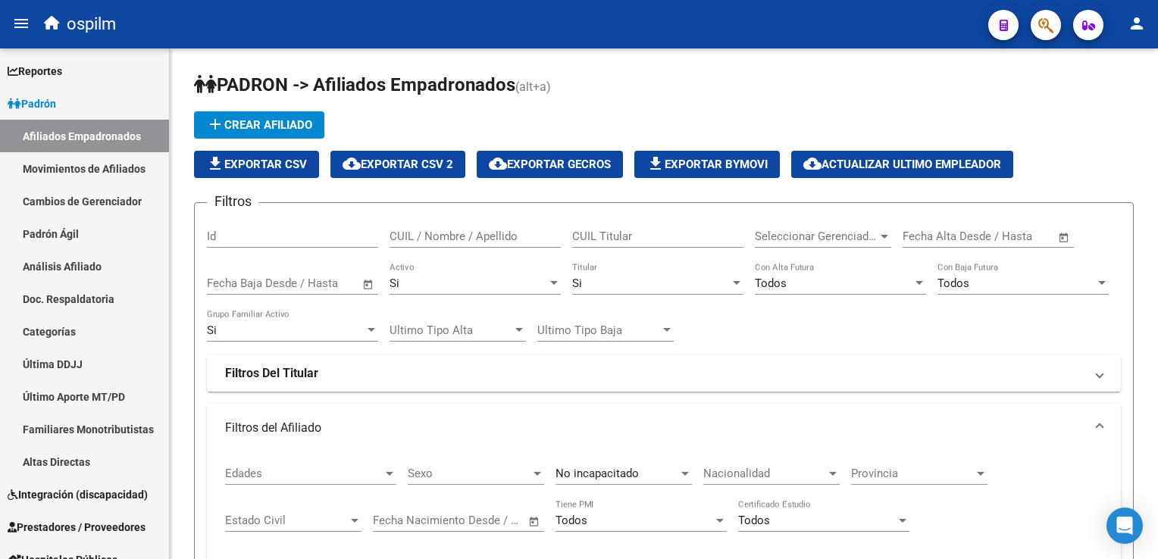
scroll to position [0, 45]
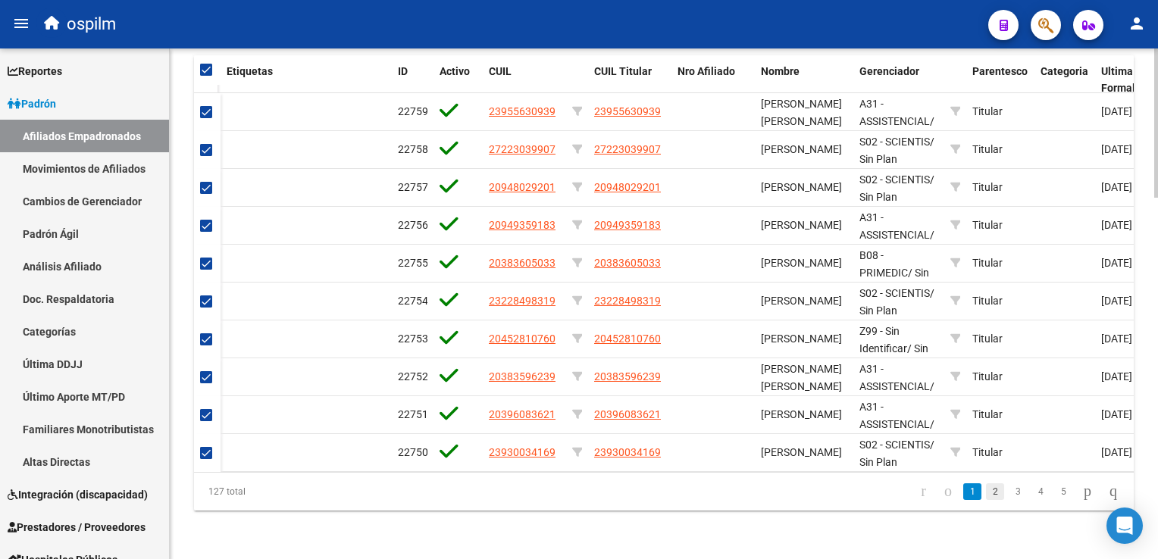
click at [987, 496] on link "2" at bounding box center [995, 492] width 18 height 17
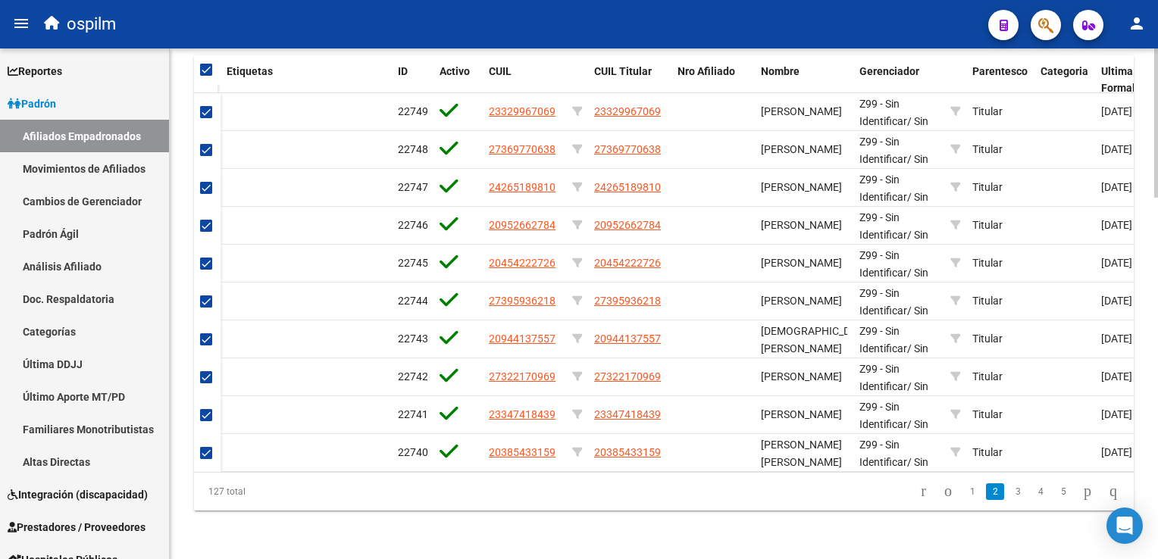
click at [208, 64] on span at bounding box center [206, 70] width 12 height 12
click at [206, 76] on input "checkbox" at bounding box center [205, 76] width 1 height 1
checkbox input "false"
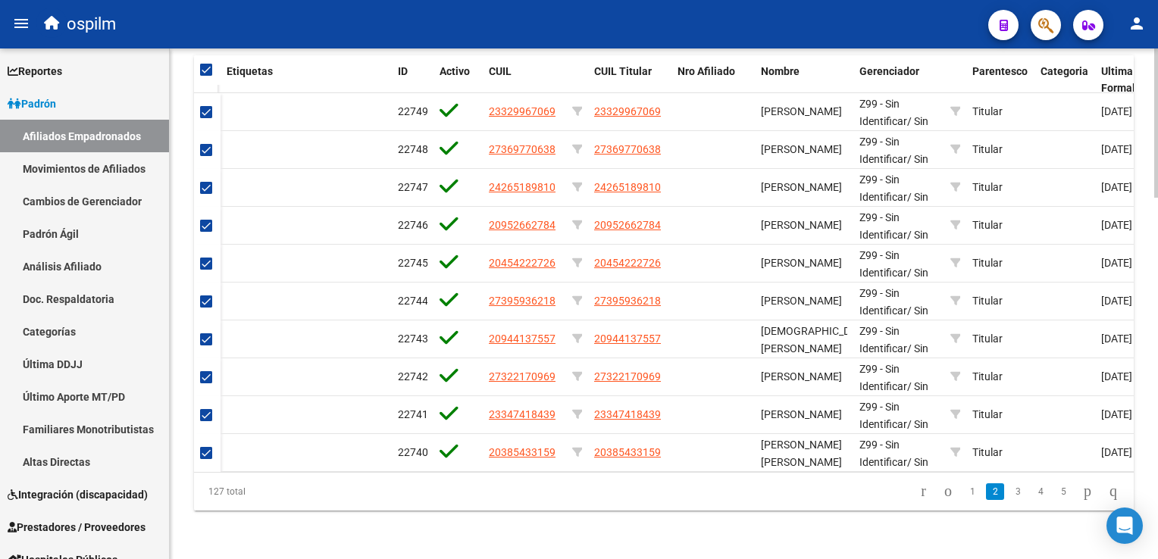
checkbox input "false"
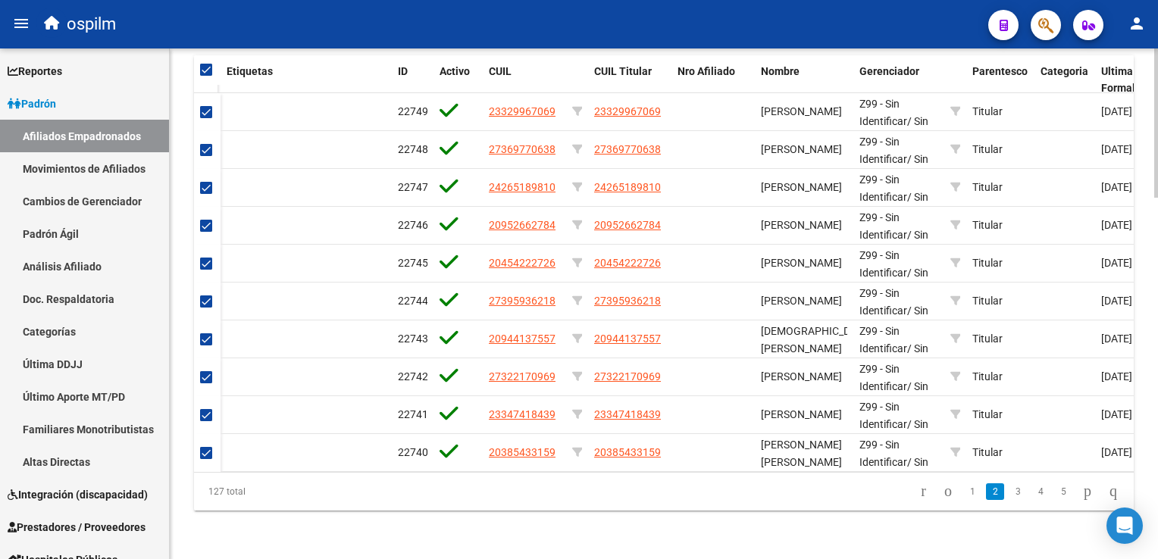
checkbox input "false"
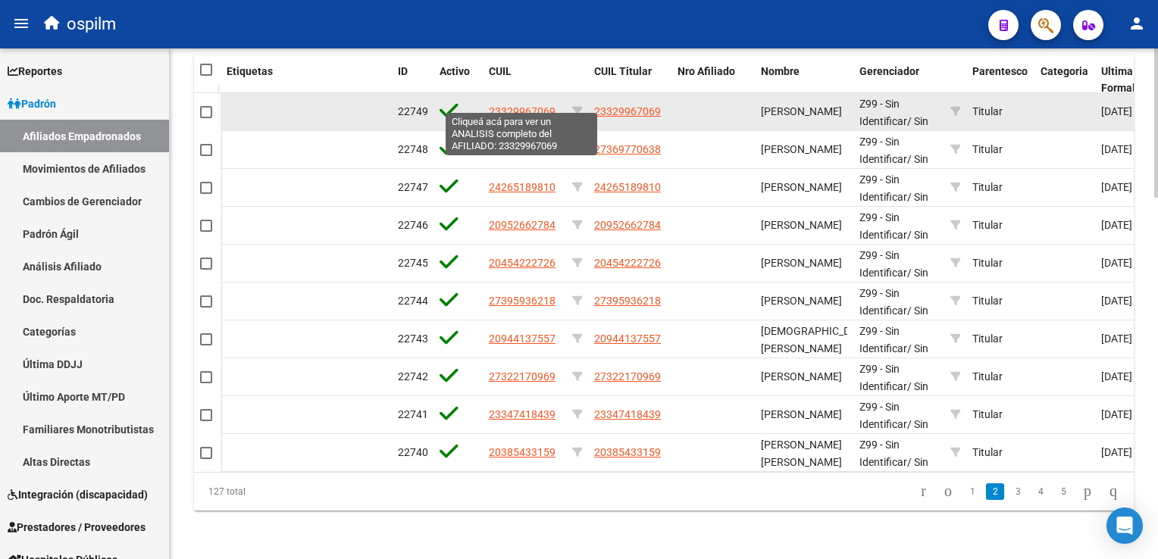
click at [537, 105] on span "23329967069" at bounding box center [522, 111] width 67 height 12
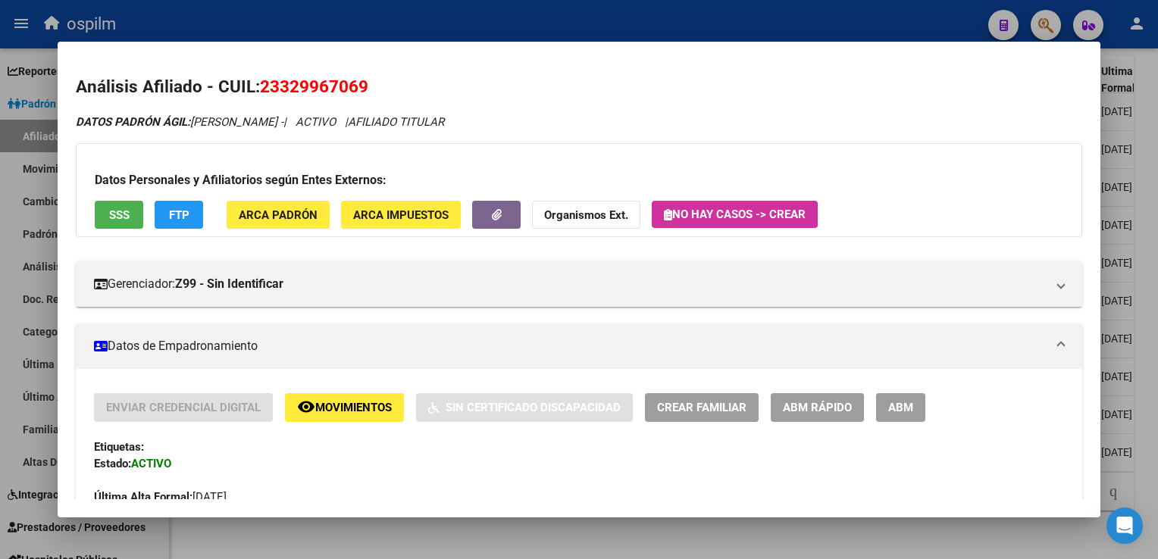
drag, startPoint x: 381, startPoint y: 86, endPoint x: 261, endPoint y: 95, distance: 120.8
click at [261, 95] on h2 "Análisis Afiliado - CUIL: 23329967069" at bounding box center [579, 87] width 1006 height 26
copy span "23329967069"
click at [1143, 234] on div at bounding box center [579, 279] width 1158 height 559
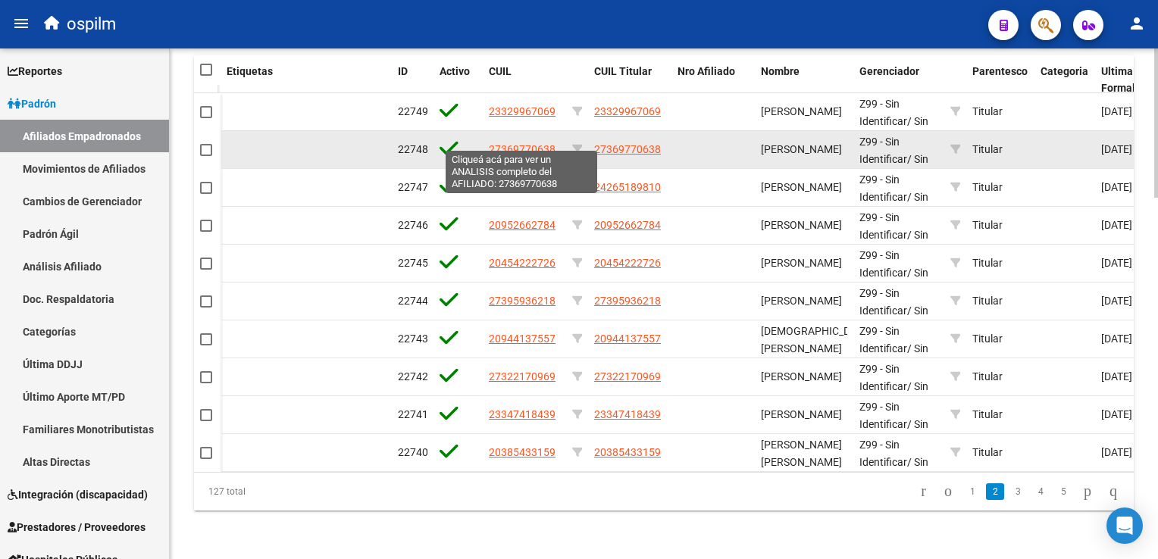
click at [524, 143] on span "27369770638" at bounding box center [522, 149] width 67 height 12
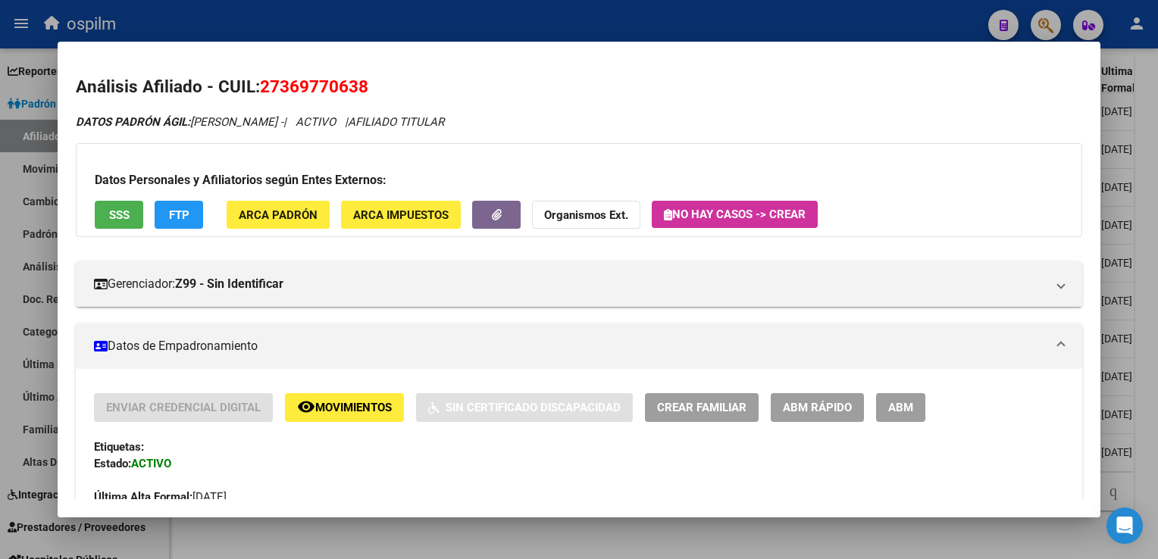
drag, startPoint x: 386, startPoint y: 89, endPoint x: 260, endPoint y: 86, distance: 125.8
click at [260, 86] on h2 "Análisis Afiliado - CUIL: 27369770638" at bounding box center [579, 87] width 1006 height 26
copy span "27369770638"
click at [1152, 127] on div at bounding box center [579, 279] width 1158 height 559
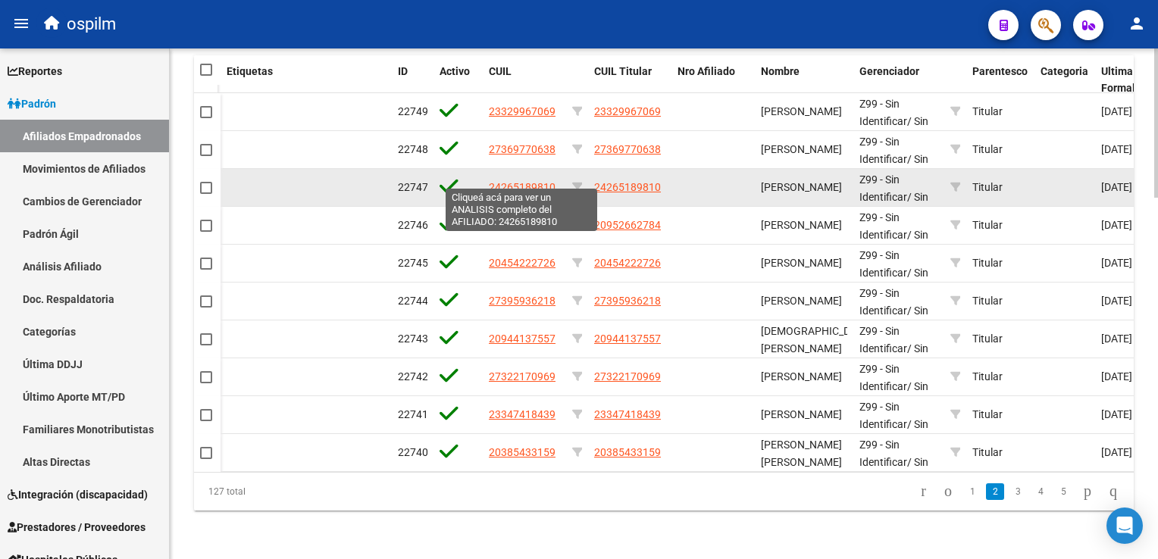
click at [527, 181] on span "24265189810" at bounding box center [522, 187] width 67 height 12
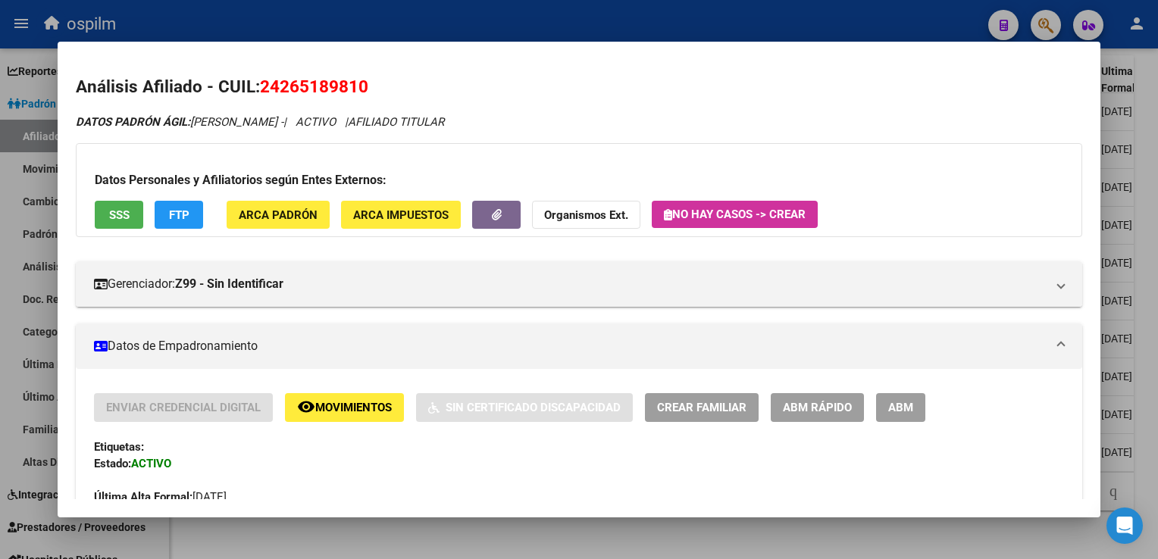
drag, startPoint x: 325, startPoint y: 89, endPoint x: 258, endPoint y: 88, distance: 67.5
click at [258, 88] on h2 "Análisis Afiliado - CUIL: 24265189810" at bounding box center [579, 87] width 1006 height 26
click at [1152, 153] on div at bounding box center [579, 279] width 1158 height 559
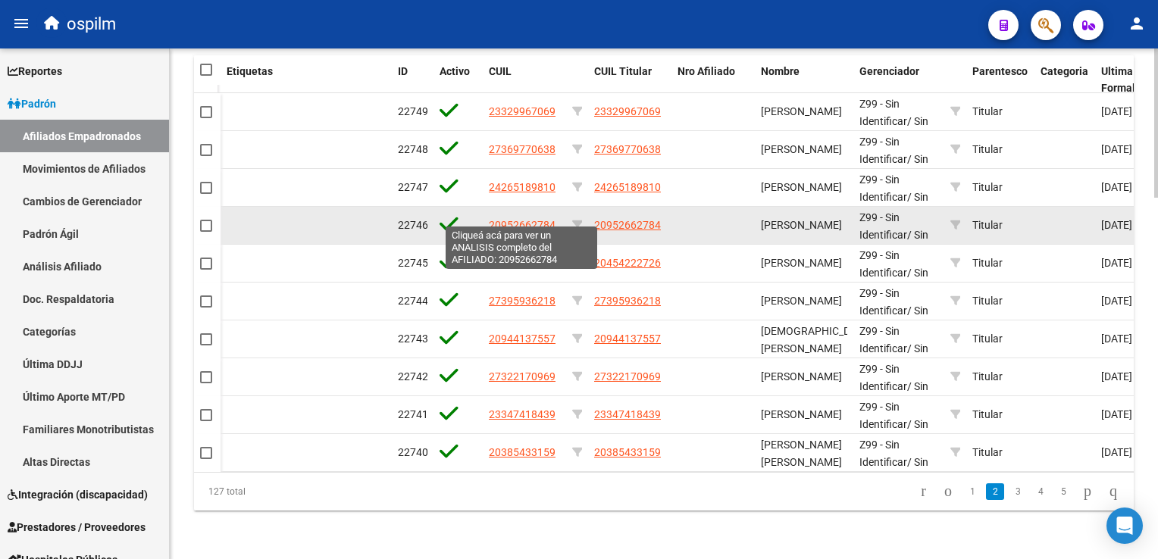
click at [506, 219] on span "20952662784" at bounding box center [522, 225] width 67 height 12
type textarea "20952662784"
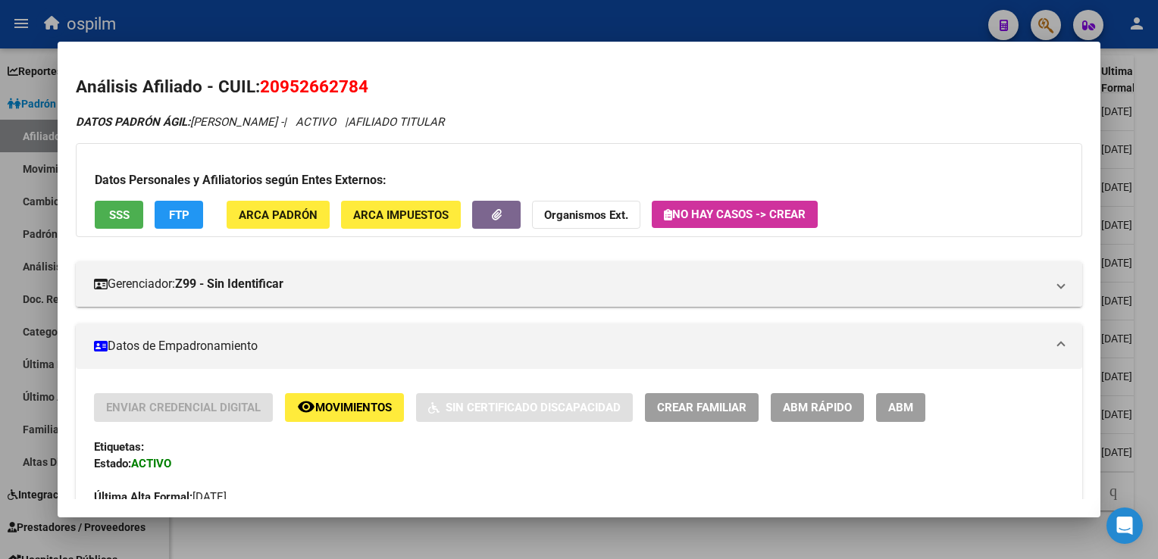
drag, startPoint x: 374, startPoint y: 86, endPoint x: 260, endPoint y: 94, distance: 114.7
click at [260, 94] on h2 "Análisis Afiliado - CUIL: 20952662784" at bounding box center [579, 87] width 1006 height 26
copy span "20952662784"
click at [273, 211] on span "ARCA Padrón" at bounding box center [278, 215] width 79 height 14
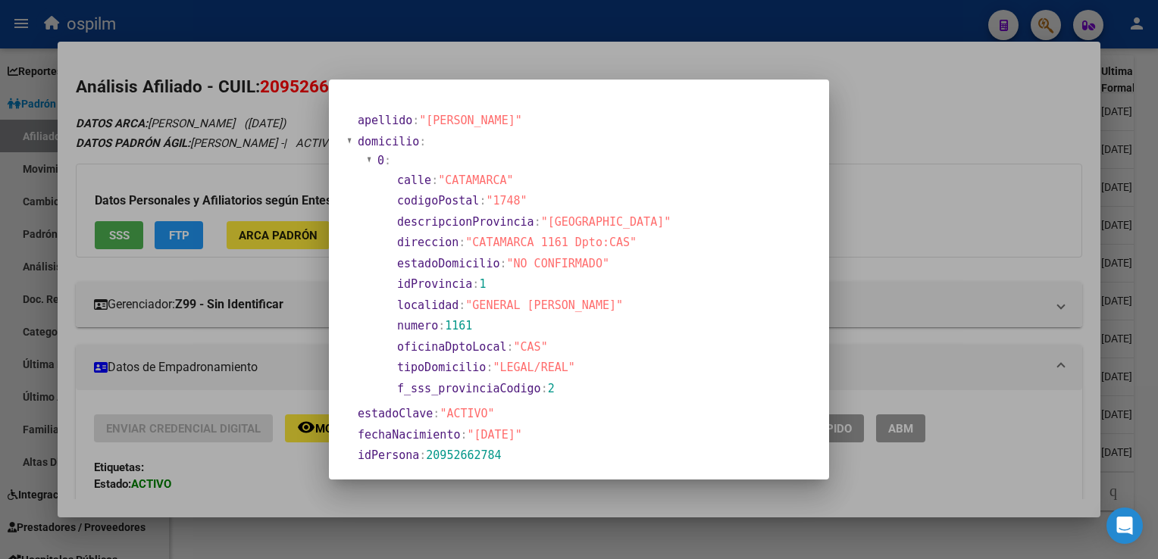
click at [922, 111] on div at bounding box center [579, 279] width 1158 height 559
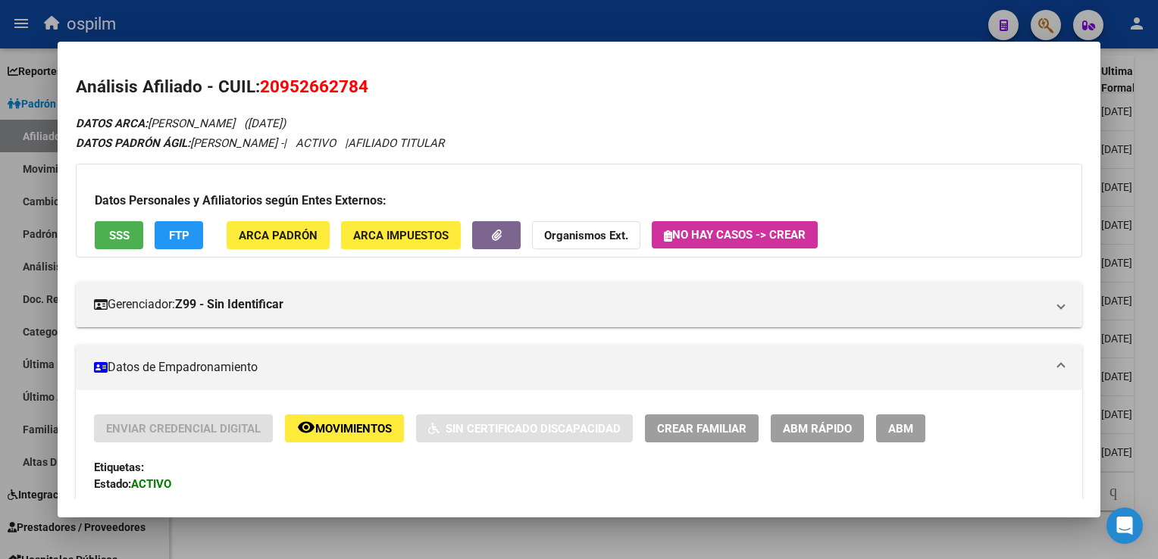
drag, startPoint x: 376, startPoint y: 89, endPoint x: 258, endPoint y: 89, distance: 118.2
click at [258, 89] on h2 "Análisis Afiliado - CUIL: 20952662784" at bounding box center [579, 87] width 1006 height 26
copy h2 "20952662784"
click at [1144, 263] on div at bounding box center [579, 279] width 1158 height 559
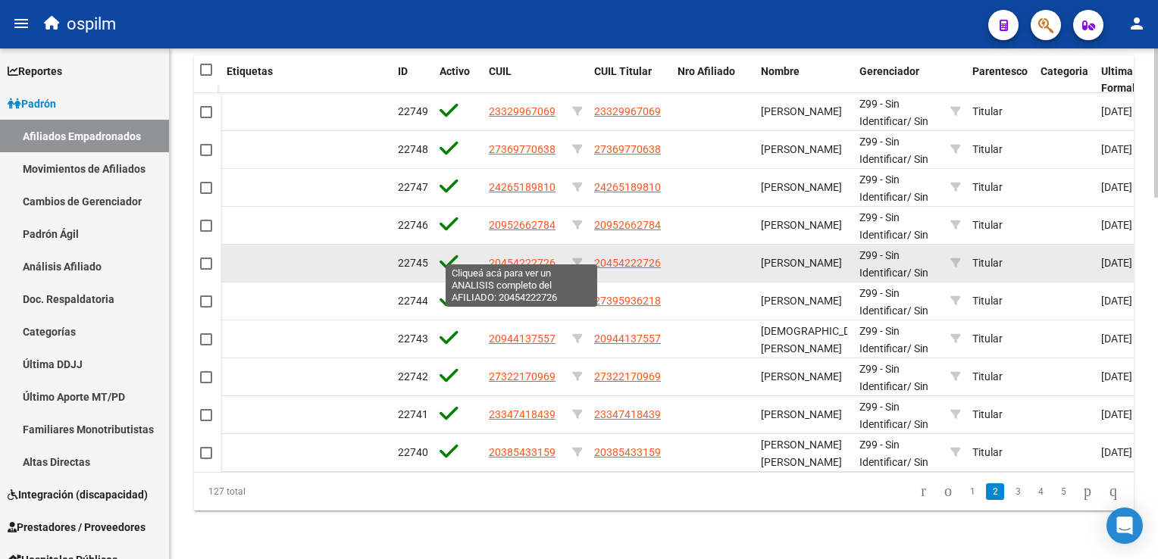
click at [527, 257] on span "20454222726" at bounding box center [522, 263] width 67 height 12
type textarea "20454222726"
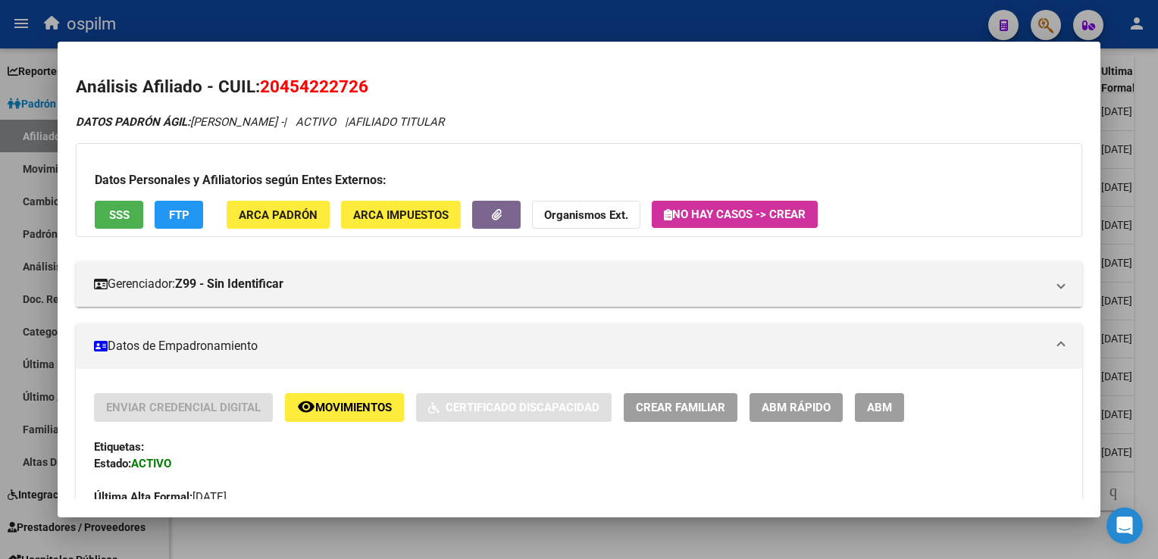
click at [380, 89] on h2 "Análisis Afiliado - CUIL: 20454222726" at bounding box center [579, 87] width 1006 height 26
drag, startPoint x: 380, startPoint y: 87, endPoint x: 269, endPoint y: 94, distance: 111.6
click at [267, 94] on h2 "Análisis Afiliado - CUIL: 20454222726" at bounding box center [579, 87] width 1006 height 26
drag, startPoint x: 269, startPoint y: 94, endPoint x: 318, endPoint y: 92, distance: 48.5
click at [503, 71] on mat-dialog-content "Análisis Afiliado - CUIL: 20454222726 DATOS PADRÓN ÁGIL: PERALTA AARON DAMIAN -…" at bounding box center [579, 279] width 1042 height 439
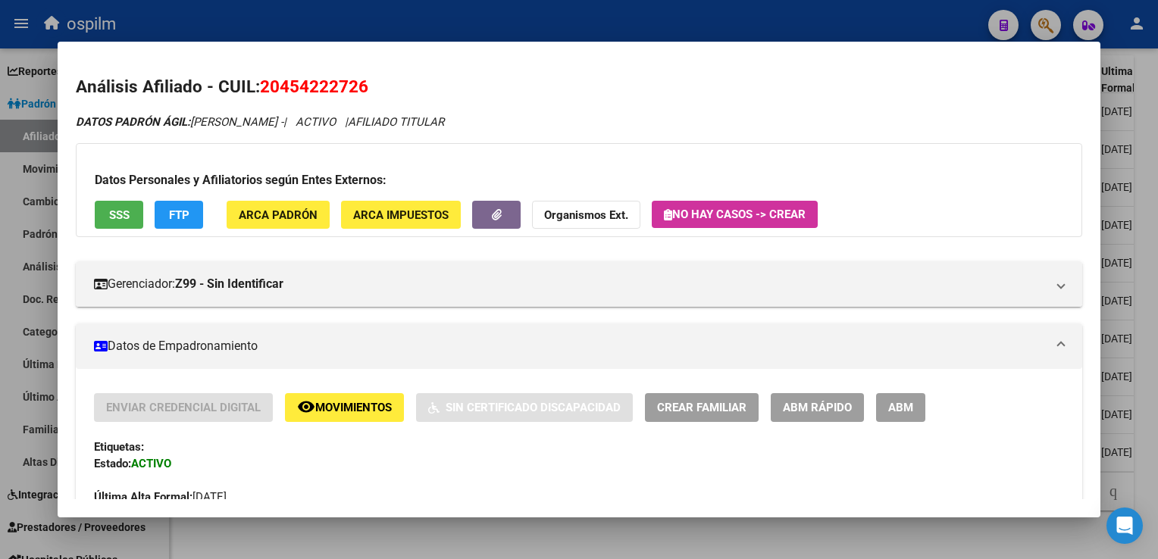
drag, startPoint x: 264, startPoint y: 84, endPoint x: 371, endPoint y: 79, distance: 107.0
click at [371, 79] on h2 "Análisis Afiliado - CUIL: 20454222726" at bounding box center [579, 87] width 1006 height 26
drag, startPoint x: 371, startPoint y: 79, endPoint x: 356, endPoint y: 86, distance: 16.3
copy span "20454222726"
click at [258, 203] on button "ARCA Padrón" at bounding box center [278, 215] width 103 height 28
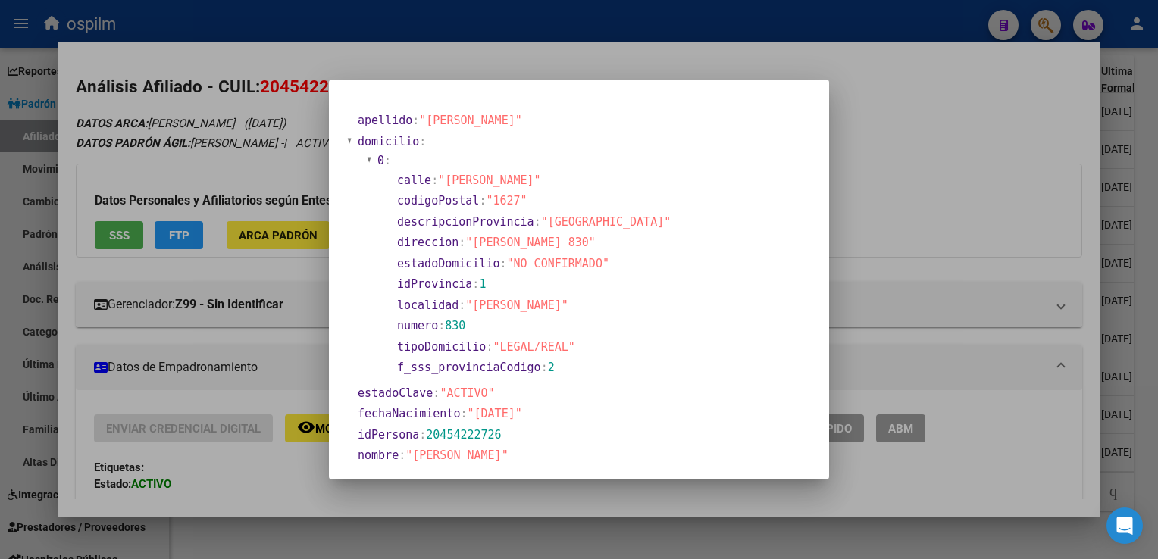
click at [873, 111] on div at bounding box center [579, 279] width 1158 height 559
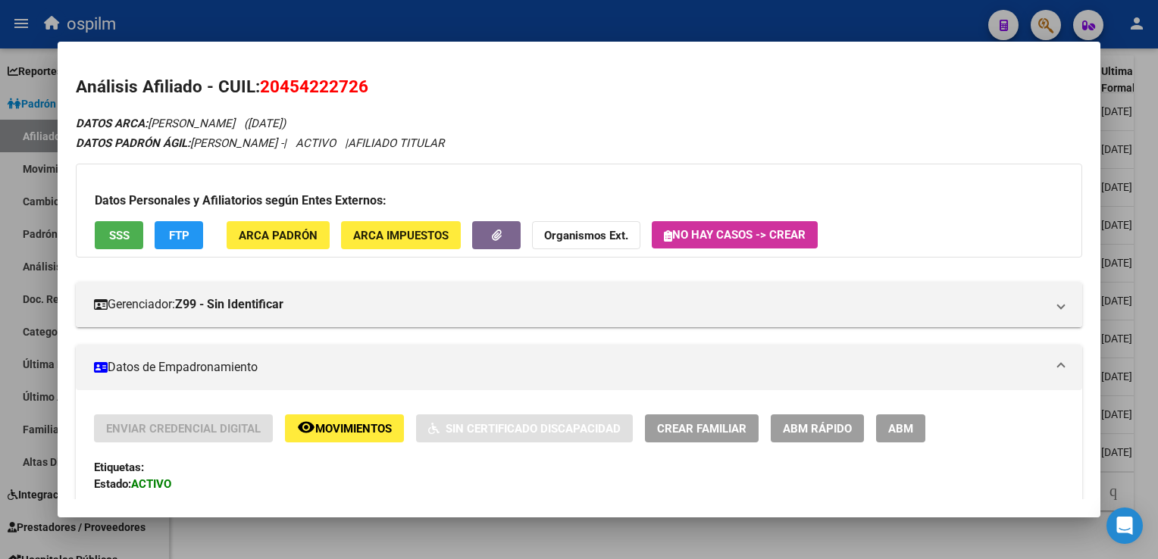
drag, startPoint x: 318, startPoint y: 80, endPoint x: 263, endPoint y: 89, distance: 56.1
click at [263, 89] on h2 "Análisis Afiliado - CUIL: 20454222726" at bounding box center [579, 87] width 1006 height 26
copy span "20454222726"
click at [609, 21] on div at bounding box center [579, 279] width 1158 height 559
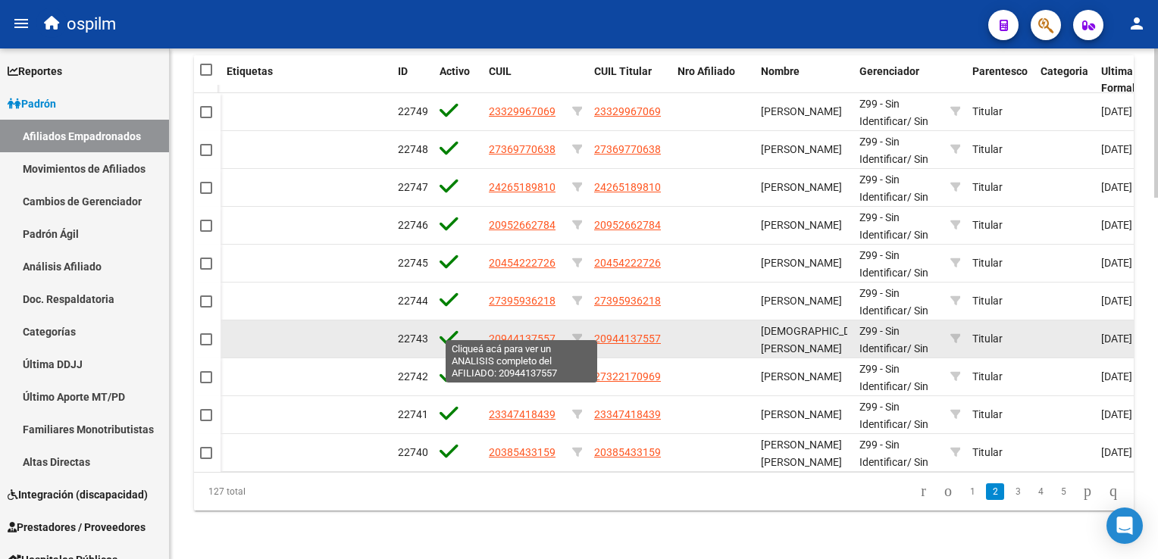
click at [527, 333] on span "20944137557" at bounding box center [522, 339] width 67 height 12
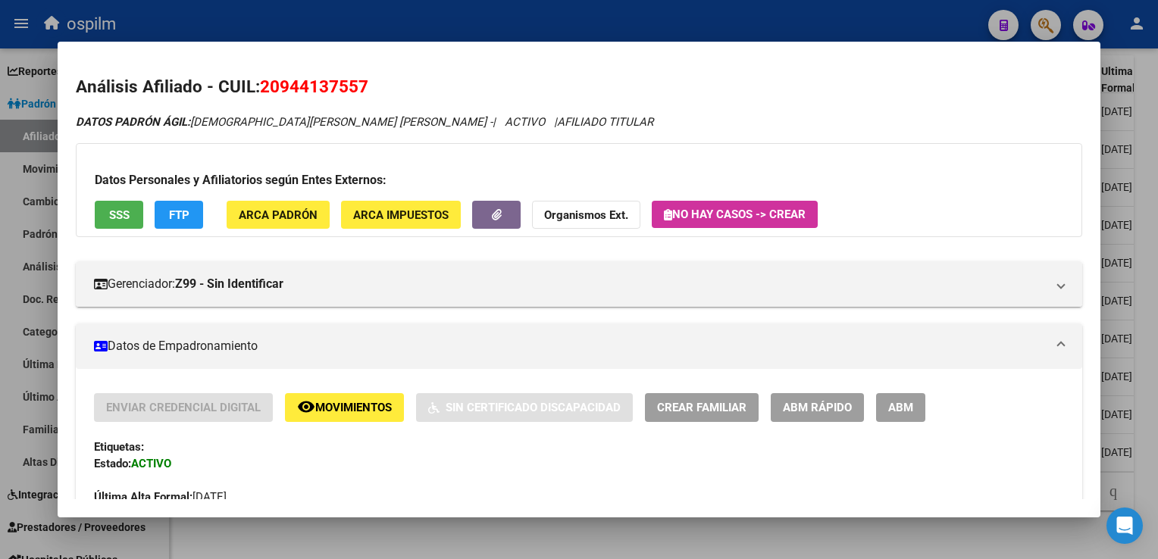
drag, startPoint x: 370, startPoint y: 85, endPoint x: 262, endPoint y: 86, distance: 107.6
click at [262, 86] on h2 "Análisis Afiliado - CUIL: 20944137557" at bounding box center [579, 87] width 1006 height 26
copy span "20944137557"
click at [251, 225] on button "ARCA Padrón" at bounding box center [278, 215] width 103 height 28
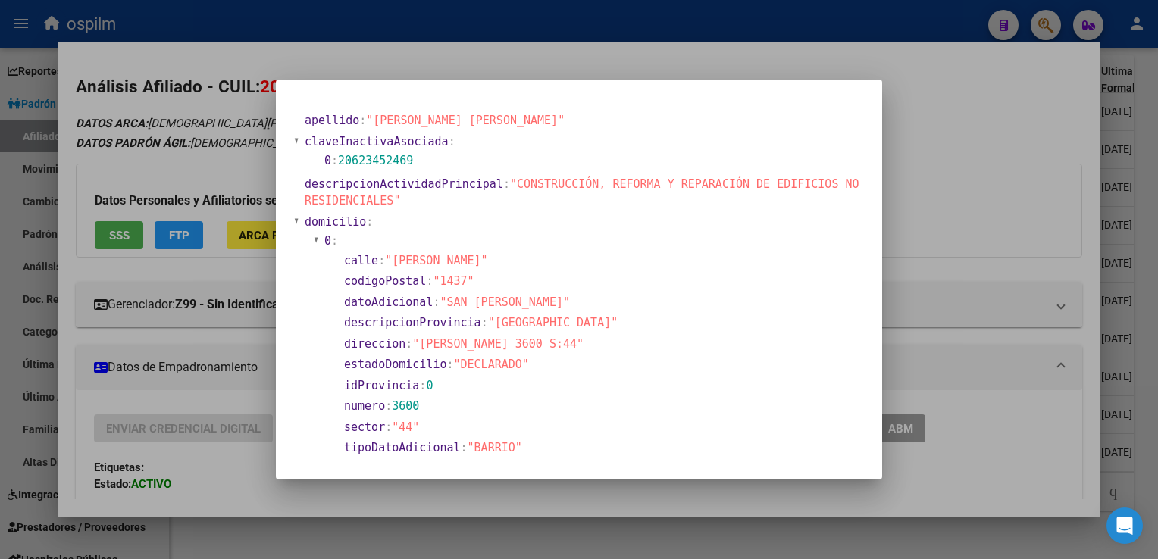
click at [943, 75] on div at bounding box center [579, 279] width 1158 height 559
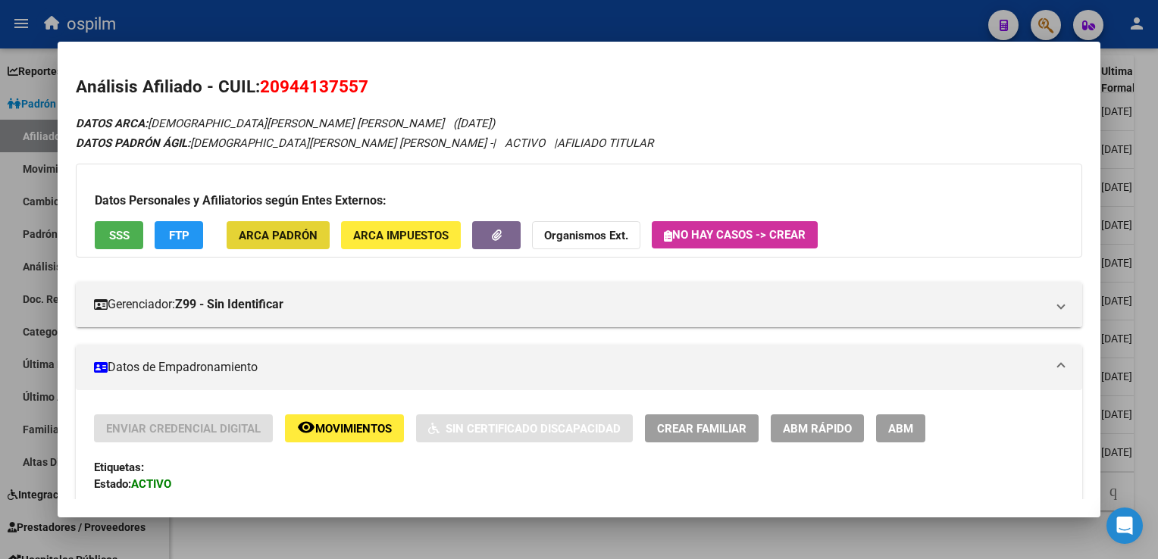
click at [276, 233] on span "ARCA Padrón" at bounding box center [278, 236] width 79 height 14
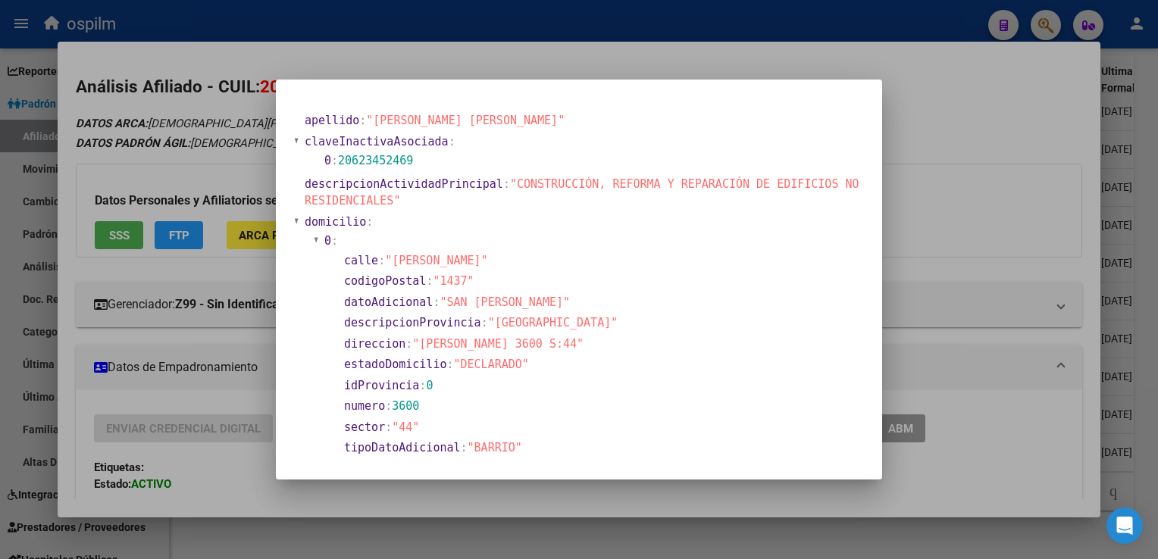
click at [946, 95] on div at bounding box center [579, 279] width 1158 height 559
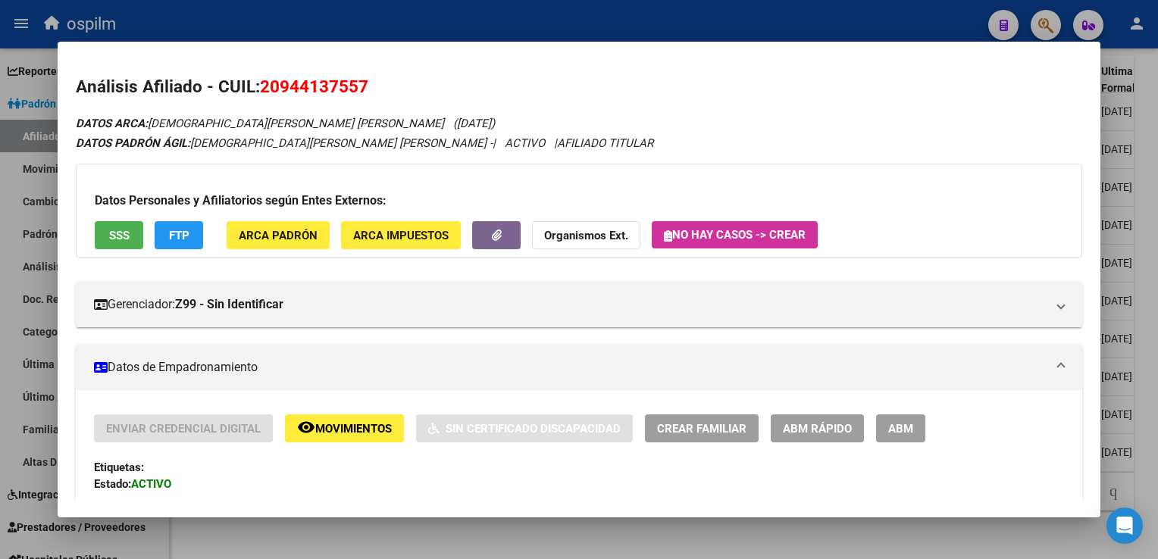
click at [129, 233] on span "SSS" at bounding box center [119, 236] width 20 height 14
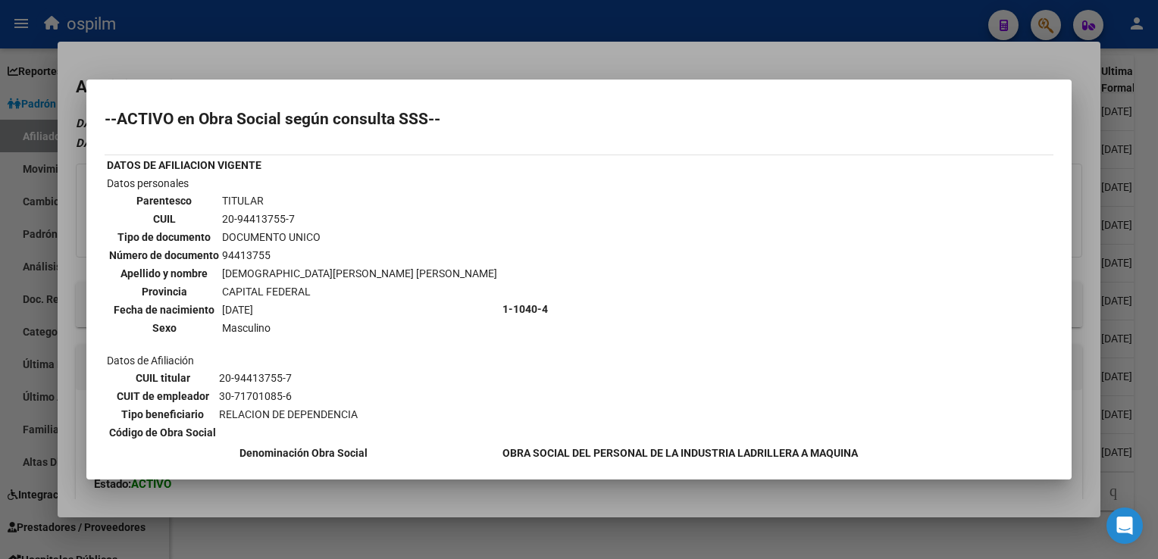
click at [504, 58] on div at bounding box center [579, 279] width 1158 height 559
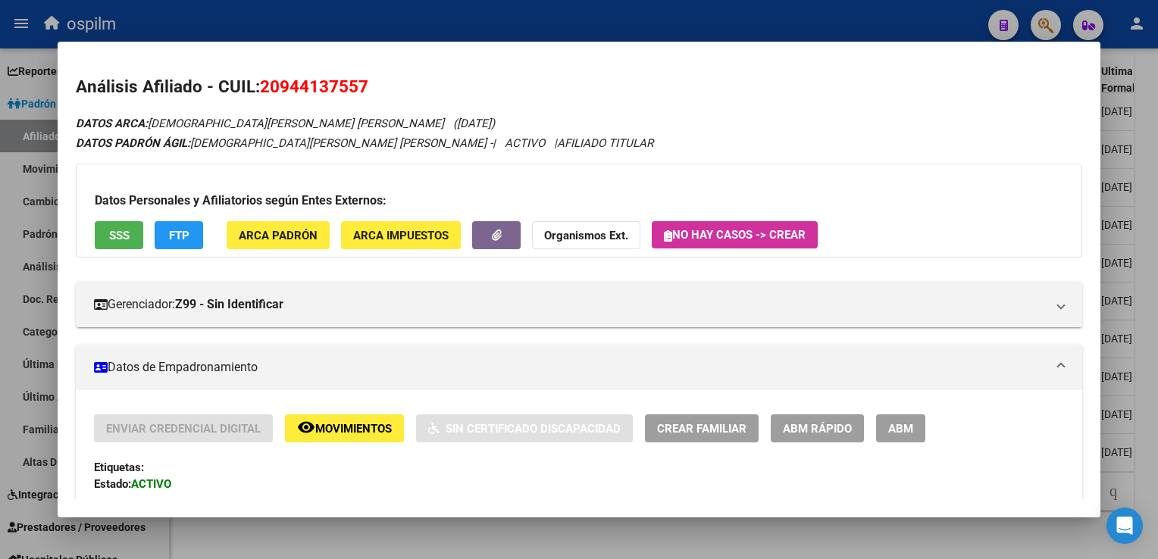
click at [1149, 201] on div at bounding box center [579, 279] width 1158 height 559
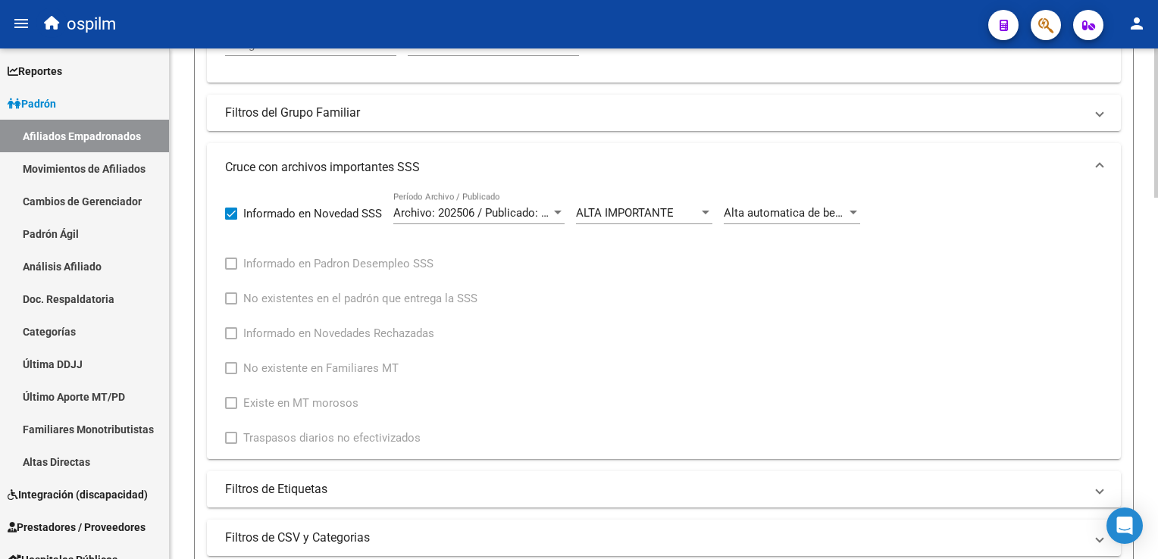
scroll to position [543, 0]
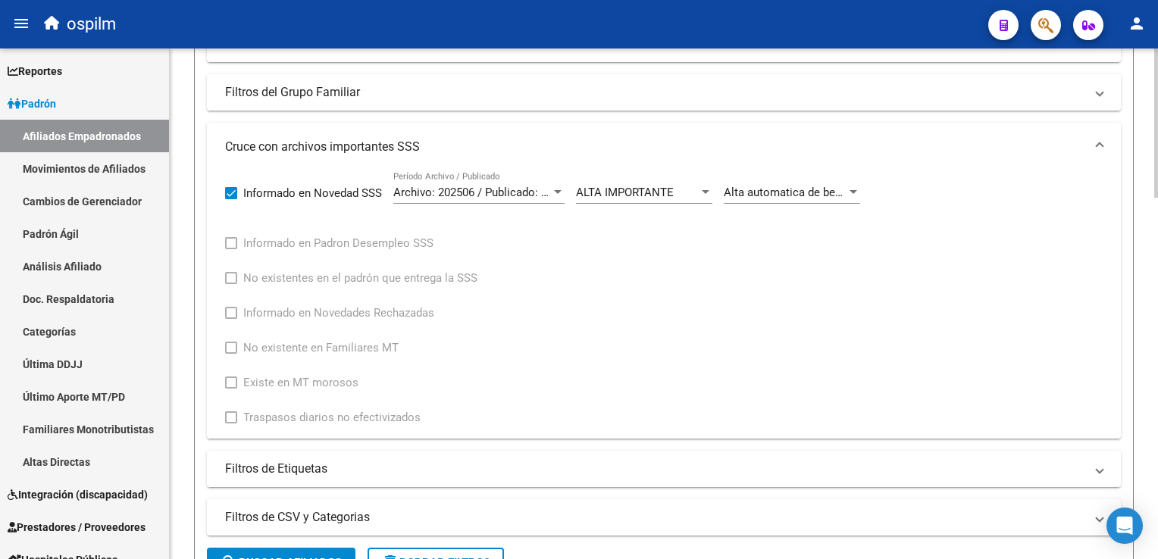
click at [1157, 224] on html "menu ospilm person Firma Express Reportes Ingresos Devengados Análisis Históric…" at bounding box center [579, 279] width 1158 height 559
drag, startPoint x: 1153, startPoint y: 218, endPoint x: 1160, endPoint y: 278, distance: 60.3
click at [1157, 278] on html "menu ospilm person Firma Express Reportes Ingresos Devengados Análisis Históric…" at bounding box center [579, 279] width 1158 height 559
drag, startPoint x: 1157, startPoint y: 274, endPoint x: 1021, endPoint y: 197, distance: 156.8
click at [1021, 197] on div "Informado en Novedad SSS Archivo: 202506 / Publicado: 202508 Período Archivo / …" at bounding box center [664, 299] width 878 height 256
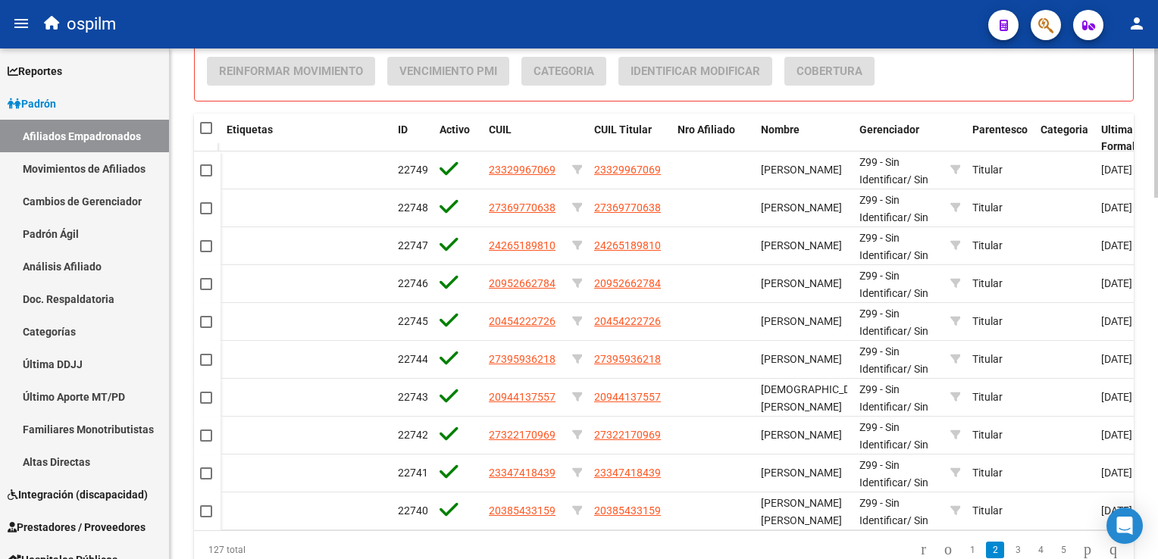
scroll to position [1177, 0]
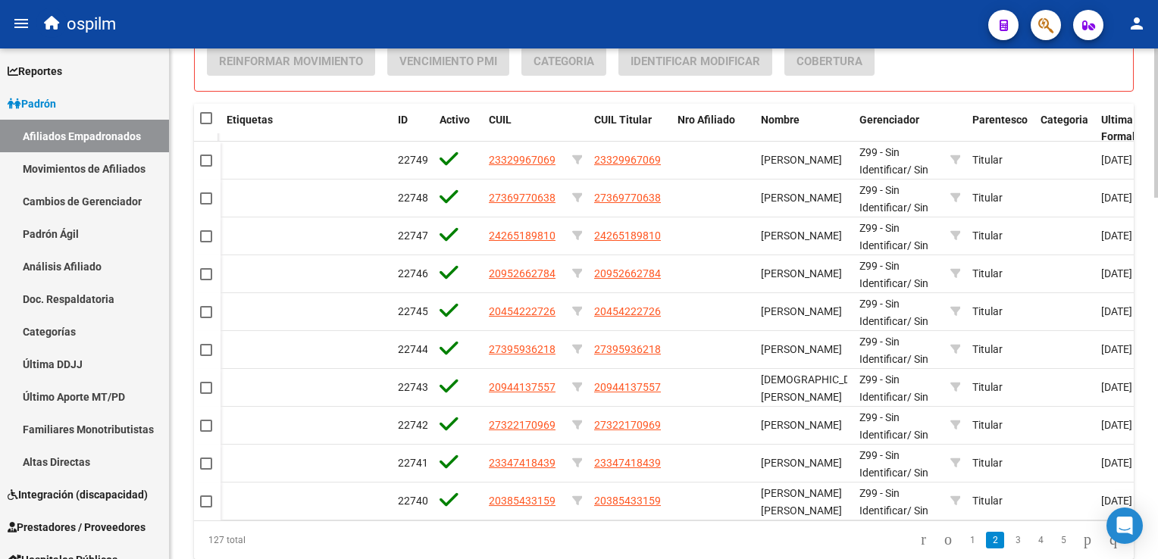
click at [1157, 396] on html "menu ospilm person Firma Express Reportes Ingresos Devengados Análisis Históric…" at bounding box center [579, 279] width 1158 height 559
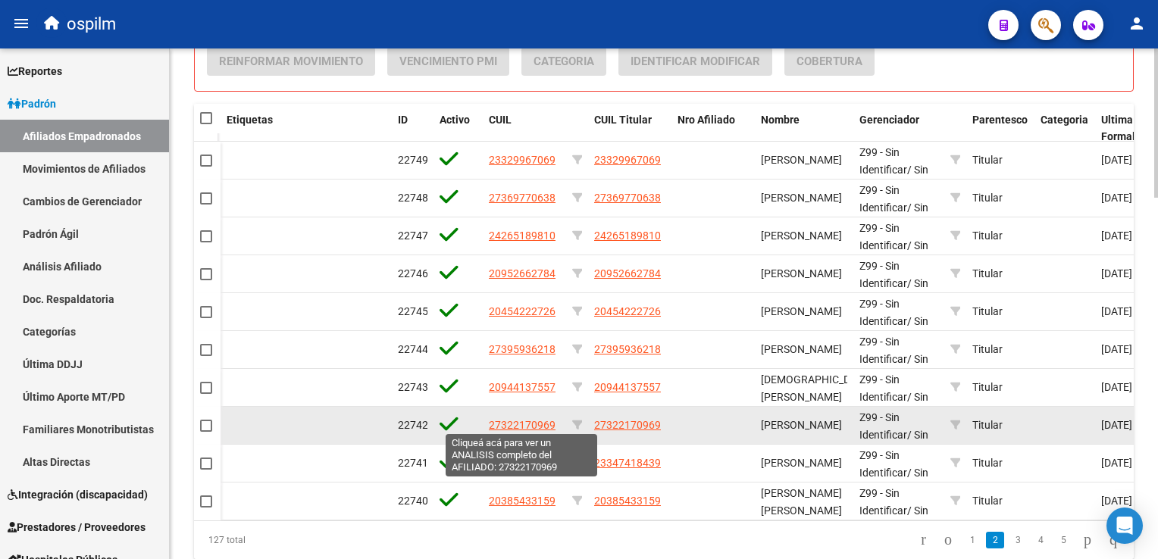
click at [494, 419] on span "27322170969" at bounding box center [522, 425] width 67 height 12
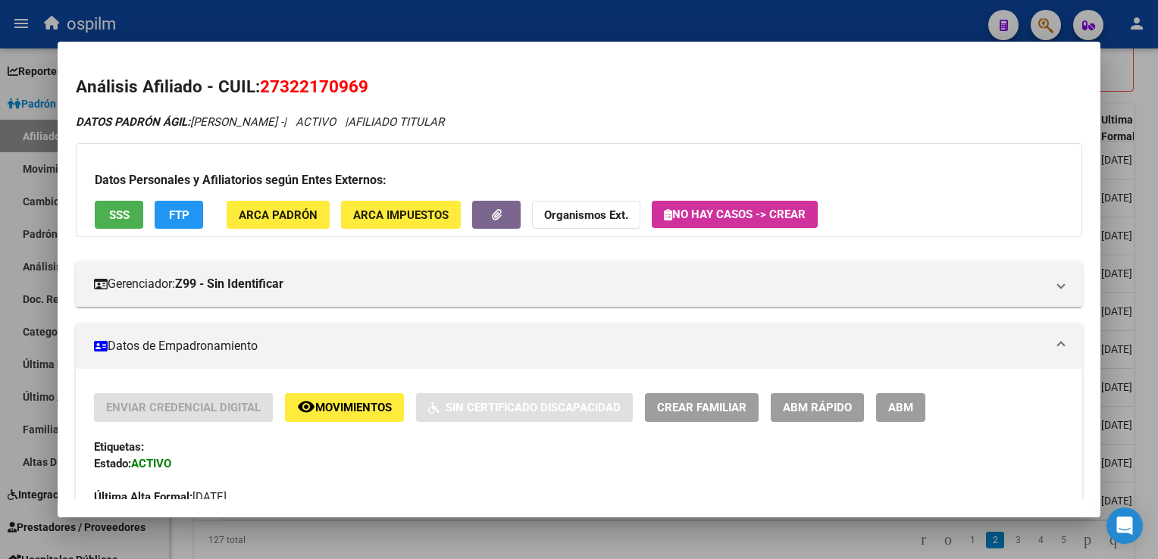
drag, startPoint x: 372, startPoint y: 83, endPoint x: 258, endPoint y: 88, distance: 113.8
click at [258, 88] on h2 "Análisis Afiliado - CUIL: 27322170969" at bounding box center [579, 87] width 1006 height 26
copy h2 "27322170969"
click at [1152, 205] on div at bounding box center [579, 279] width 1158 height 559
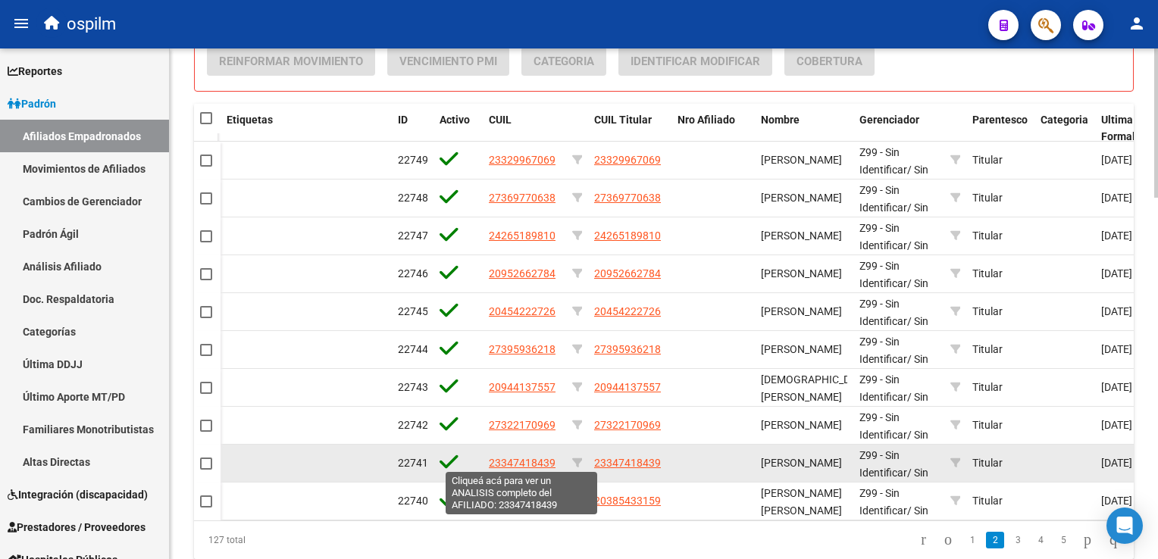
click at [506, 462] on span "23347418439" at bounding box center [522, 463] width 67 height 12
type textarea "23347418439"
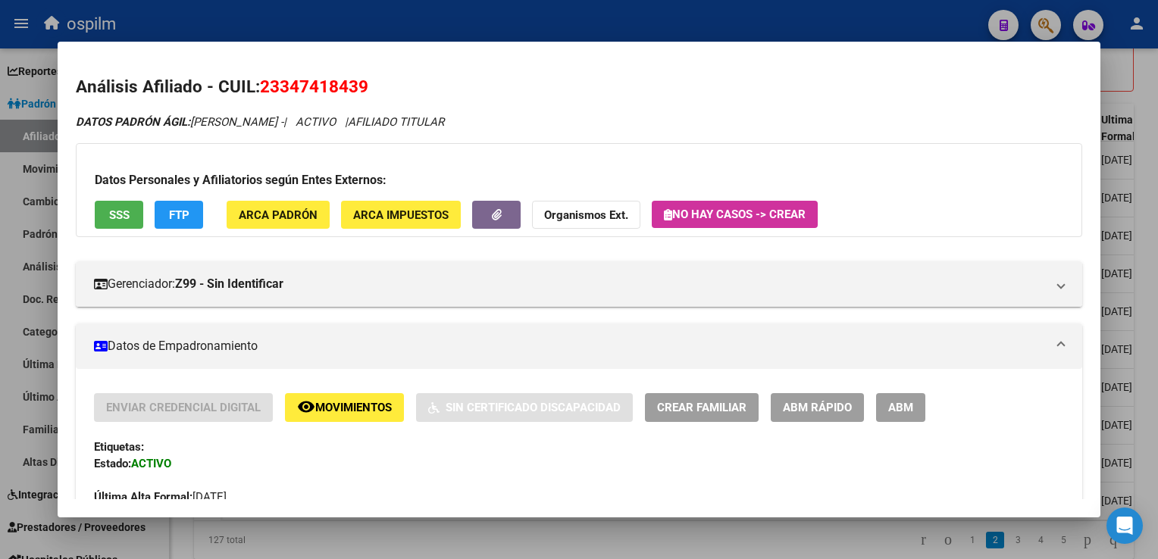
drag, startPoint x: 377, startPoint y: 86, endPoint x: 264, endPoint y: 89, distance: 113.7
click at [264, 89] on h2 "Análisis Afiliado - CUIL: 23347418439" at bounding box center [579, 87] width 1006 height 26
click at [258, 213] on span "ARCA Padrón" at bounding box center [278, 215] width 79 height 14
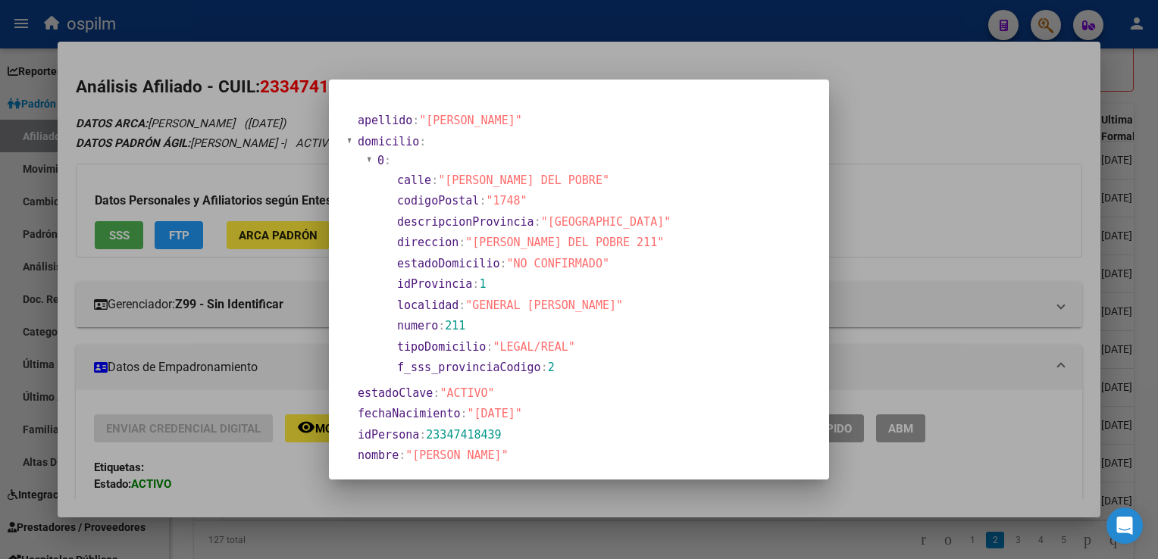
click at [909, 71] on div at bounding box center [579, 279] width 1158 height 559
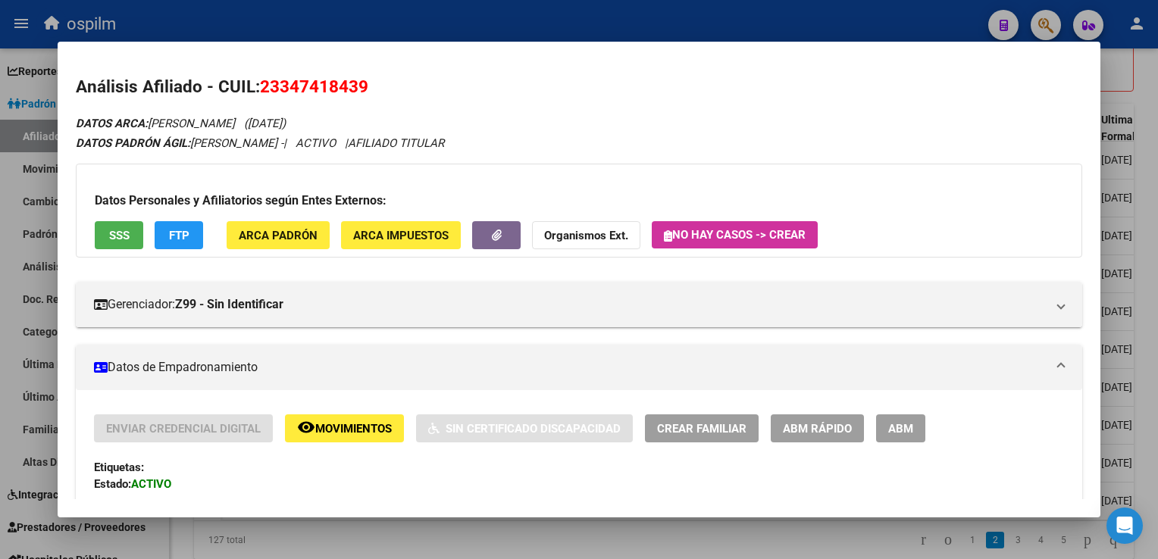
drag, startPoint x: 382, startPoint y: 92, endPoint x: 269, endPoint y: 95, distance: 113.0
click at [269, 95] on h2 "Análisis Afiliado - CUIL: 23347418439" at bounding box center [579, 87] width 1006 height 26
drag, startPoint x: 269, startPoint y: 95, endPoint x: 376, endPoint y: 79, distance: 108.2
click at [376, 79] on h2 "Análisis Afiliado - CUIL: 23347418439" at bounding box center [579, 87] width 1006 height 26
copy span "23347418439"
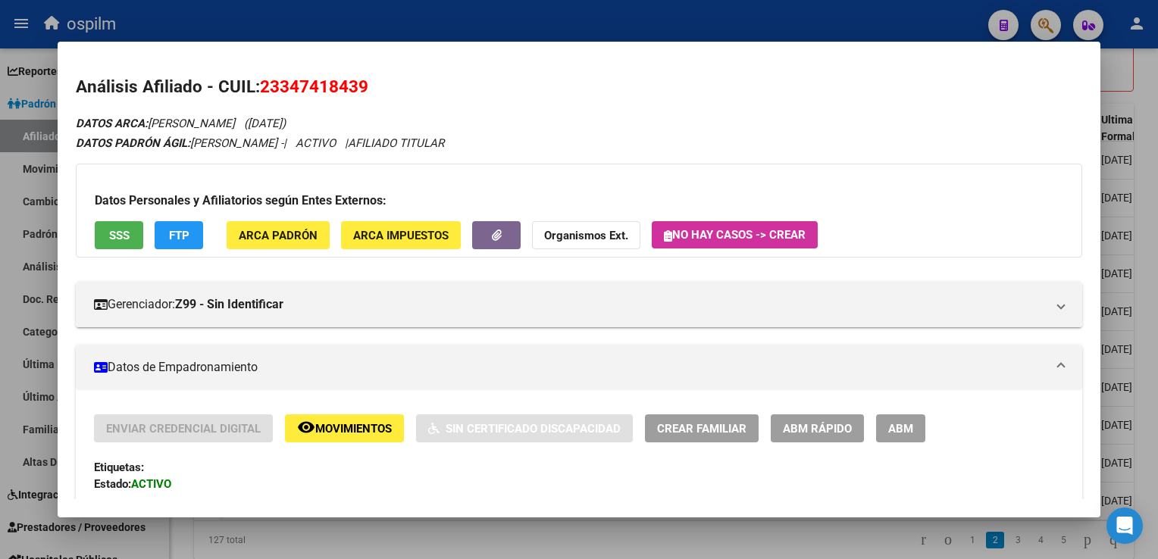
click at [1153, 127] on div at bounding box center [579, 279] width 1158 height 559
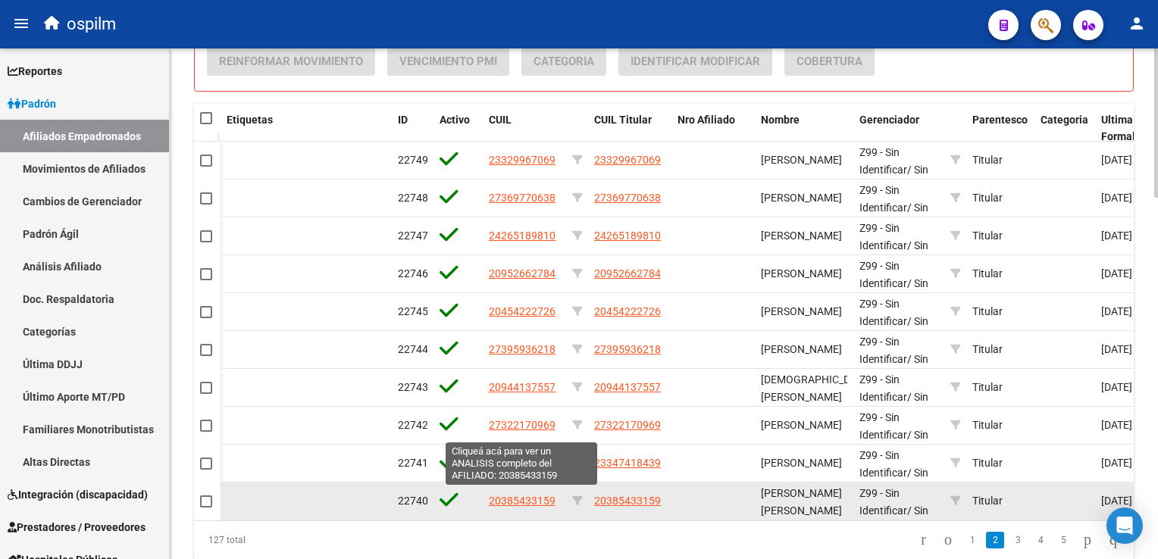
click at [513, 499] on span "20385433159" at bounding box center [522, 501] width 67 height 12
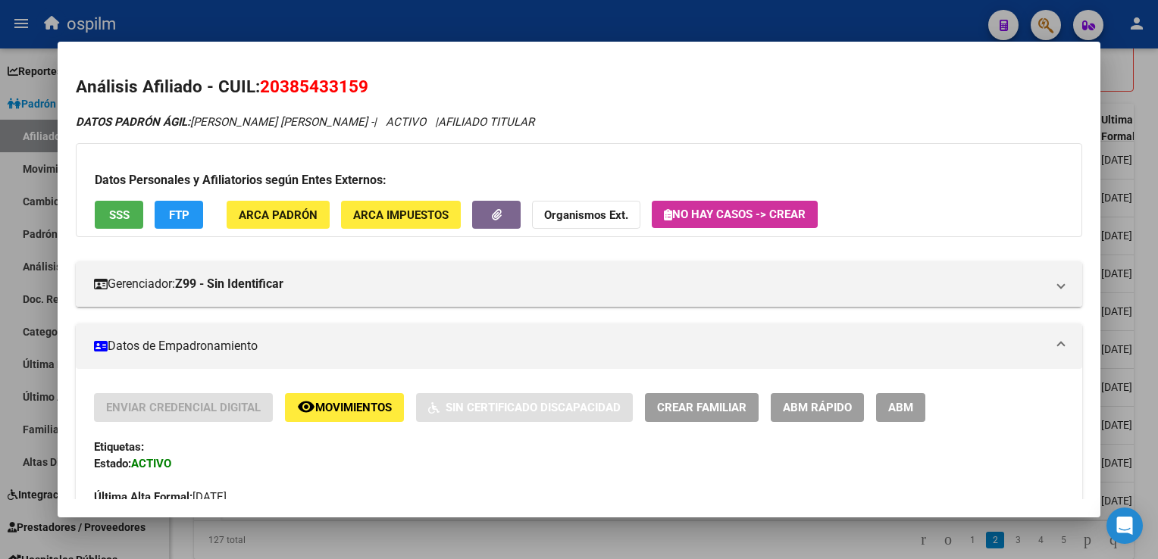
drag, startPoint x: 327, startPoint y: 94, endPoint x: 262, endPoint y: 90, distance: 64.5
click at [262, 90] on h2 "Análisis Afiliado - CUIL: 20385433159" at bounding box center [579, 87] width 1006 height 26
click at [1148, 299] on div at bounding box center [579, 279] width 1158 height 559
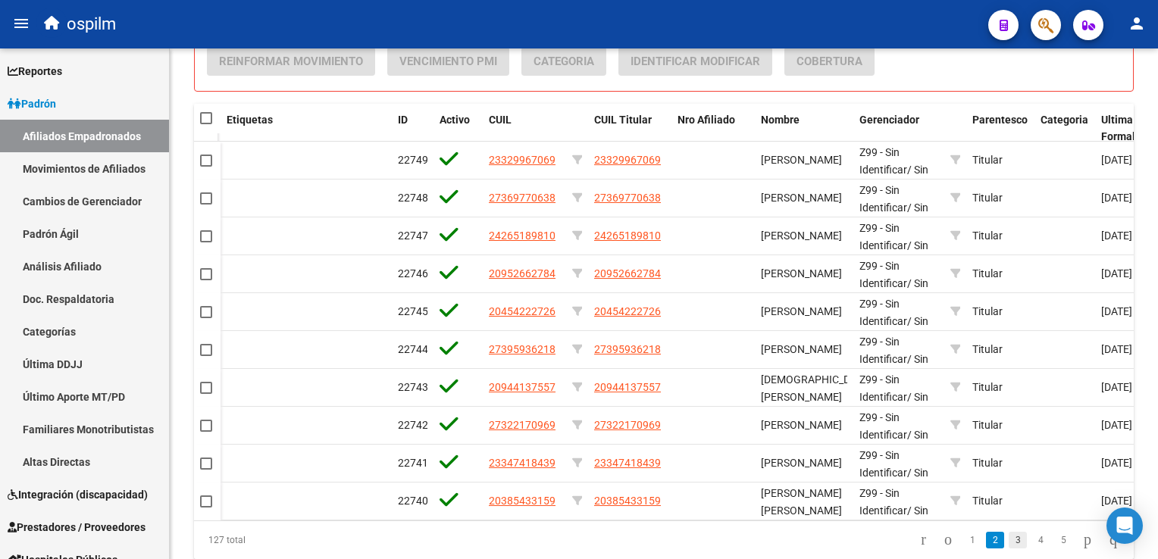
click at [1009, 546] on link "3" at bounding box center [1018, 540] width 18 height 17
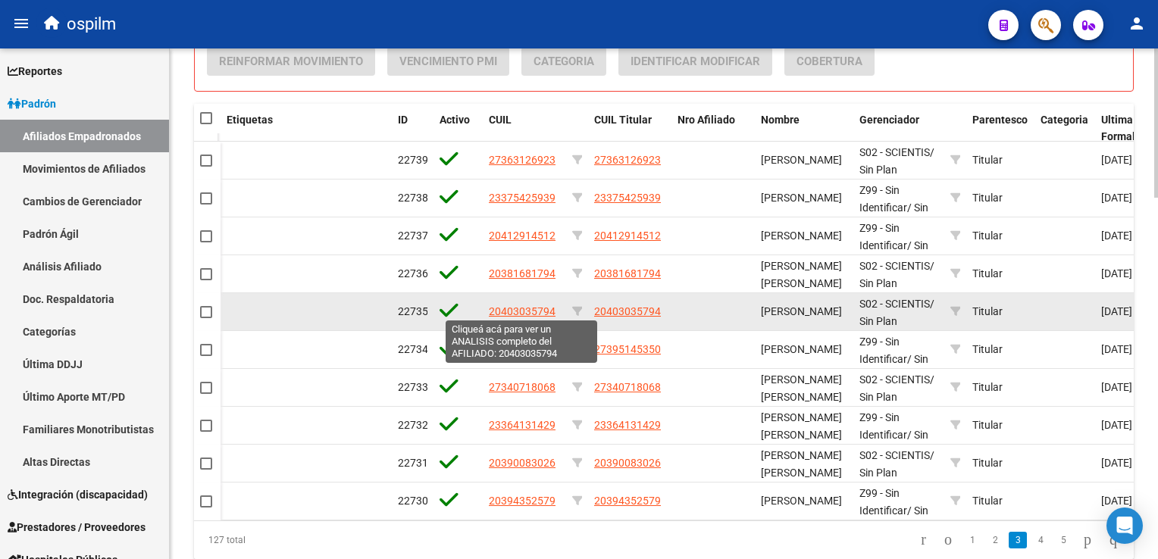
click at [507, 307] on span "20403035794" at bounding box center [522, 311] width 67 height 12
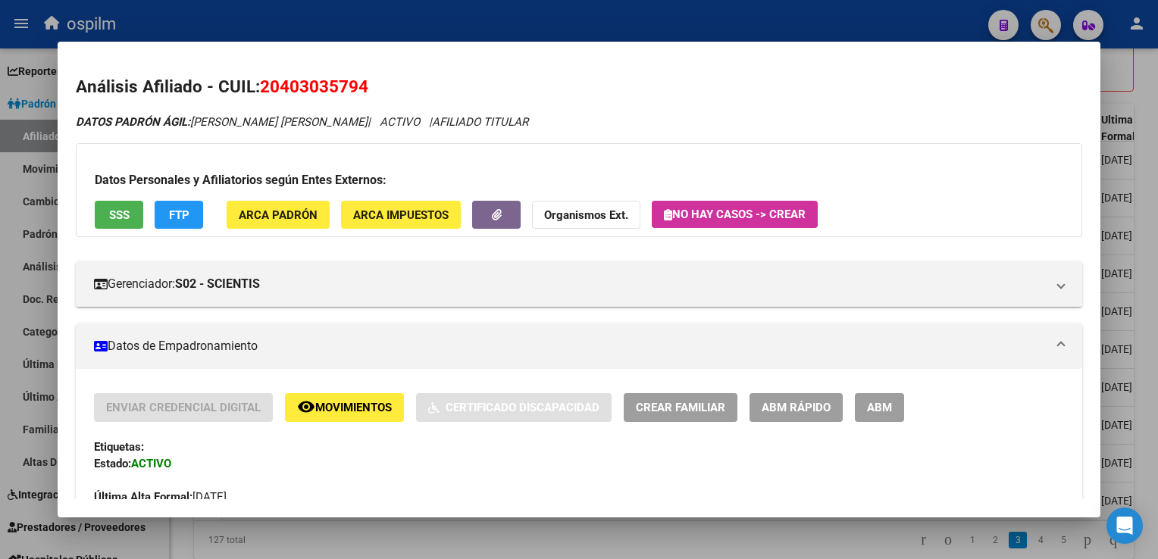
click at [117, 218] on span "SSS" at bounding box center [119, 215] width 20 height 14
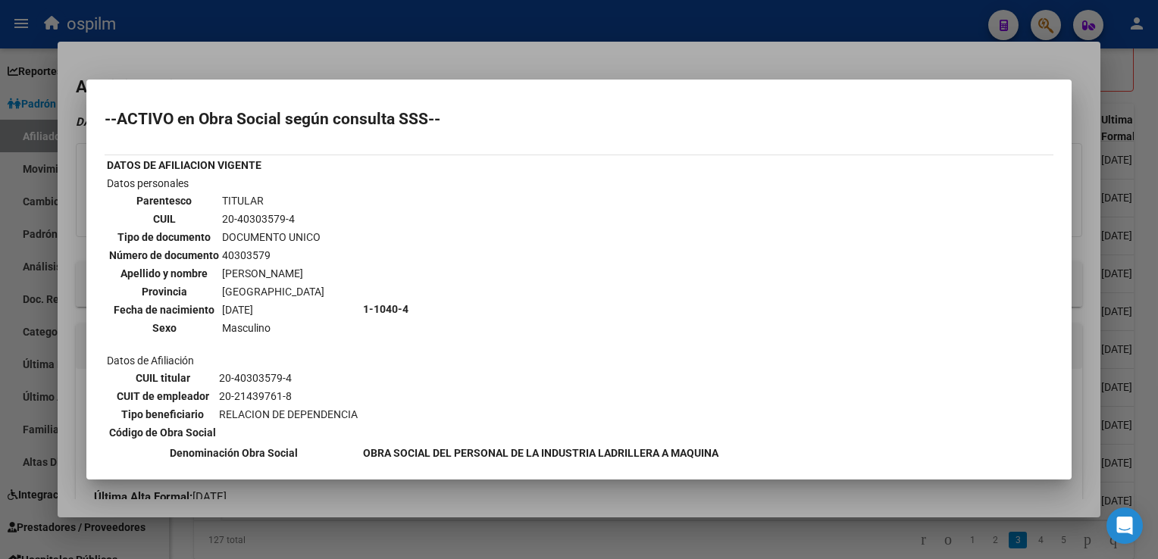
scroll to position [305, 0]
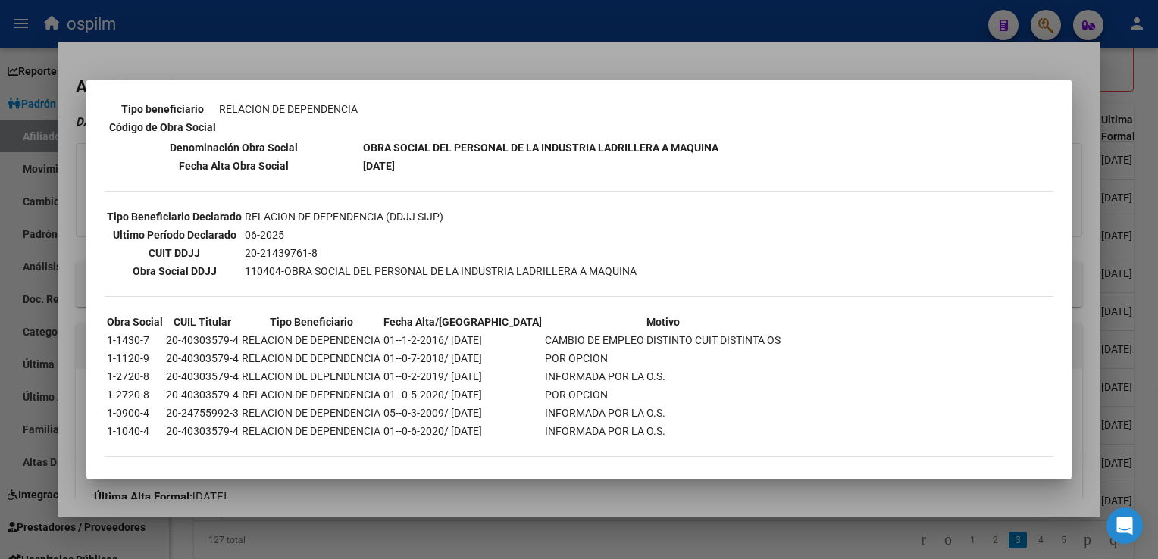
click at [596, 74] on div at bounding box center [579, 279] width 1158 height 559
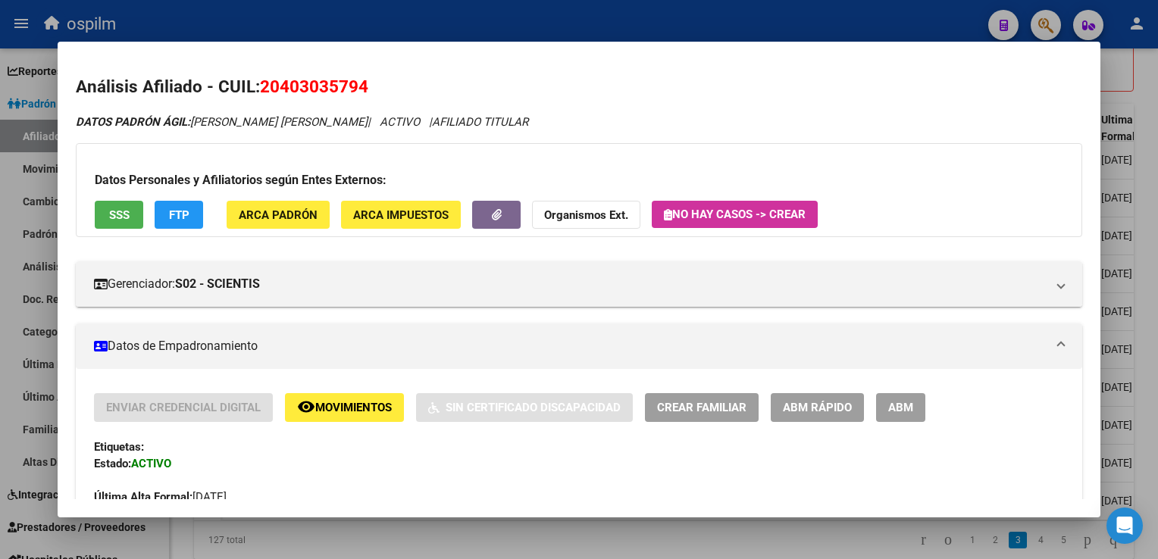
click at [496, 14] on div at bounding box center [579, 279] width 1158 height 559
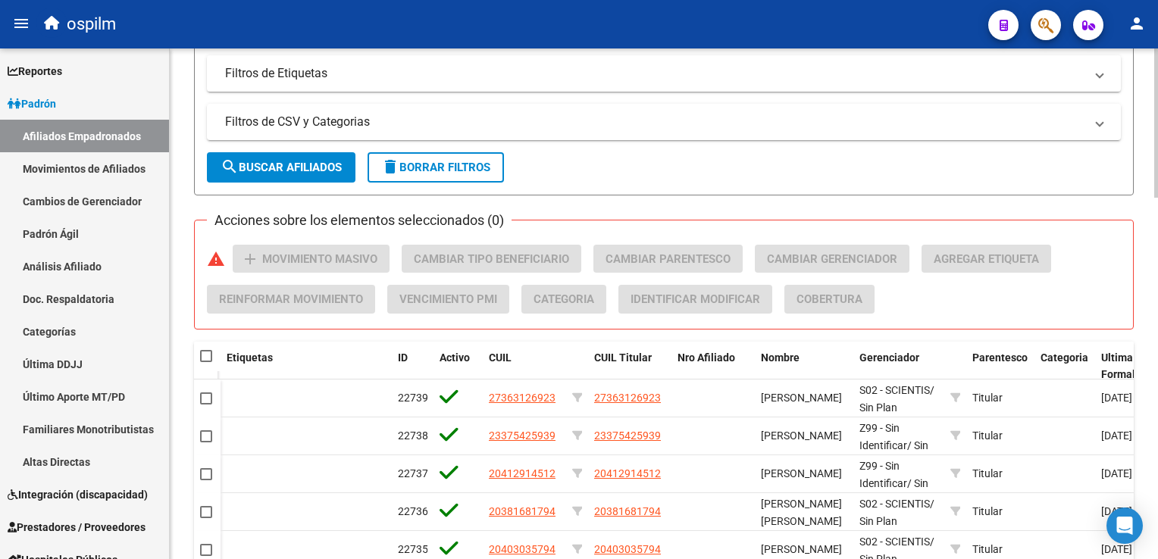
scroll to position [763, 0]
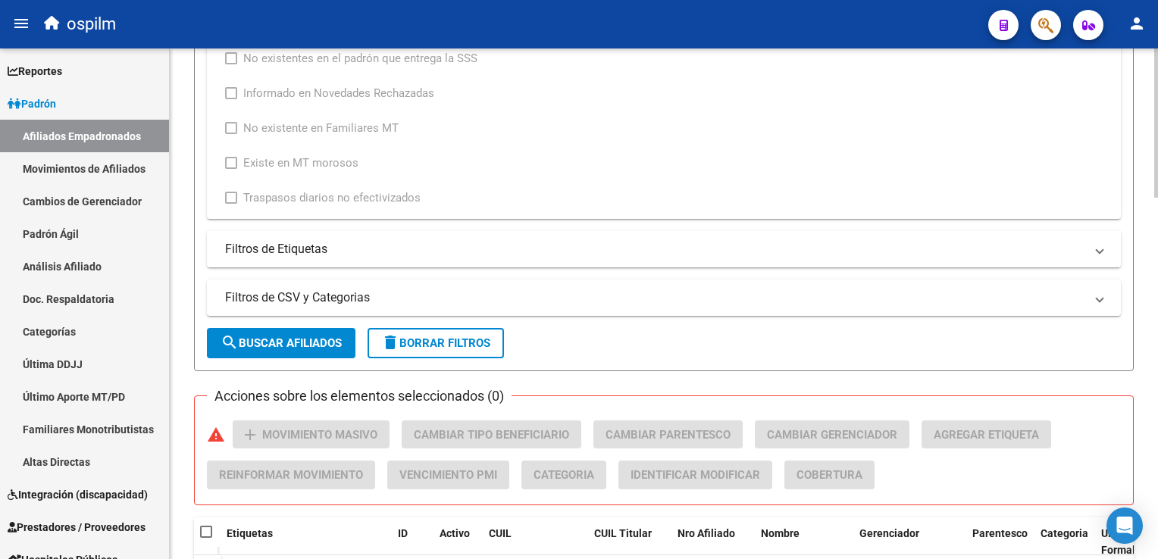
click at [1144, 296] on div "PADRON -> Afiliados Empadronados (alt+a) add Crear Afiliado file_download Expor…" at bounding box center [666, 153] width 992 height 1736
click at [298, 341] on span "search Buscar Afiliados" at bounding box center [281, 343] width 121 height 14
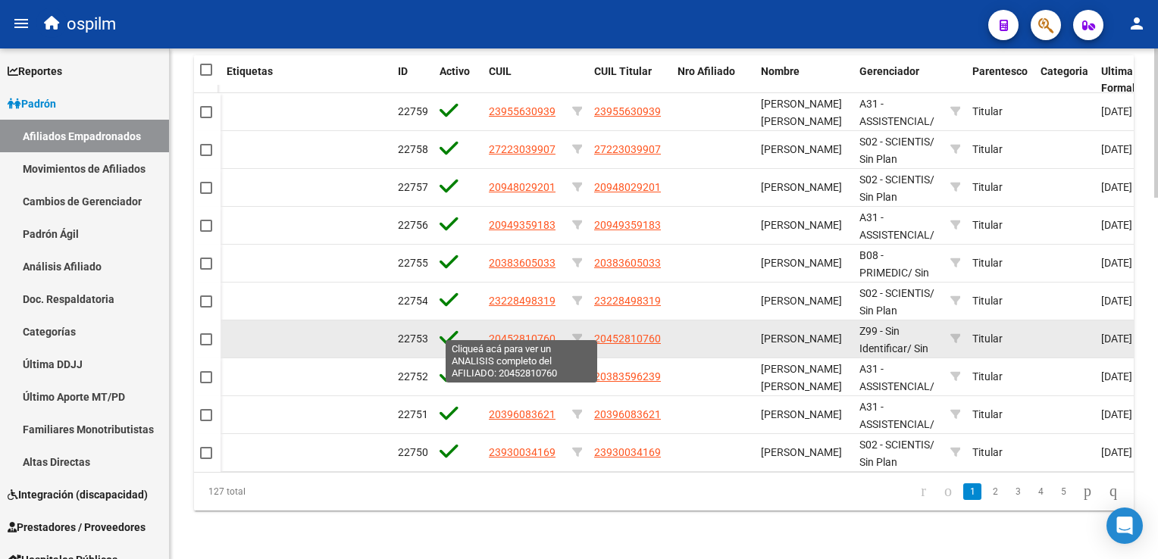
click at [511, 333] on span "20452810760" at bounding box center [522, 339] width 67 height 12
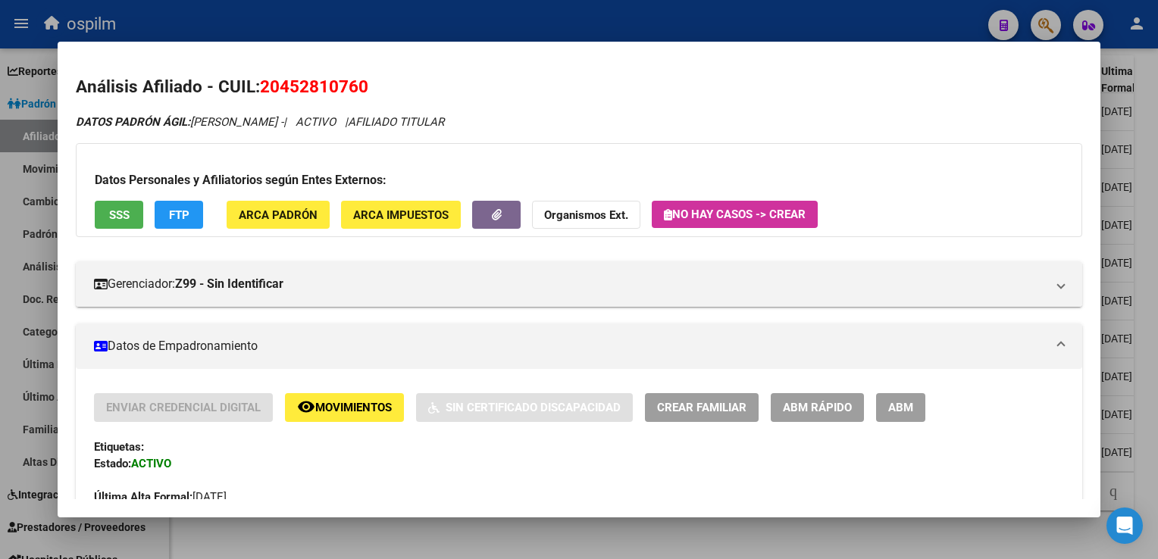
drag, startPoint x: 378, startPoint y: 83, endPoint x: 261, endPoint y: 86, distance: 116.7
click at [261, 86] on h2 "Análisis Afiliado - CUIL: 20452810760" at bounding box center [579, 87] width 1006 height 26
click at [1153, 114] on div at bounding box center [579, 279] width 1158 height 559
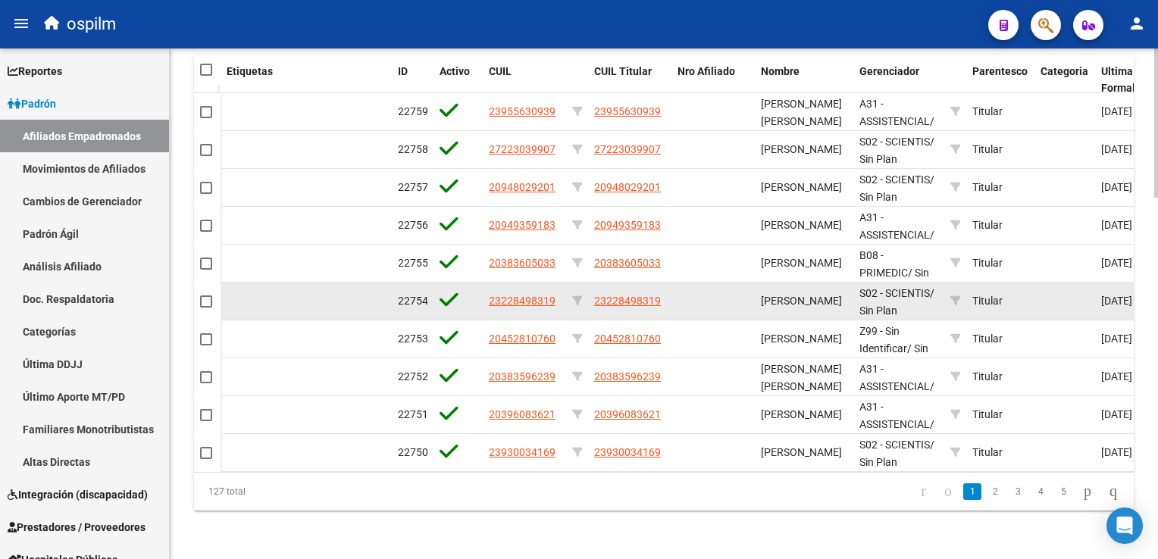
scroll to position [526, 0]
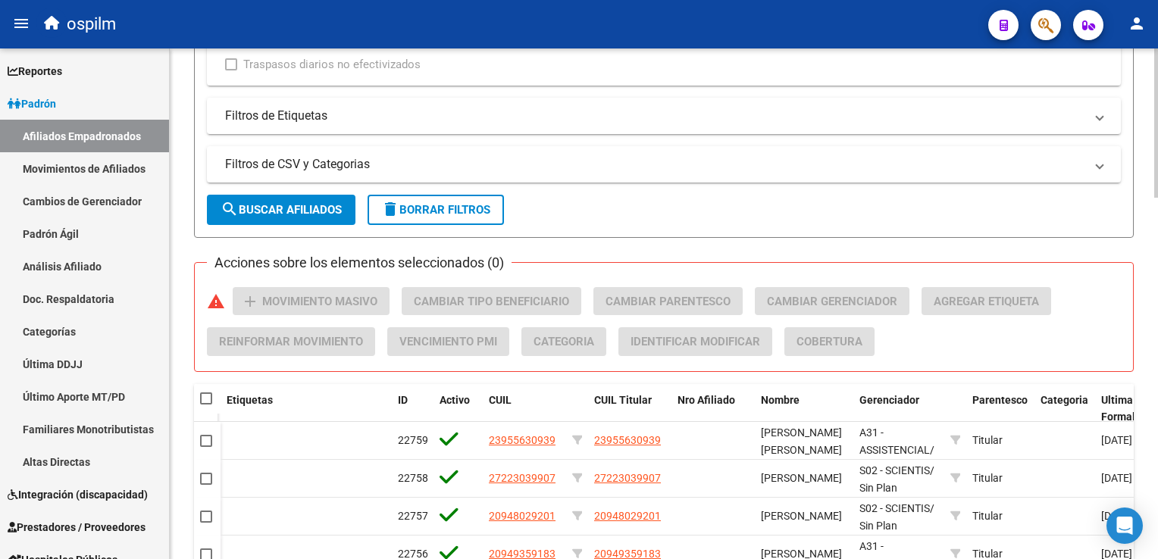
click at [1157, 323] on html "menu ospilm person Firma Express Reportes Ingresos Devengados Análisis Históric…" at bounding box center [579, 279] width 1158 height 559
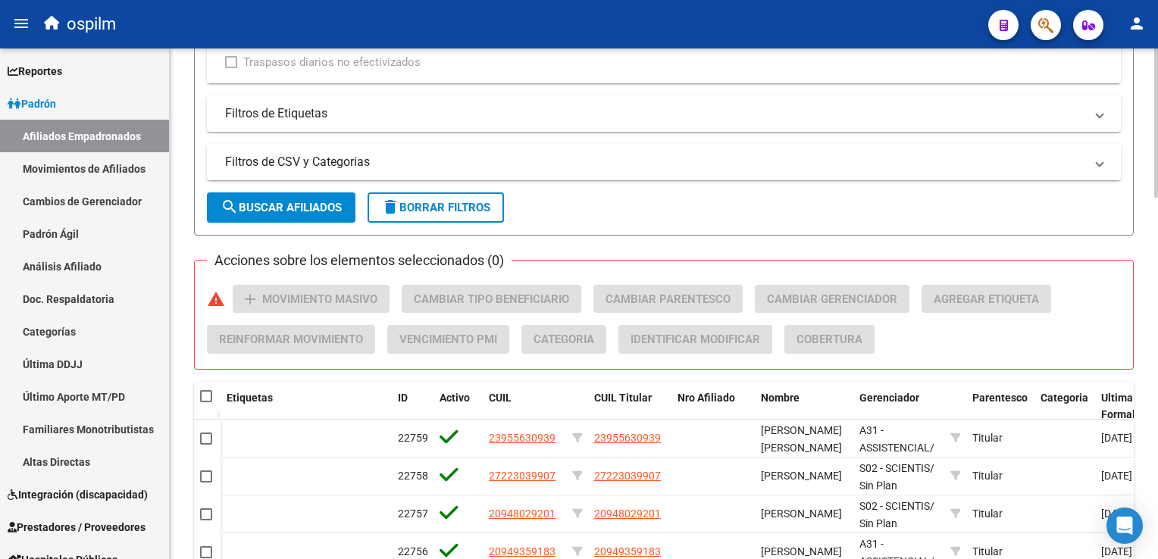
click at [279, 209] on span "search Buscar Afiliados" at bounding box center [281, 208] width 121 height 14
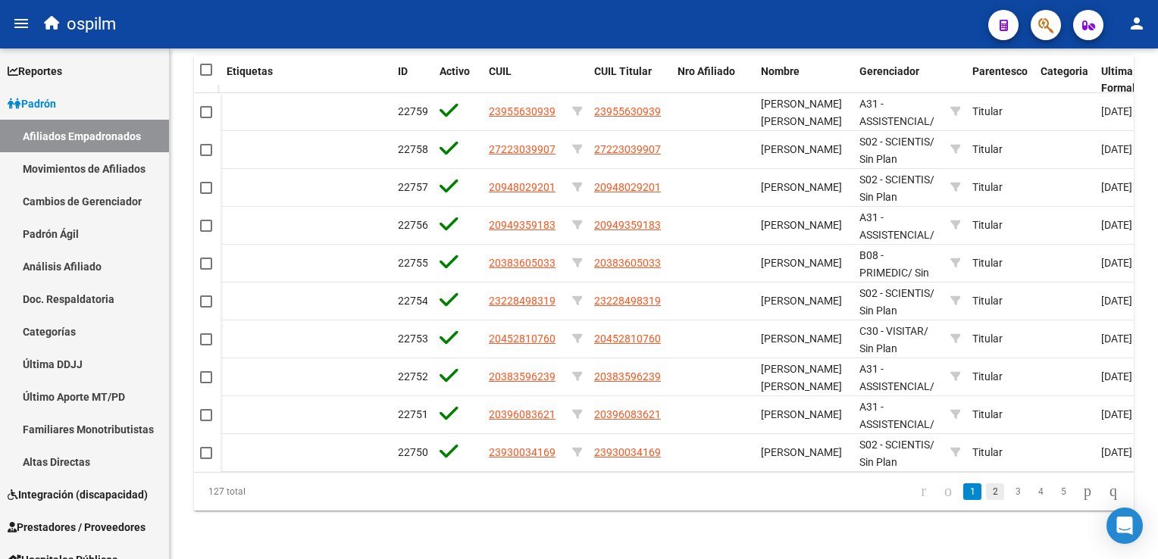
click at [986, 495] on link "2" at bounding box center [995, 492] width 18 height 17
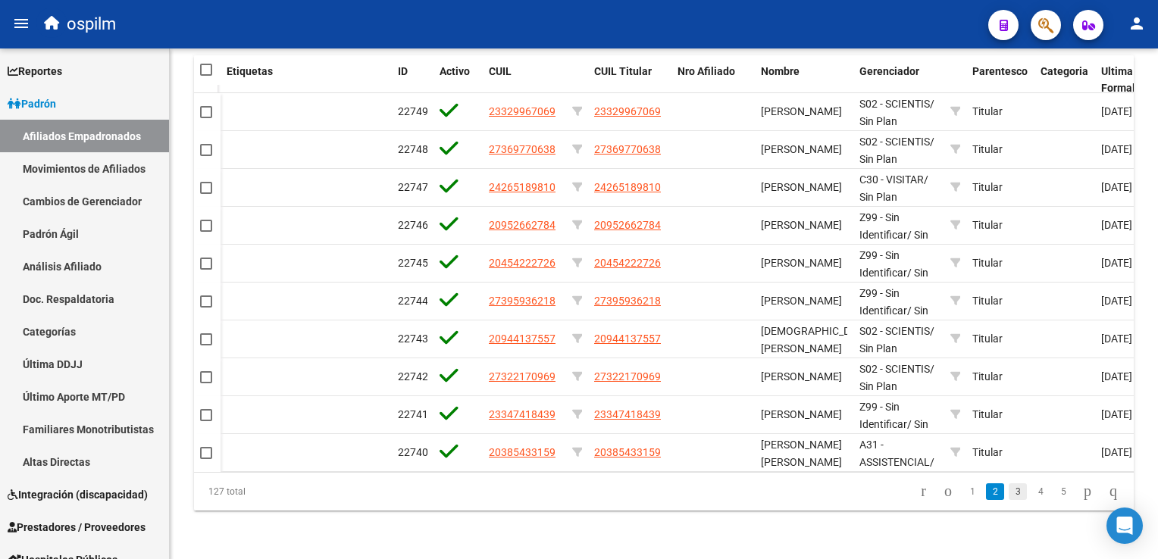
click at [1009, 490] on link "3" at bounding box center [1018, 492] width 18 height 17
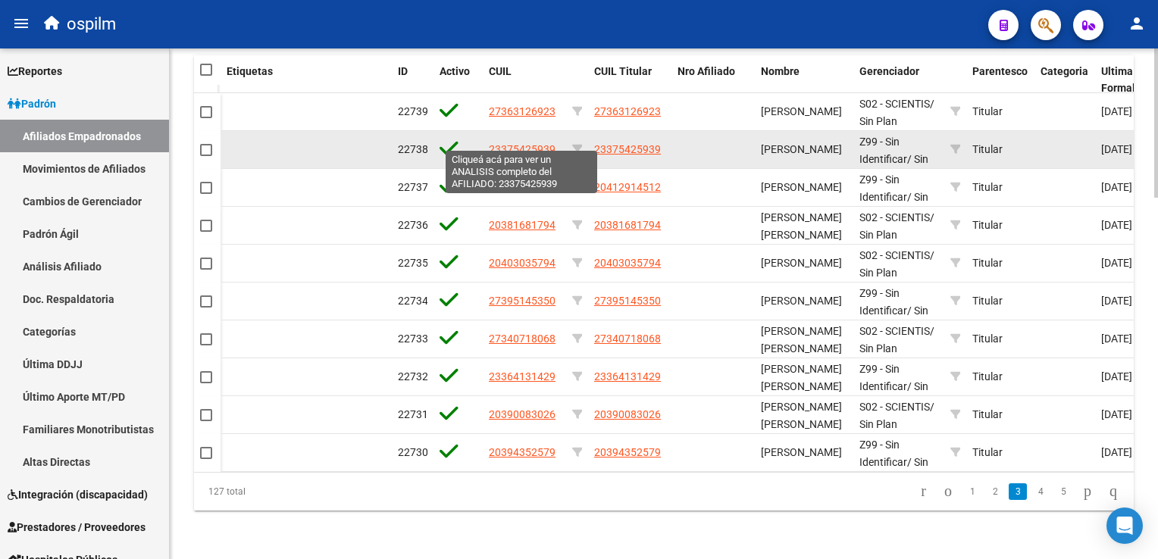
click at [517, 143] on span "23375425939" at bounding box center [522, 149] width 67 height 12
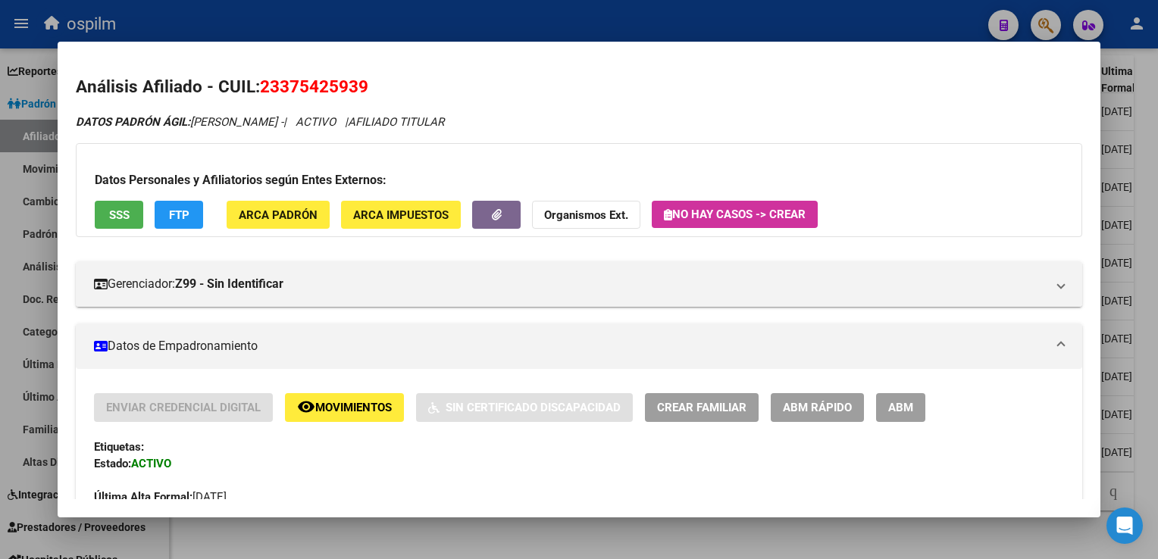
drag, startPoint x: 348, startPoint y: 92, endPoint x: 263, endPoint y: 97, distance: 85.0
click at [263, 97] on h2 "Análisis Afiliado - CUIL: 23375425939" at bounding box center [579, 87] width 1006 height 26
click at [1153, 217] on div at bounding box center [579, 279] width 1158 height 559
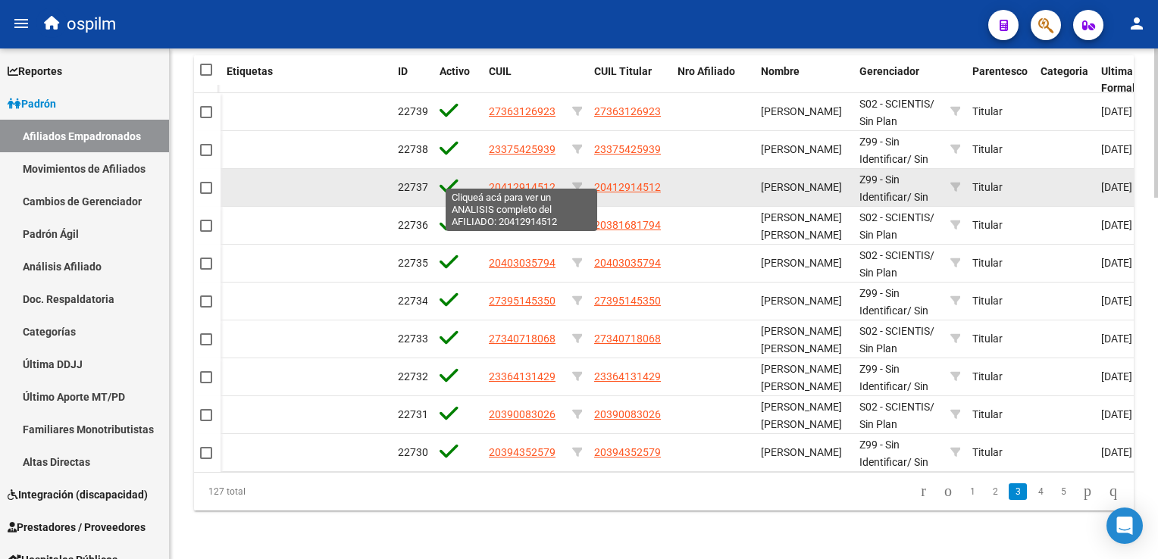
click at [510, 181] on span "20412914512" at bounding box center [522, 187] width 67 height 12
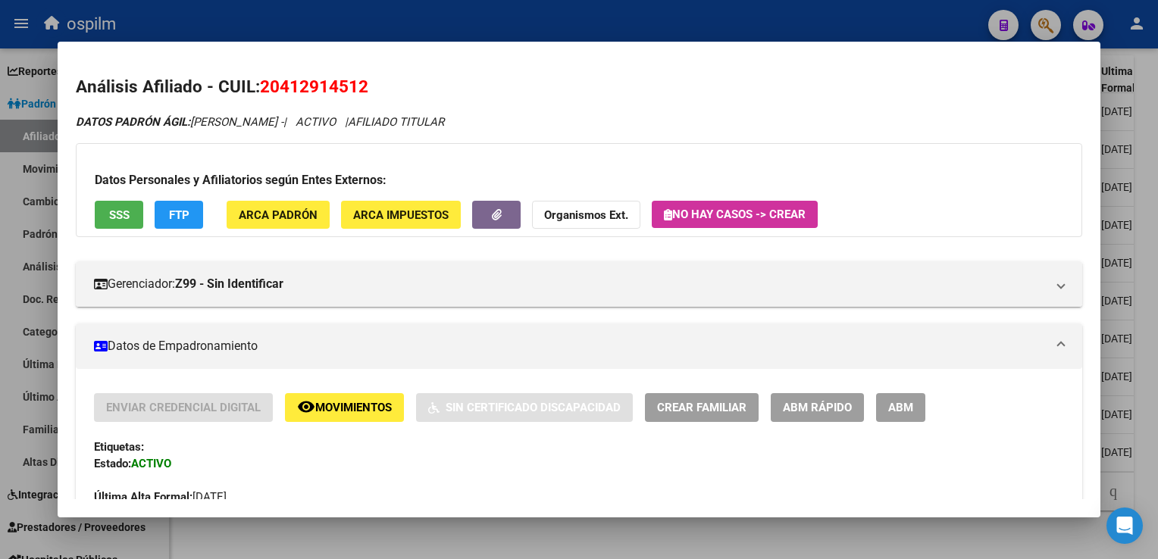
drag, startPoint x: 371, startPoint y: 85, endPoint x: 264, endPoint y: 95, distance: 108.1
click at [264, 95] on h2 "Análisis Afiliado - CUIL: 20412914512" at bounding box center [579, 87] width 1006 height 26
click at [1139, 252] on div at bounding box center [579, 279] width 1158 height 559
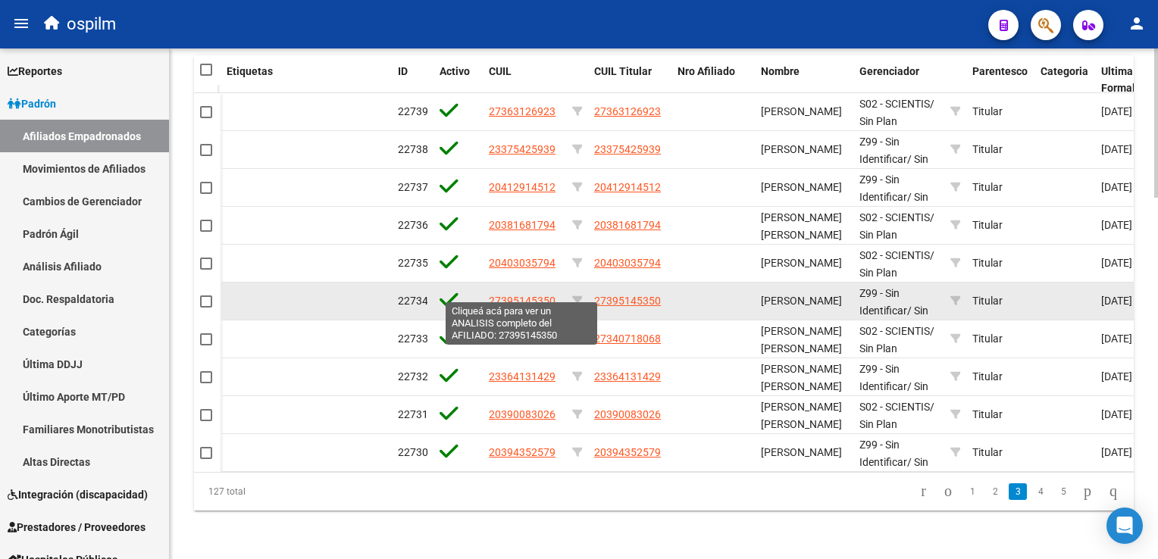
click at [540, 295] on span "27395145350" at bounding box center [522, 301] width 67 height 12
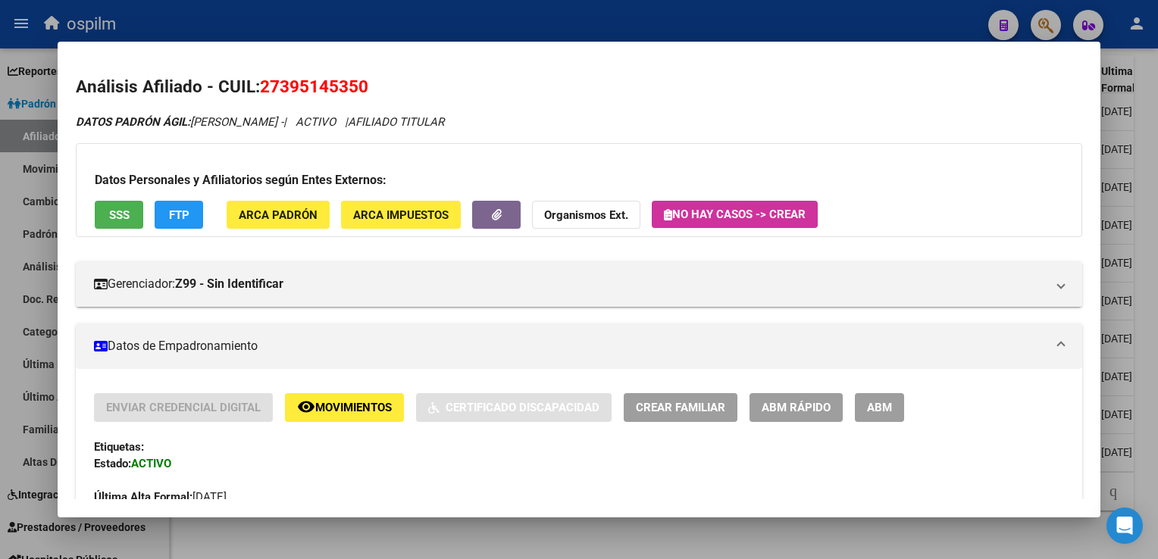
drag, startPoint x: 380, startPoint y: 83, endPoint x: 250, endPoint y: 86, distance: 130.4
click at [250, 86] on h2 "Análisis Afiliado - CUIL: 27395145350" at bounding box center [579, 87] width 1006 height 26
drag, startPoint x: 250, startPoint y: 86, endPoint x: 462, endPoint y: 55, distance: 213.7
click at [469, 54] on mat-dialog-container "Análisis Afiliado - CUIL: 27395145350 DATOS PADRÓN ÁGIL: VILLAGRA MARISOL GISEL…" at bounding box center [579, 279] width 1042 height 475
click at [415, 89] on h2 "Análisis Afiliado - CUIL: 27395145350" at bounding box center [579, 87] width 1006 height 26
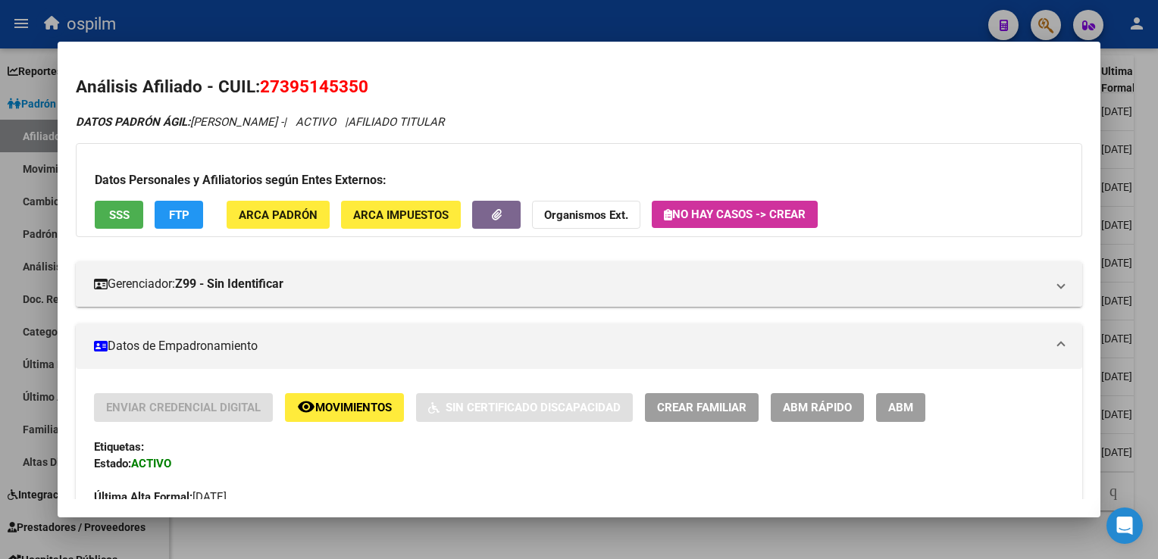
drag, startPoint x: 261, startPoint y: 86, endPoint x: 371, endPoint y: 95, distance: 110.2
click at [371, 95] on h2 "Análisis Afiliado - CUIL: 27395145350" at bounding box center [579, 87] width 1006 height 26
click at [1140, 226] on div at bounding box center [579, 279] width 1158 height 559
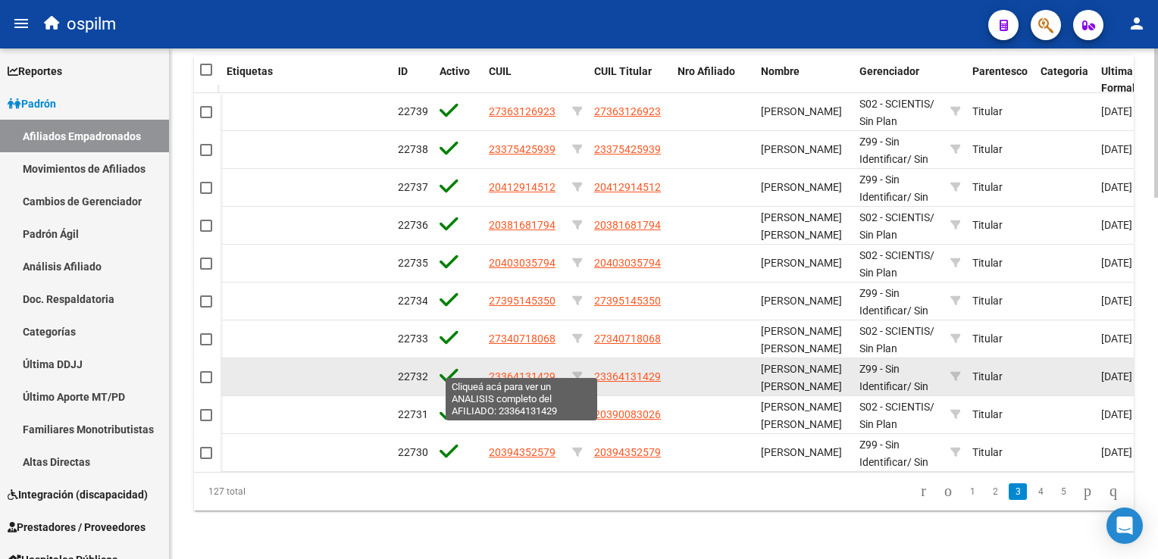
click at [535, 371] on span "23364131429" at bounding box center [522, 377] width 67 height 12
type textarea "23364131429"
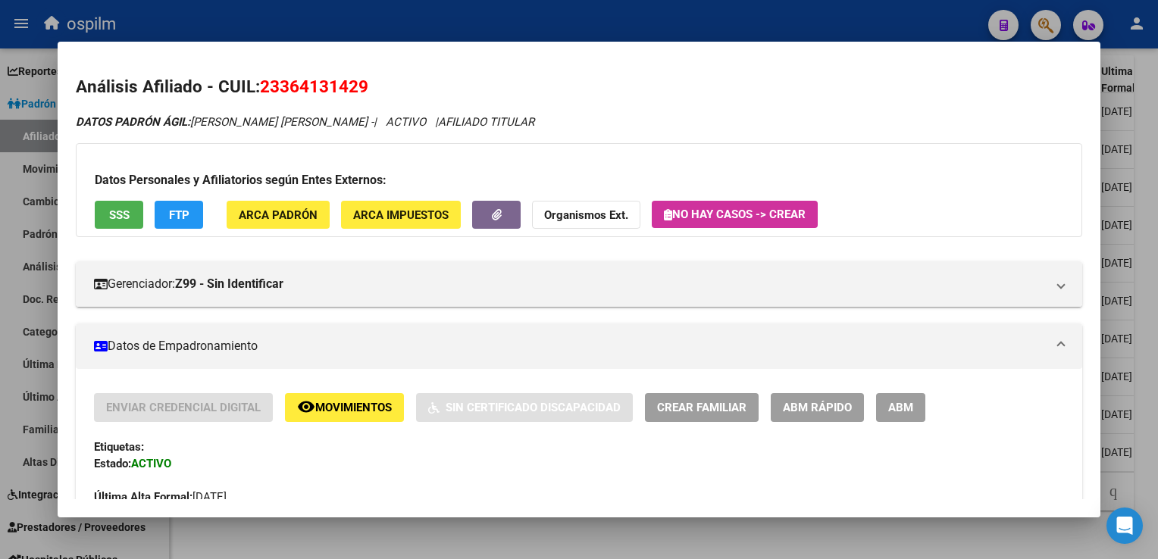
drag, startPoint x: 366, startPoint y: 87, endPoint x: 261, endPoint y: 91, distance: 104.7
click at [261, 91] on h2 "Análisis Afiliado - CUIL: 23364131429" at bounding box center [579, 87] width 1006 height 26
click at [291, 214] on span "ARCA Padrón" at bounding box center [278, 215] width 79 height 14
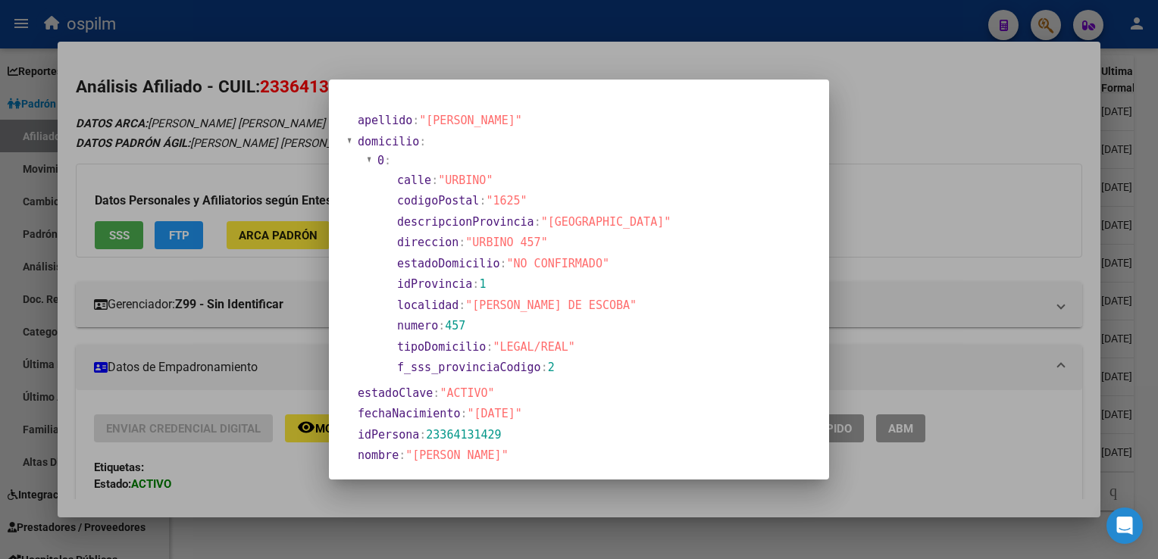
click at [564, 67] on div at bounding box center [579, 279] width 1158 height 559
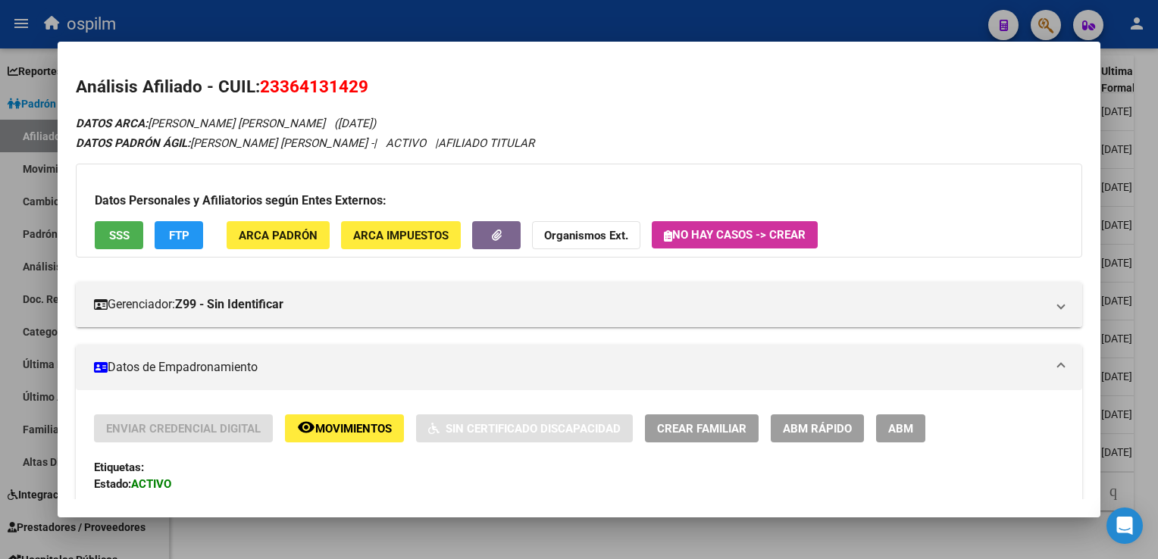
drag, startPoint x: 382, startPoint y: 78, endPoint x: 265, endPoint y: 94, distance: 117.8
click at [265, 94] on h2 "Análisis Afiliado - CUIL: 23364131429" at bounding box center [579, 87] width 1006 height 26
click at [1149, 230] on div at bounding box center [579, 279] width 1158 height 559
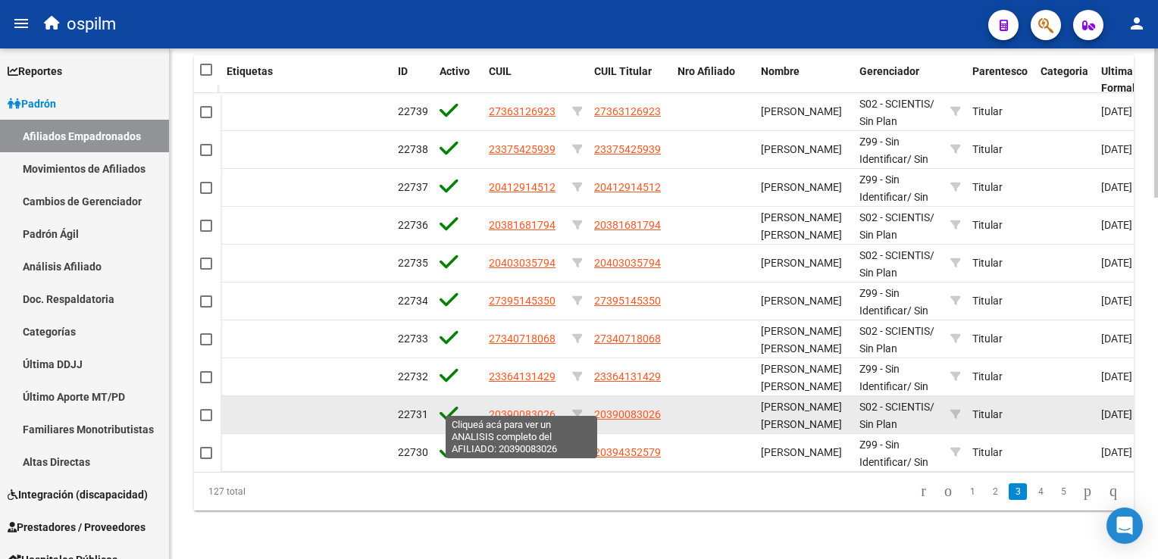
click at [493, 408] on span "20390083026" at bounding box center [522, 414] width 67 height 12
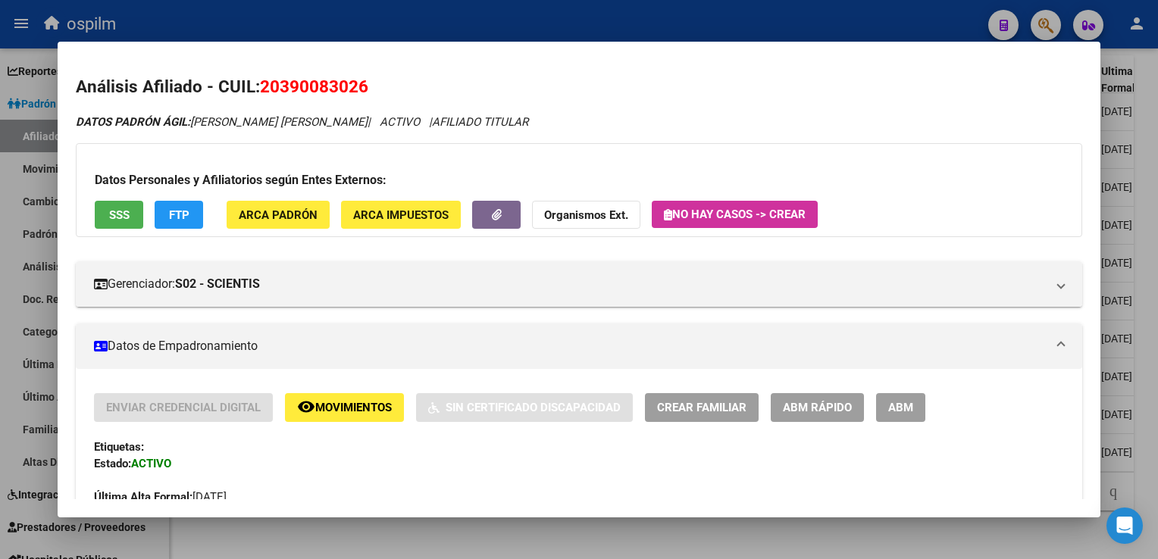
drag, startPoint x: 333, startPoint y: 85, endPoint x: 259, endPoint y: 90, distance: 74.5
click at [259, 90] on h2 "Análisis Afiliado - CUIL: 20390083026" at bounding box center [579, 87] width 1006 height 26
click at [1150, 153] on div at bounding box center [579, 279] width 1158 height 559
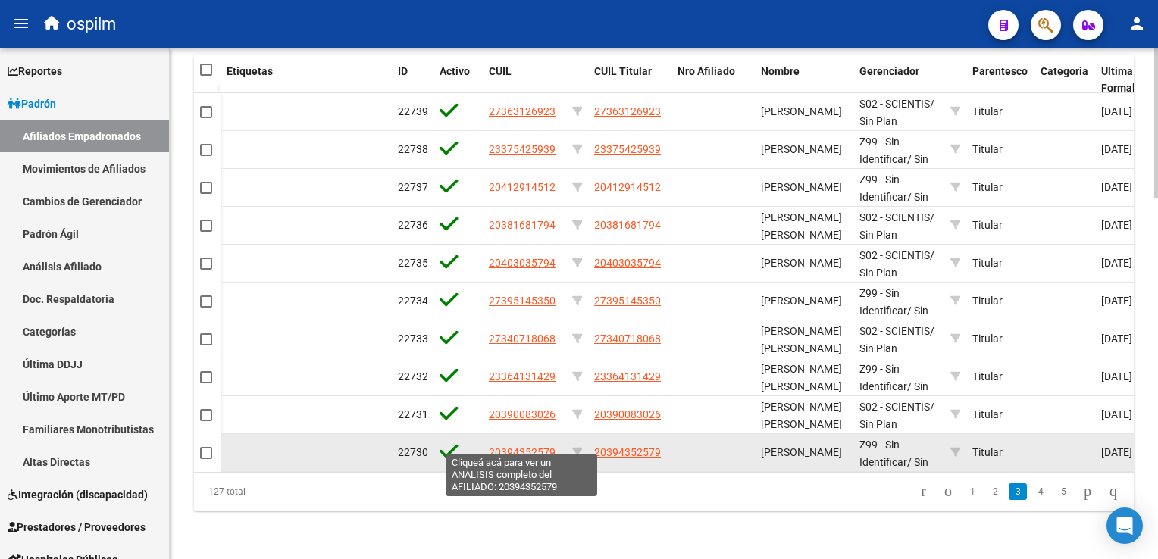
click at [509, 446] on span "20394352579" at bounding box center [522, 452] width 67 height 12
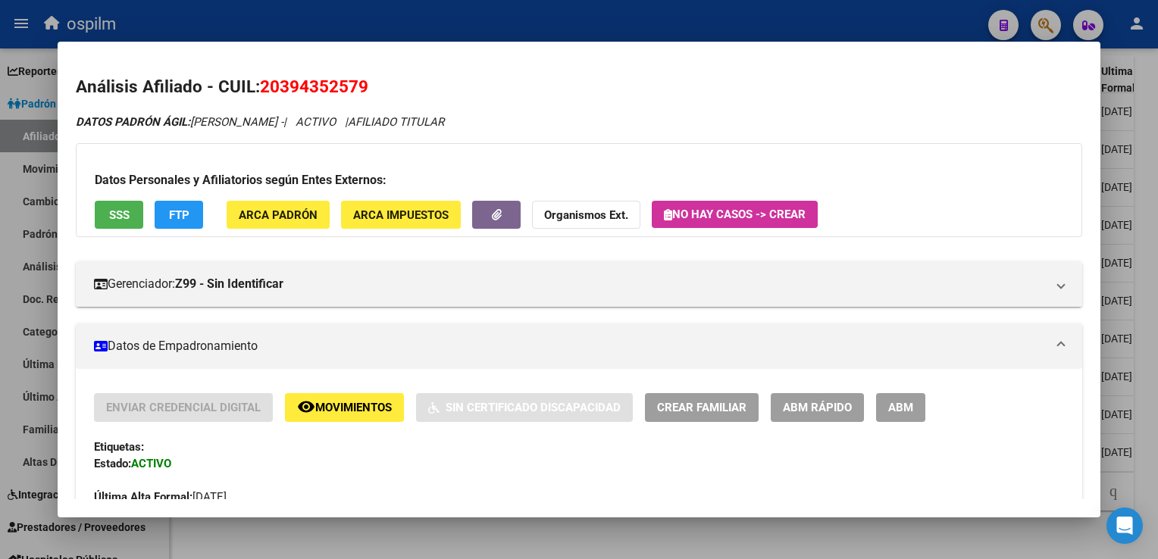
drag, startPoint x: 381, startPoint y: 90, endPoint x: 261, endPoint y: 97, distance: 119.9
click at [261, 97] on h2 "Análisis Afiliado - CUIL: 20394352579" at bounding box center [579, 87] width 1006 height 26
click at [1147, 223] on div at bounding box center [579, 279] width 1158 height 559
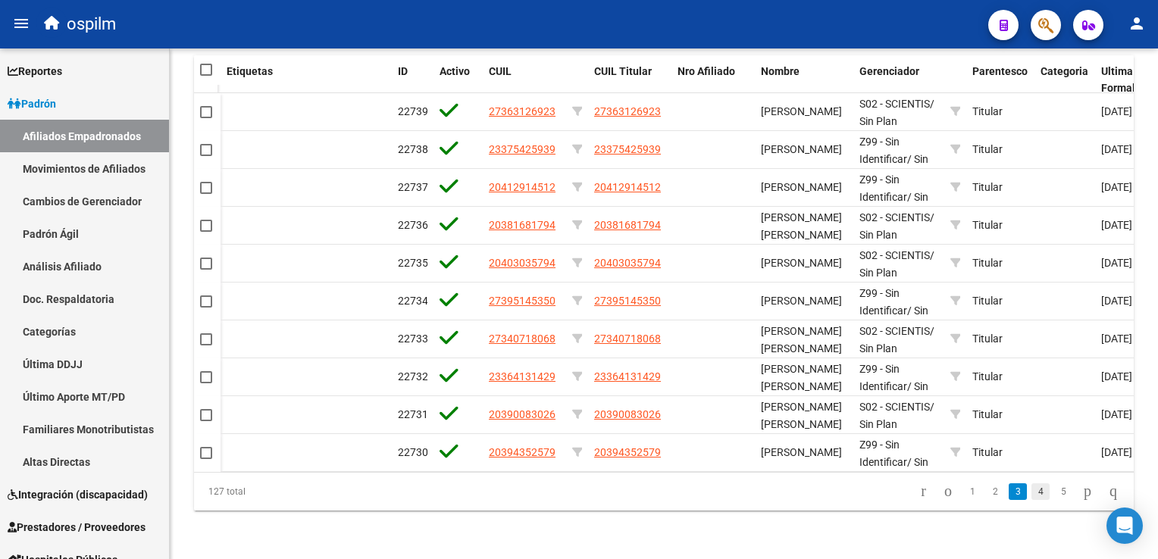
click at [1031, 488] on link "4" at bounding box center [1040, 492] width 18 height 17
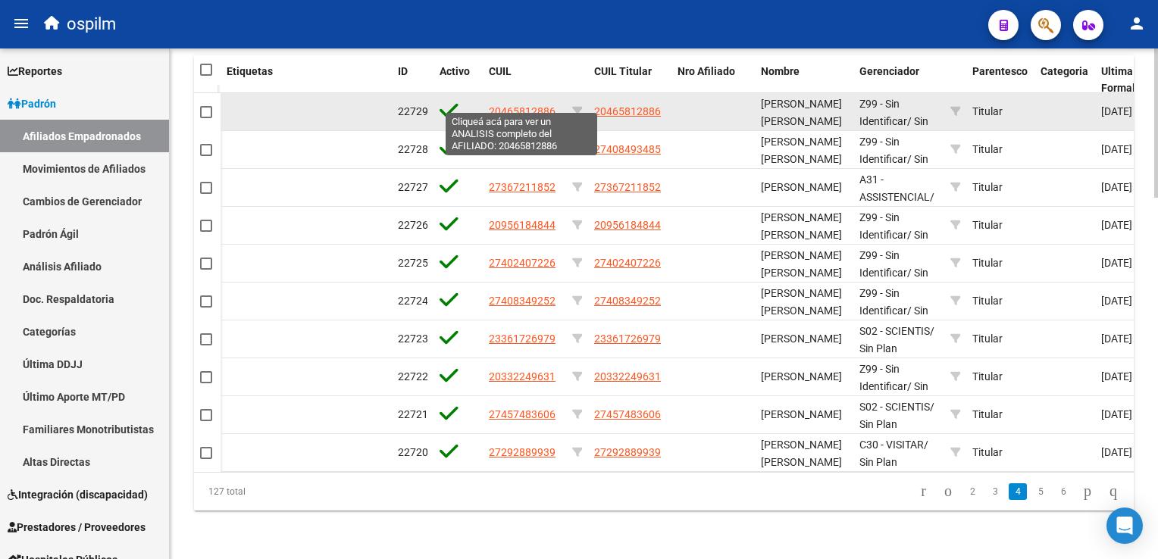
click at [512, 105] on span "20465812886" at bounding box center [522, 111] width 67 height 12
type textarea "20465812886"
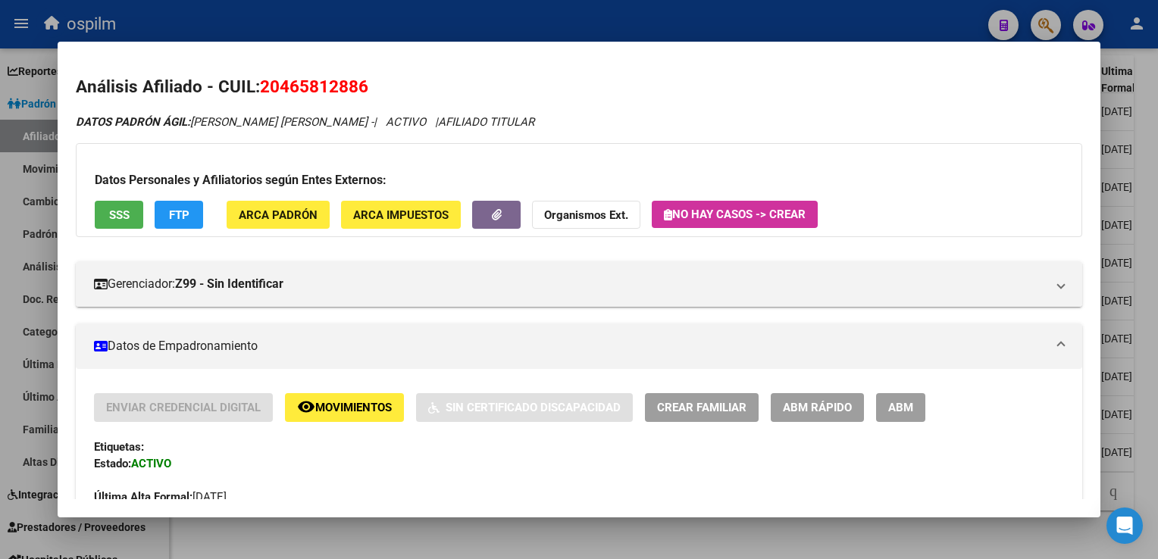
drag, startPoint x: 285, startPoint y: 92, endPoint x: 264, endPoint y: 94, distance: 21.3
click at [264, 94] on h2 "Análisis Afiliado - CUIL: 20465812886" at bounding box center [579, 87] width 1006 height 26
click at [267, 213] on span "ARCA Padrón" at bounding box center [278, 215] width 79 height 14
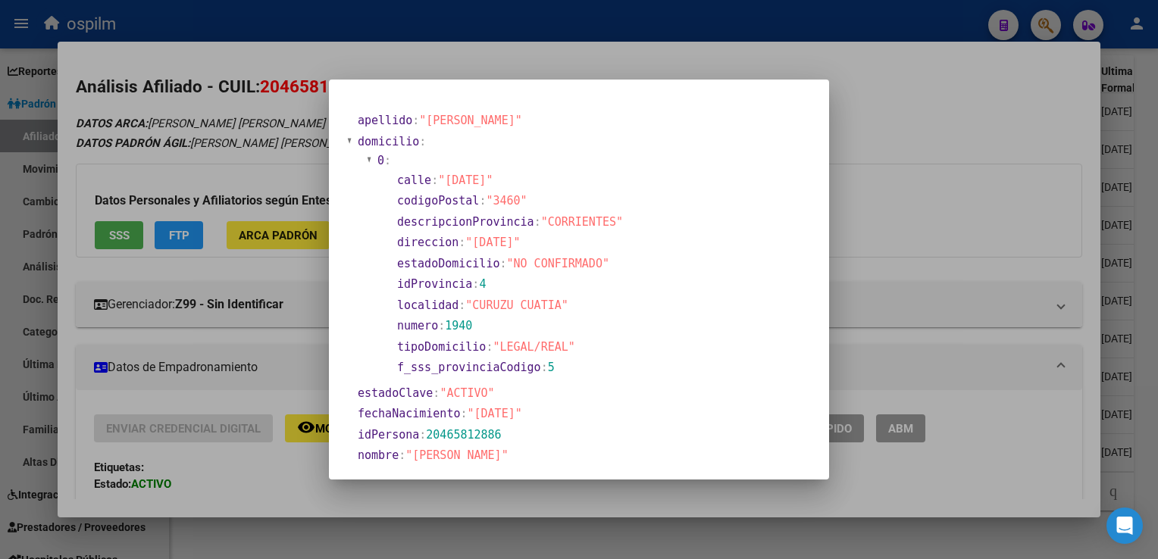
click at [646, 59] on div at bounding box center [579, 279] width 1158 height 559
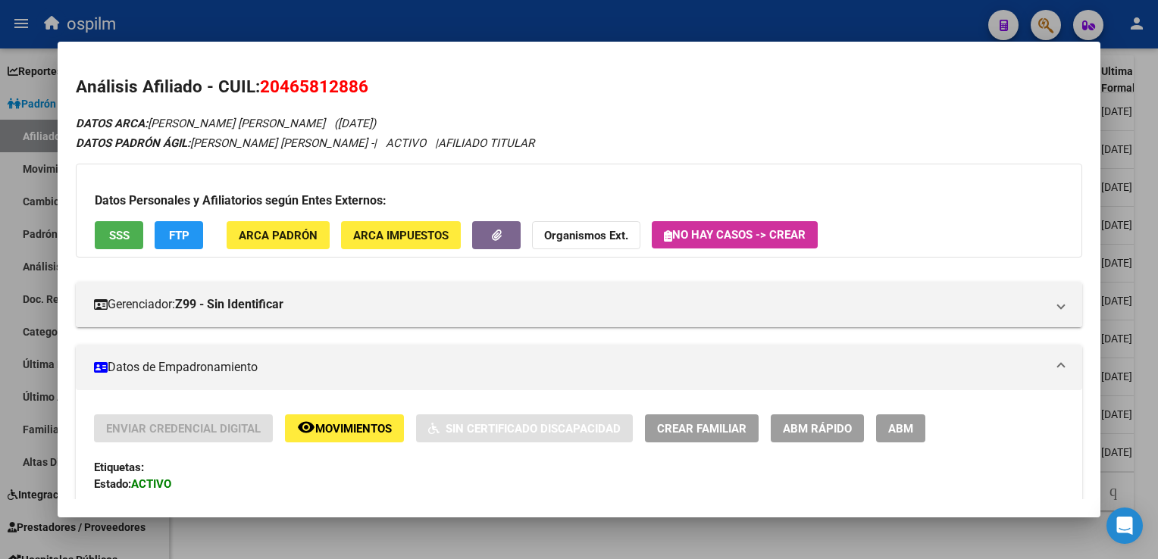
drag, startPoint x: 400, startPoint y: 79, endPoint x: 259, endPoint y: 92, distance: 141.6
click at [259, 92] on h2 "Análisis Afiliado - CUIL: 20465812886" at bounding box center [579, 87] width 1006 height 26
click at [1134, 158] on div at bounding box center [579, 279] width 1158 height 559
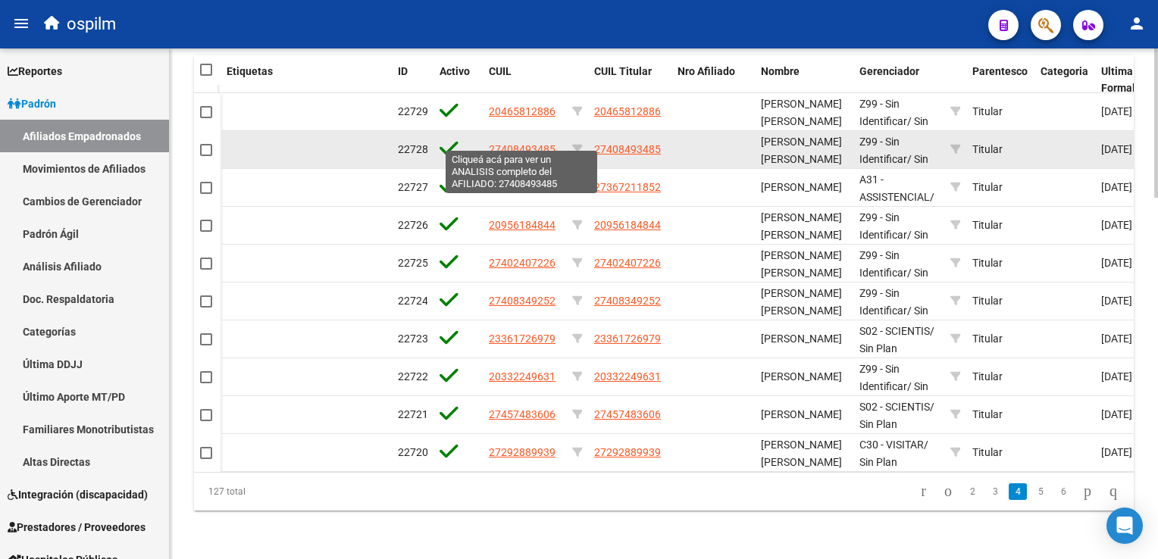
click at [534, 143] on span "27408493485" at bounding box center [522, 149] width 67 height 12
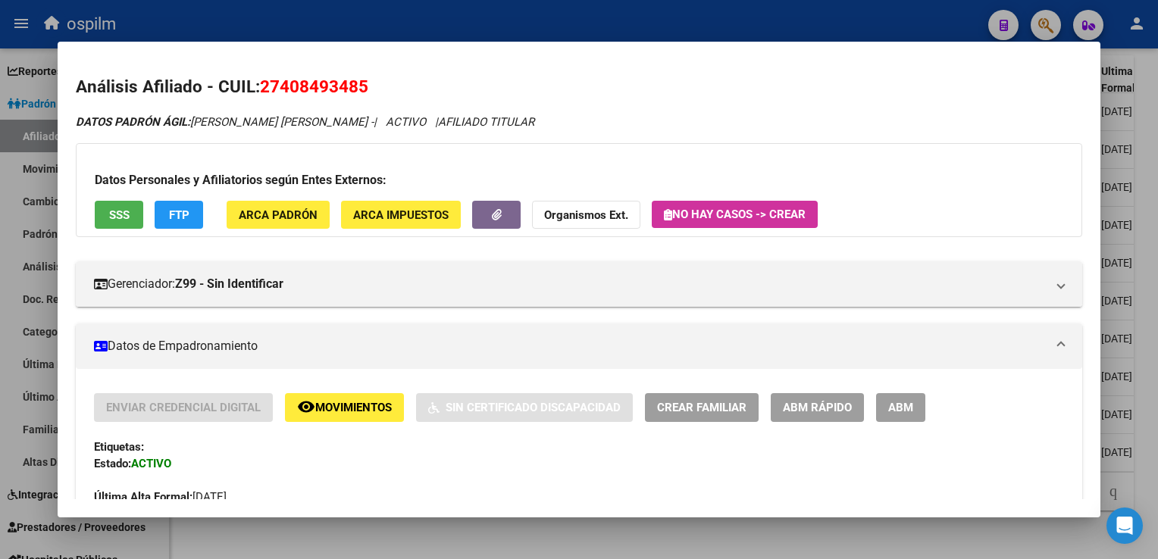
drag, startPoint x: 385, startPoint y: 83, endPoint x: 263, endPoint y: 95, distance: 122.5
click at [263, 95] on h2 "Análisis Afiliado - CUIL: 27408493485" at bounding box center [579, 87] width 1006 height 26
click at [1142, 200] on div at bounding box center [579, 279] width 1158 height 559
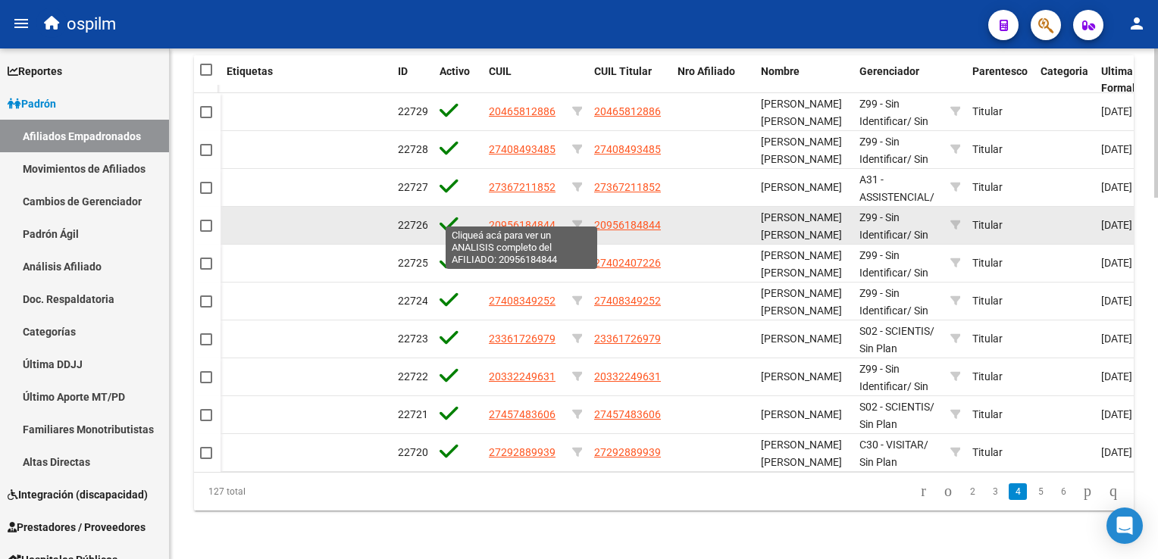
click at [524, 219] on span "20956184844" at bounding box center [522, 225] width 67 height 12
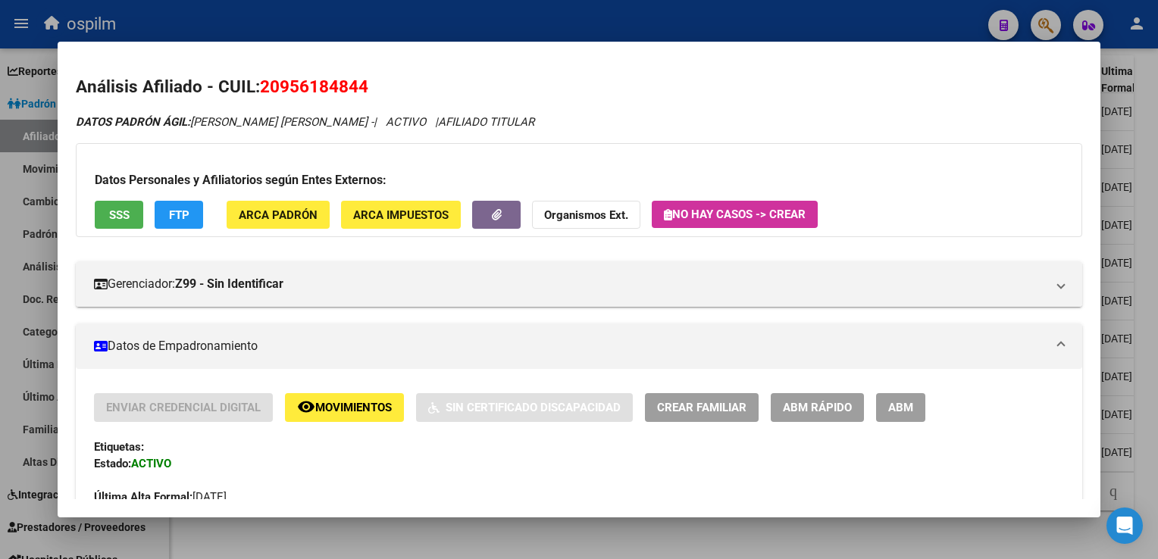
drag, startPoint x: 372, startPoint y: 89, endPoint x: 255, endPoint y: 95, distance: 116.9
click at [255, 95] on h2 "Análisis Afiliado - CUIL: 20956184844" at bounding box center [579, 87] width 1006 height 26
click at [124, 205] on button "SSS" at bounding box center [119, 215] width 49 height 28
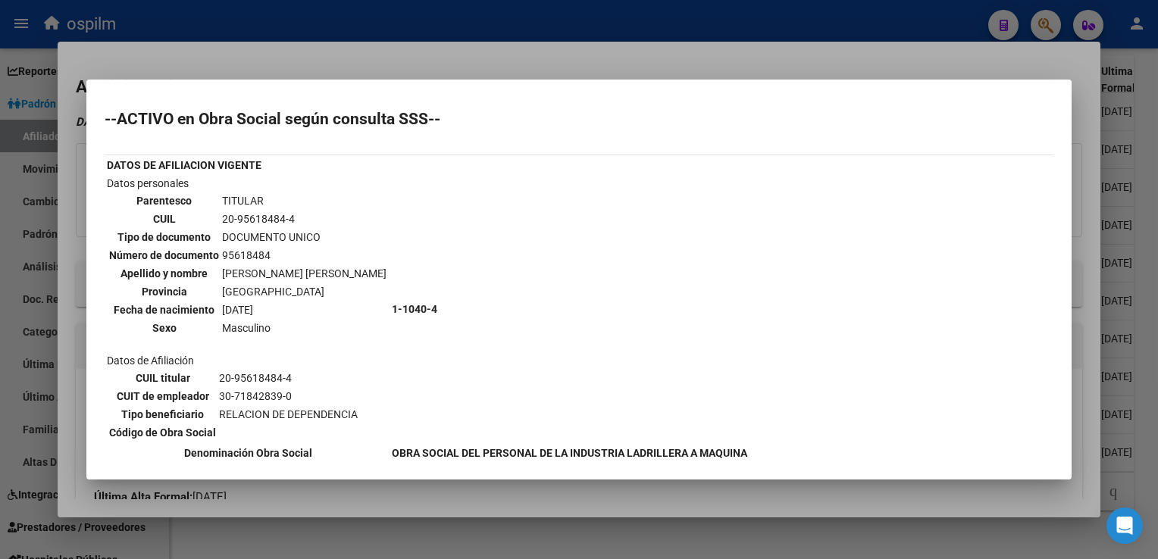
click at [460, 54] on div at bounding box center [579, 279] width 1158 height 559
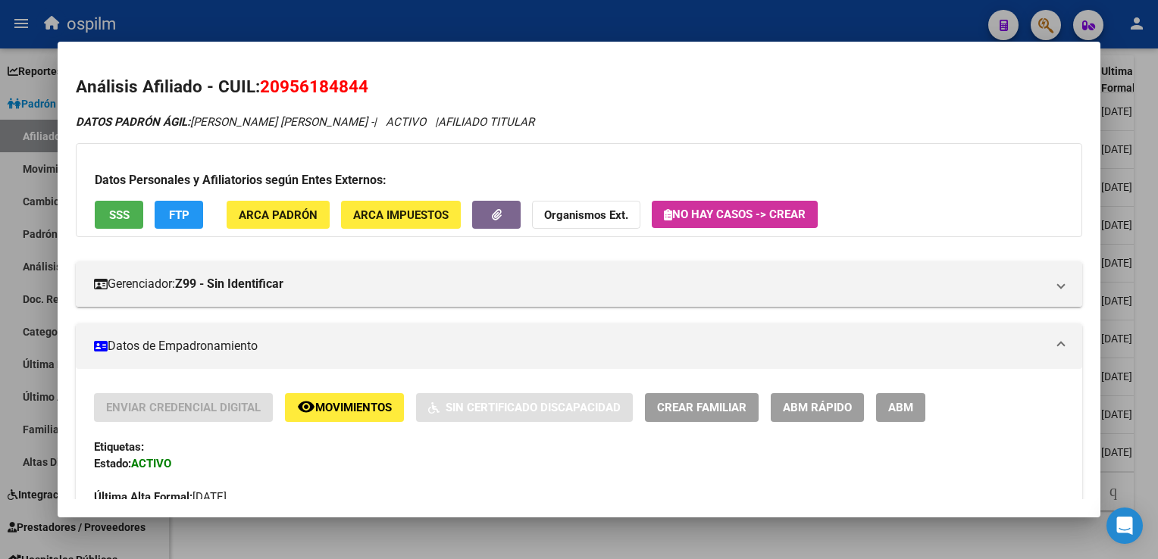
click at [1145, 216] on div at bounding box center [579, 279] width 1158 height 559
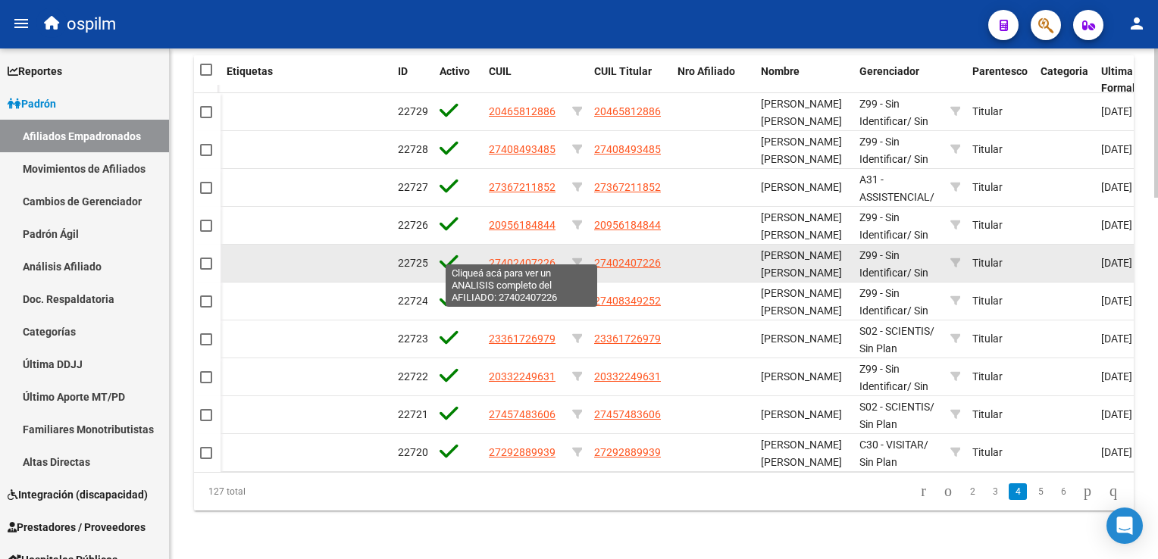
click at [502, 257] on span "27402407226" at bounding box center [522, 263] width 67 height 12
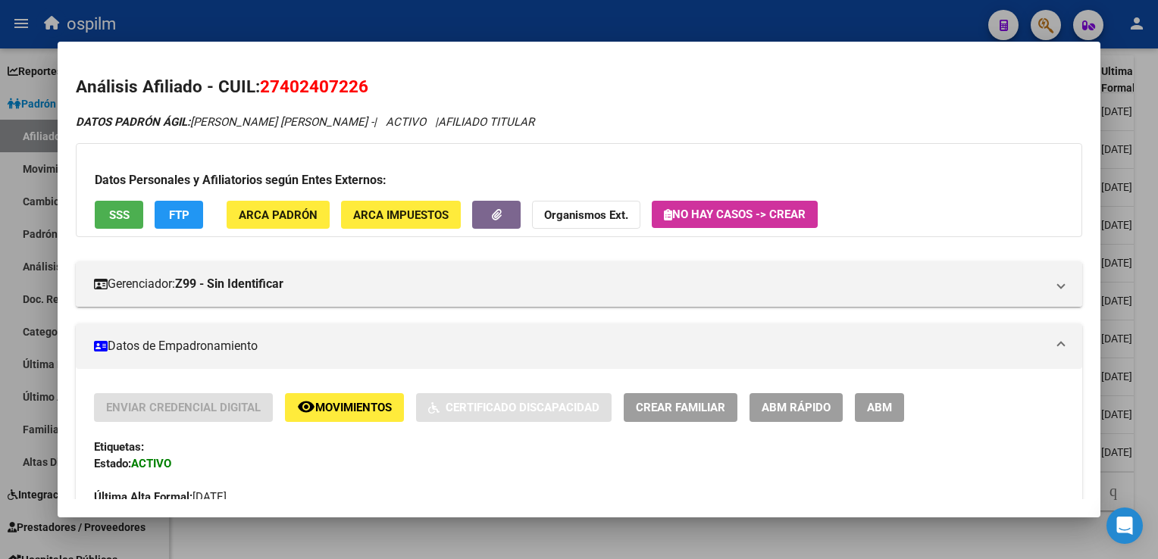
drag, startPoint x: 374, startPoint y: 87, endPoint x: 259, endPoint y: 94, distance: 115.4
click at [259, 94] on h2 "Análisis Afiliado - CUIL: 27402407226" at bounding box center [579, 87] width 1006 height 26
click at [1157, 165] on html "menu ospilm person Firma Express Reportes Ingresos Devengados Análisis Históric…" at bounding box center [579, 279] width 1158 height 559
drag, startPoint x: 390, startPoint y: 89, endPoint x: 263, endPoint y: 88, distance: 126.6
click at [263, 88] on h2 "Análisis Afiliado - CUIL: 27402407226" at bounding box center [579, 87] width 1006 height 26
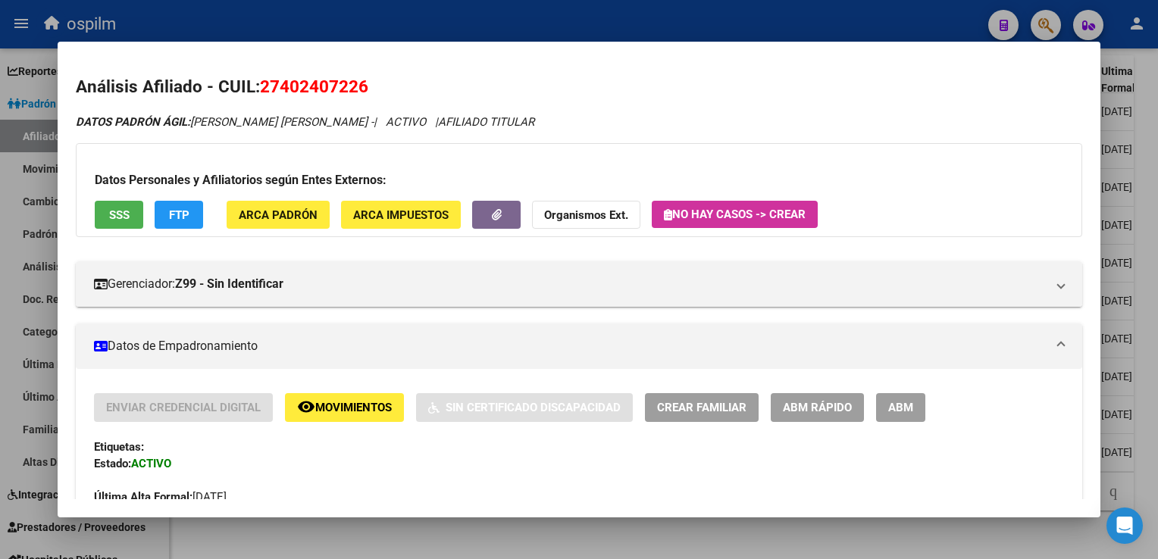
click at [1135, 207] on div at bounding box center [579, 279] width 1158 height 559
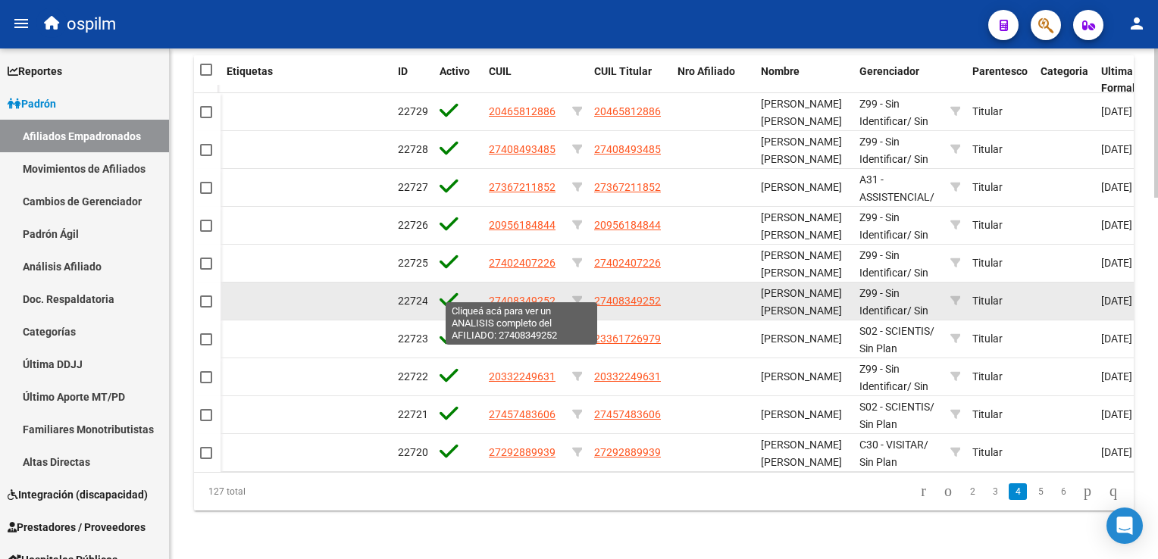
click at [501, 295] on span "27408349252" at bounding box center [522, 301] width 67 height 12
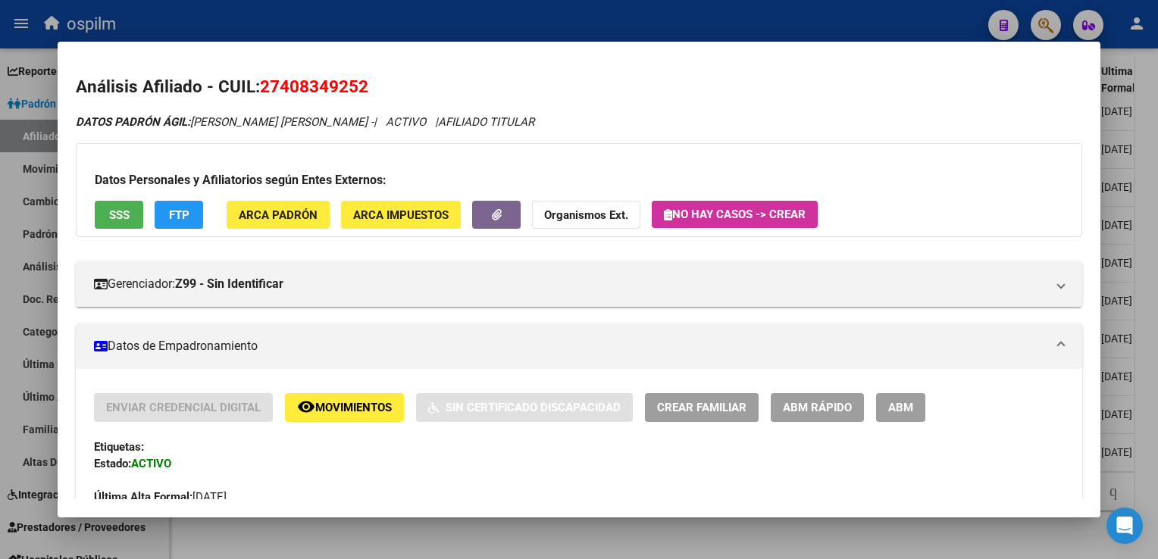
drag, startPoint x: 384, startPoint y: 86, endPoint x: 258, endPoint y: 83, distance: 125.9
click at [258, 83] on h2 "Análisis Afiliado - CUIL: 27408349252" at bounding box center [579, 87] width 1006 height 26
click at [1146, 218] on div at bounding box center [579, 279] width 1158 height 559
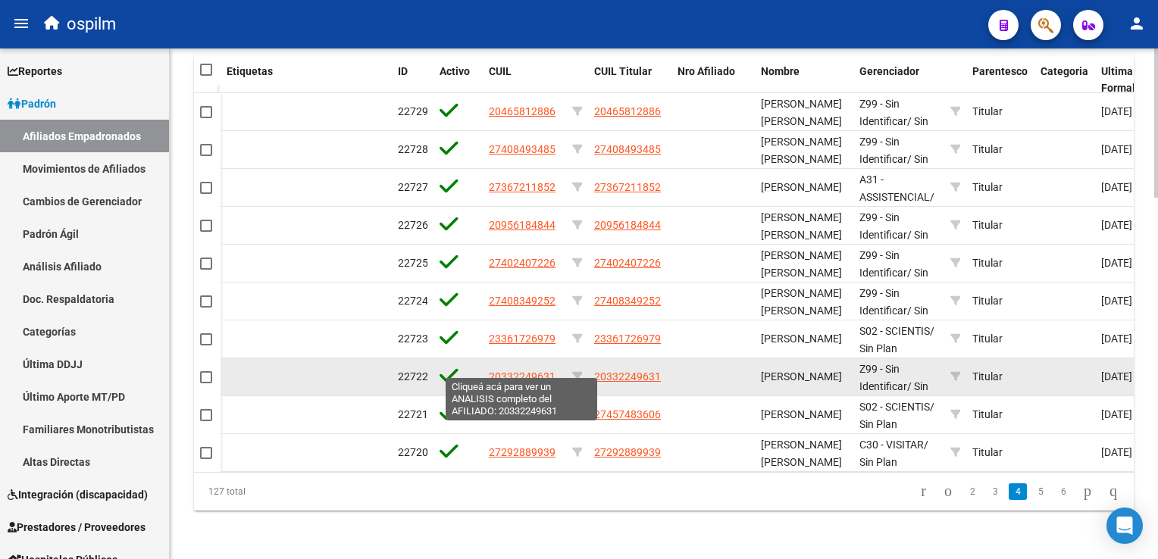
click at [524, 371] on span "20332249631" at bounding box center [522, 377] width 67 height 12
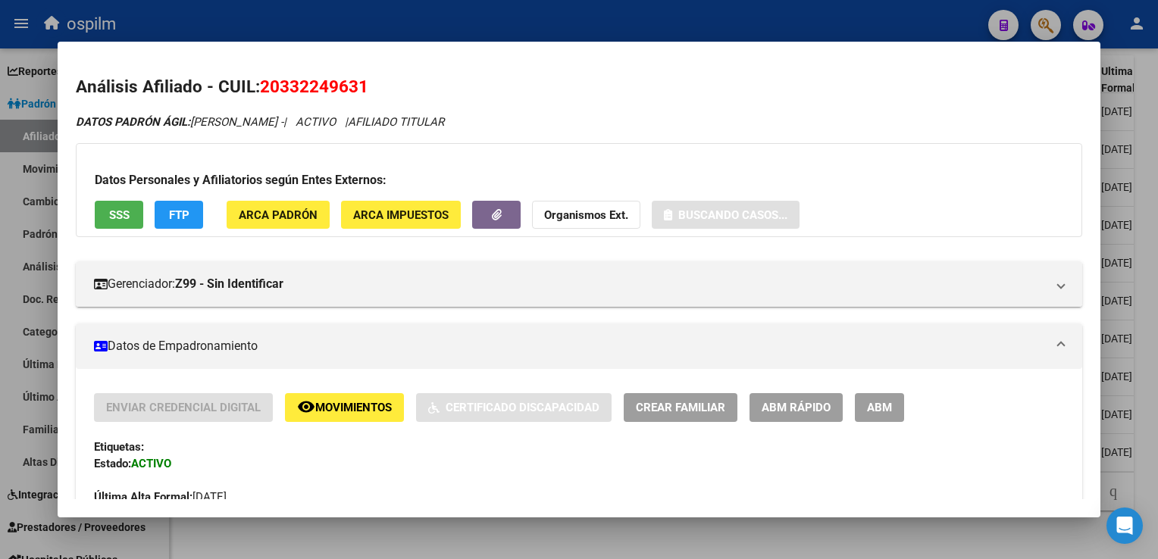
drag, startPoint x: 369, startPoint y: 88, endPoint x: 260, endPoint y: 95, distance: 109.3
click at [260, 95] on h2 "Análisis Afiliado - CUIL: 20332249631" at bounding box center [579, 87] width 1006 height 26
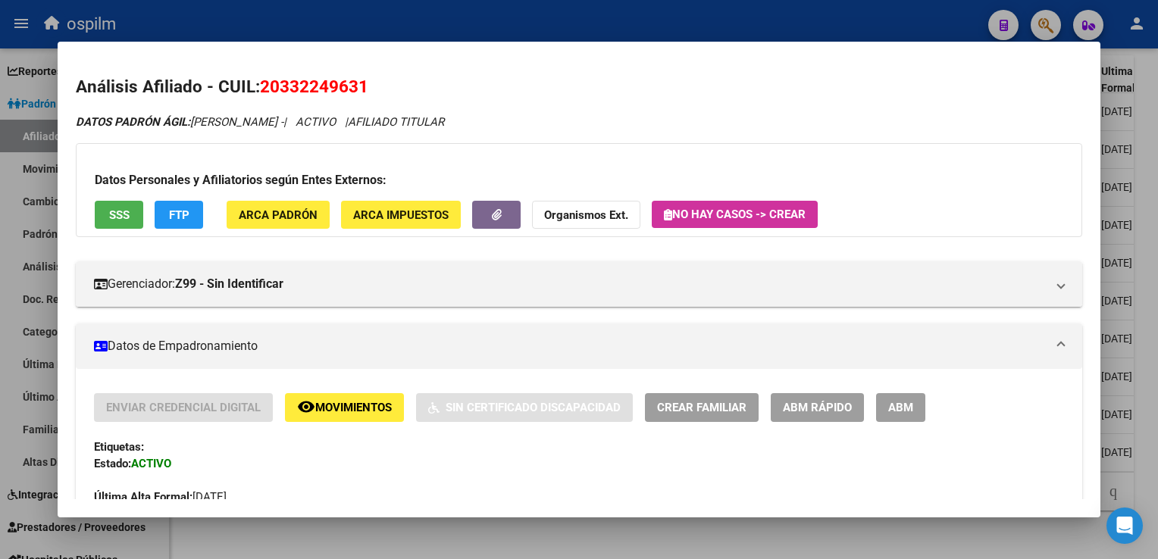
click at [1145, 266] on div at bounding box center [579, 279] width 1158 height 559
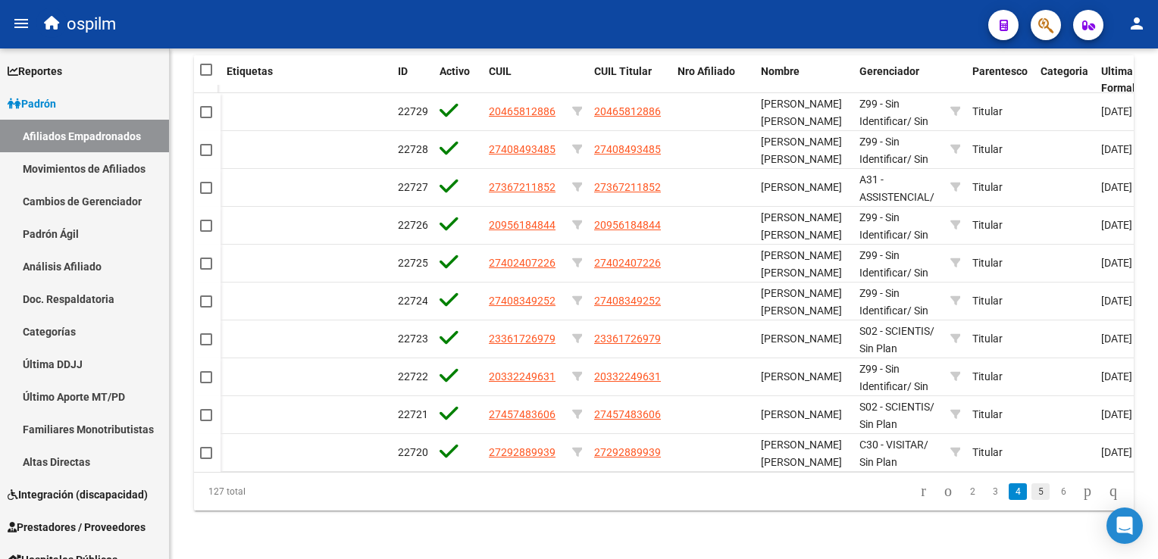
click at [1031, 491] on link "5" at bounding box center [1040, 492] width 18 height 17
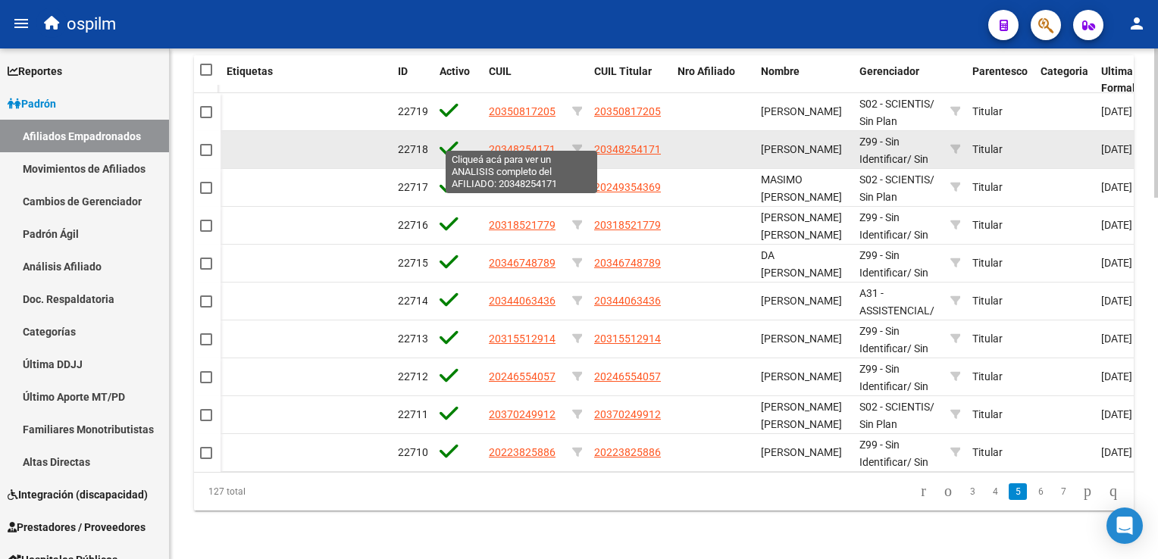
click at [502, 143] on span "20348254171" at bounding box center [522, 149] width 67 height 12
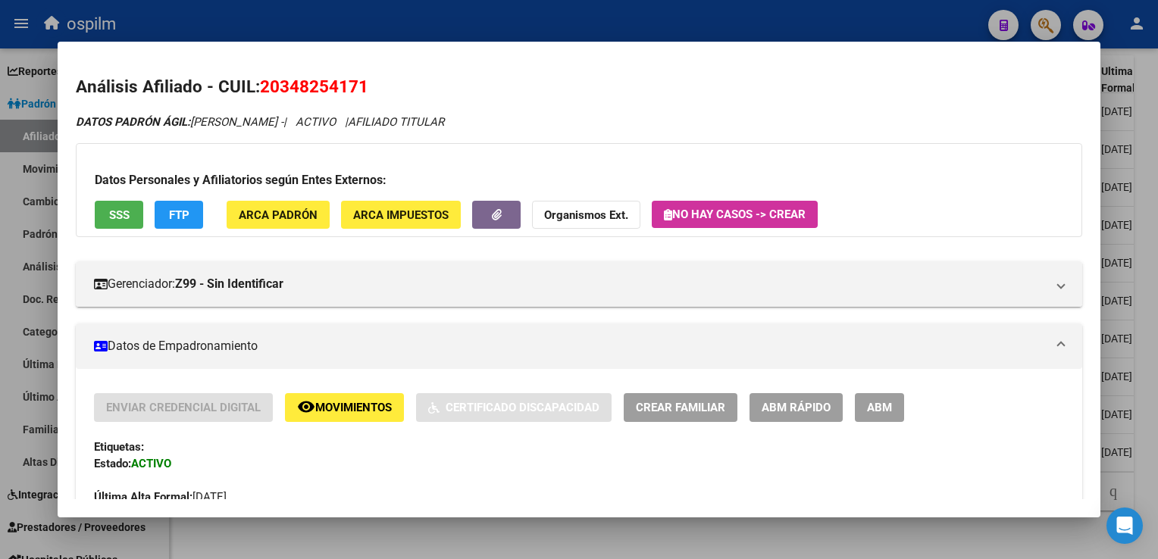
drag, startPoint x: 378, startPoint y: 83, endPoint x: 255, endPoint y: 95, distance: 123.4
click at [255, 95] on h2 "Análisis Afiliado - CUIL: 20348254171" at bounding box center [579, 87] width 1006 height 26
click at [1147, 200] on div at bounding box center [579, 279] width 1158 height 559
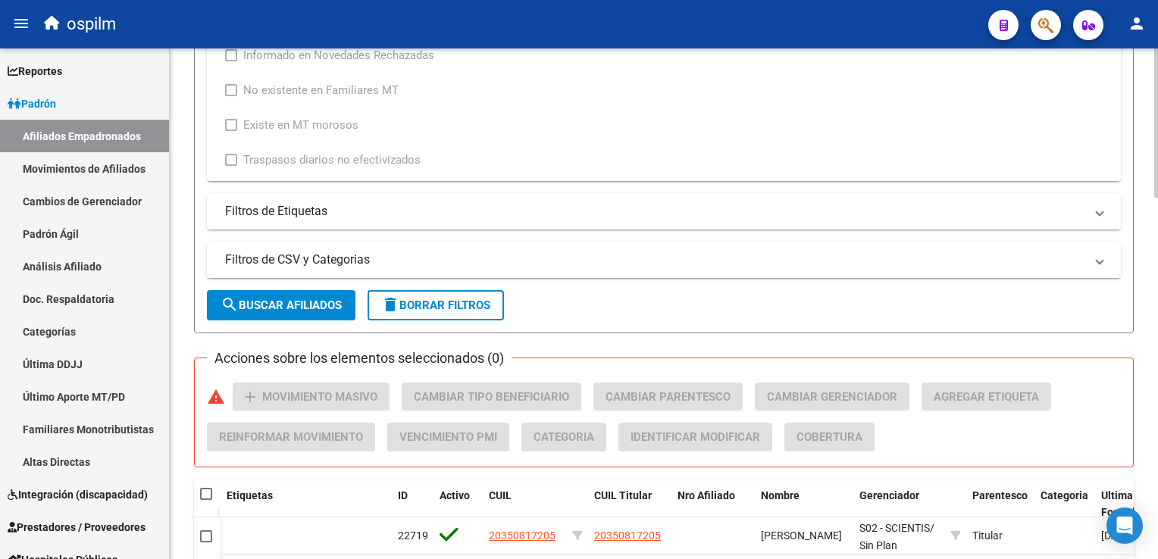
scroll to position [825, 0]
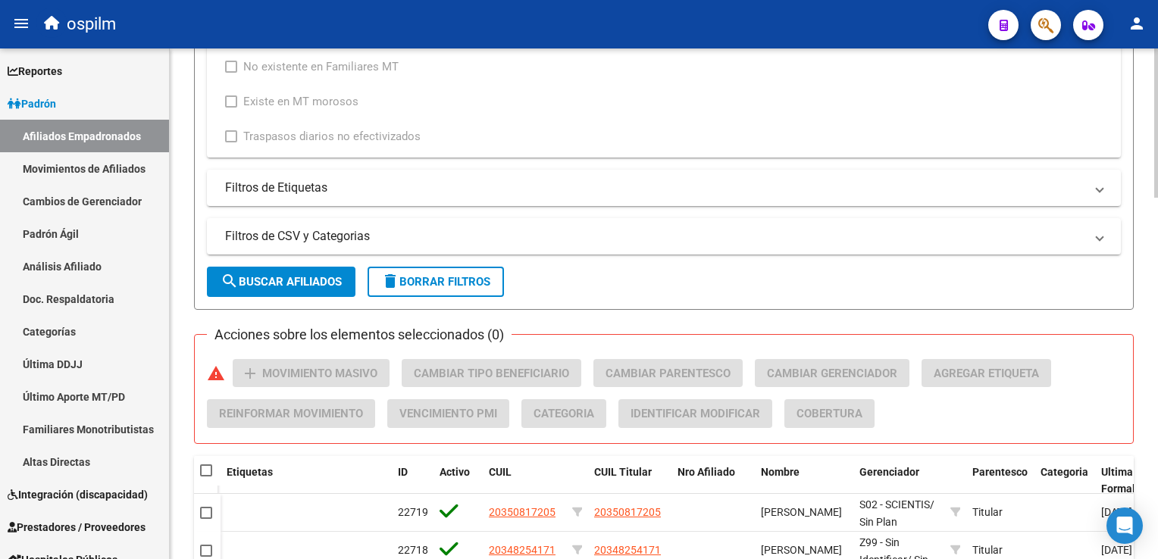
click at [1157, 301] on html "menu ospilm person Firma Express Reportes Ingresos Devengados Análisis Históric…" at bounding box center [579, 279] width 1158 height 559
click at [297, 290] on button "search Buscar Afiliados" at bounding box center [281, 282] width 149 height 30
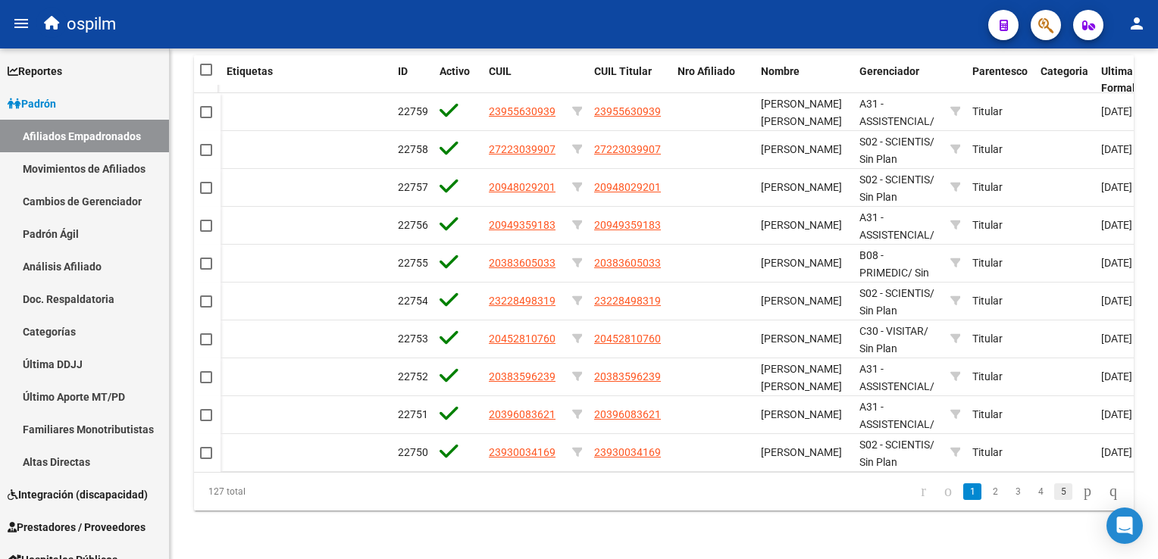
click at [1054, 490] on link "5" at bounding box center [1063, 492] width 18 height 17
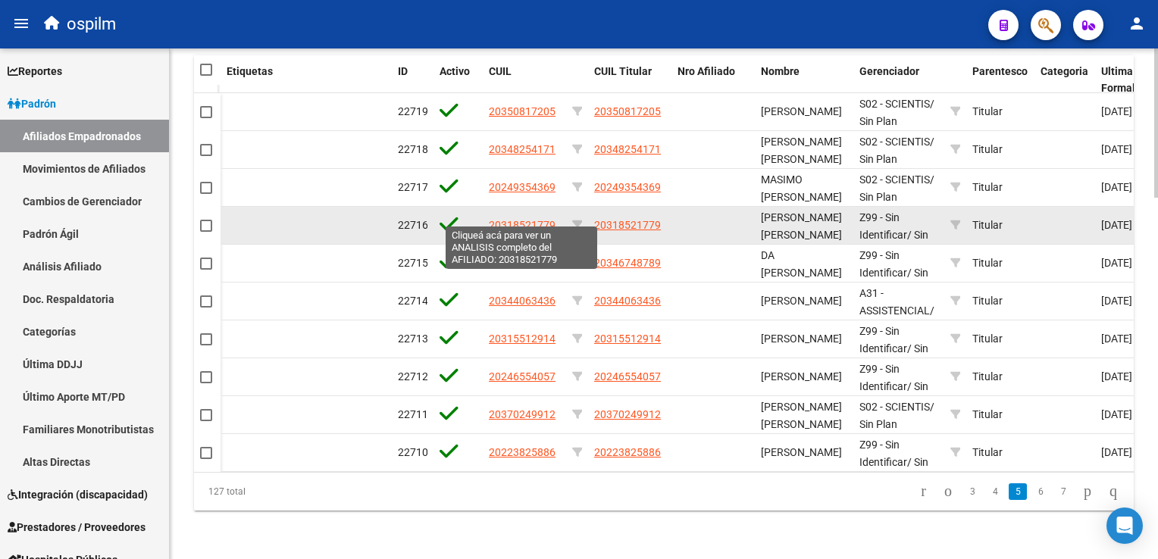
click at [512, 219] on span "20318521779" at bounding box center [522, 225] width 67 height 12
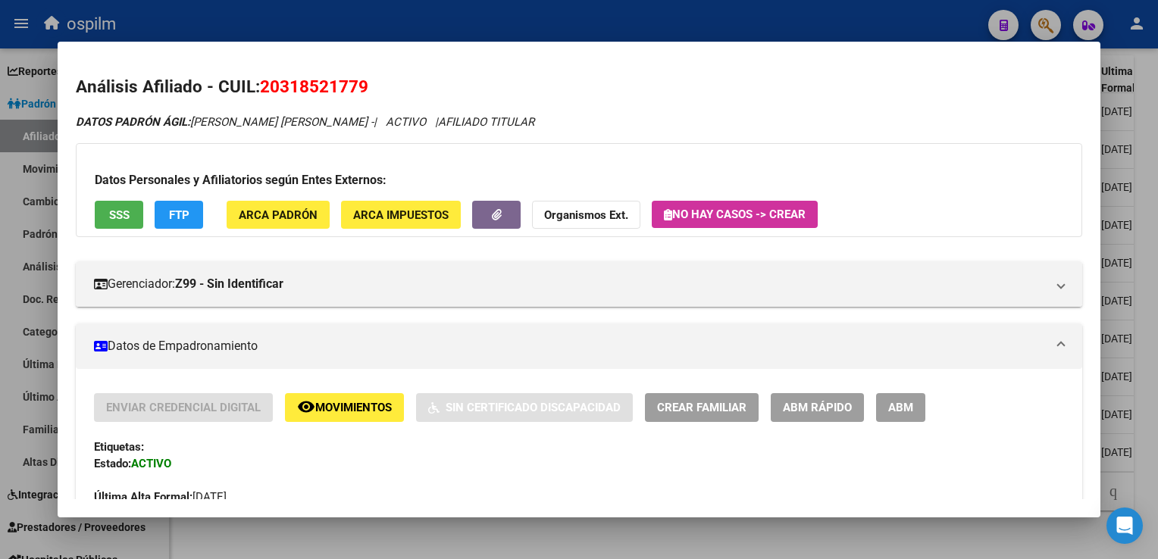
drag, startPoint x: 386, startPoint y: 86, endPoint x: 259, endPoint y: 94, distance: 126.8
click at [259, 94] on h2 "Análisis Afiliado - CUIL: 20318521779" at bounding box center [579, 87] width 1006 height 26
click at [1140, 162] on div at bounding box center [579, 279] width 1158 height 559
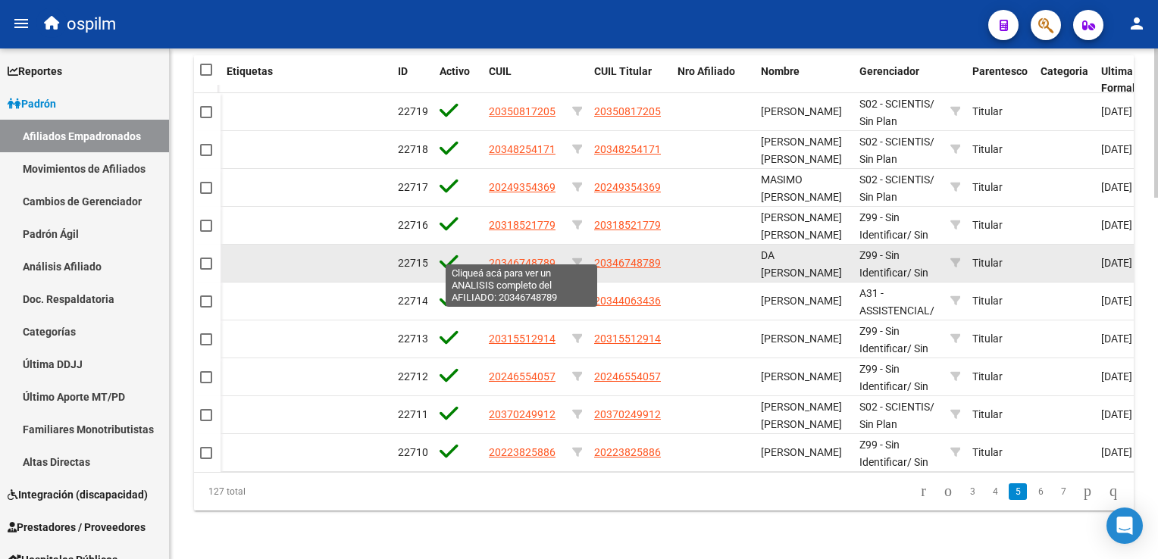
click at [534, 257] on span "20346748789" at bounding box center [522, 263] width 67 height 12
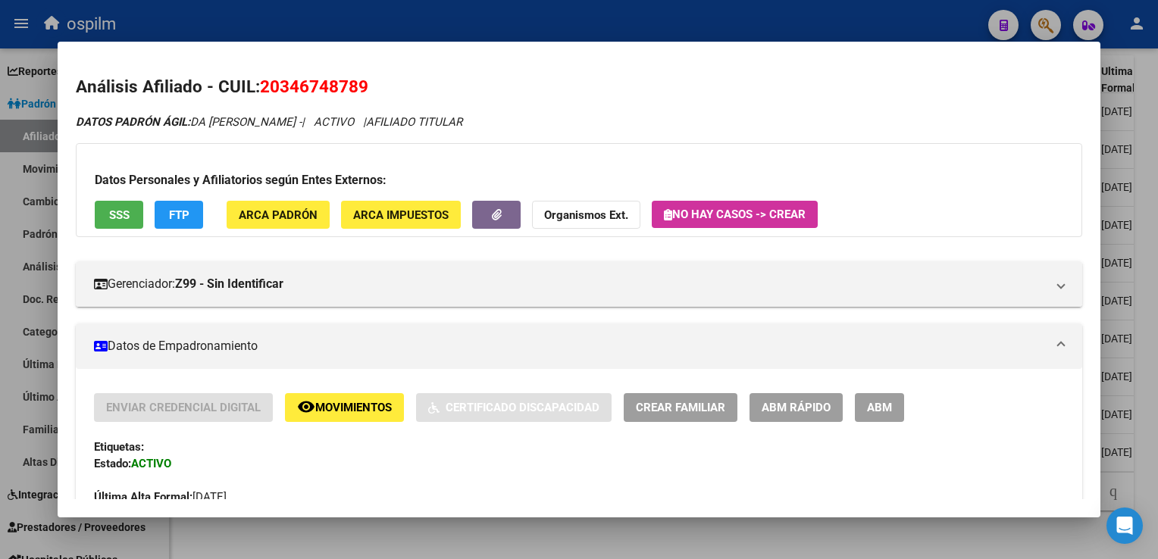
drag, startPoint x: 376, startPoint y: 84, endPoint x: 265, endPoint y: 92, distance: 111.0
click at [265, 92] on h2 "Análisis Afiliado - CUIL: 20346748789" at bounding box center [579, 87] width 1006 height 26
click at [1156, 241] on div at bounding box center [579, 279] width 1158 height 559
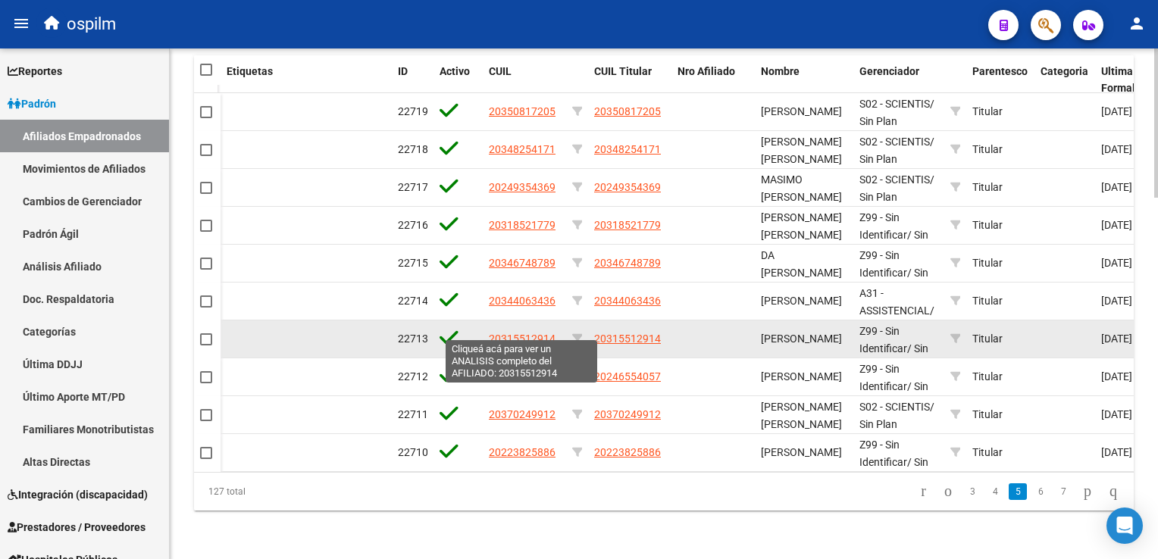
click at [541, 333] on span "20315512914" at bounding box center [522, 339] width 67 height 12
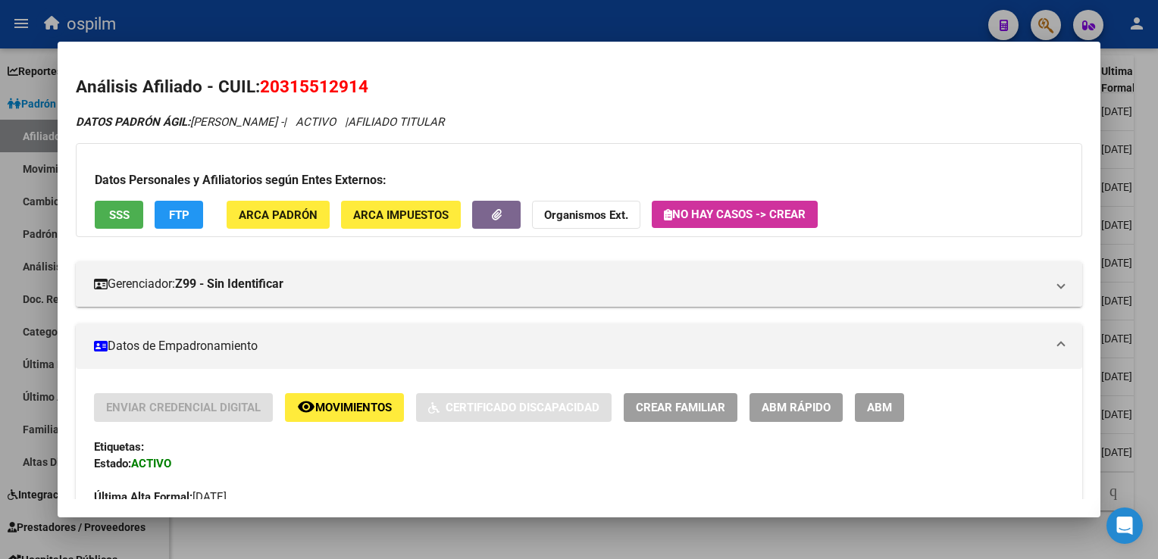
drag, startPoint x: 373, startPoint y: 86, endPoint x: 261, endPoint y: 94, distance: 112.5
click at [261, 94] on h2 "Análisis Afiliado - CUIL: 20315512914" at bounding box center [579, 87] width 1006 height 26
click at [1140, 261] on div at bounding box center [579, 279] width 1158 height 559
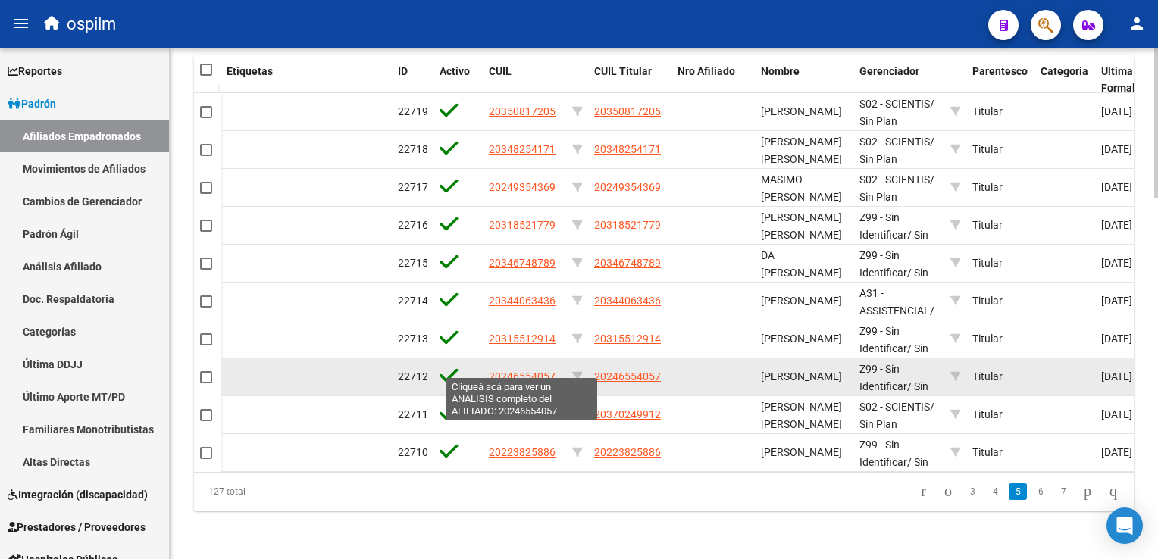
click at [529, 371] on span "20246554057" at bounding box center [522, 377] width 67 height 12
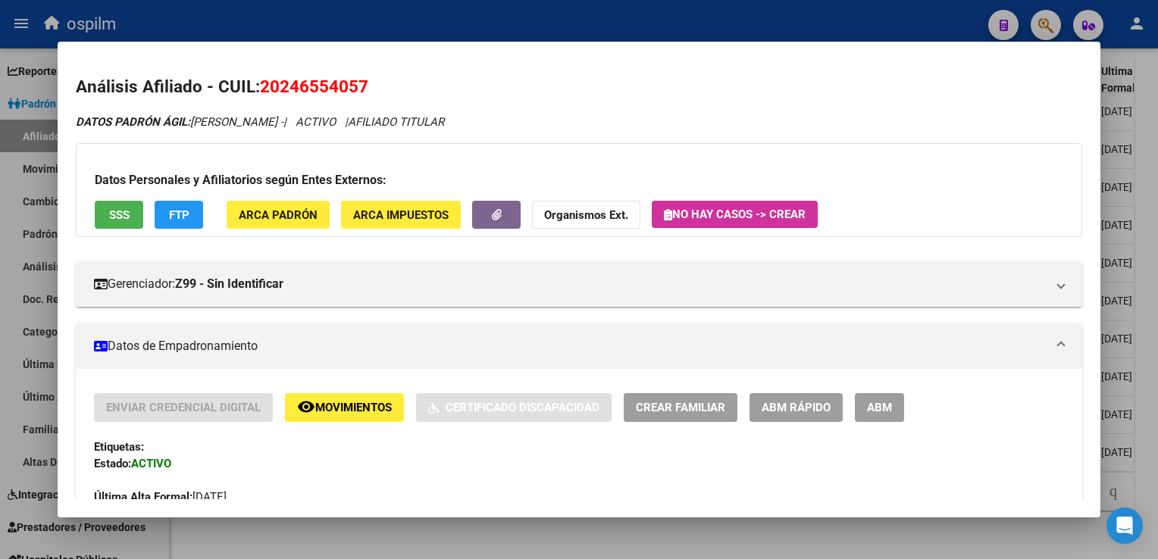
drag, startPoint x: 372, startPoint y: 83, endPoint x: 258, endPoint y: 92, distance: 114.8
click at [258, 92] on h2 "Análisis Afiliado - CUIL: 20246554057" at bounding box center [579, 87] width 1006 height 26
click at [1149, 188] on div at bounding box center [579, 279] width 1158 height 559
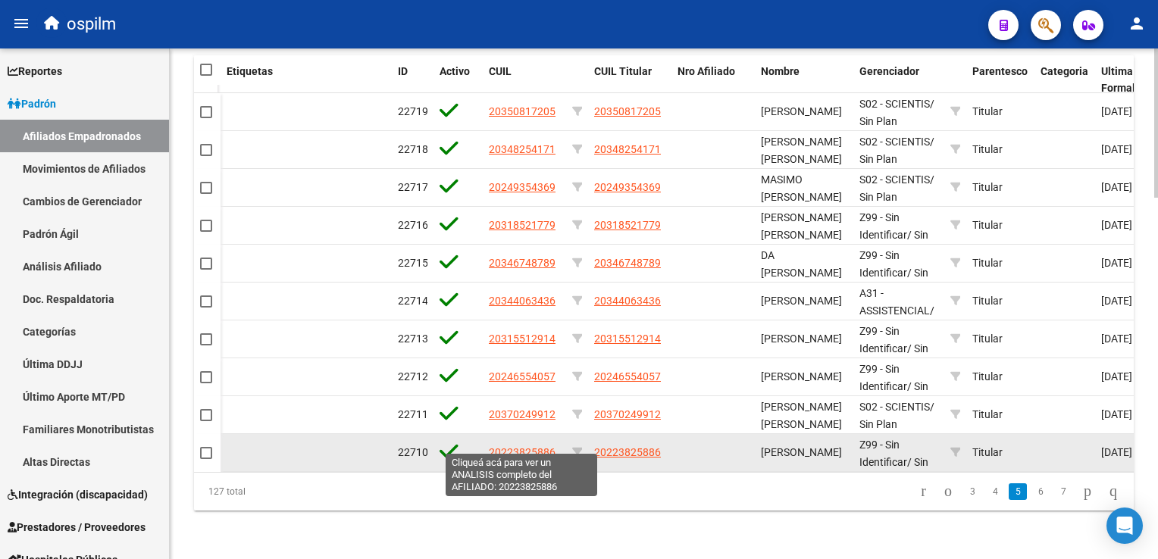
click at [515, 446] on span "20223825886" at bounding box center [522, 452] width 67 height 12
type textarea "20223825886"
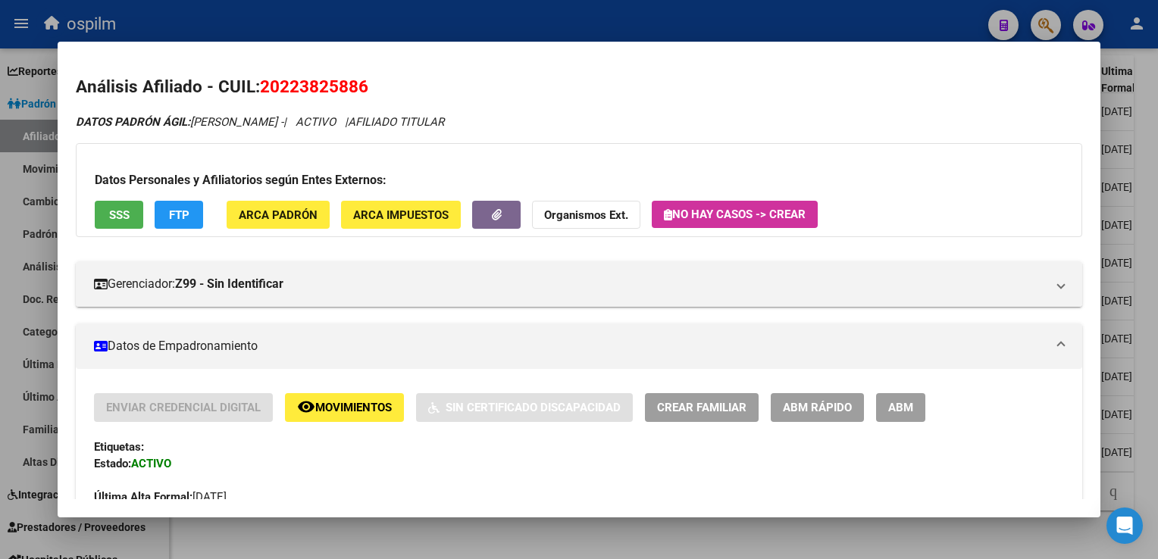
drag, startPoint x: 382, startPoint y: 90, endPoint x: 264, endPoint y: 90, distance: 118.2
click at [264, 90] on h2 "Análisis Afiliado - CUIL: 20223825886" at bounding box center [579, 87] width 1006 height 26
click at [1149, 237] on div at bounding box center [579, 279] width 1158 height 559
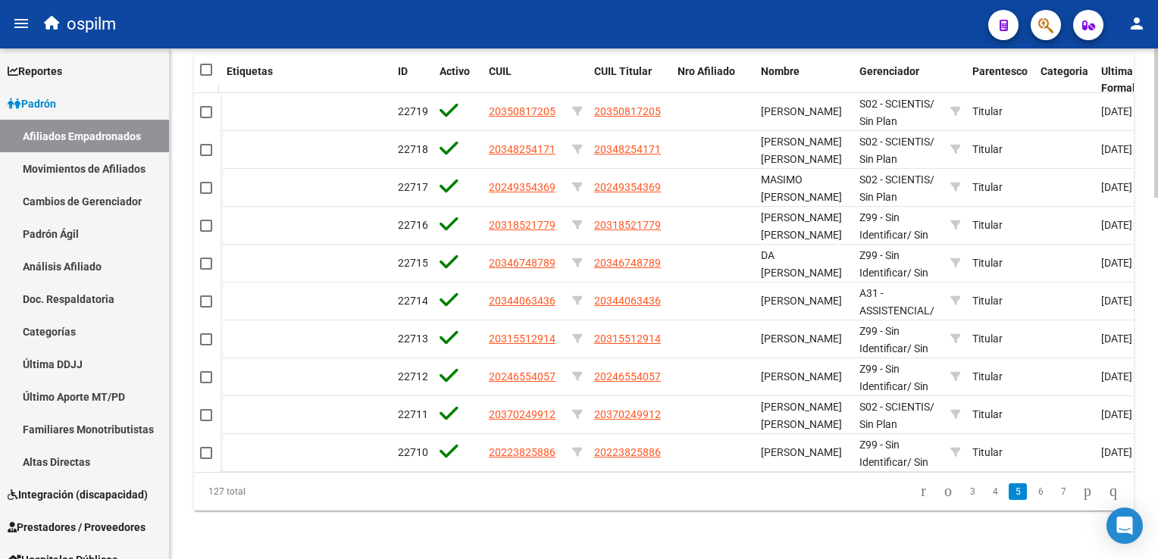
drag, startPoint x: 1153, startPoint y: 435, endPoint x: 1142, endPoint y: 414, distance: 23.7
click at [1031, 493] on link "6" at bounding box center [1040, 492] width 18 height 17
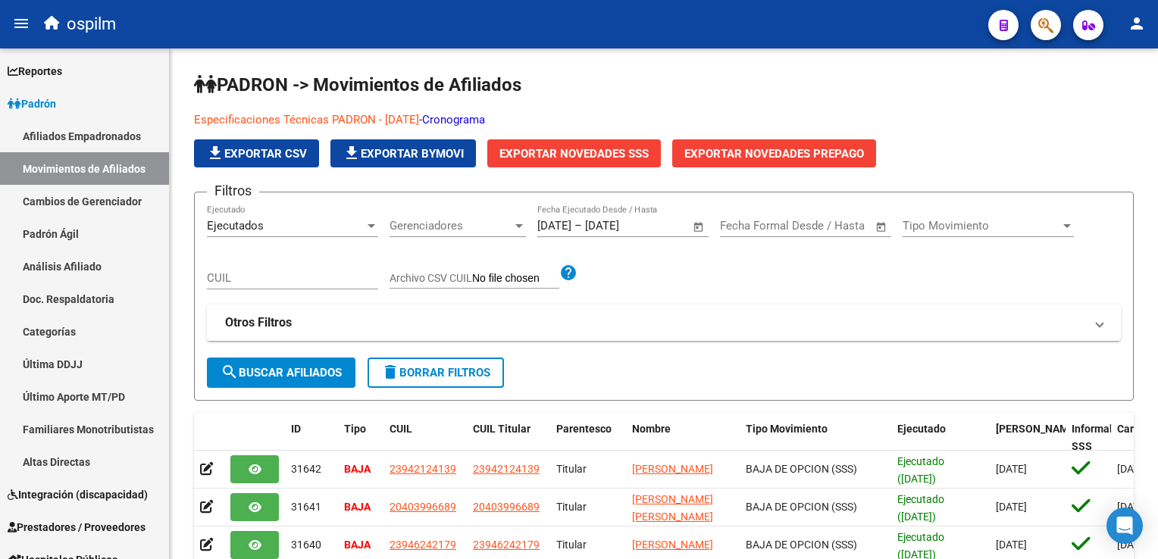
scroll to position [371, 0]
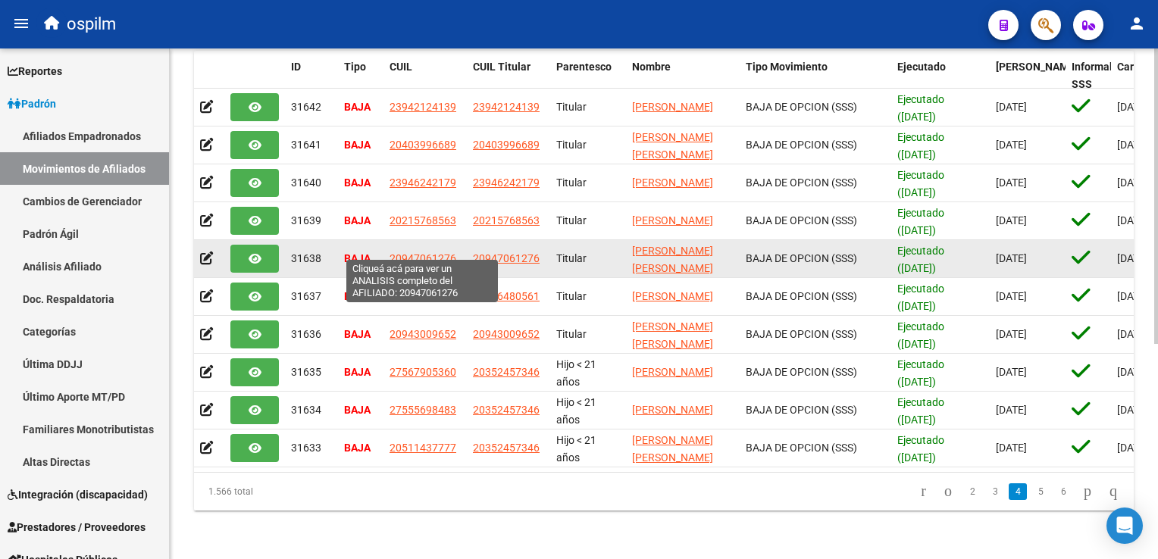
click at [422, 252] on span "20947061276" at bounding box center [423, 258] width 67 height 12
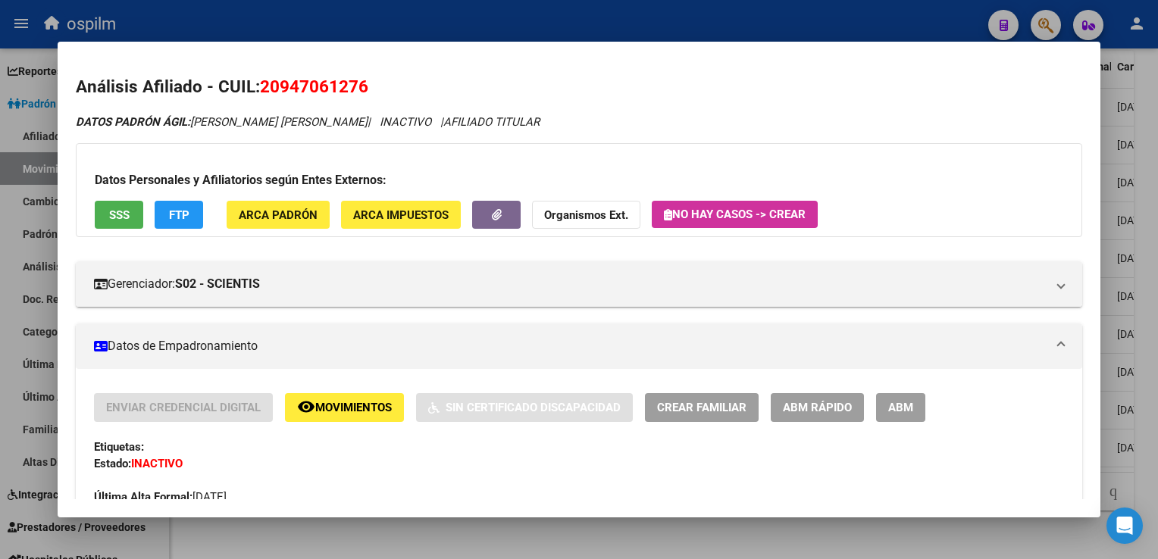
click at [103, 212] on button "SSS" at bounding box center [119, 215] width 49 height 28
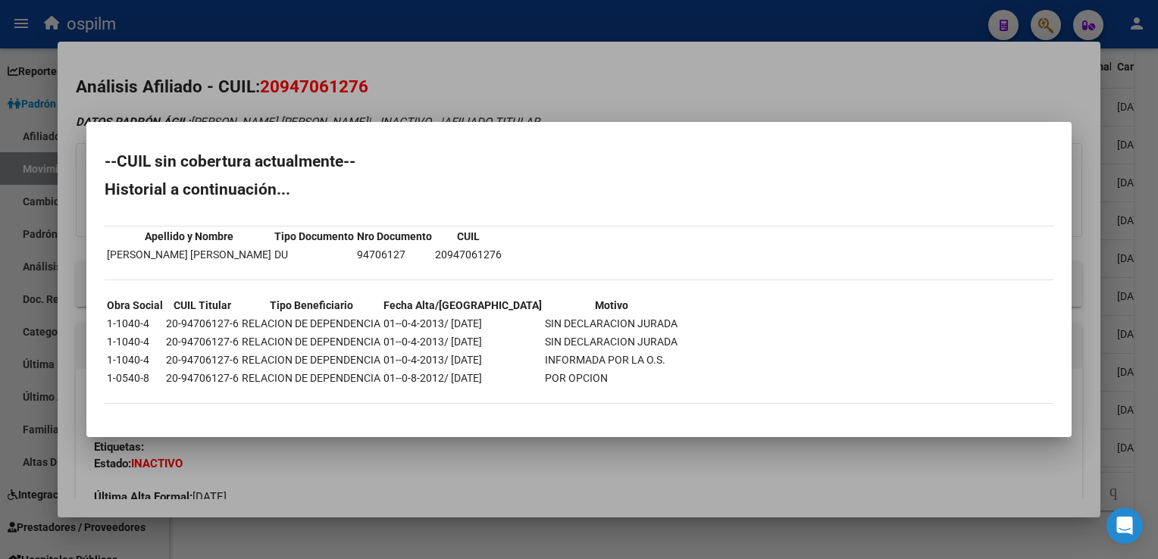
click at [588, 59] on div at bounding box center [579, 279] width 1158 height 559
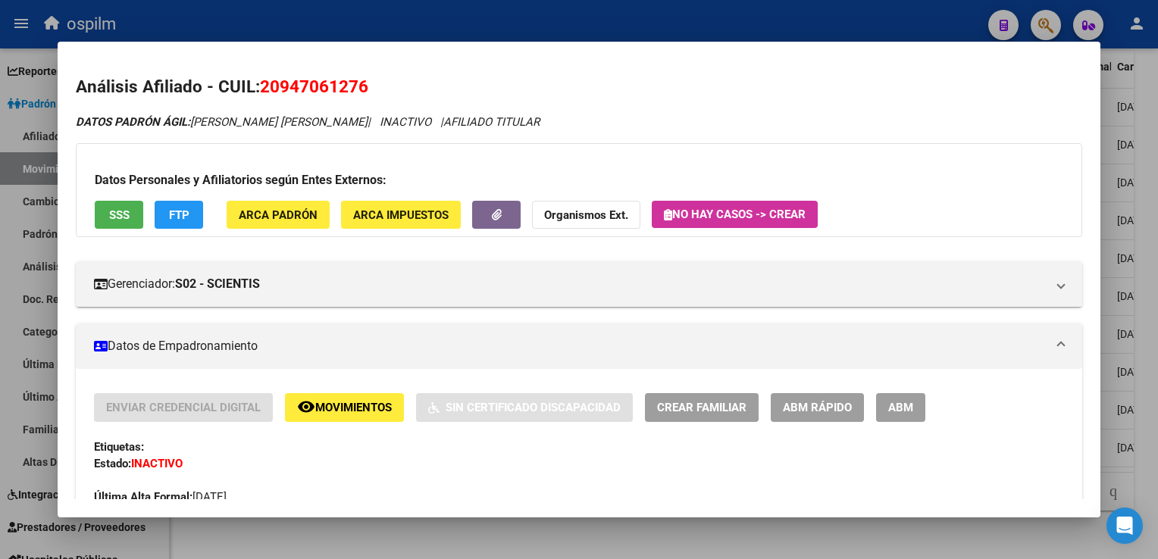
click at [1143, 242] on div at bounding box center [579, 279] width 1158 height 559
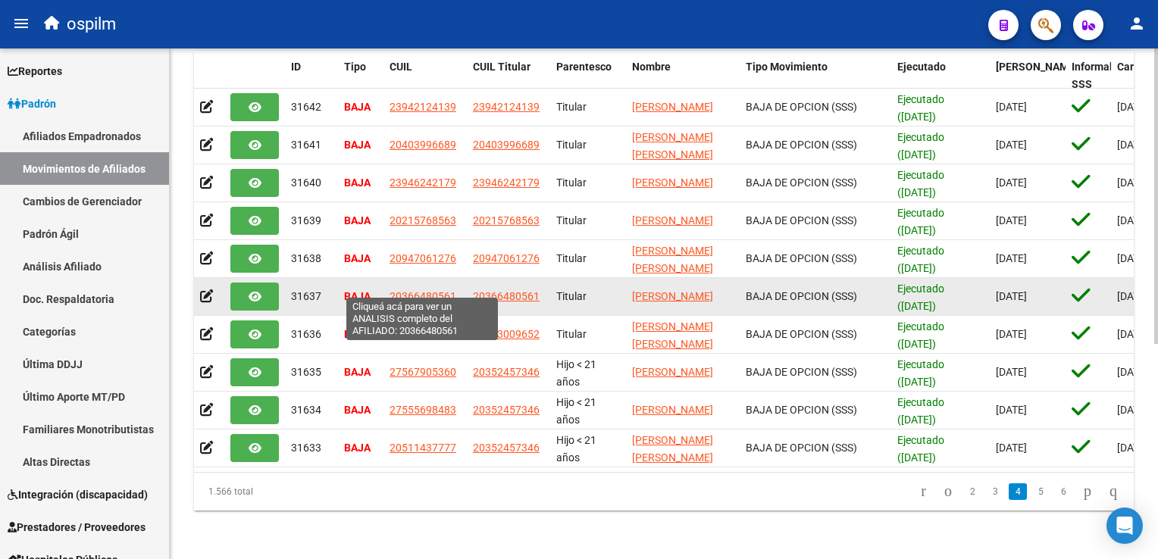
click at [412, 290] on span "20366480561" at bounding box center [423, 296] width 67 height 12
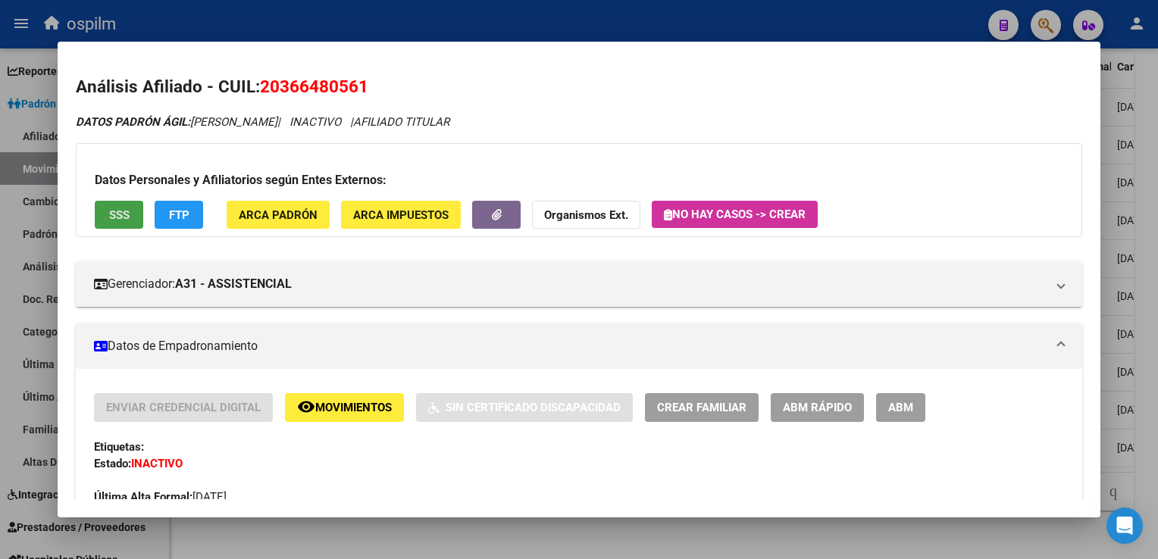
click at [125, 216] on span "SSS" at bounding box center [119, 215] width 20 height 14
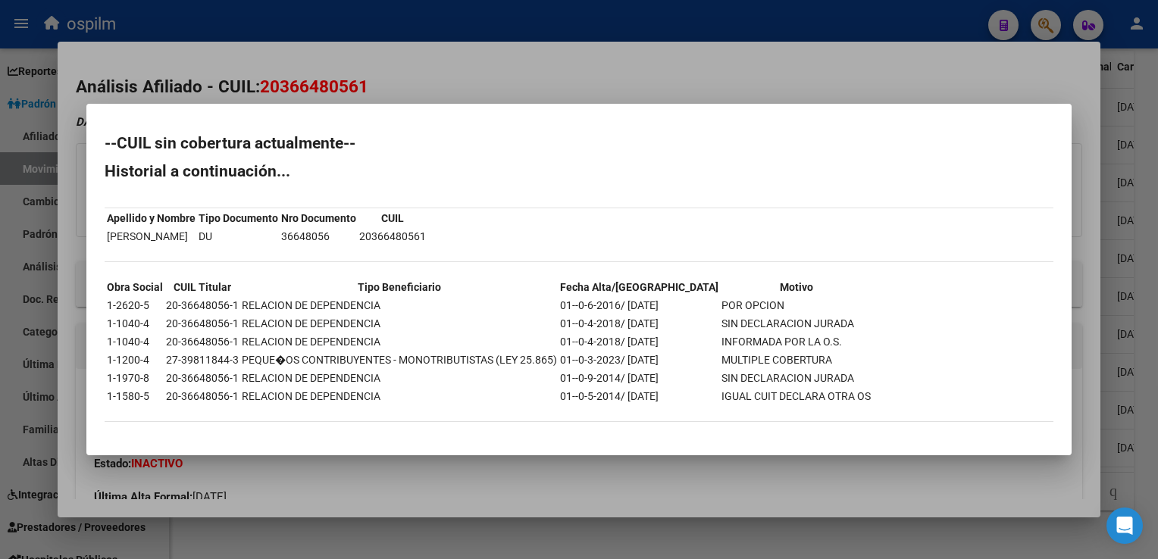
click at [527, 56] on div at bounding box center [579, 279] width 1158 height 559
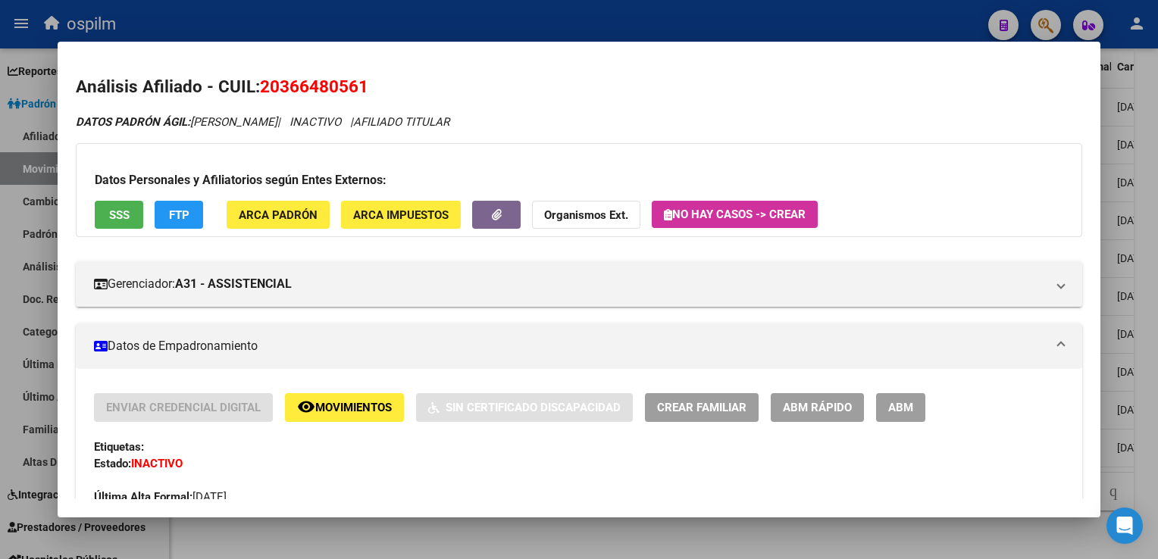
click at [1138, 246] on div at bounding box center [579, 279] width 1158 height 559
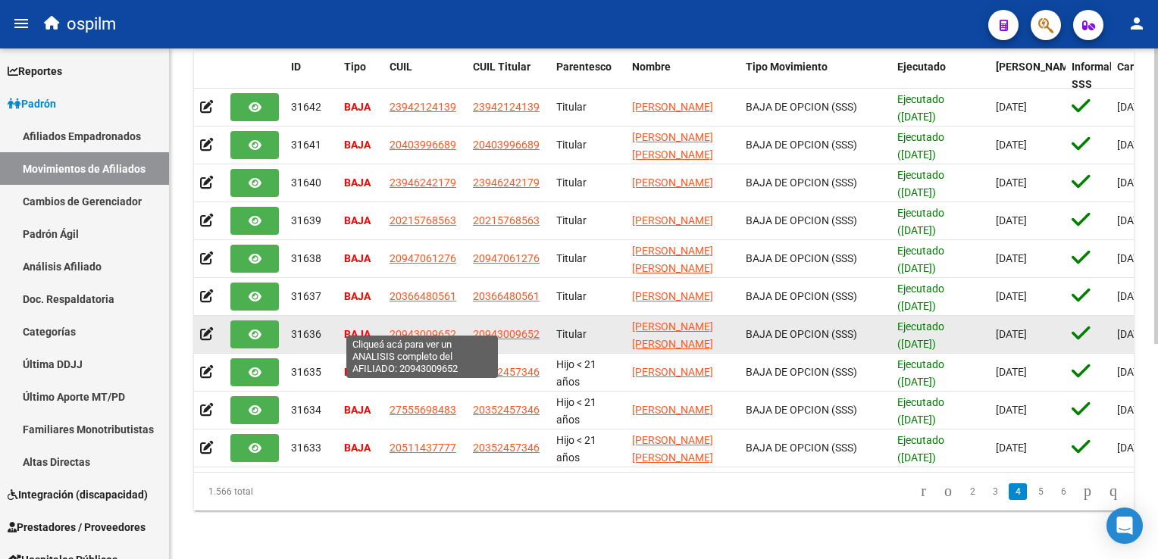
click at [430, 328] on span "20943009652" at bounding box center [423, 334] width 67 height 12
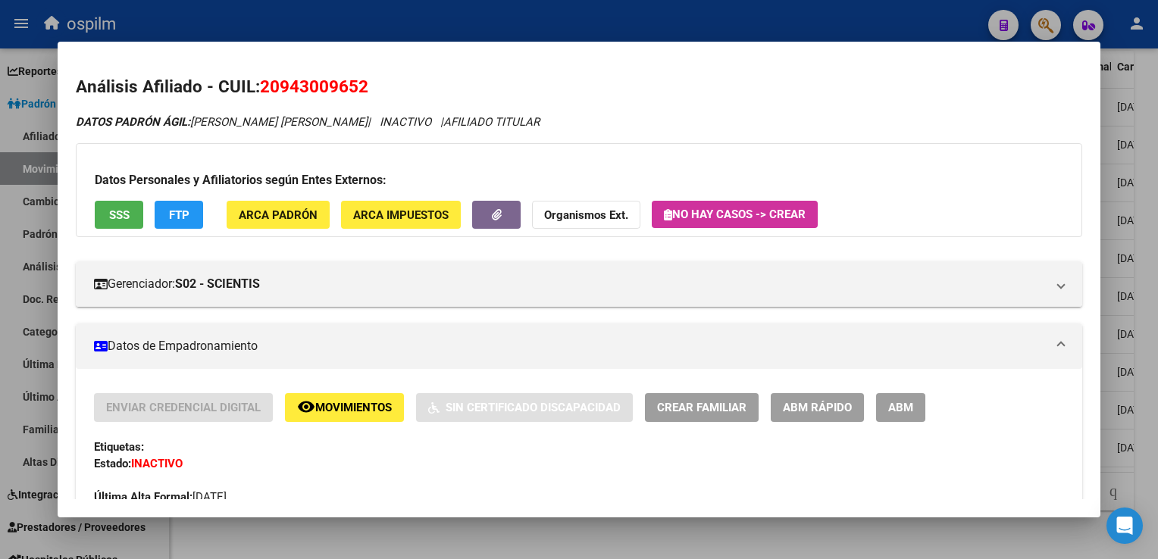
click at [111, 220] on span "SSS" at bounding box center [119, 215] width 20 height 14
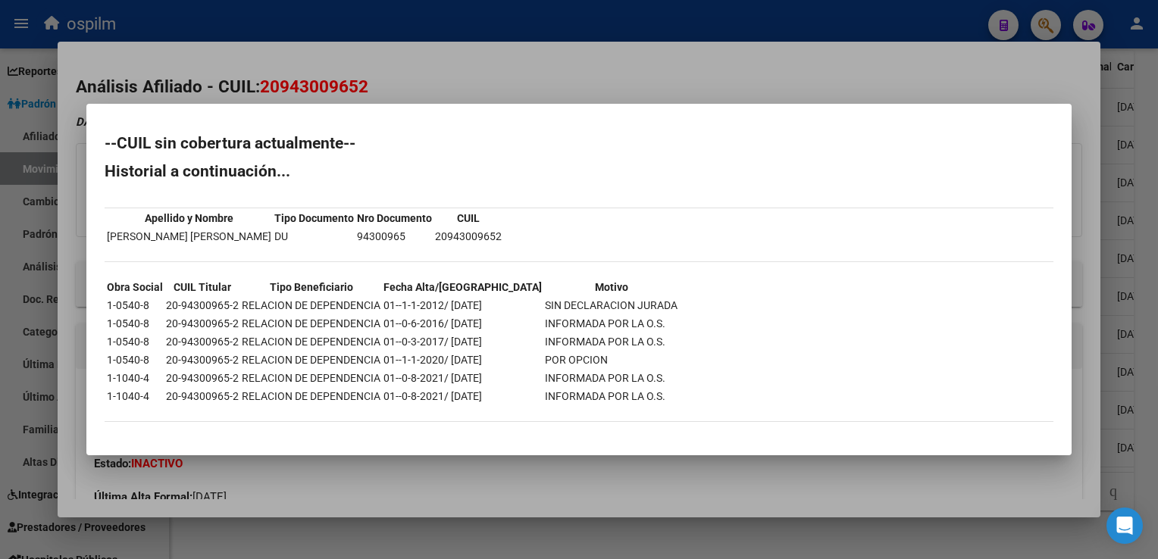
click at [571, 80] on div at bounding box center [579, 279] width 1158 height 559
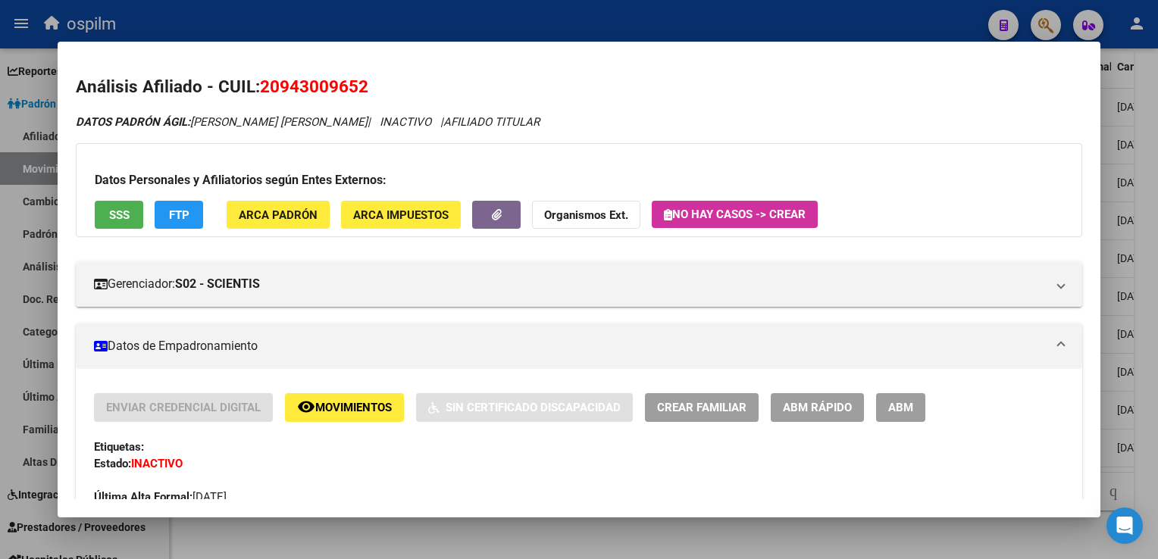
click at [1145, 302] on div at bounding box center [579, 279] width 1158 height 559
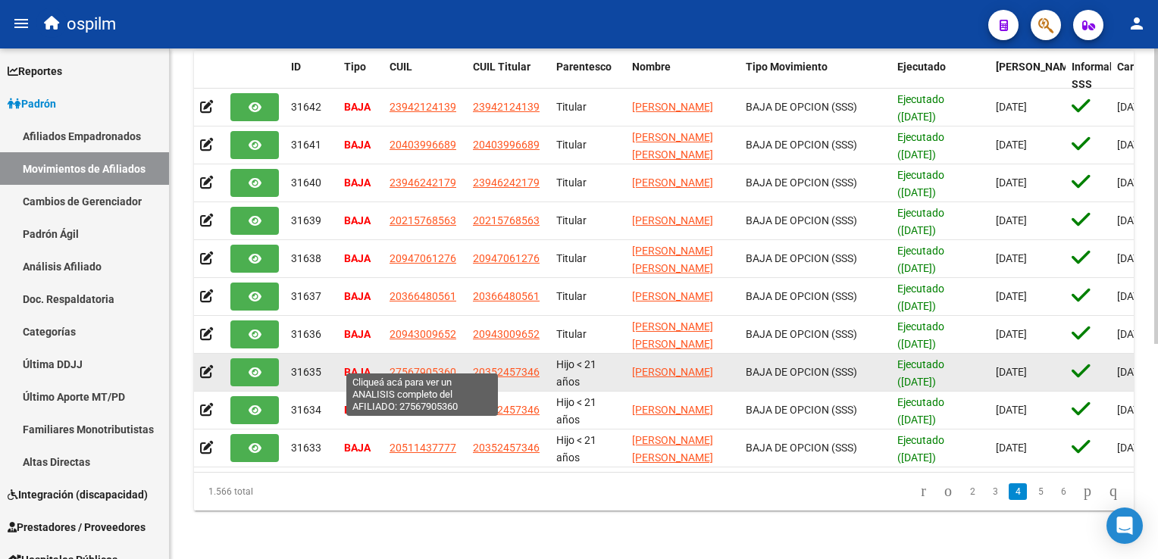
click at [414, 366] on span "27567905360" at bounding box center [423, 372] width 67 height 12
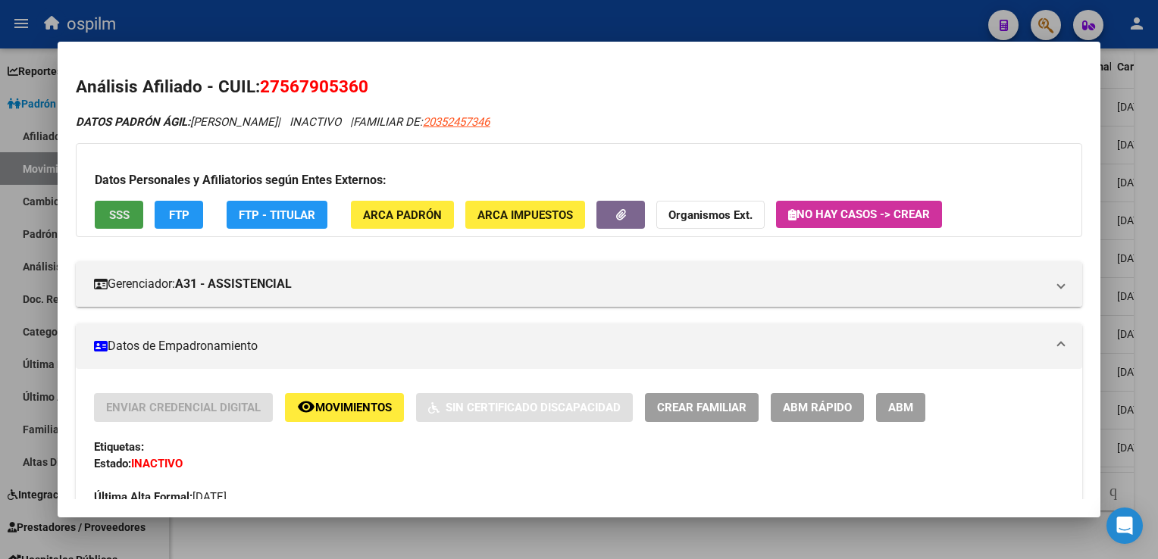
click at [120, 214] on span "SSS" at bounding box center [119, 215] width 20 height 14
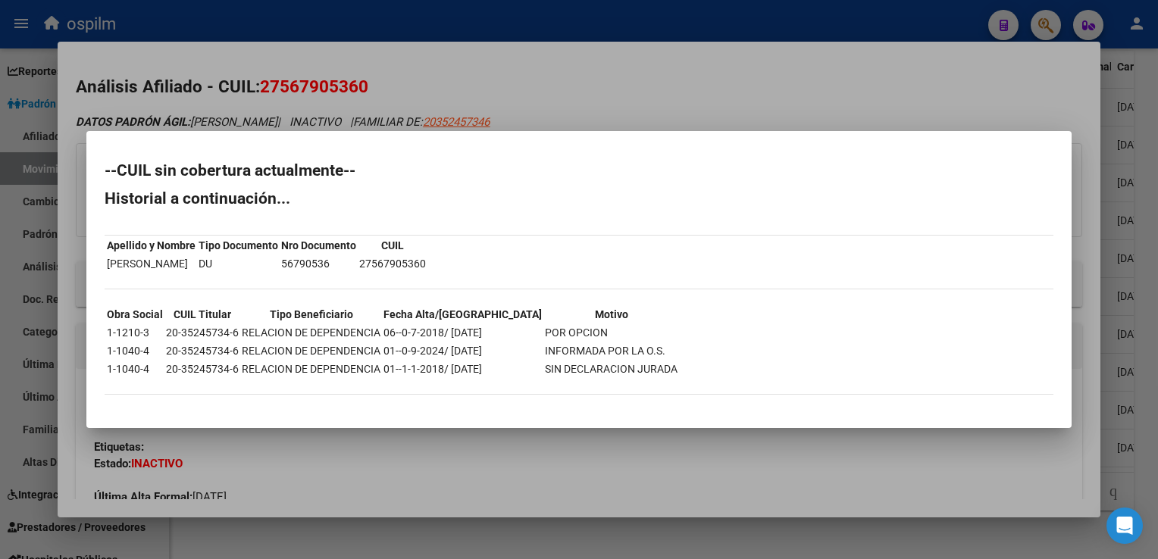
click at [649, 61] on div at bounding box center [579, 279] width 1158 height 559
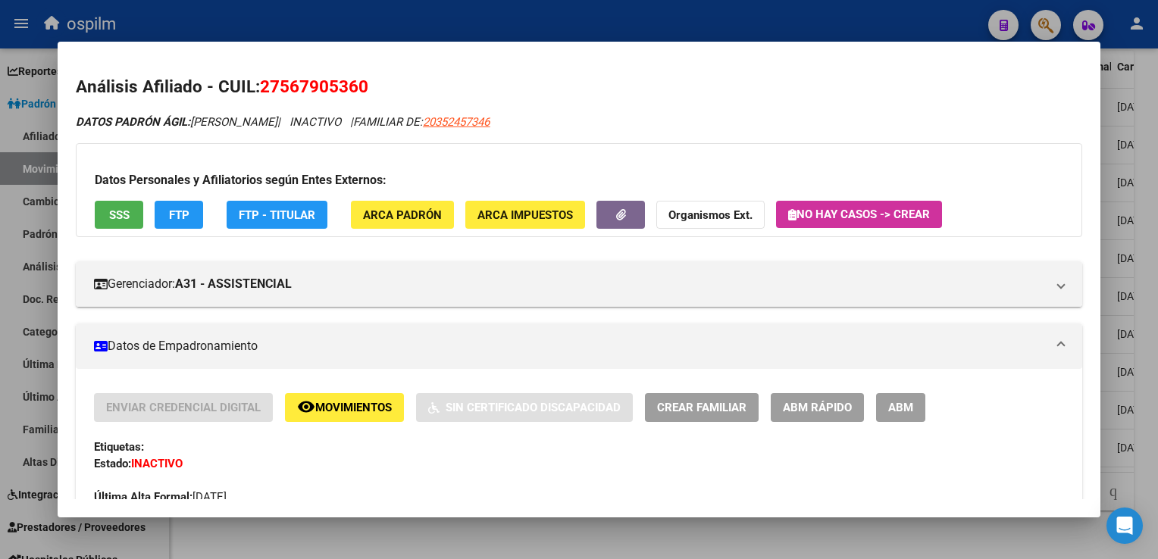
click at [1153, 291] on div at bounding box center [579, 279] width 1158 height 559
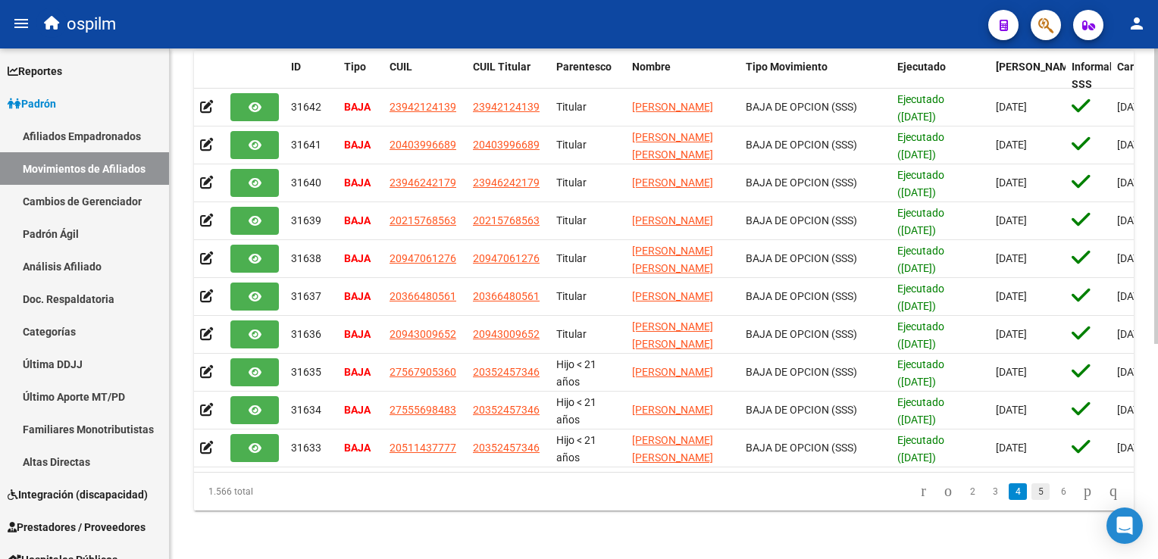
click at [1031, 492] on link "5" at bounding box center [1040, 492] width 18 height 17
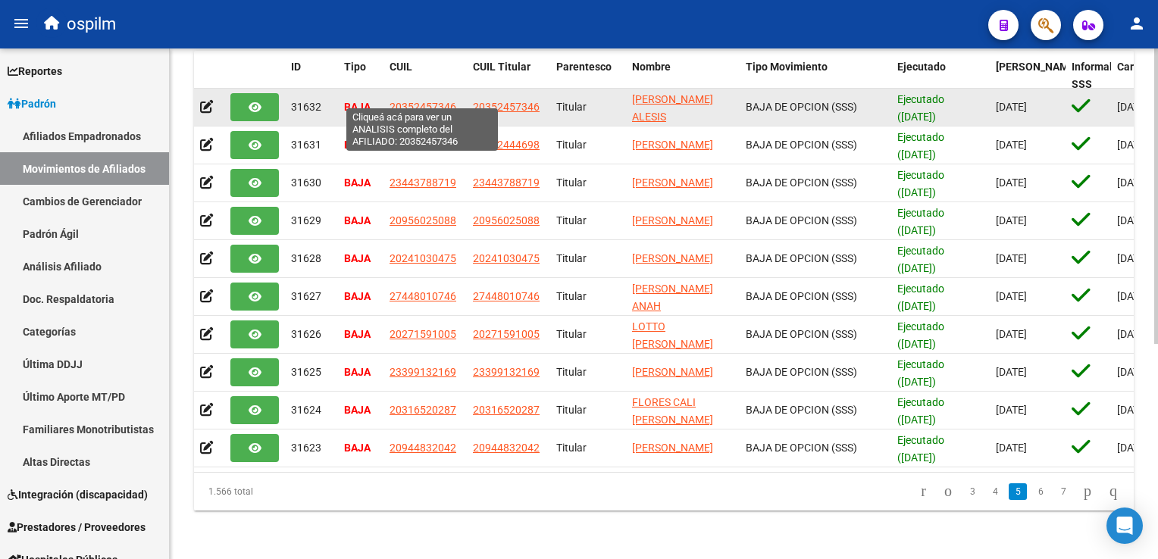
click at [424, 101] on span "20352457346" at bounding box center [423, 107] width 67 height 12
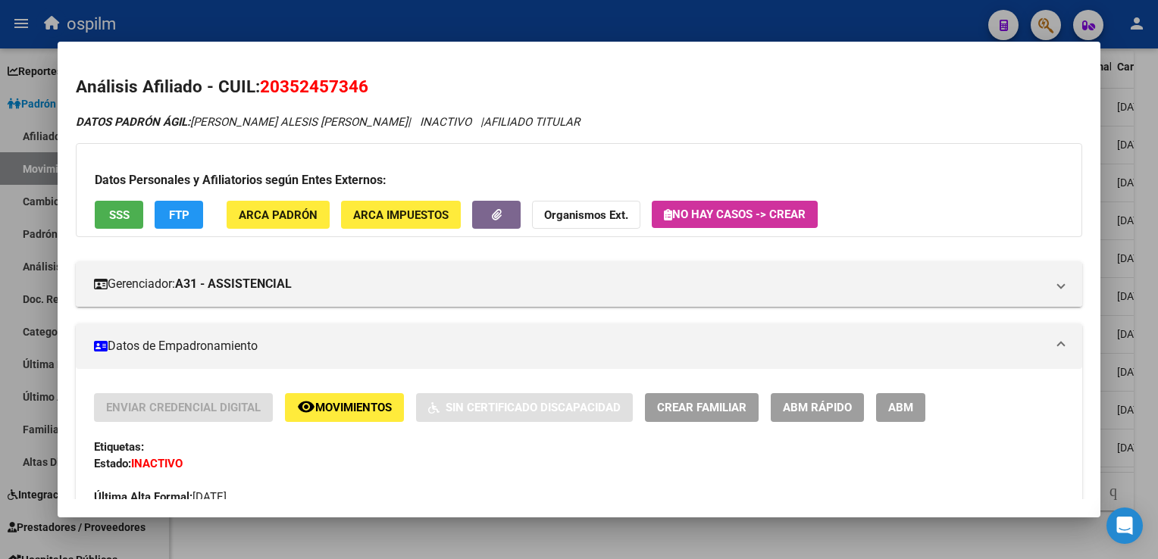
click at [1147, 106] on div at bounding box center [579, 279] width 1158 height 559
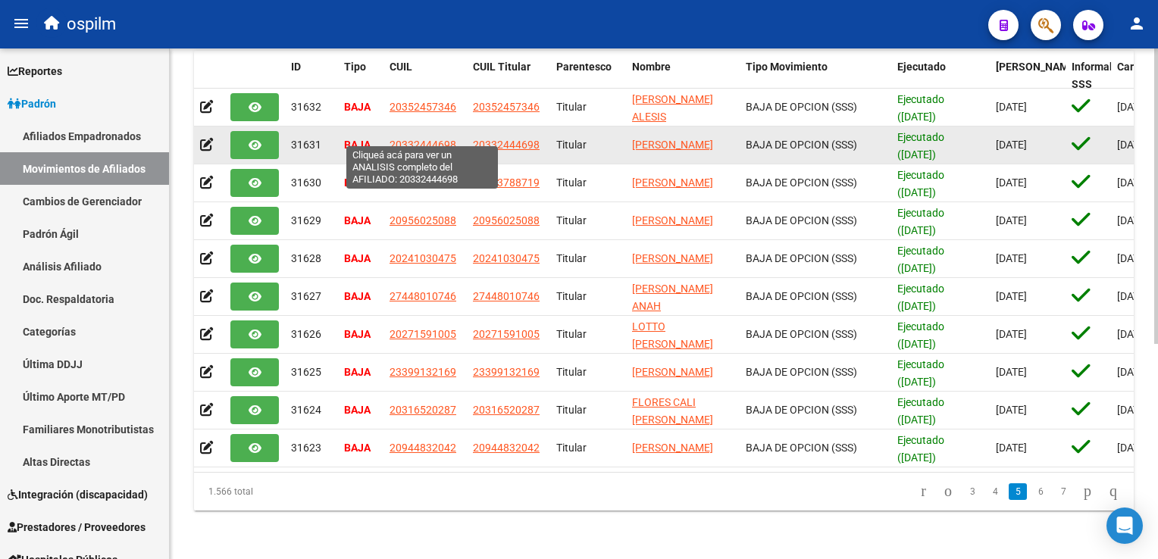
click at [421, 139] on span "20332444698" at bounding box center [423, 145] width 67 height 12
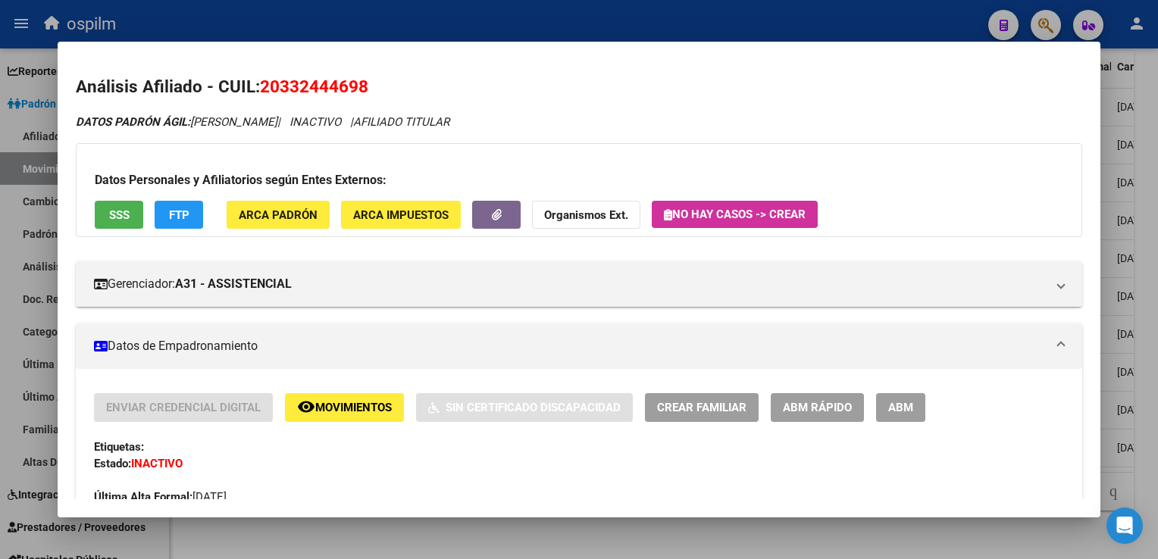
click at [111, 219] on span "SSS" at bounding box center [119, 215] width 20 height 14
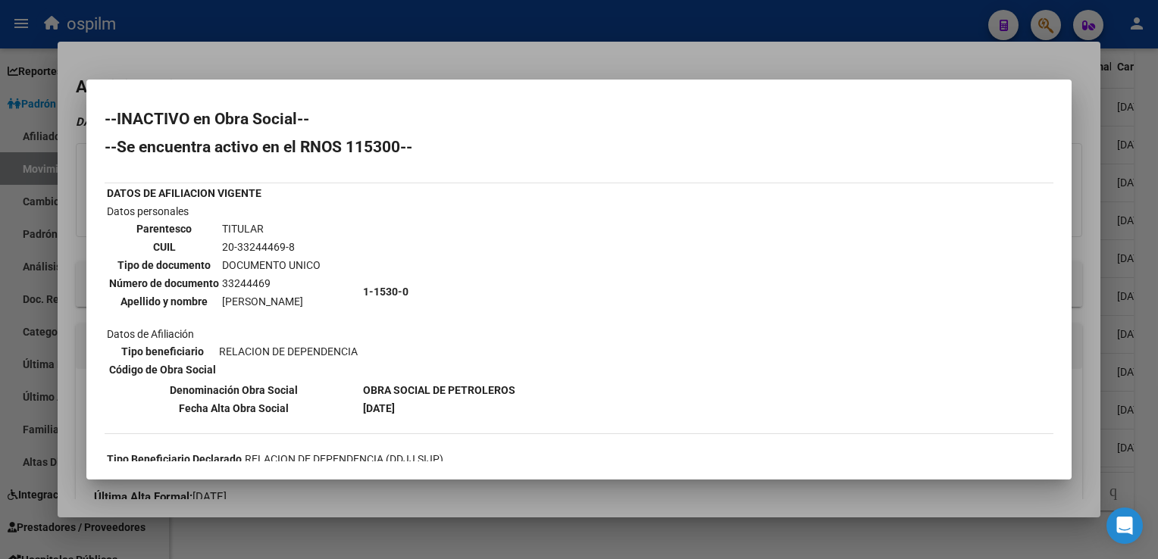
scroll to position [155, 0]
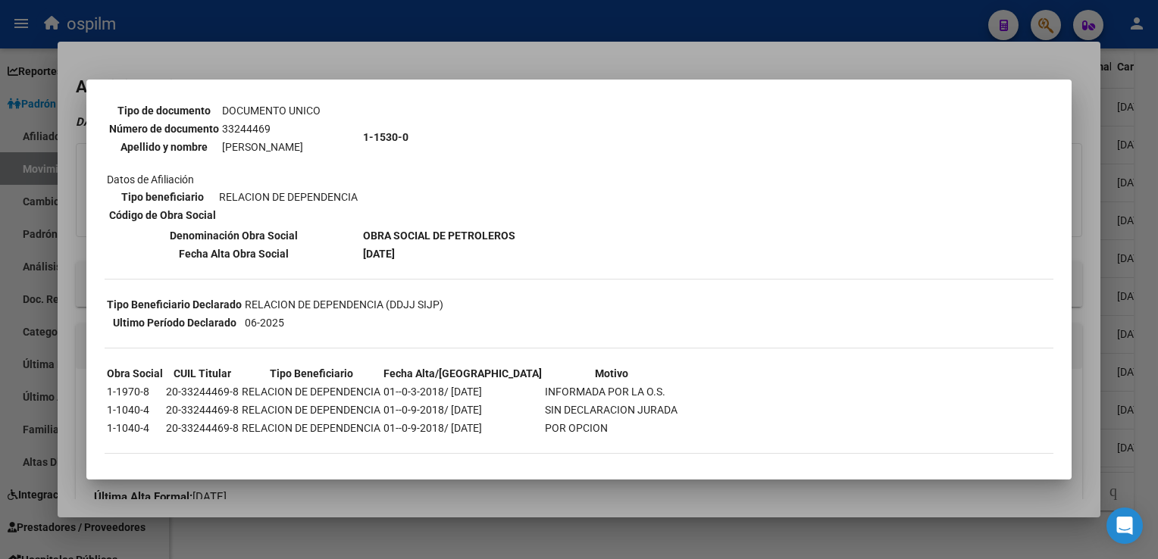
click at [430, 45] on div at bounding box center [579, 279] width 1158 height 559
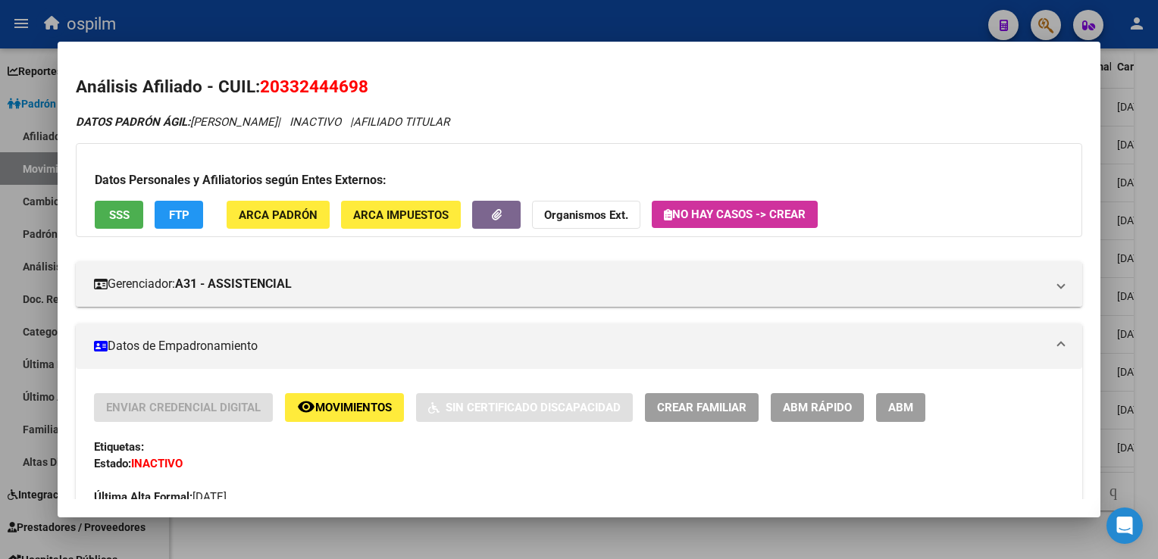
click at [1154, 245] on div at bounding box center [579, 279] width 1158 height 559
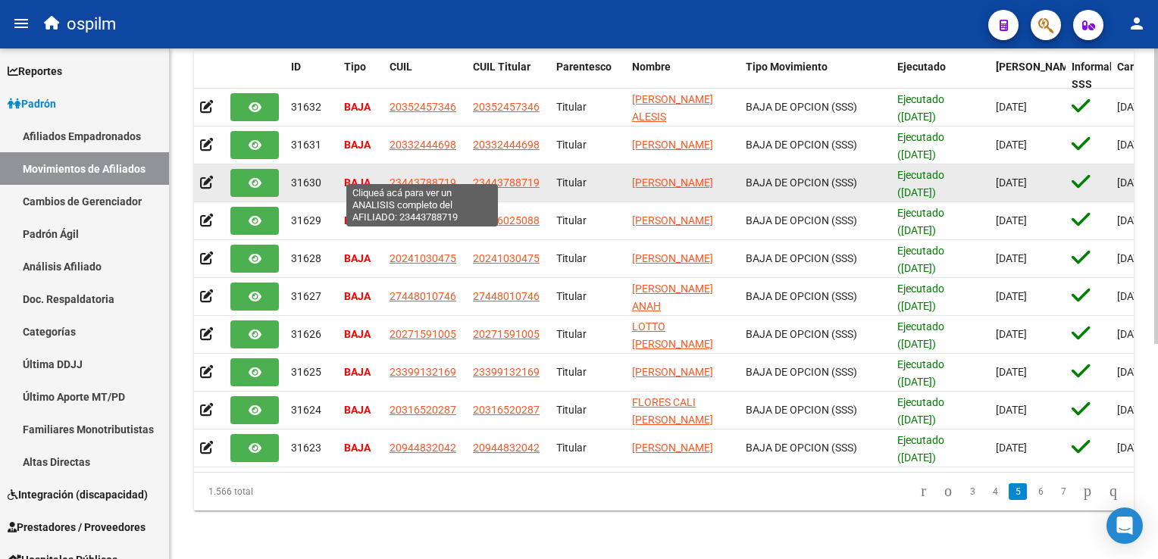
click at [421, 177] on span "23443788719" at bounding box center [423, 183] width 67 height 12
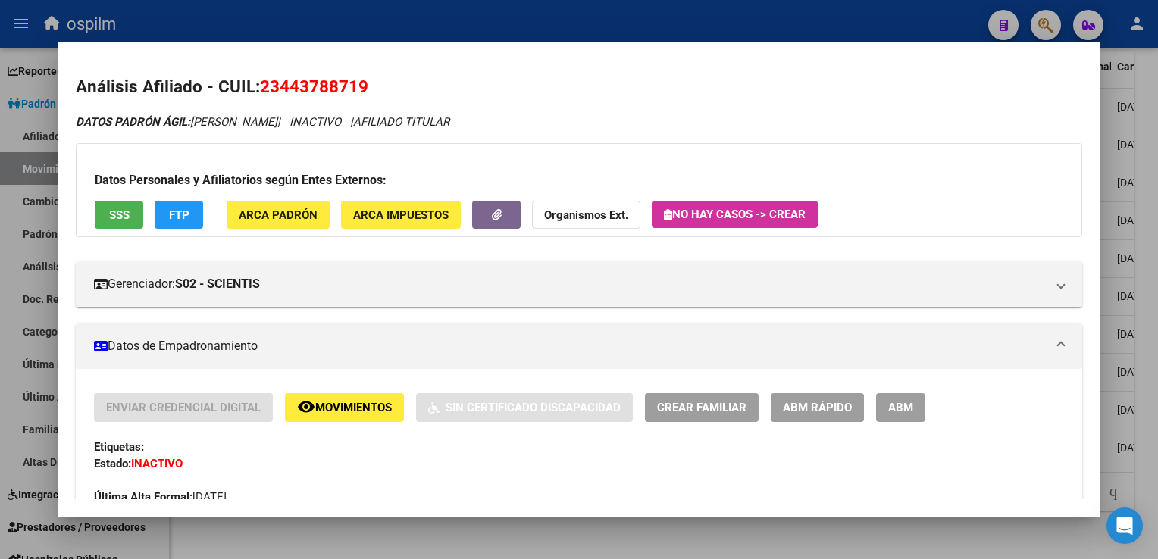
click at [117, 216] on span "SSS" at bounding box center [119, 215] width 20 height 14
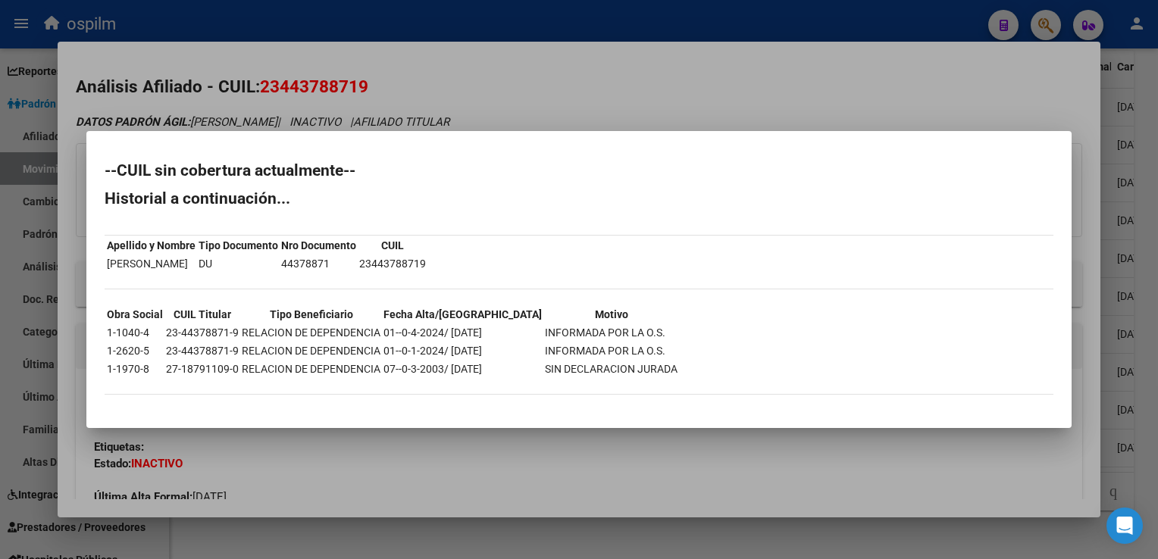
click at [631, 73] on div at bounding box center [579, 279] width 1158 height 559
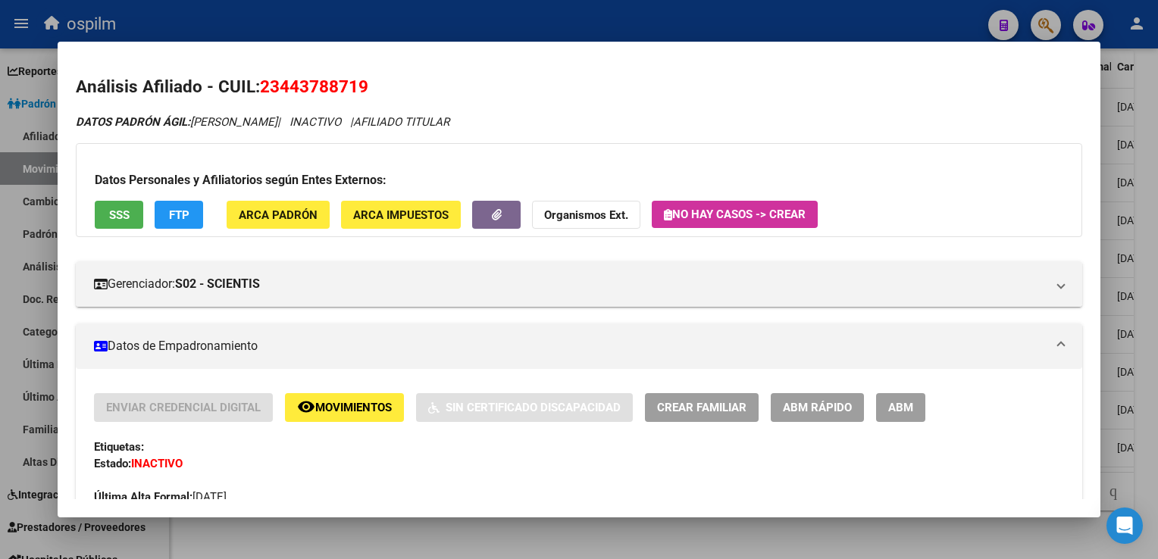
click at [1140, 221] on div at bounding box center [579, 279] width 1158 height 559
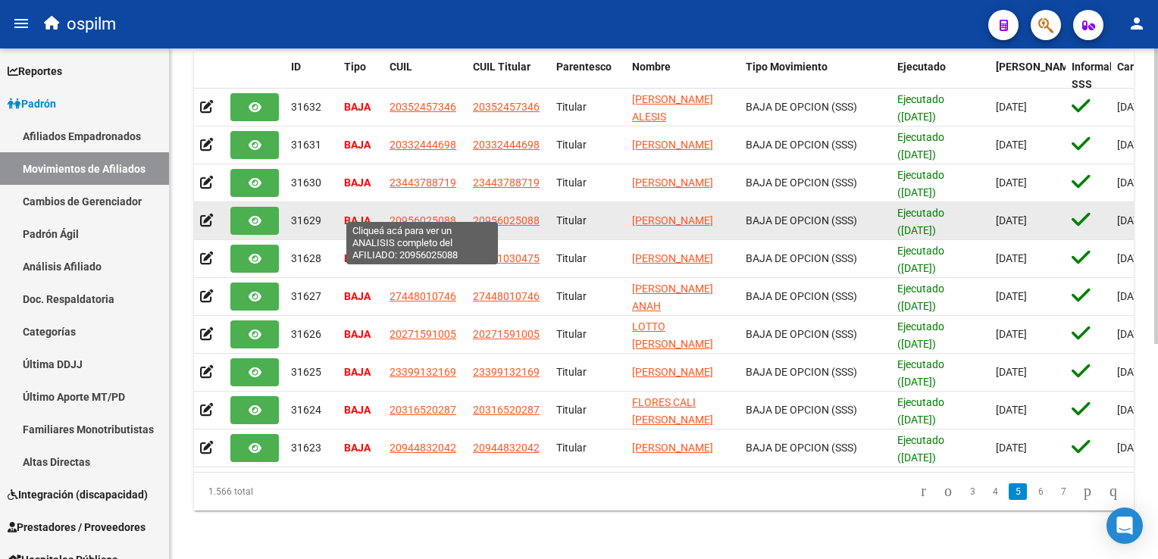
click at [418, 214] on span "20956025088" at bounding box center [423, 220] width 67 height 12
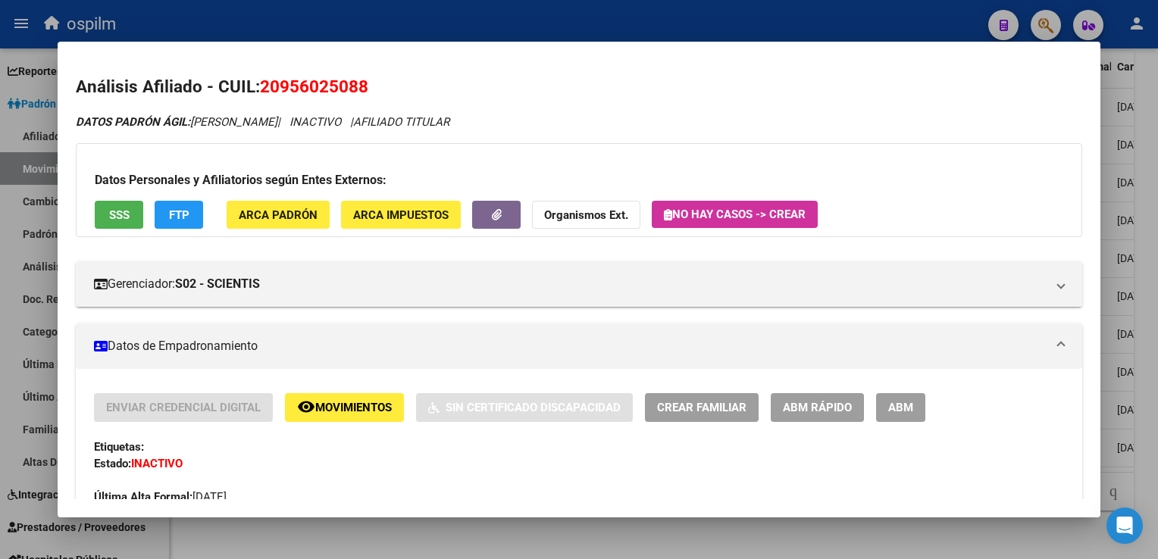
click at [121, 214] on span "SSS" at bounding box center [119, 215] width 20 height 14
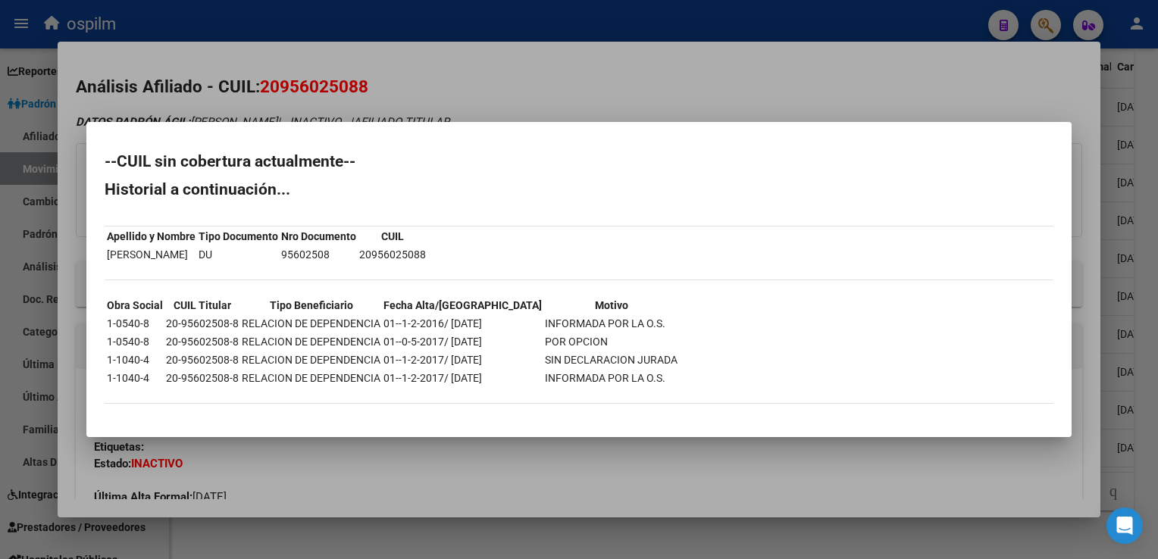
click at [484, 96] on div at bounding box center [579, 279] width 1158 height 559
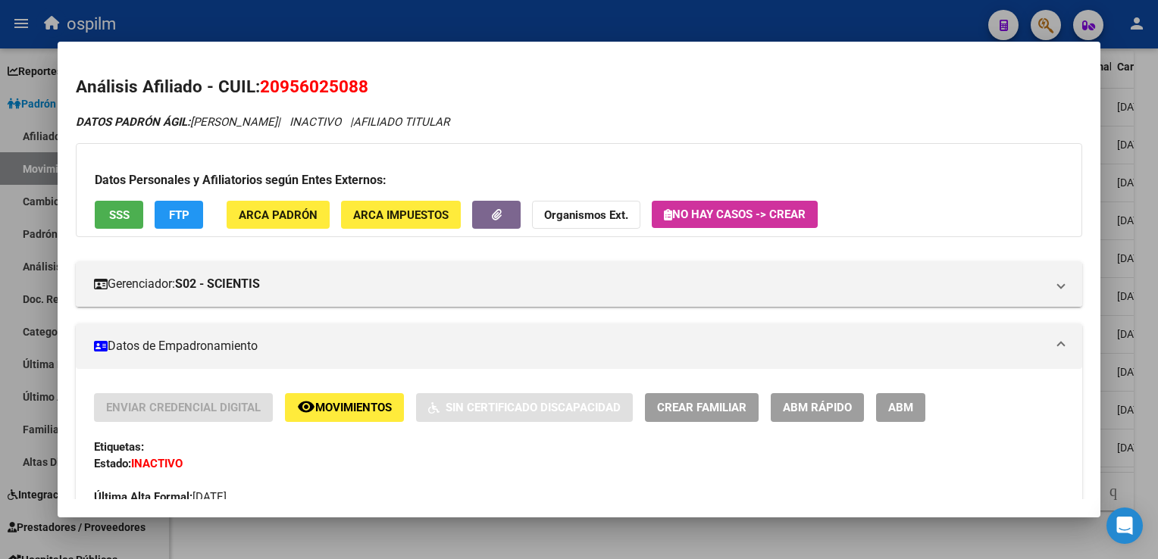
click at [1152, 250] on div at bounding box center [579, 279] width 1158 height 559
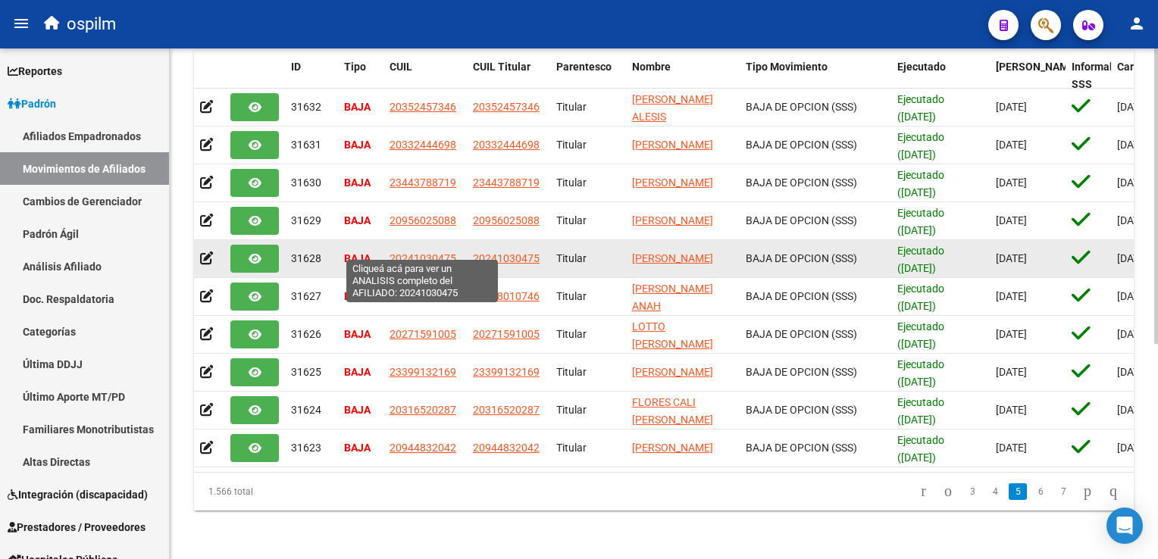
click at [440, 252] on span "20241030475" at bounding box center [423, 258] width 67 height 12
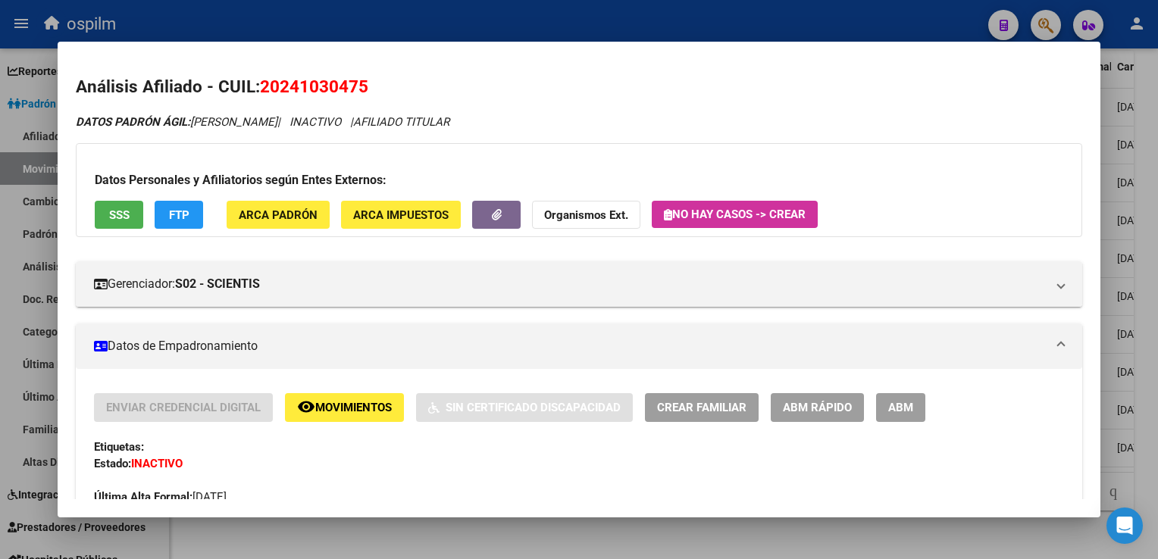
click at [110, 216] on span "SSS" at bounding box center [119, 215] width 20 height 14
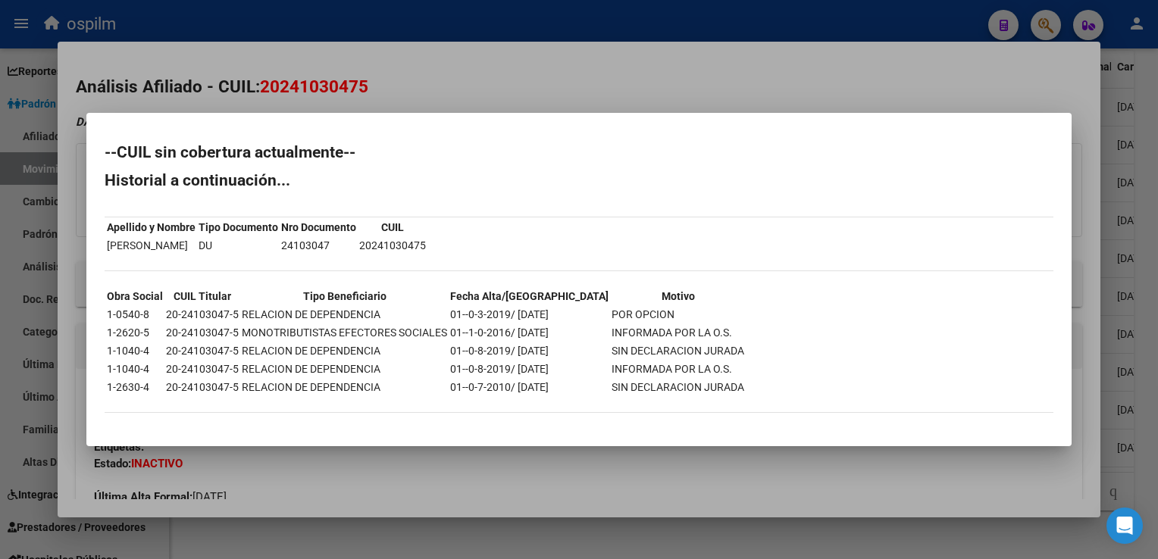
click at [537, 78] on div at bounding box center [579, 279] width 1158 height 559
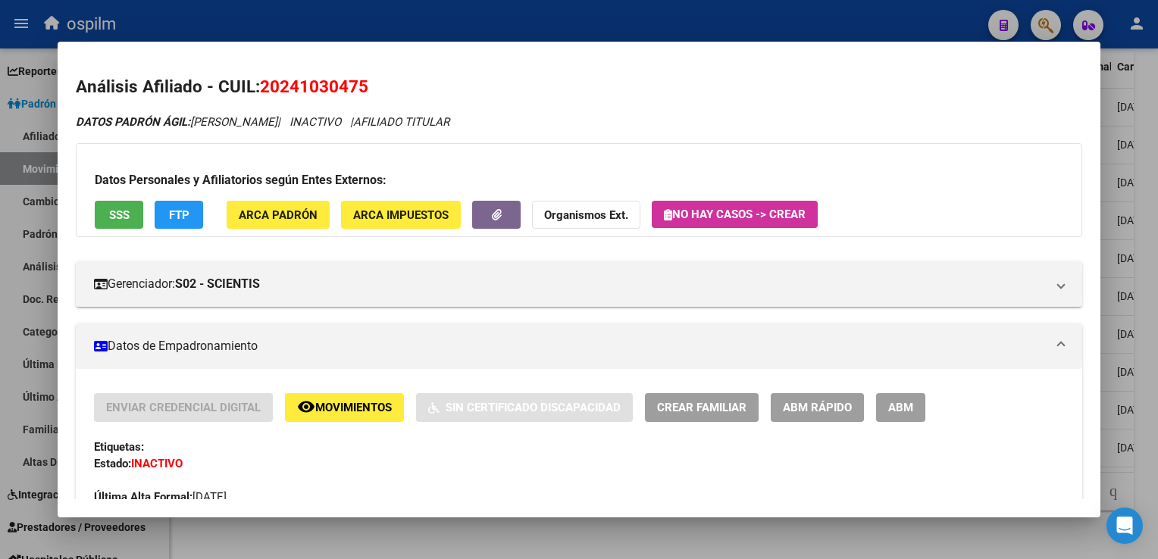
click at [1149, 254] on div at bounding box center [579, 279] width 1158 height 559
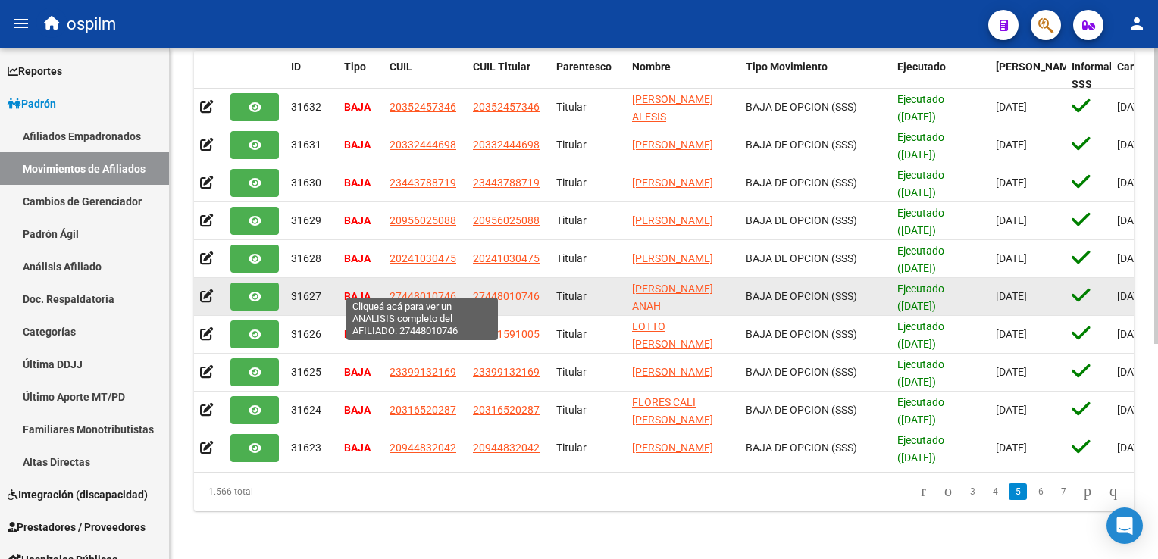
click at [402, 290] on span "27448010746" at bounding box center [423, 296] width 67 height 12
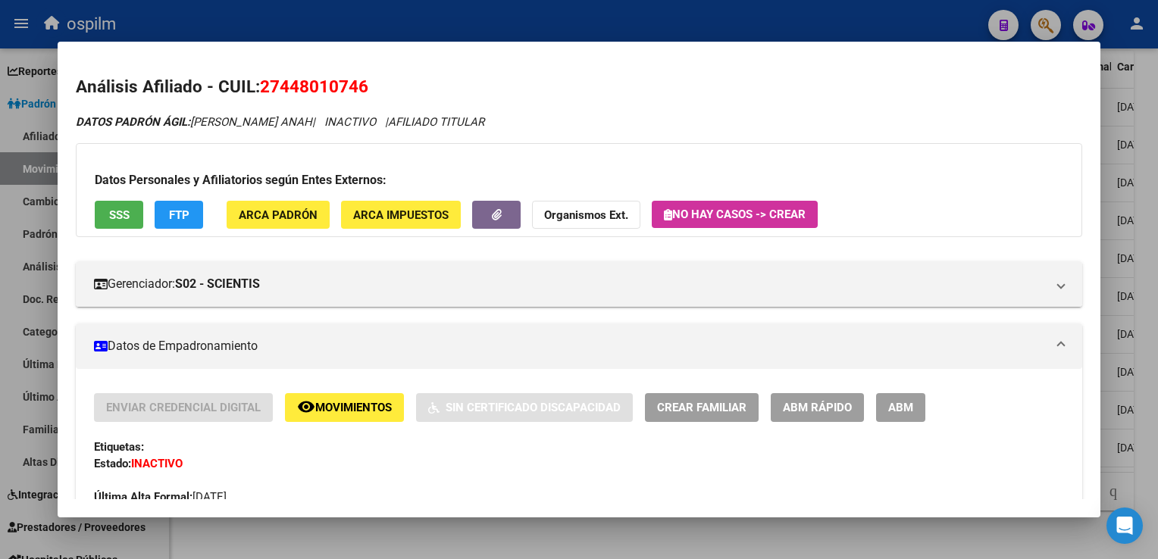
click at [130, 214] on button "SSS" at bounding box center [119, 215] width 49 height 28
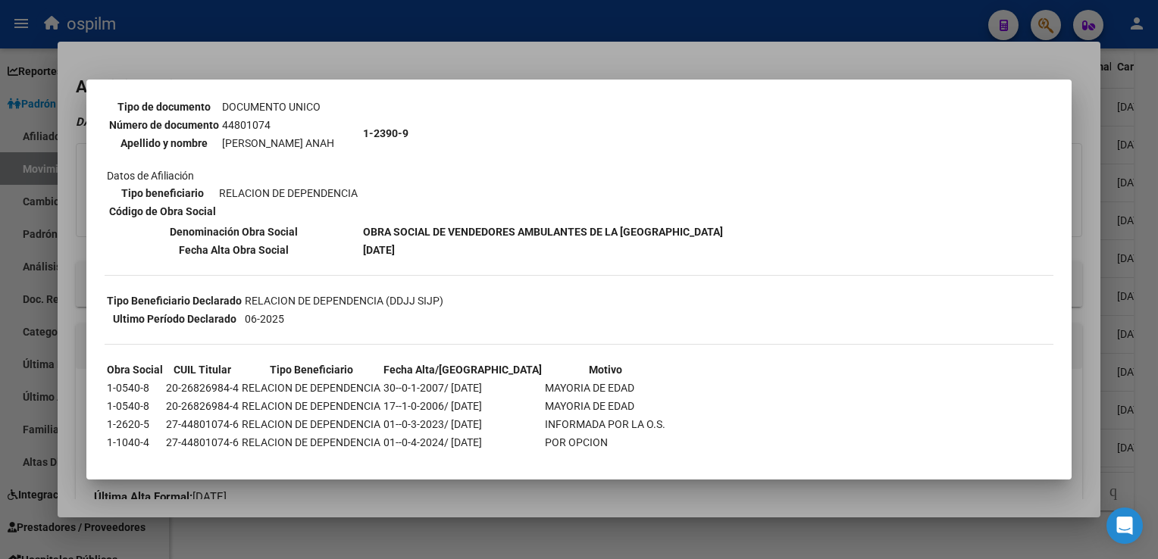
scroll to position [173, 0]
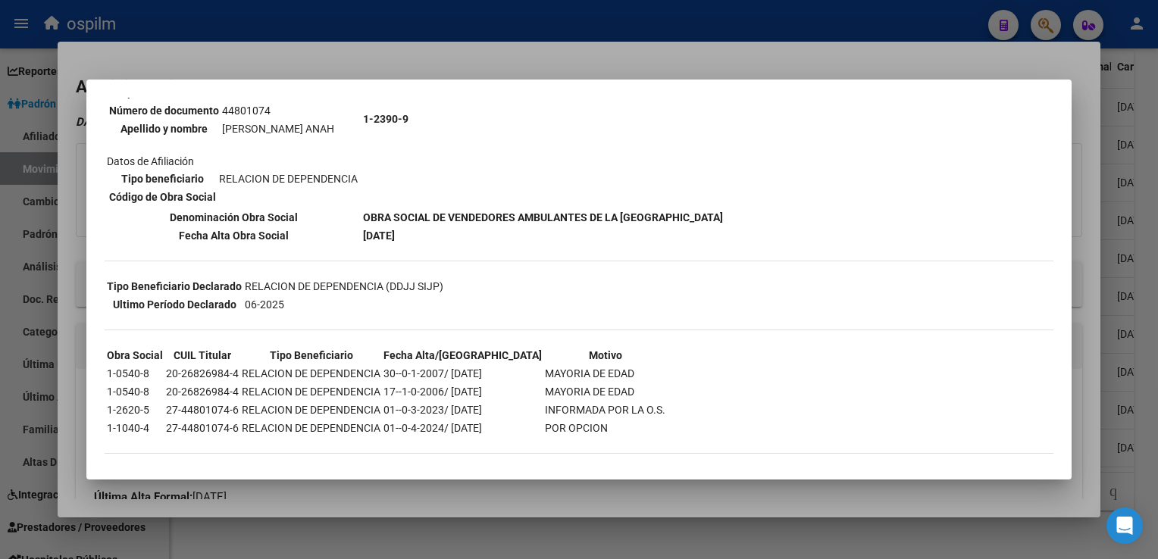
click at [1085, 290] on div at bounding box center [579, 279] width 1158 height 559
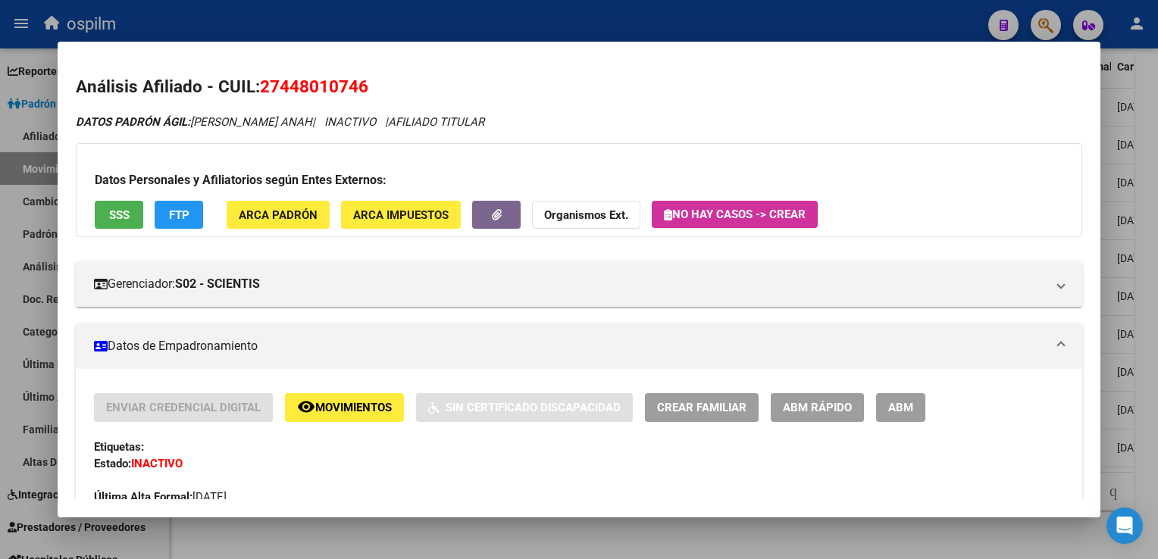
click at [1157, 271] on html "menu ospilm person Firma Express Reportes Ingresos Devengados Análisis Históric…" at bounding box center [579, 279] width 1158 height 559
click at [1147, 276] on div at bounding box center [579, 279] width 1158 height 559
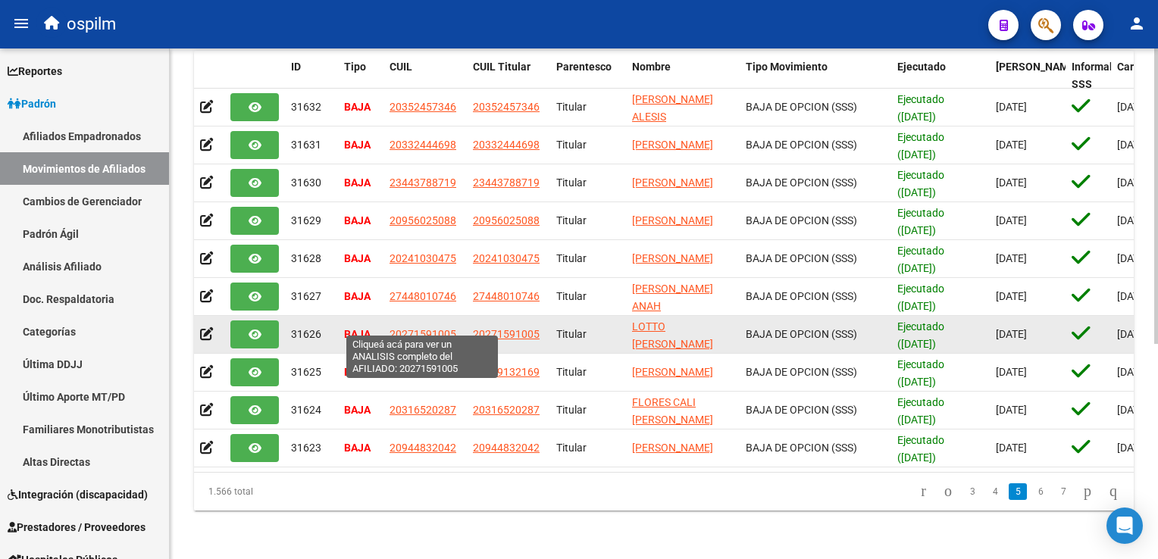
click at [430, 328] on span "20271591005" at bounding box center [423, 334] width 67 height 12
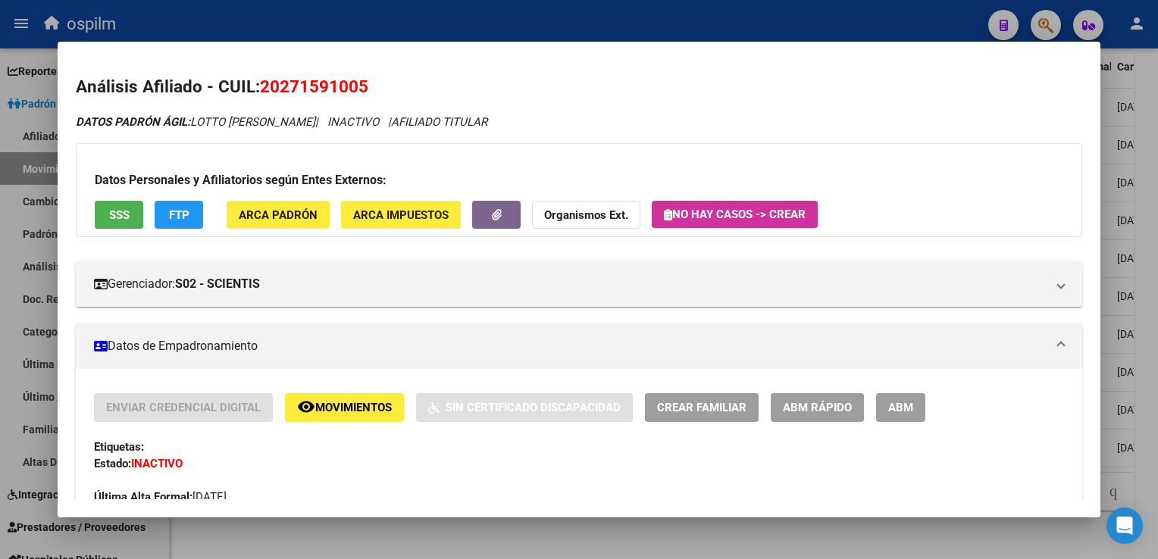
click at [130, 216] on button "SSS" at bounding box center [119, 215] width 49 height 28
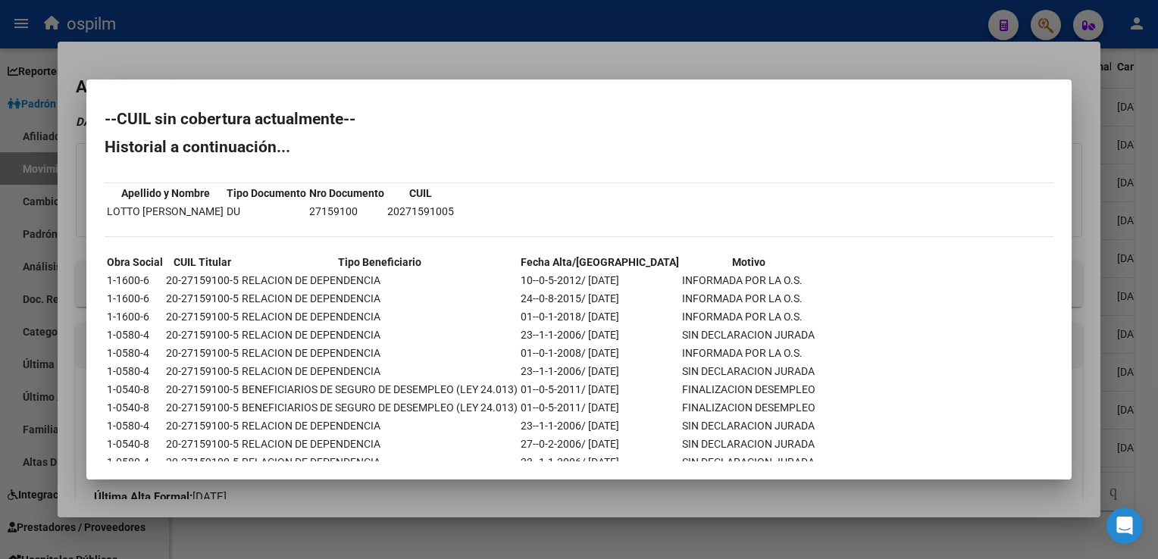
click at [570, 68] on div at bounding box center [579, 279] width 1158 height 559
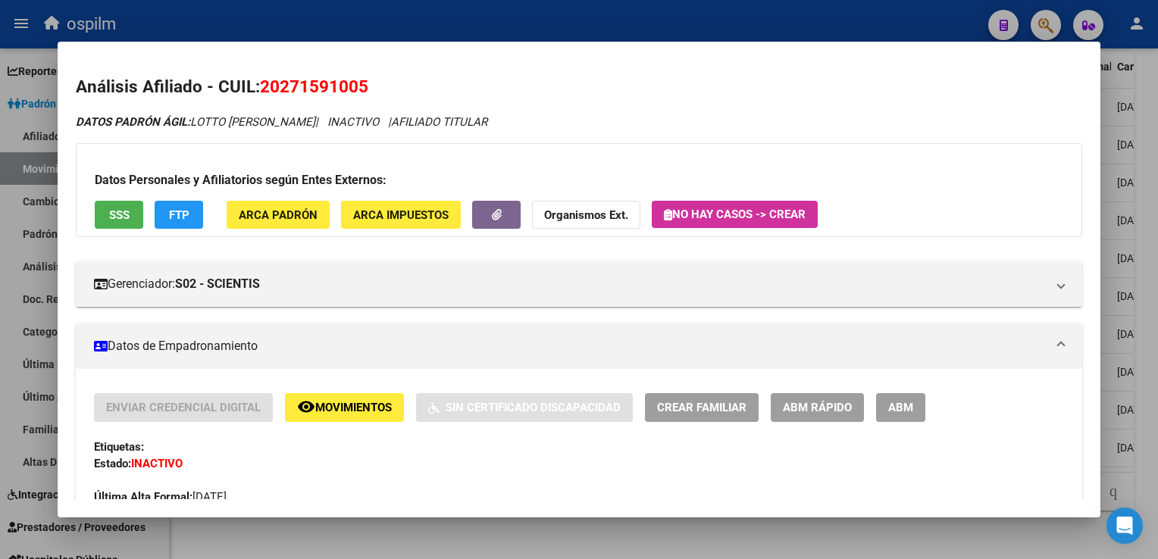
click at [1143, 254] on div at bounding box center [579, 279] width 1158 height 559
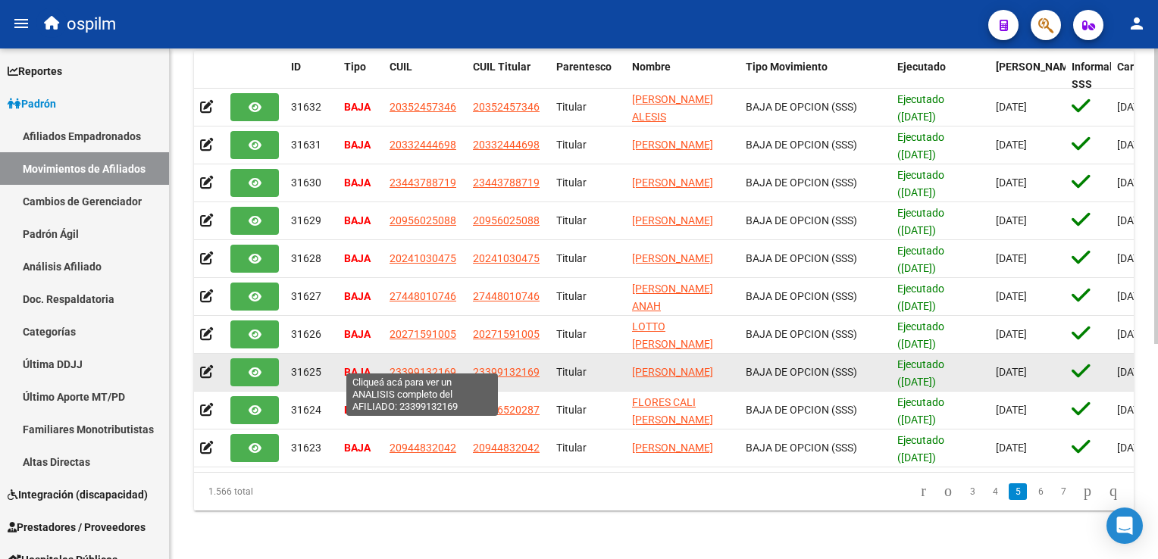
click at [408, 366] on span "23399132169" at bounding box center [423, 372] width 67 height 12
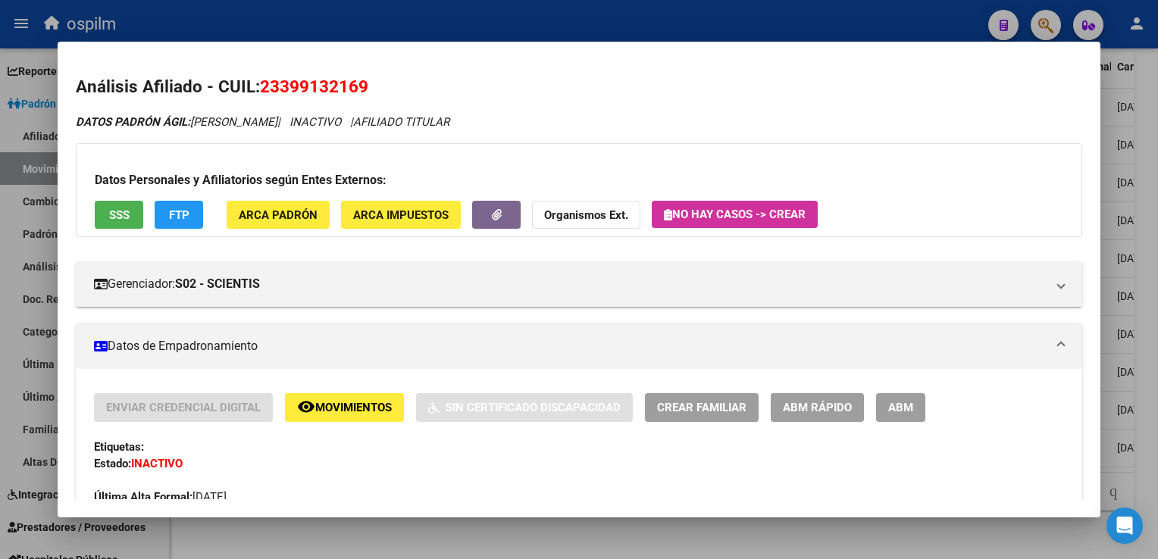
click at [115, 226] on button "SSS" at bounding box center [119, 215] width 49 height 28
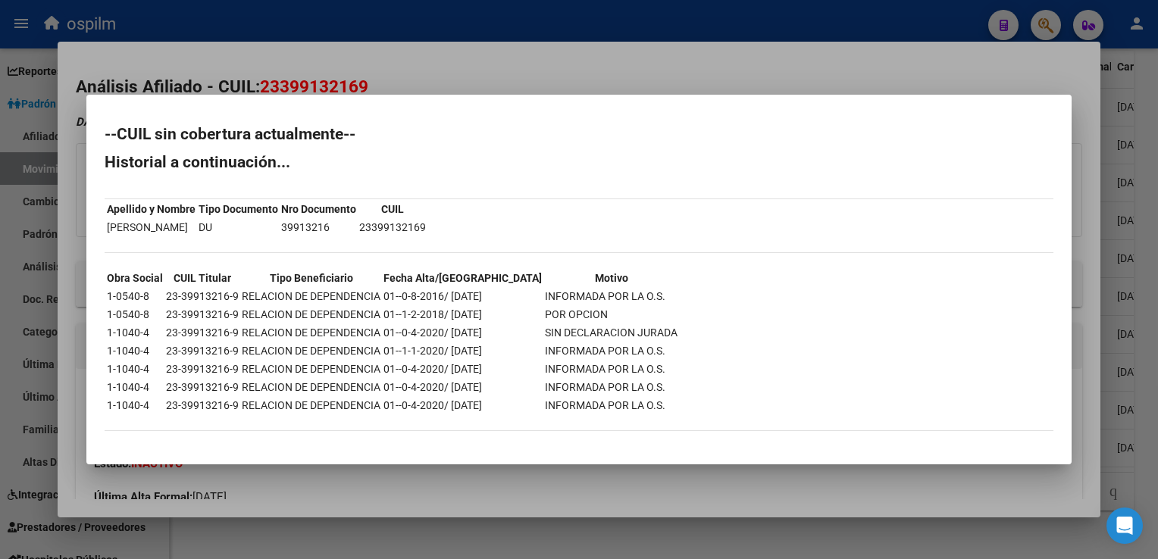
click at [520, 73] on div at bounding box center [579, 279] width 1158 height 559
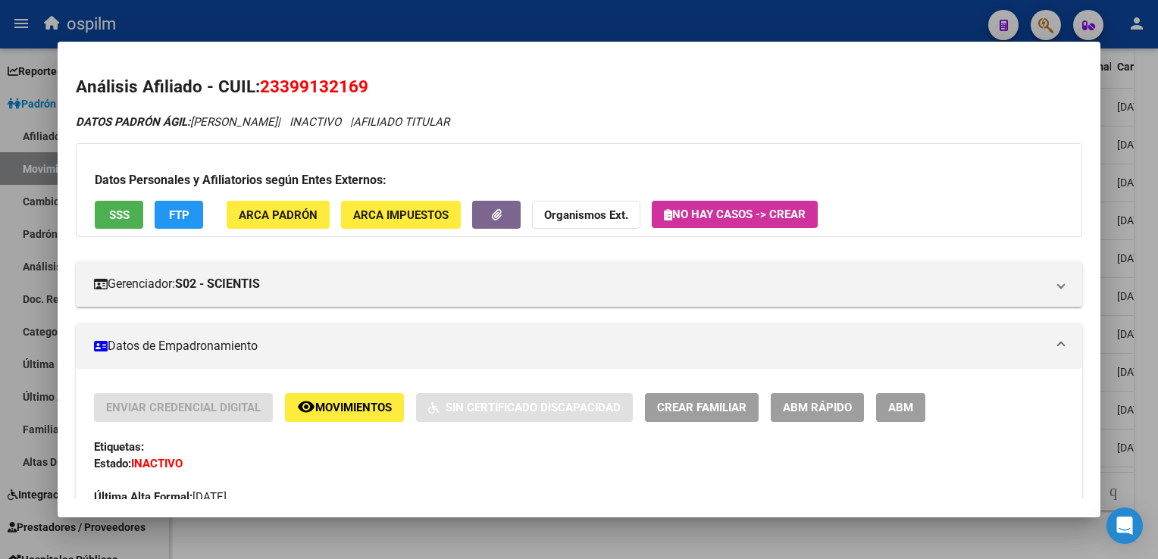
click at [1149, 274] on div at bounding box center [579, 279] width 1158 height 559
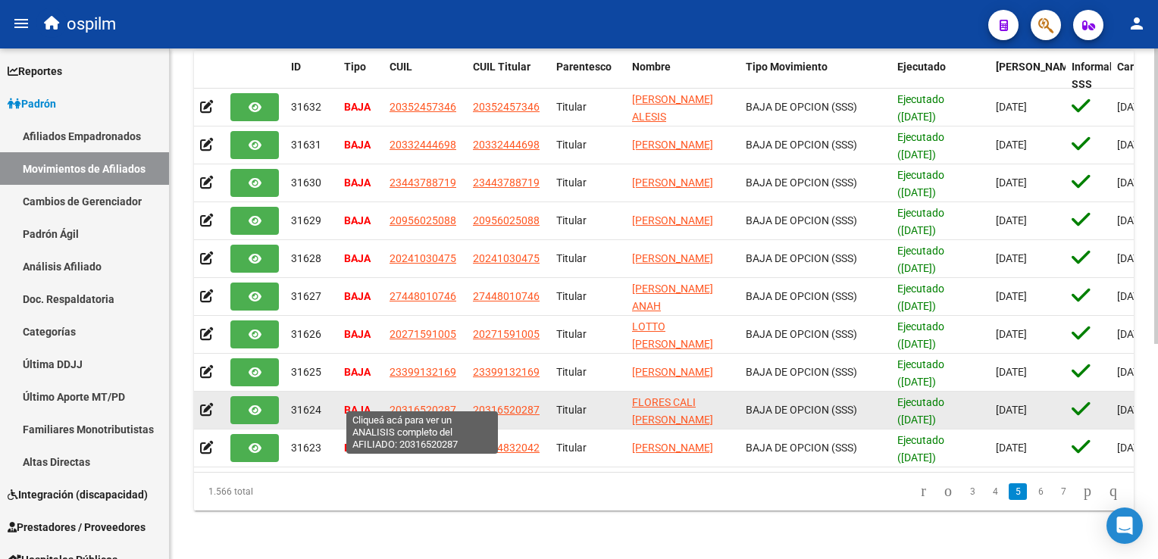
click at [418, 405] on span "20316520287" at bounding box center [423, 410] width 67 height 12
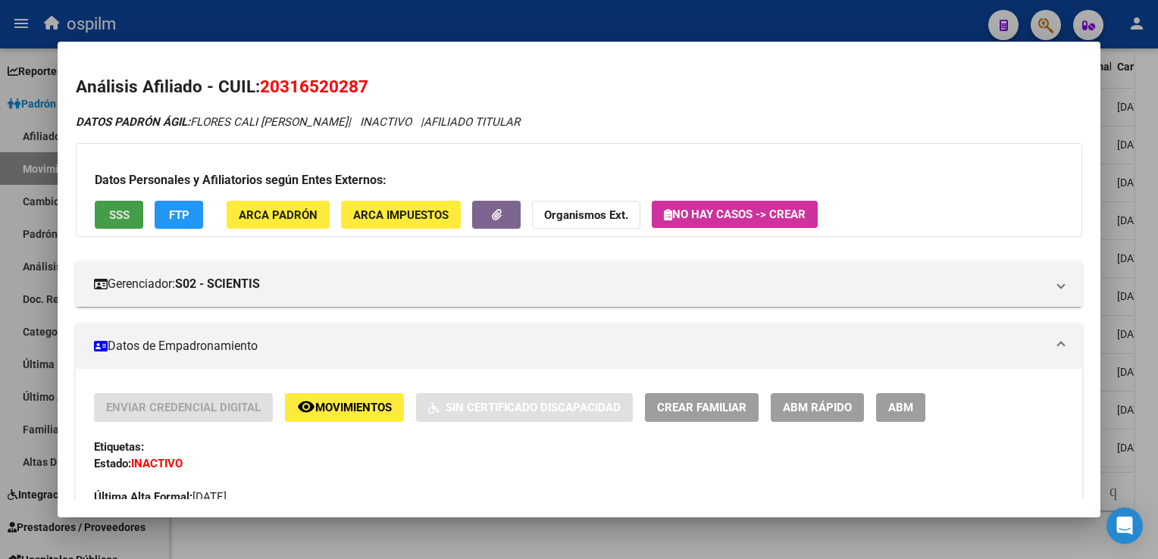
click at [109, 211] on span "SSS" at bounding box center [119, 215] width 20 height 14
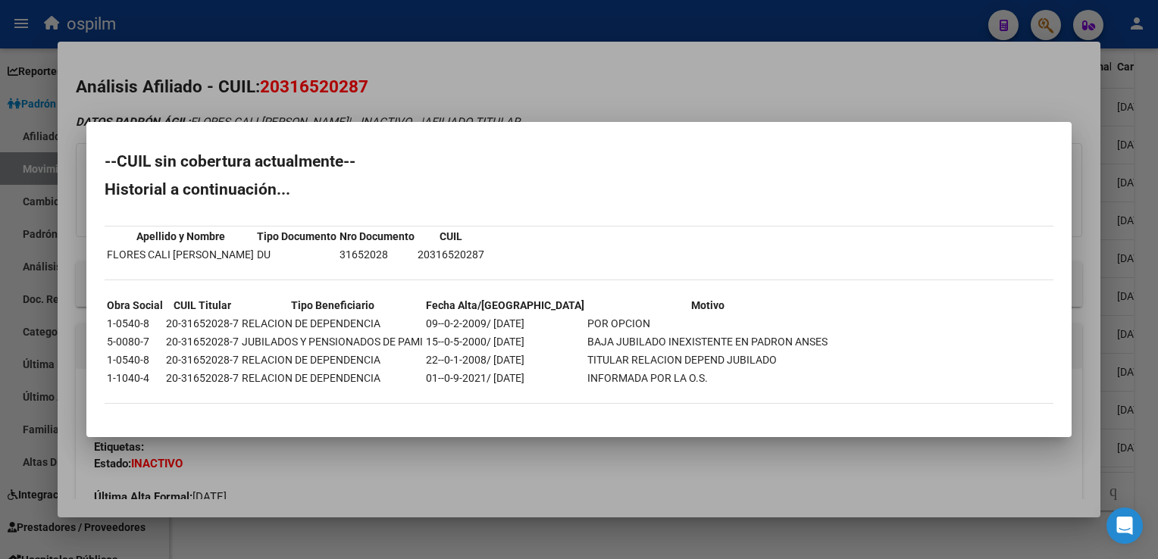
click at [610, 83] on div at bounding box center [579, 279] width 1158 height 559
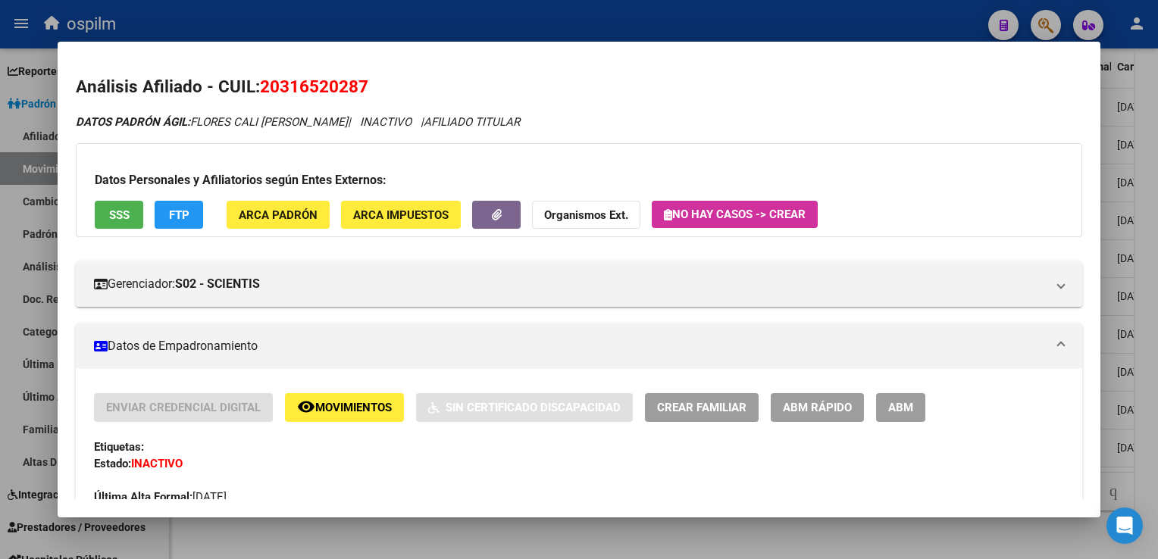
click at [1155, 264] on div at bounding box center [579, 279] width 1158 height 559
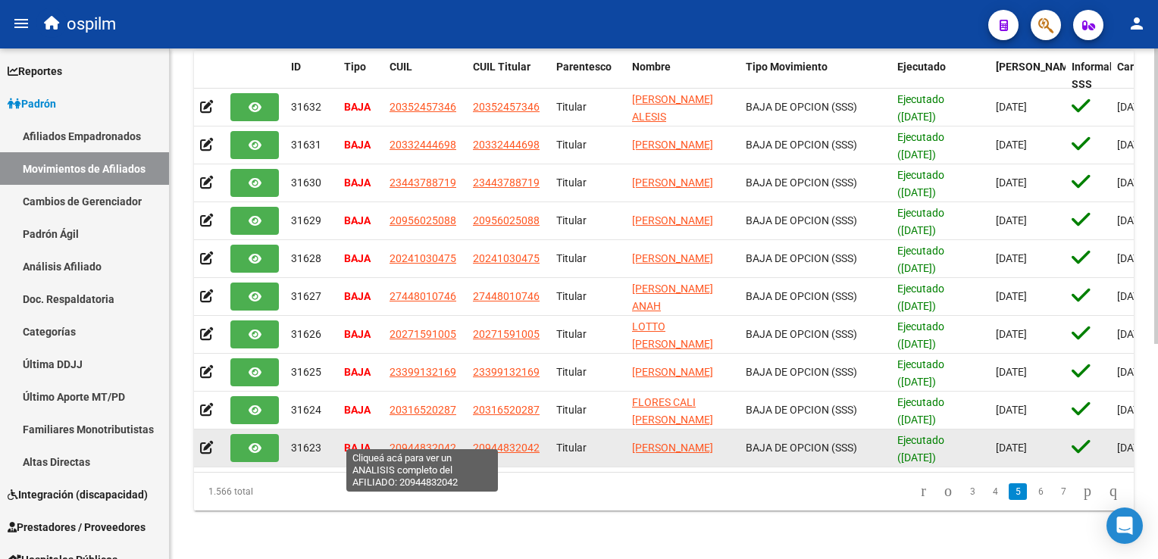
click at [413, 442] on span "20944832042" at bounding box center [423, 448] width 67 height 12
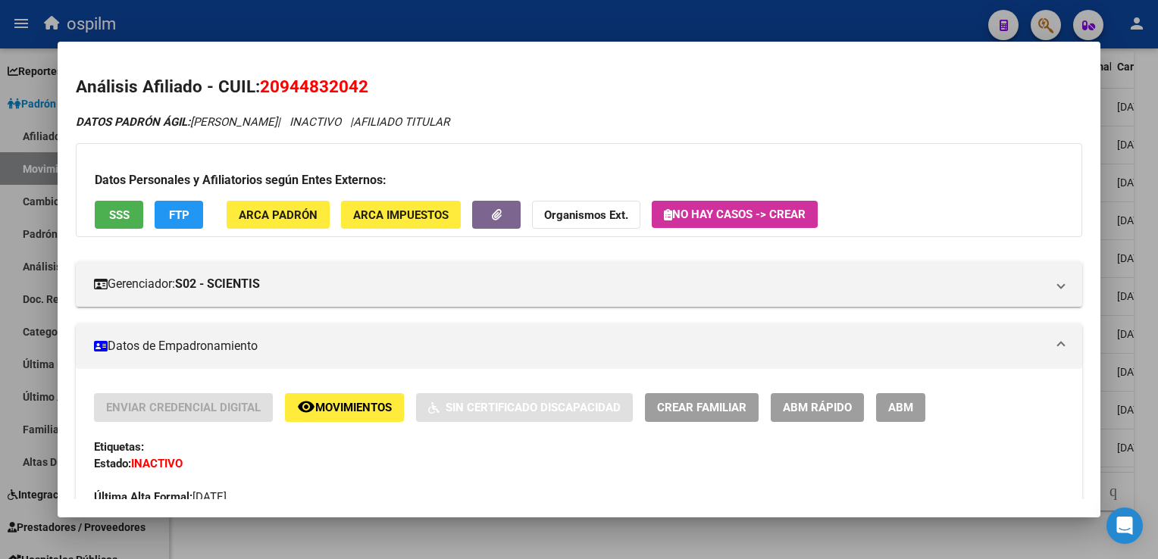
click at [127, 219] on span "SSS" at bounding box center [119, 215] width 20 height 14
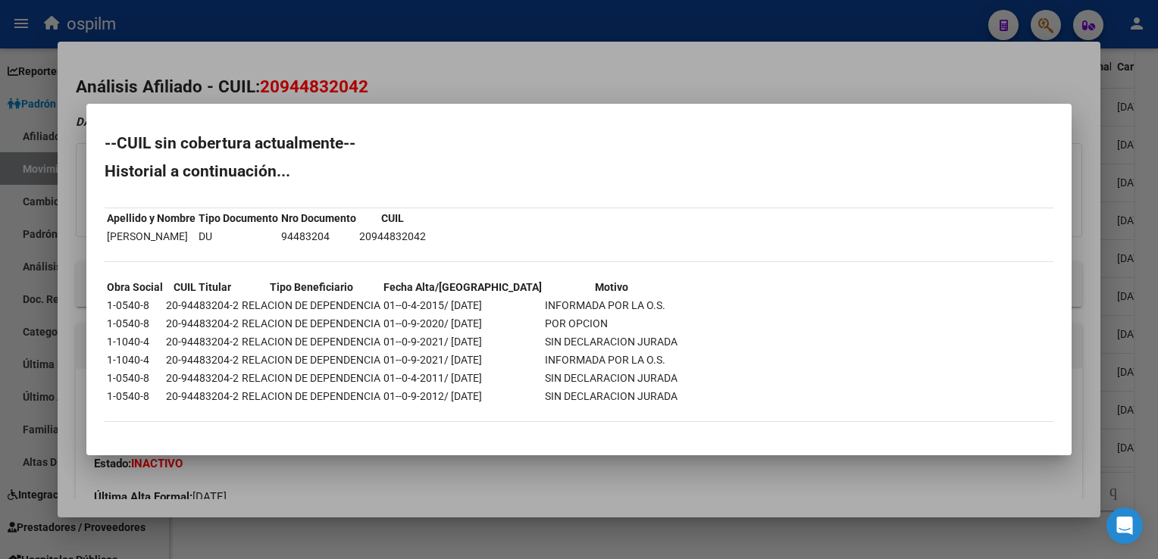
click at [437, 56] on div at bounding box center [579, 279] width 1158 height 559
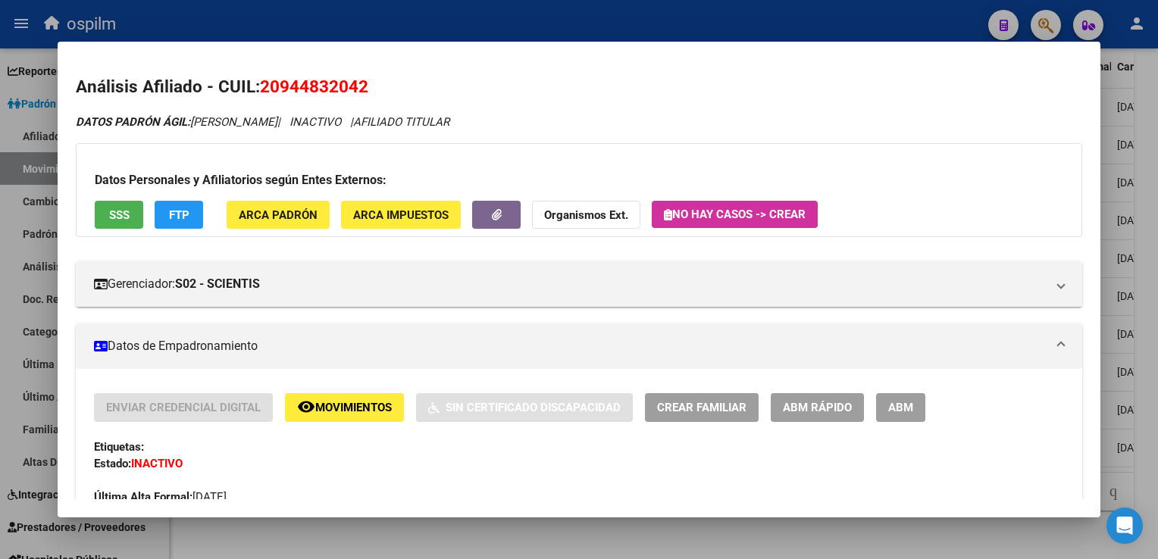
click at [1149, 286] on div at bounding box center [579, 279] width 1158 height 559
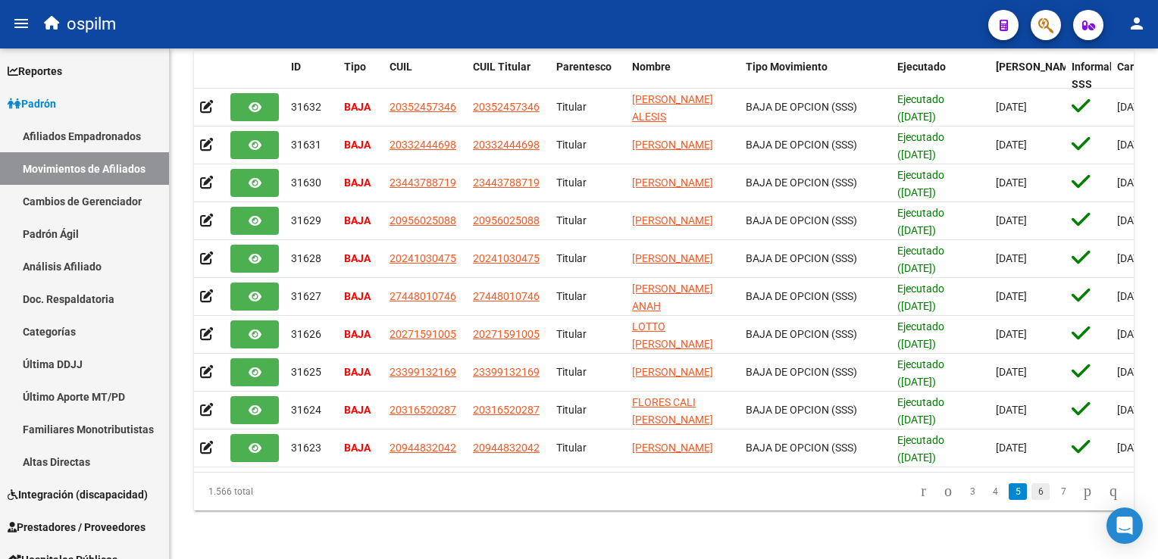
click at [1031, 490] on link "6" at bounding box center [1040, 492] width 18 height 17
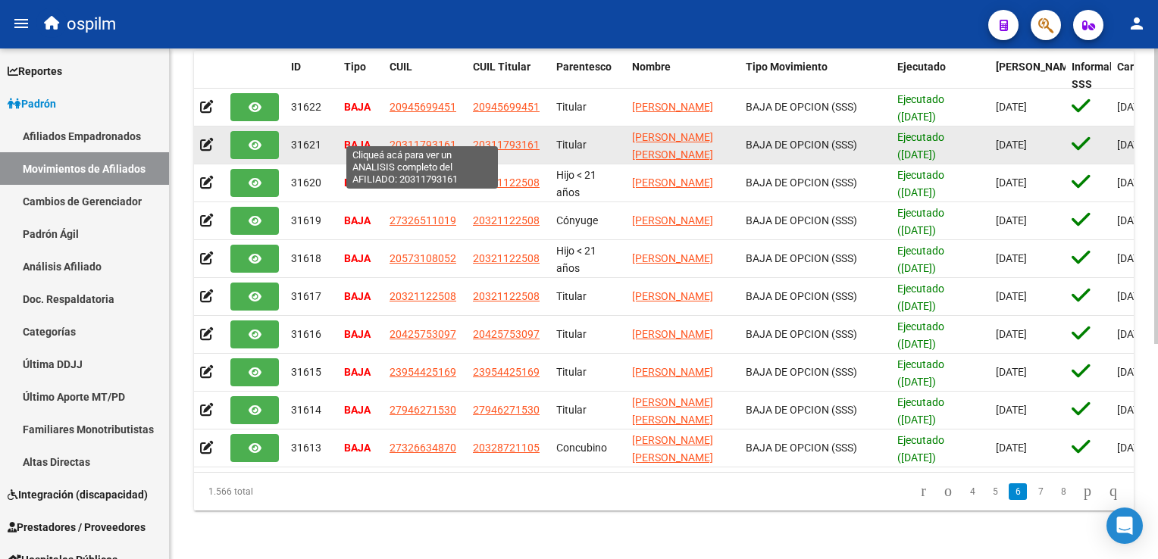
click at [412, 139] on span "20311793161" at bounding box center [423, 145] width 67 height 12
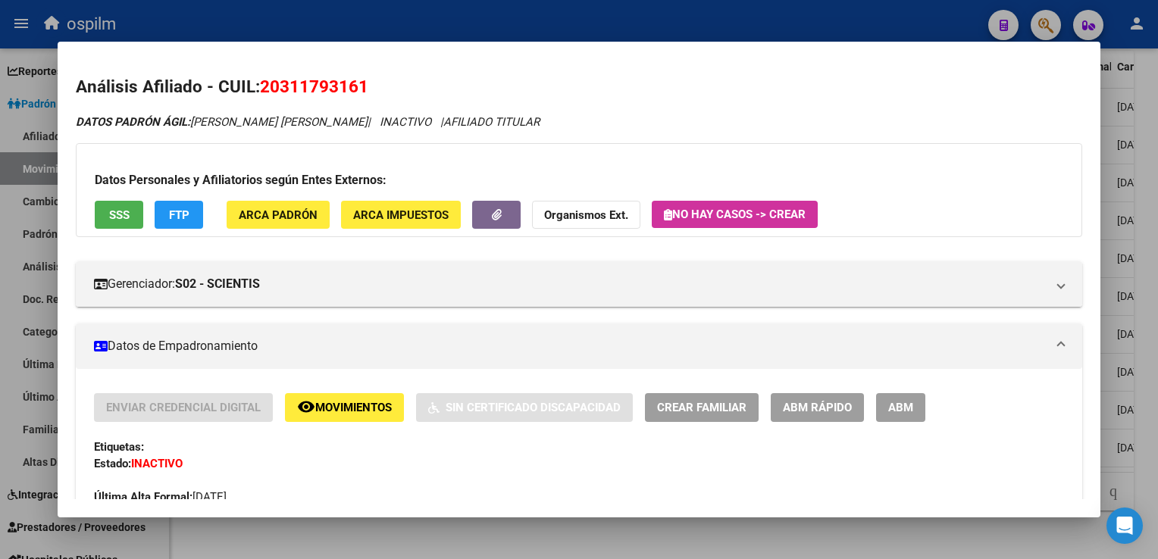
click at [123, 215] on span "SSS" at bounding box center [119, 215] width 20 height 14
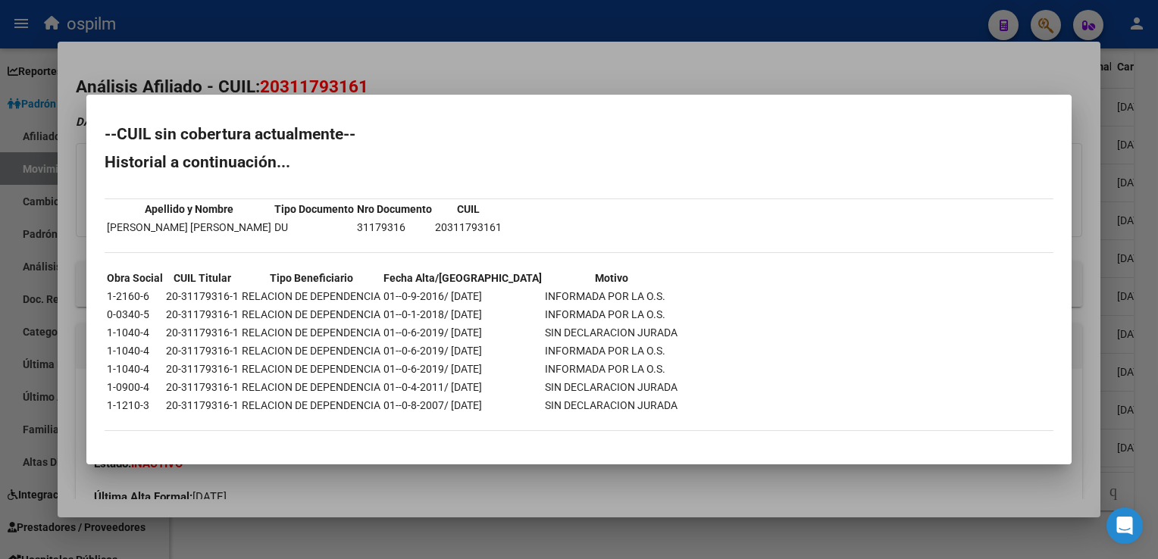
click at [561, 53] on div at bounding box center [579, 279] width 1158 height 559
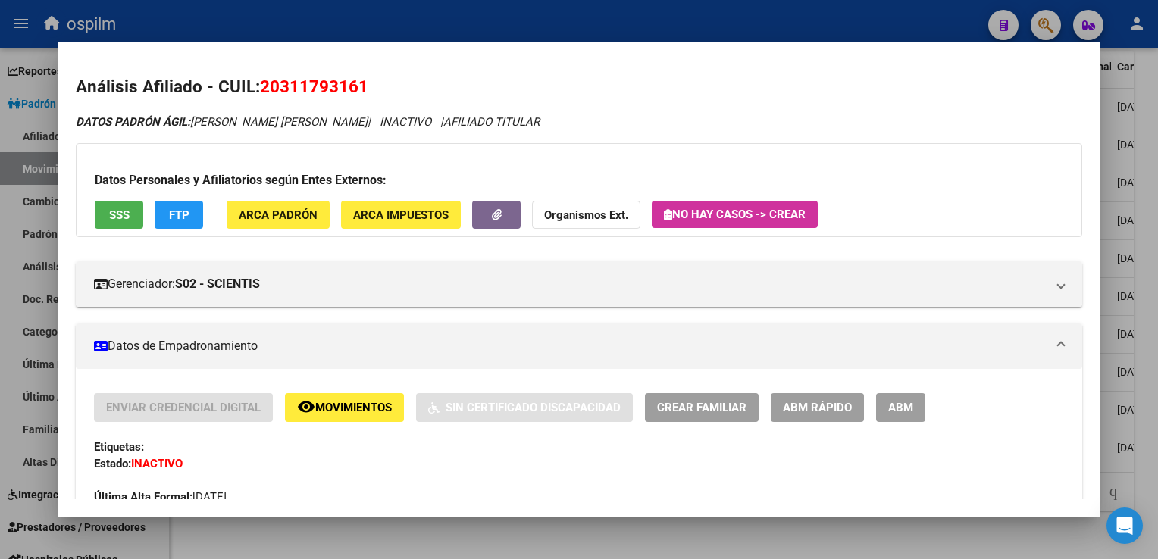
click at [1150, 207] on div at bounding box center [579, 279] width 1158 height 559
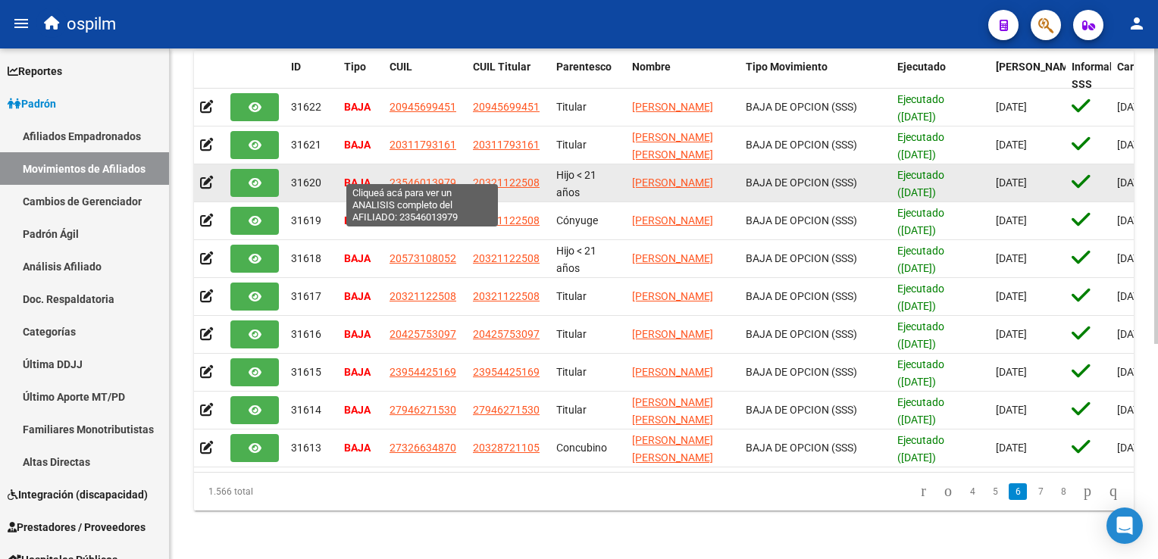
click at [418, 177] on span "23546013979" at bounding box center [423, 183] width 67 height 12
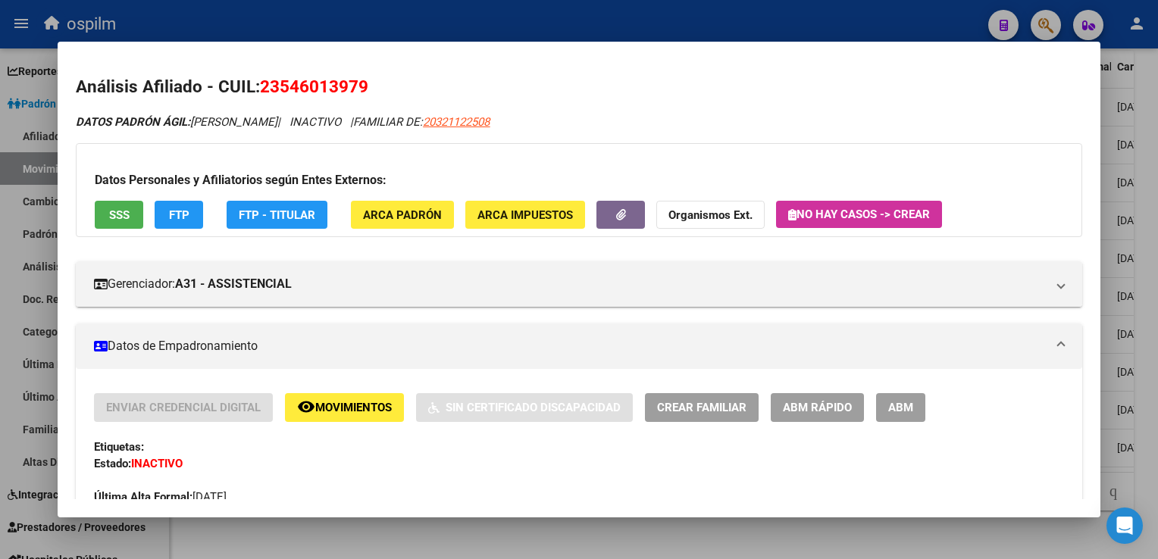
click at [114, 226] on button "SSS" at bounding box center [119, 215] width 49 height 28
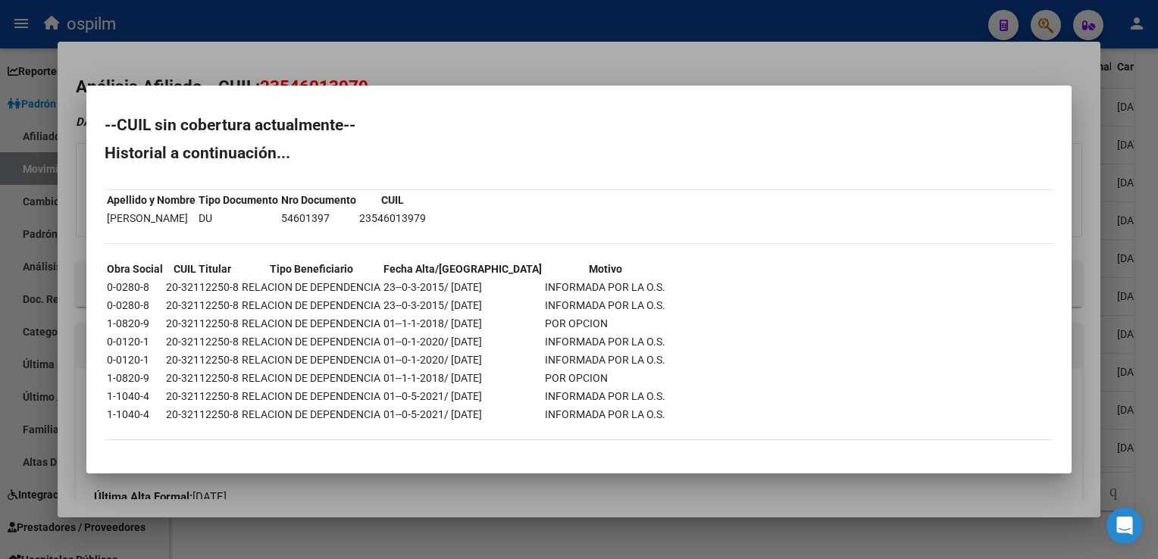
click at [615, 63] on div at bounding box center [579, 279] width 1158 height 559
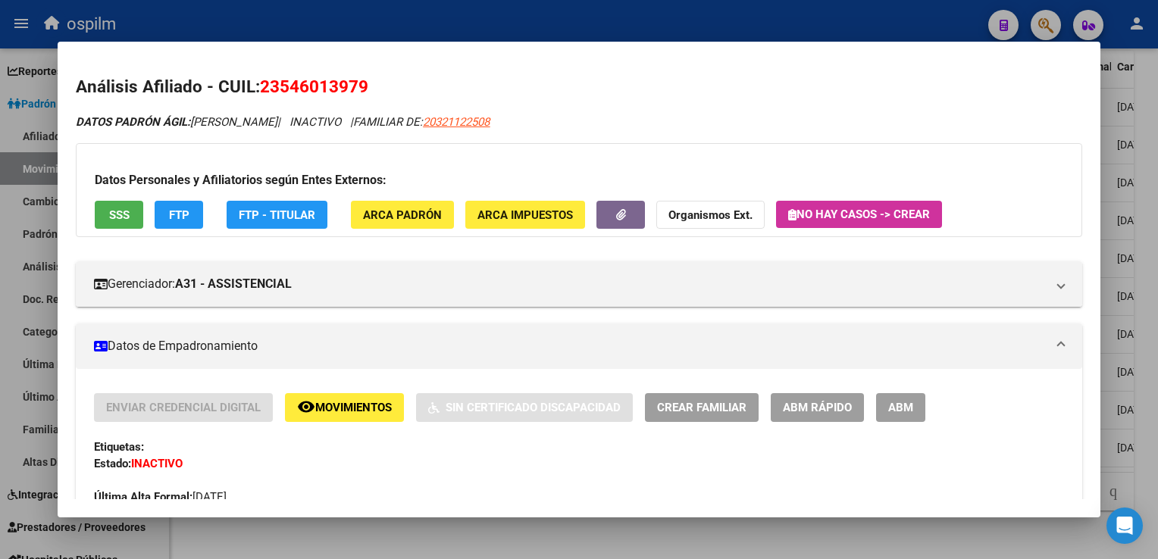
click at [1142, 258] on div at bounding box center [579, 279] width 1158 height 559
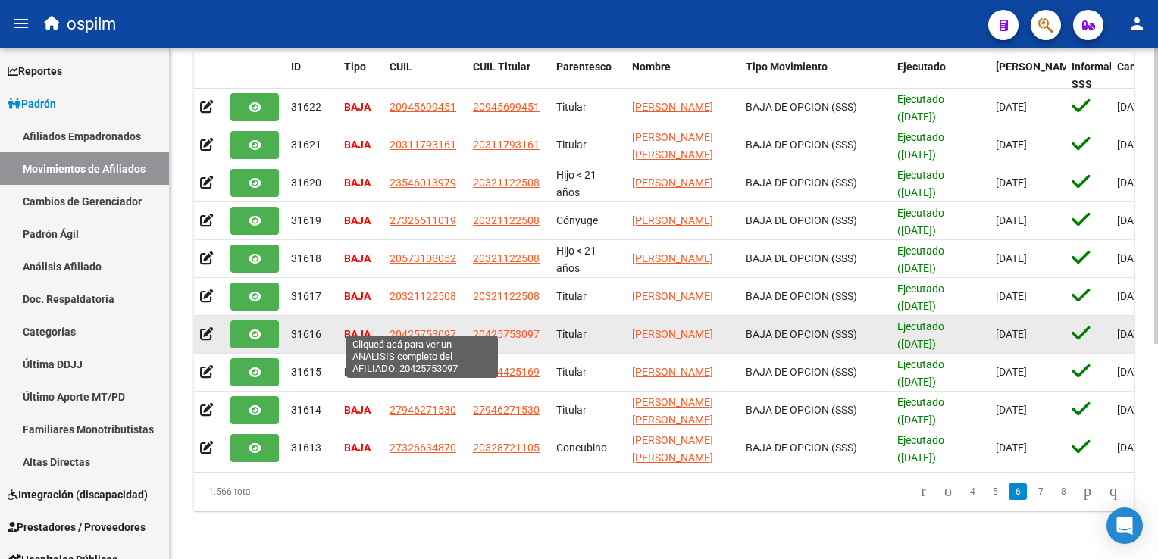
click at [406, 328] on span "20425753097" at bounding box center [423, 334] width 67 height 12
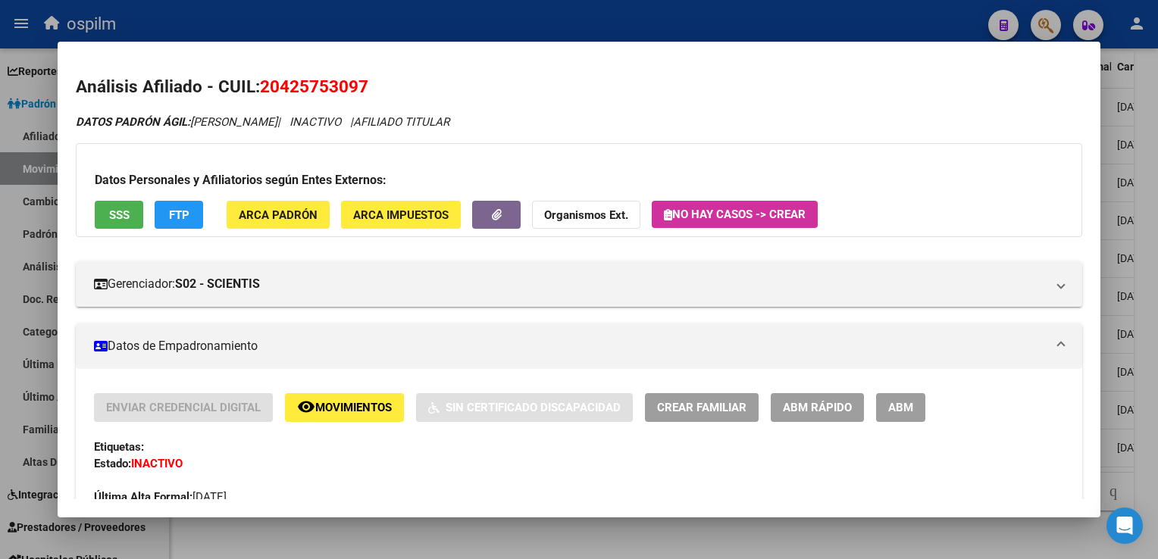
click at [117, 214] on span "SSS" at bounding box center [119, 215] width 20 height 14
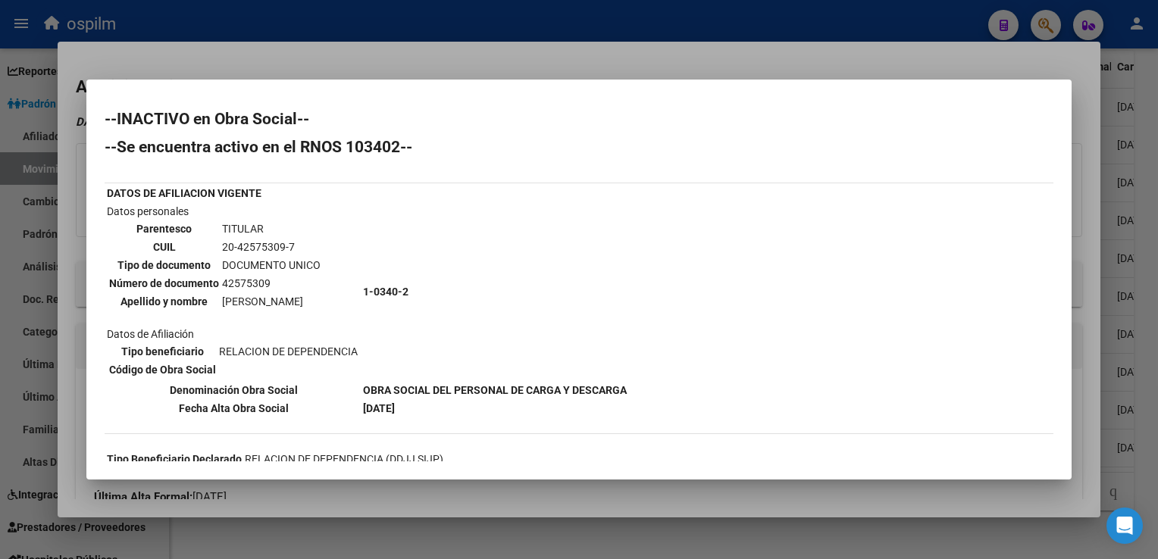
scroll to position [136, 0]
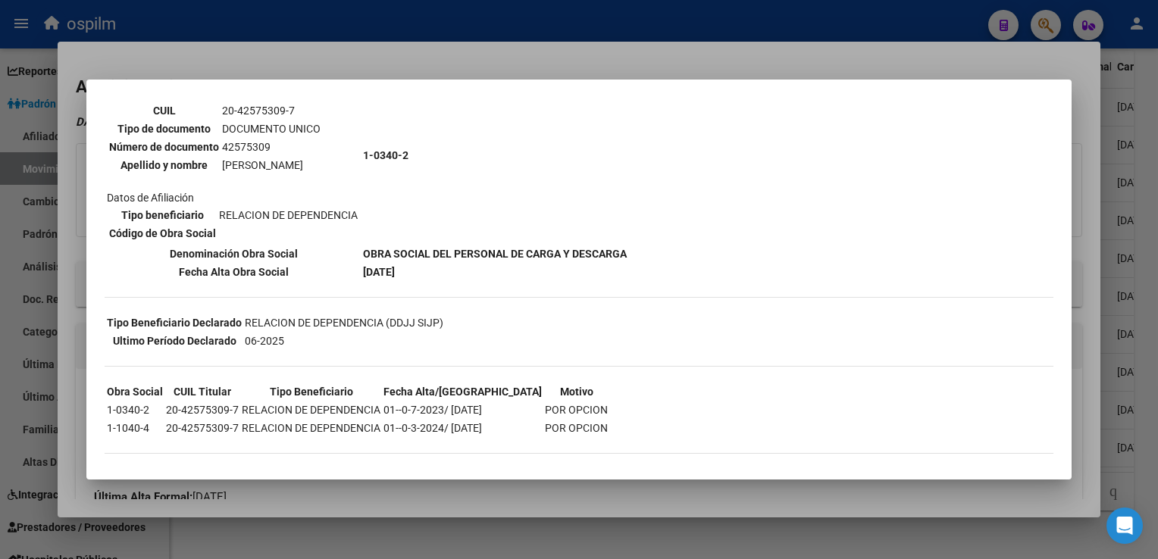
click at [1086, 214] on div at bounding box center [579, 279] width 1158 height 559
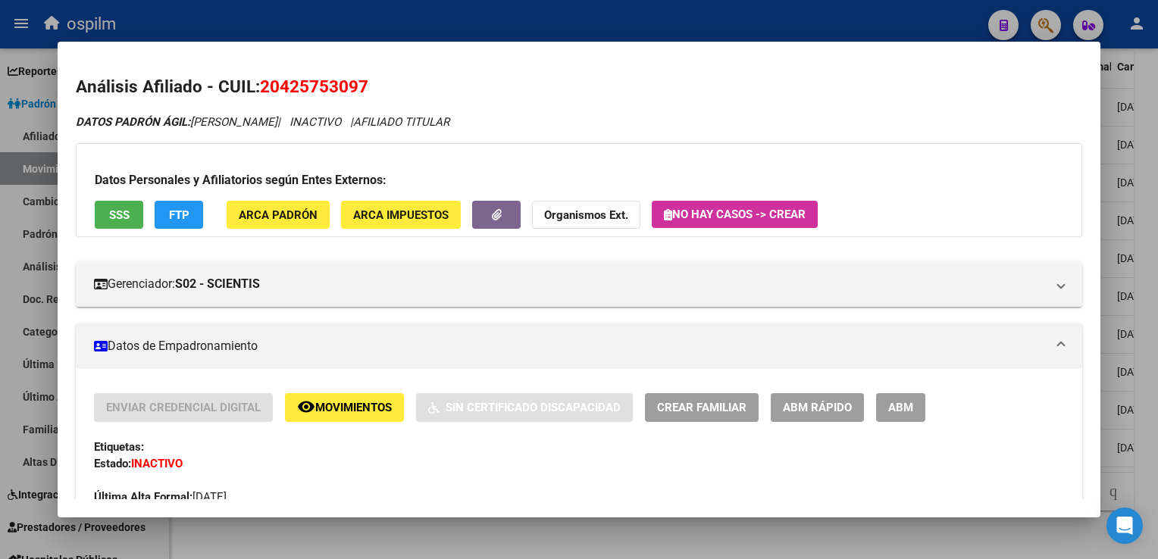
click at [1143, 232] on div at bounding box center [579, 279] width 1158 height 559
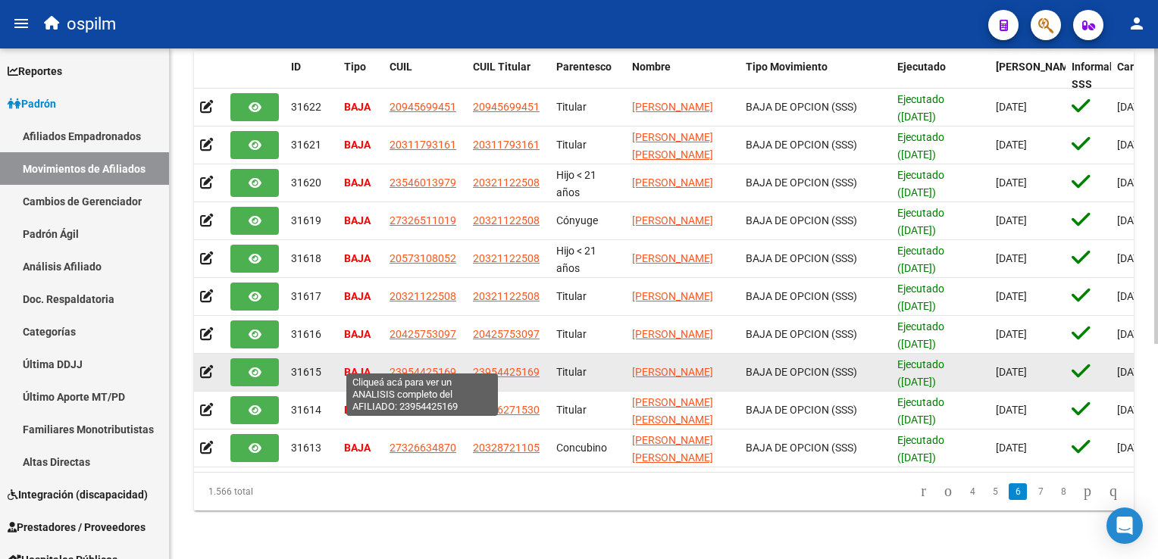
click at [397, 366] on span "23954425169" at bounding box center [423, 372] width 67 height 12
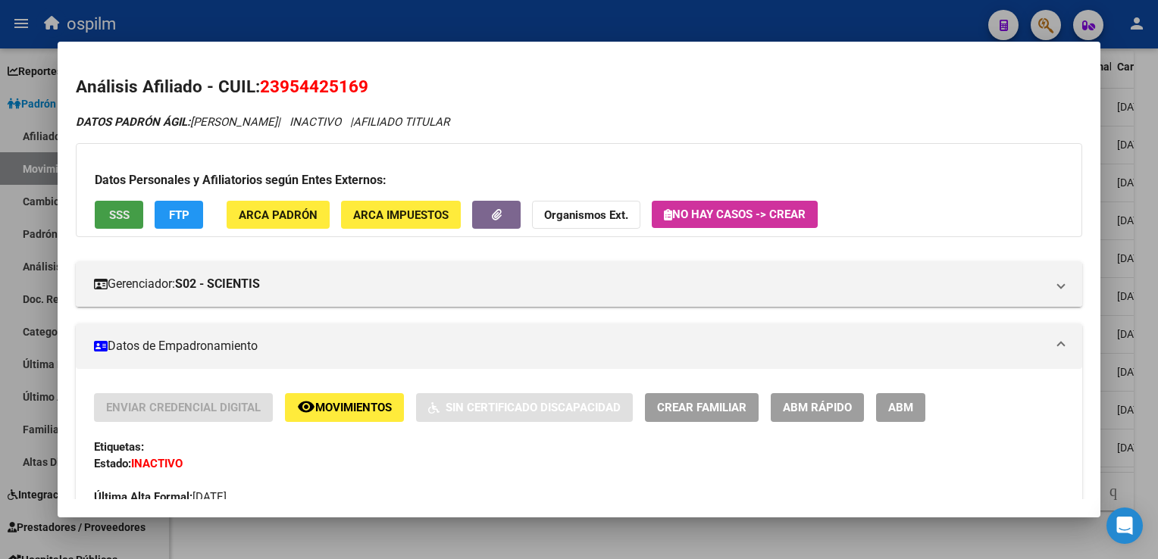
click at [117, 208] on span "SSS" at bounding box center [119, 215] width 20 height 14
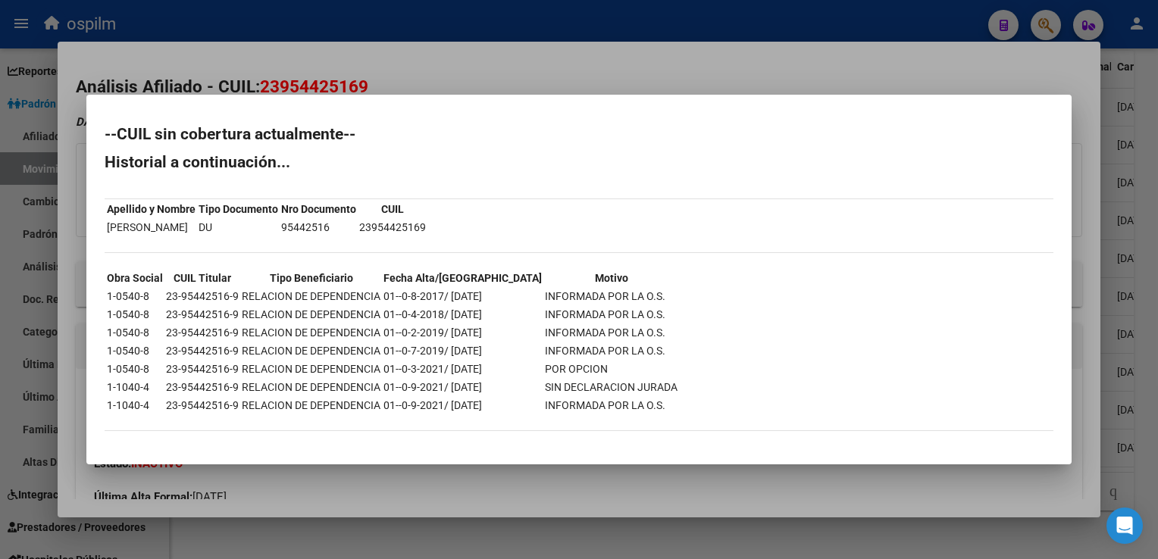
drag, startPoint x: 781, startPoint y: 80, endPoint x: 967, endPoint y: 121, distance: 190.7
click at [782, 76] on div at bounding box center [579, 279] width 1158 height 559
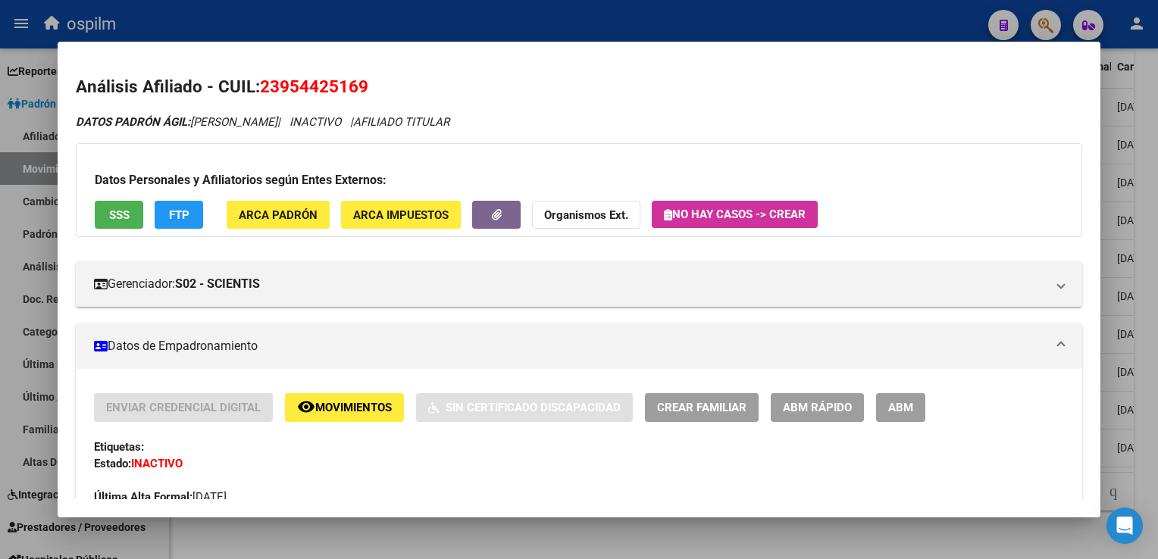
click at [1138, 252] on div at bounding box center [579, 279] width 1158 height 559
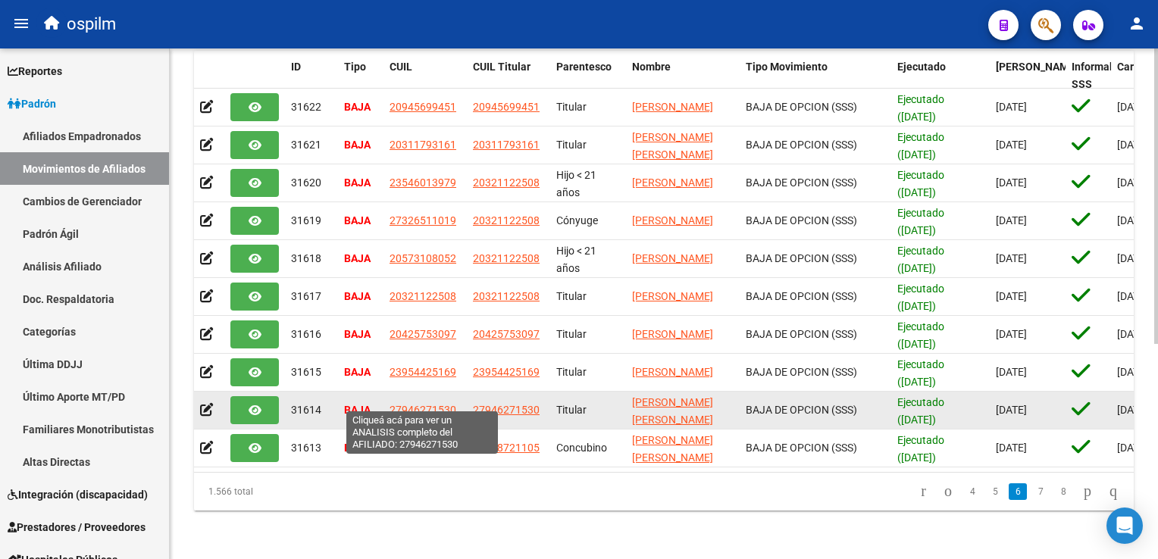
click at [418, 404] on span "27946271530" at bounding box center [423, 410] width 67 height 12
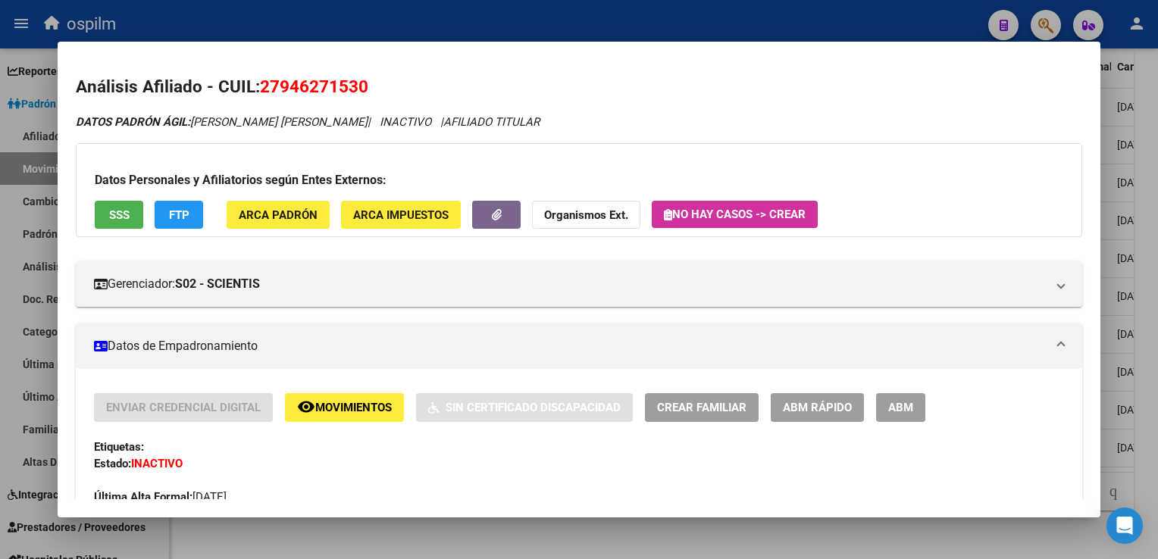
click at [114, 211] on span "SSS" at bounding box center [119, 215] width 20 height 14
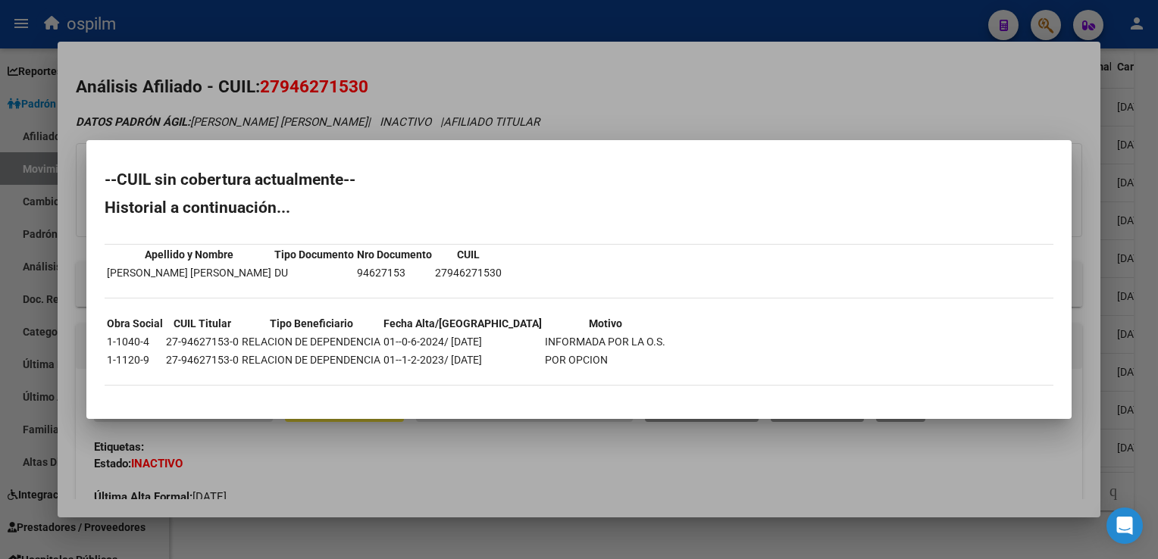
click at [964, 98] on div at bounding box center [579, 279] width 1158 height 559
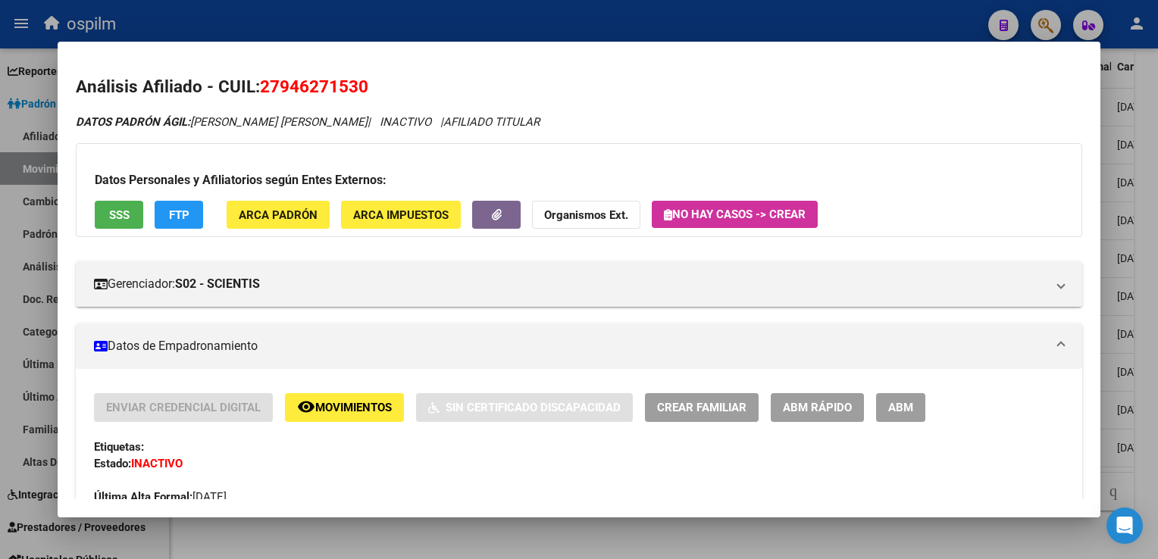
click at [1146, 217] on div at bounding box center [579, 279] width 1158 height 559
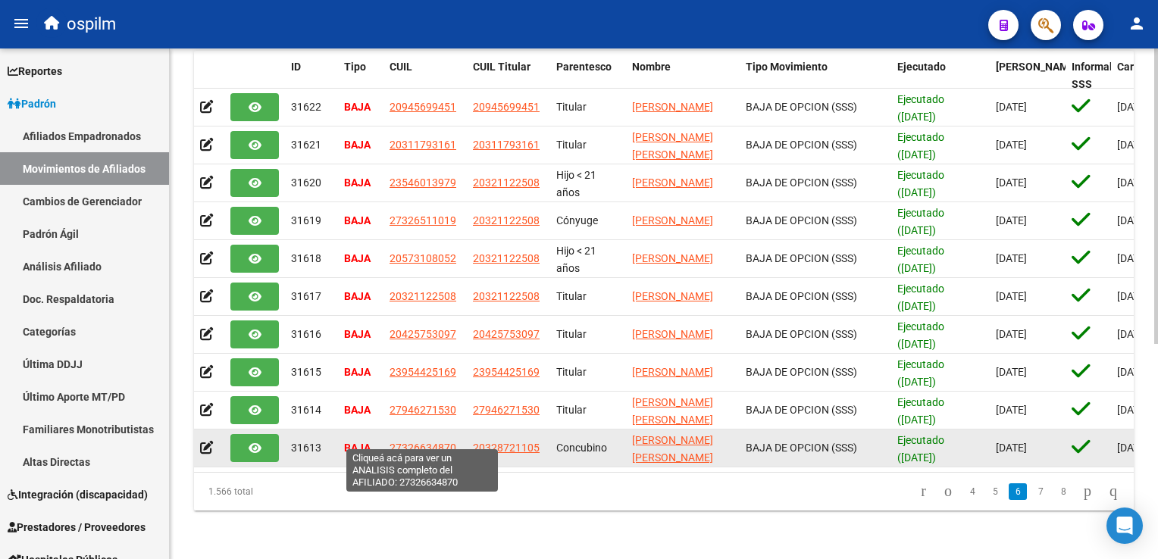
click at [415, 442] on span "27326634870" at bounding box center [423, 448] width 67 height 12
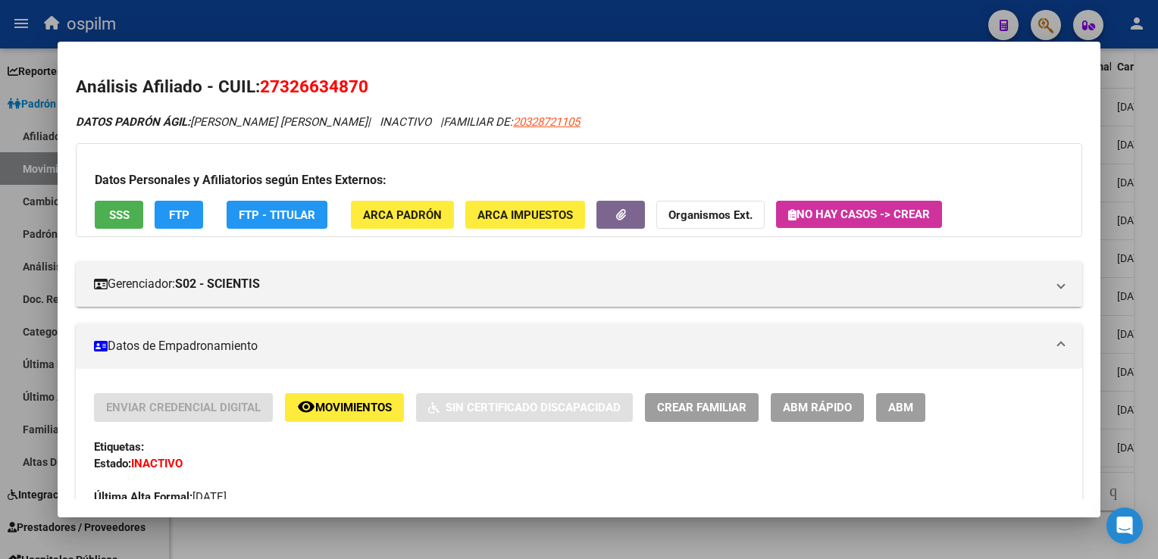
click at [105, 212] on button "SSS" at bounding box center [119, 215] width 49 height 28
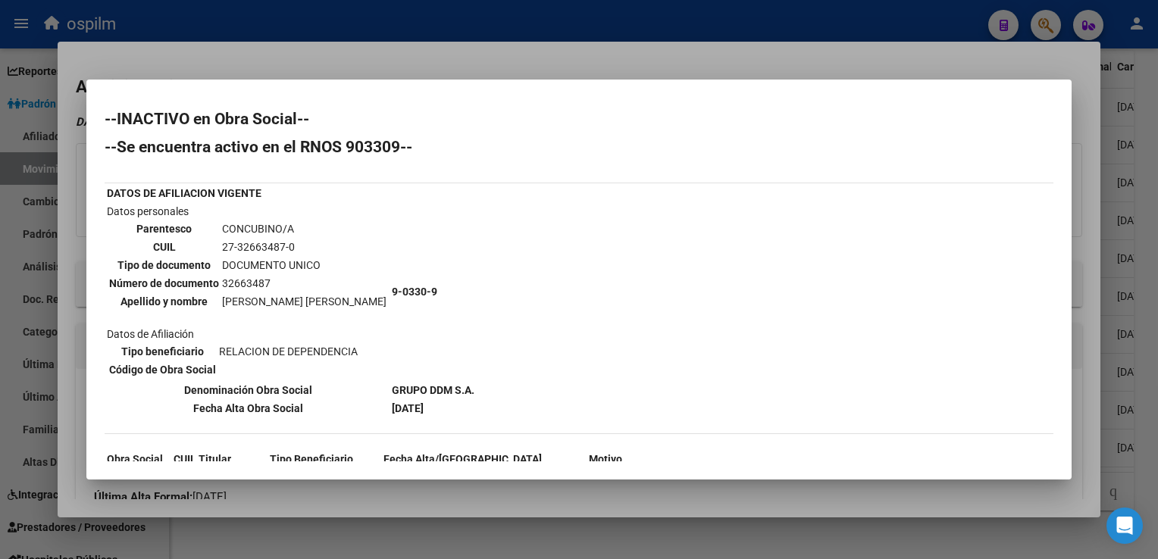
scroll to position [105, 0]
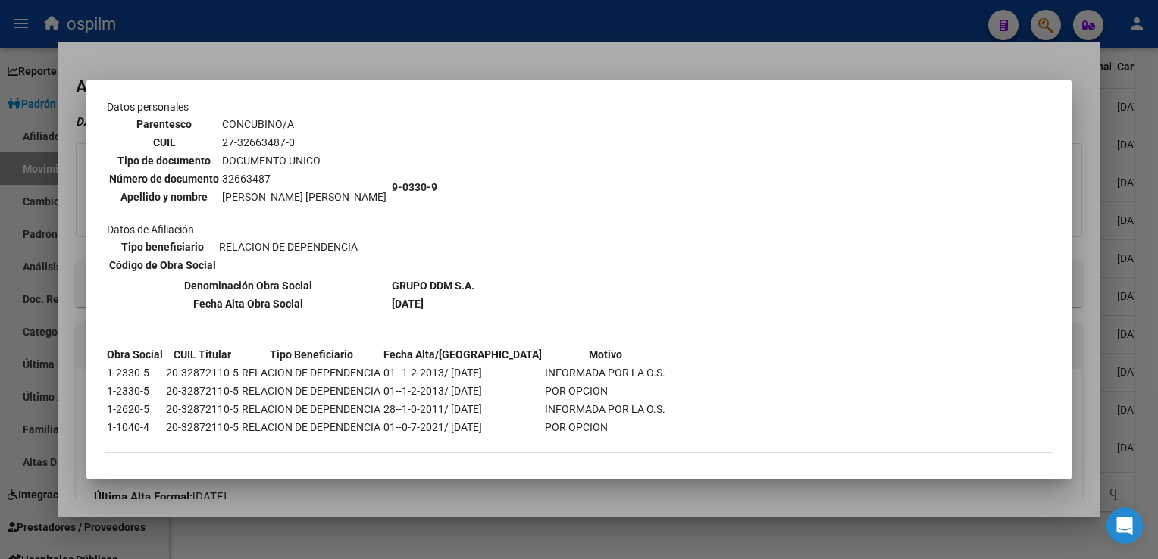
click at [1089, 253] on div at bounding box center [579, 279] width 1158 height 559
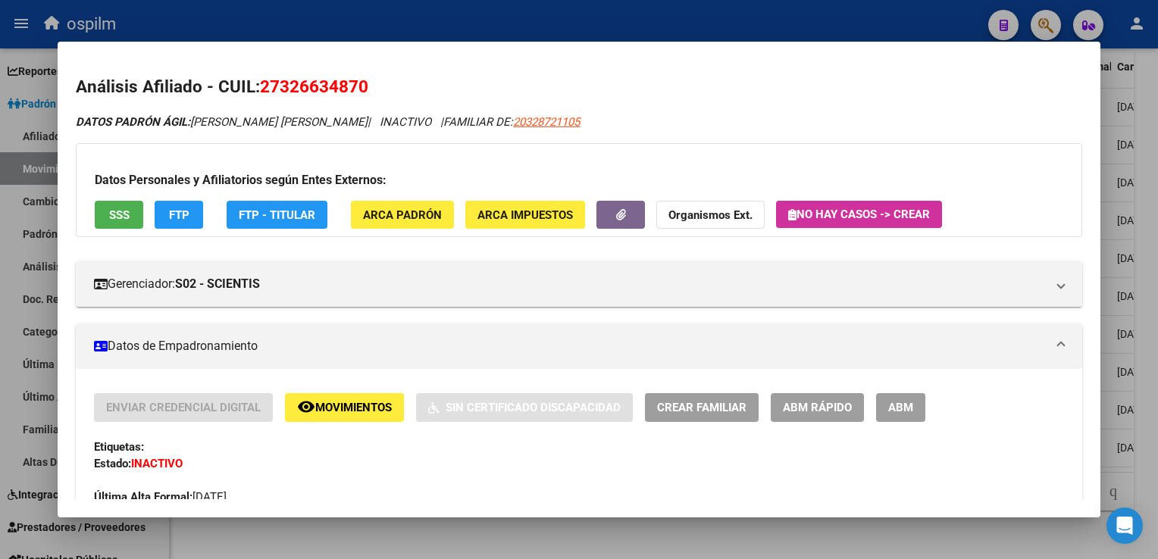
click at [1144, 252] on div at bounding box center [579, 279] width 1158 height 559
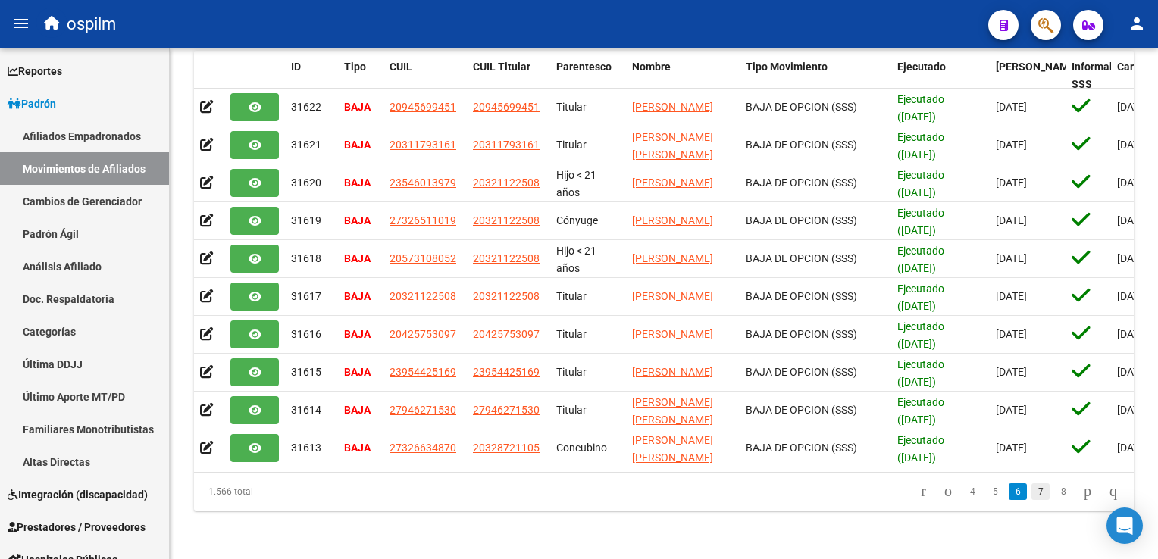
click at [1031, 493] on link "7" at bounding box center [1040, 492] width 18 height 17
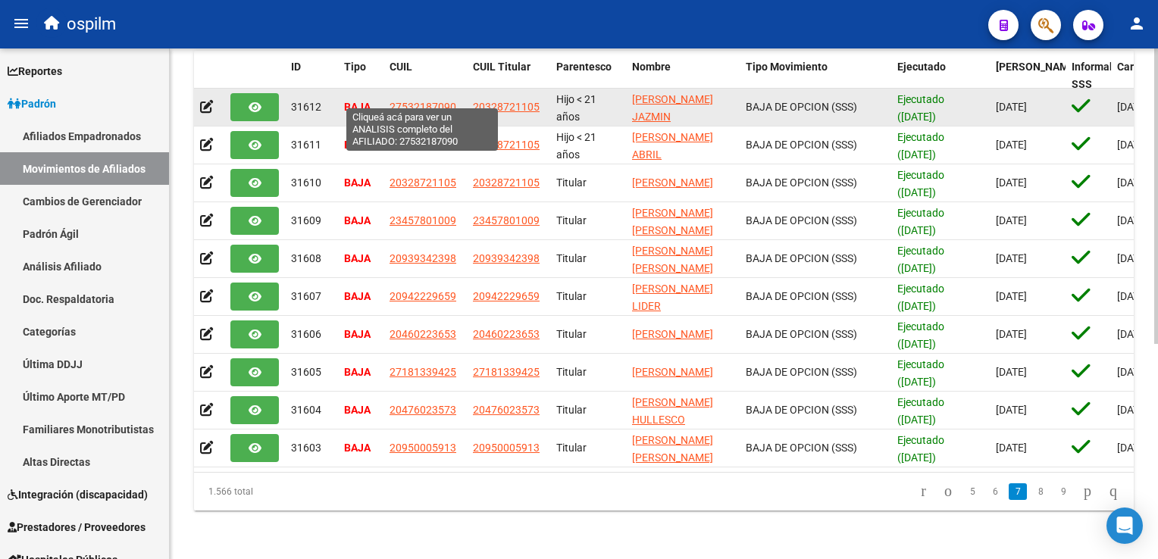
click at [415, 101] on span "27532187090" at bounding box center [423, 107] width 67 height 12
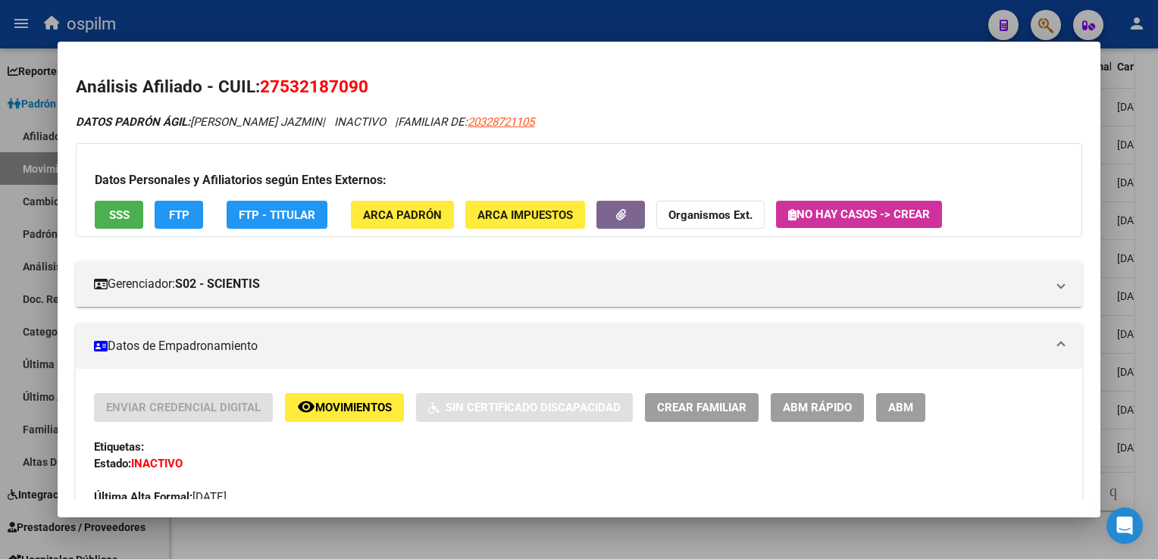
click at [119, 219] on span "SSS" at bounding box center [119, 215] width 20 height 14
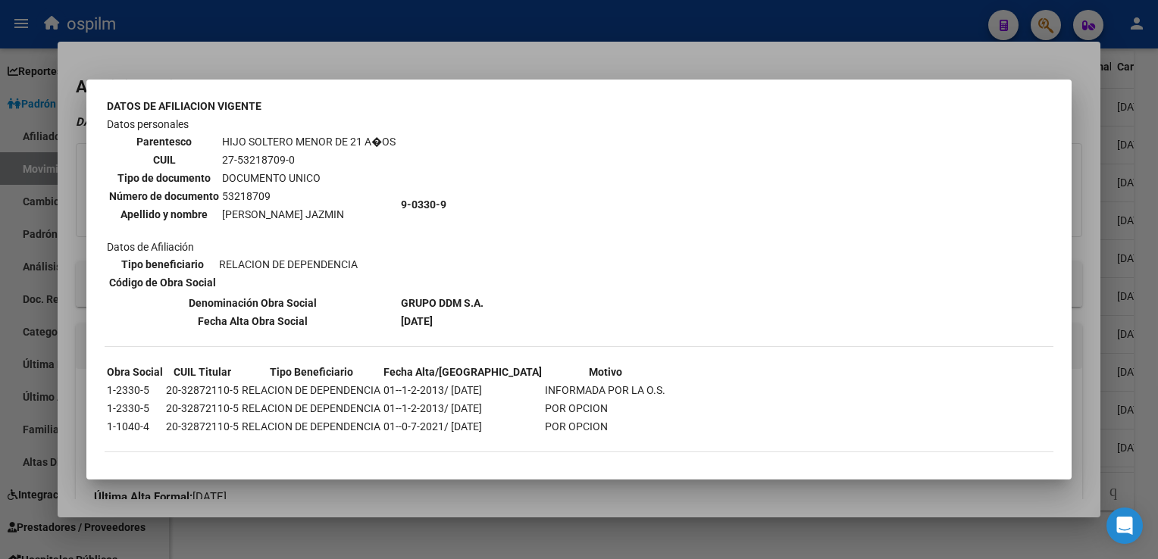
scroll to position [0, 0]
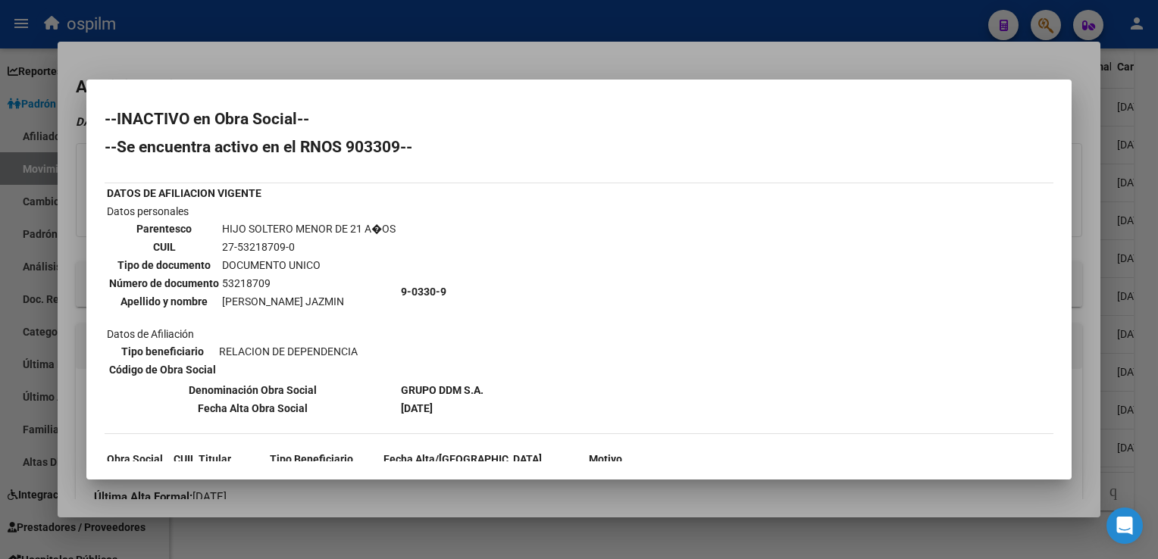
click at [660, 58] on div at bounding box center [579, 279] width 1158 height 559
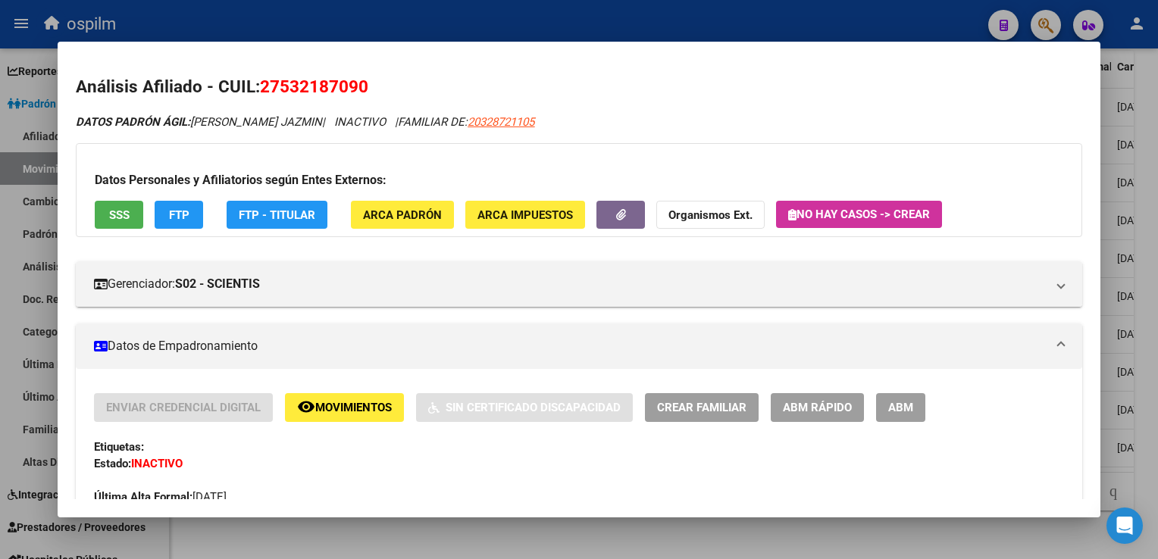
click at [1147, 242] on div at bounding box center [579, 279] width 1158 height 559
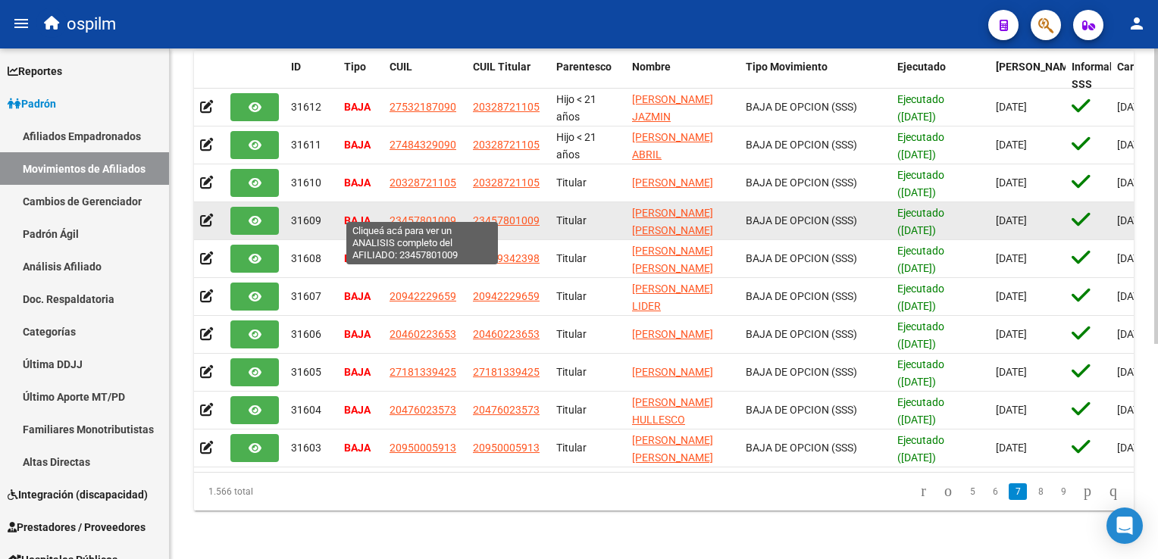
click at [403, 214] on span "23457801009" at bounding box center [423, 220] width 67 height 12
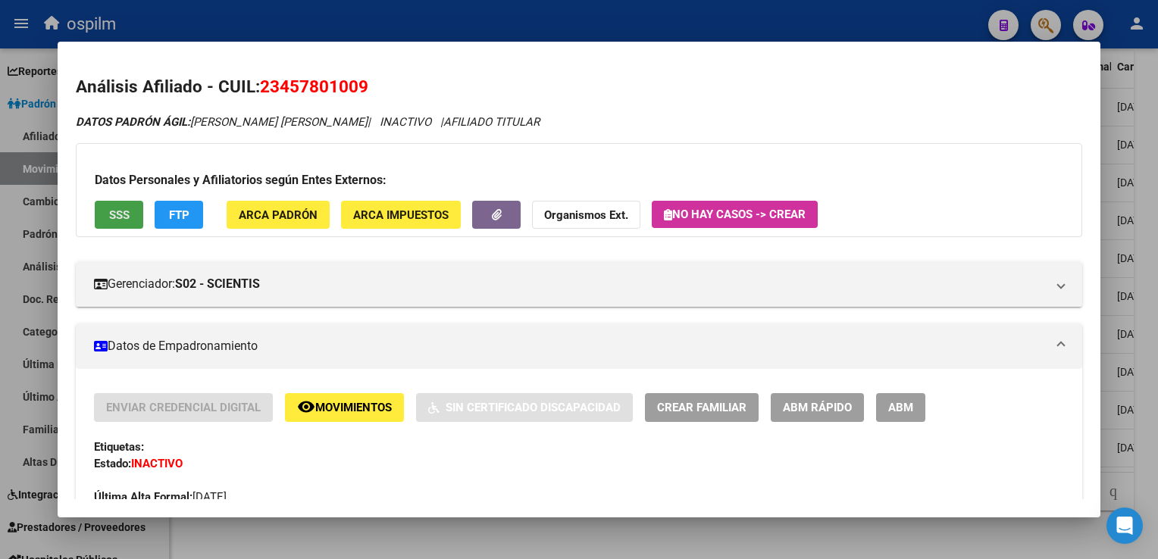
click at [114, 213] on span "SSS" at bounding box center [119, 215] width 20 height 14
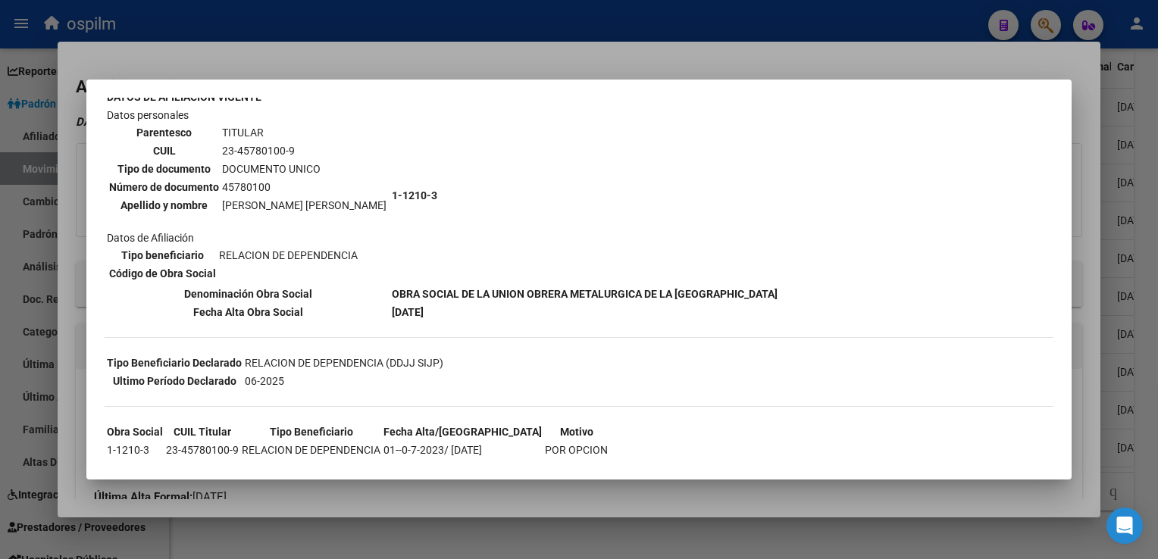
scroll to position [136, 0]
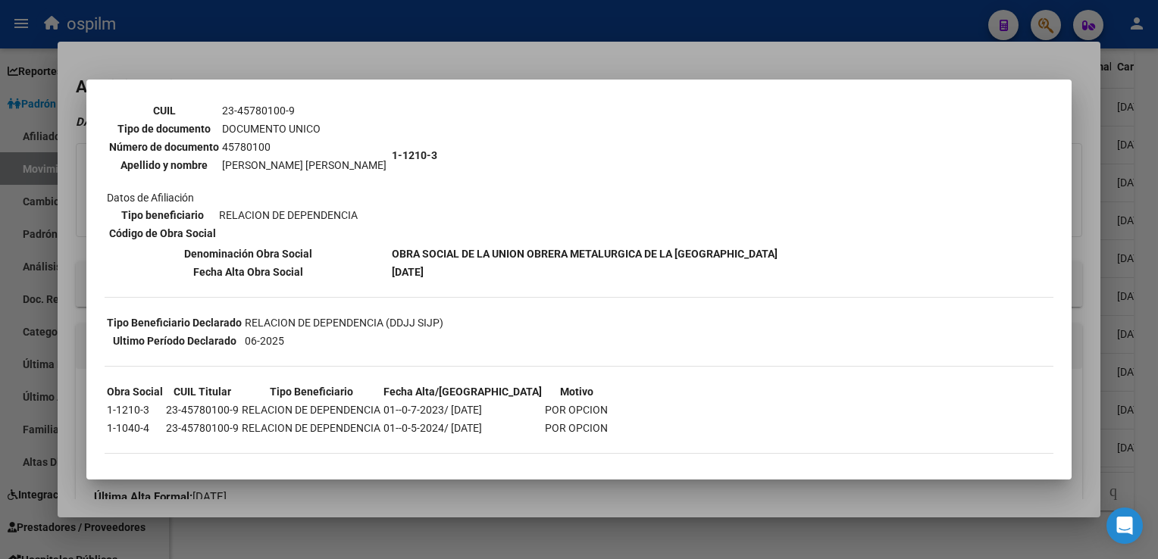
click at [796, 46] on div at bounding box center [579, 279] width 1158 height 559
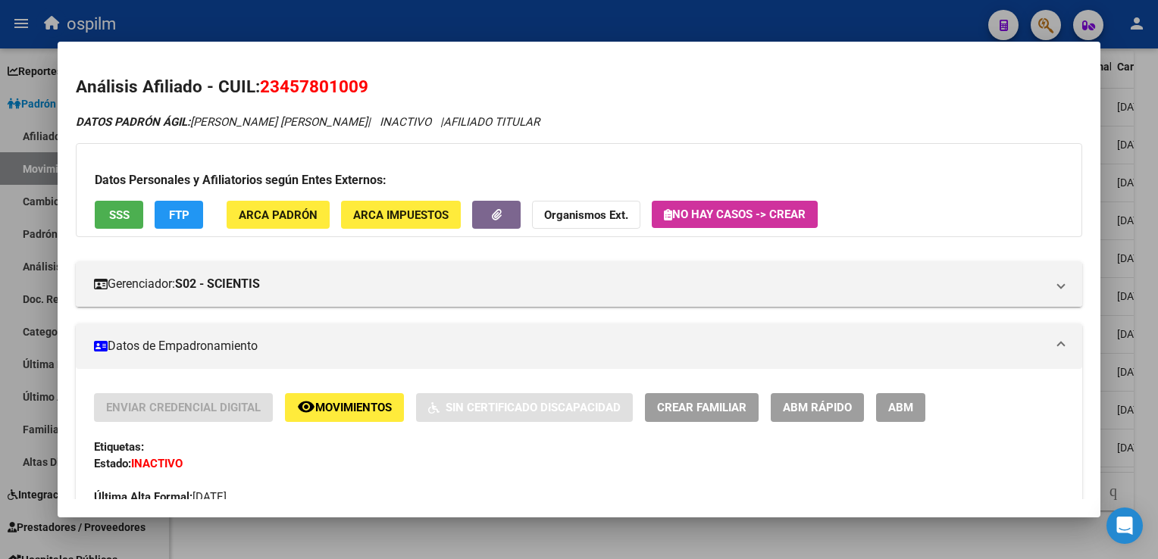
click at [1157, 258] on html "menu ospilm person Firma Express Reportes Ingresos Devengados Análisis Históric…" at bounding box center [579, 279] width 1158 height 559
click at [1144, 196] on div at bounding box center [579, 279] width 1158 height 559
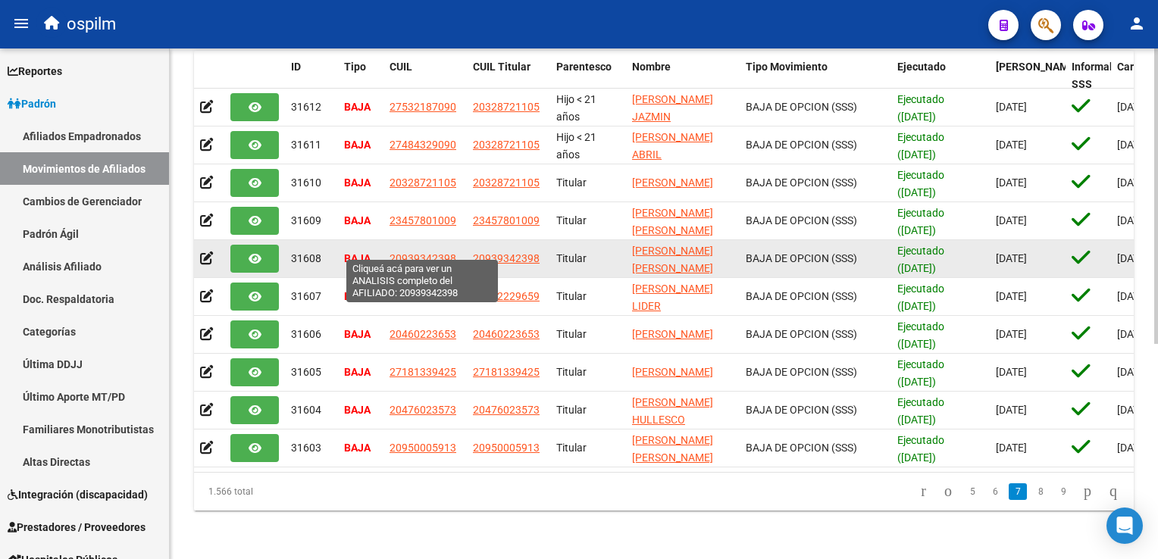
click at [407, 252] on span "20939342398" at bounding box center [423, 258] width 67 height 12
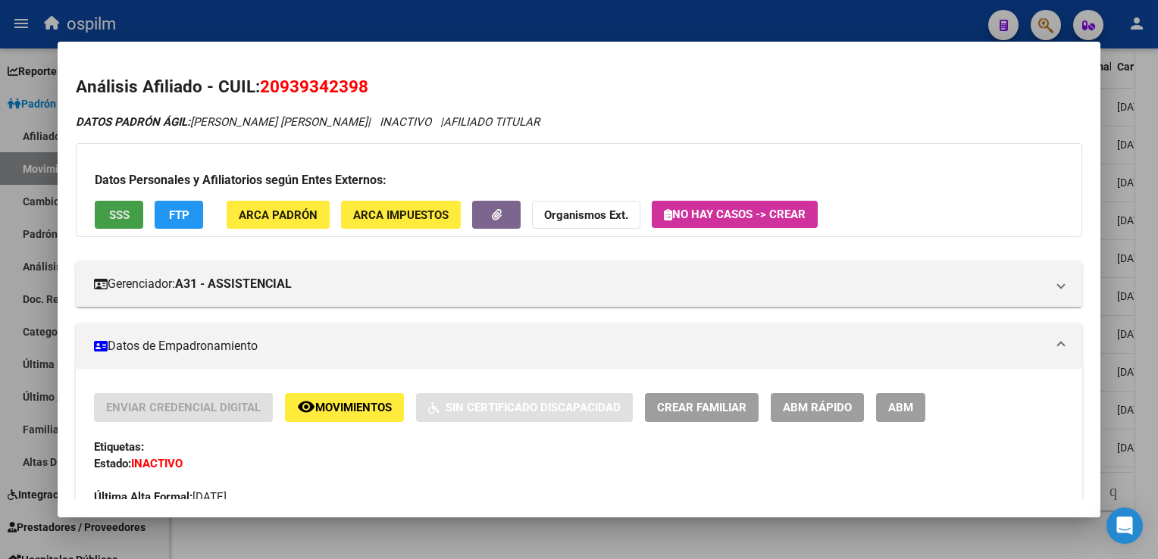
click at [112, 211] on span "SSS" at bounding box center [119, 215] width 20 height 14
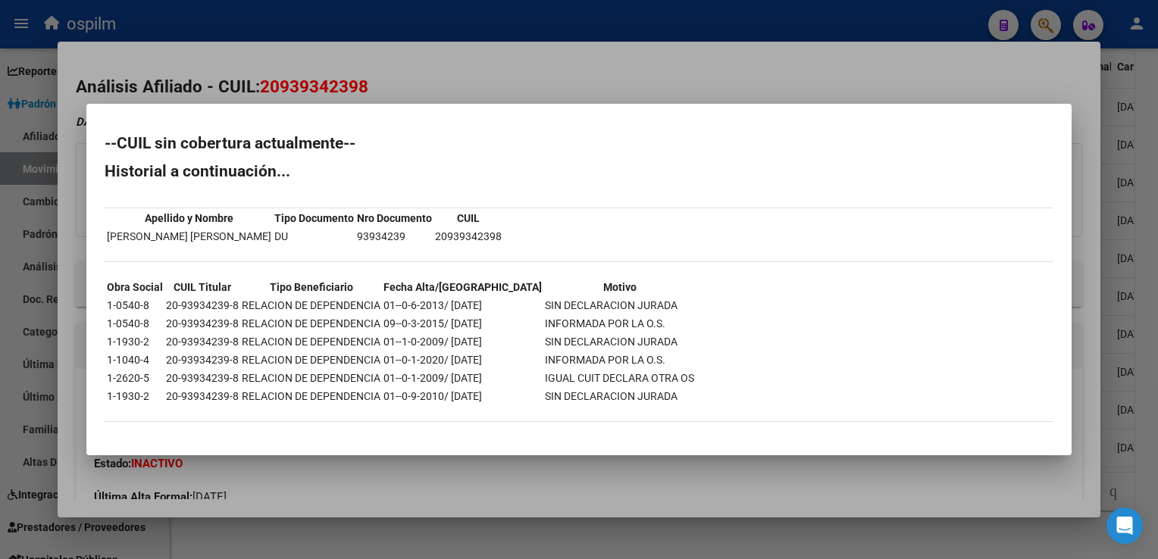
click at [521, 87] on div at bounding box center [579, 279] width 1158 height 559
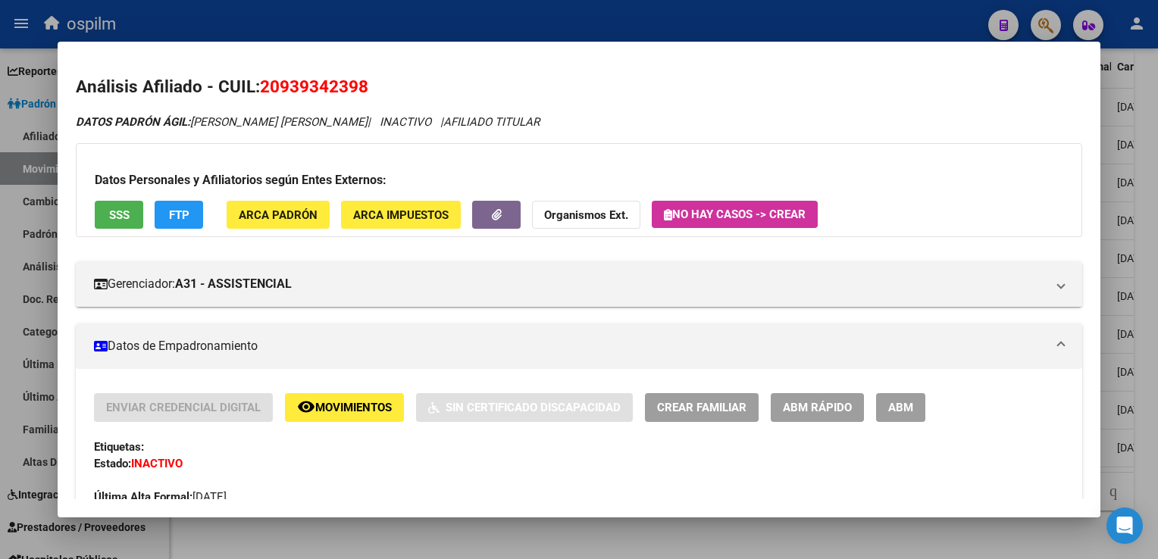
click at [1149, 279] on div at bounding box center [579, 279] width 1158 height 559
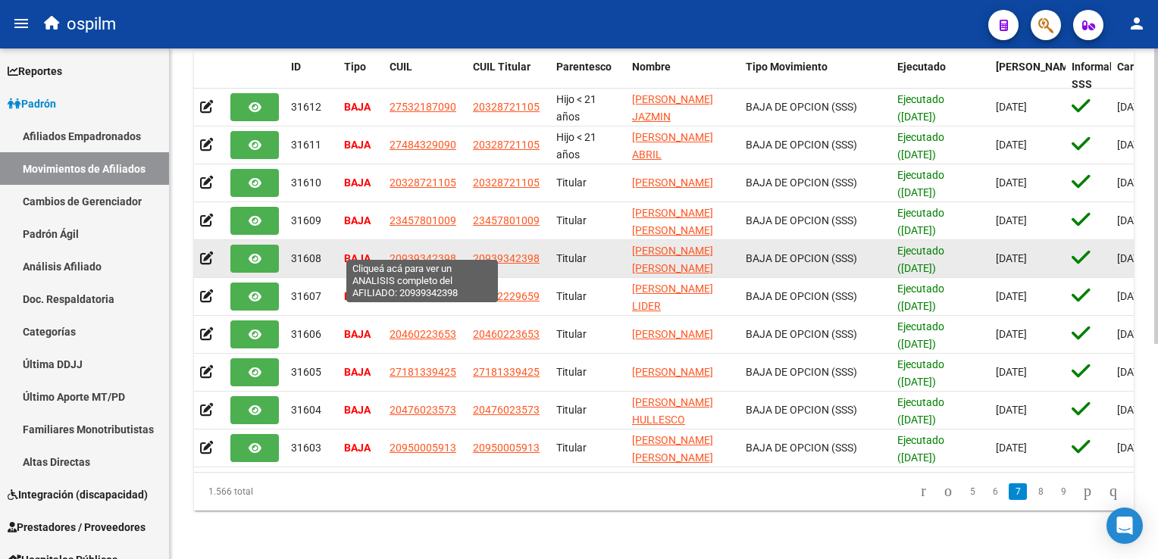
click at [428, 252] on span "20939342398" at bounding box center [423, 258] width 67 height 12
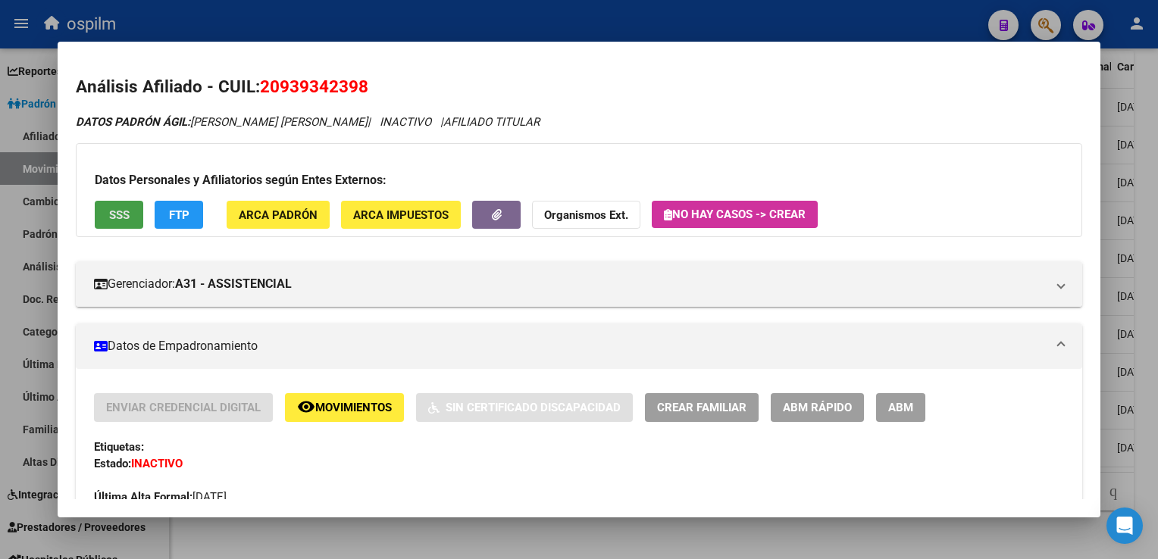
click at [127, 214] on button "SSS" at bounding box center [119, 215] width 49 height 28
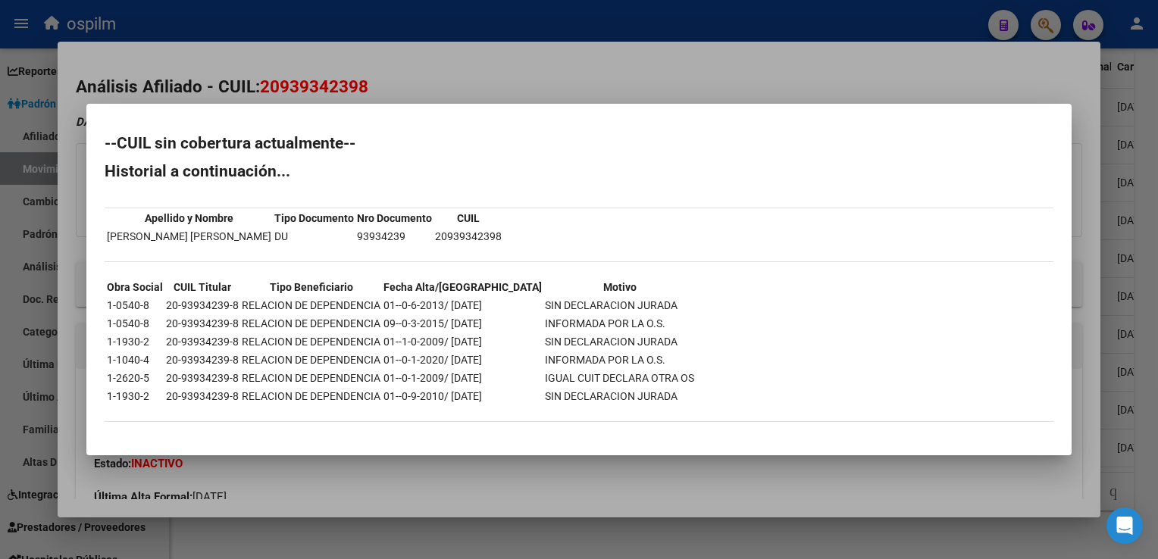
click at [562, 62] on div at bounding box center [579, 279] width 1158 height 559
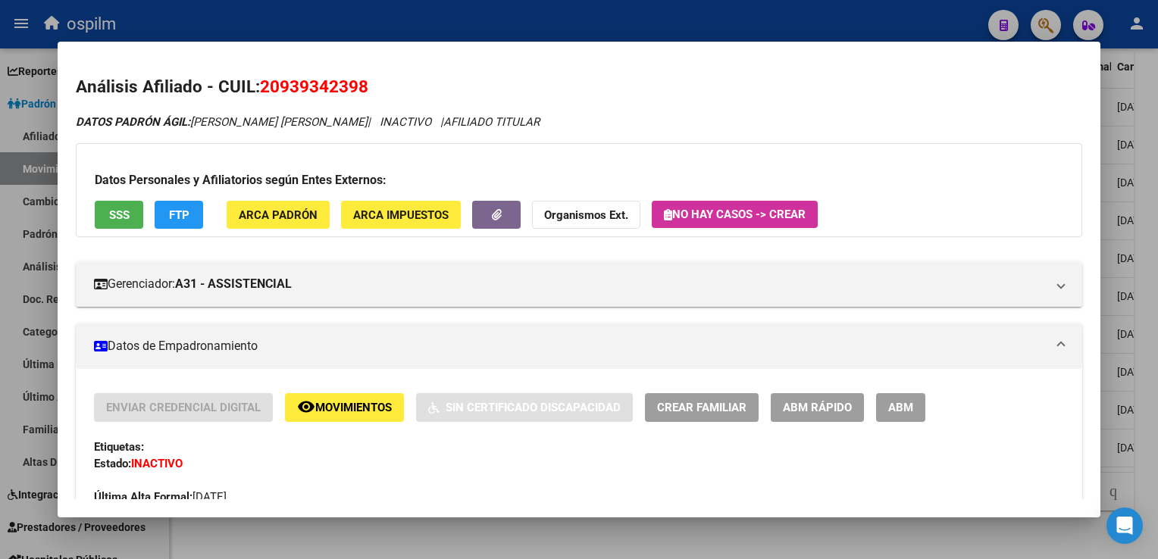
click at [1157, 233] on div at bounding box center [579, 279] width 1158 height 559
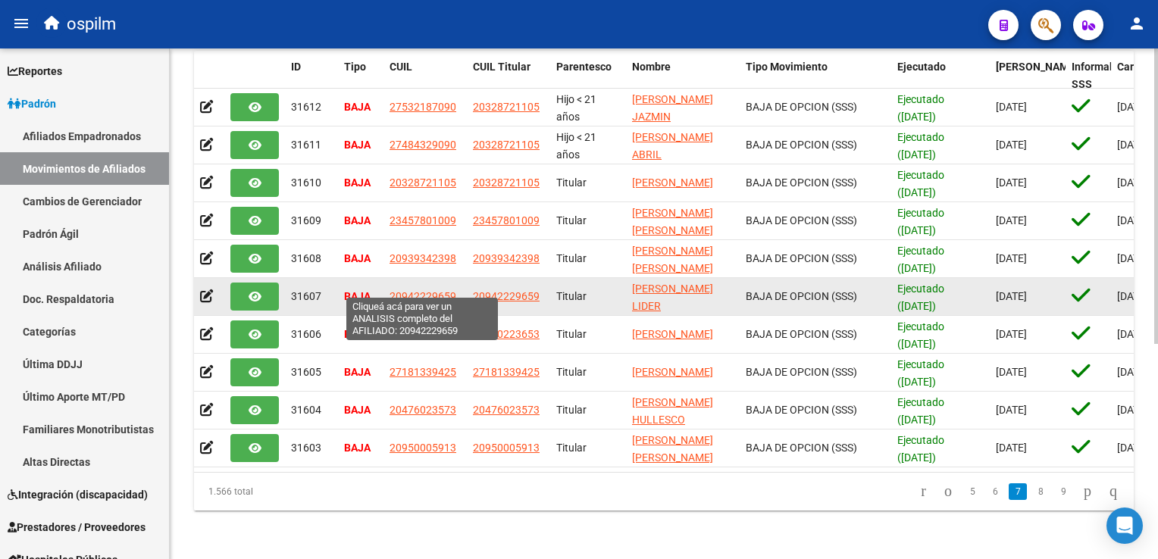
click at [406, 290] on span "20942229659" at bounding box center [423, 296] width 67 height 12
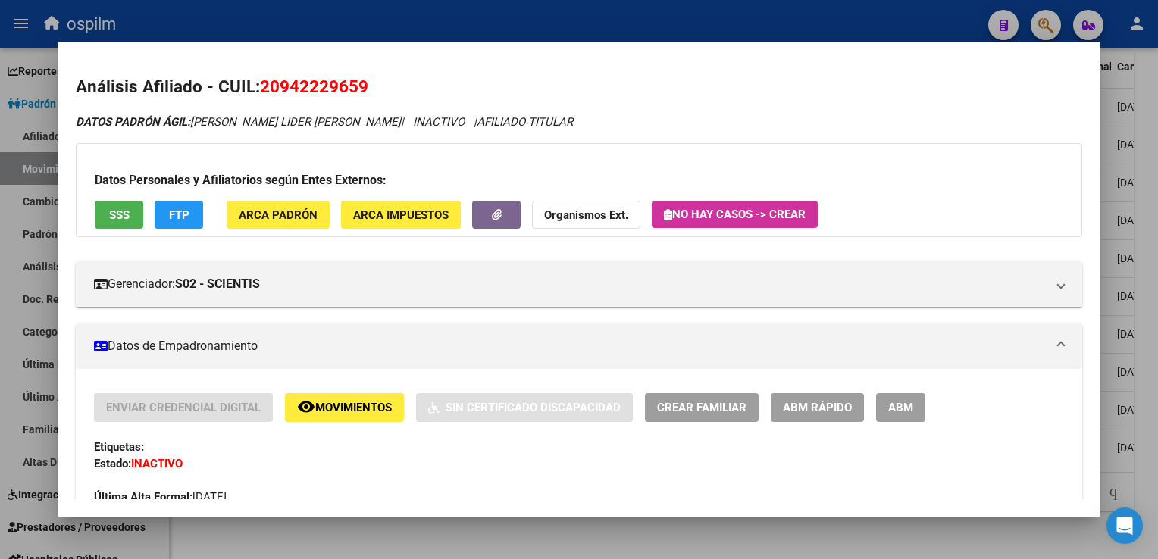
click at [112, 205] on button "SSS" at bounding box center [119, 215] width 49 height 28
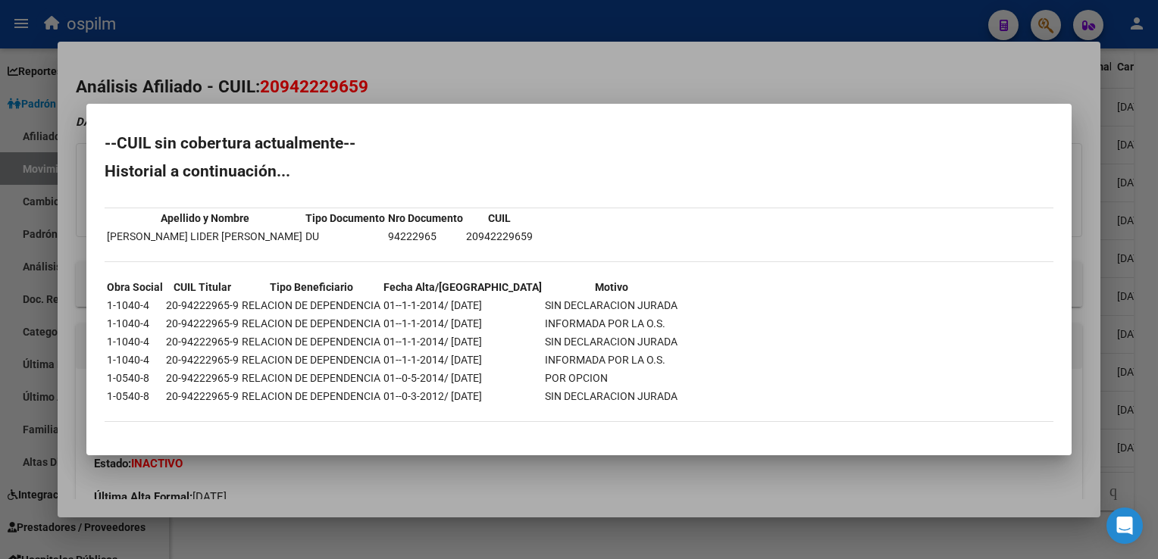
click at [685, 83] on div at bounding box center [579, 279] width 1158 height 559
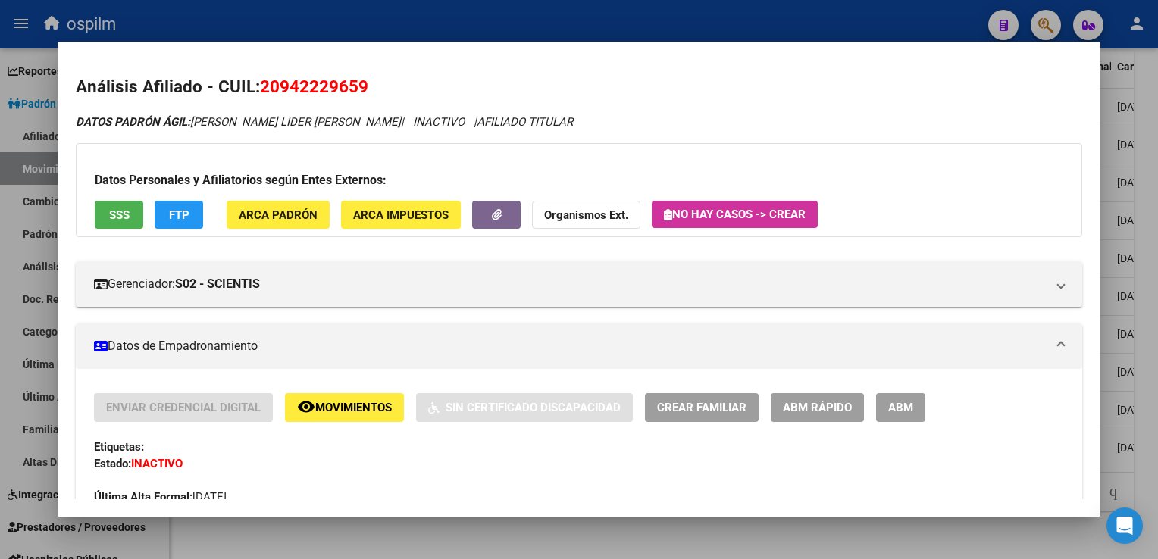
click at [1144, 264] on div at bounding box center [579, 279] width 1158 height 559
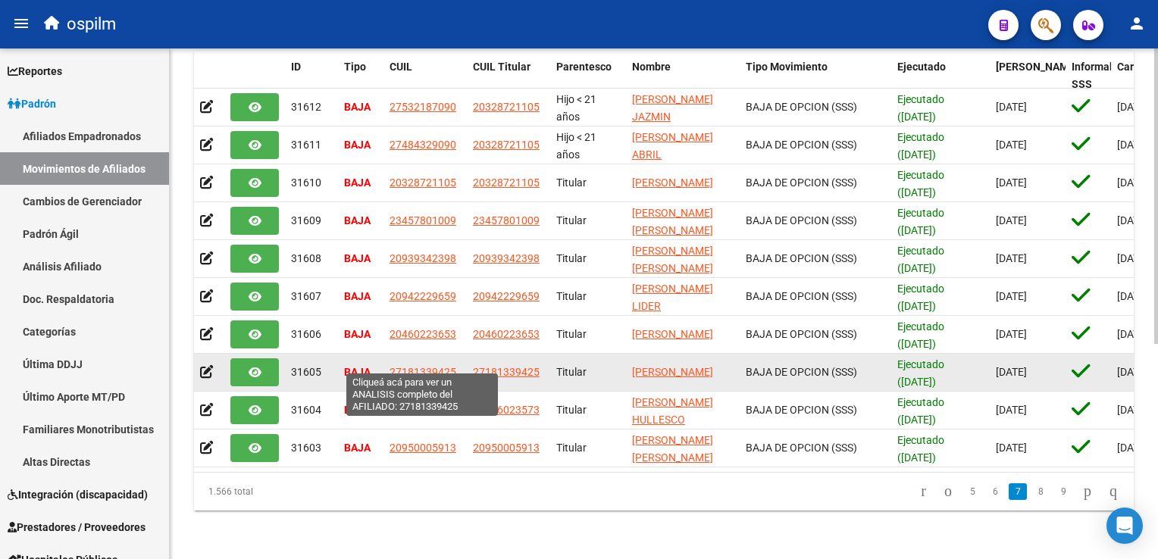
click at [442, 366] on span "27181339425" at bounding box center [423, 372] width 67 height 12
type textarea "27181339425"
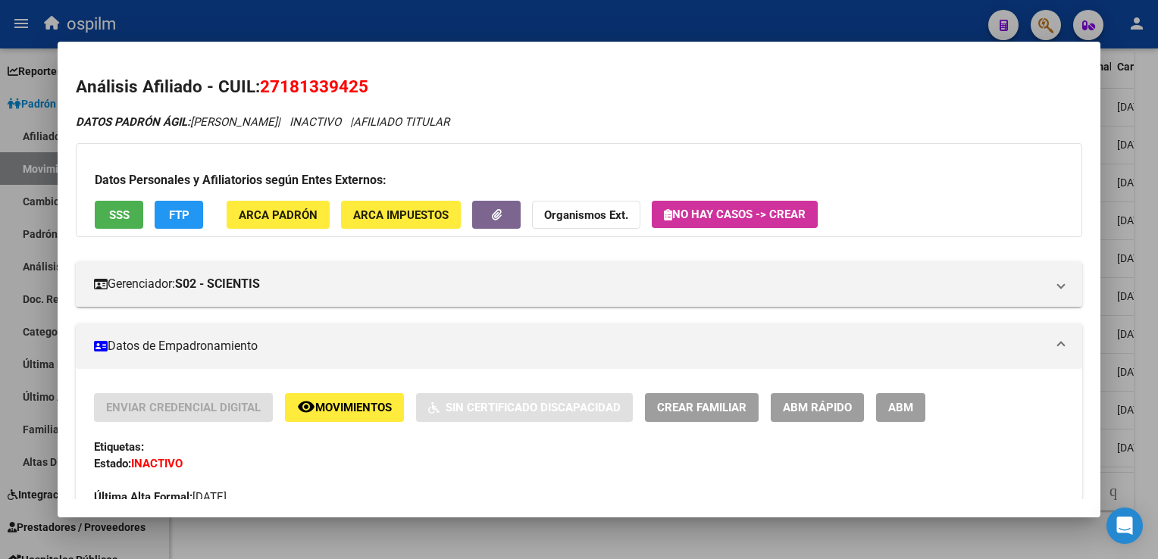
click at [111, 212] on span "SSS" at bounding box center [119, 215] width 20 height 14
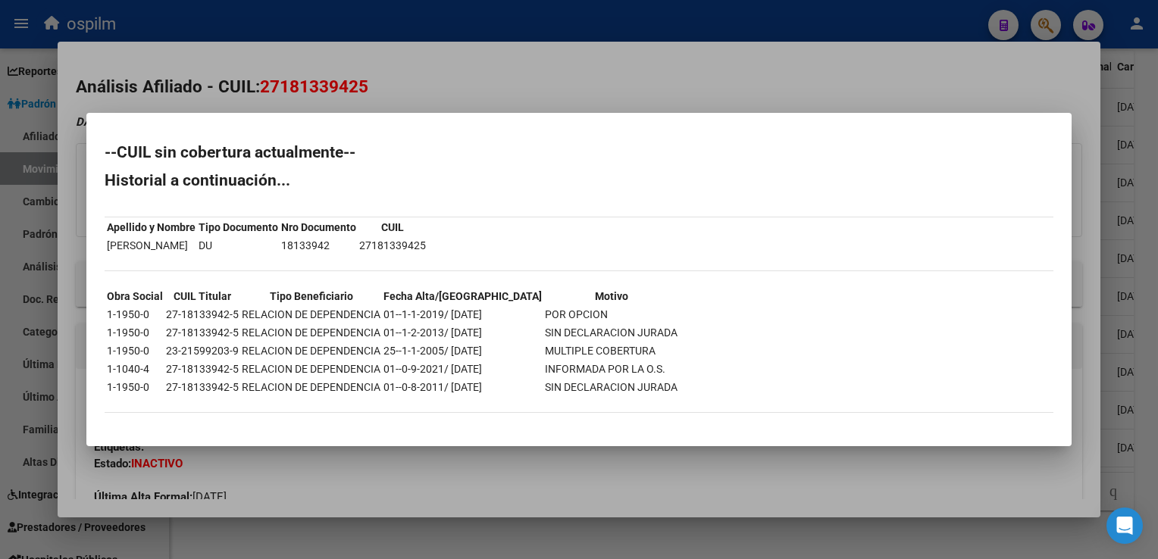
click at [728, 77] on div at bounding box center [579, 279] width 1158 height 559
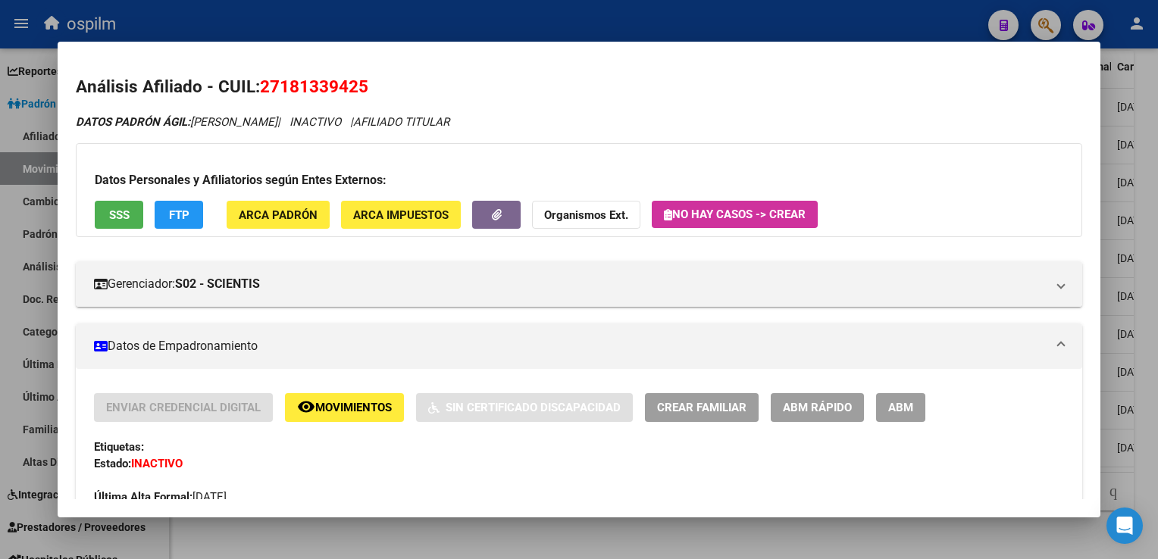
click at [1157, 277] on html "menu ospilm person Firma Express Reportes Ingresos Devengados Análisis Históric…" at bounding box center [579, 279] width 1158 height 559
click at [1138, 264] on div at bounding box center [579, 279] width 1158 height 559
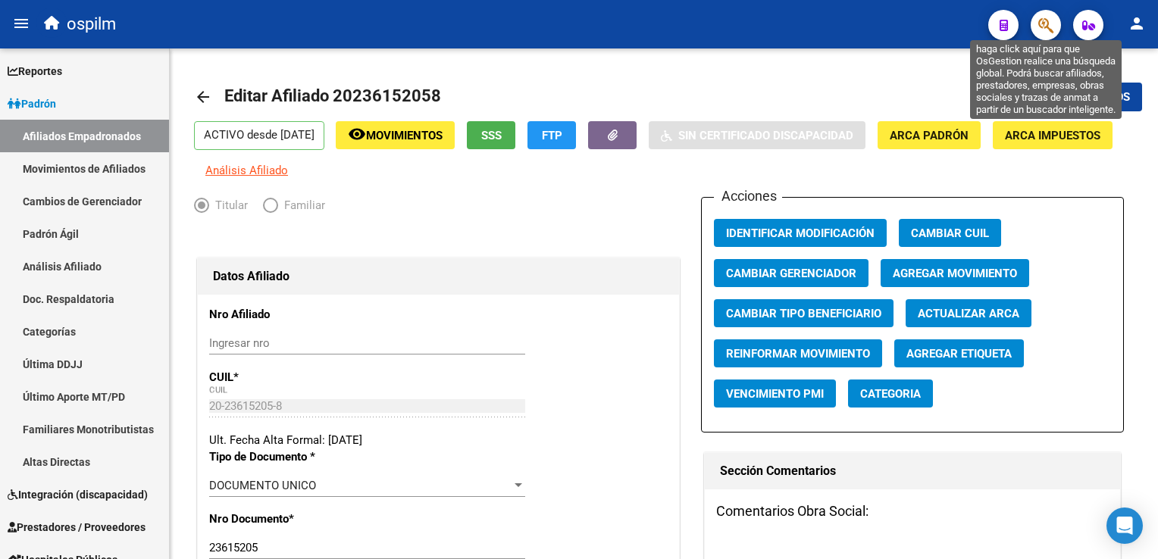
click at [1040, 25] on icon "button" at bounding box center [1045, 25] width 15 height 17
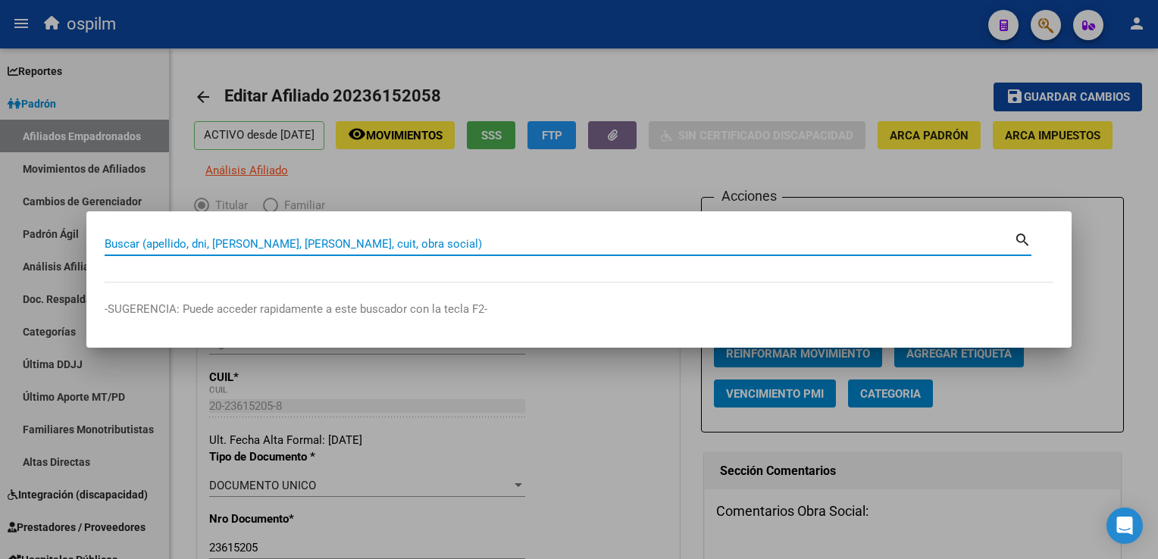
paste input "23329967069"
type input "23329967069"
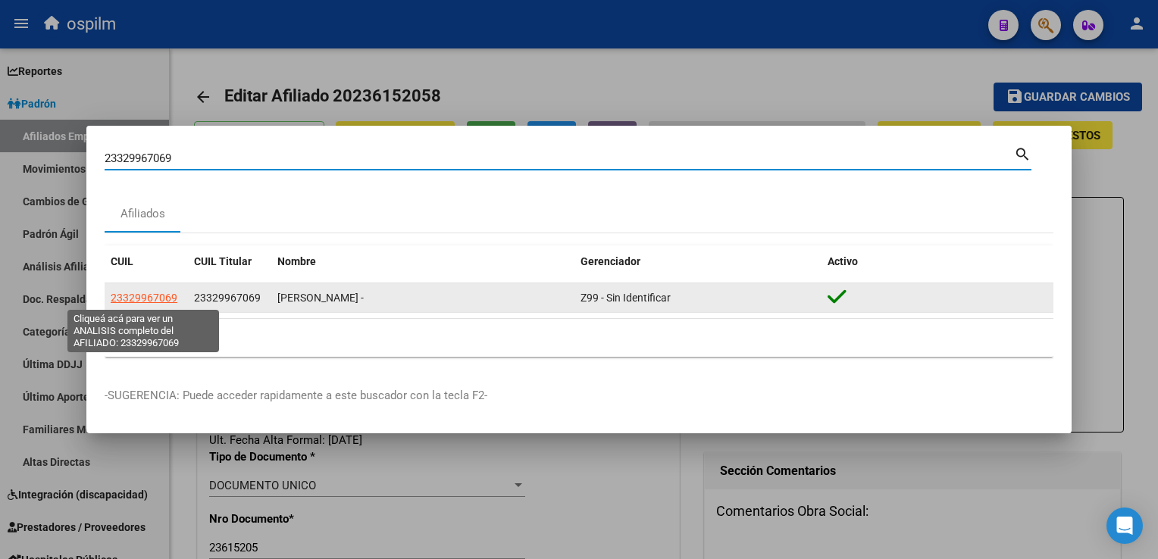
click at [136, 296] on span "23329967069" at bounding box center [144, 298] width 67 height 12
type textarea "23329967069"
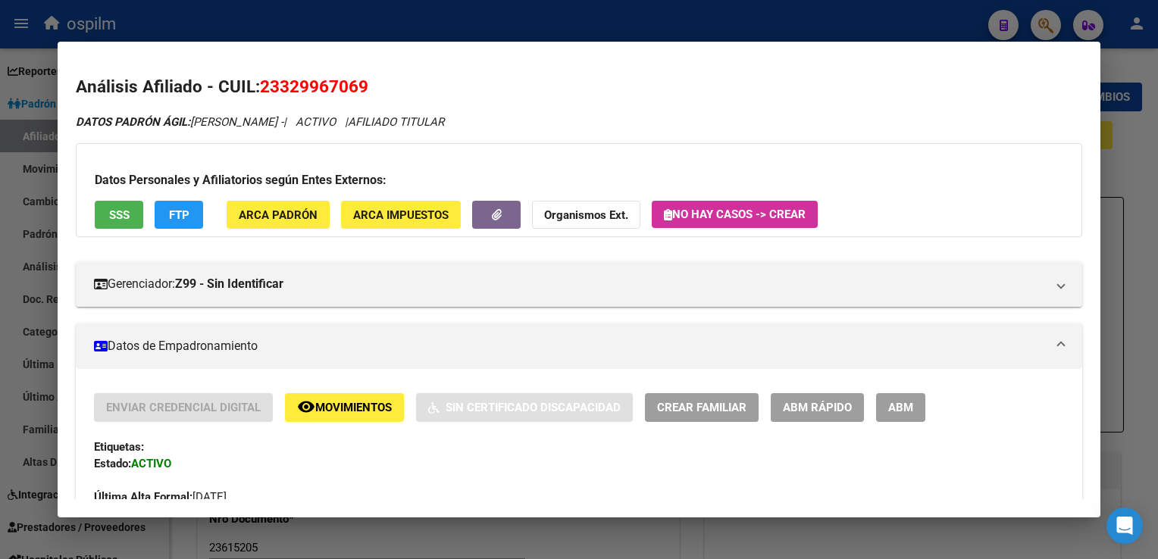
click at [127, 216] on span "SSS" at bounding box center [119, 215] width 20 height 14
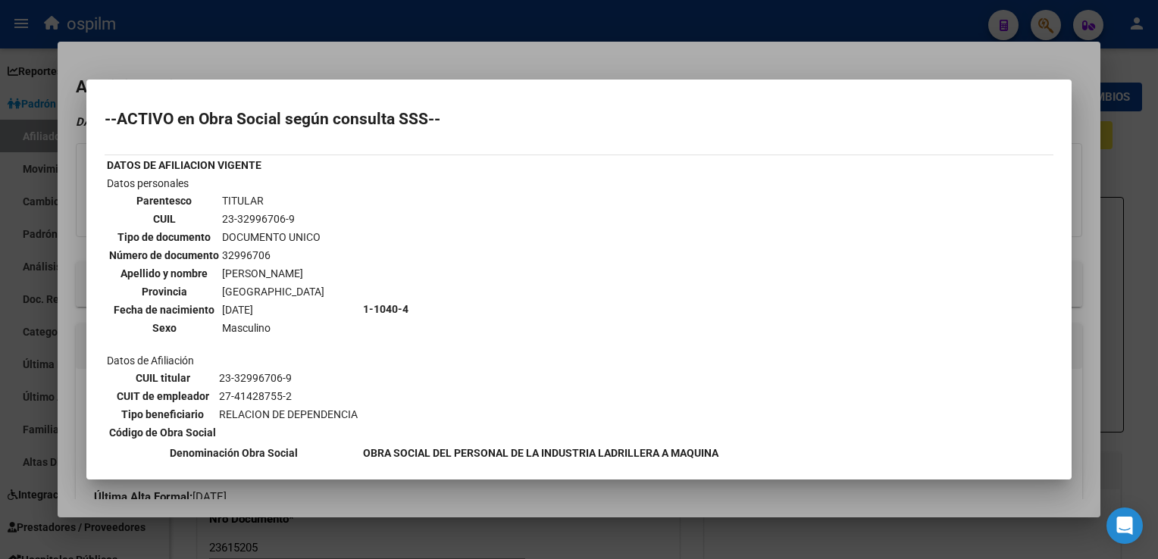
drag, startPoint x: 504, startPoint y: 62, endPoint x: 355, endPoint y: 205, distance: 205.8
click at [504, 63] on div at bounding box center [579, 279] width 1158 height 559
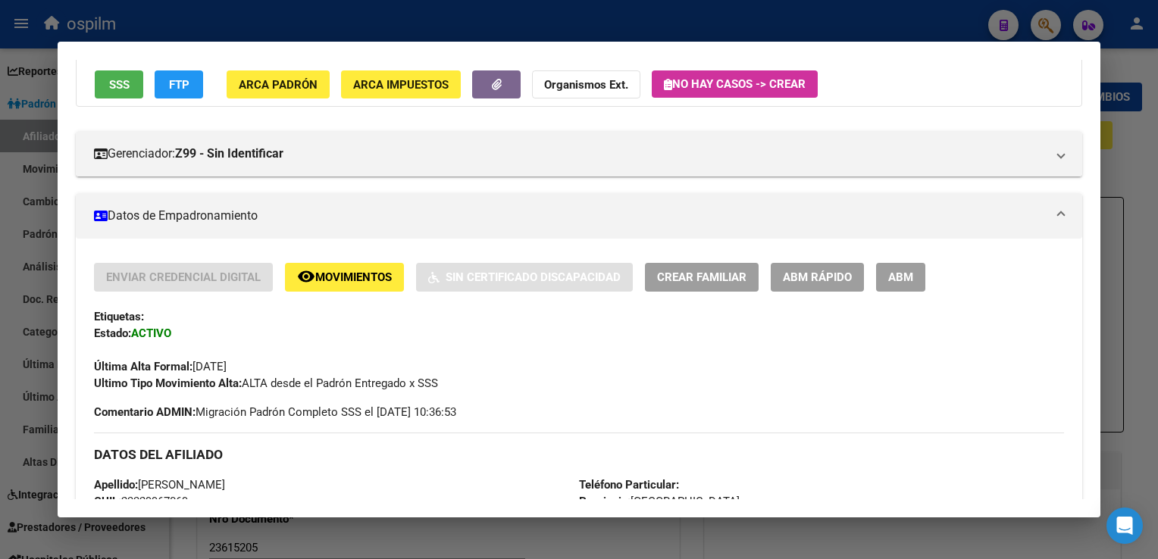
scroll to position [133, 0]
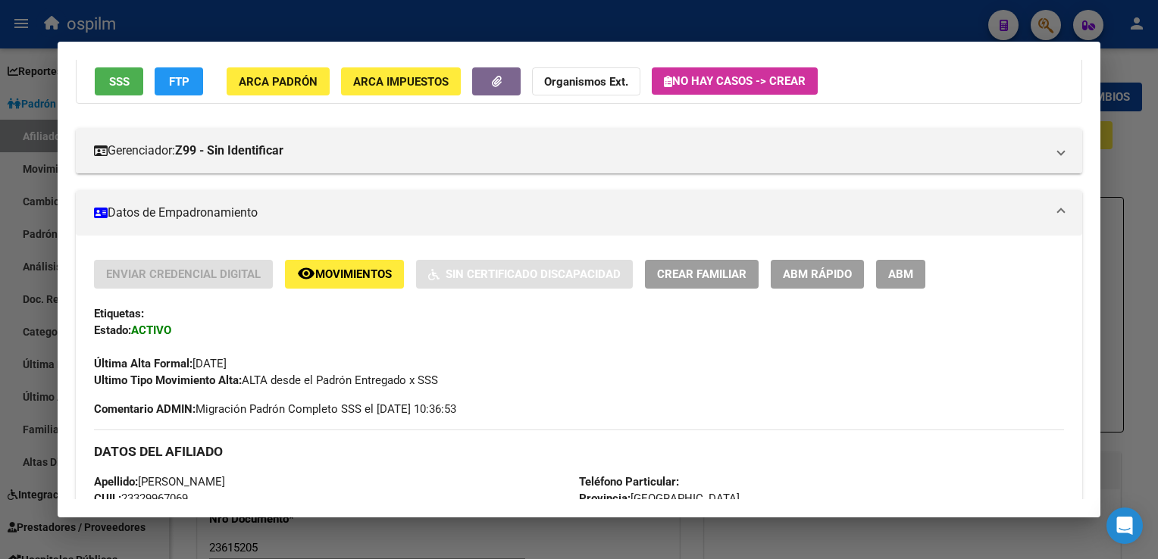
click at [819, 277] on span "ABM Rápido" at bounding box center [817, 275] width 69 height 14
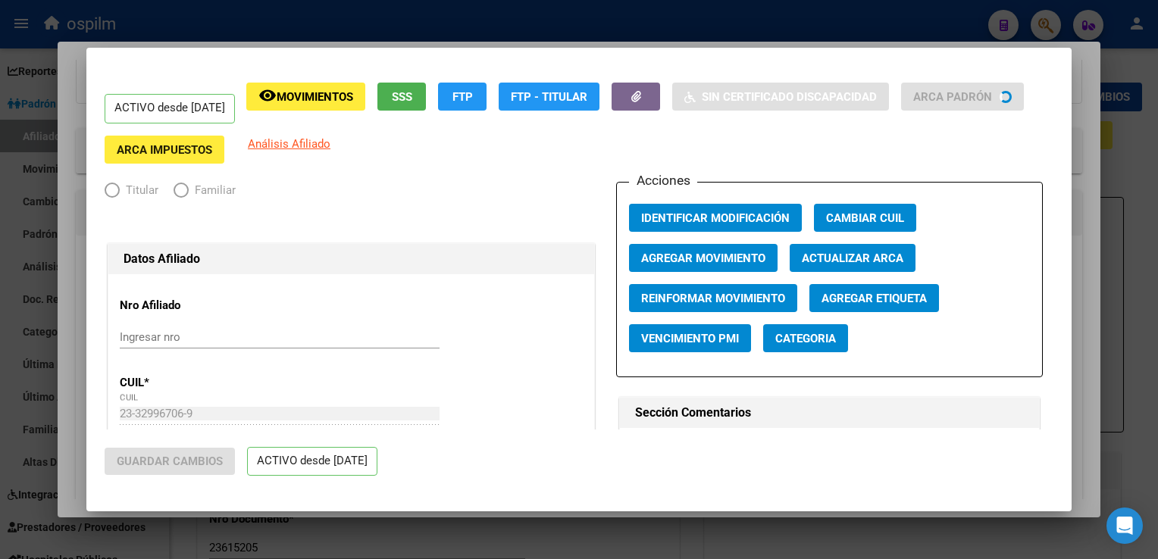
radio input "true"
type input "27-41428755-2"
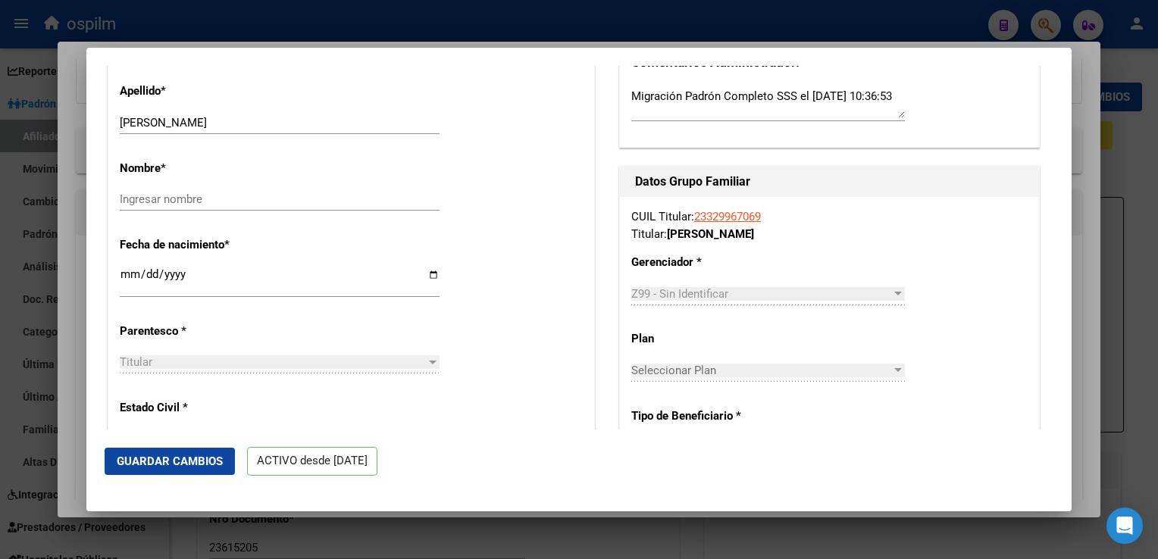
scroll to position [519, 0]
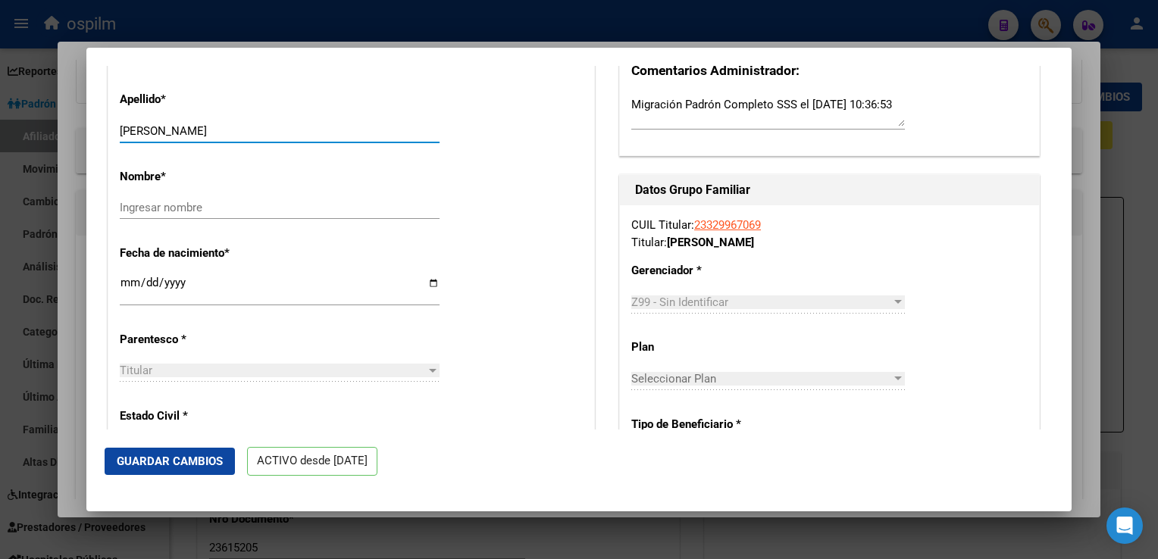
drag, startPoint x: 177, startPoint y: 138, endPoint x: 273, endPoint y: 144, distance: 96.4
click at [291, 138] on input "CAPORALE JULIO ALBERTO" at bounding box center [280, 131] width 320 height 14
type input "CAPORALE"
click at [129, 214] on input "Ingresar nombre" at bounding box center [280, 208] width 320 height 14
paste input "JULIO ALBERTO"
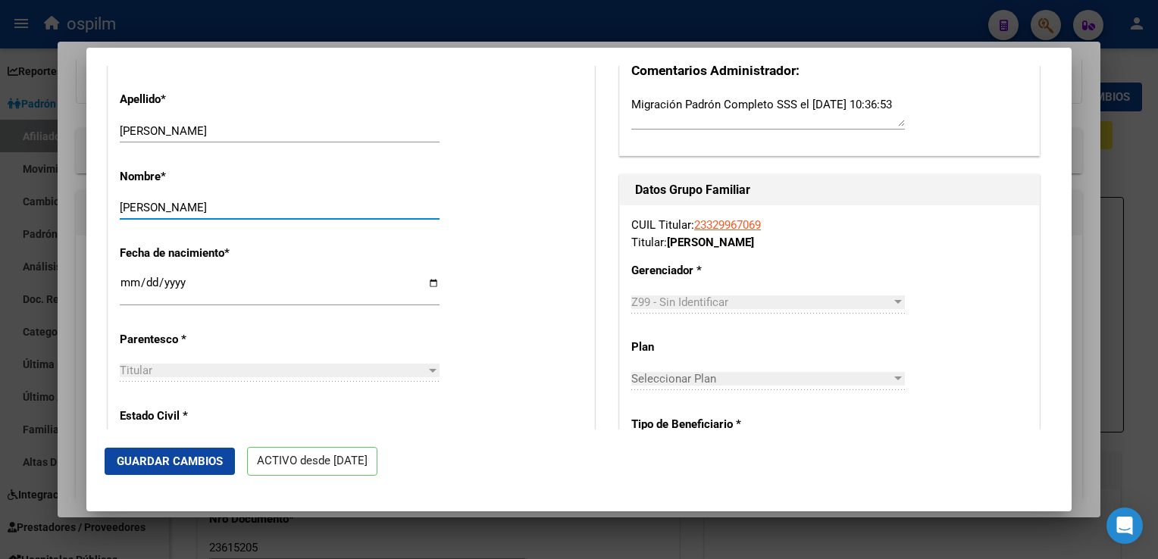
scroll to position [0, 0]
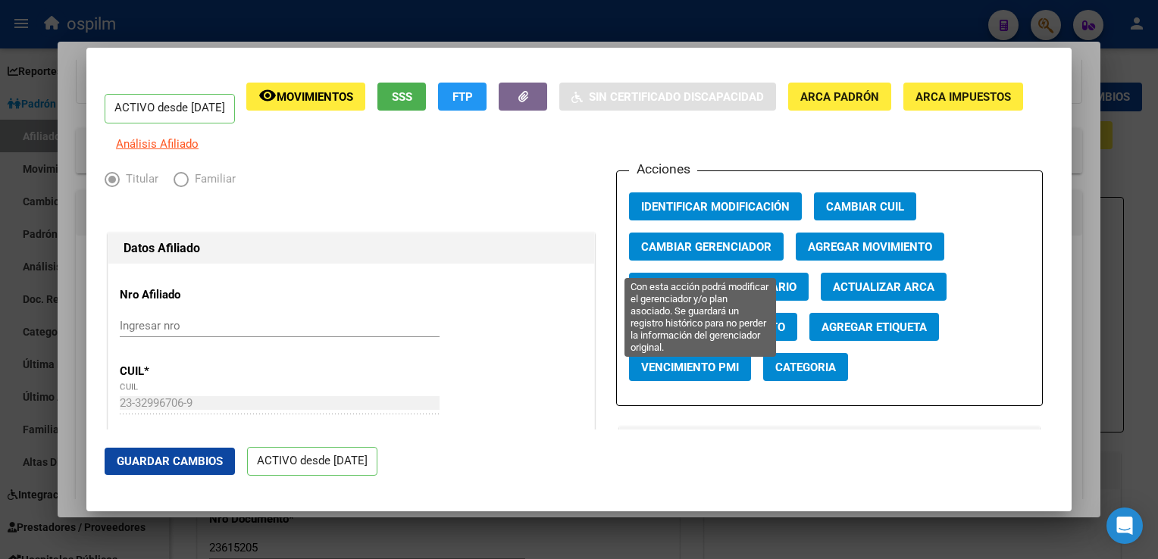
type input "JULIO ALBERTO"
click at [693, 254] on span "Cambiar Gerenciador" at bounding box center [706, 247] width 130 height 14
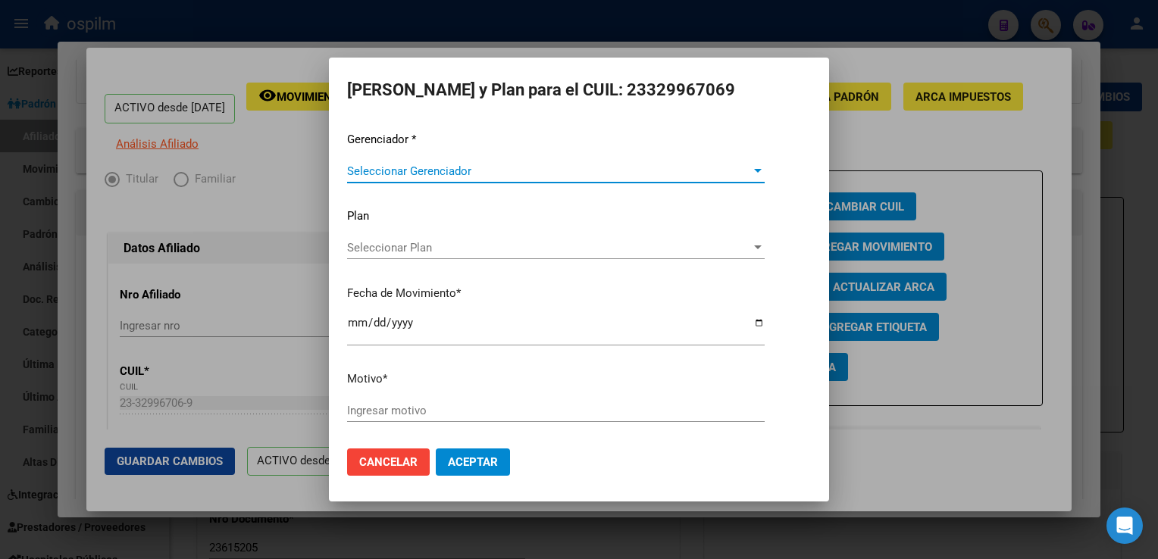
click at [408, 175] on span "Seleccionar Gerenciador" at bounding box center [549, 171] width 404 height 14
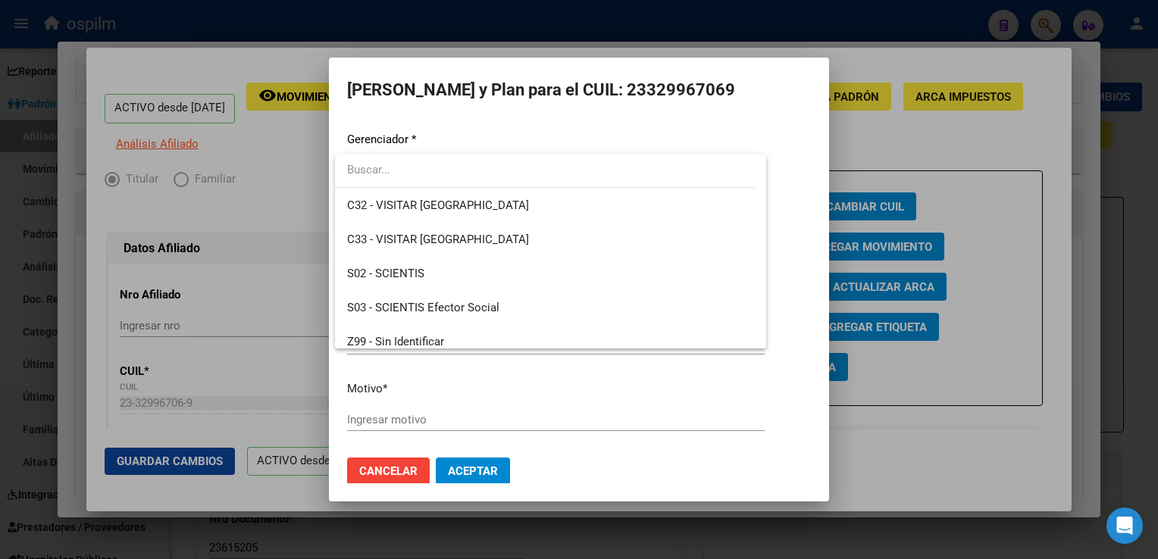
scroll to position [212, 0]
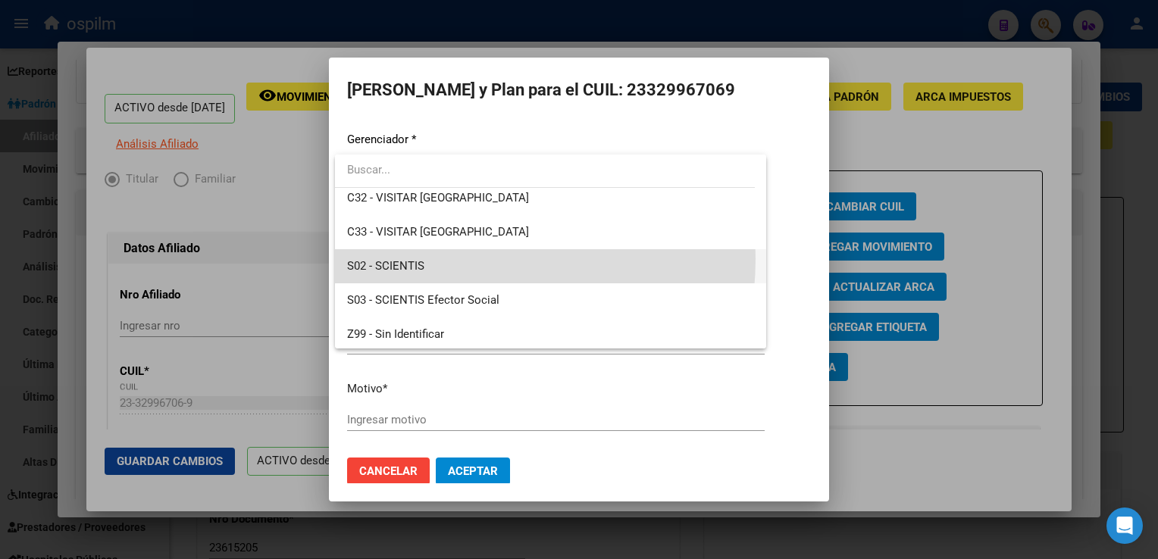
click at [424, 258] on span "S02 - SCIENTIS" at bounding box center [550, 266] width 407 height 34
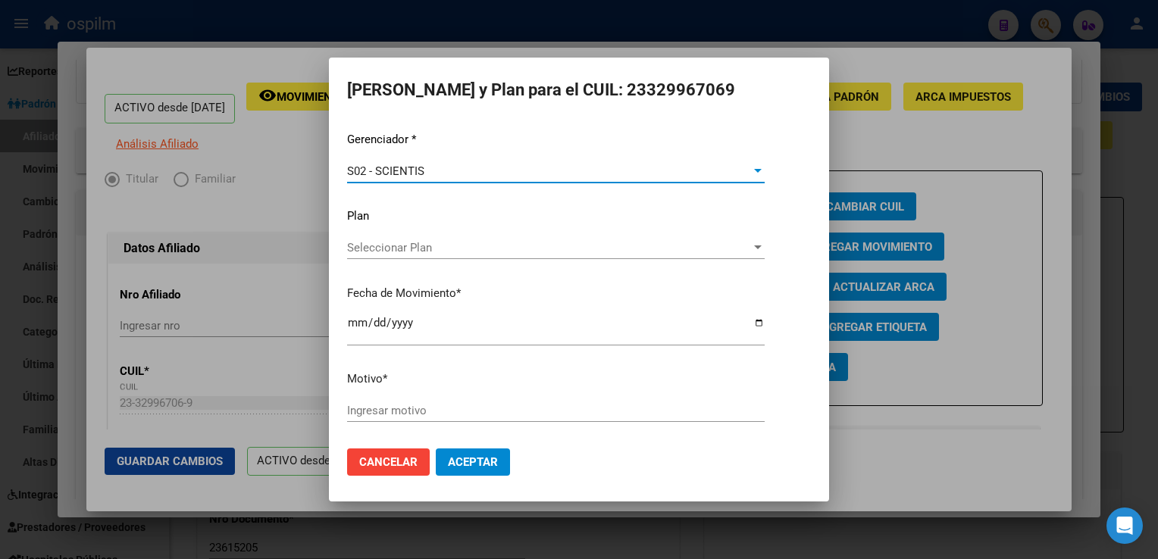
click at [397, 411] on input "Ingresar motivo" at bounding box center [556, 411] width 418 height 14
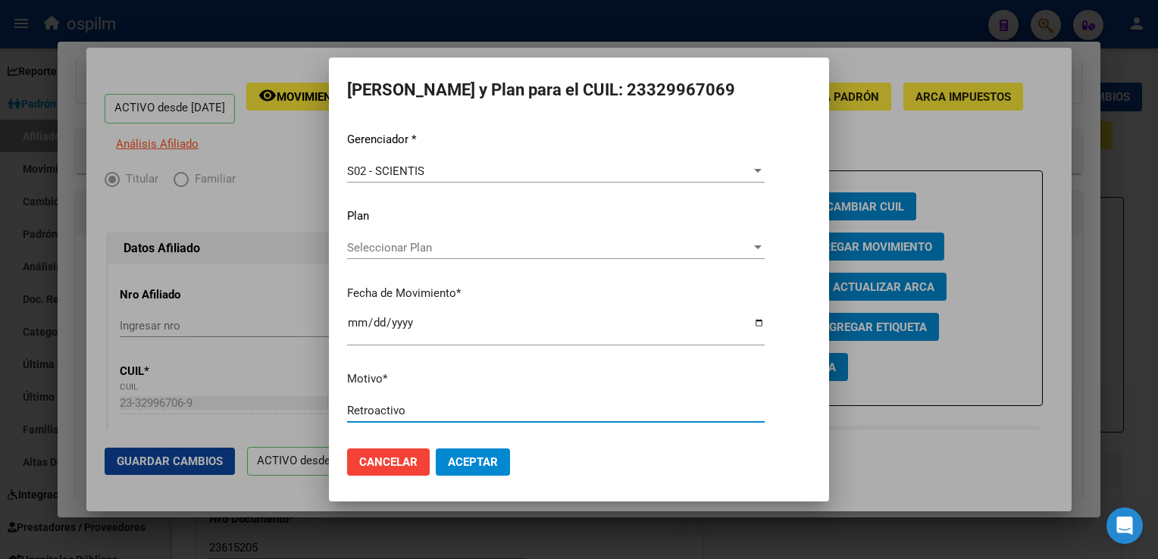
type input "Retroactivo"
click at [500, 463] on button "Aceptar" at bounding box center [473, 462] width 74 height 27
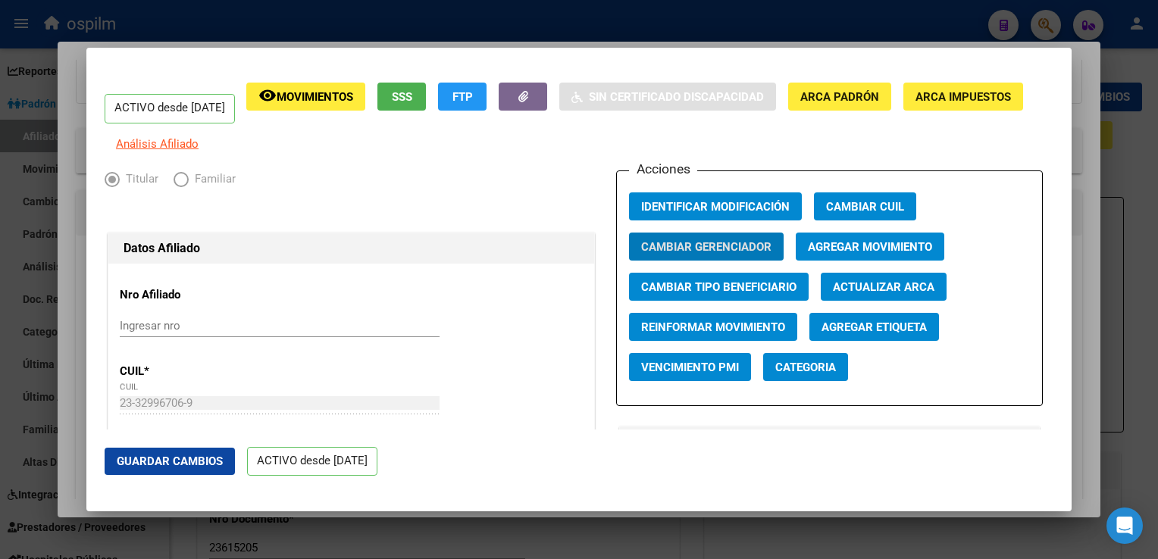
drag, startPoint x: 164, startPoint y: 465, endPoint x: 179, endPoint y: 458, distance: 16.9
click at [165, 465] on span "Guardar Cambios" at bounding box center [170, 462] width 106 height 14
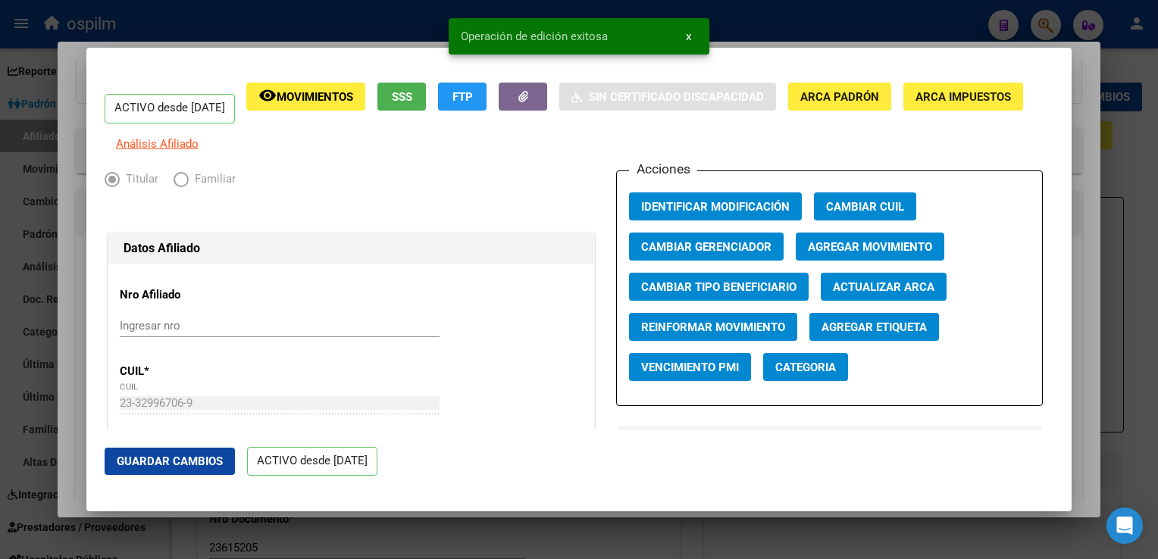
click at [1084, 254] on div at bounding box center [579, 279] width 1158 height 559
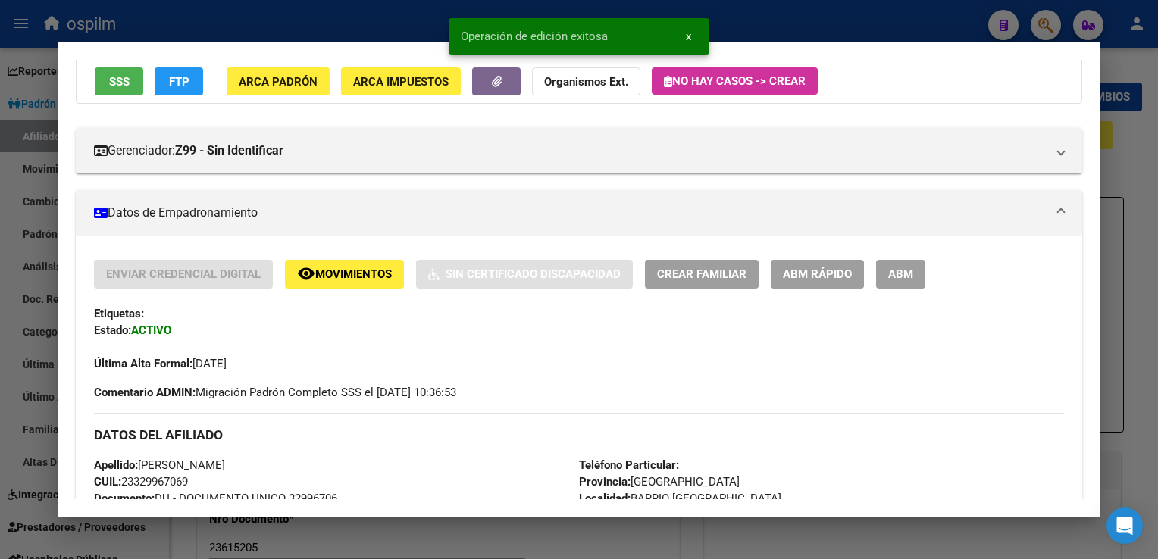
click at [1134, 237] on div at bounding box center [579, 279] width 1158 height 559
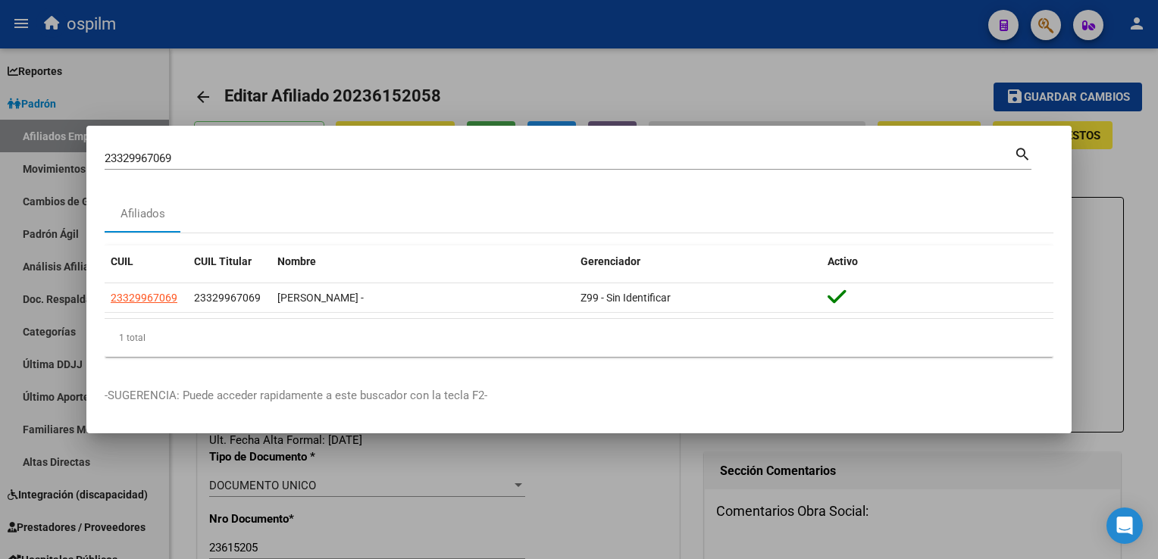
click at [1122, 165] on div at bounding box center [579, 279] width 1158 height 559
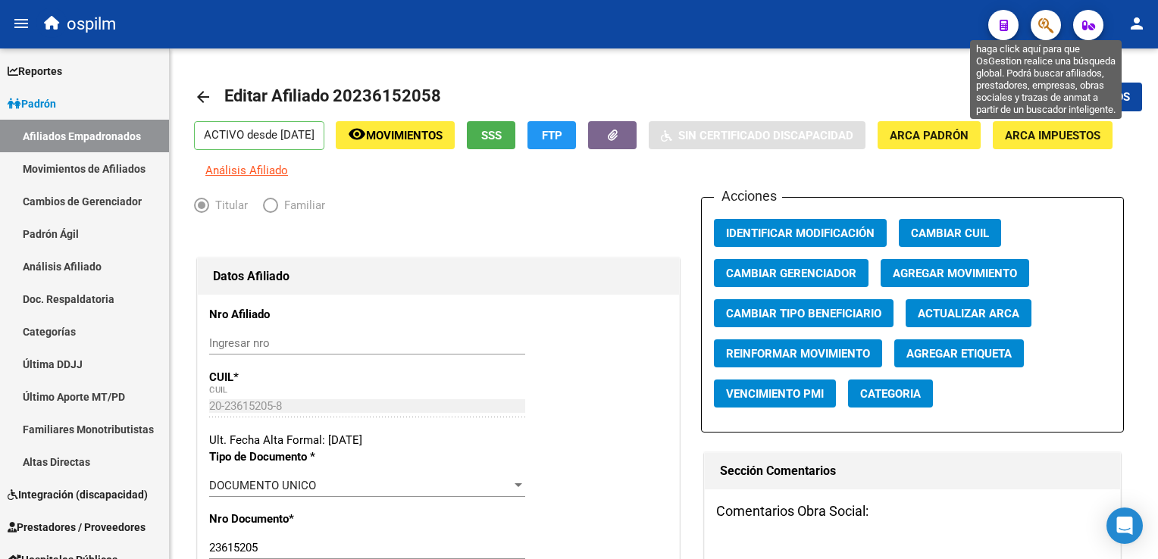
click at [1050, 26] on icon "button" at bounding box center [1045, 25] width 15 height 17
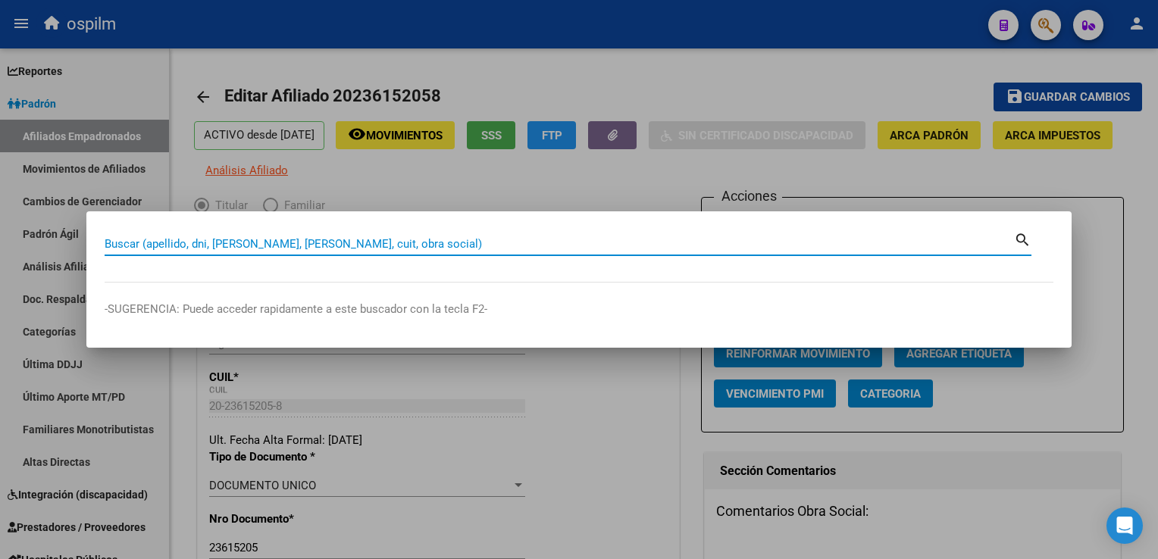
paste input "27369770638"
type input "27369770638"
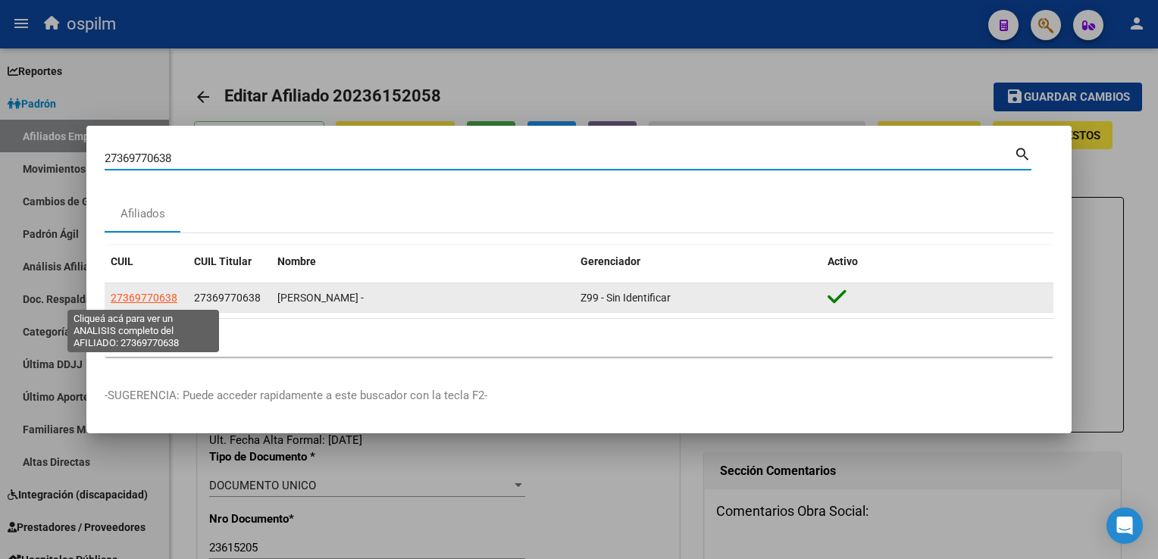
click at [149, 297] on span "27369770638" at bounding box center [144, 298] width 67 height 12
type textarea "27369770638"
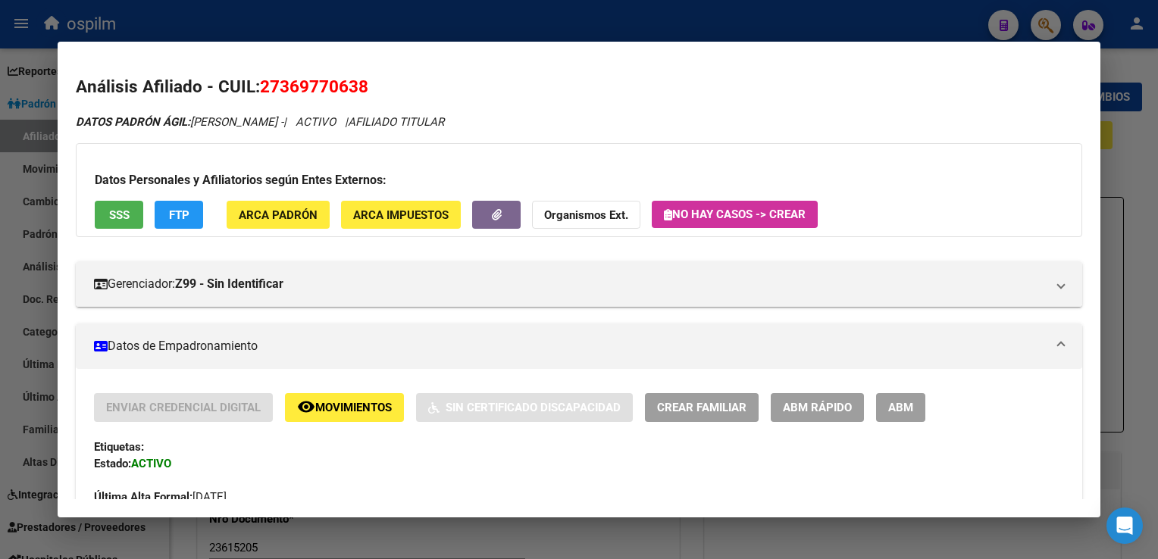
click at [833, 412] on span "ABM Rápido" at bounding box center [817, 409] width 69 height 14
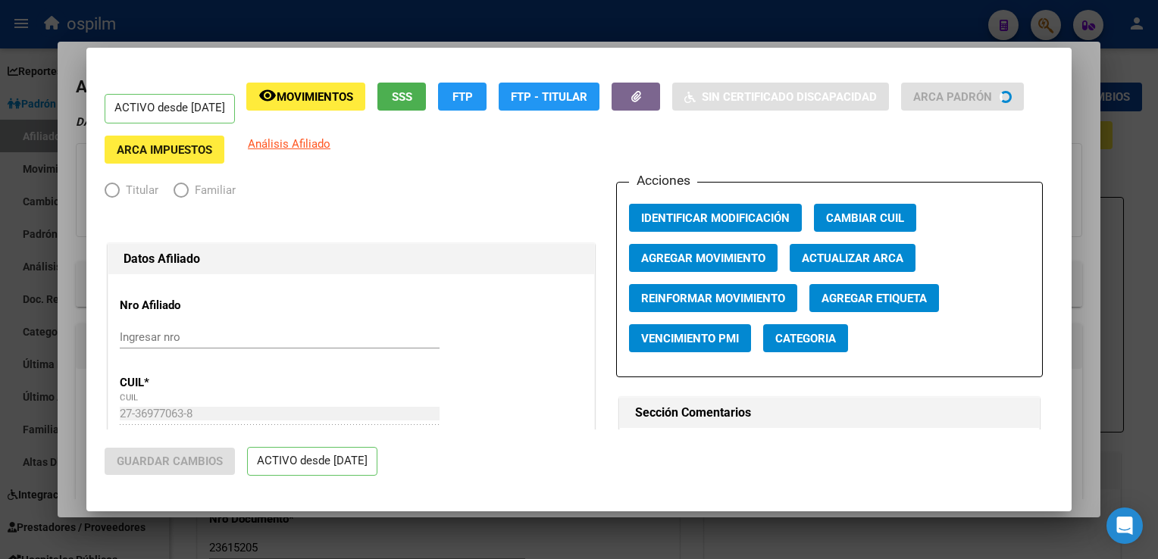
radio input "true"
type input "33-70830166-9"
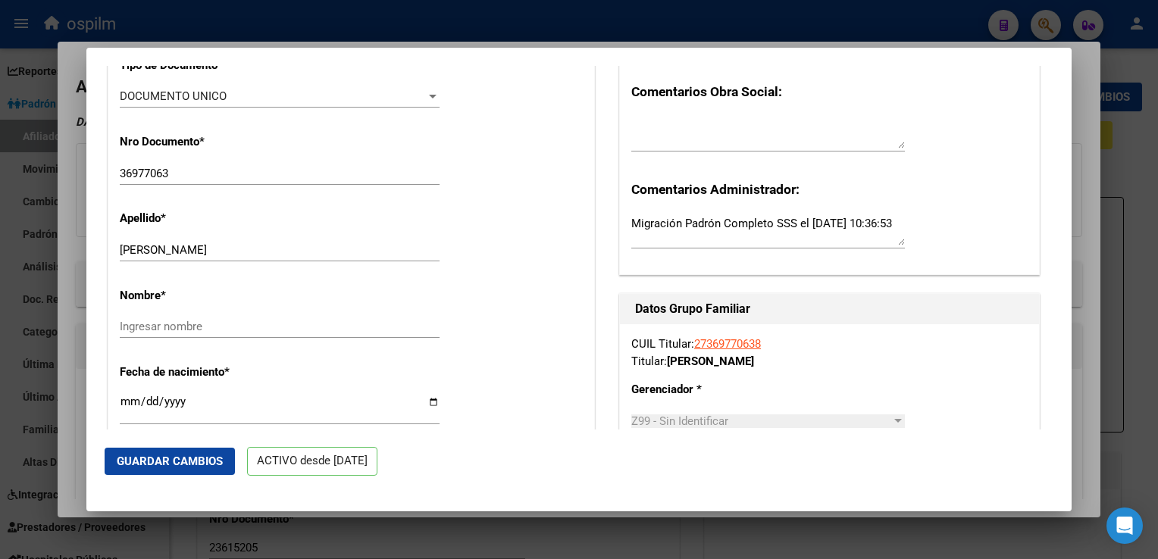
scroll to position [476, 0]
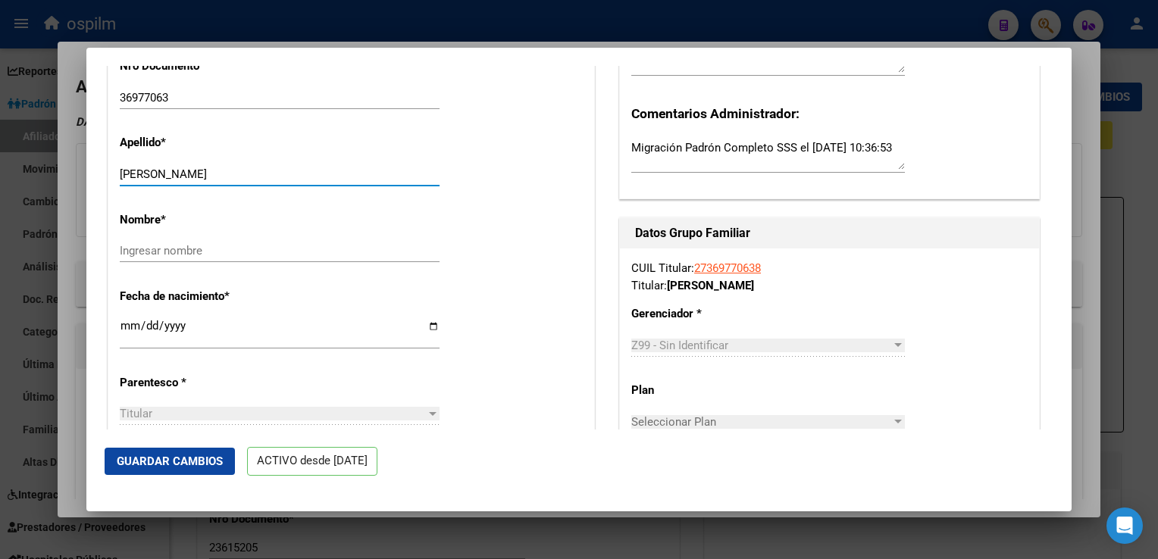
drag, startPoint x: 175, startPoint y: 180, endPoint x: 285, endPoint y: 180, distance: 109.9
click at [285, 180] on input "BARBOSA LORENA DANIELA" at bounding box center [280, 174] width 320 height 14
type input "BARBOSA"
click at [137, 258] on input "Ingresar nombre" at bounding box center [280, 251] width 320 height 14
paste input "LORENA DANIELA"
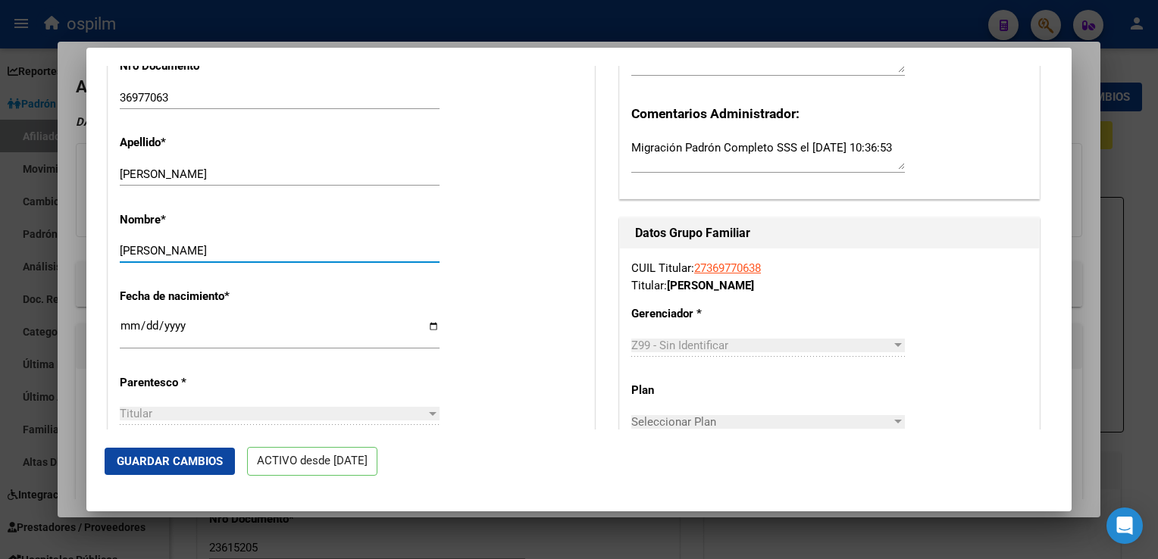
scroll to position [0, 0]
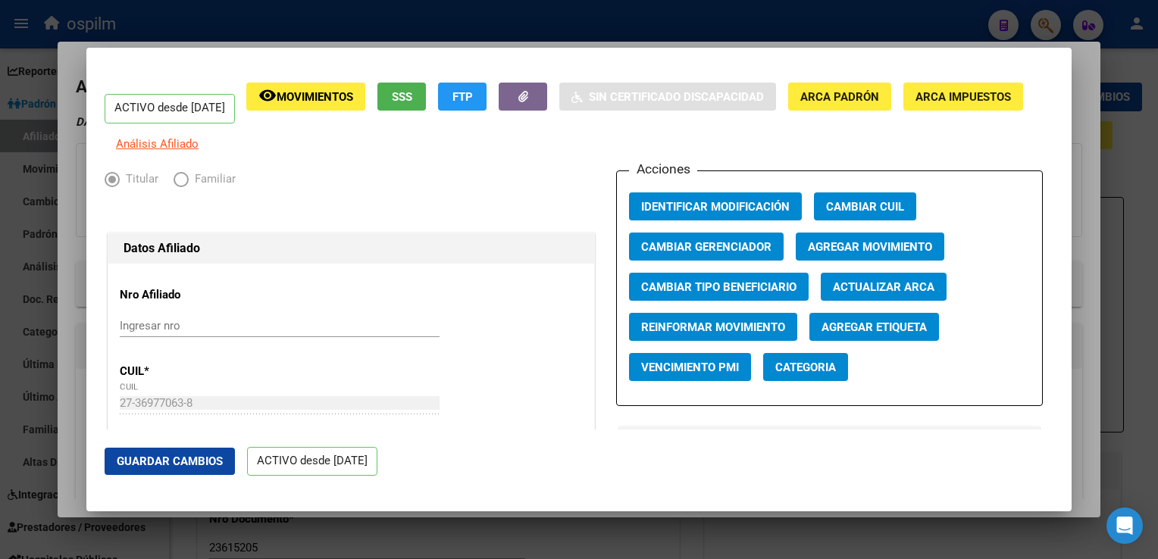
type input "LORENA DANIELA"
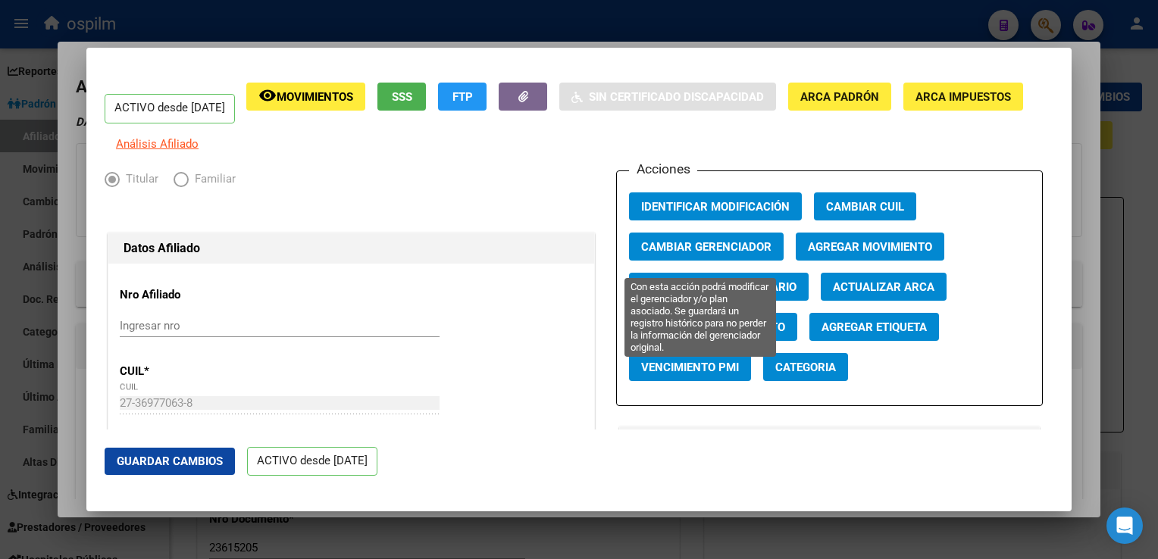
click at [684, 254] on span "Cambiar Gerenciador" at bounding box center [706, 247] width 130 height 14
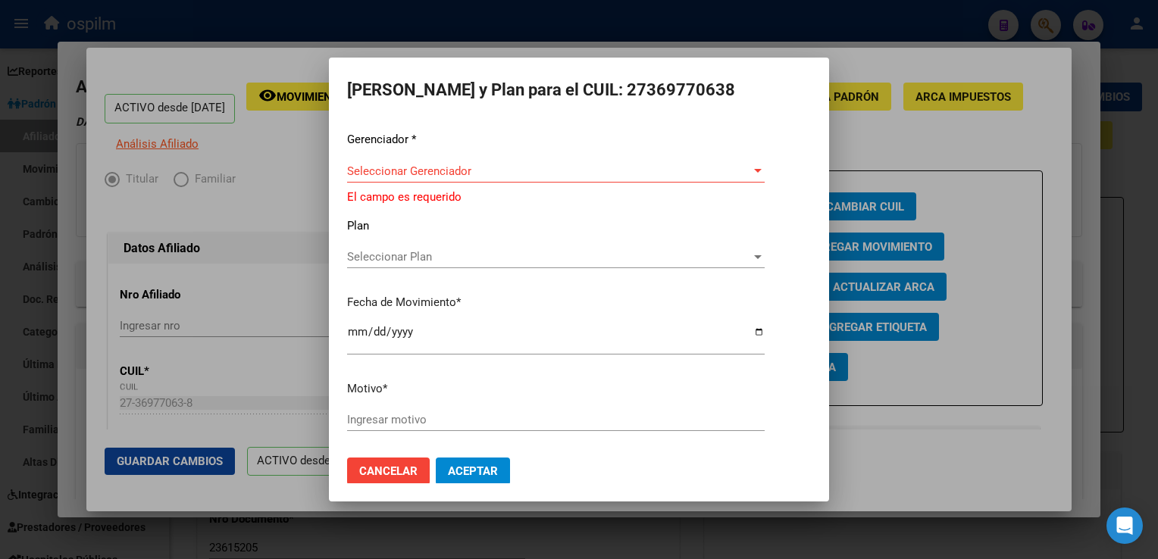
click at [738, 160] on div "Seleccionar Gerenciador Seleccionar Gerenciador" at bounding box center [556, 171] width 418 height 23
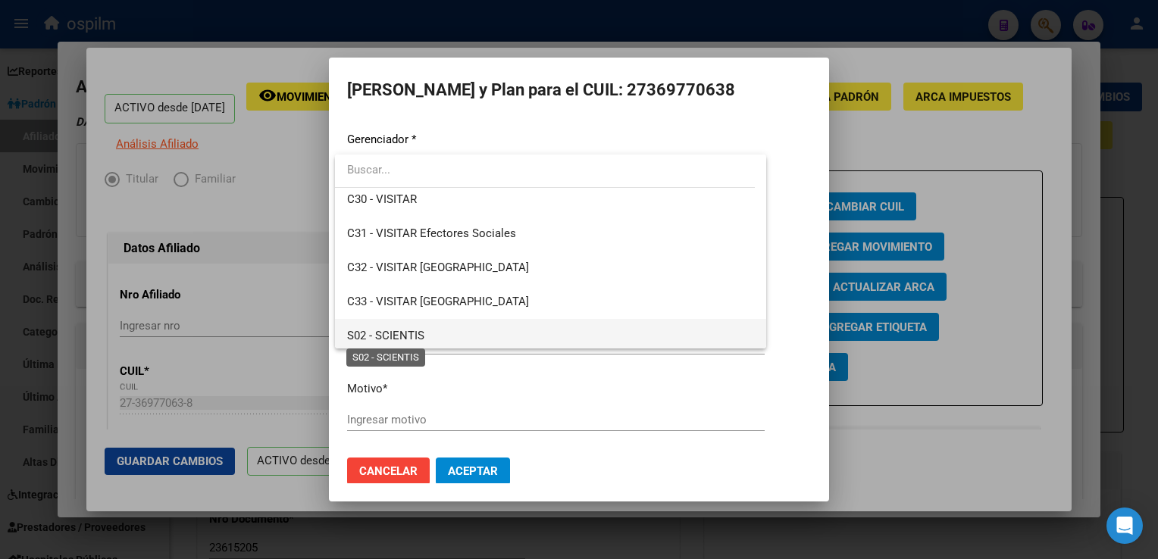
click at [381, 330] on span "S02 - SCIENTIS" at bounding box center [385, 336] width 77 height 14
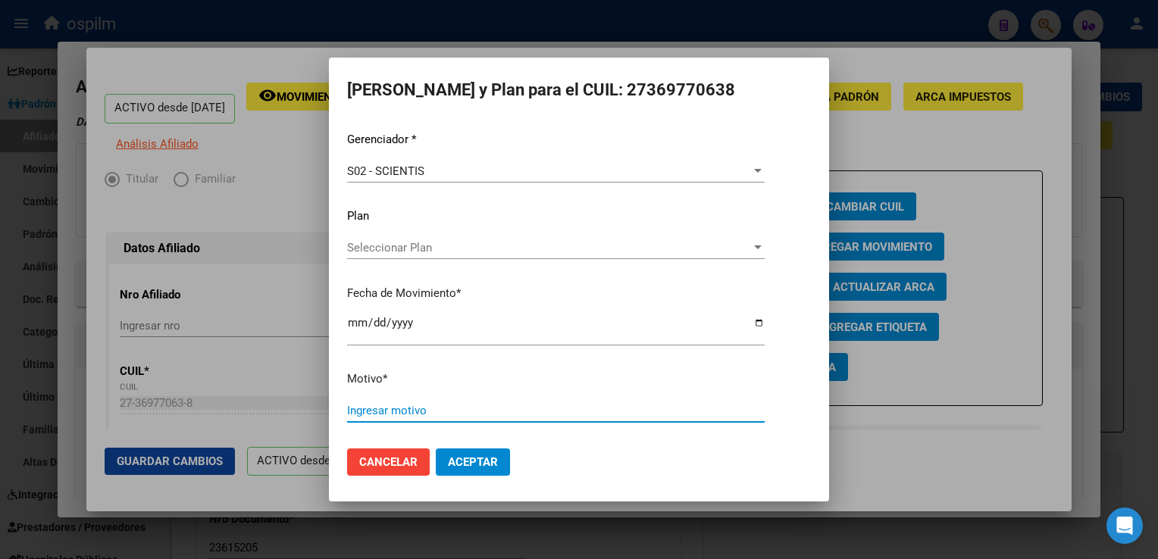
click at [371, 410] on input "Ingresar motivo" at bounding box center [556, 411] width 418 height 14
type input "retroactivo"
click at [452, 451] on button "Aceptar" at bounding box center [473, 462] width 74 height 27
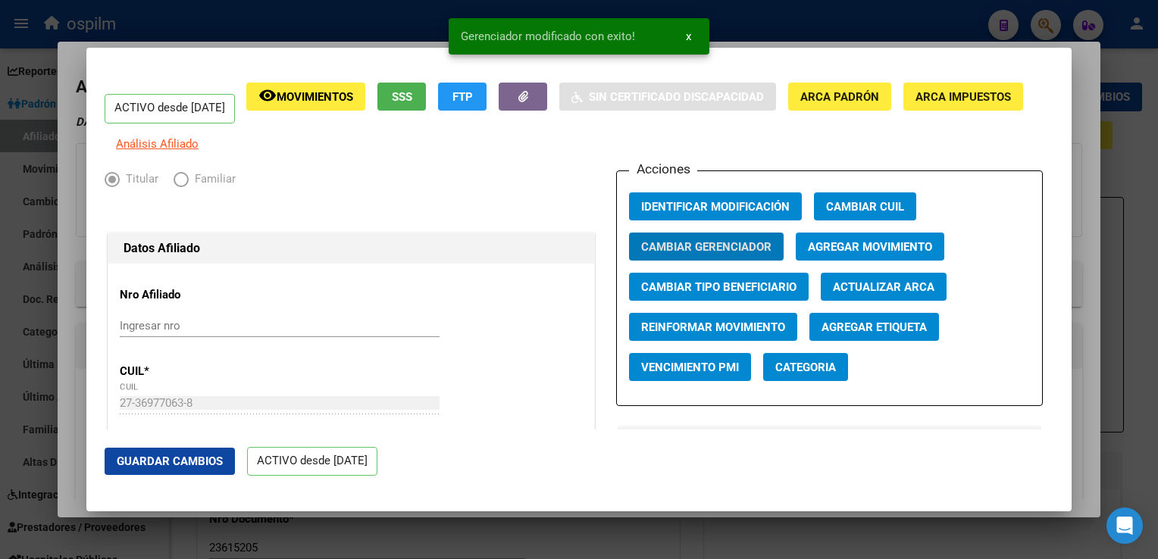
click at [142, 466] on span "Guardar Cambios" at bounding box center [170, 462] width 106 height 14
click at [1079, 177] on div at bounding box center [579, 279] width 1158 height 559
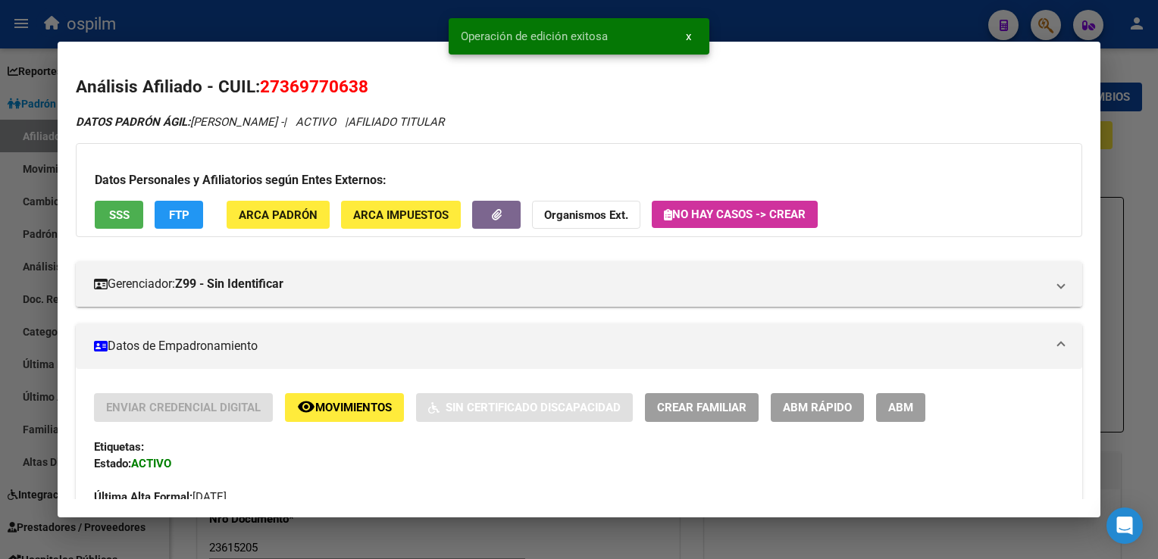
click at [1115, 177] on div at bounding box center [579, 279] width 1158 height 559
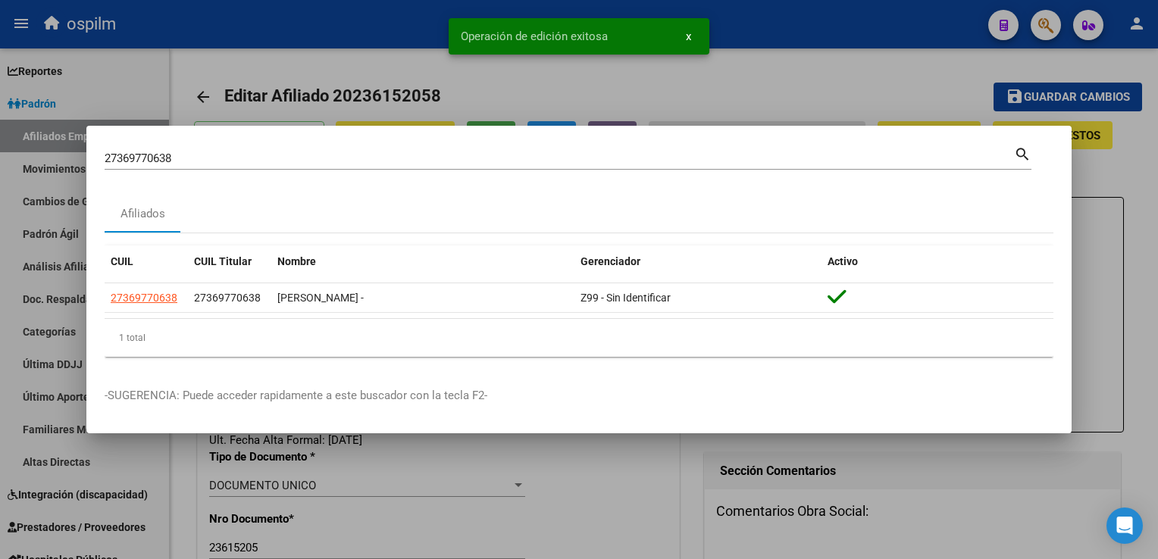
click at [1115, 177] on div at bounding box center [579, 279] width 1158 height 559
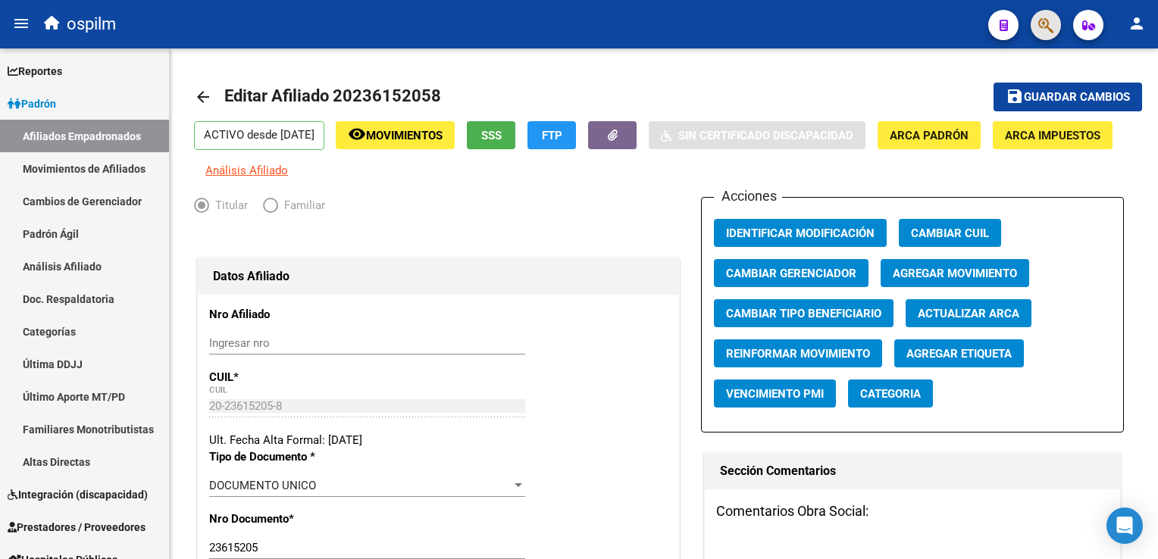
click at [1036, 23] on button "button" at bounding box center [1046, 25] width 30 height 30
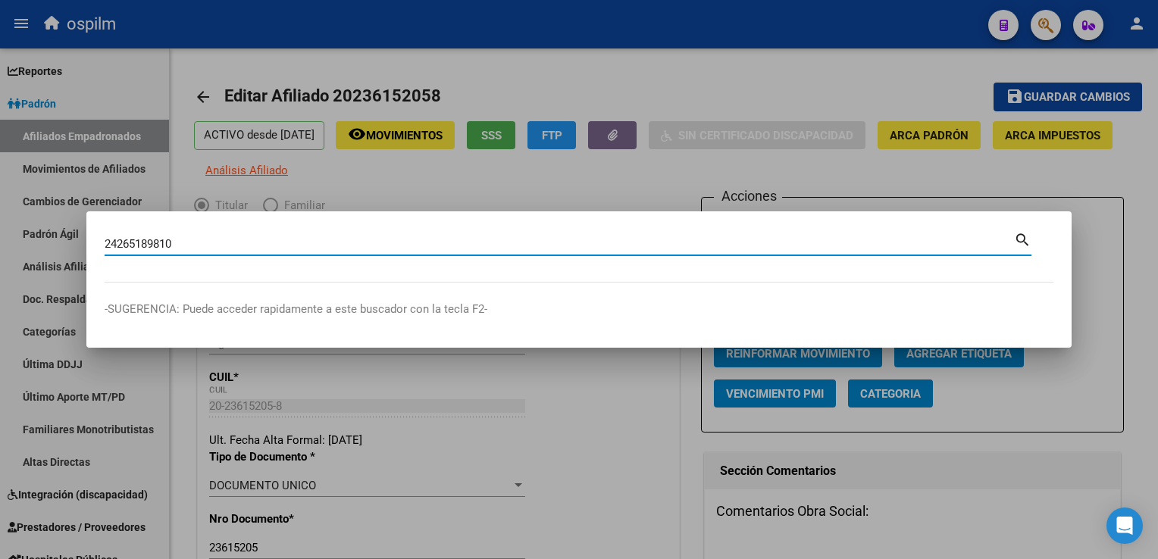
type input "24265189810"
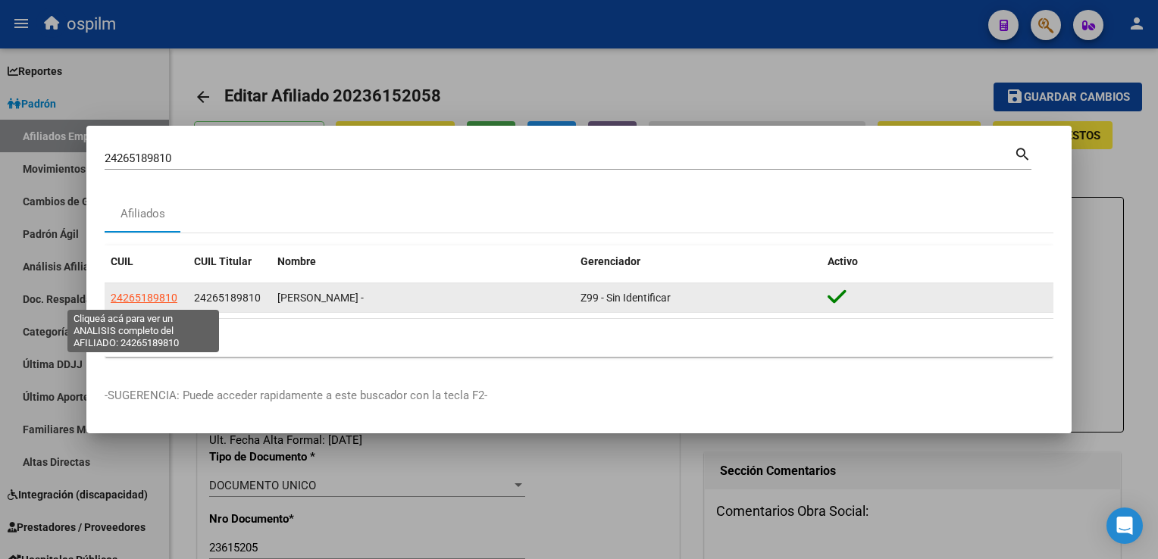
click at [142, 297] on span "24265189810" at bounding box center [144, 298] width 67 height 12
type textarea "24265189810"
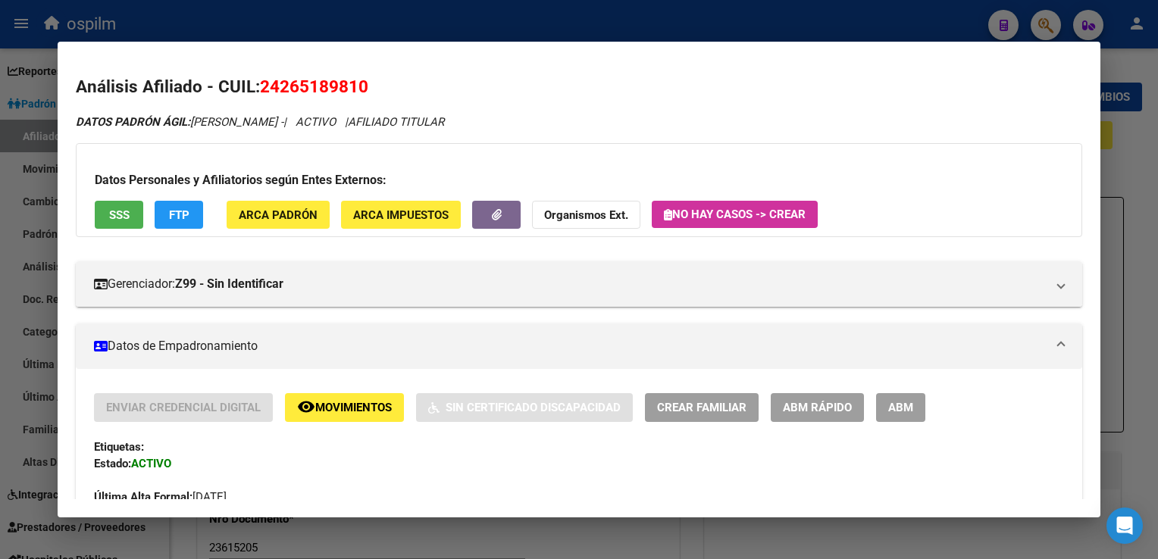
click at [913, 412] on span "ABM" at bounding box center [900, 409] width 25 height 14
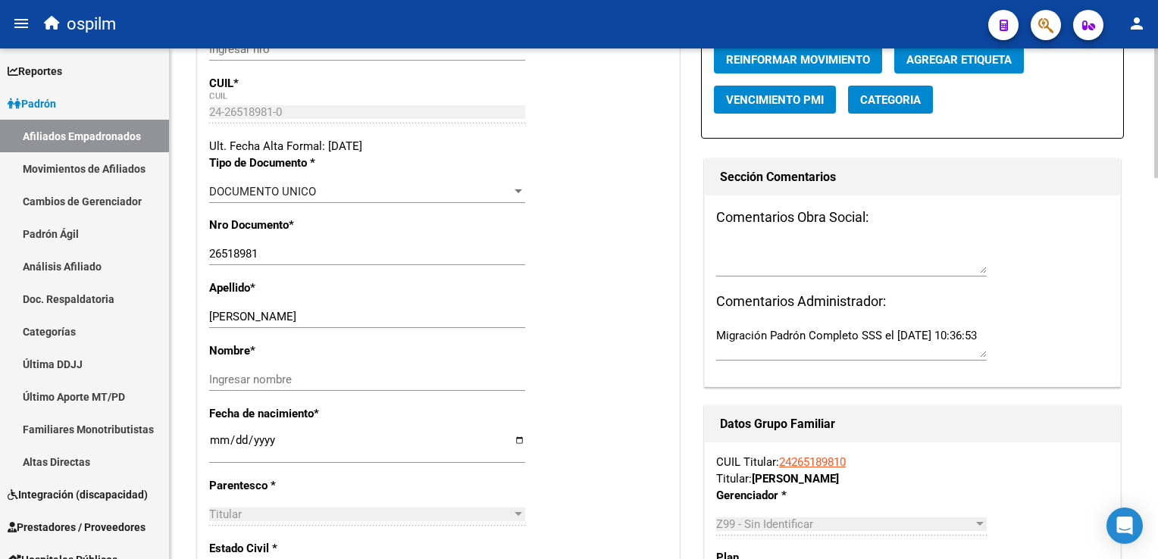
click at [1157, 179] on html "menu ospilm person Firma Express Reportes Ingresos Devengados Análisis Históric…" at bounding box center [579, 279] width 1158 height 559
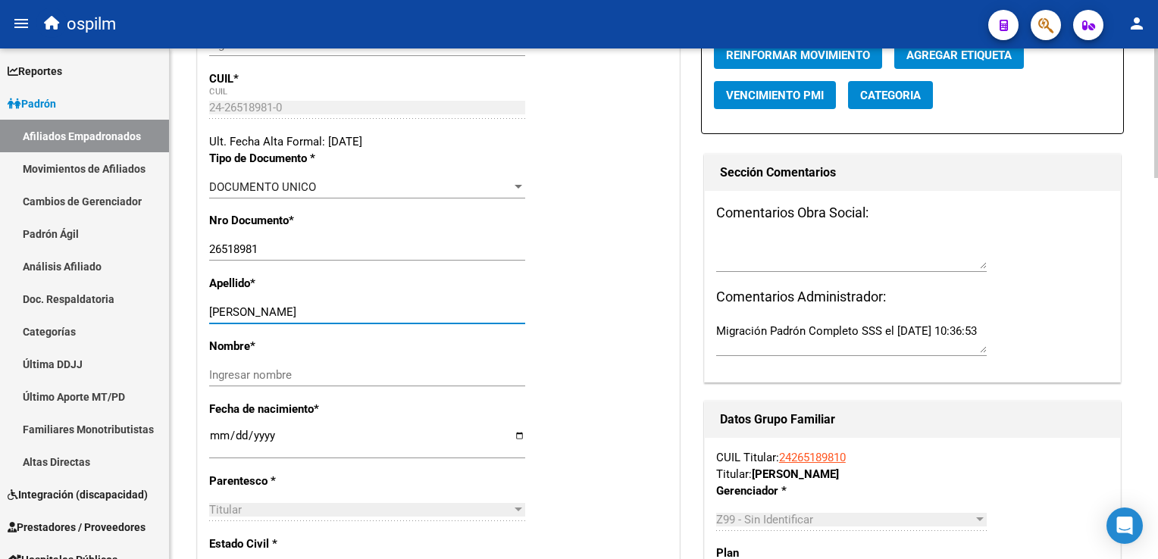
drag, startPoint x: 264, startPoint y: 318, endPoint x: 400, endPoint y: 332, distance: 136.3
click at [400, 324] on div "FOURNIER TERESA ELIZABETH Ingresar apellido" at bounding box center [367, 312] width 316 height 23
type input "FOURNIER"
click at [233, 382] on input "Ingresar nombre" at bounding box center [367, 375] width 316 height 14
paste input "TERESA ELIZABETH"
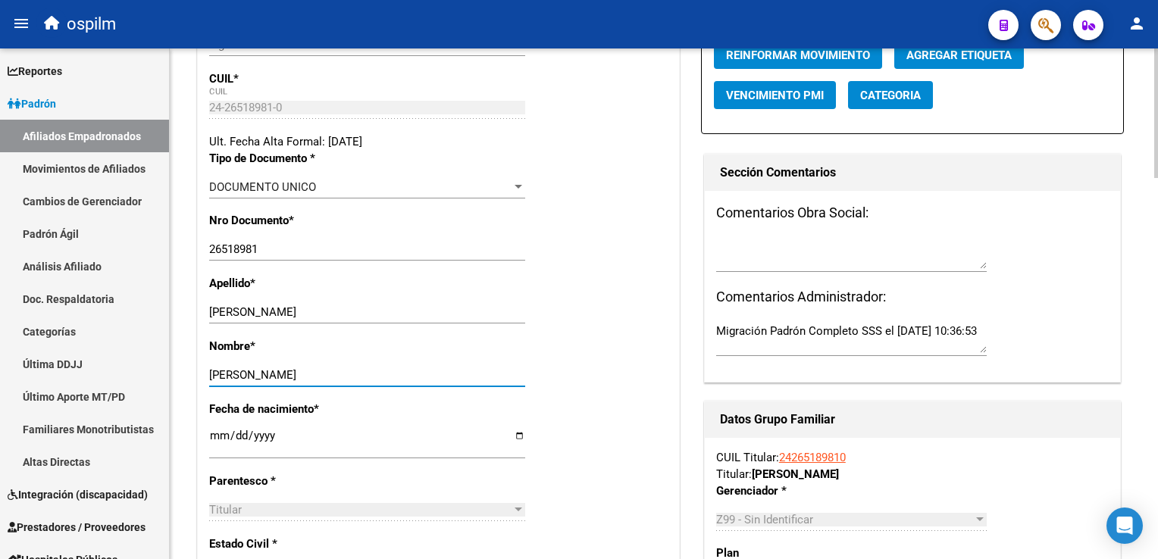
scroll to position [0, 0]
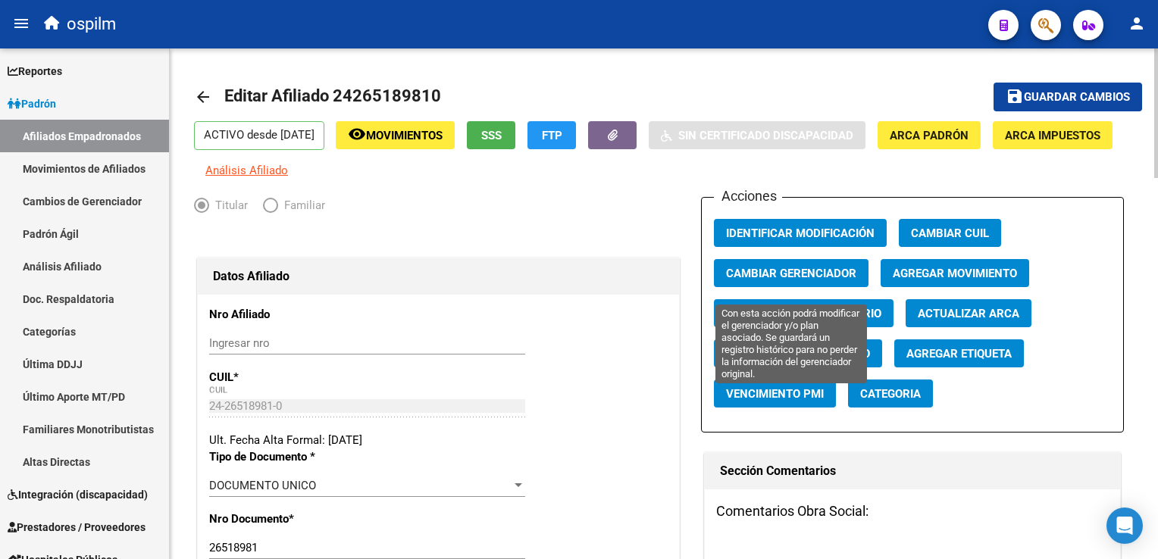
type input "TERESA ELIZABETH"
click at [788, 280] on span "Cambiar Gerenciador" at bounding box center [791, 274] width 130 height 14
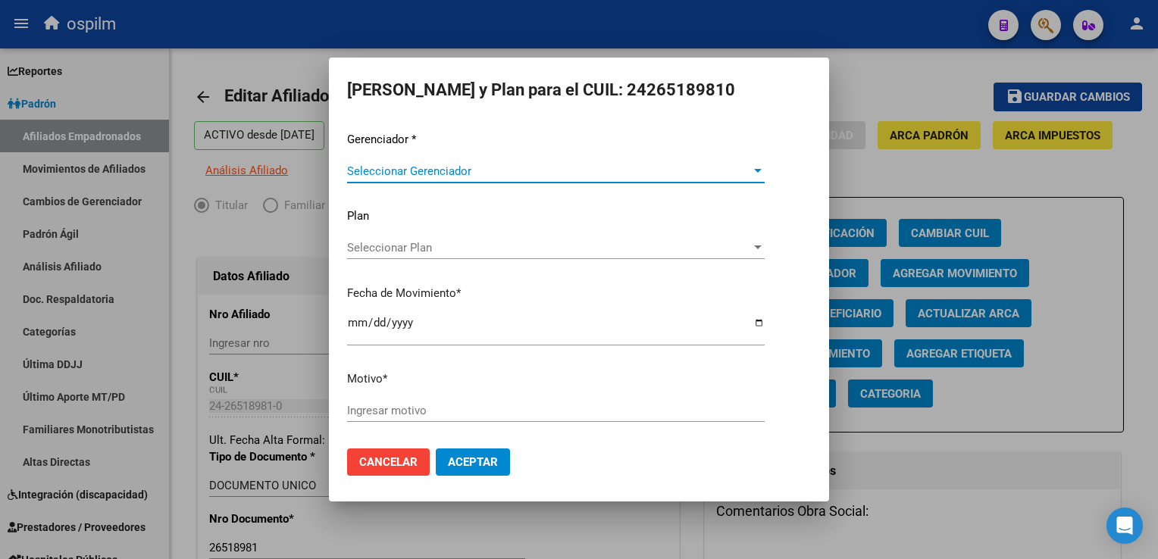
click at [423, 166] on span "Seleccionar Gerenciador" at bounding box center [549, 171] width 404 height 14
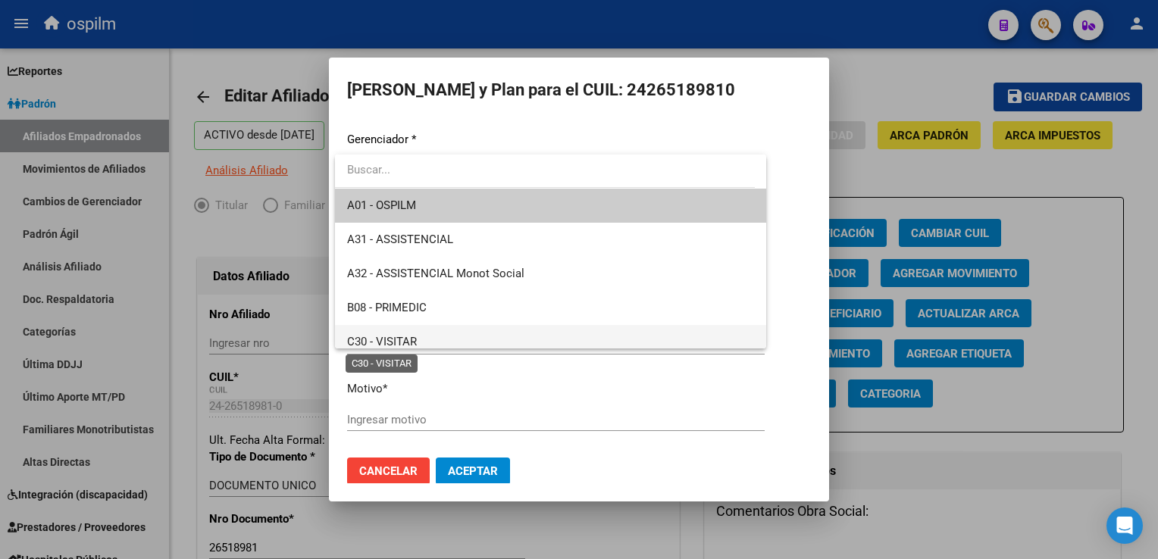
click at [403, 347] on span "C30 - VISITAR" at bounding box center [382, 342] width 70 height 14
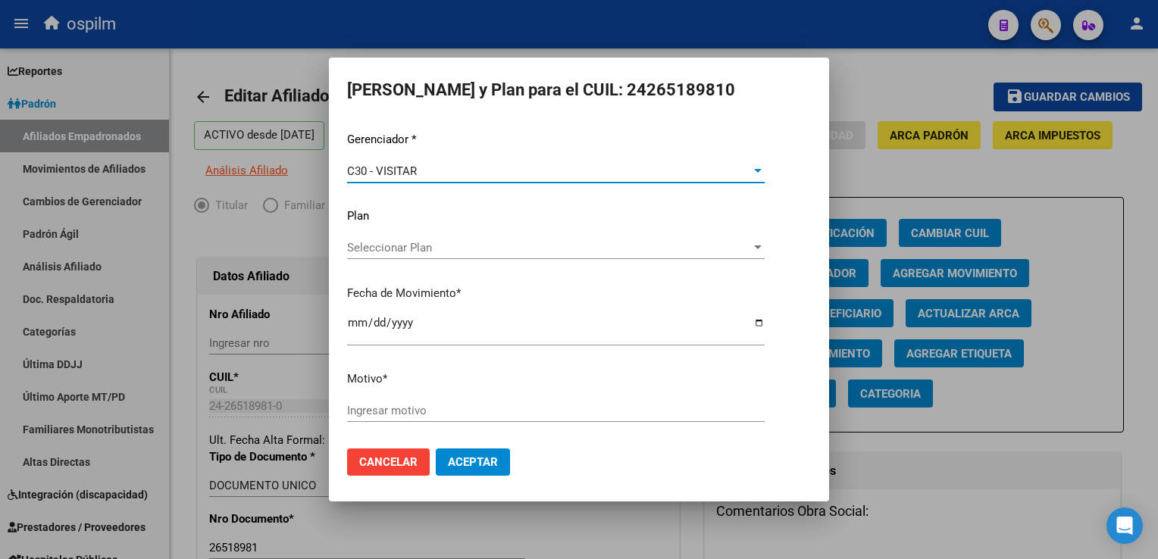
click at [383, 404] on input "Ingresar motivo" at bounding box center [556, 411] width 418 height 14
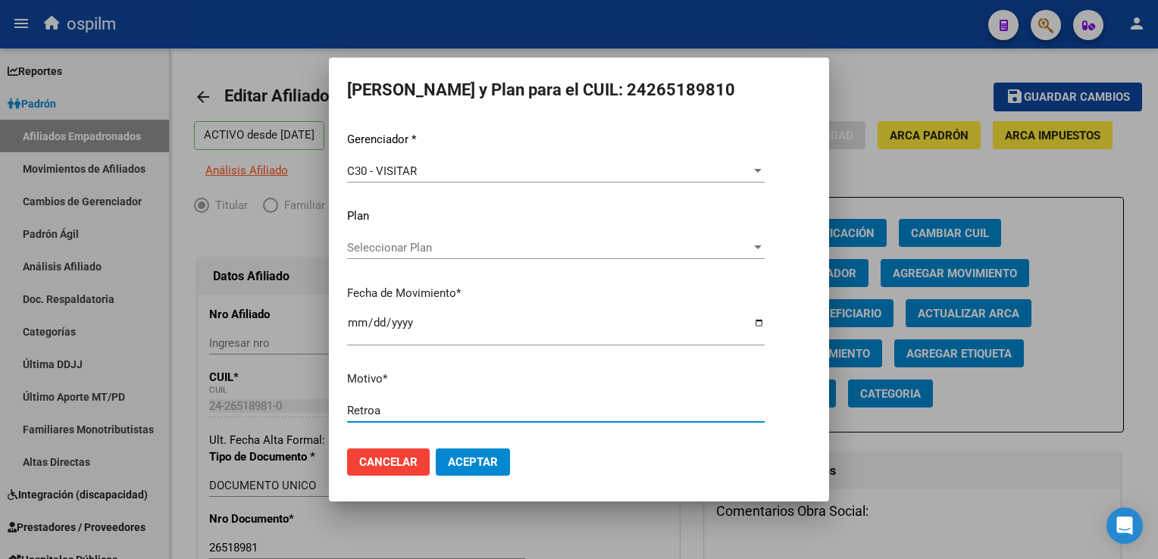
type input "Retroactivo"
click at [484, 460] on span "Aceptar" at bounding box center [473, 462] width 50 height 14
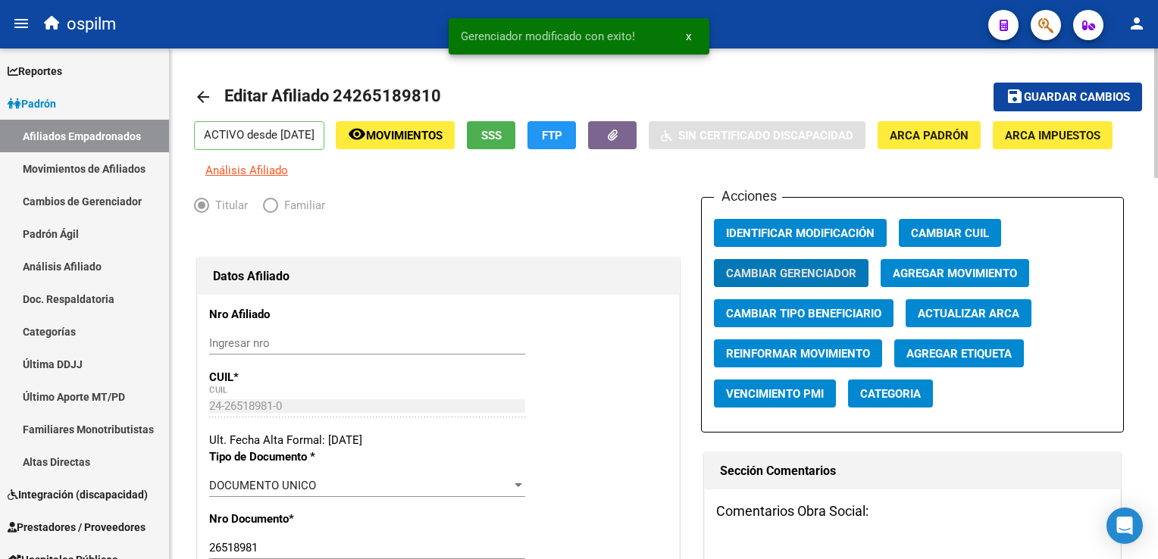
drag, startPoint x: 1072, startPoint y: 97, endPoint x: 413, endPoint y: 307, distance: 691.2
click at [1070, 97] on span "Guardar cambios" at bounding box center [1077, 98] width 106 height 14
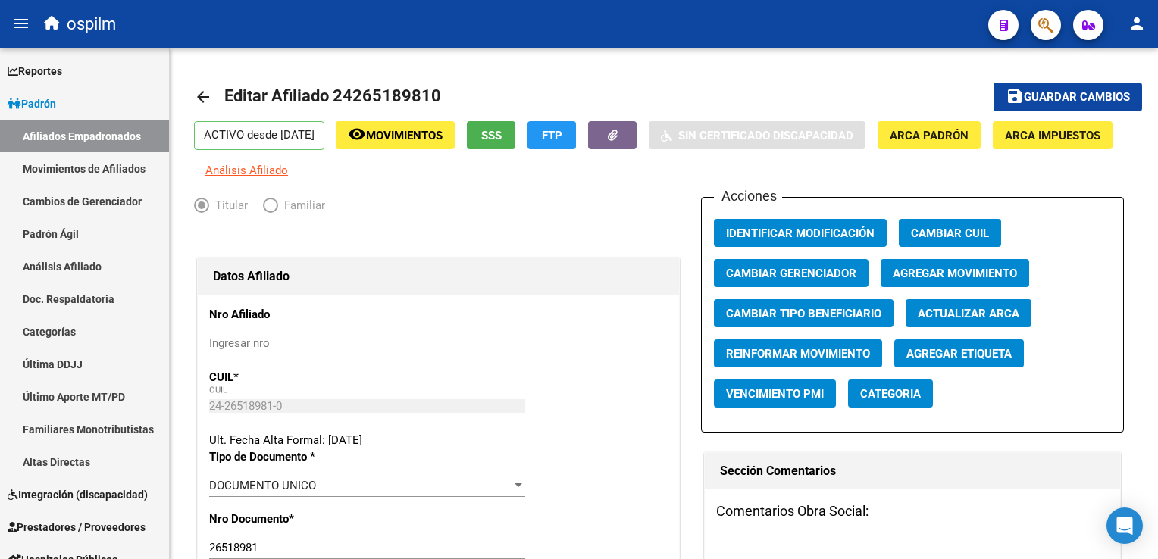
click at [1033, 25] on button "button" at bounding box center [1046, 25] width 30 height 30
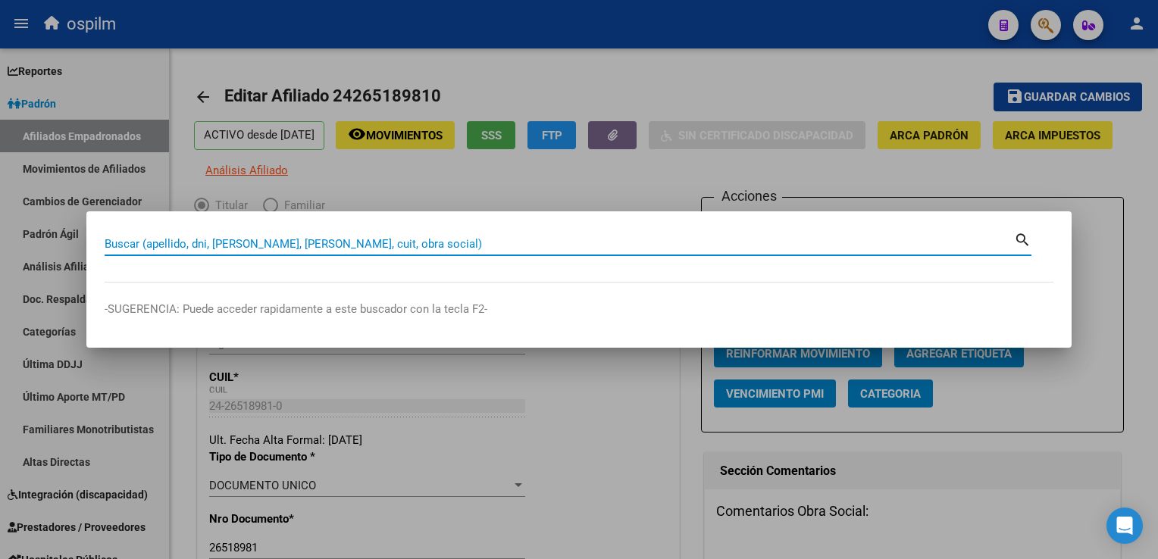
paste input "20944137557"
type input "20944137557"
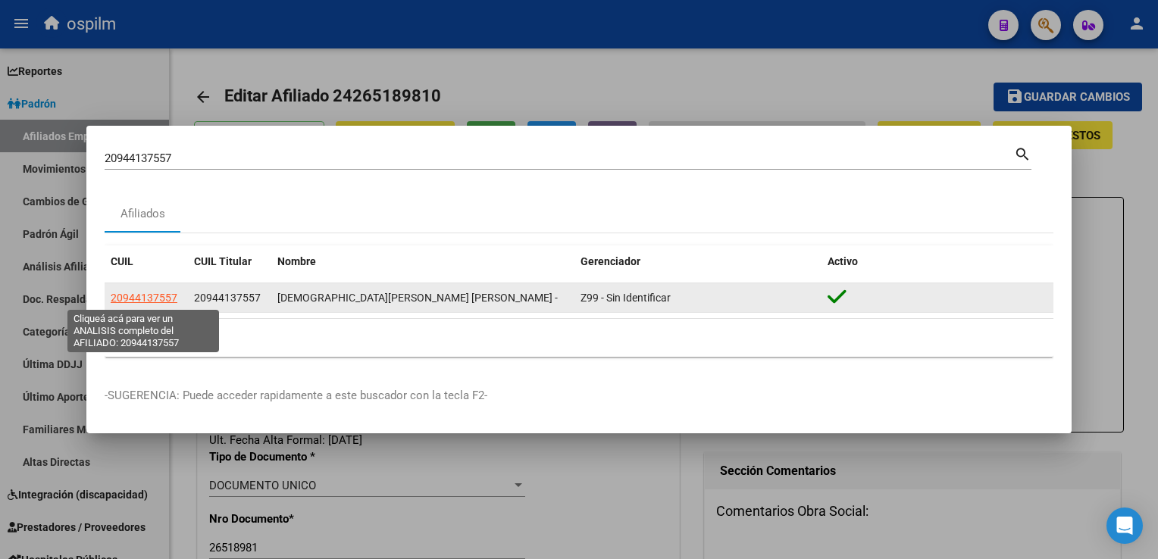
click at [144, 296] on span "20944137557" at bounding box center [144, 298] width 67 height 12
type textarea "20944137557"
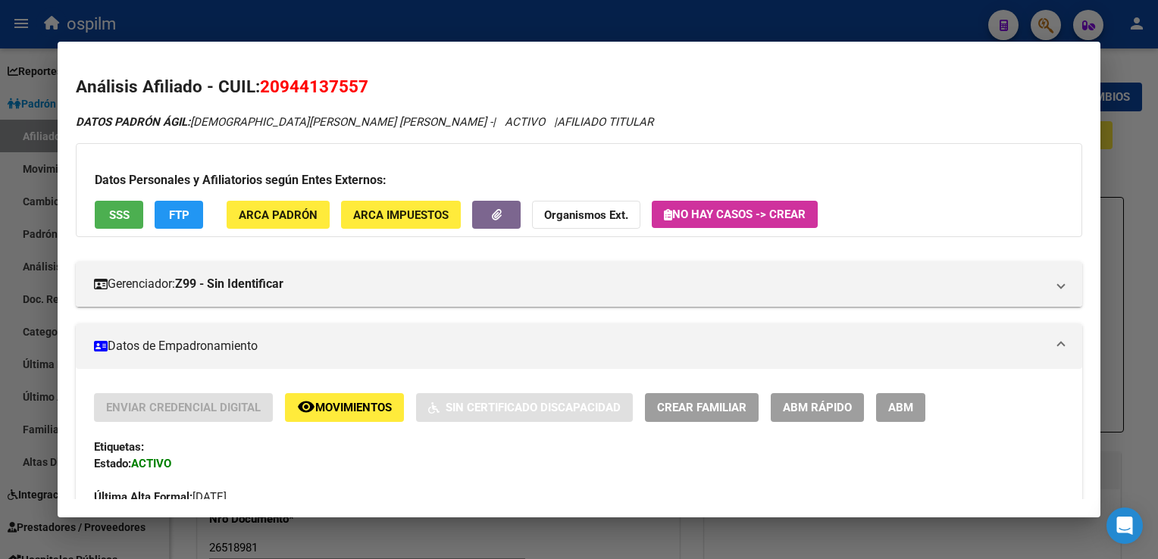
click at [899, 405] on span "ABM" at bounding box center [900, 409] width 25 height 14
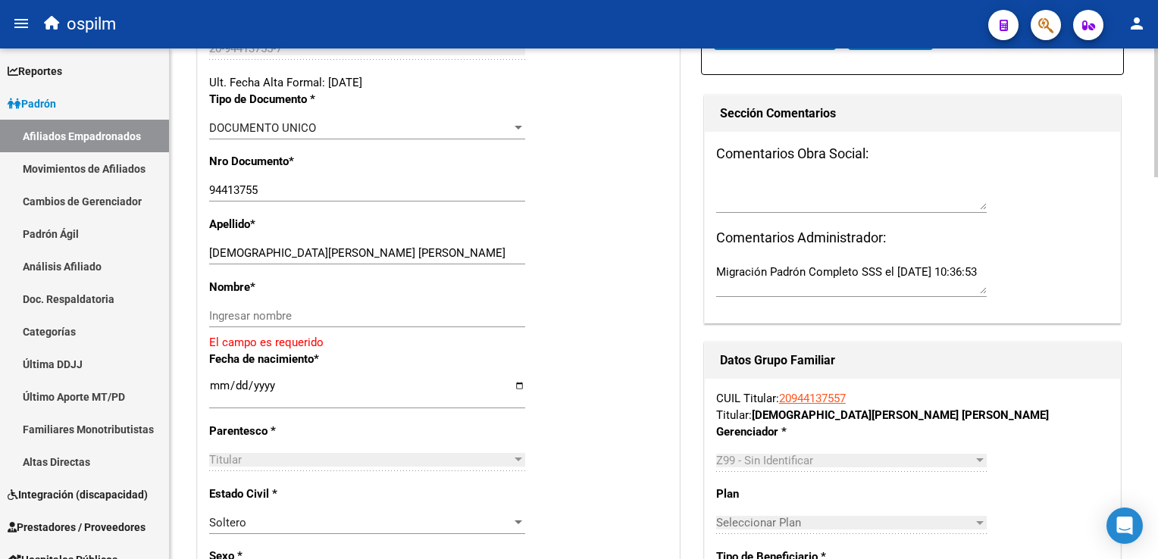
click at [1157, 179] on html "menu ospilm person Firma Express Reportes Ingresos Devengados Análisis Históric…" at bounding box center [579, 279] width 1158 height 559
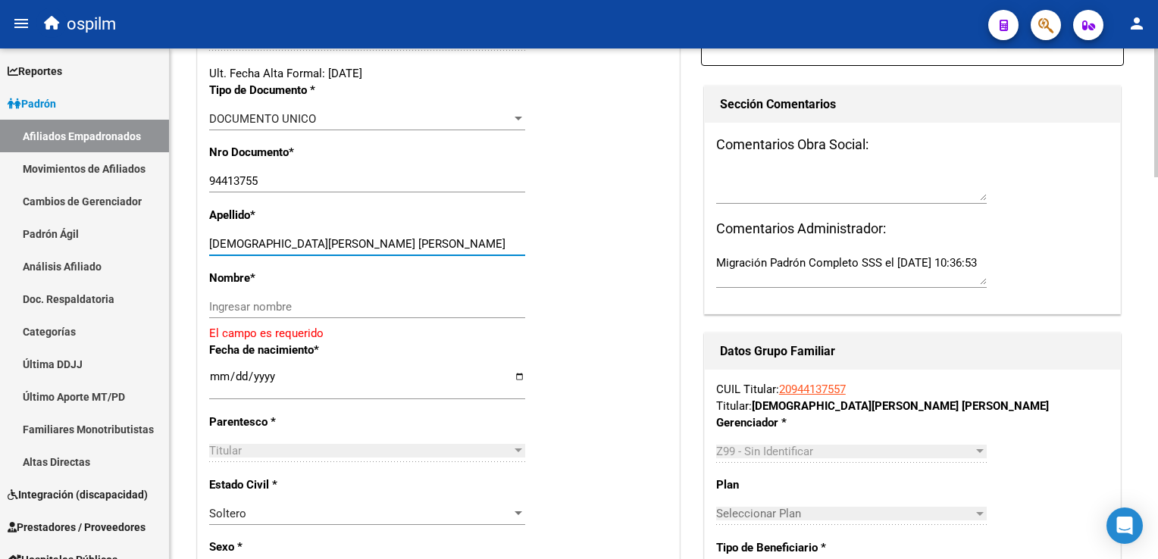
drag, startPoint x: 315, startPoint y: 251, endPoint x: 405, endPoint y: 254, distance: 90.2
click at [405, 251] on input "LEZCANO LEZCANO MATIAS JAVIER" at bounding box center [367, 244] width 316 height 14
type input "LEZCANO LEZCANO"
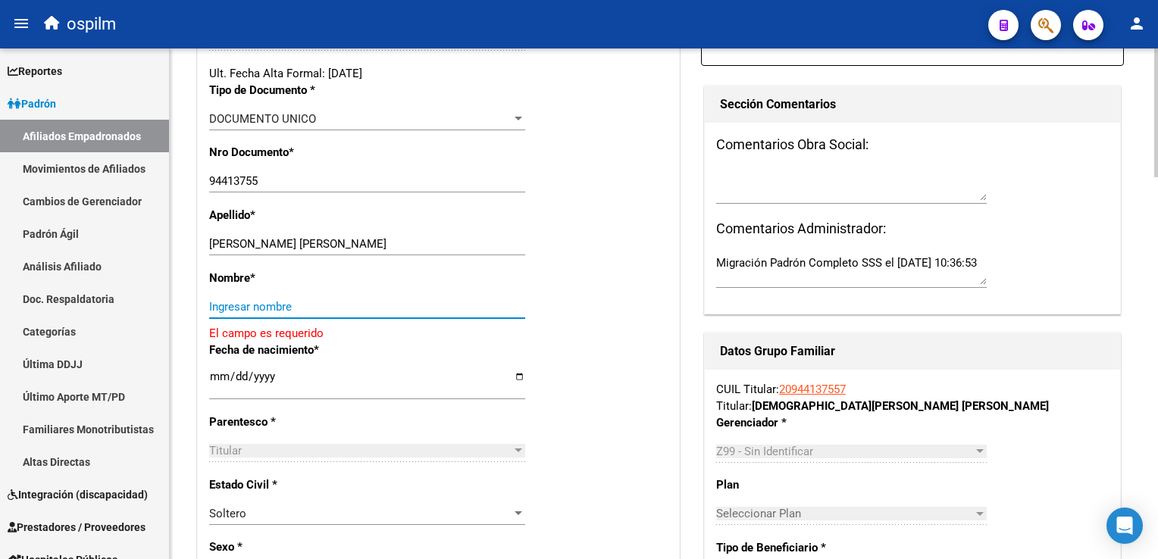
click at [224, 314] on input "Ingresar nombre" at bounding box center [367, 307] width 316 height 14
paste input "MATIAS JAVIER"
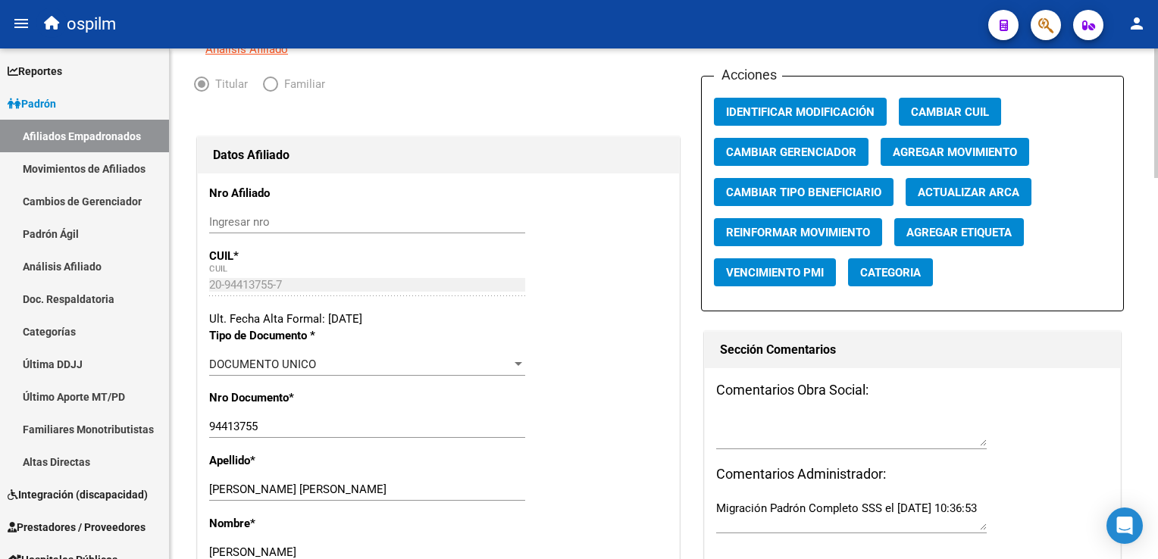
scroll to position [97, 0]
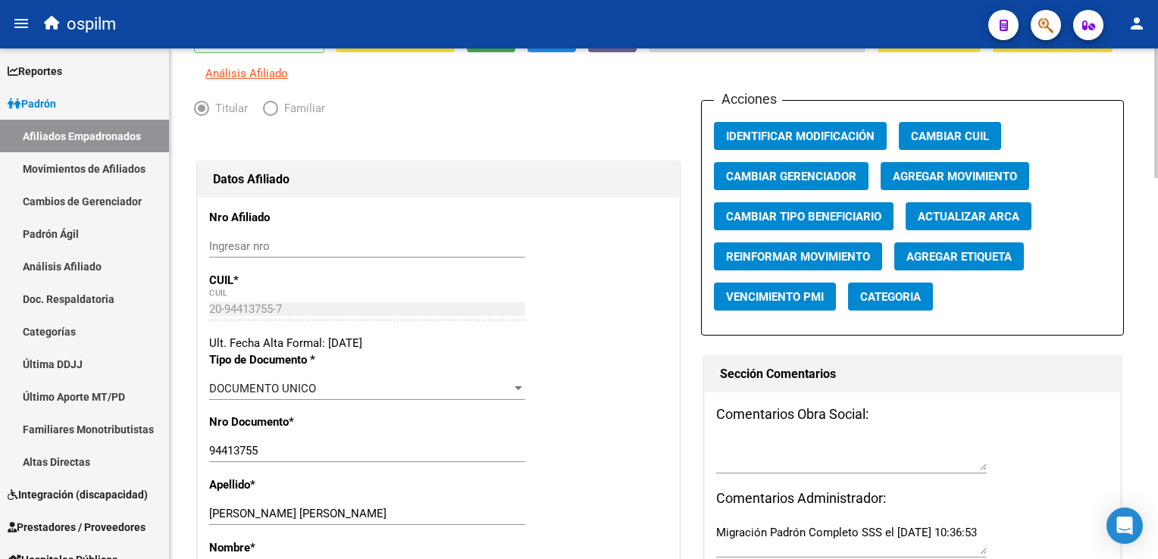
click at [1157, 83] on html "menu ospilm person Firma Express Reportes Ingresos Devengados Análisis Históric…" at bounding box center [579, 279] width 1158 height 559
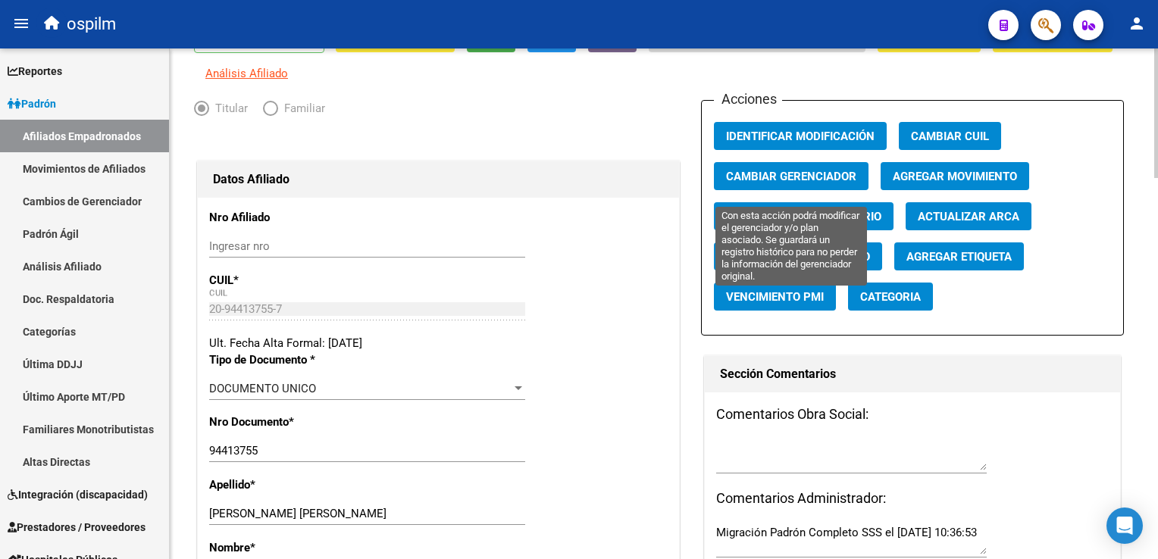
type input "MATIAS JAVIER"
click at [828, 183] on span "Cambiar Gerenciador" at bounding box center [791, 177] width 130 height 14
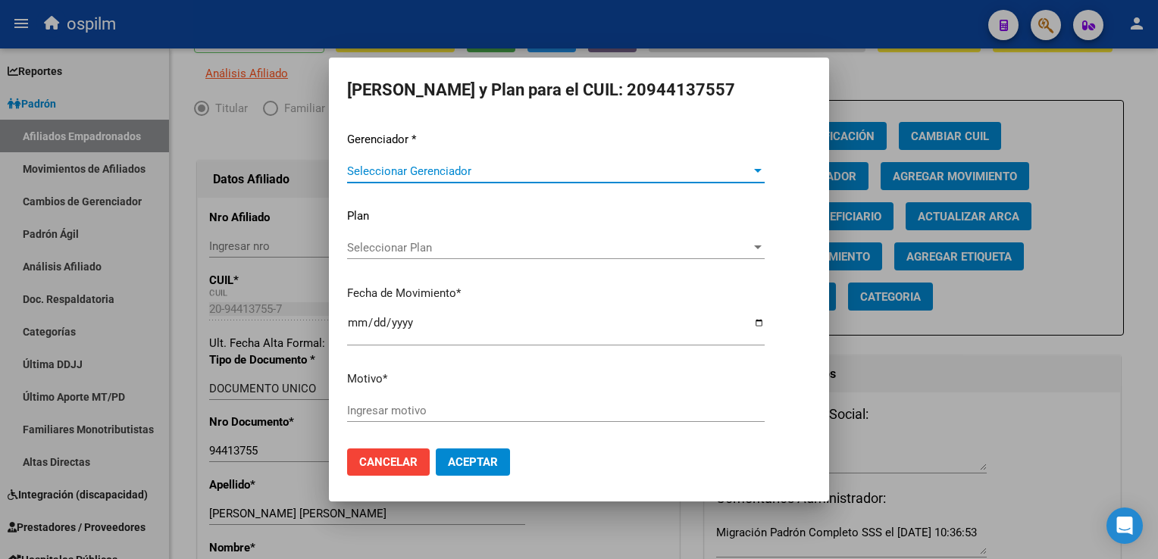
click at [402, 166] on span "Seleccionar Gerenciador" at bounding box center [549, 171] width 404 height 14
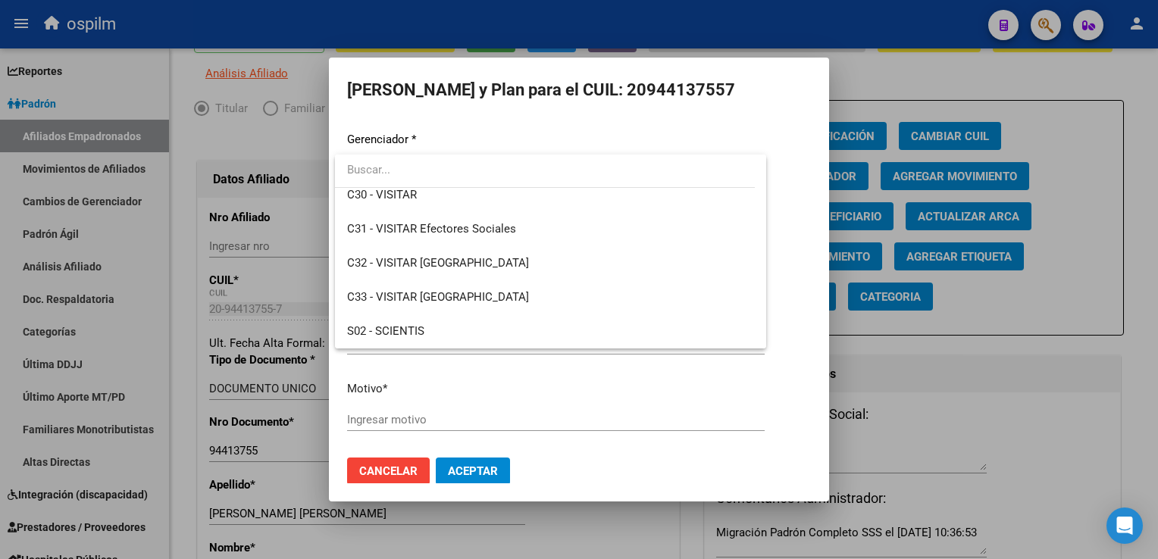
scroll to position [164, 0]
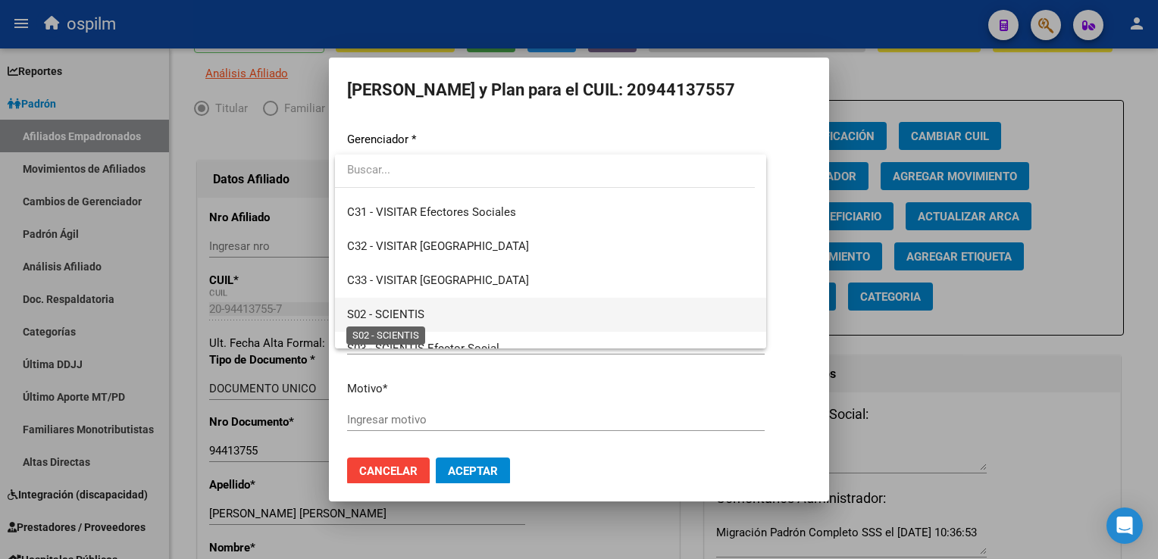
click at [396, 311] on span "S02 - SCIENTIS" at bounding box center [385, 315] width 77 height 14
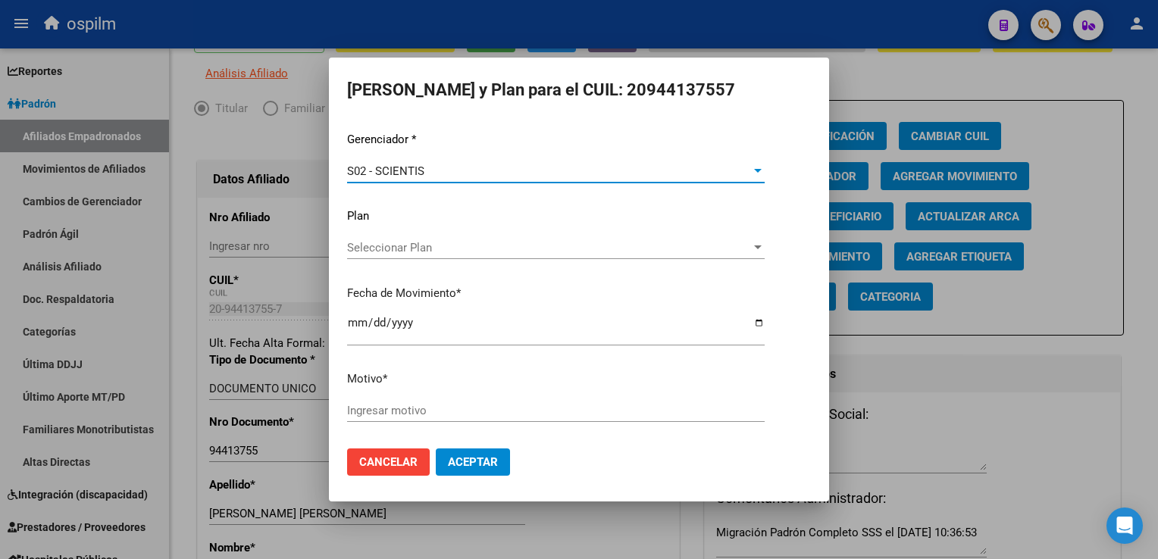
click at [358, 414] on input "Ingresar motivo" at bounding box center [556, 411] width 418 height 14
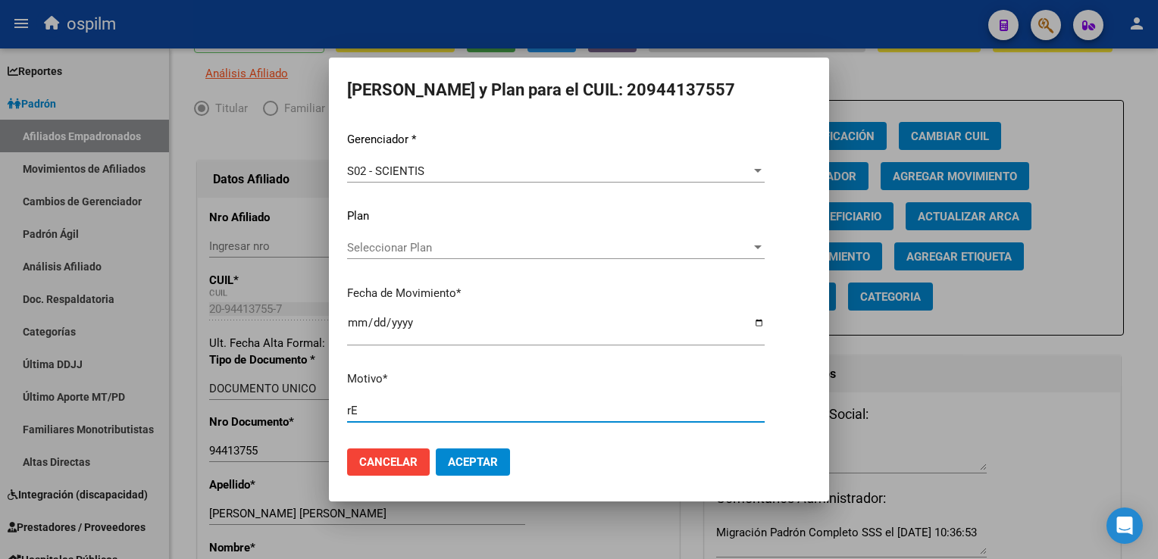
type input "RETROACTIVO"
drag, startPoint x: 503, startPoint y: 465, endPoint x: 501, endPoint y: 457, distance: 7.9
click at [503, 463] on button "Aceptar" at bounding box center [473, 462] width 74 height 27
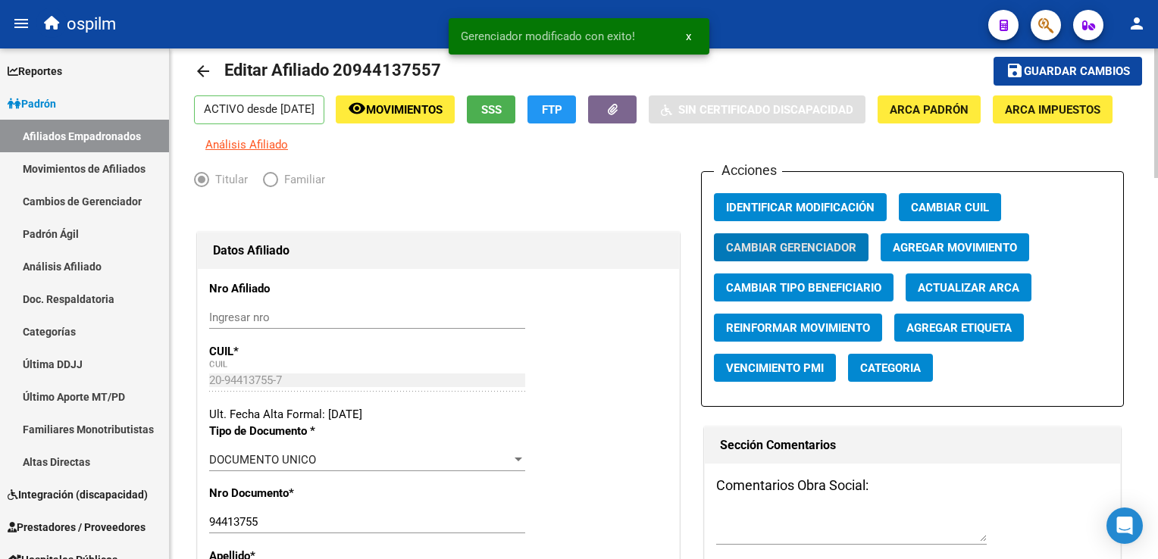
scroll to position [0, 0]
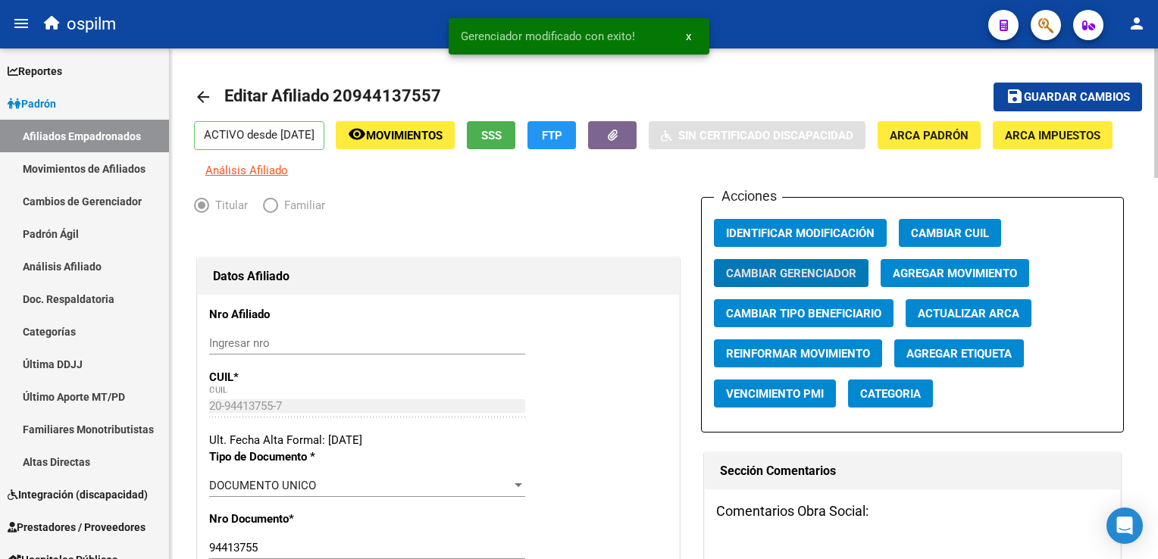
click at [1078, 74] on mat-toolbar-row "save Guardar cambios" at bounding box center [1043, 97] width 199 height 49
click at [1089, 92] on span "Guardar cambios" at bounding box center [1077, 98] width 106 height 14
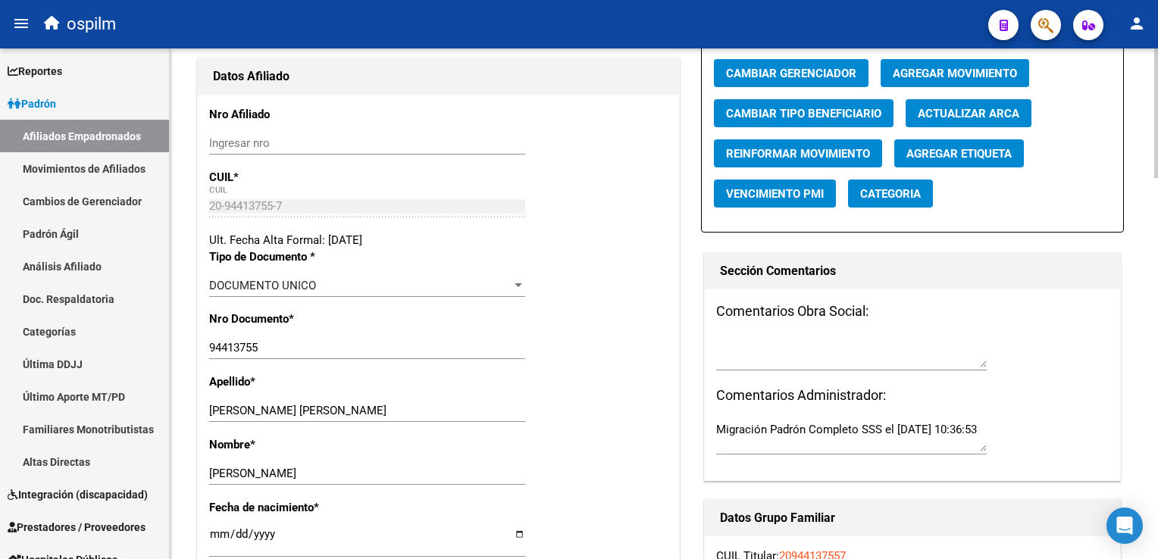
scroll to position [193, 0]
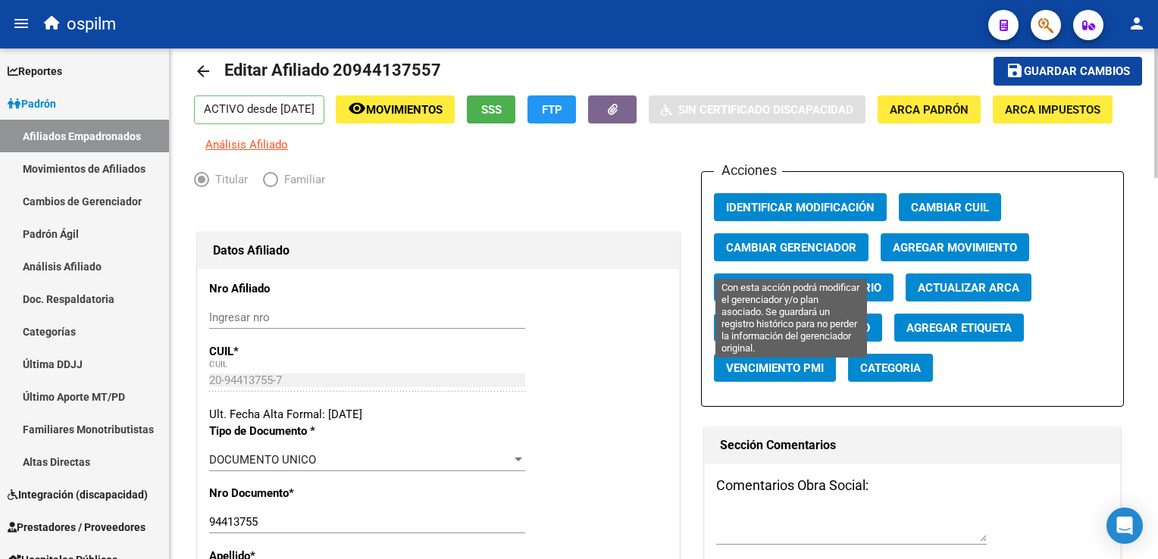
click at [765, 255] on span "Cambiar Gerenciador" at bounding box center [791, 248] width 130 height 14
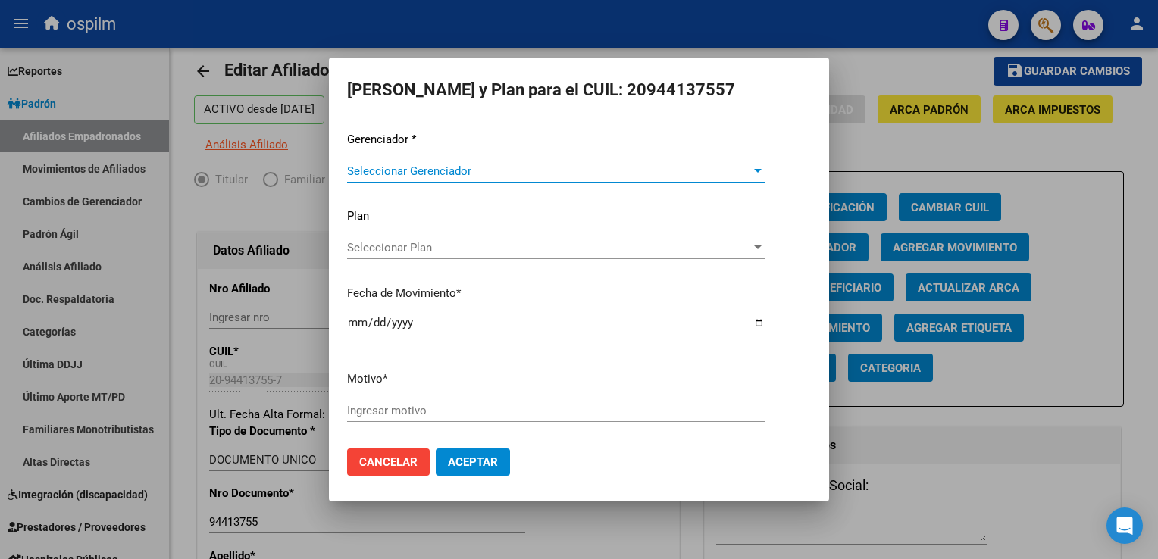
click at [381, 170] on span "Seleccionar Gerenciador" at bounding box center [549, 171] width 404 height 14
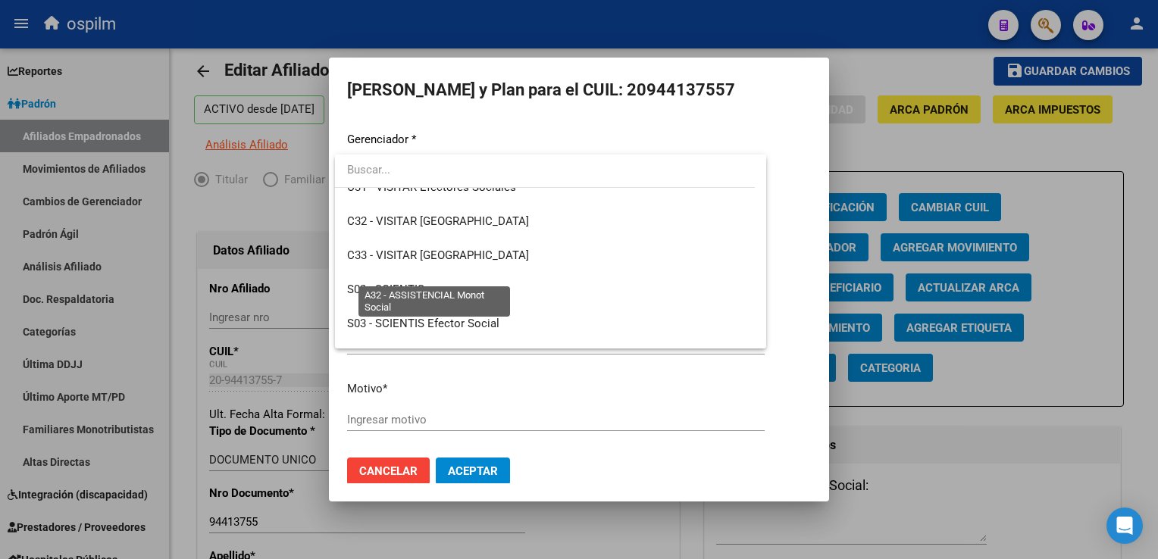
scroll to position [215, 0]
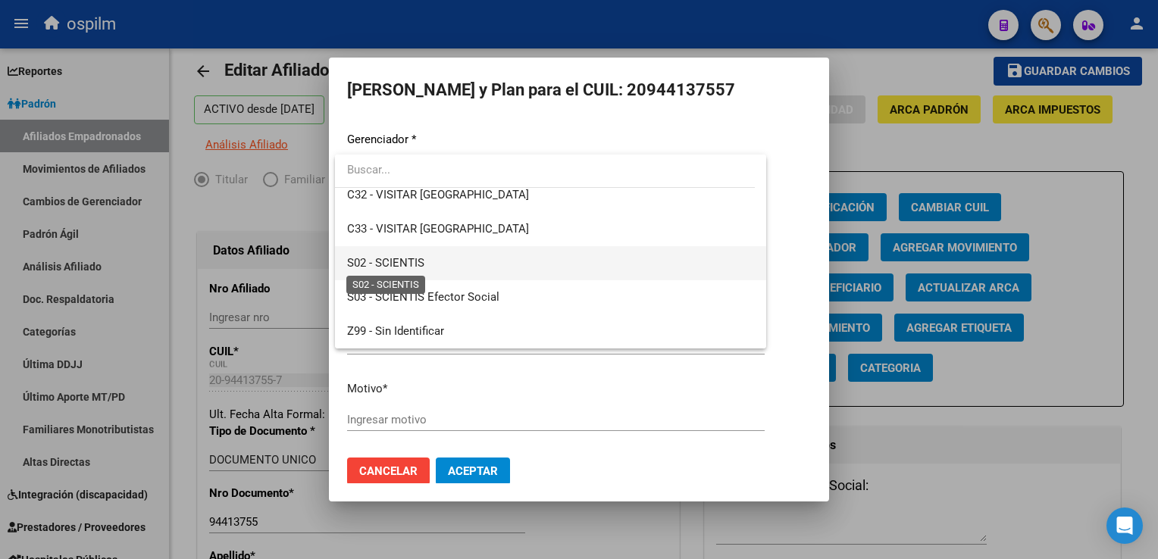
click at [378, 253] on span "S02 - SCIENTIS" at bounding box center [550, 263] width 407 height 34
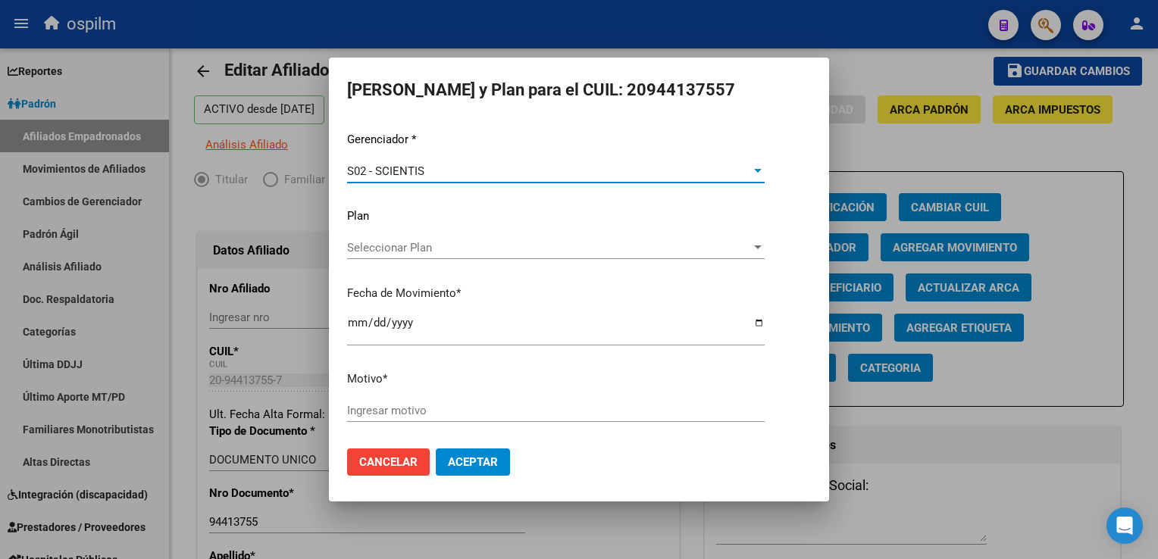
click at [372, 410] on input "Ingresar motivo" at bounding box center [556, 411] width 418 height 14
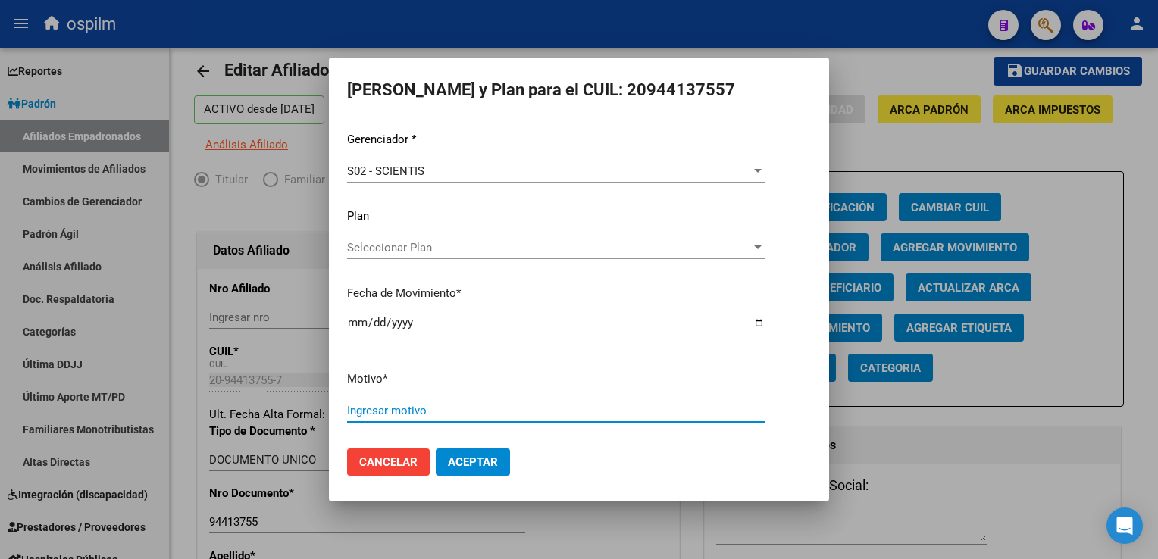
click at [372, 410] on input "Ingresar motivo" at bounding box center [556, 411] width 418 height 14
type input "Retroactivo"
drag, startPoint x: 485, startPoint y: 462, endPoint x: 525, endPoint y: 438, distance: 46.9
click at [488, 457] on span "Aceptar" at bounding box center [473, 462] width 50 height 14
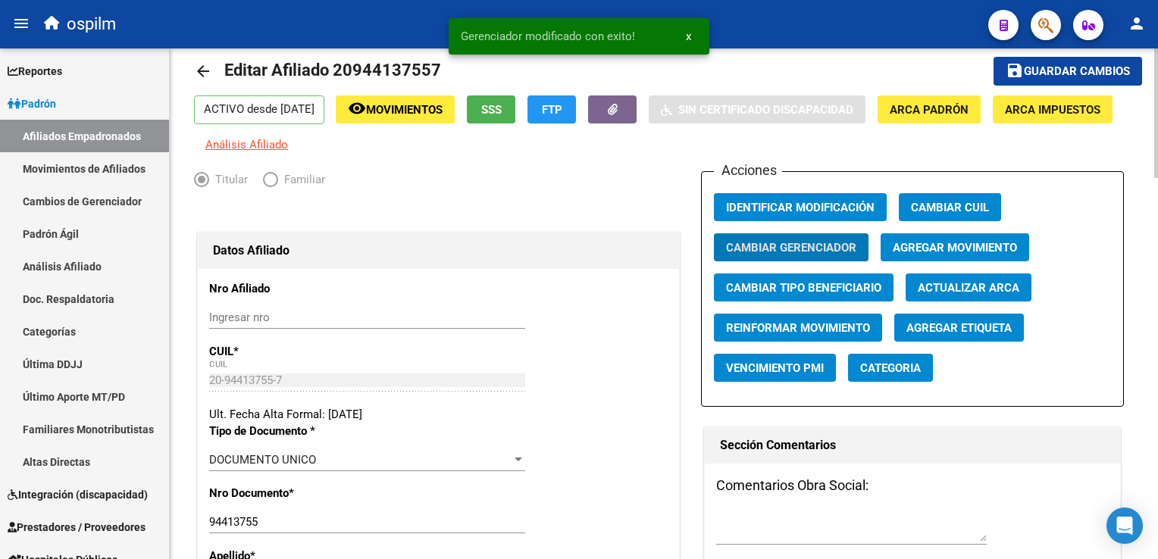
drag, startPoint x: 1087, startPoint y: 66, endPoint x: 1054, endPoint y: 69, distance: 32.7
click at [1085, 66] on span "Guardar cambios" at bounding box center [1077, 72] width 106 height 14
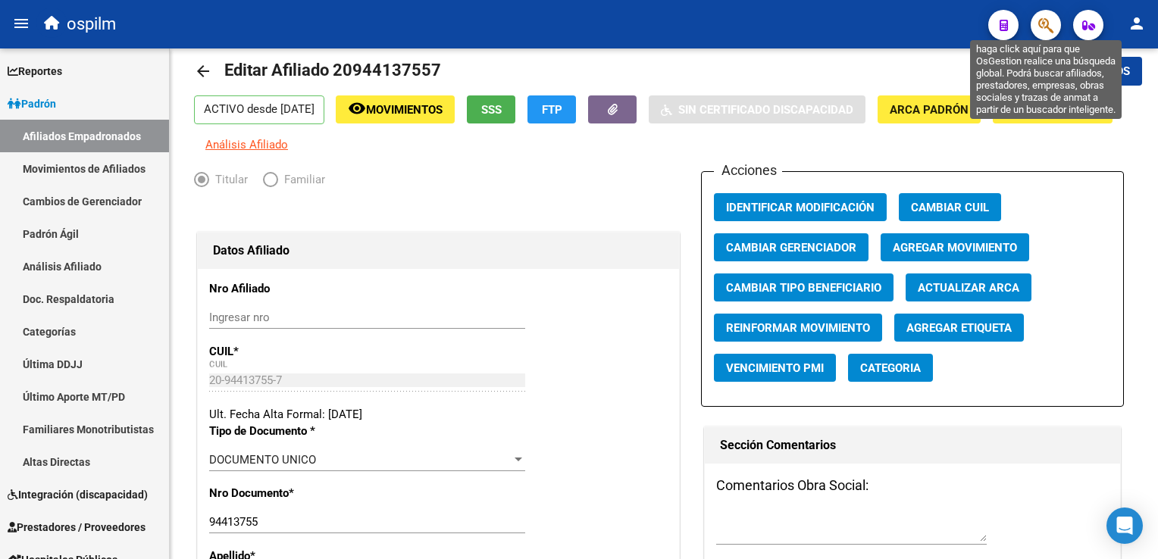
click at [1041, 20] on icon "button" at bounding box center [1045, 25] width 15 height 17
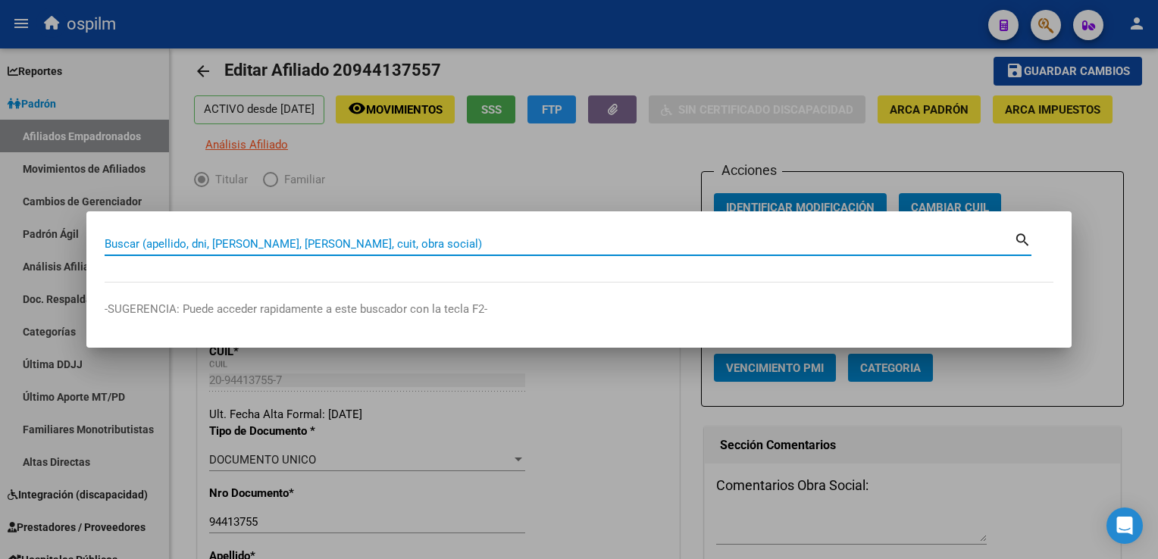
paste input "27322170969"
type input "27322170969"
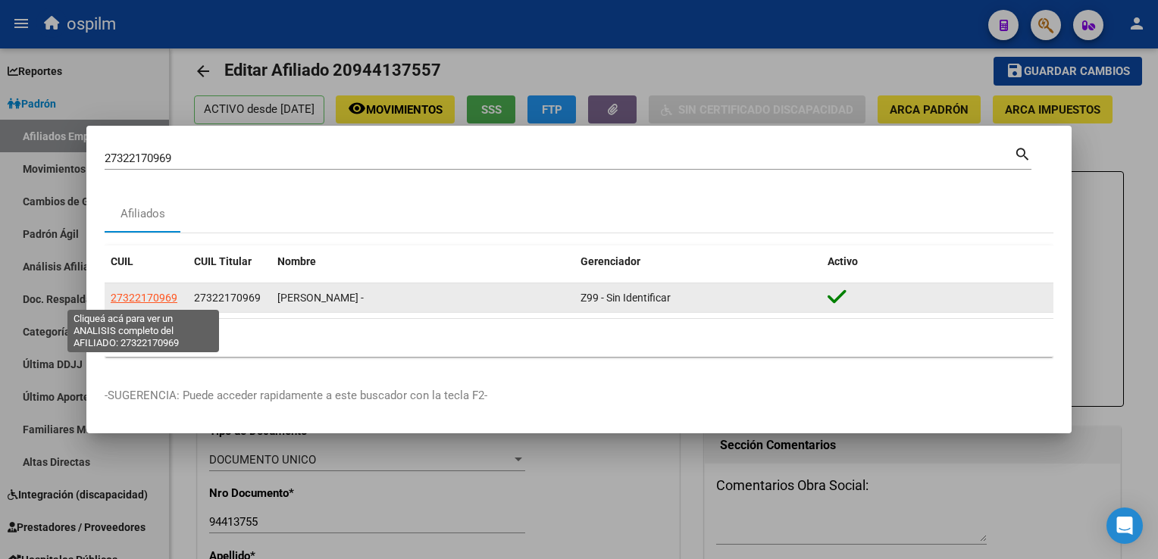
click at [139, 294] on span "27322170969" at bounding box center [144, 298] width 67 height 12
type textarea "27322170969"
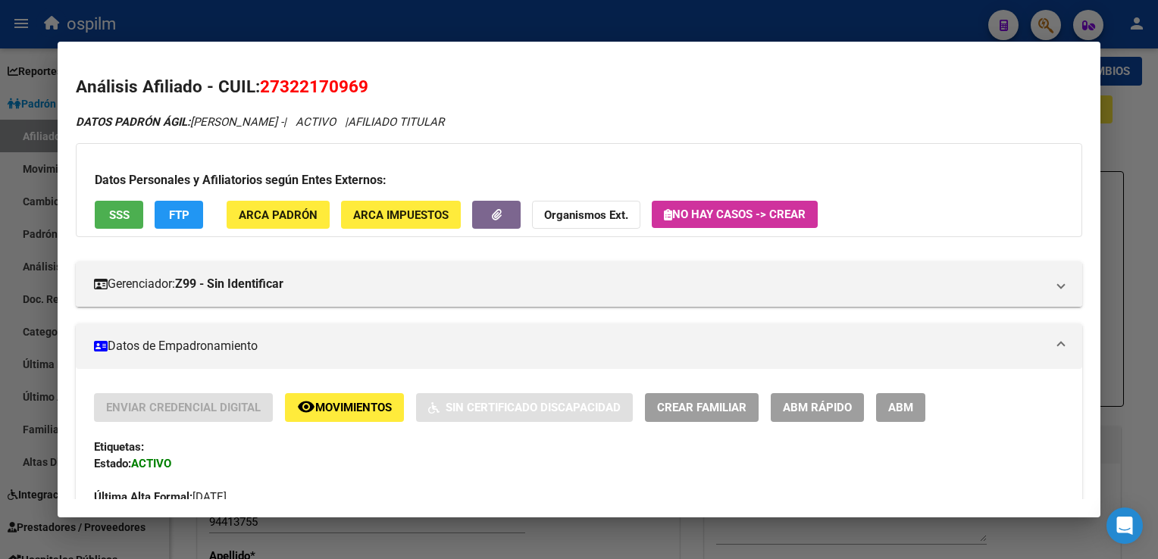
click at [130, 222] on button "SSS" at bounding box center [119, 215] width 49 height 28
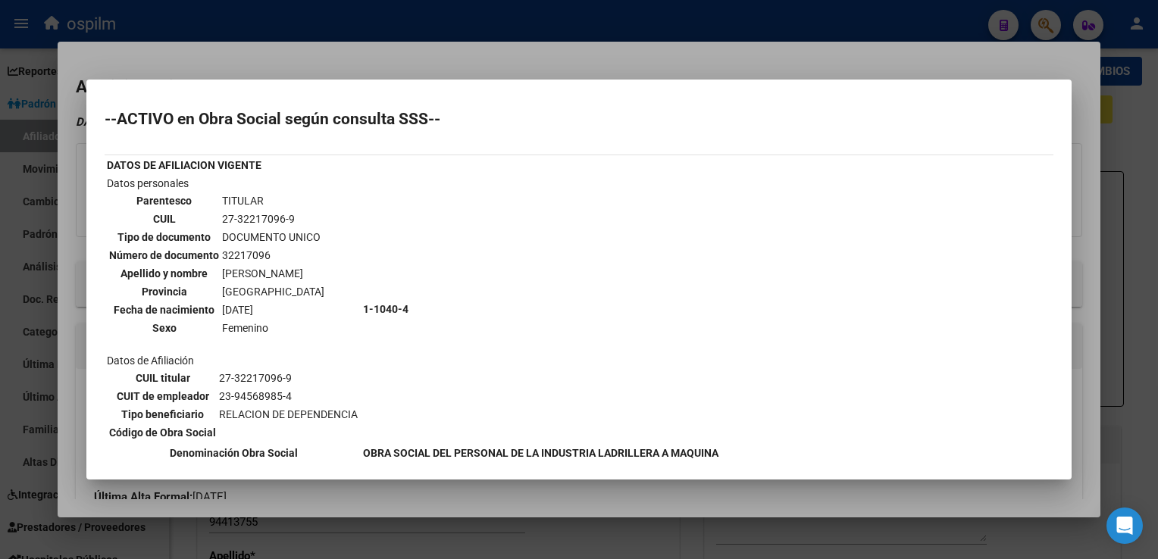
click at [600, 56] on div at bounding box center [579, 279] width 1158 height 559
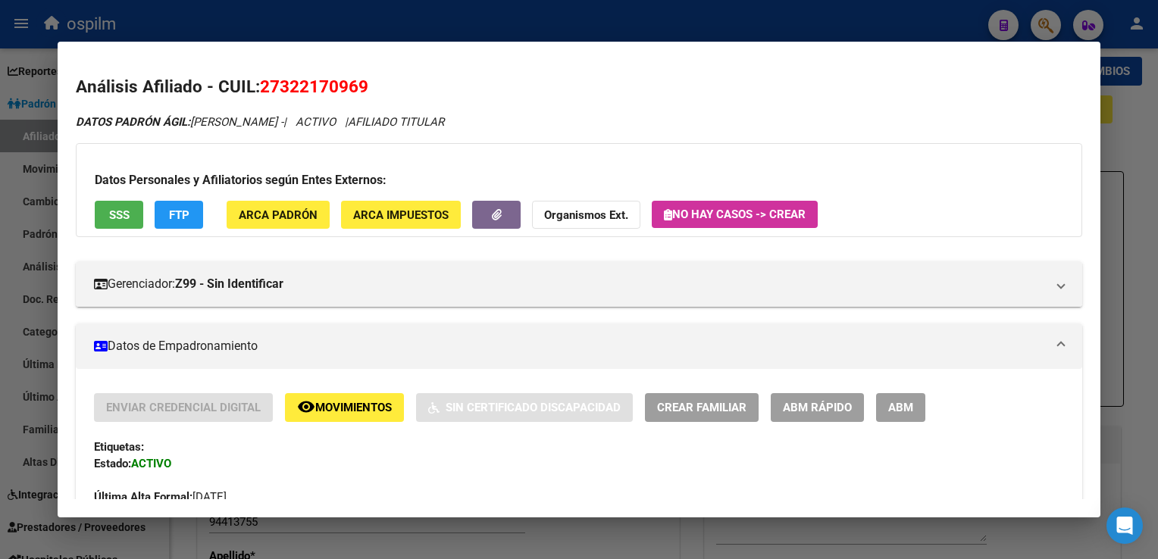
drag, startPoint x: 288, startPoint y: 213, endPoint x: 296, endPoint y: 208, distance: 9.9
click at [296, 208] on span "ARCA Padrón" at bounding box center [278, 215] width 79 height 14
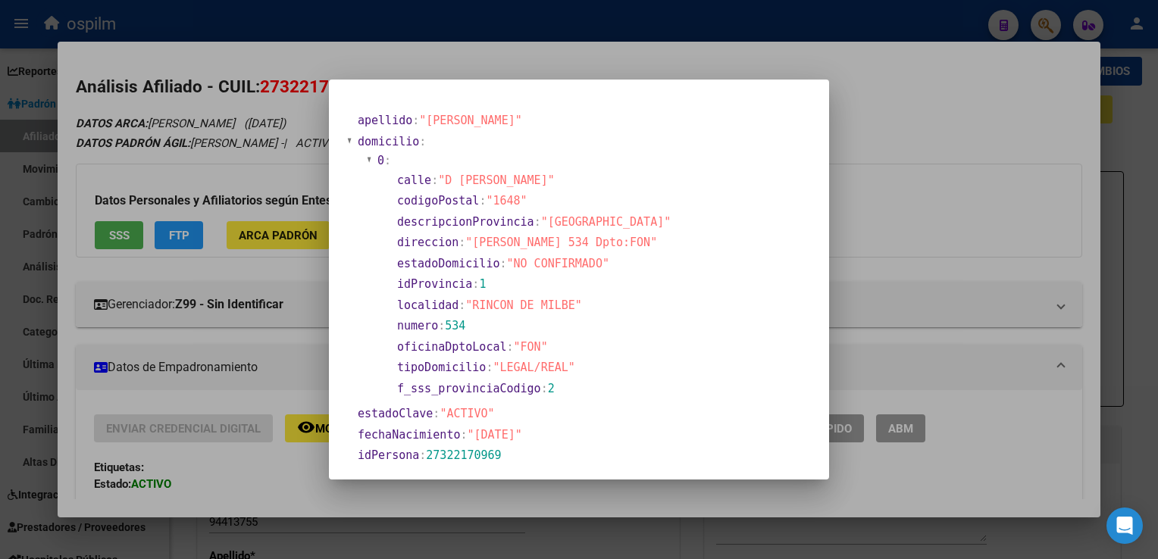
click at [922, 105] on div at bounding box center [579, 279] width 1158 height 559
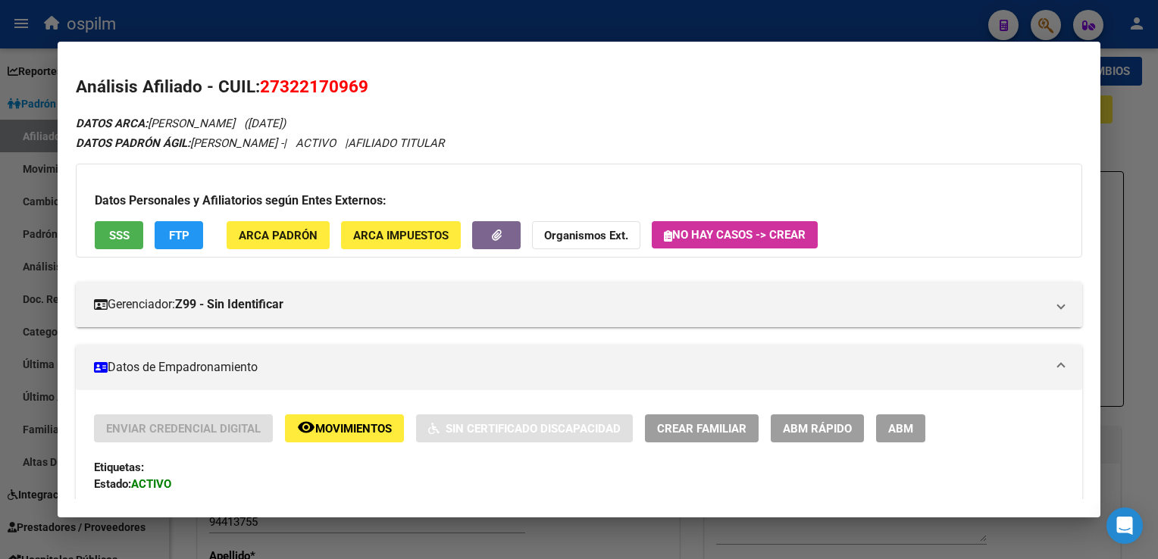
drag, startPoint x: 900, startPoint y: 426, endPoint x: 933, endPoint y: 399, distance: 42.5
click at [902, 426] on span "ABM" at bounding box center [900, 429] width 25 height 14
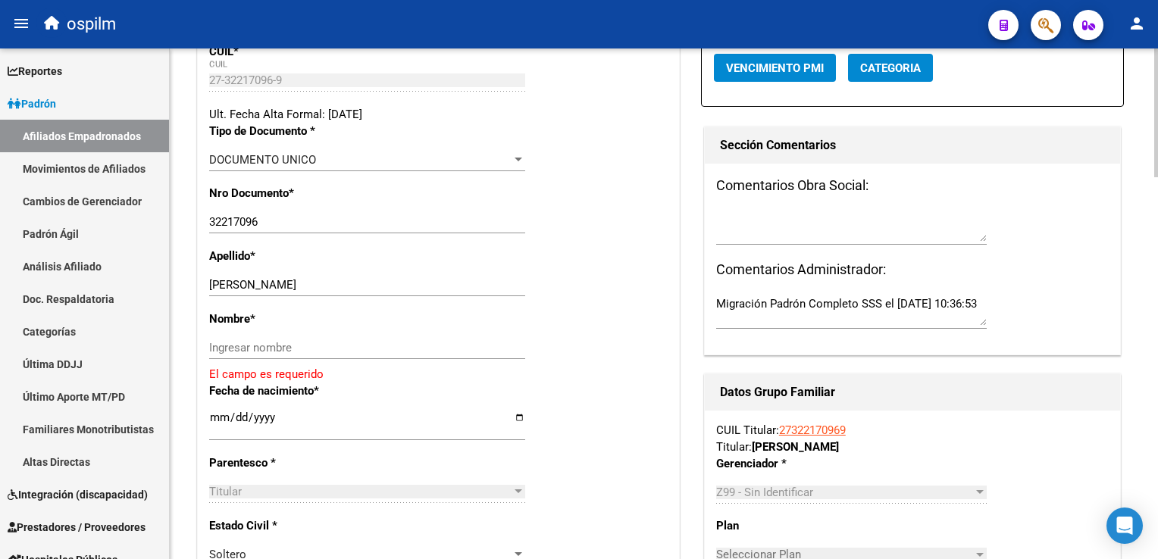
scroll to position [350, 0]
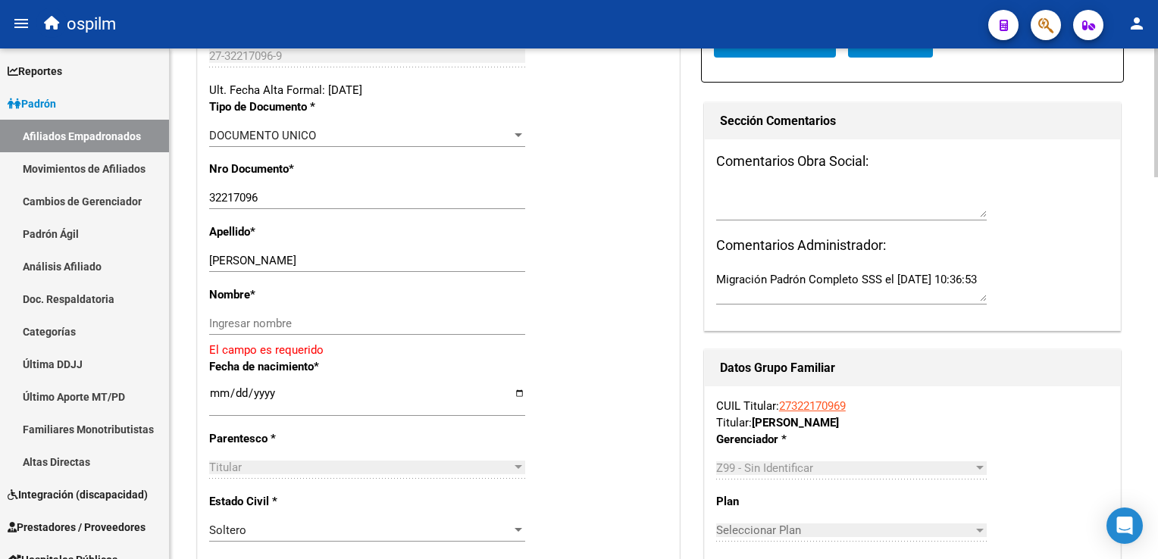
click at [1157, 213] on html "menu ospilm person Firma Express Reportes Ingresos Devengados Análisis Históric…" at bounding box center [579, 279] width 1158 height 559
drag, startPoint x: 256, startPoint y: 269, endPoint x: 347, endPoint y: 268, distance: 90.9
click at [368, 268] on input "CASTRO PAOLA ALEJANDRA" at bounding box center [367, 261] width 316 height 14
type input "CASTRO"
click at [236, 330] on input "Ingresar nombre" at bounding box center [367, 324] width 316 height 14
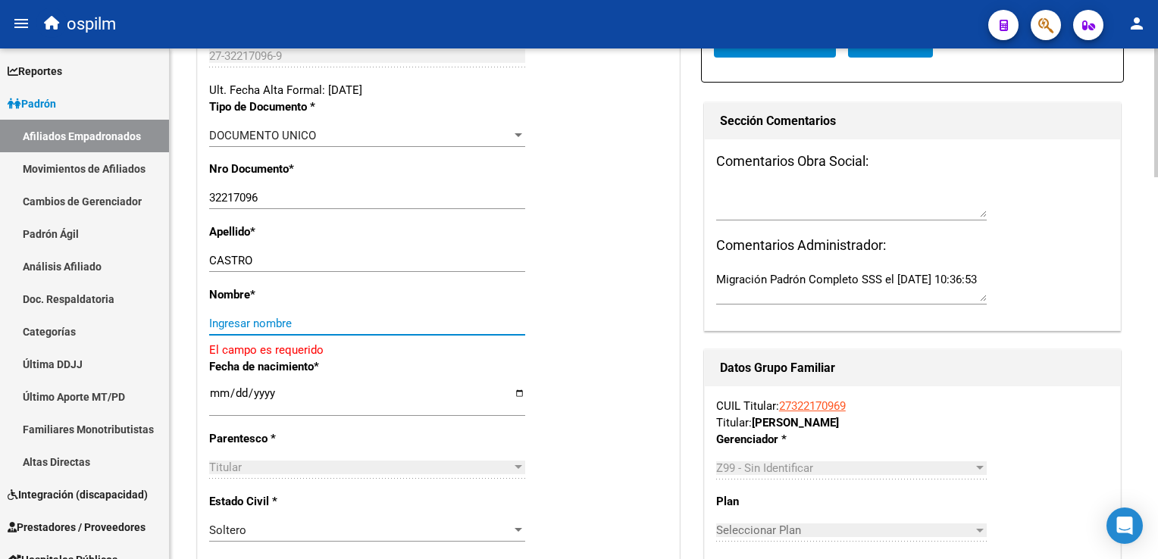
paste input "PAOLA ALEJANDRA"
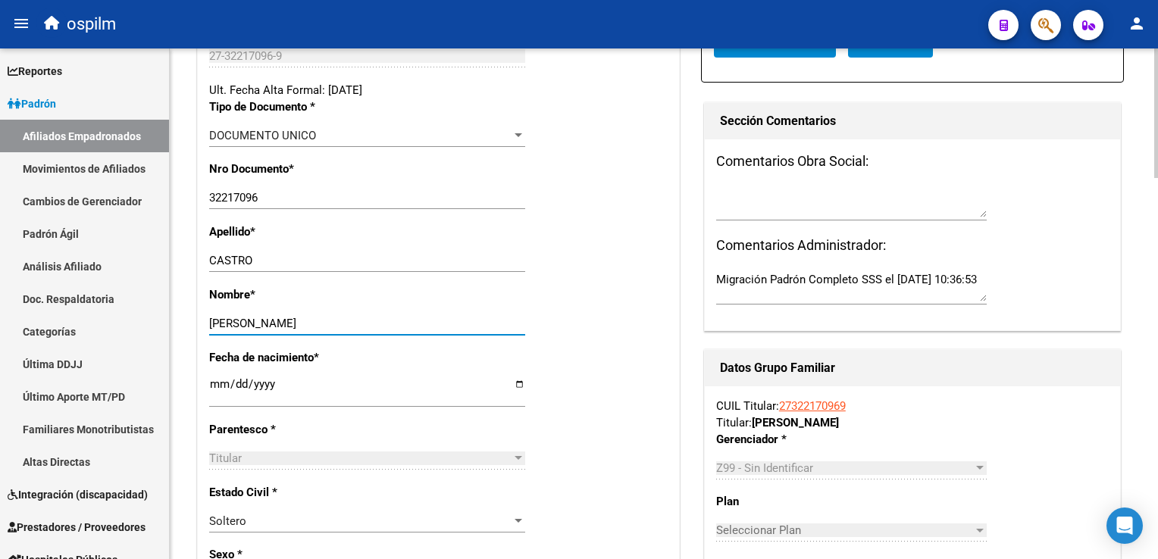
scroll to position [0, 0]
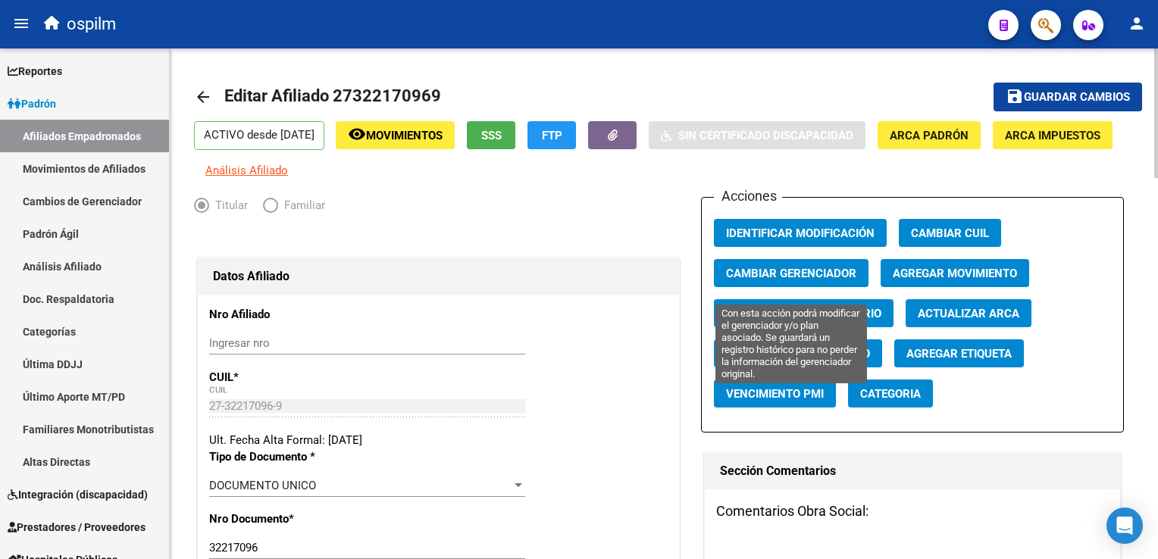
type input "PAOLA ALEJANDRA"
click at [749, 280] on span "Cambiar Gerenciador" at bounding box center [791, 274] width 130 height 14
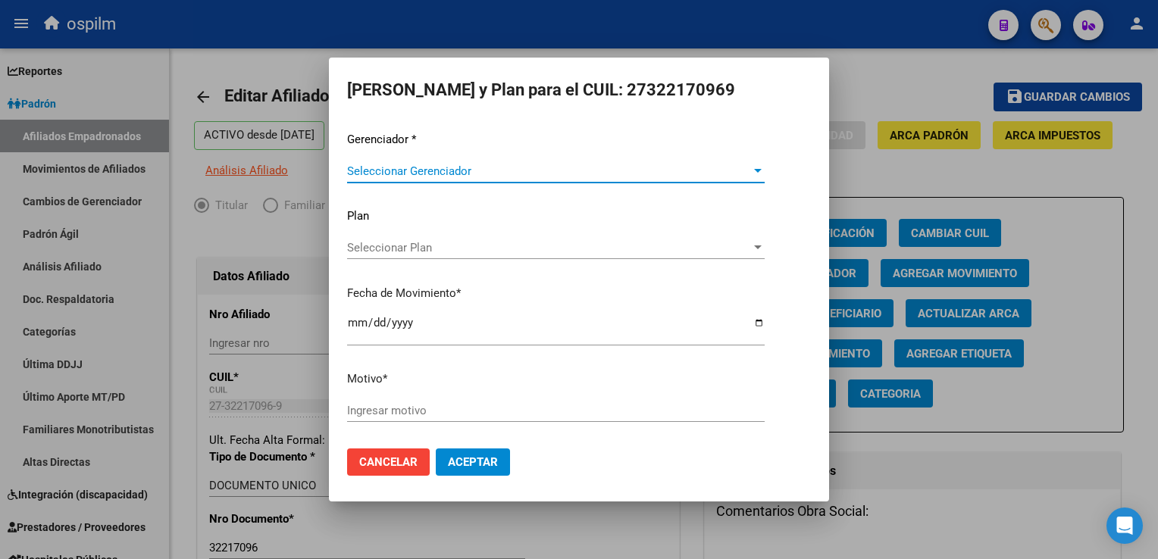
click at [416, 177] on span "Seleccionar Gerenciador" at bounding box center [549, 171] width 404 height 14
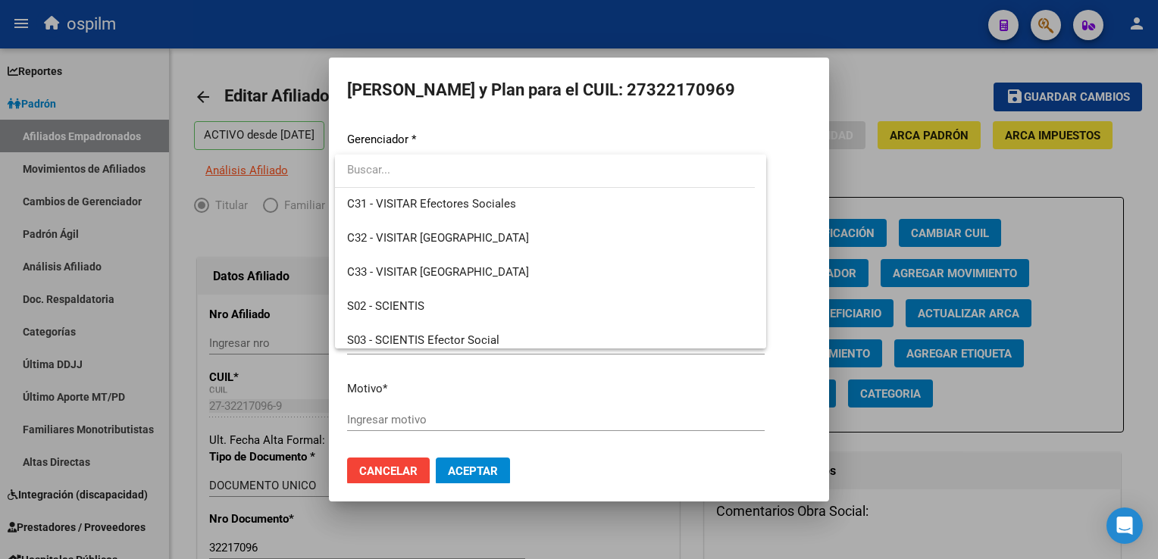
scroll to position [215, 0]
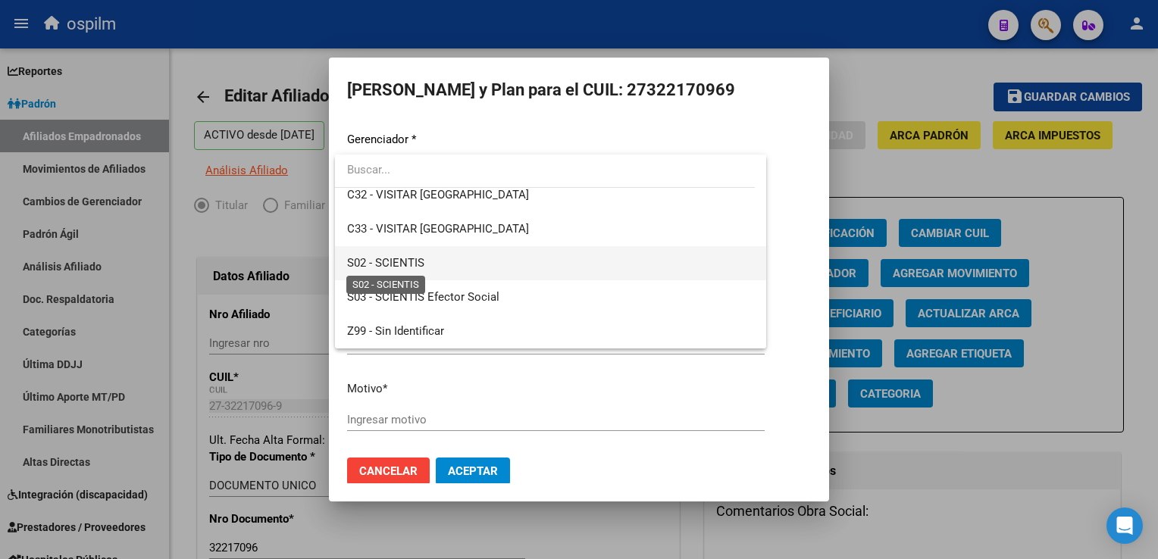
click at [408, 268] on span "S02 - SCIENTIS" at bounding box center [385, 263] width 77 height 14
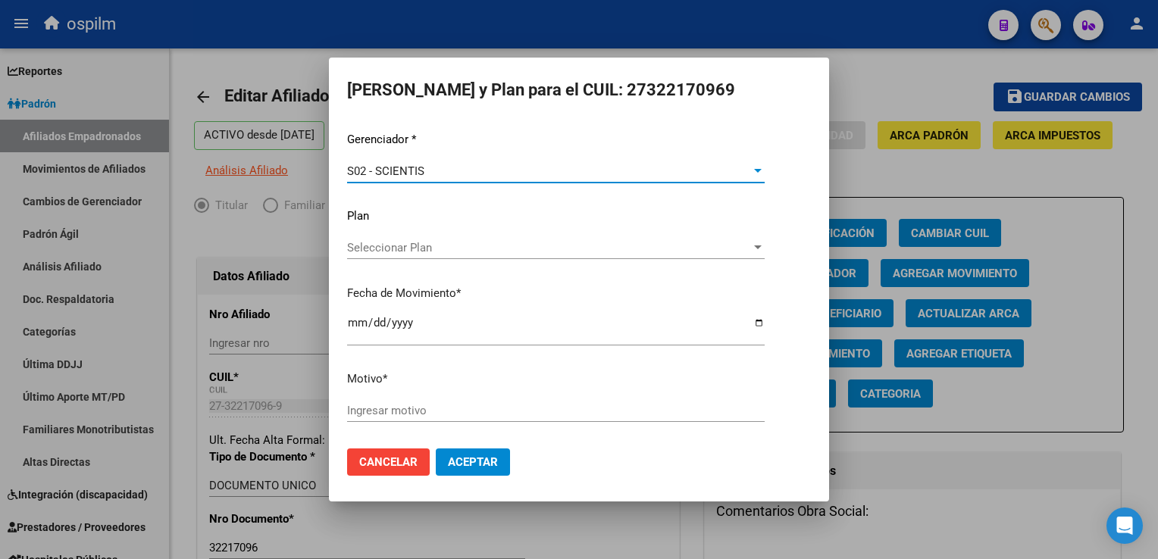
click at [358, 412] on input "Ingresar motivo" at bounding box center [556, 411] width 418 height 14
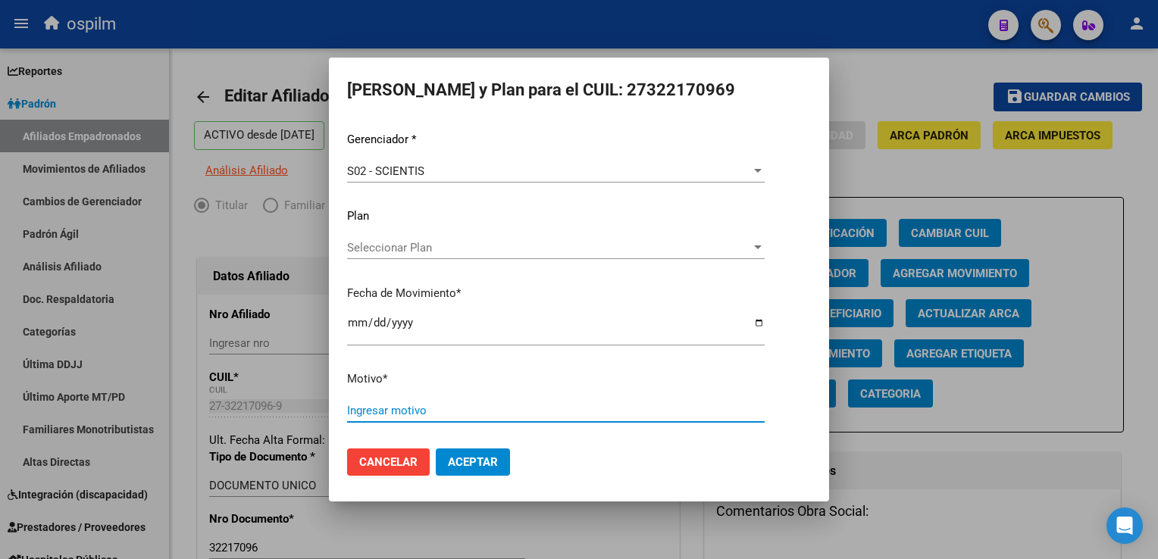
type input "r"
type input "Retroactivo"
click at [469, 452] on button "Aceptar" at bounding box center [473, 462] width 74 height 27
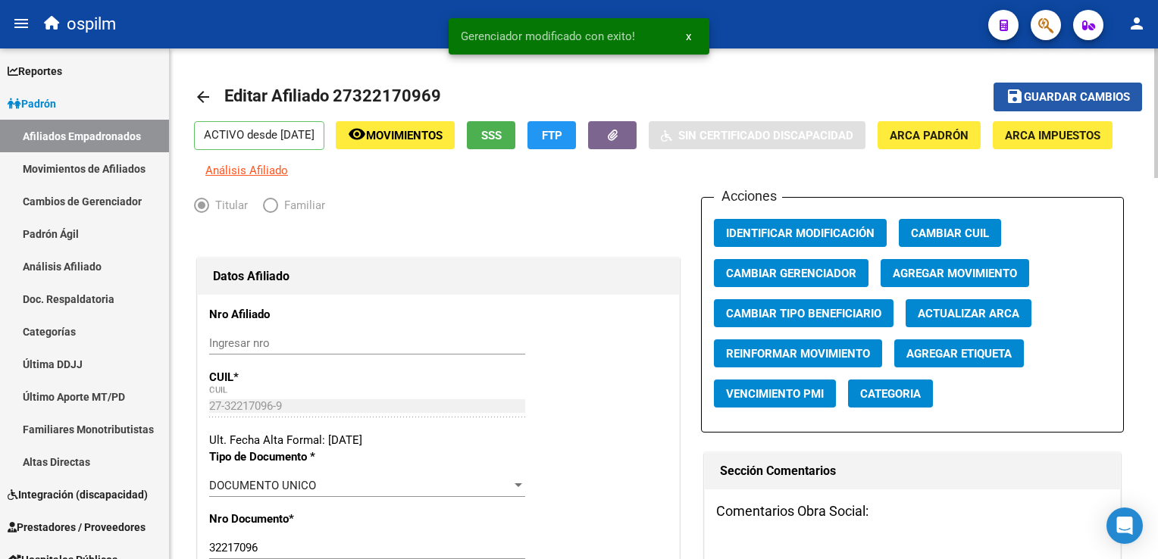
click at [1088, 98] on span "Guardar cambios" at bounding box center [1077, 98] width 106 height 14
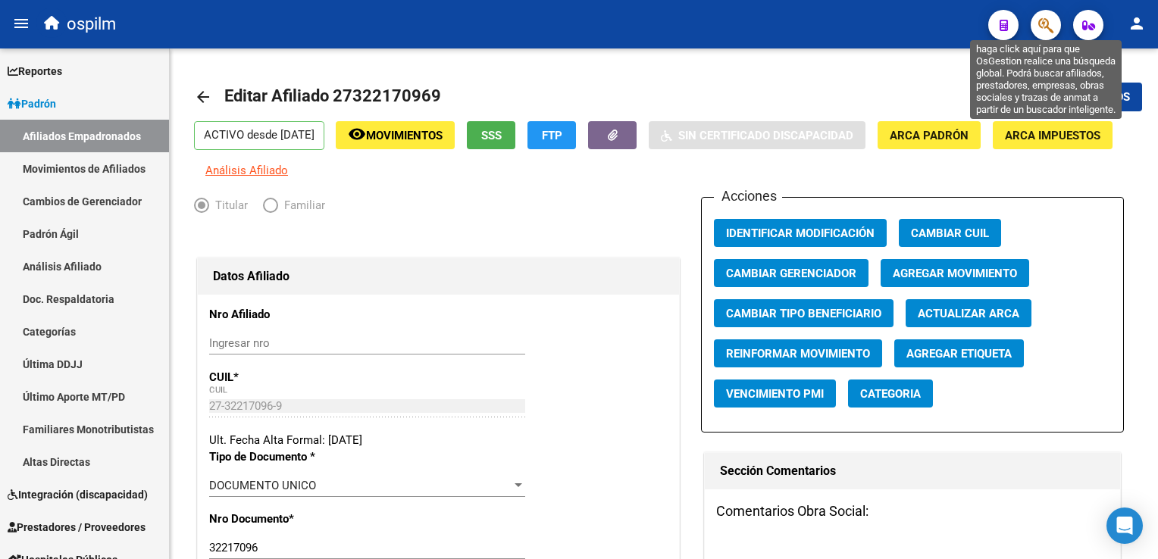
click at [1052, 29] on icon "button" at bounding box center [1045, 25] width 15 height 17
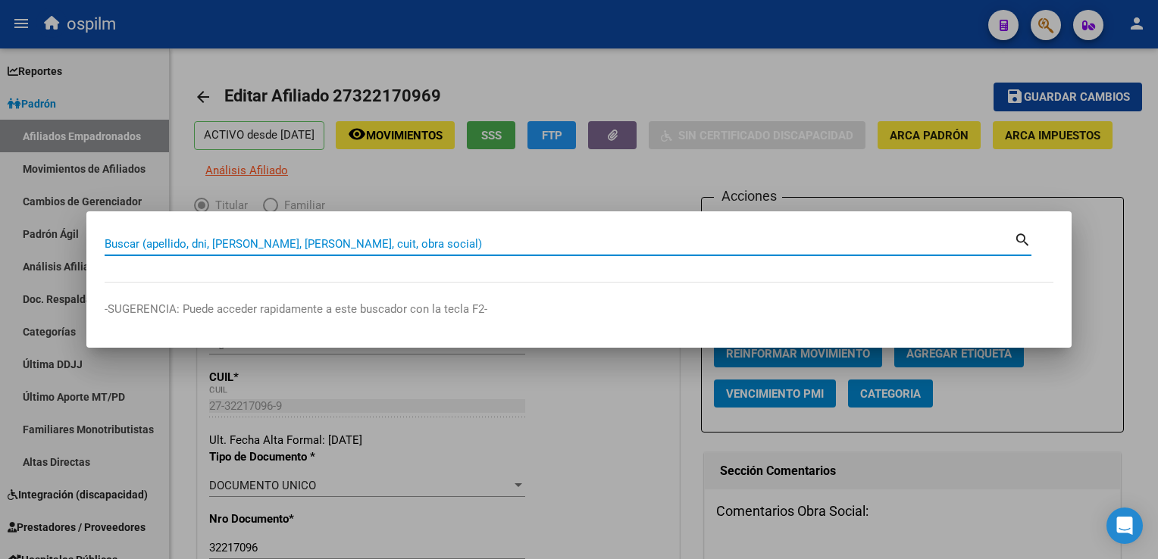
paste input "23347418439"
type input "23347418439"
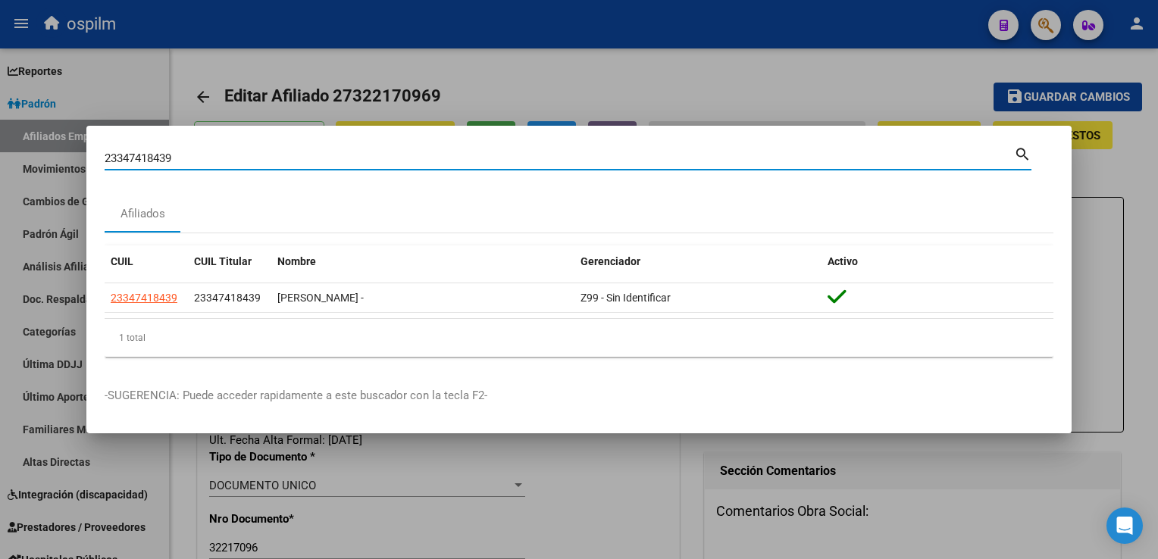
drag, startPoint x: 142, startPoint y: 161, endPoint x: 52, endPoint y: 164, distance: 91.0
click at [52, 164] on div "23347418439 Buscar (apellido, dni, cuil, nro traspaso, cuit, obra social) searc…" at bounding box center [579, 279] width 1158 height 559
paste input "20385433159"
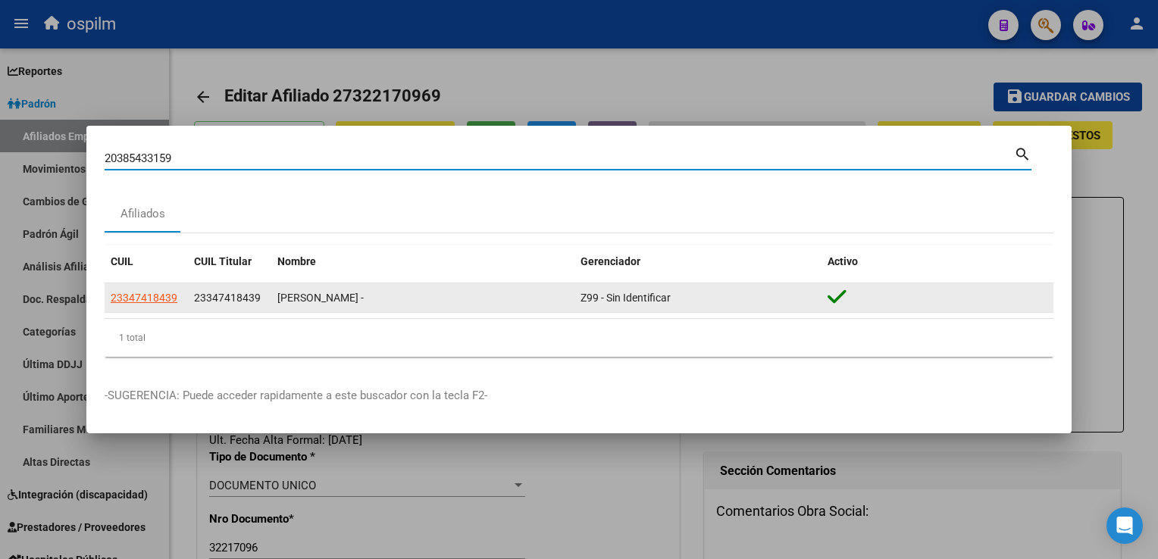
type input "20385433159"
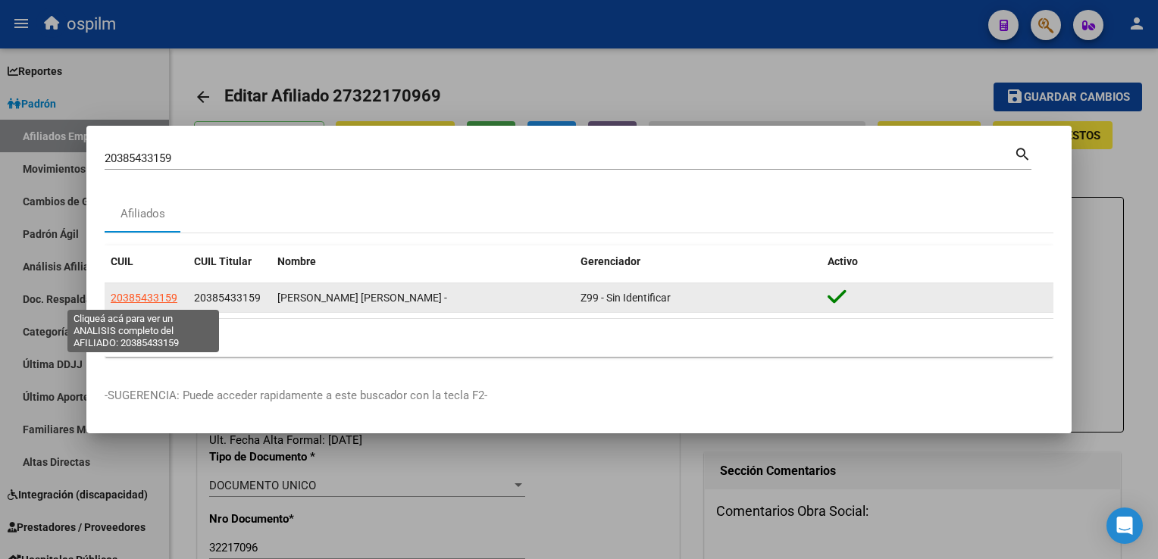
click at [141, 299] on span "20385433159" at bounding box center [144, 298] width 67 height 12
type textarea "20385433159"
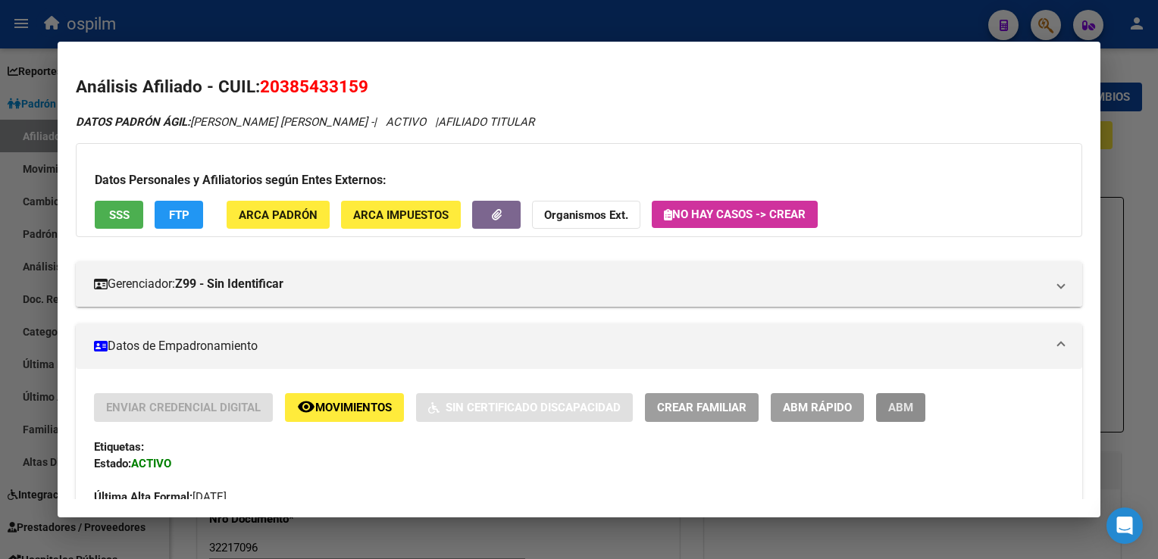
click at [905, 407] on span "ABM" at bounding box center [900, 409] width 25 height 14
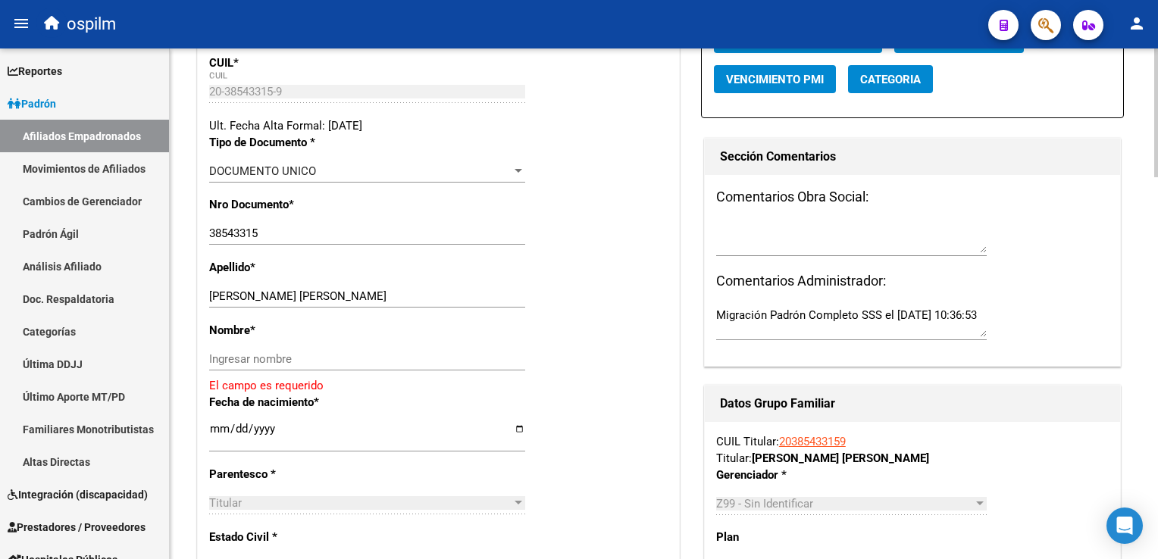
click at [1157, 178] on html "menu ospilm person Firma Express Reportes Ingresos Devengados Análisis Históric…" at bounding box center [579, 279] width 1158 height 559
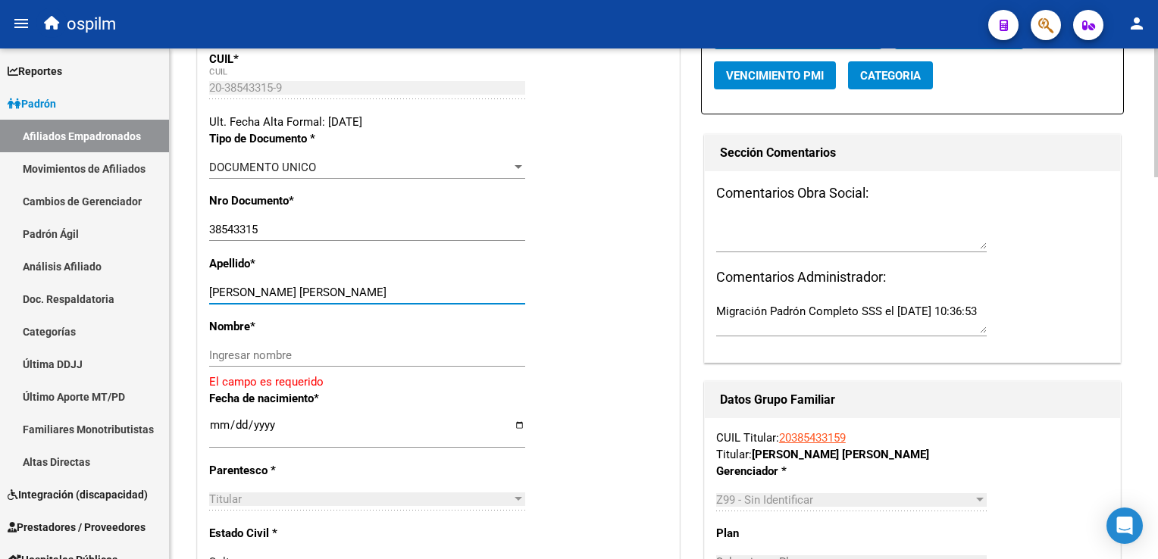
drag, startPoint x: 264, startPoint y: 296, endPoint x: 293, endPoint y: 299, distance: 29.0
click at [355, 293] on div "VILLALBA PABLO JAVIER Ingresar apellido" at bounding box center [367, 292] width 316 height 23
type input "VILLALBA"
click at [222, 362] on input "Ingresar nombre" at bounding box center [367, 356] width 316 height 14
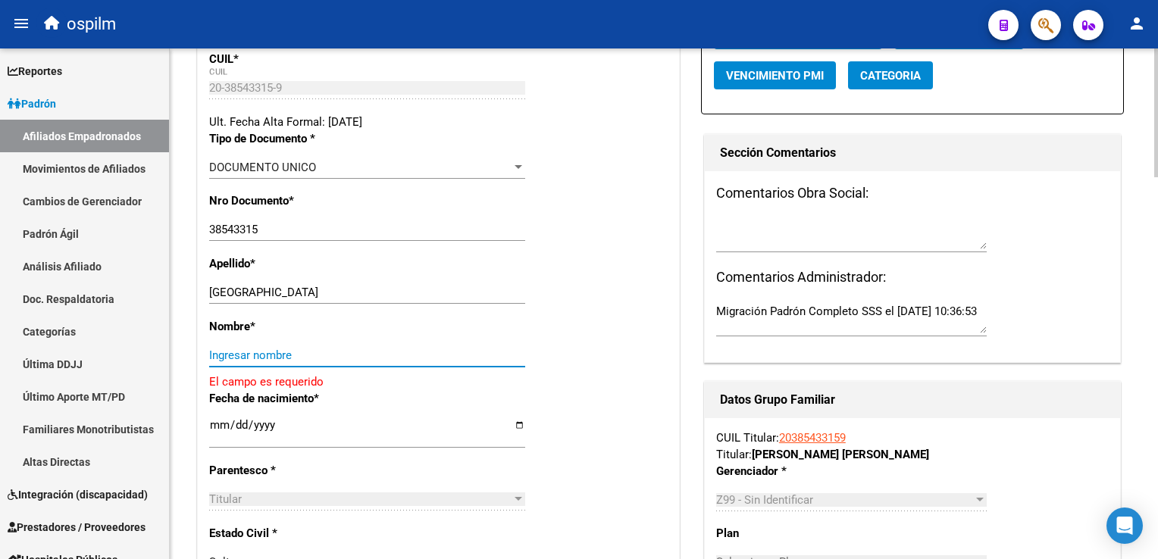
paste input "PABLO JAVIER"
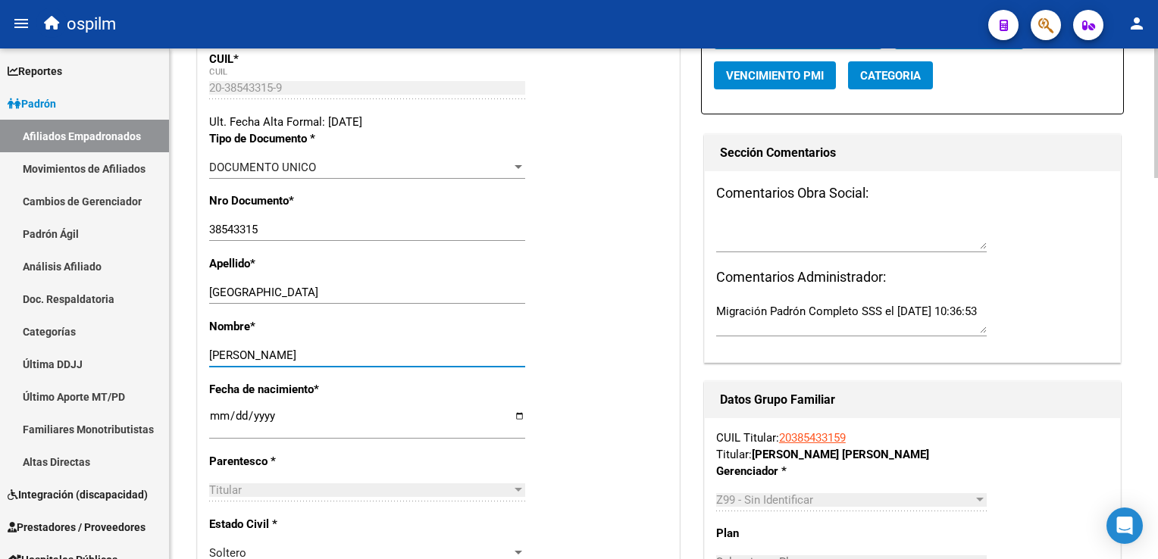
scroll to position [0, 0]
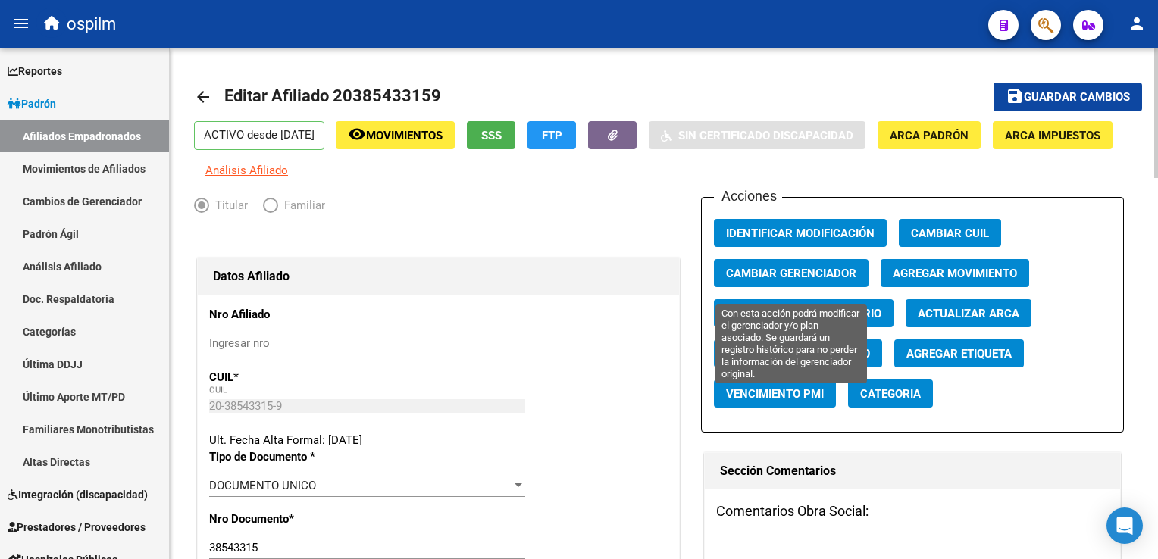
type input "PABLO JAVIER"
click at [779, 280] on span "Cambiar Gerenciador" at bounding box center [791, 274] width 130 height 14
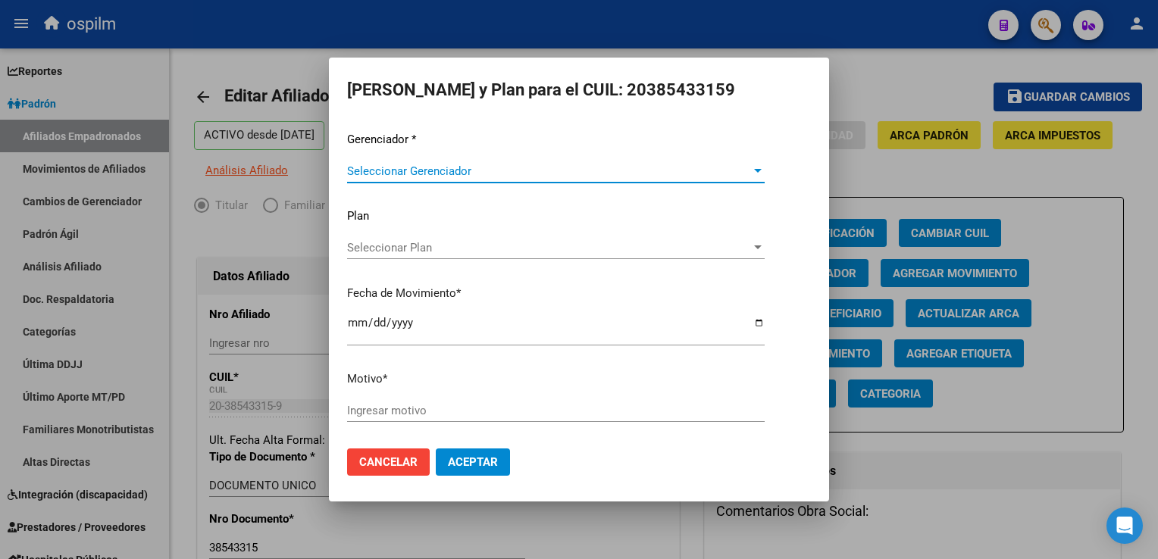
click at [412, 173] on span "Seleccionar Gerenciador" at bounding box center [549, 171] width 404 height 14
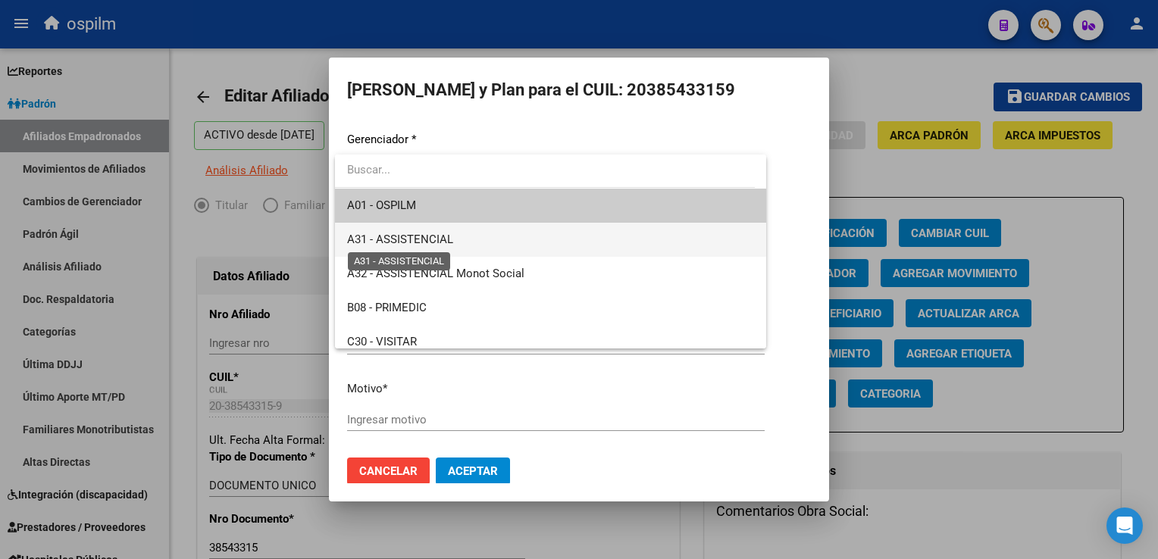
click at [410, 244] on span "A31 - ASSISTENCIAL" at bounding box center [400, 240] width 106 height 14
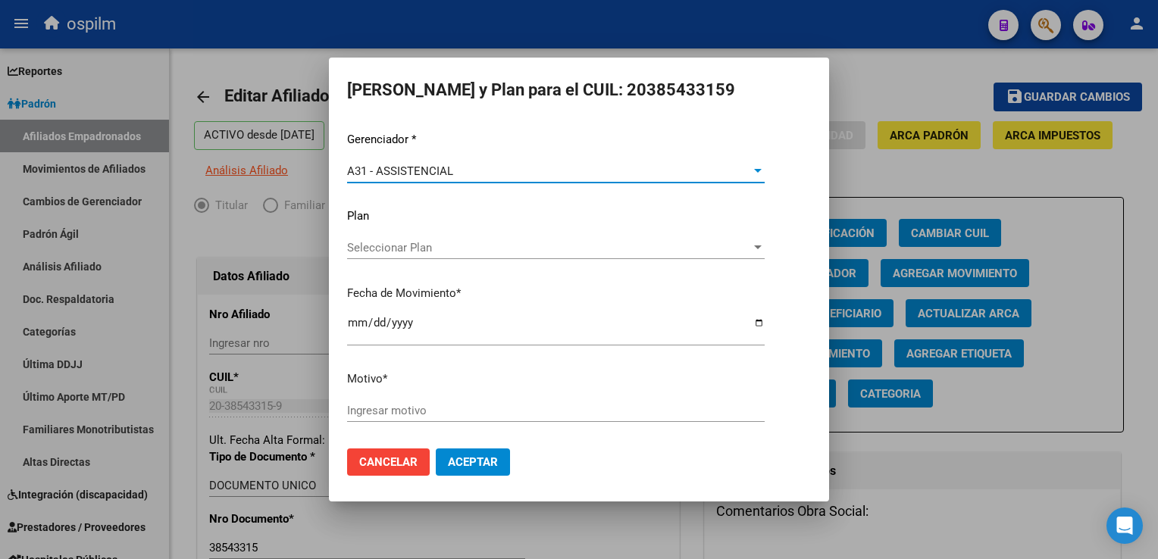
click at [373, 404] on input "Ingresar motivo" at bounding box center [556, 411] width 418 height 14
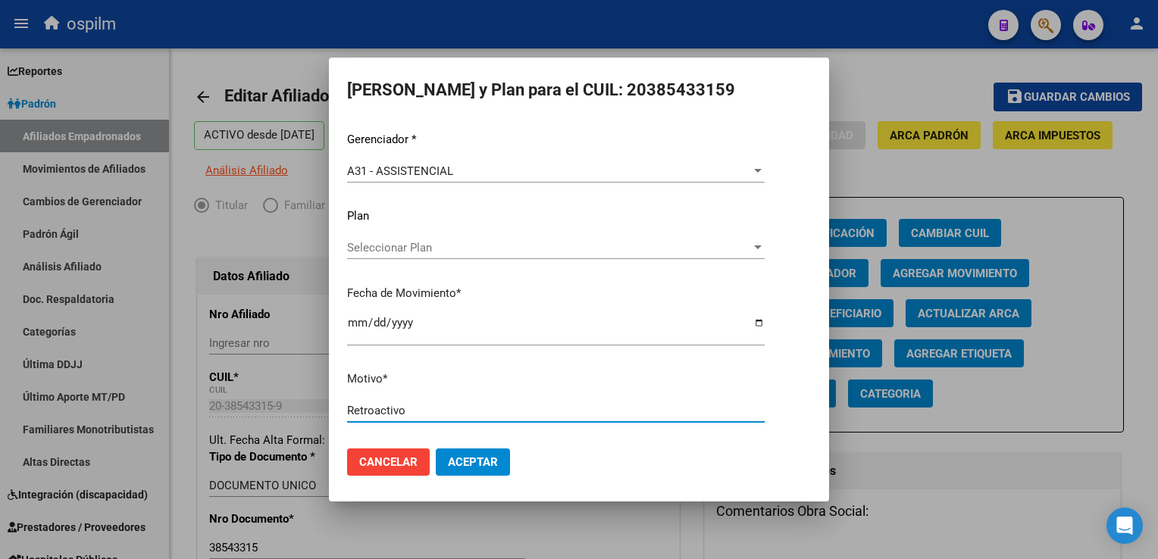
type input "Retroactivo"
drag, startPoint x: 470, startPoint y: 456, endPoint x: 1085, endPoint y: 138, distance: 692.8
click at [477, 454] on button "Aceptar" at bounding box center [473, 462] width 74 height 27
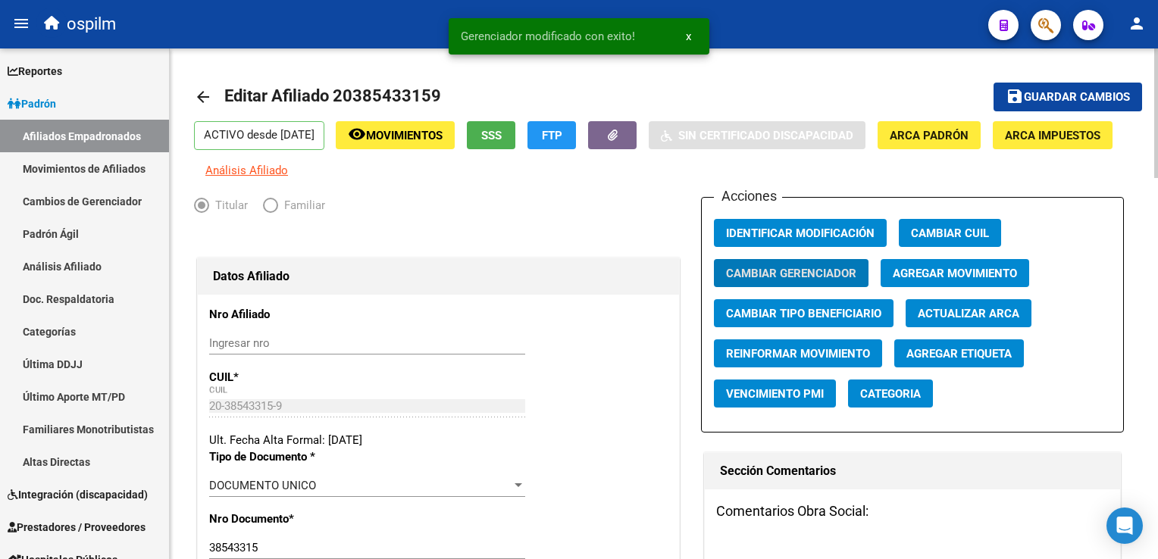
click at [1073, 91] on span "Guardar cambios" at bounding box center [1077, 98] width 106 height 14
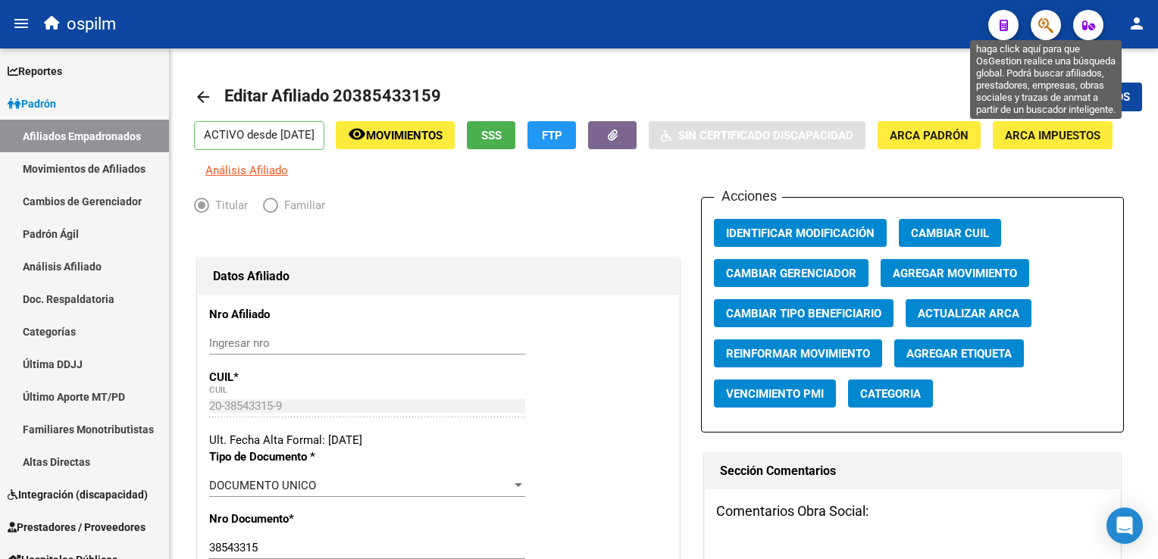
click at [1049, 29] on icon "button" at bounding box center [1045, 25] width 15 height 17
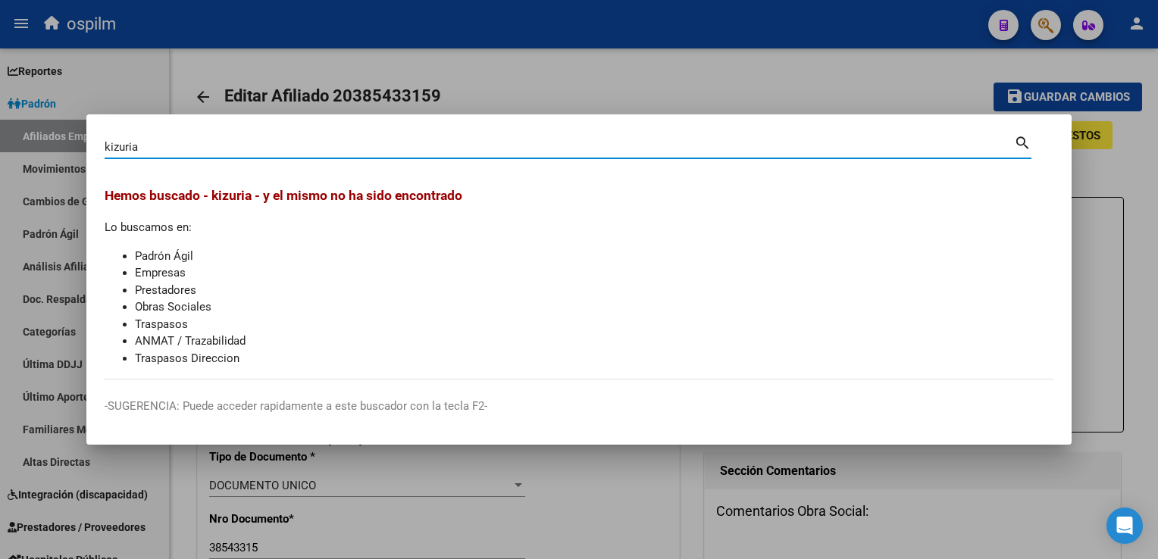
click at [124, 146] on input "kizuria" at bounding box center [559, 147] width 909 height 14
type input "kizuira"
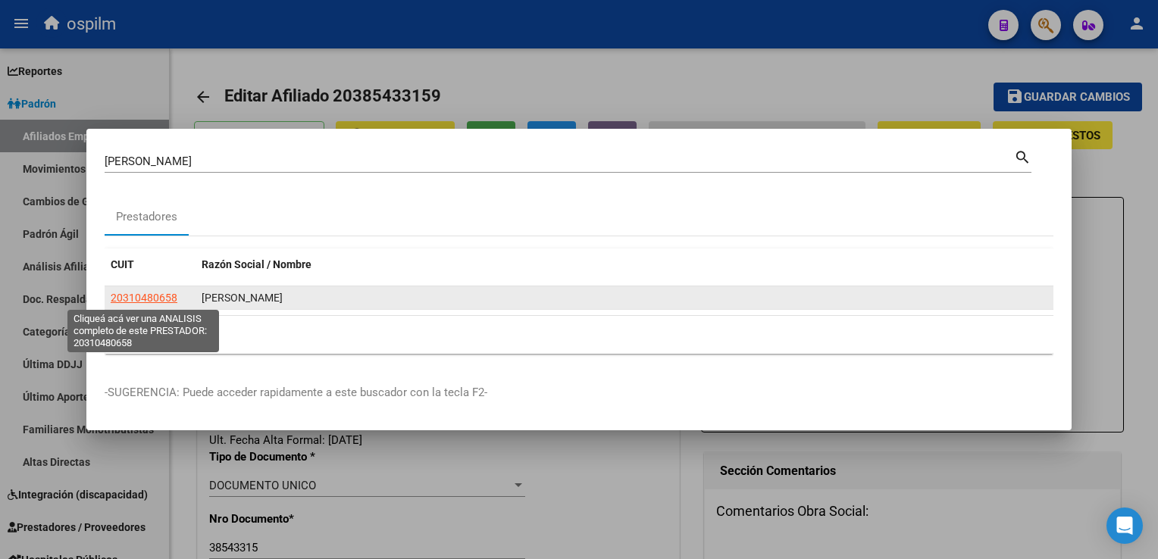
click at [137, 296] on span "20310480658" at bounding box center [144, 298] width 67 height 12
type textarea "20310480658"
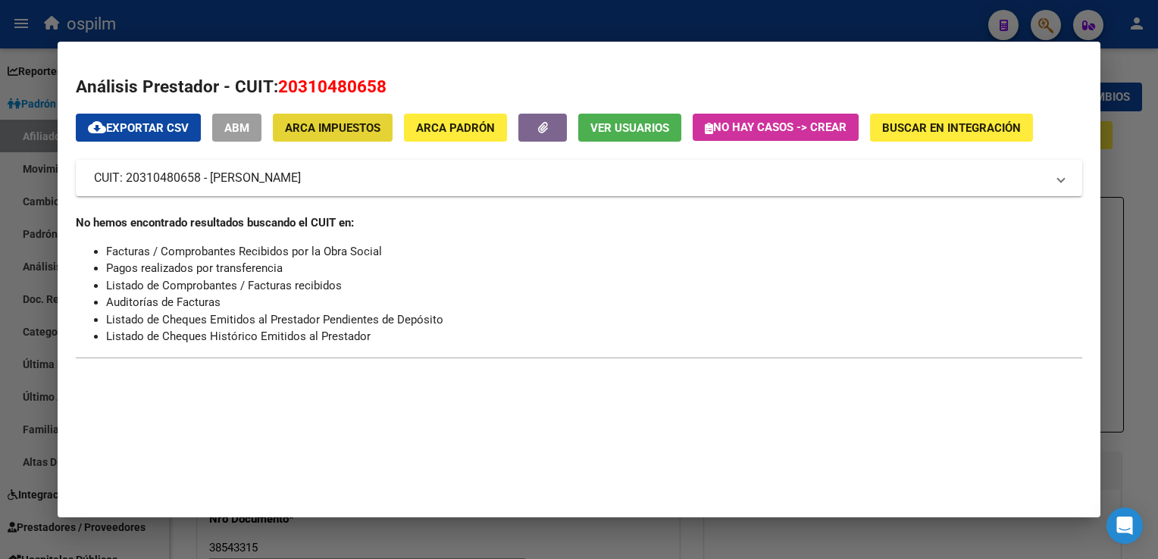
click at [318, 135] on span "ARCA Impuestos" at bounding box center [332, 128] width 95 height 14
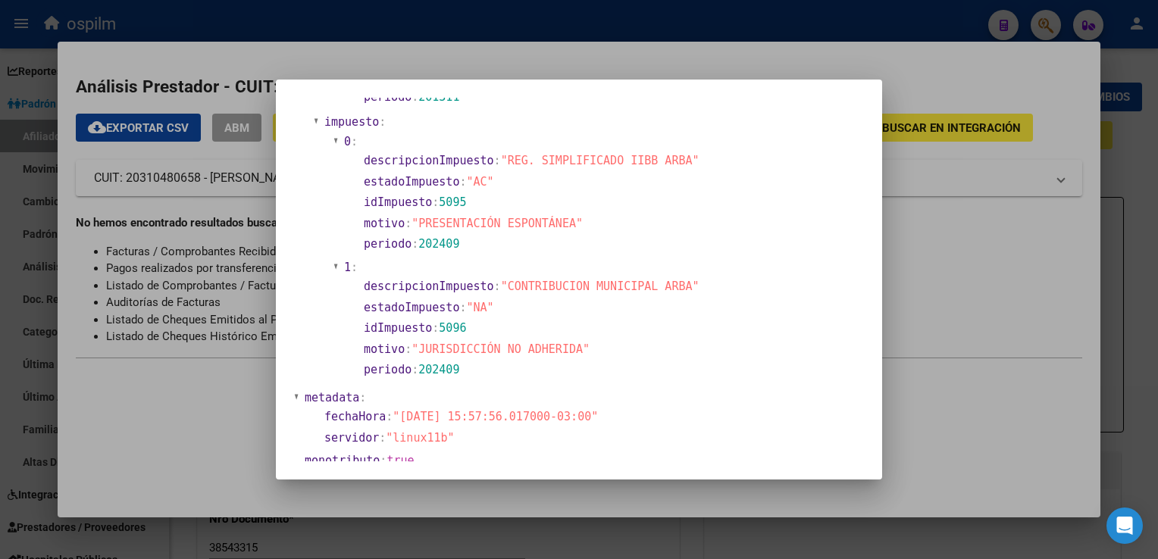
scroll to position [1406, 0]
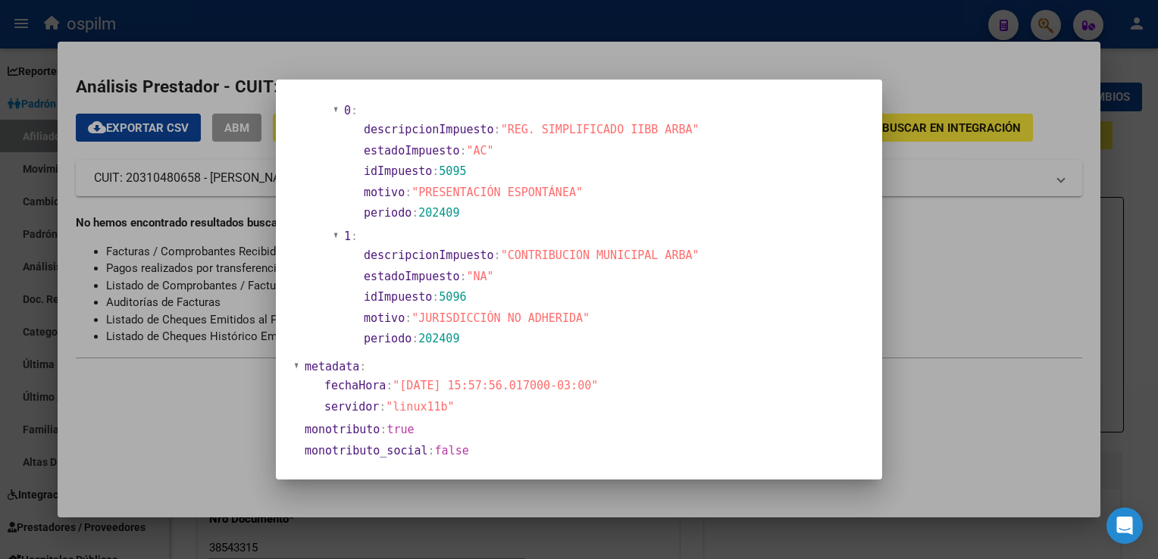
click at [940, 83] on div at bounding box center [579, 279] width 1158 height 559
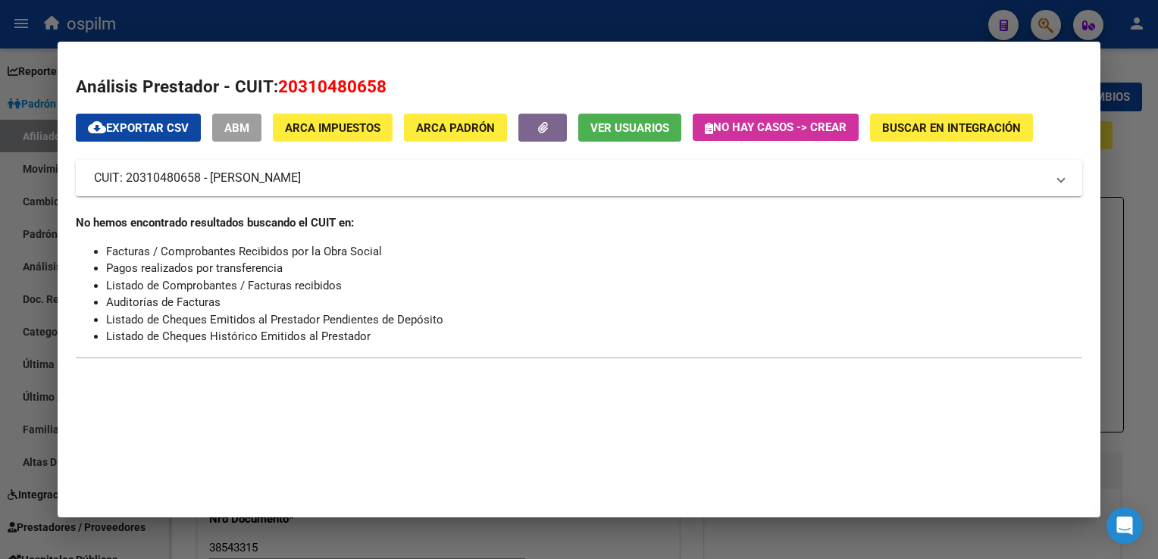
drag, startPoint x: 404, startPoint y: 89, endPoint x: 282, endPoint y: 87, distance: 122.0
click at [282, 87] on h2 "Análisis Prestador - CUIT: 20310480658" at bounding box center [579, 87] width 1006 height 26
copy span "20310480658"
click at [787, 11] on div at bounding box center [579, 279] width 1158 height 559
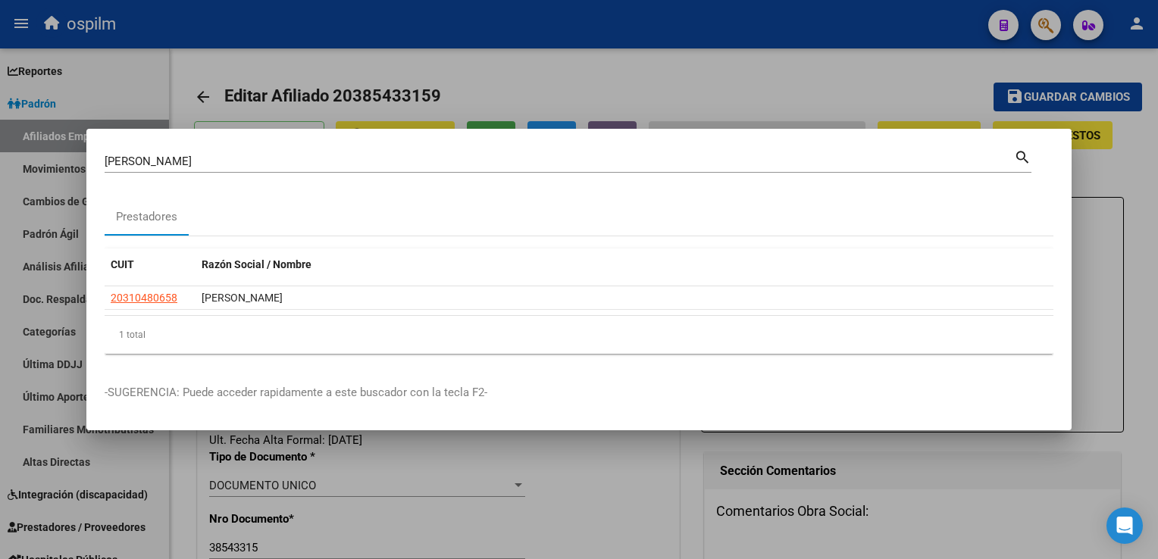
click at [537, 71] on div at bounding box center [579, 279] width 1158 height 559
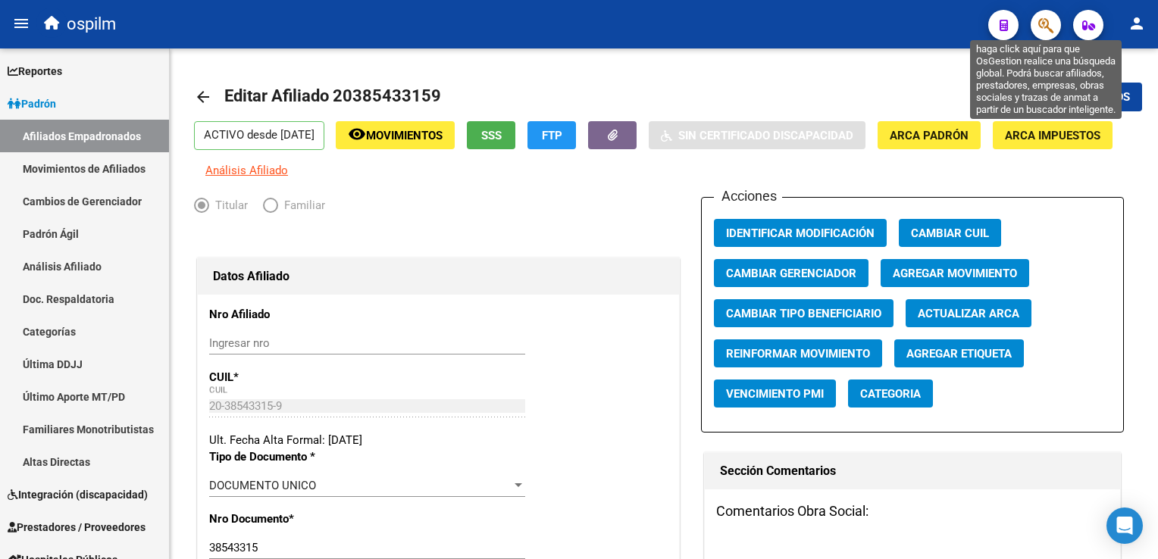
click at [1045, 26] on icon "button" at bounding box center [1045, 25] width 15 height 17
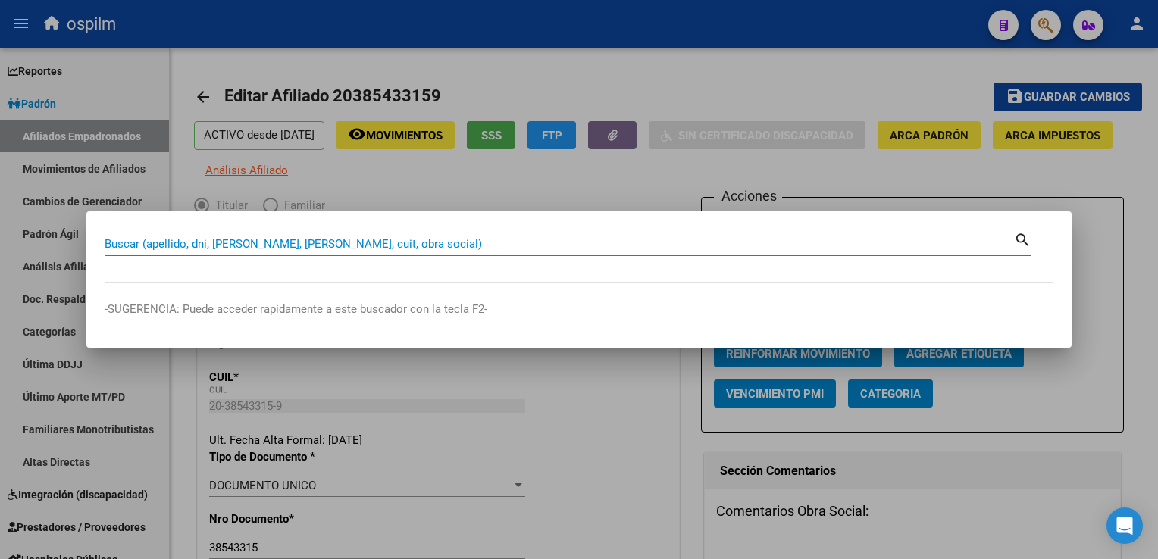
paste input "20310480658"
type input "20310480658"
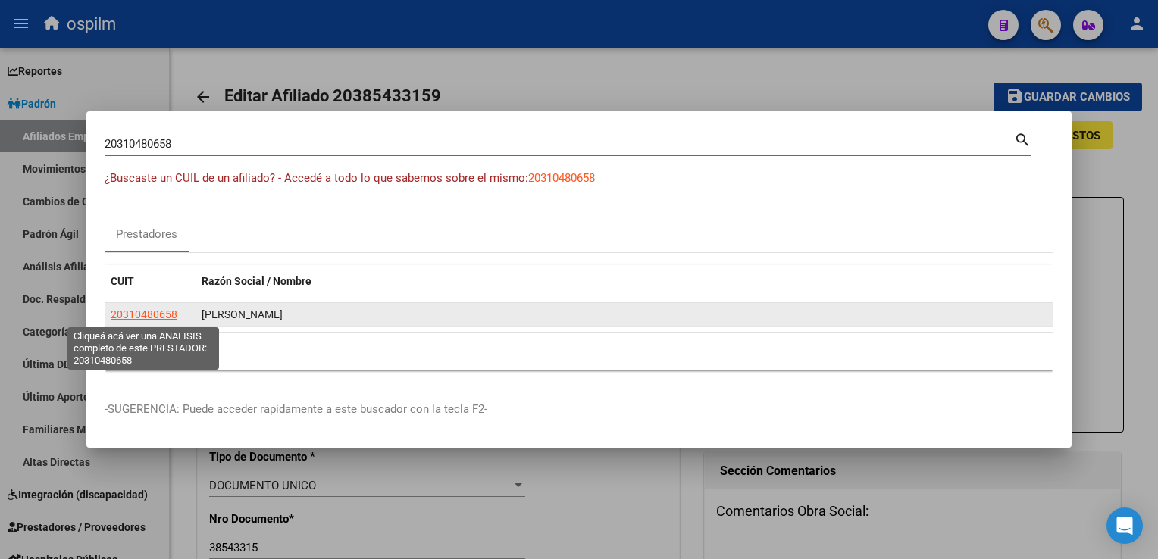
click at [129, 315] on span "20310480658" at bounding box center [144, 314] width 67 height 12
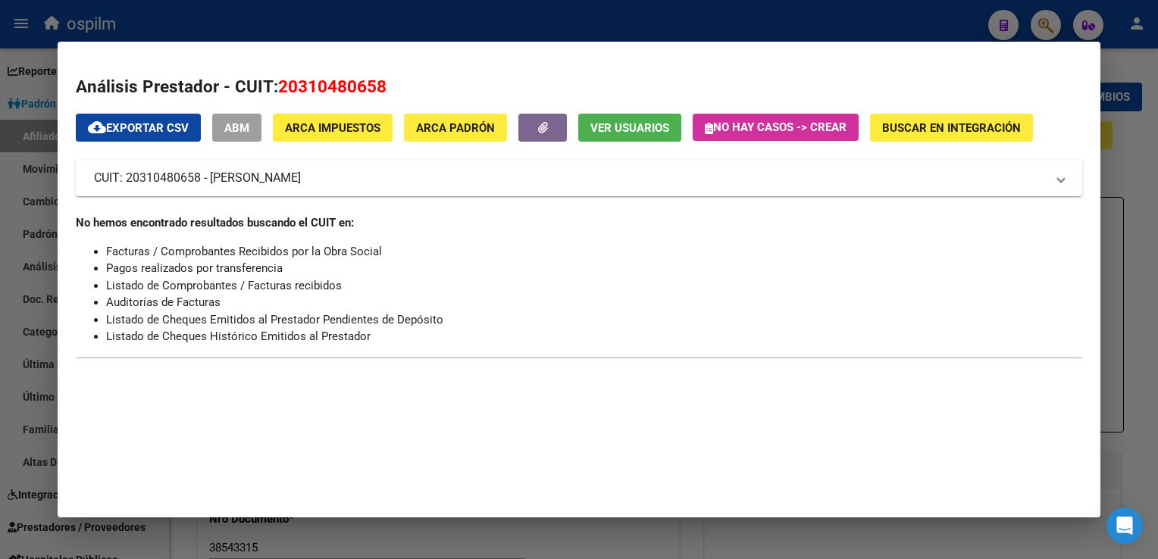
click at [489, 11] on div at bounding box center [579, 279] width 1158 height 559
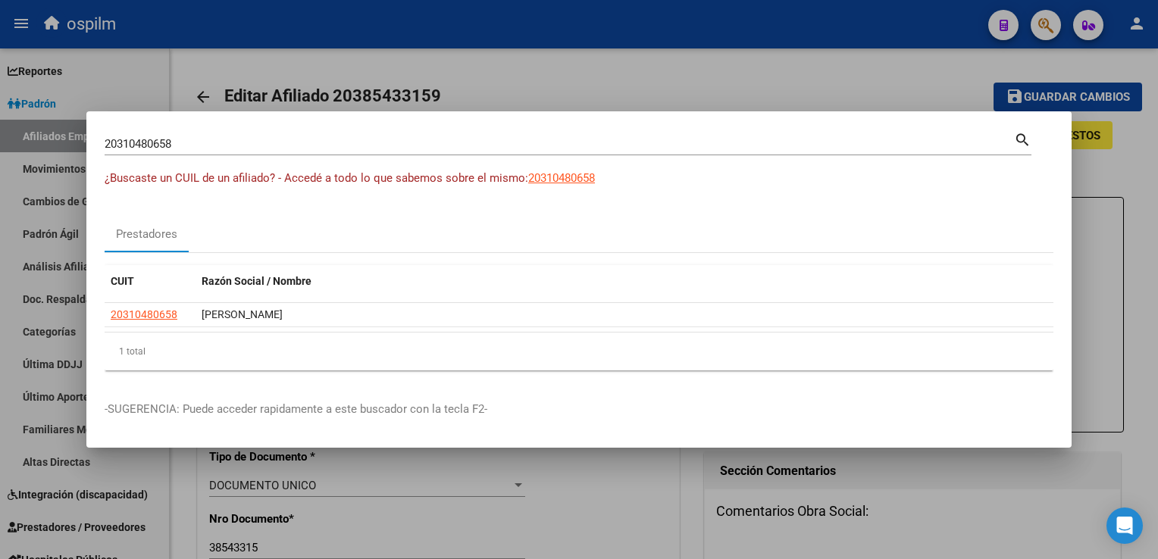
click at [489, 11] on div at bounding box center [579, 279] width 1158 height 559
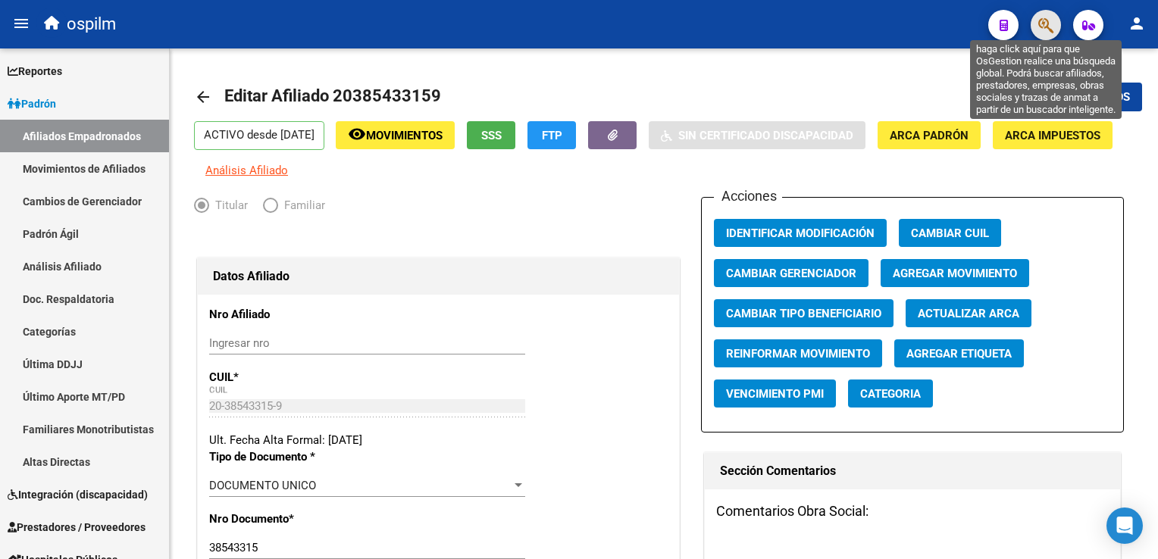
click at [1041, 32] on icon "button" at bounding box center [1045, 25] width 15 height 17
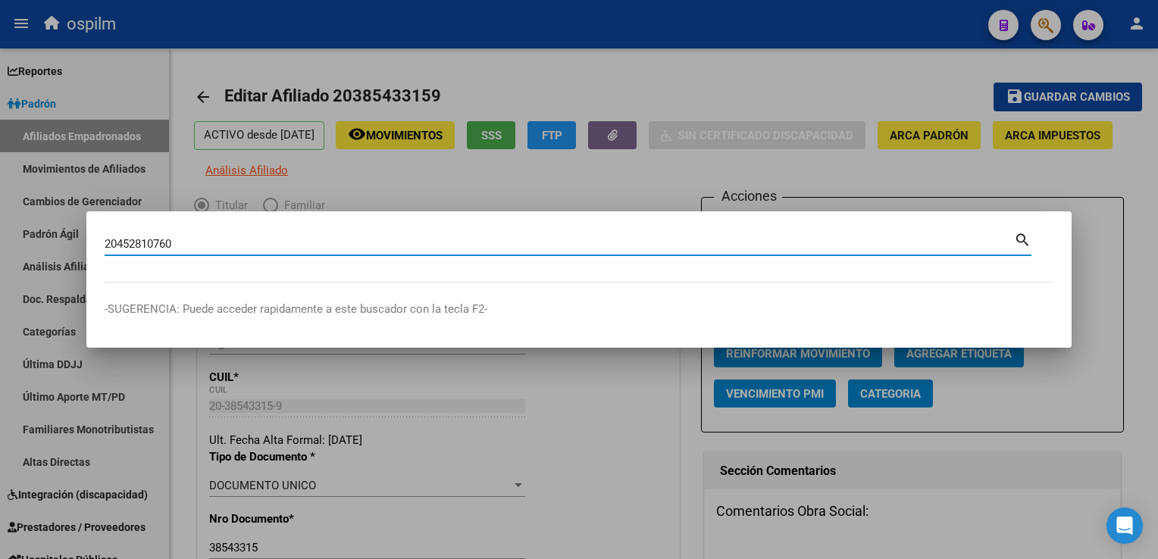
type input "20452810760"
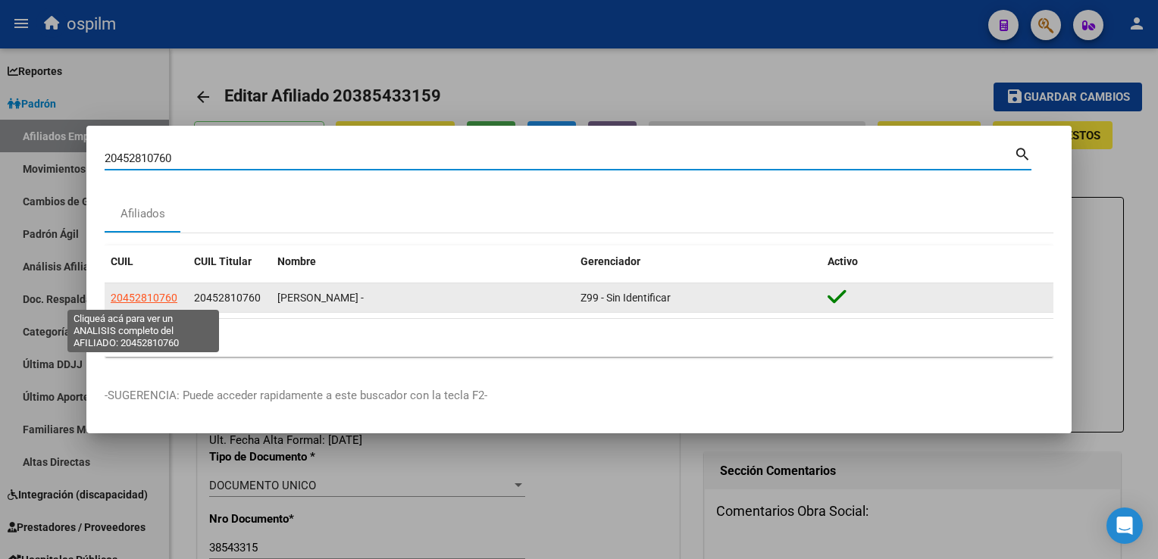
click at [161, 296] on span "20452810760" at bounding box center [144, 298] width 67 height 12
type textarea "20452810760"
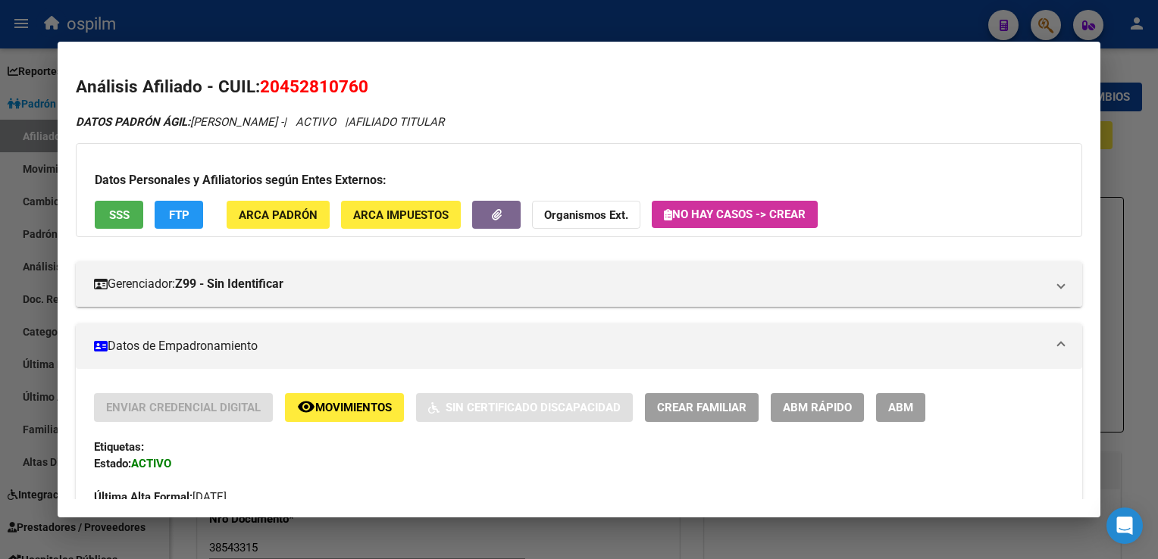
drag, startPoint x: 909, startPoint y: 406, endPoint x: 1107, endPoint y: 227, distance: 266.7
click at [910, 402] on span "ABM" at bounding box center [900, 409] width 25 height 14
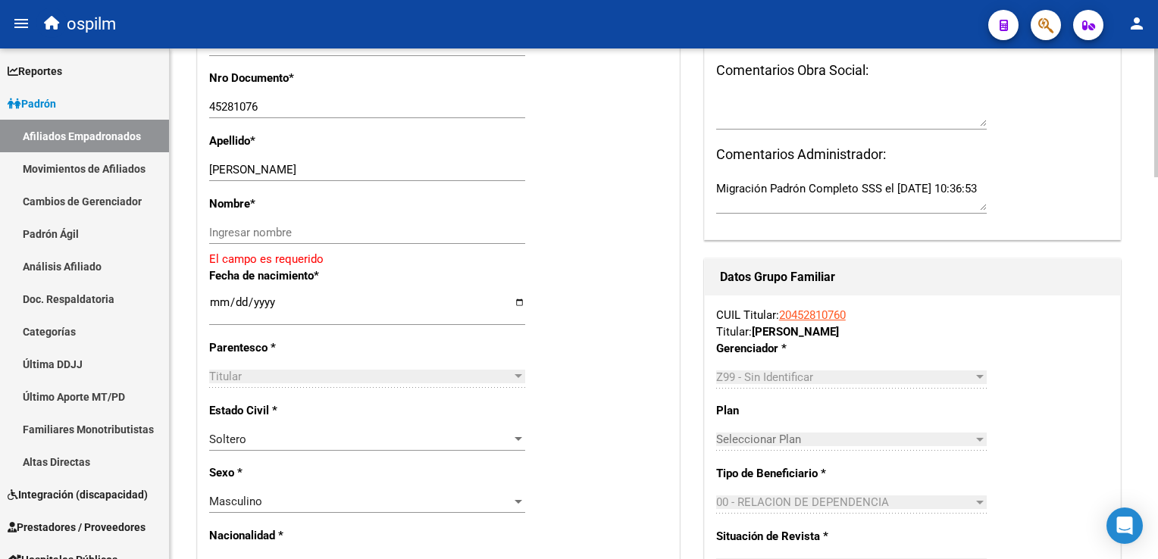
scroll to position [451, 0]
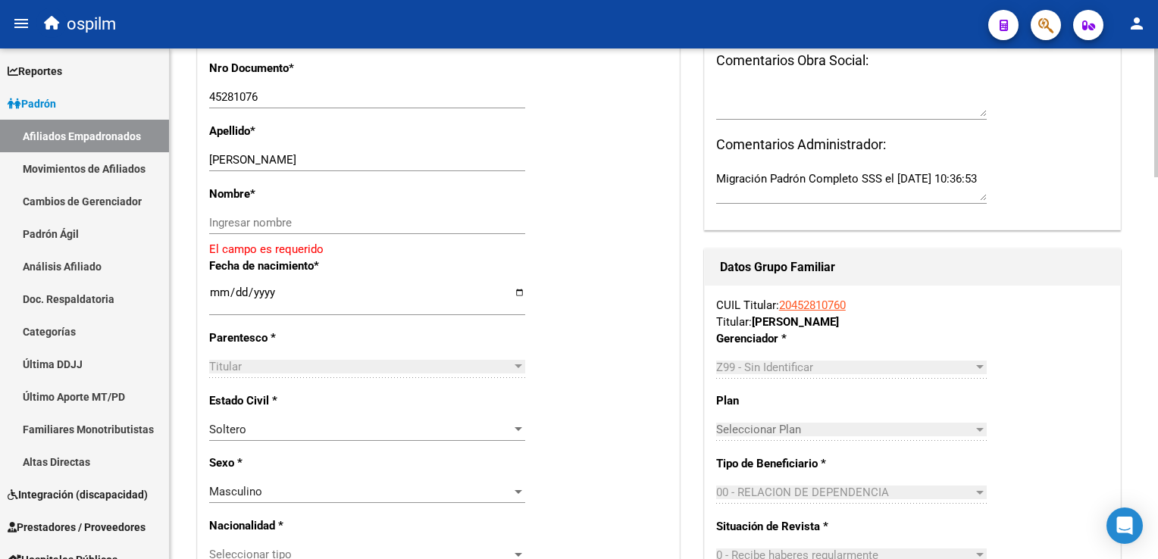
drag, startPoint x: 257, startPoint y: 173, endPoint x: 346, endPoint y: 172, distance: 88.7
click at [346, 167] on input "PIPPOLO RENZO EZEQUIEL" at bounding box center [367, 160] width 316 height 14
type input "PIPPOLO"
click at [261, 230] on input "Ingresar nombre" at bounding box center [367, 223] width 316 height 14
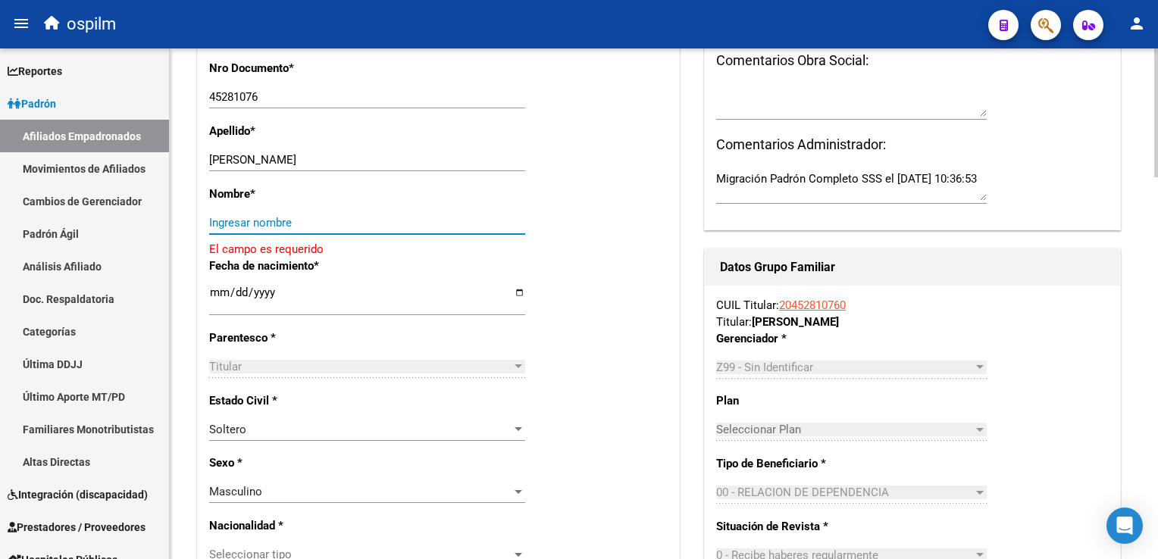
paste input "RENZO EZEQUIEL"
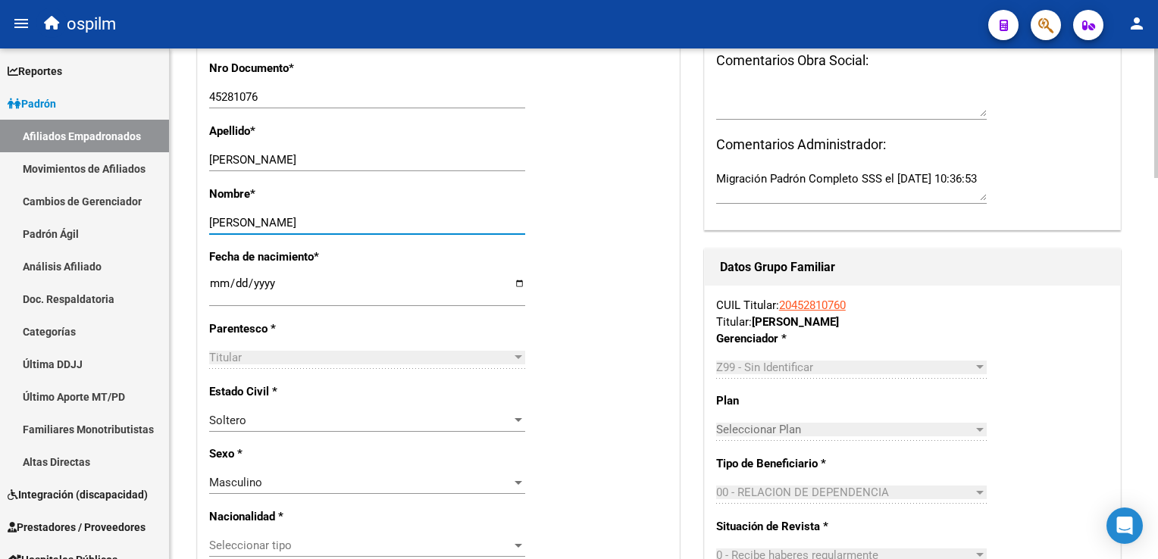
scroll to position [0, 0]
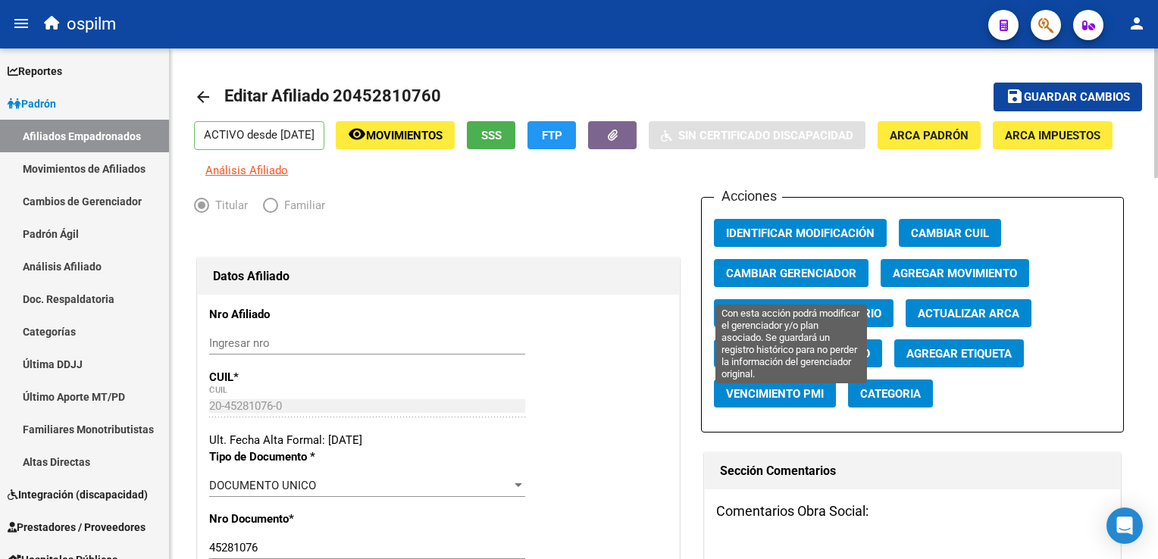
type input "RENZO EZEQUIEL"
click at [750, 280] on span "Cambiar Gerenciador" at bounding box center [791, 274] width 130 height 14
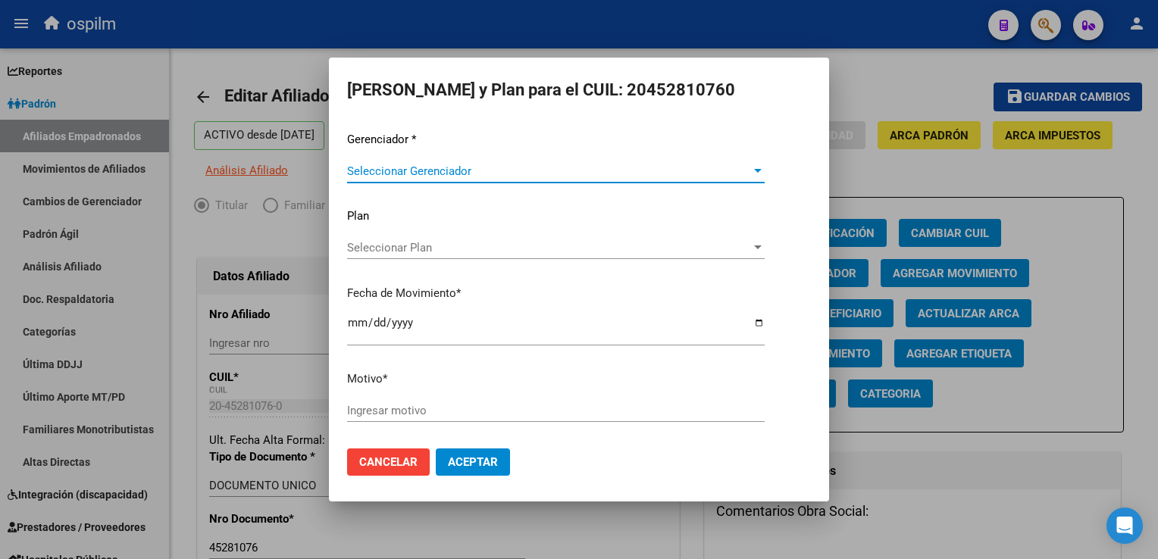
click at [394, 172] on span "Seleccionar Gerenciador" at bounding box center [549, 171] width 404 height 14
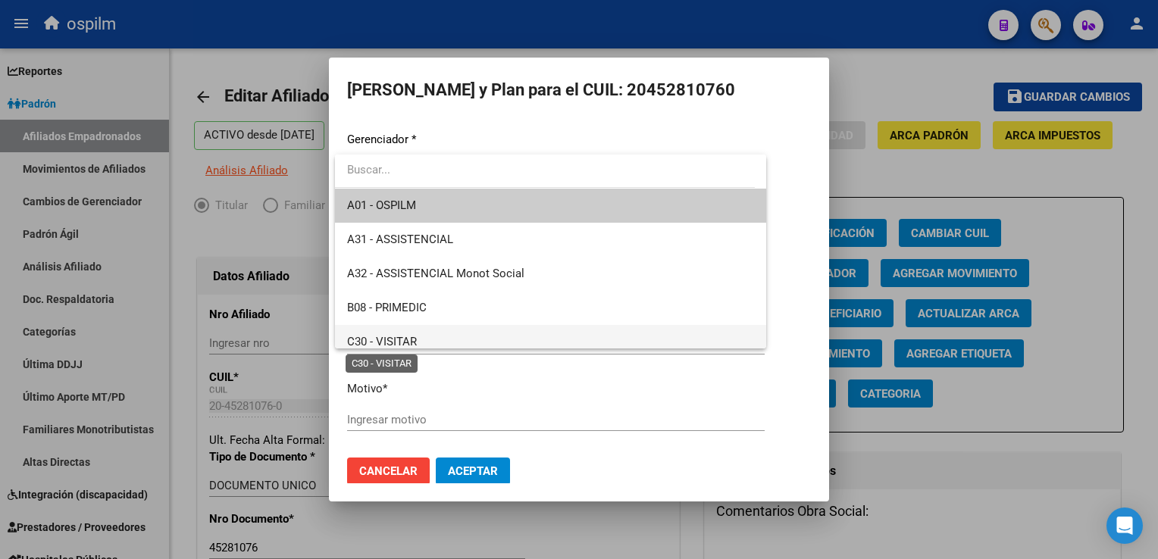
click at [396, 339] on span "C30 - VISITAR" at bounding box center [382, 342] width 70 height 14
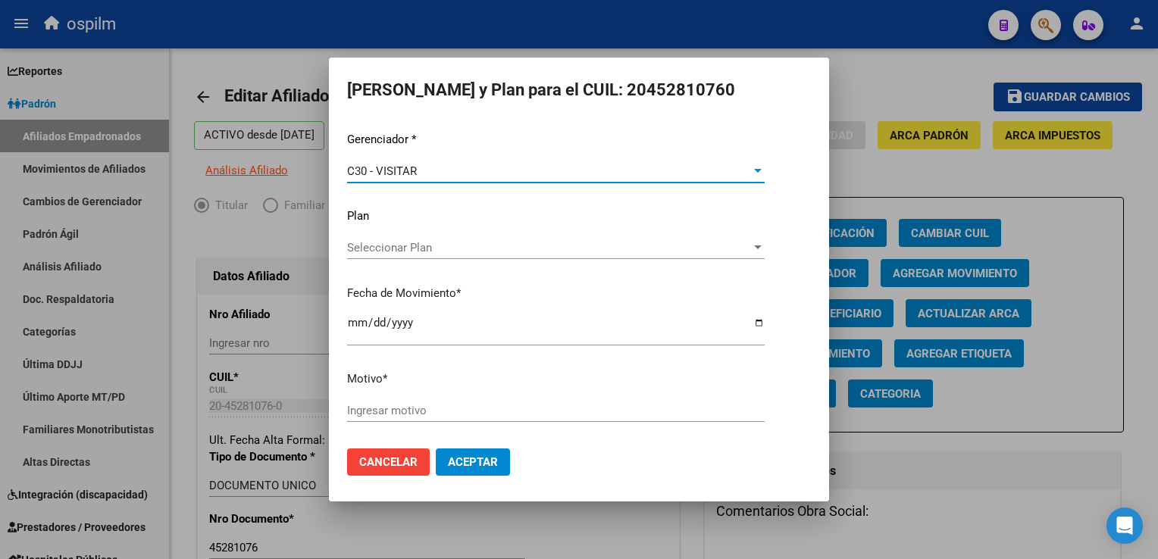
click at [373, 417] on input "Ingresar motivo" at bounding box center [556, 411] width 418 height 14
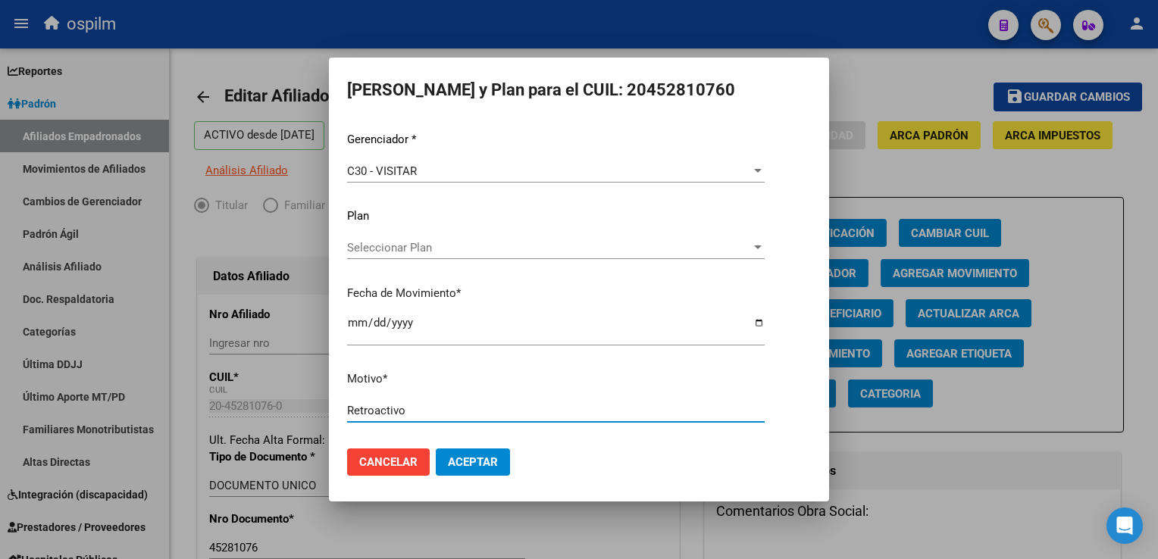
type input "Retroactivo"
drag, startPoint x: 468, startPoint y: 464, endPoint x: 475, endPoint y: 449, distance: 16.3
click at [468, 456] on span "Aceptar" at bounding box center [473, 462] width 50 height 14
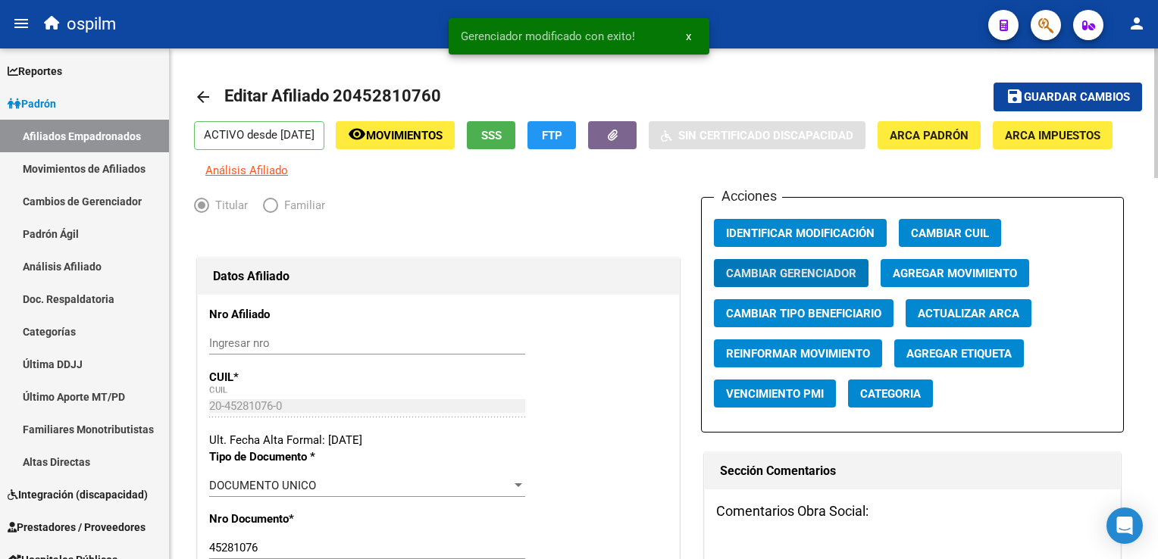
click at [1096, 91] on span "Guardar cambios" at bounding box center [1077, 98] width 106 height 14
click at [1050, 26] on icon "button" at bounding box center [1045, 25] width 15 height 17
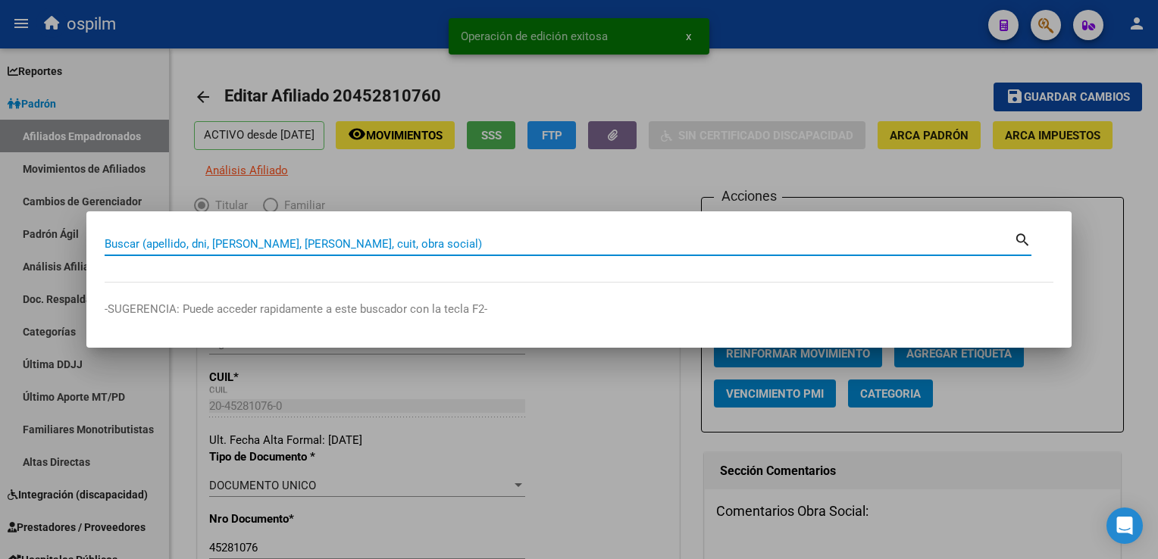
paste input "23375425939"
type input "23375425939"
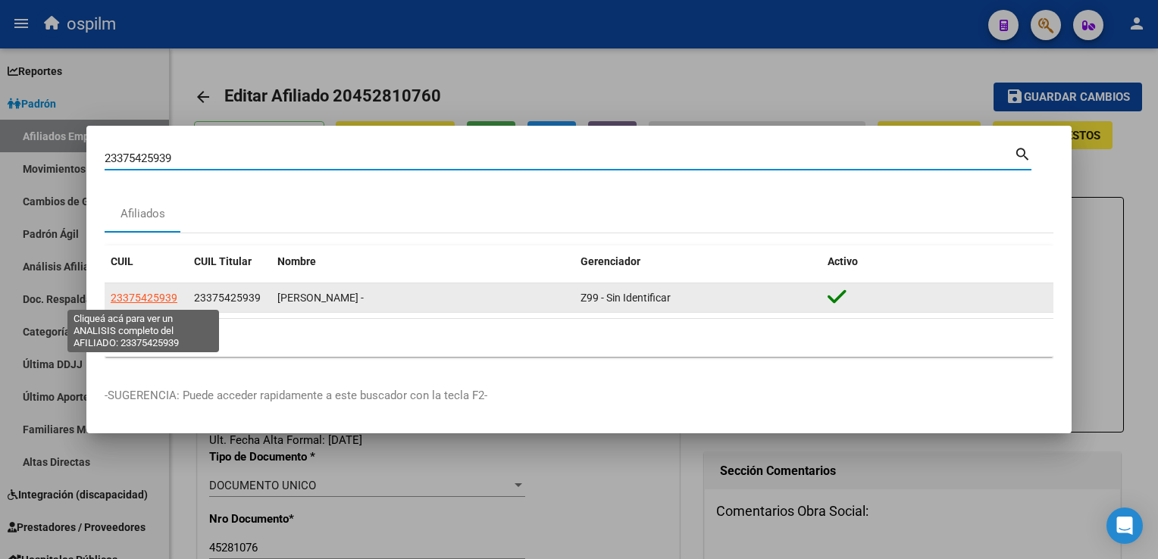
click at [127, 301] on span "23375425939" at bounding box center [144, 298] width 67 height 12
type textarea "23375425939"
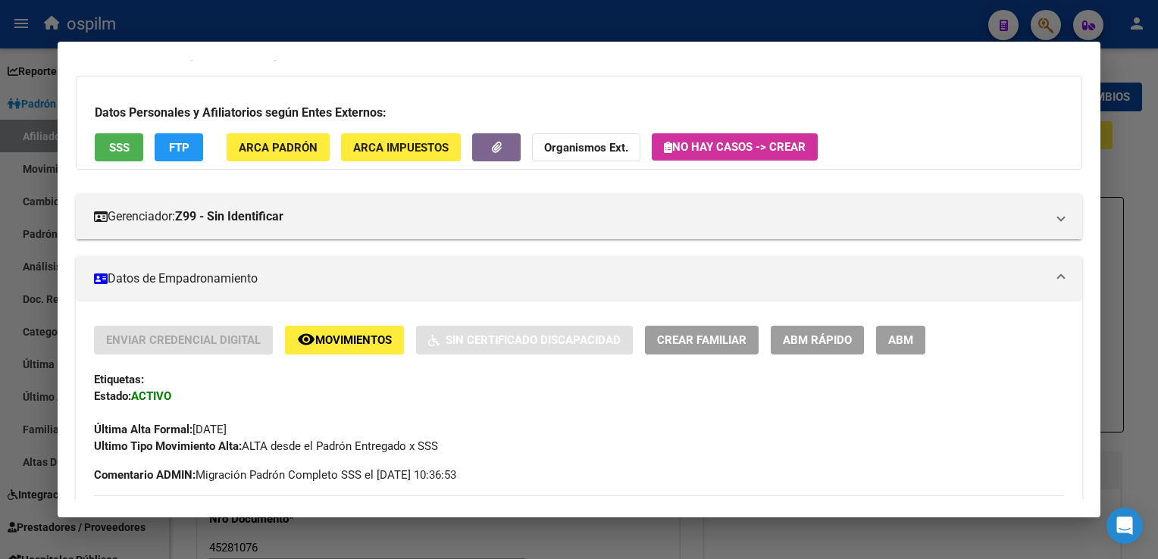
scroll to position [66, 0]
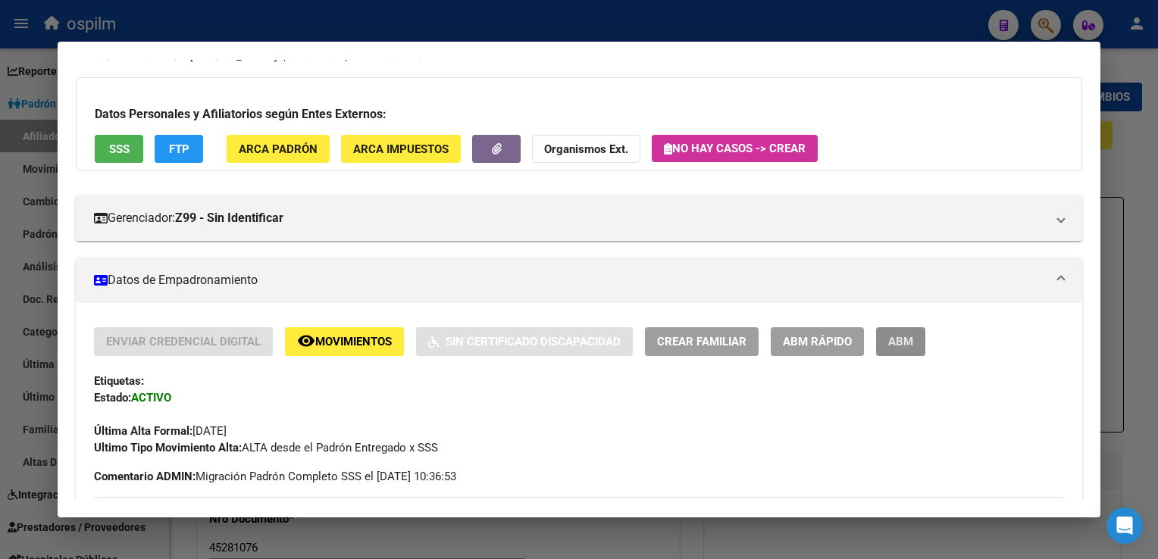
click at [900, 350] on button "ABM" at bounding box center [900, 341] width 49 height 28
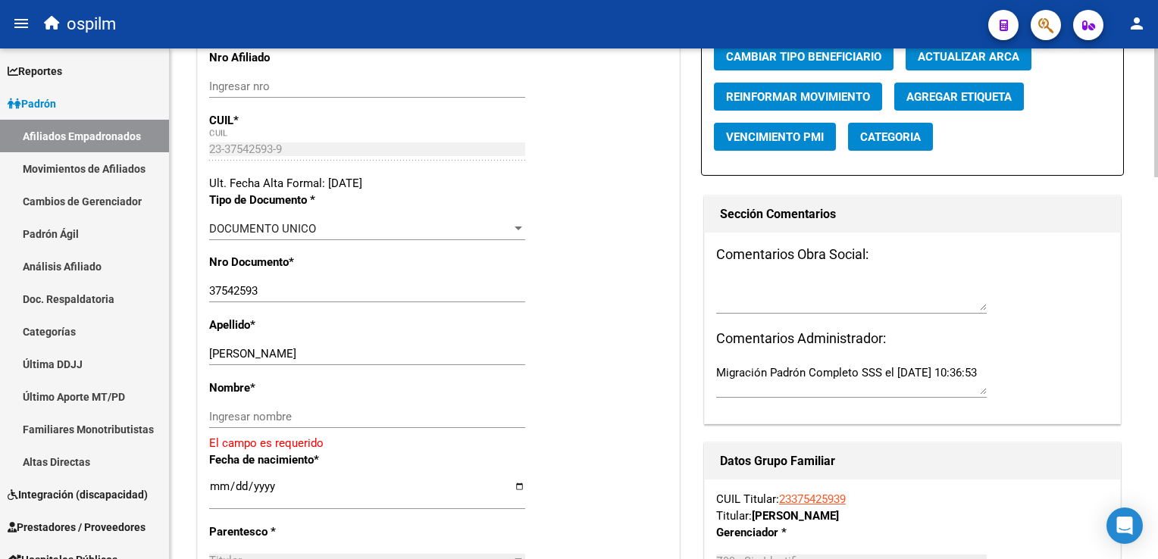
scroll to position [276, 0]
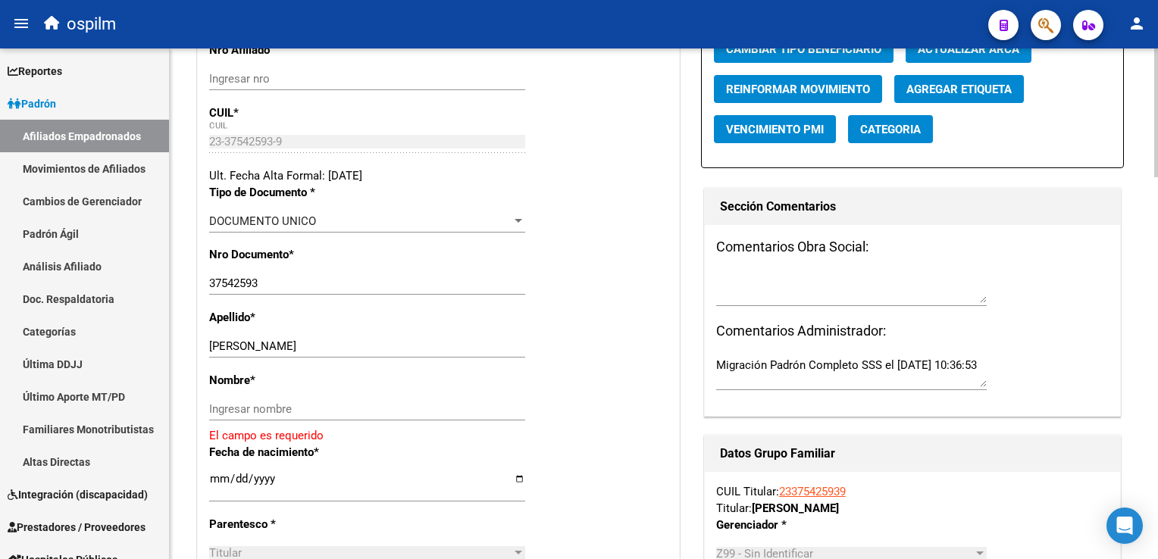
click at [1155, 201] on div at bounding box center [1156, 182] width 4 height 129
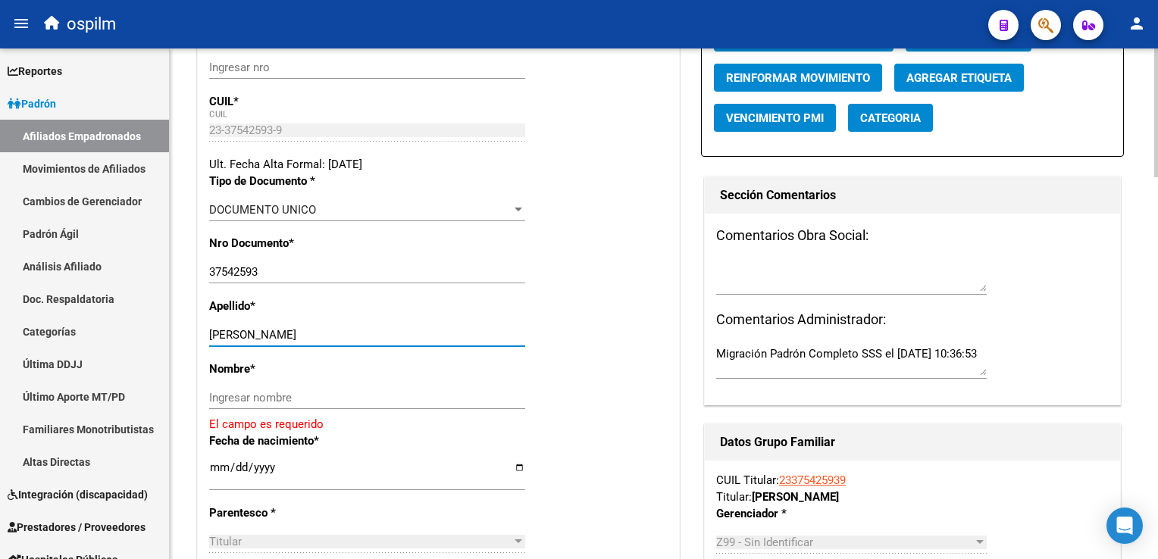
drag, startPoint x: 248, startPoint y: 344, endPoint x: 344, endPoint y: 347, distance: 96.3
click at [387, 342] on input "AYALA ORLANDO EZEQUIEL" at bounding box center [367, 335] width 316 height 14
type input "AYALA"
click at [216, 403] on input "Ingresar nombre" at bounding box center [367, 398] width 316 height 14
paste input "ORLANDO EZEQUIEL"
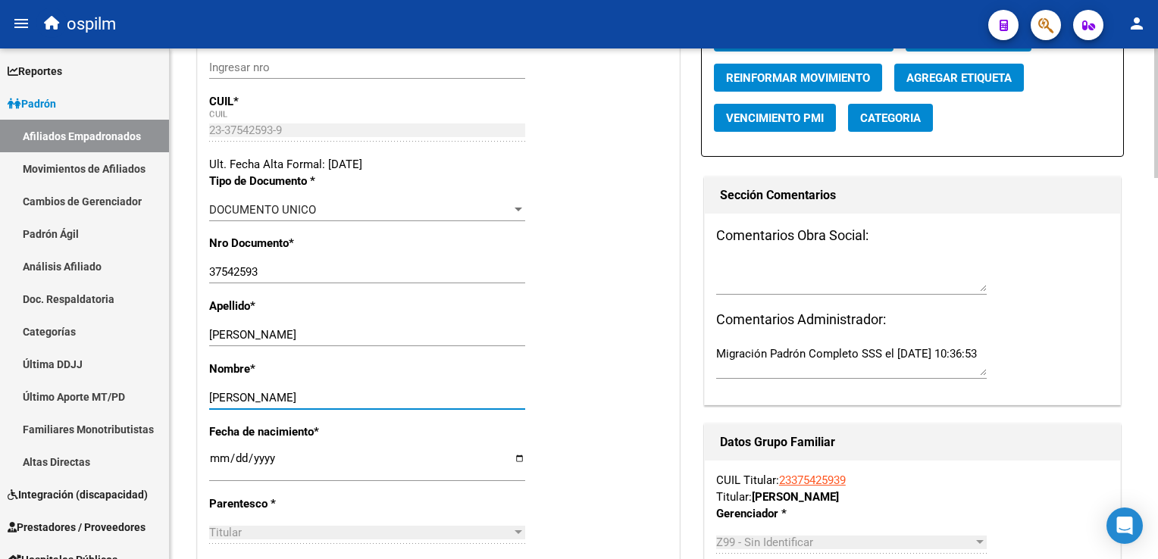
scroll to position [123, 0]
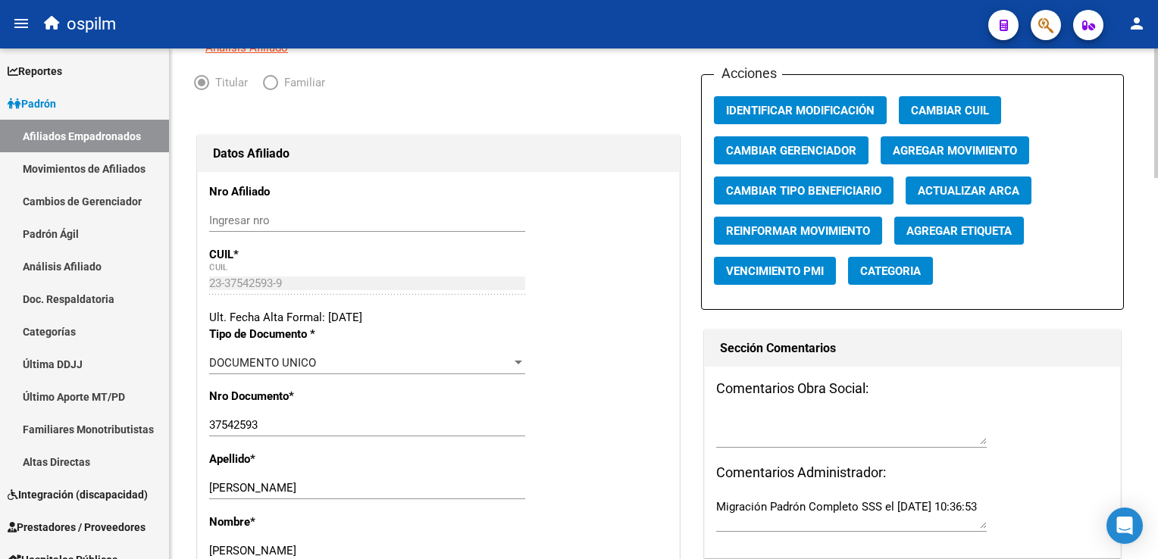
click at [1156, 141] on div at bounding box center [1156, 145] width 4 height 130
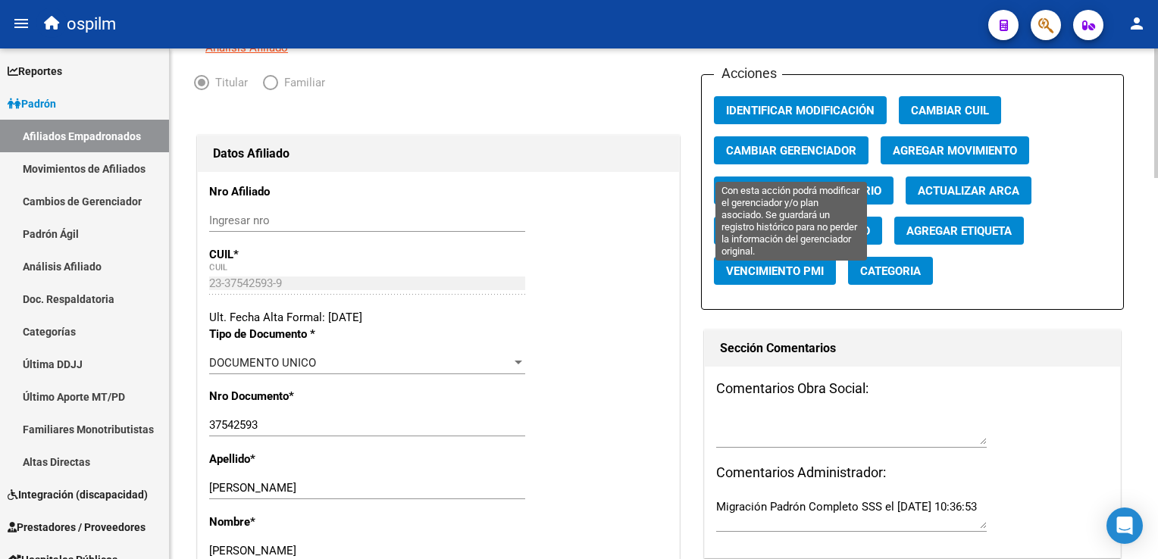
type input "ORLANDO EZEQUIEL"
click at [837, 158] on span "Cambiar Gerenciador" at bounding box center [791, 151] width 130 height 14
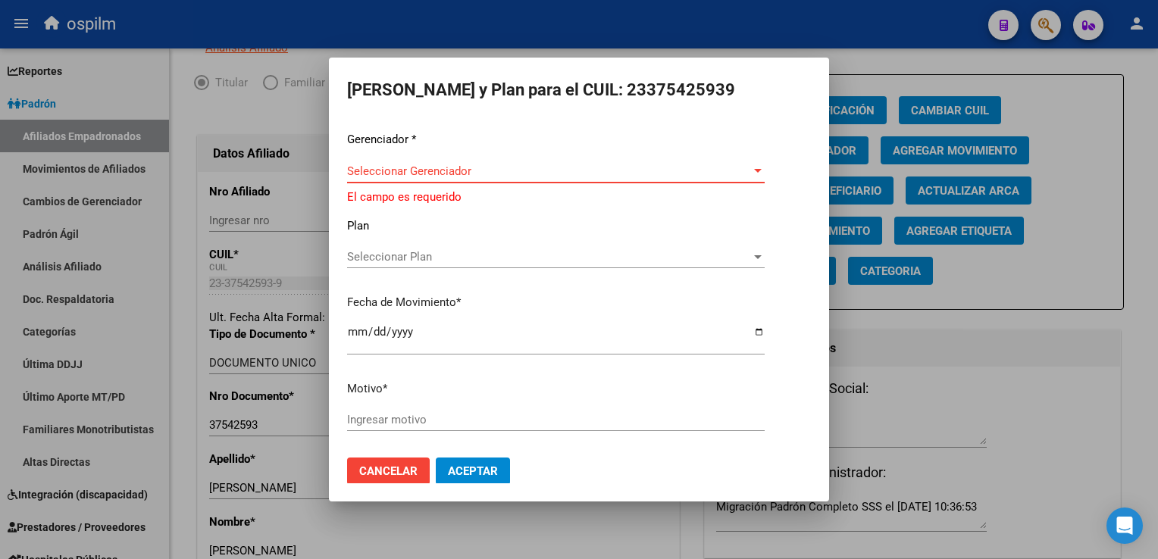
click at [369, 174] on span "Seleccionar Gerenciador" at bounding box center [549, 171] width 404 height 14
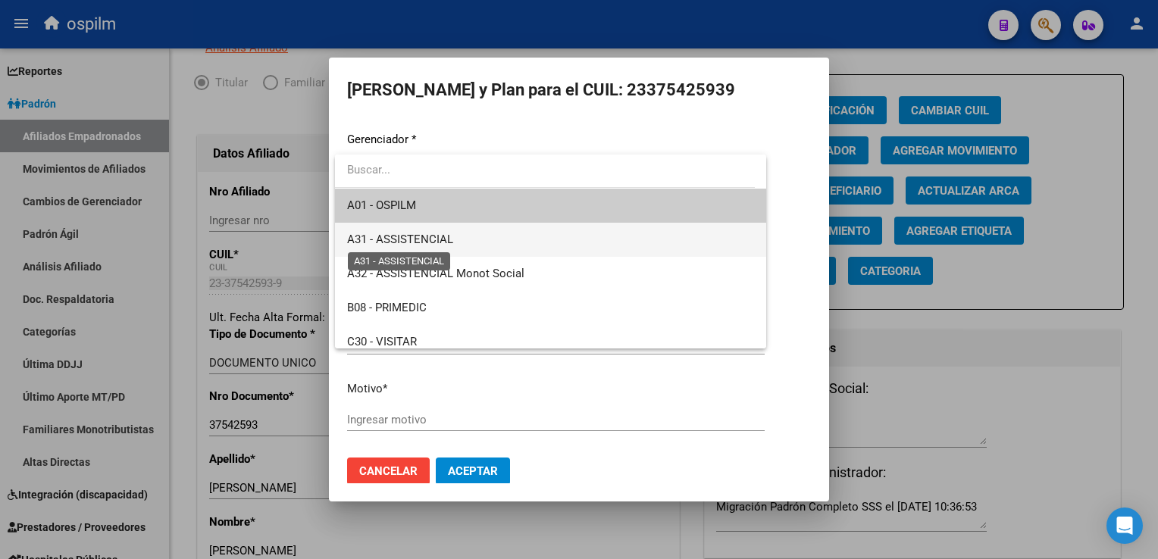
click at [392, 241] on span "A31 - ASSISTENCIAL" at bounding box center [400, 240] width 106 height 14
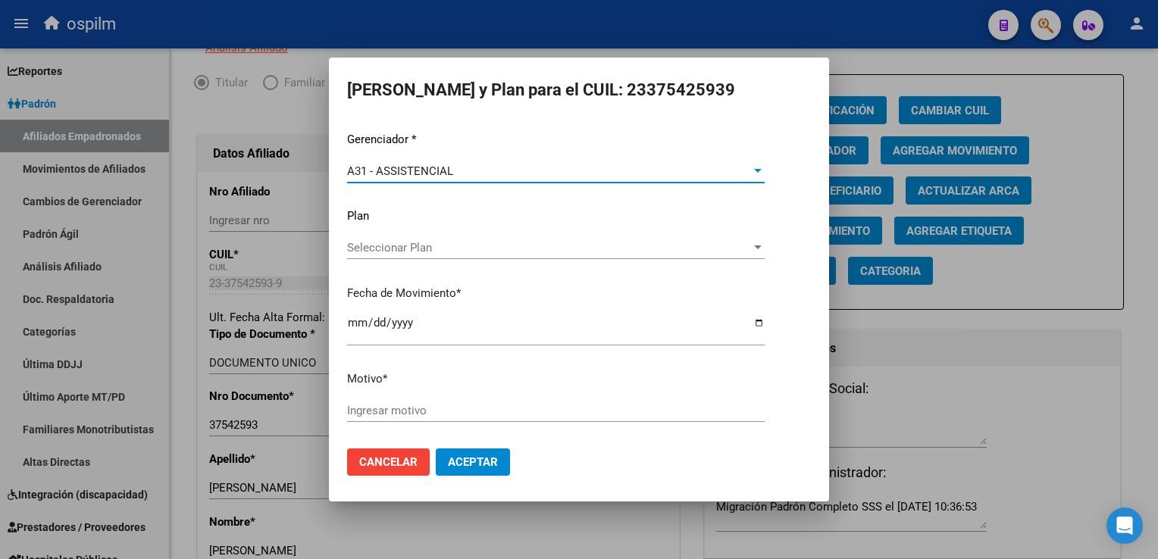
click at [383, 411] on input "Ingresar motivo" at bounding box center [556, 411] width 418 height 14
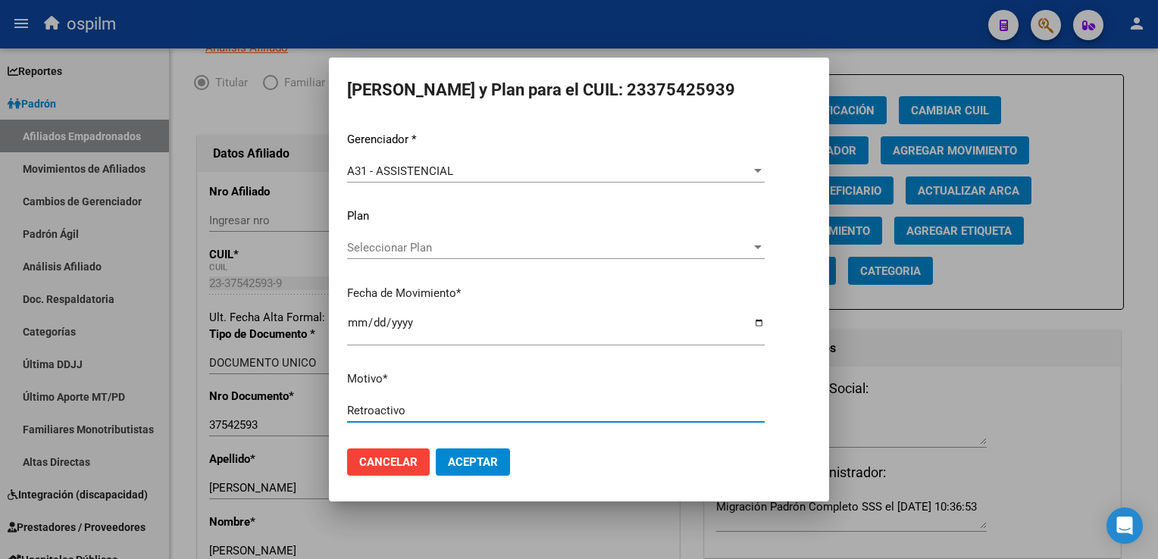
type input "Retroactivo"
click at [473, 454] on button "Aceptar" at bounding box center [473, 462] width 74 height 27
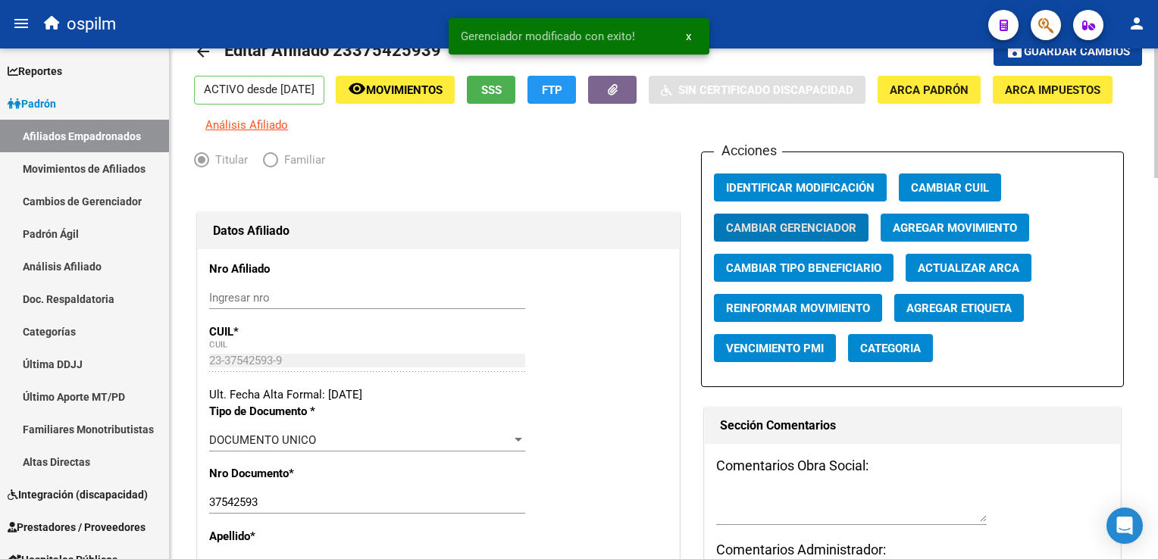
scroll to position [0, 0]
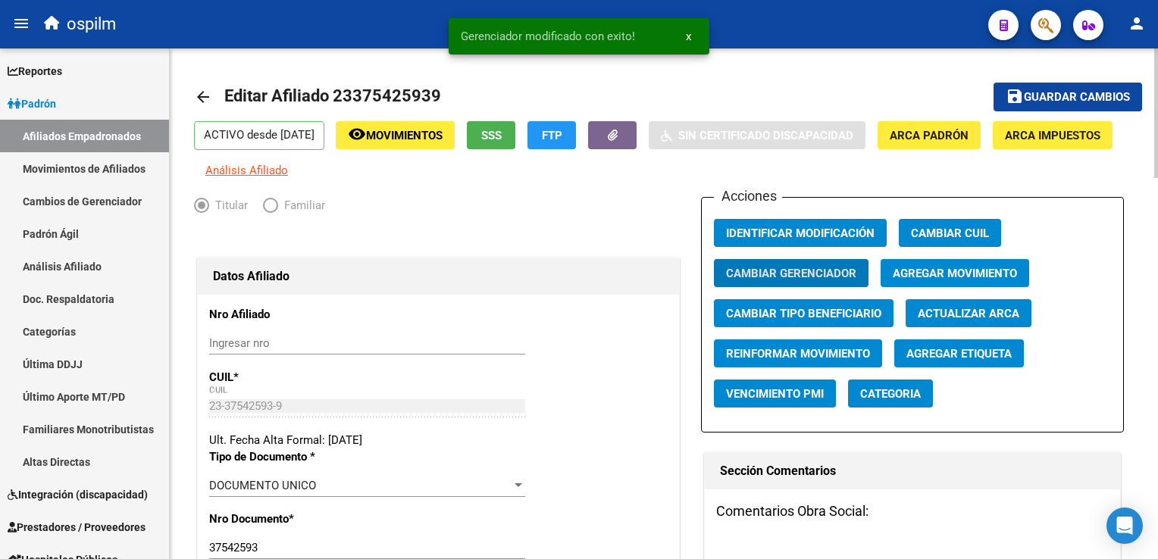
click at [1043, 92] on span "Guardar cambios" at bounding box center [1077, 98] width 106 height 14
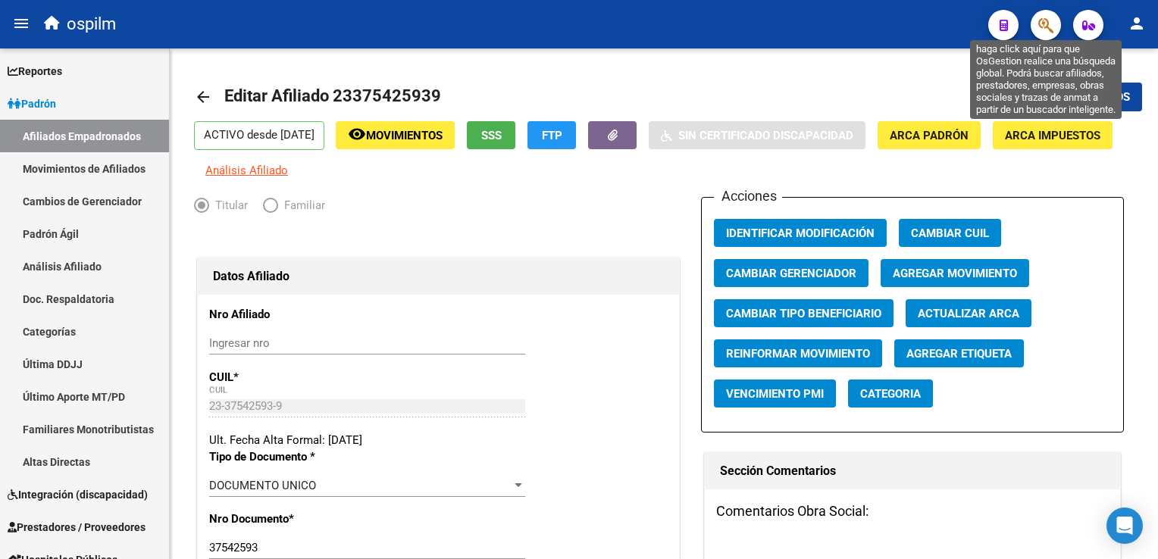
click at [1040, 21] on icon "button" at bounding box center [1045, 25] width 15 height 17
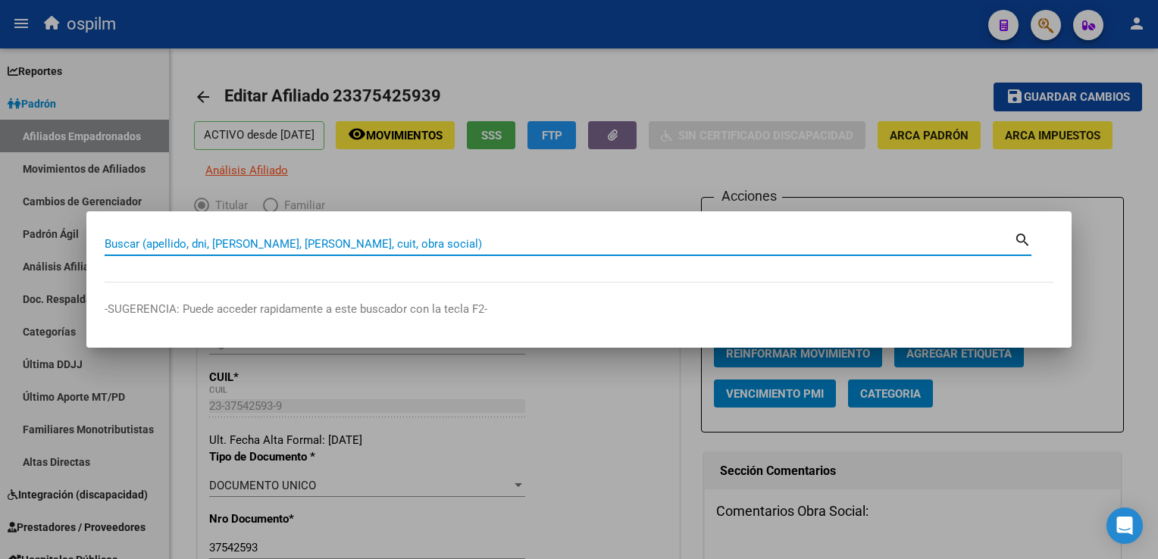
paste input "20412914512"
type input "20412914512"
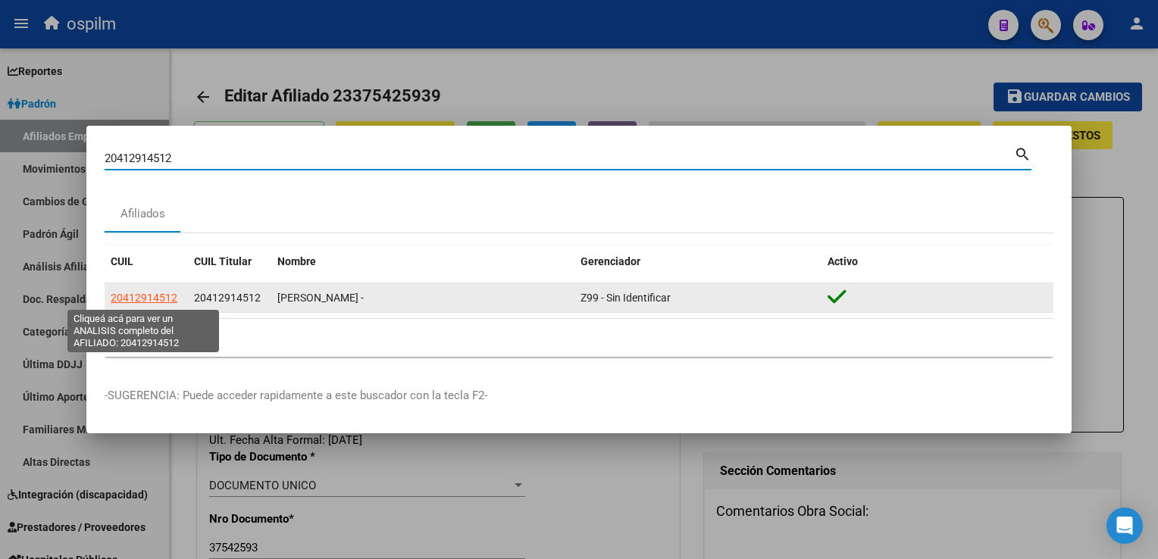
click at [139, 300] on span "20412914512" at bounding box center [144, 298] width 67 height 12
type textarea "20412914512"
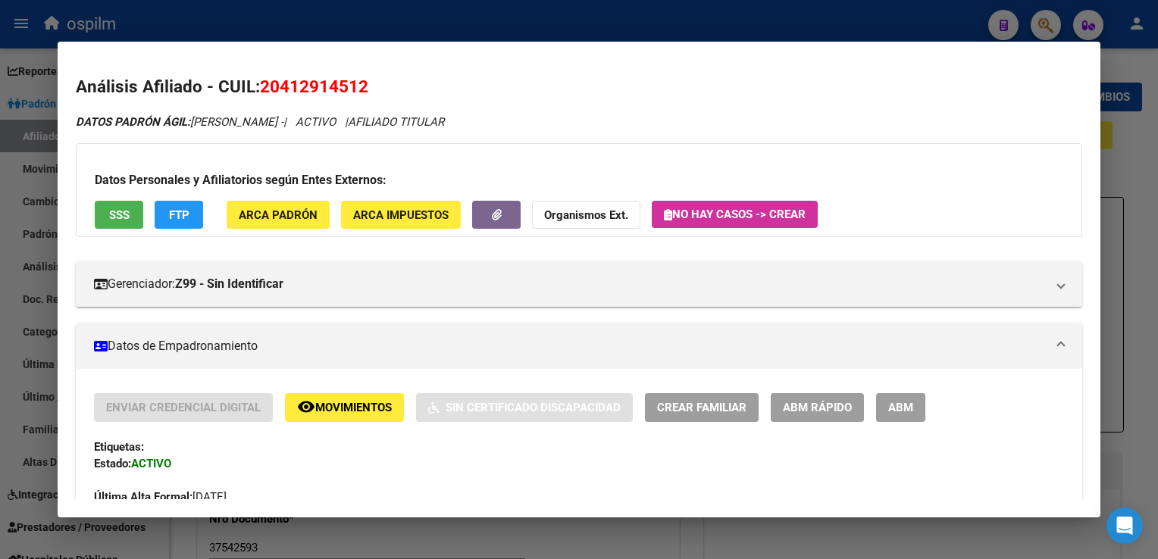
click at [922, 414] on button "ABM" at bounding box center [900, 407] width 49 height 28
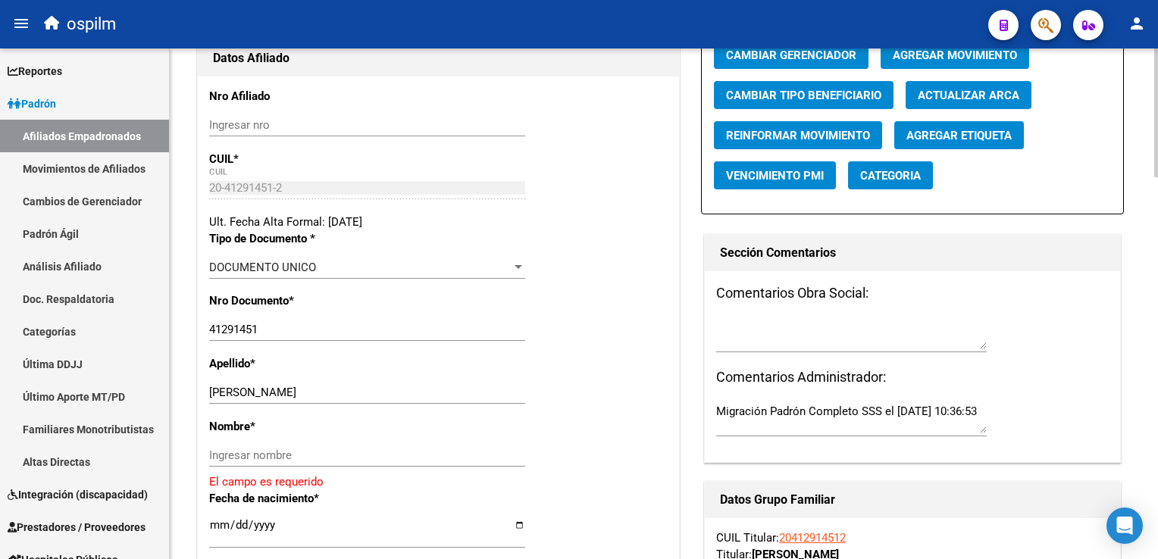
scroll to position [312, 0]
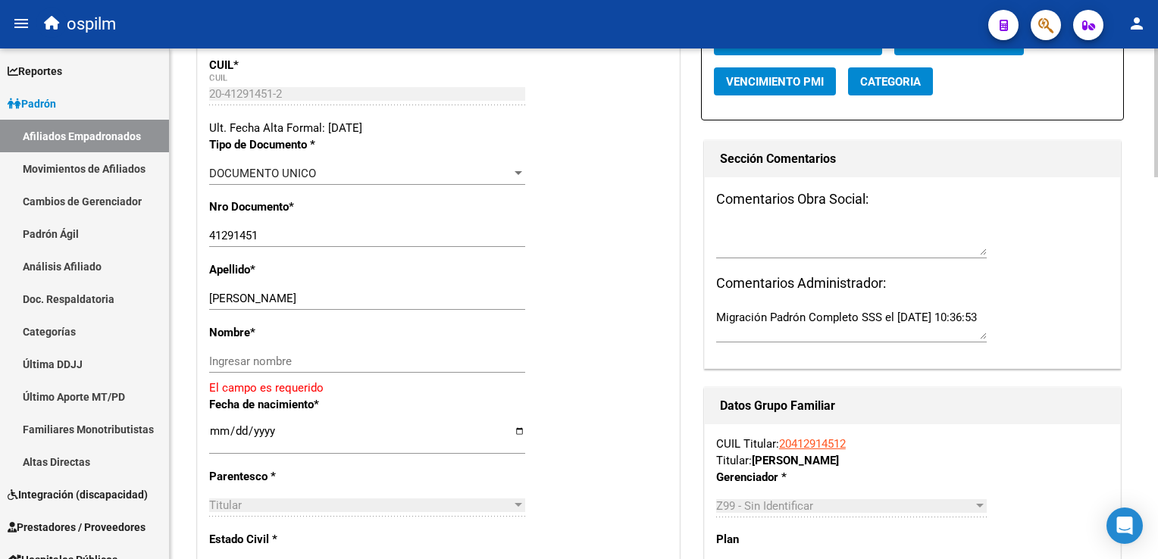
click at [1157, 171] on html "menu ospilm person Firma Express Reportes Ingresos Devengados Análisis Históric…" at bounding box center [579, 279] width 1158 height 559
drag, startPoint x: 249, startPoint y: 308, endPoint x: 312, endPoint y: 301, distance: 64.0
click at [312, 301] on div "ROLON JORGE LUIS Ingresar apellido" at bounding box center [367, 298] width 316 height 23
type input "ROLON"
click at [230, 368] on input "Ingresar nombre" at bounding box center [367, 362] width 316 height 14
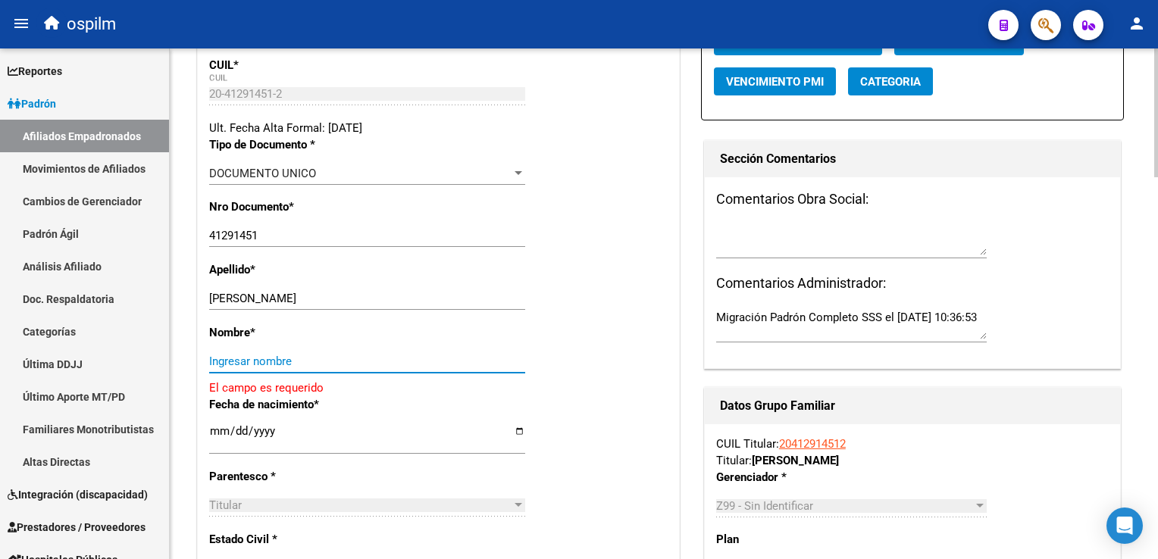
paste input "JORGE LUIS"
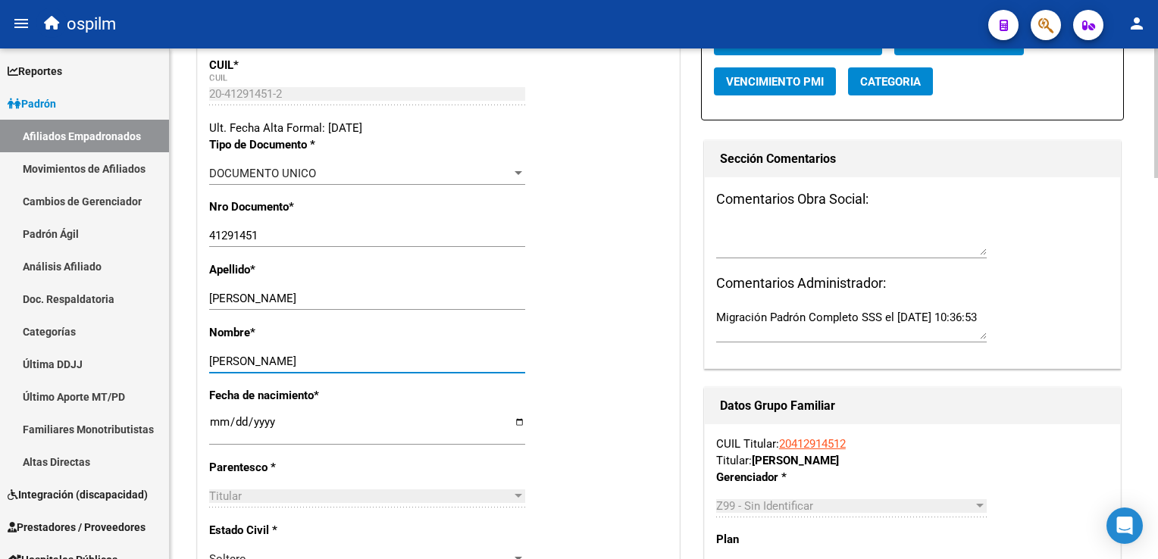
scroll to position [0, 0]
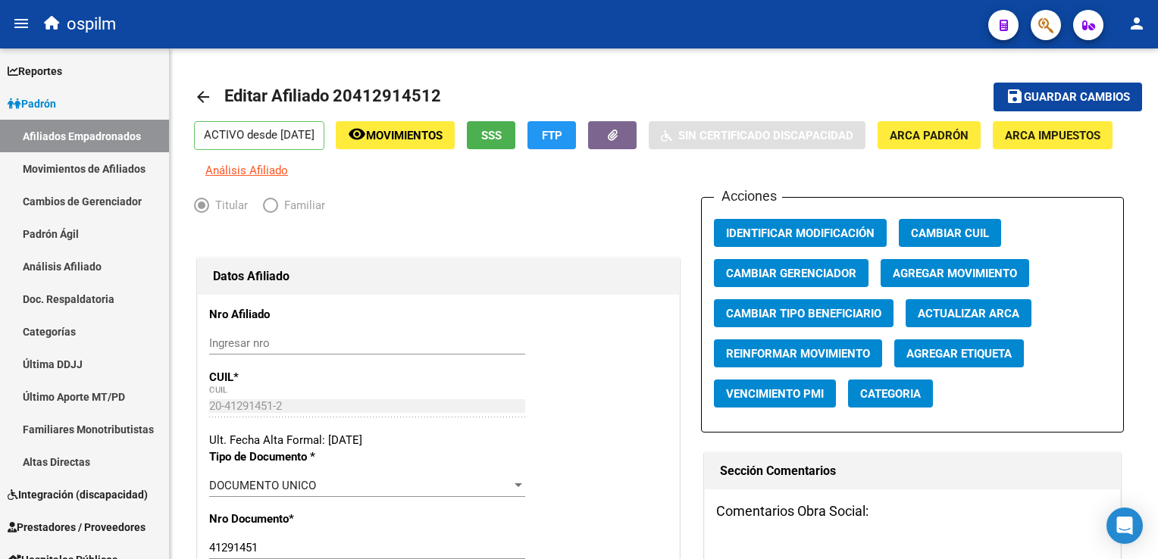
type input "JORGE LUIS"
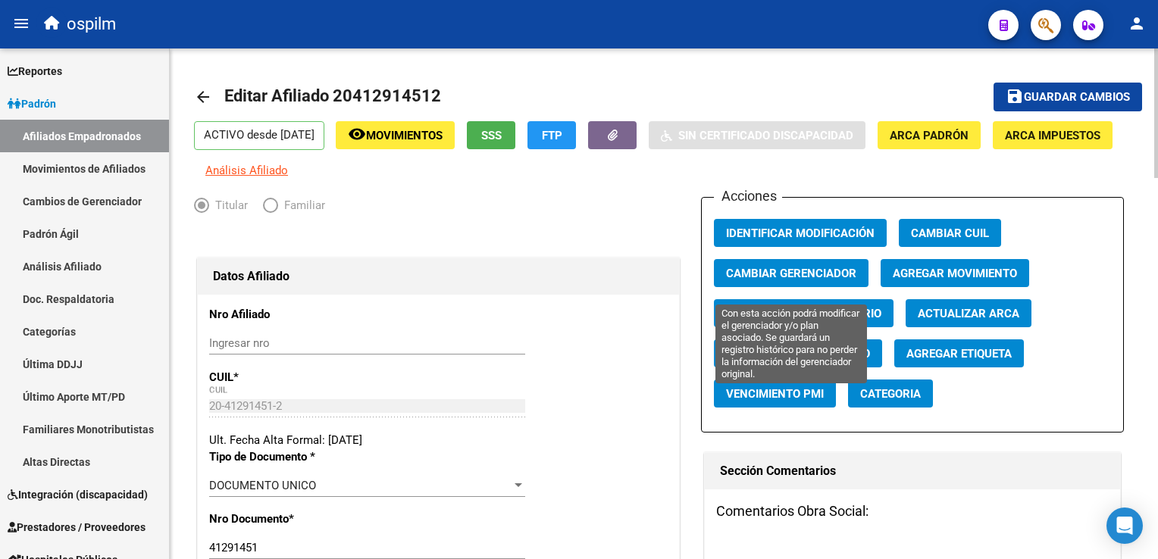
click at [797, 280] on span "Cambiar Gerenciador" at bounding box center [791, 274] width 130 height 14
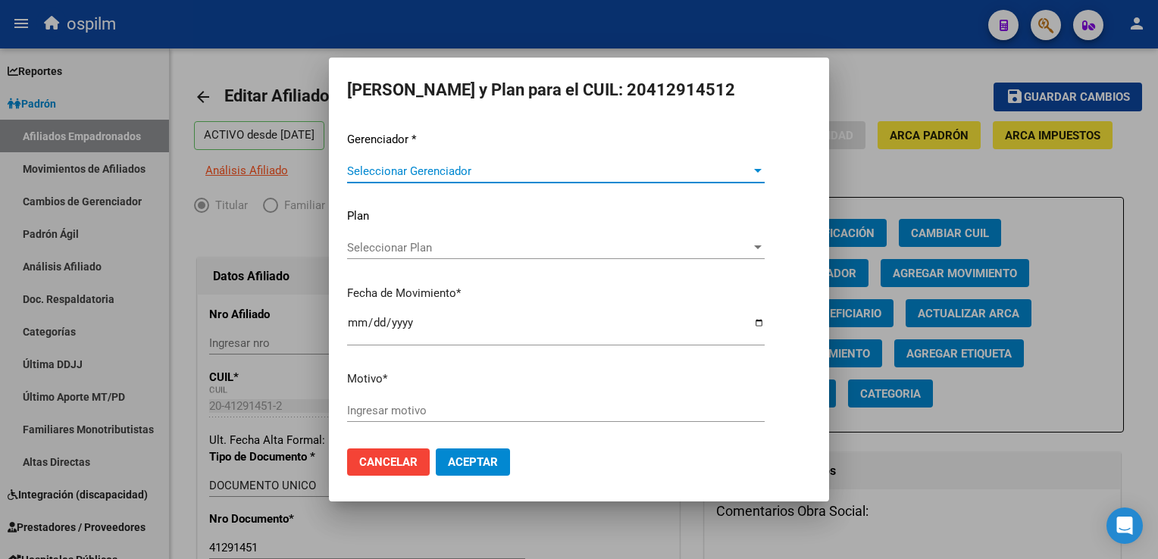
click at [470, 176] on span "Seleccionar Gerenciador" at bounding box center [549, 171] width 404 height 14
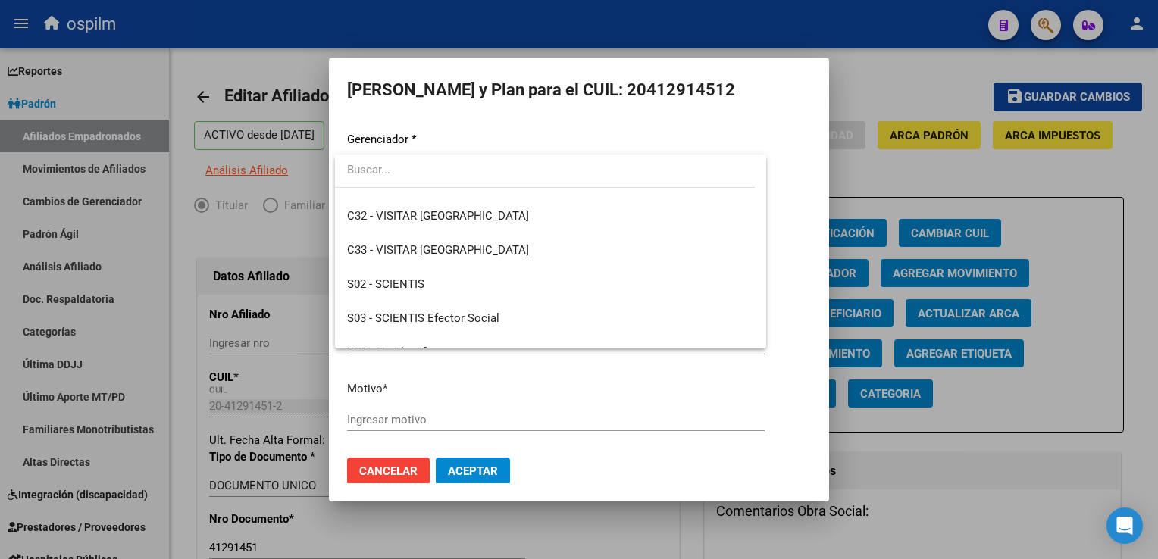
scroll to position [205, 0]
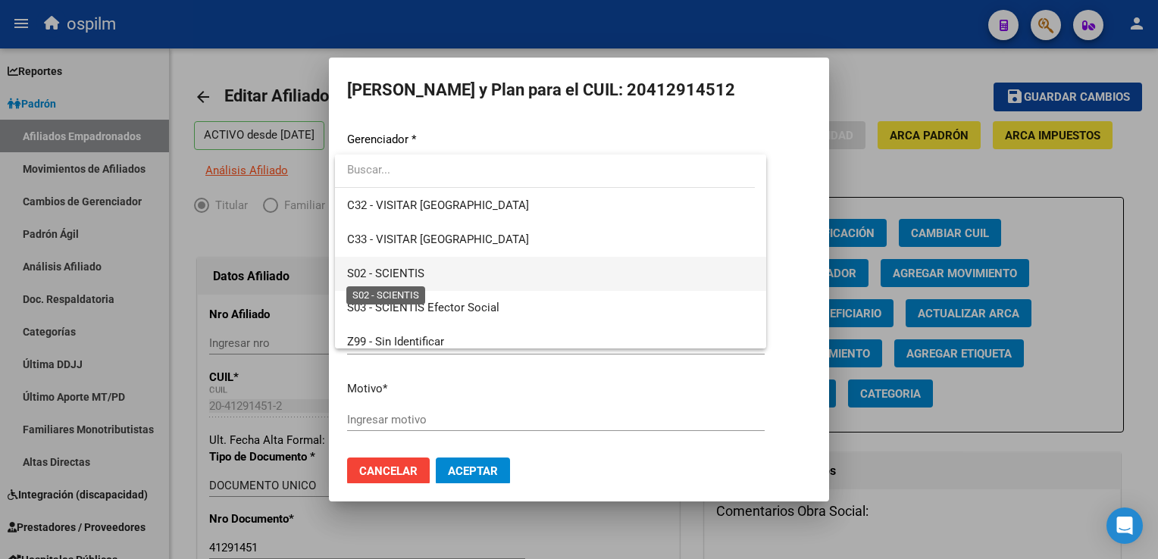
click at [397, 270] on span "S02 - SCIENTIS" at bounding box center [385, 274] width 77 height 14
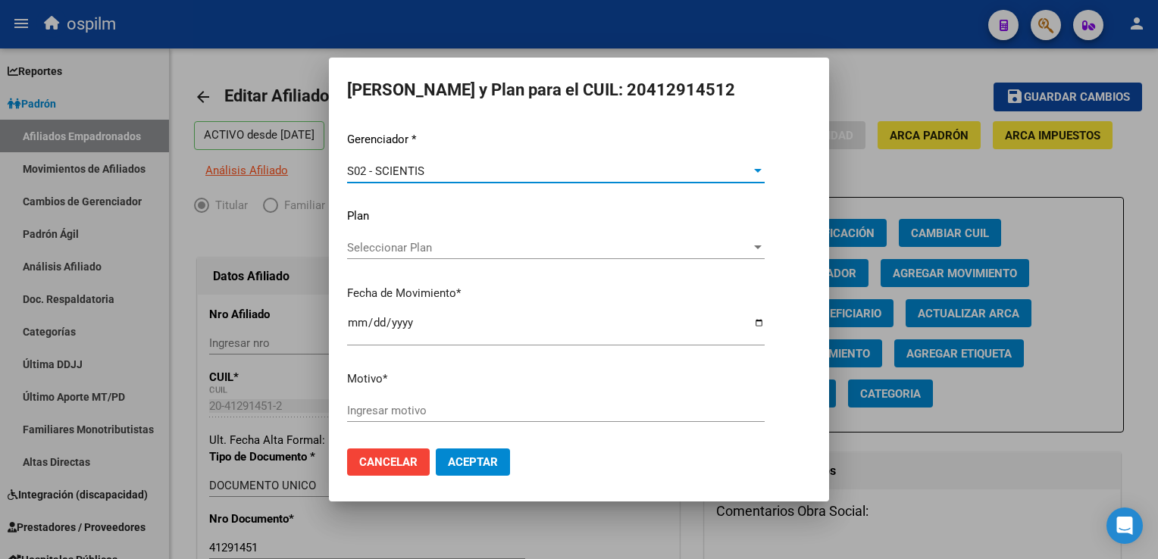
click at [376, 412] on input "Ingresar motivo" at bounding box center [556, 411] width 418 height 14
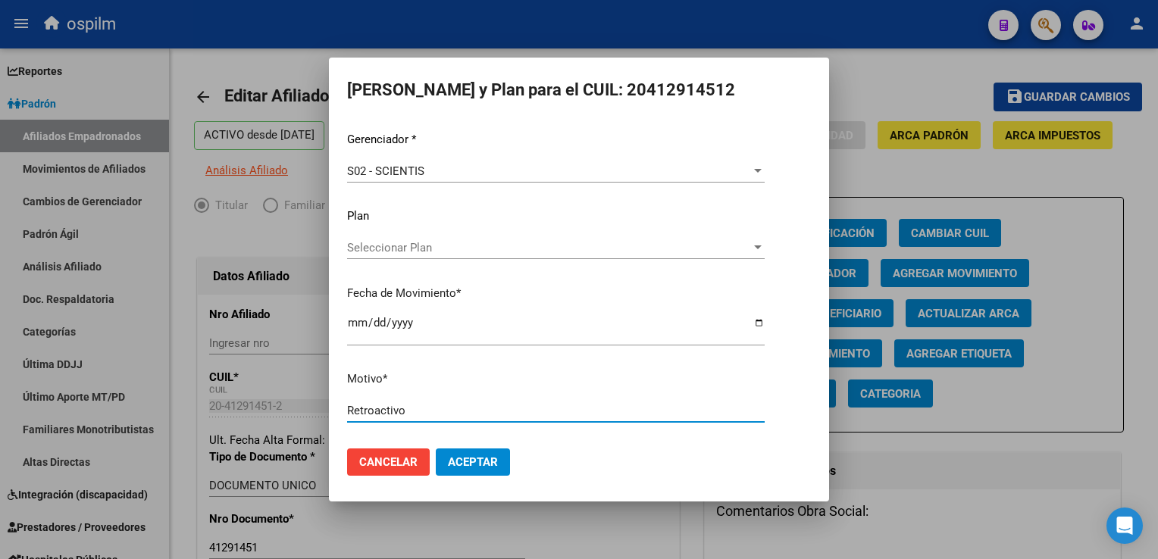
type input "Retroactivo"
click at [473, 457] on span "Aceptar" at bounding box center [473, 462] width 50 height 14
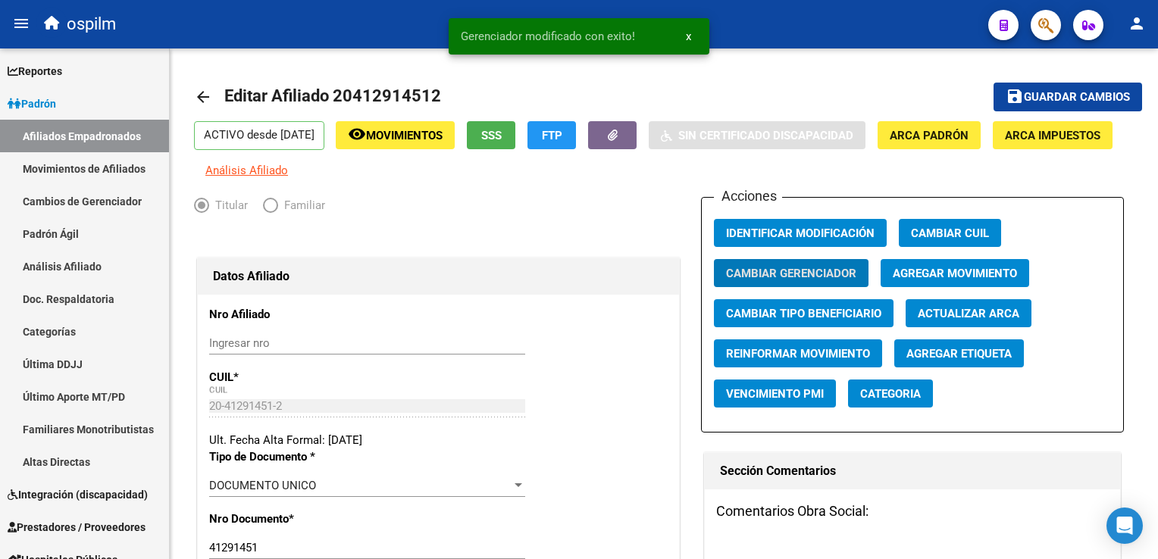
click at [1066, 99] on span "Guardar cambios" at bounding box center [1077, 98] width 106 height 14
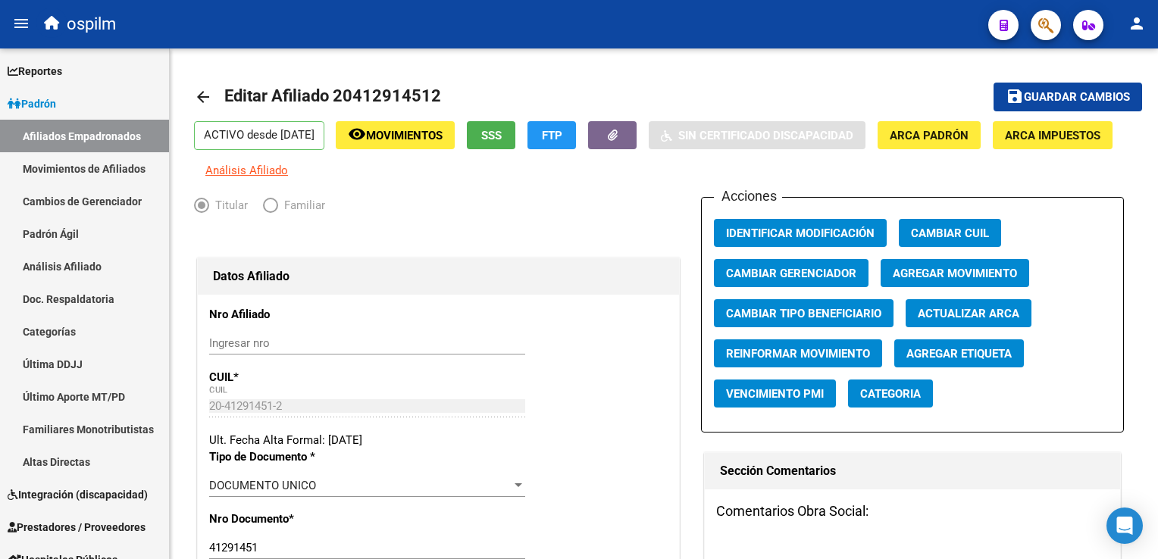
click at [1034, 29] on button "button" at bounding box center [1046, 25] width 30 height 30
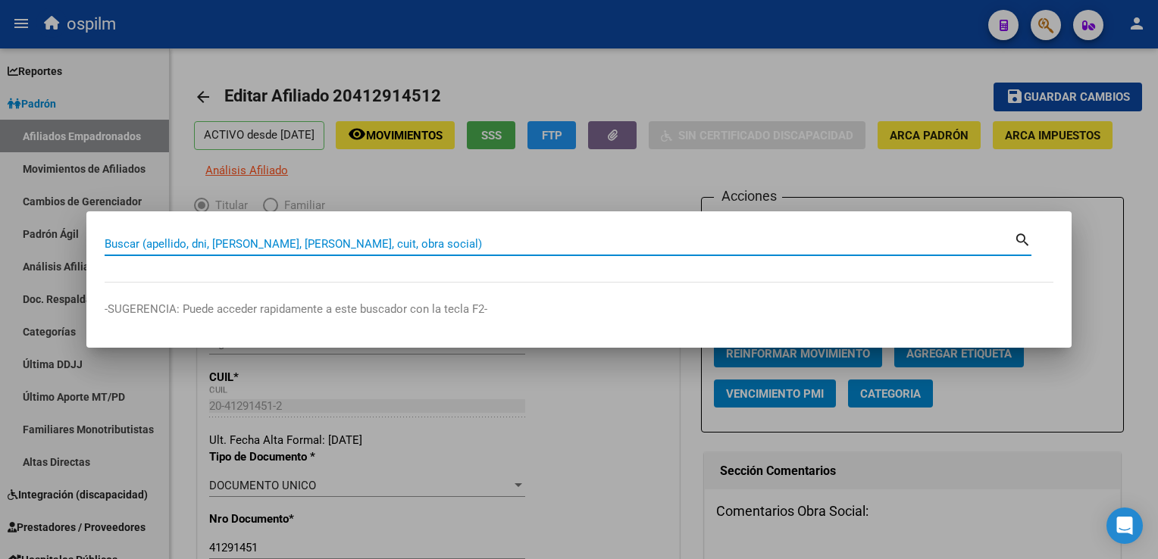
paste input "27395145350"
type input "27395145350"
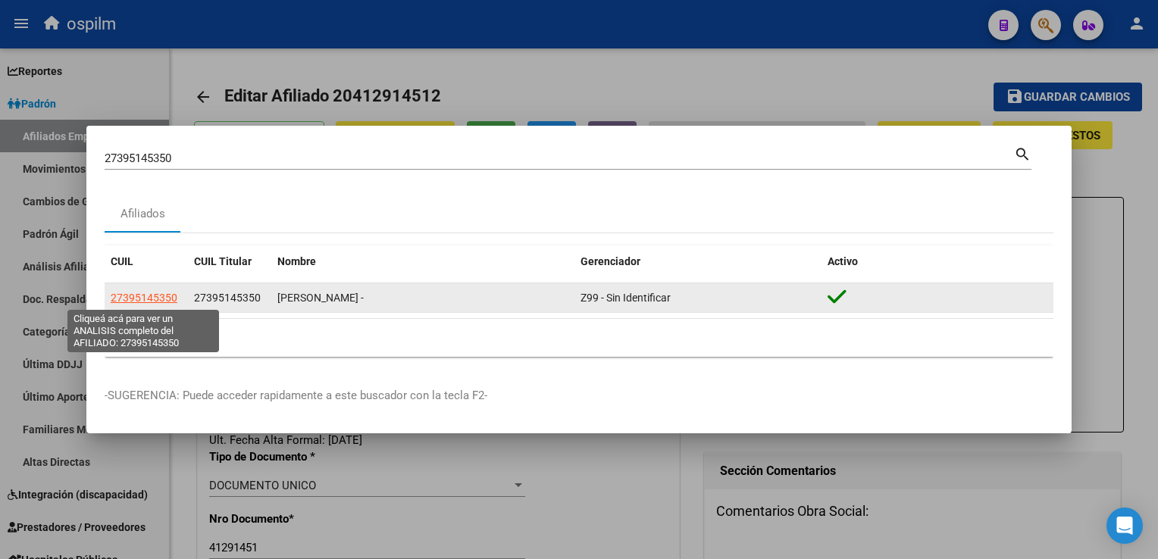
click at [133, 297] on span "27395145350" at bounding box center [144, 298] width 67 height 12
type textarea "27395145350"
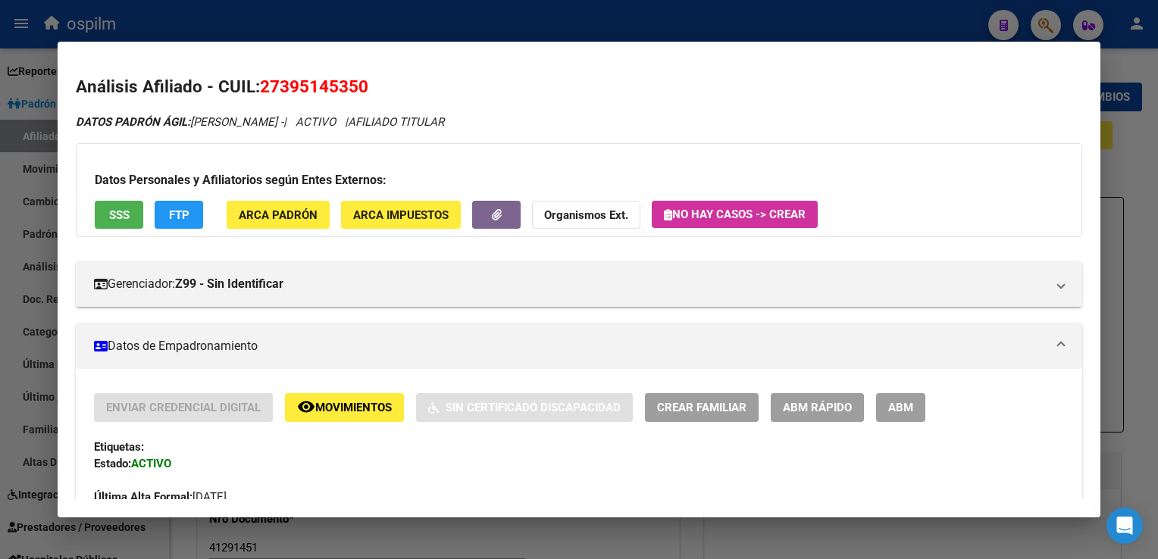
click at [900, 414] on span "ABM" at bounding box center [900, 409] width 25 height 14
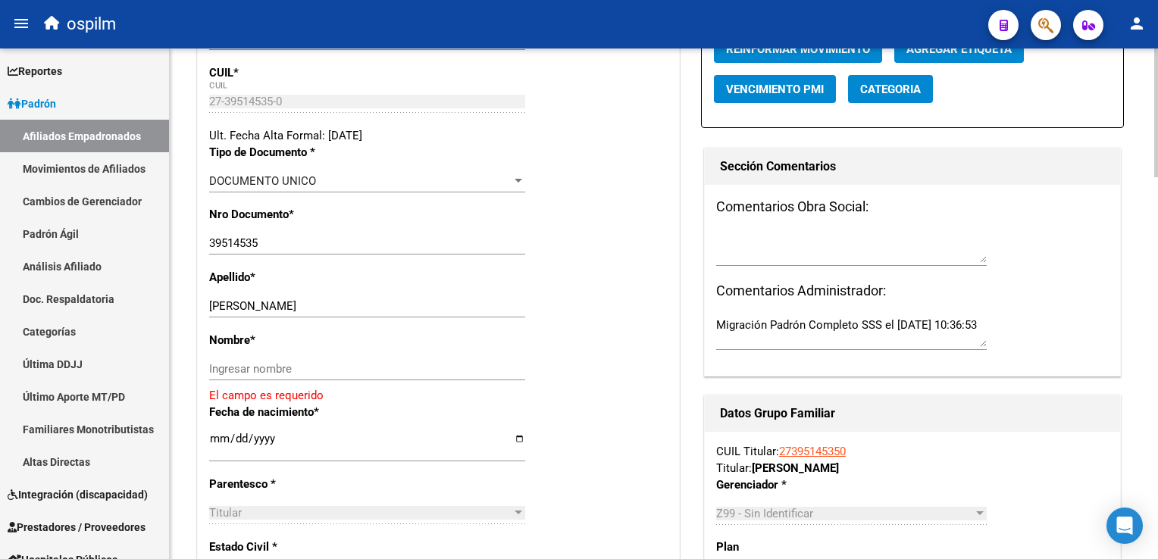
scroll to position [396, 0]
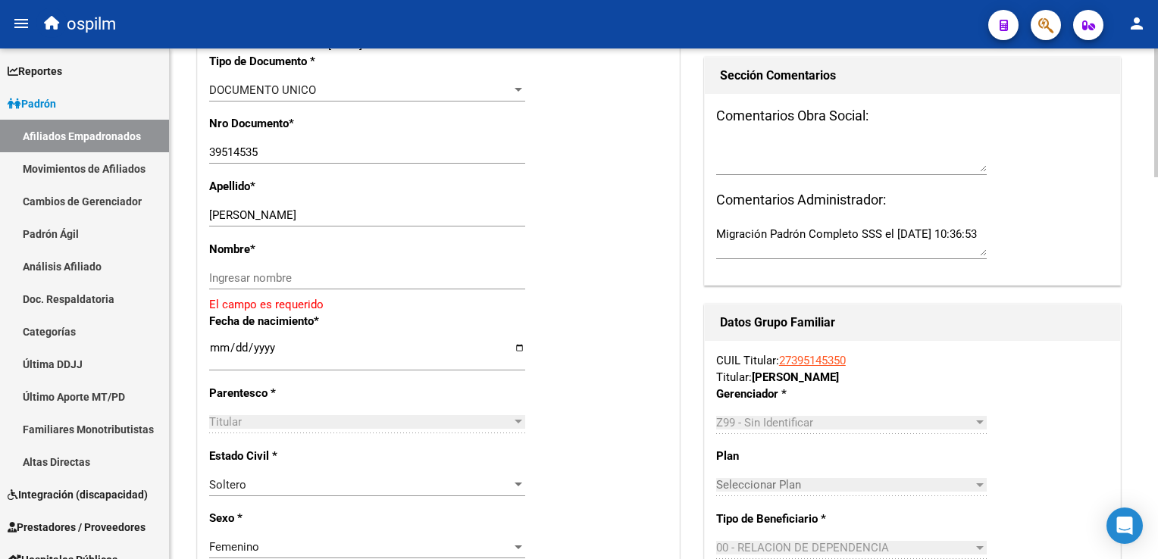
click at [1157, 206] on html "menu ospilm person Firma Express Reportes Ingresos Devengados Análisis Históric…" at bounding box center [579, 279] width 1158 height 559
drag, startPoint x: 263, startPoint y: 224, endPoint x: 362, endPoint y: 227, distance: 99.3
click at [362, 222] on input "VILLAGRA MARISOL GISELA" at bounding box center [367, 215] width 316 height 14
type input "VILLAGRA"
click at [243, 285] on input "Ingresar nombre" at bounding box center [367, 278] width 316 height 14
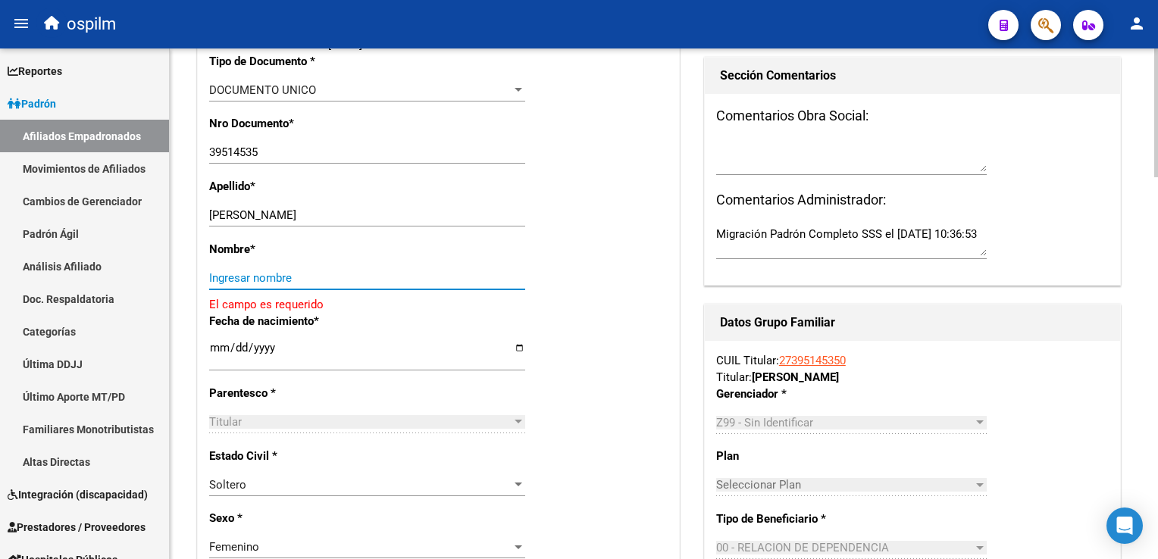
paste input "MARISOL GISELA"
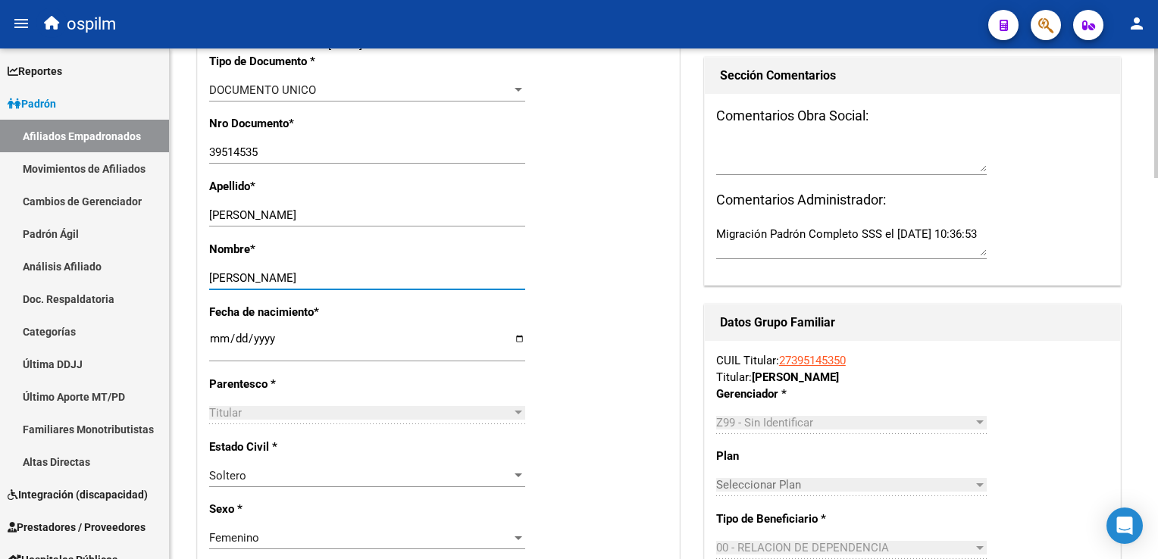
scroll to position [0, 0]
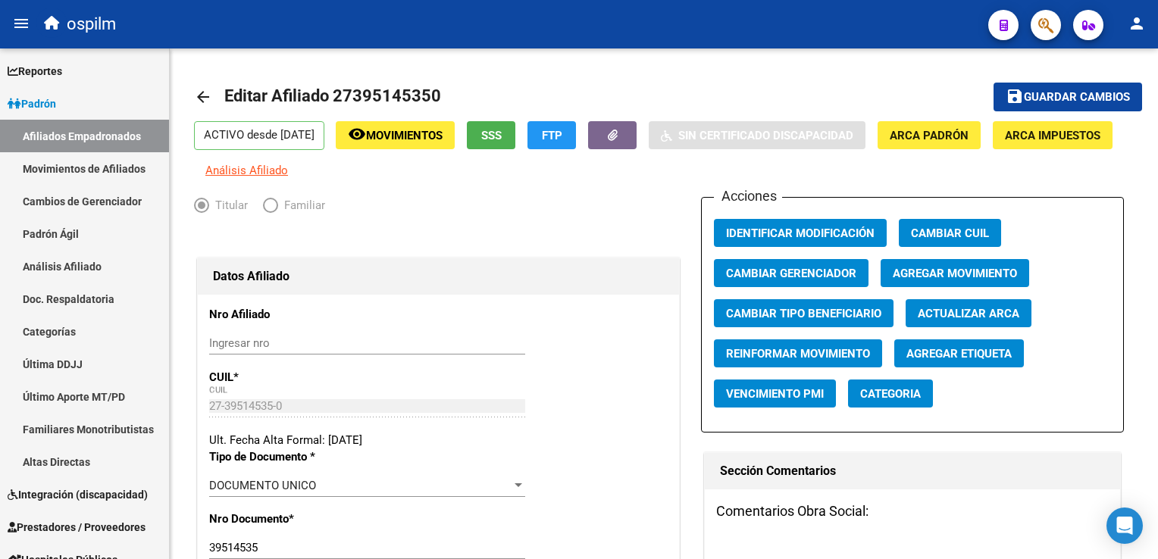
type input "MARISOL GISELA"
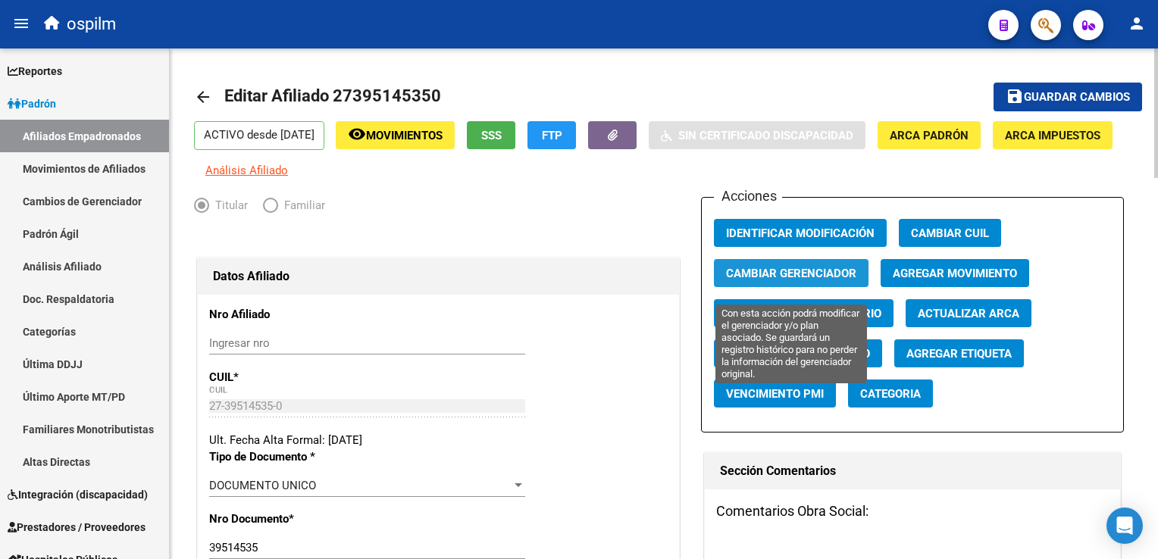
click at [790, 280] on span "Cambiar Gerenciador" at bounding box center [791, 274] width 130 height 14
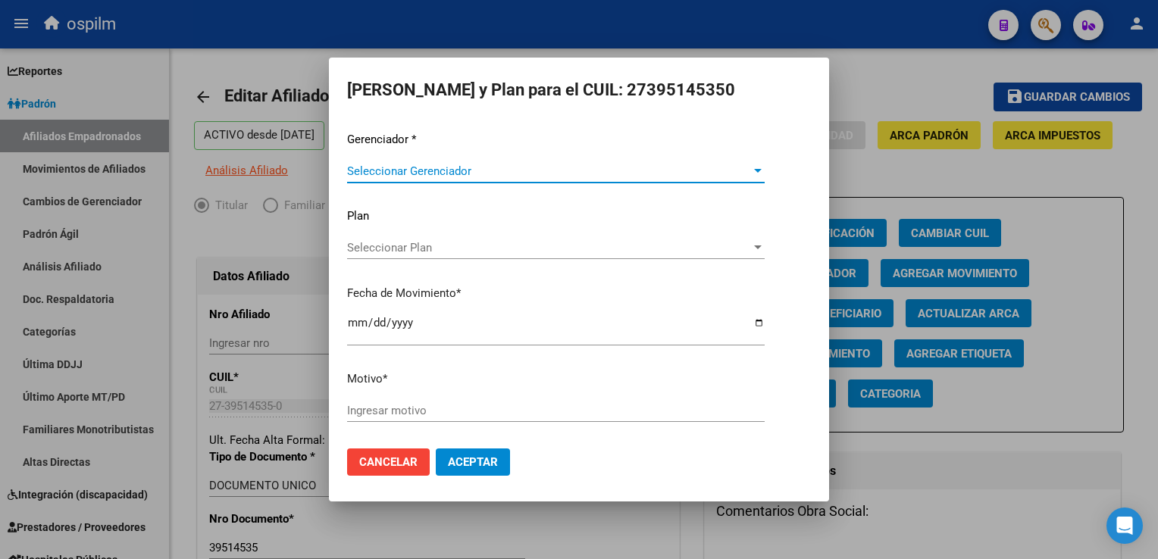
click at [392, 164] on span "Seleccionar Gerenciador" at bounding box center [549, 171] width 404 height 14
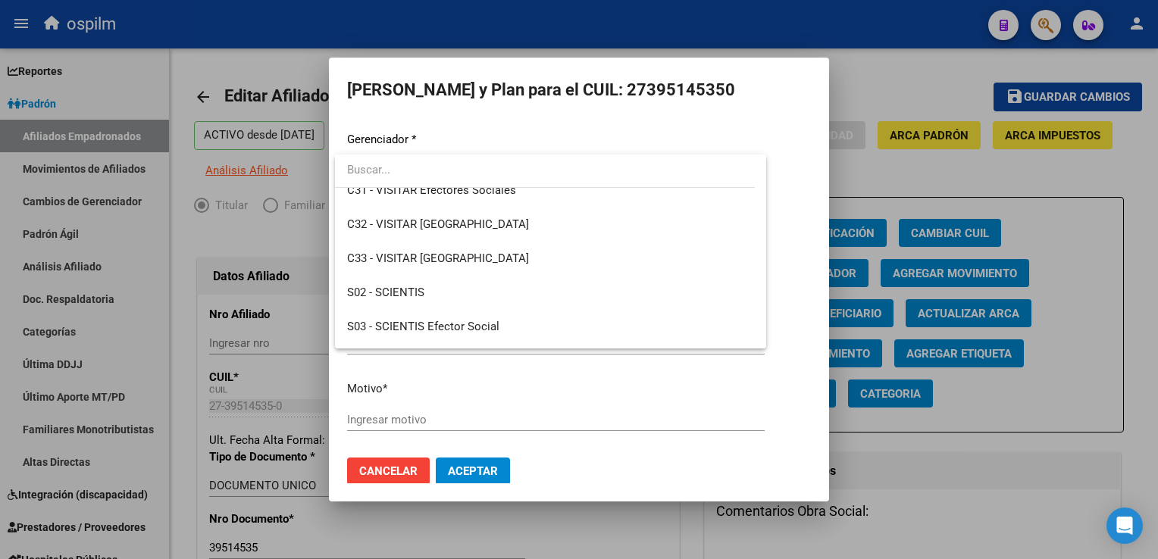
scroll to position [215, 0]
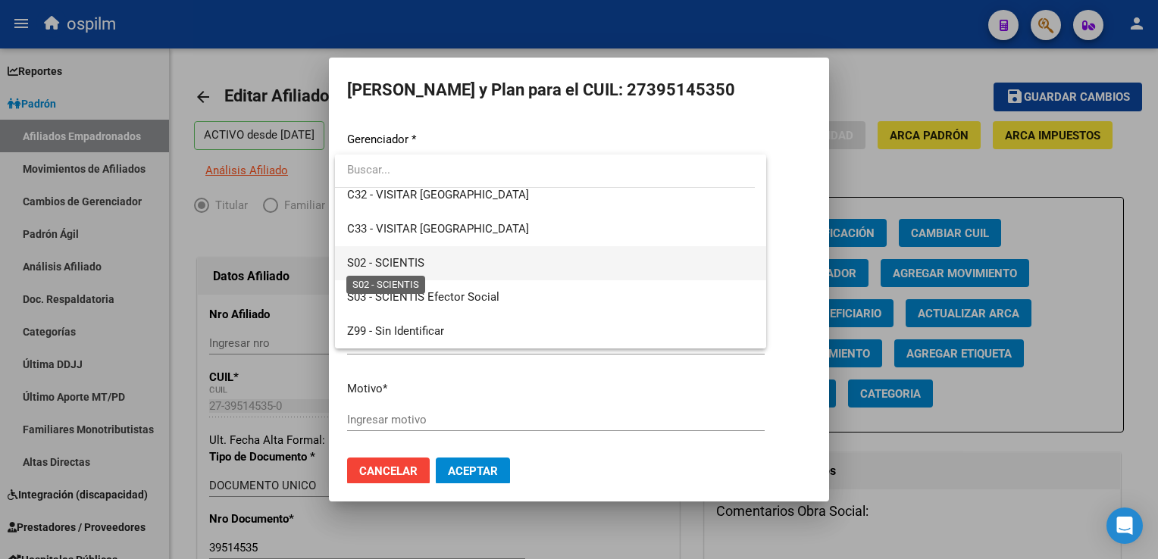
click at [392, 265] on span "S02 - SCIENTIS" at bounding box center [385, 263] width 77 height 14
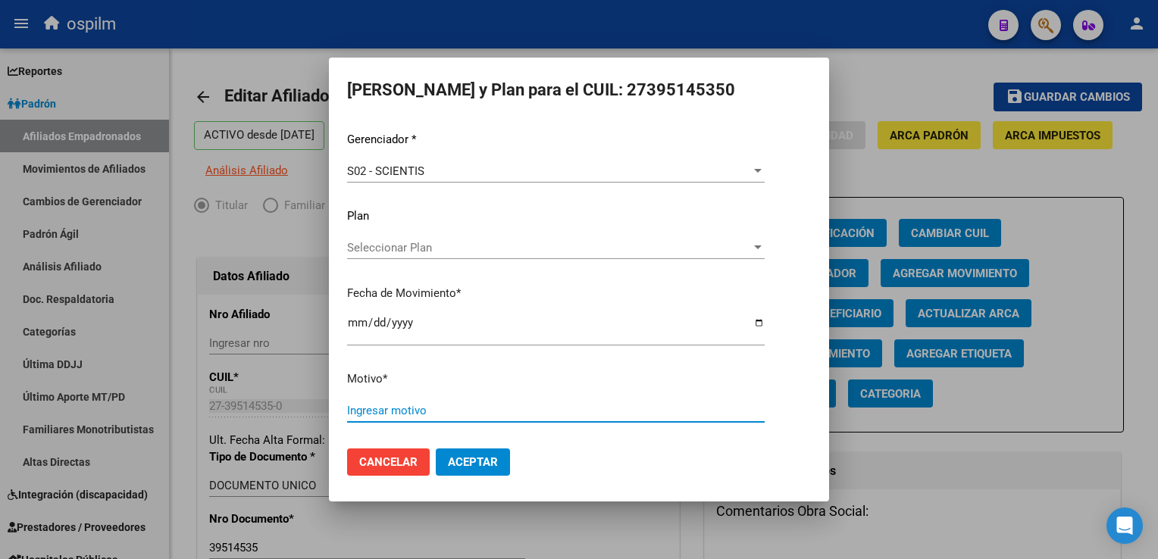
click at [362, 414] on input "Ingresar motivo" at bounding box center [556, 411] width 418 height 14
type input "Retroactivo"
click at [452, 462] on span "Aceptar" at bounding box center [473, 462] width 50 height 14
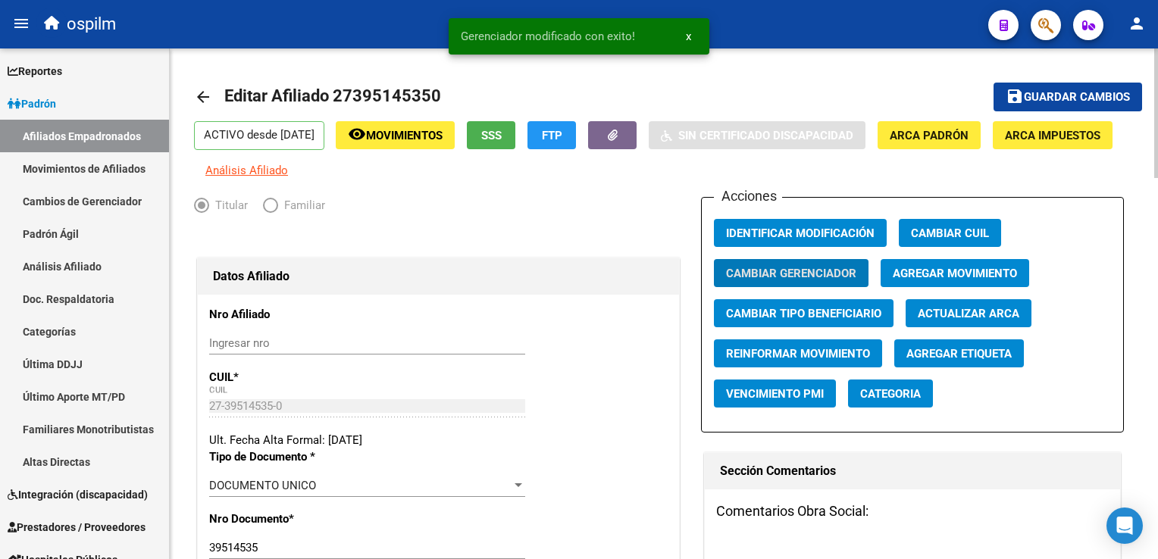
click at [1058, 96] on span "Guardar cambios" at bounding box center [1077, 98] width 106 height 14
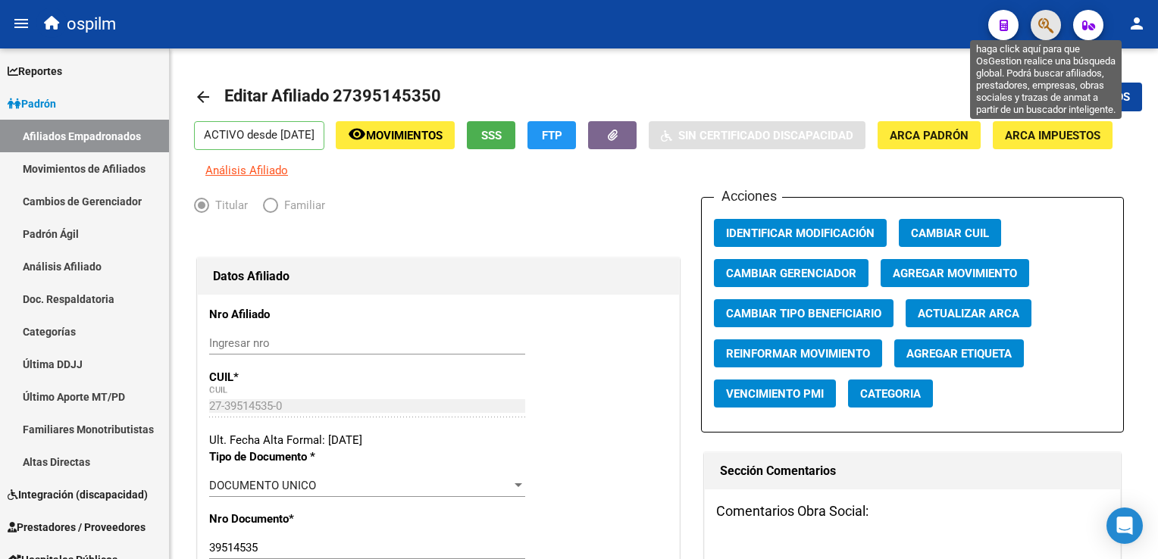
click at [1053, 28] on icon "button" at bounding box center [1045, 25] width 15 height 17
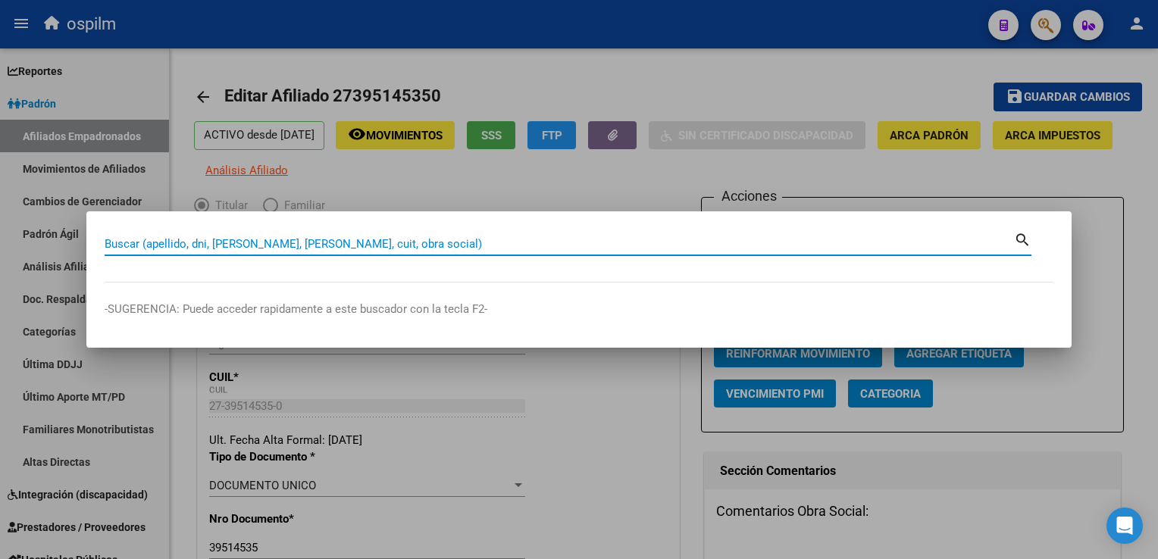
paste input "20390083026"
type input "20390083026"
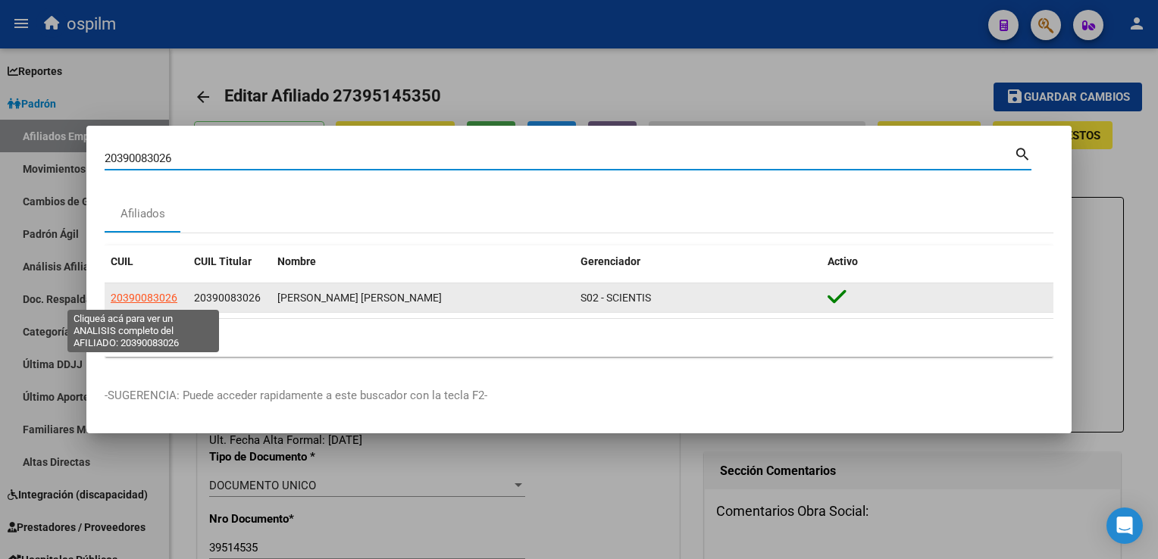
click at [131, 299] on span "20390083026" at bounding box center [144, 298] width 67 height 12
type textarea "20390083026"
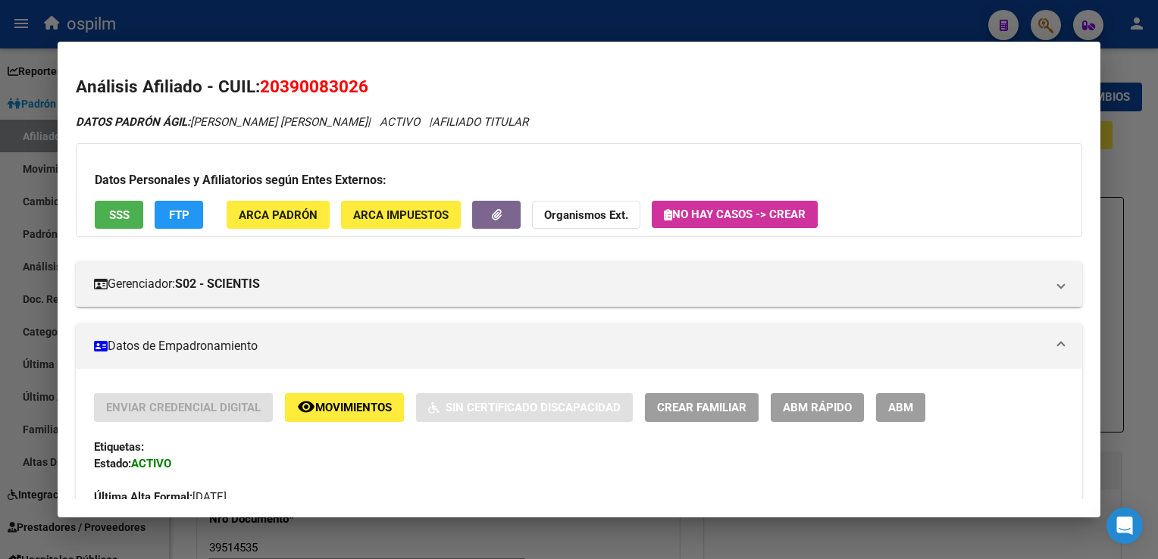
click at [916, 402] on button "ABM" at bounding box center [900, 407] width 49 height 28
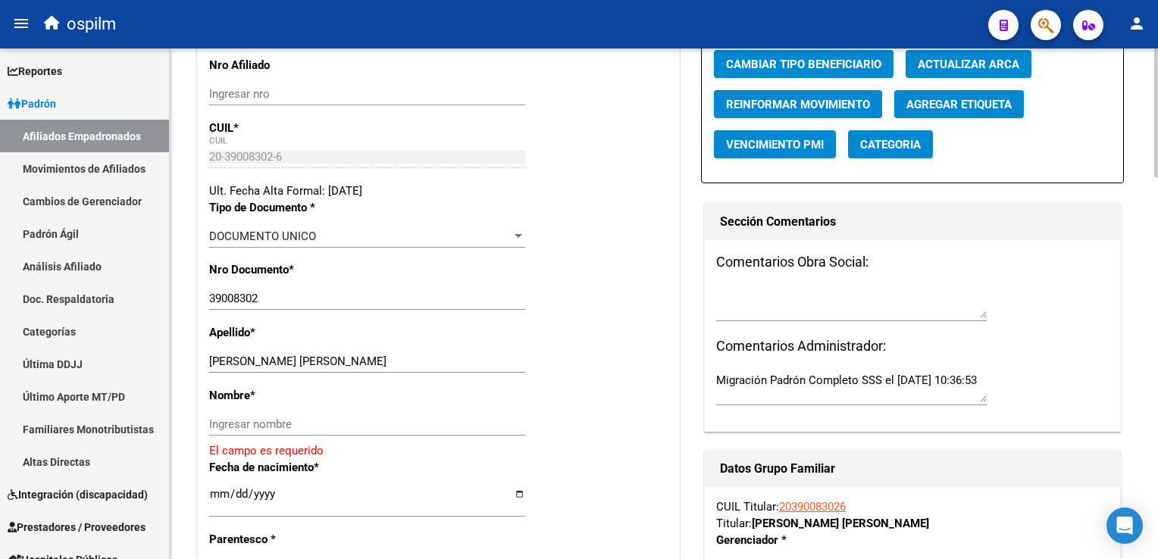
scroll to position [391, 0]
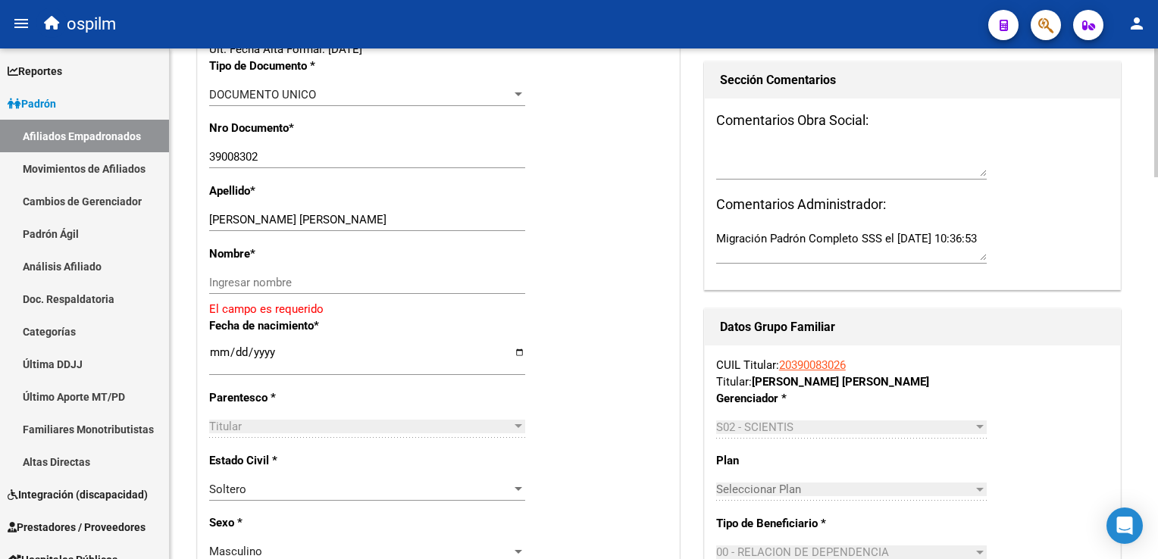
click at [1157, 255] on html "menu ospilm person Firma Express Reportes Ingresos Devengados Análisis Históric…" at bounding box center [579, 279] width 1158 height 559
drag, startPoint x: 287, startPoint y: 229, endPoint x: 391, endPoint y: 235, distance: 104.0
click at [391, 227] on input "BECERRA RIOS FRANCO NICOLAS" at bounding box center [367, 220] width 316 height 14
type input "BECERRA RIOS"
click at [239, 290] on input "Ingresar nombre" at bounding box center [367, 283] width 316 height 14
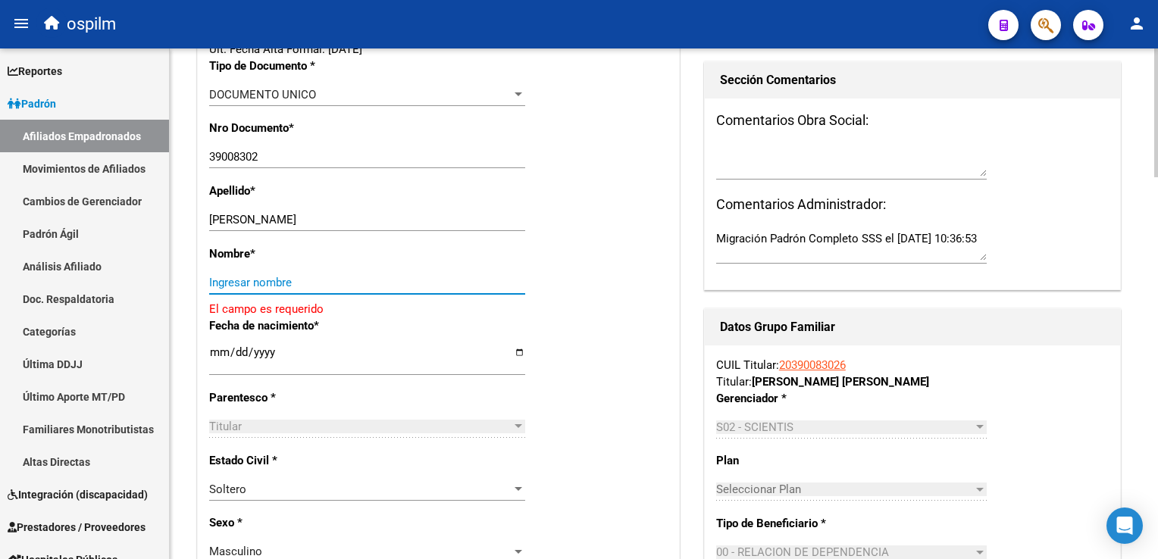
paste input "FRANCO NICOLAS"
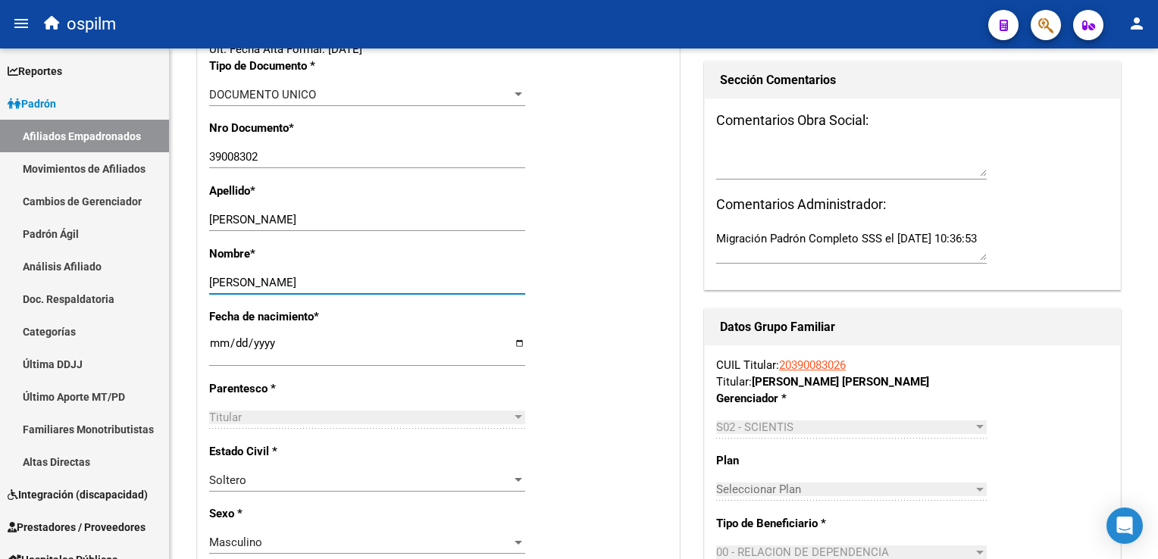
type input "FRANCO NICOLAS"
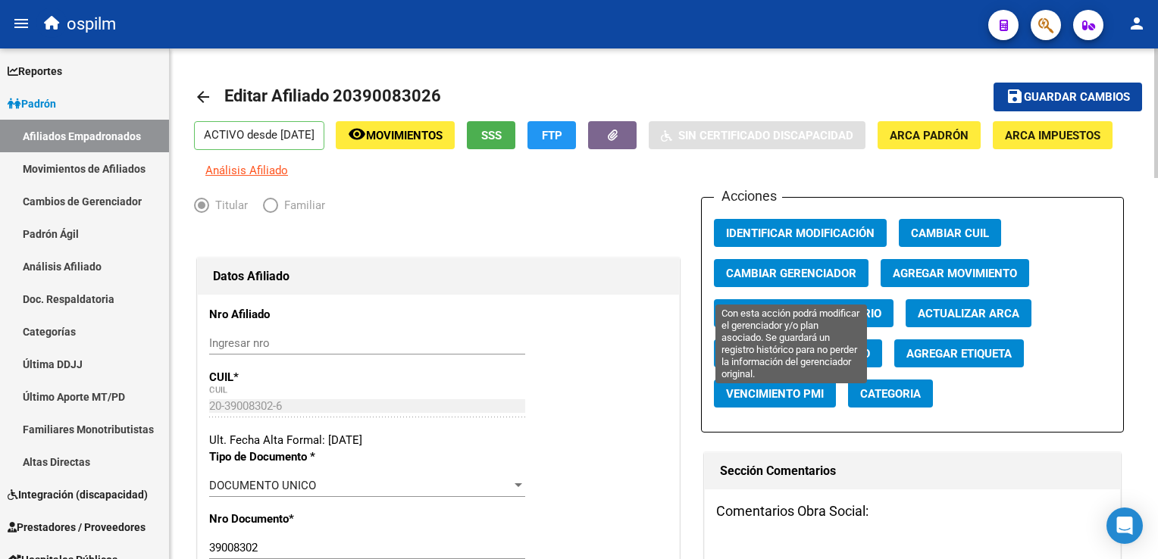
click at [811, 280] on span "Cambiar Gerenciador" at bounding box center [791, 274] width 130 height 14
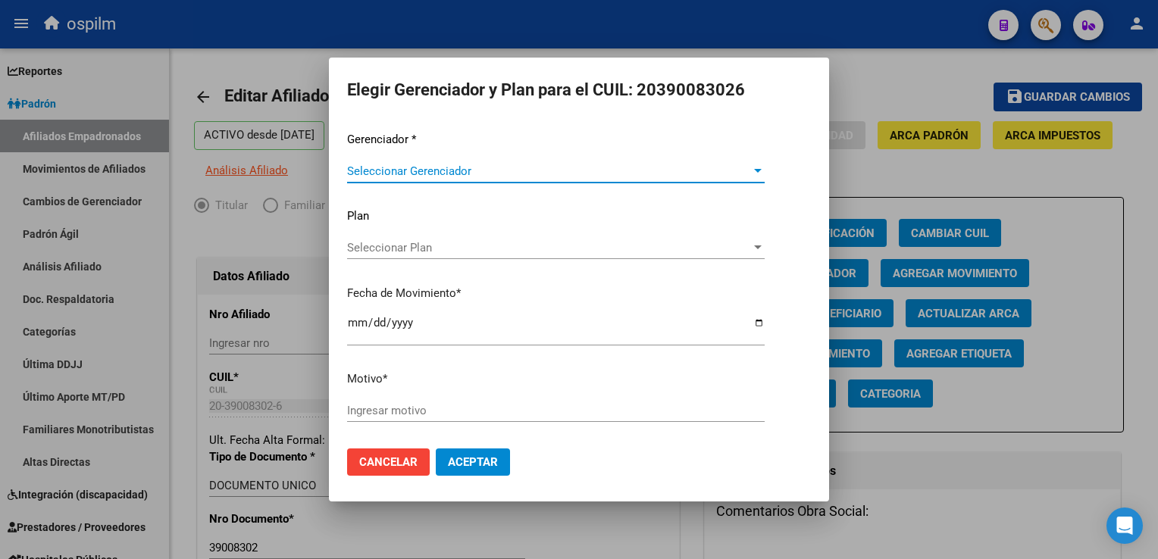
click at [432, 164] on span "Seleccionar Gerenciador" at bounding box center [549, 171] width 404 height 14
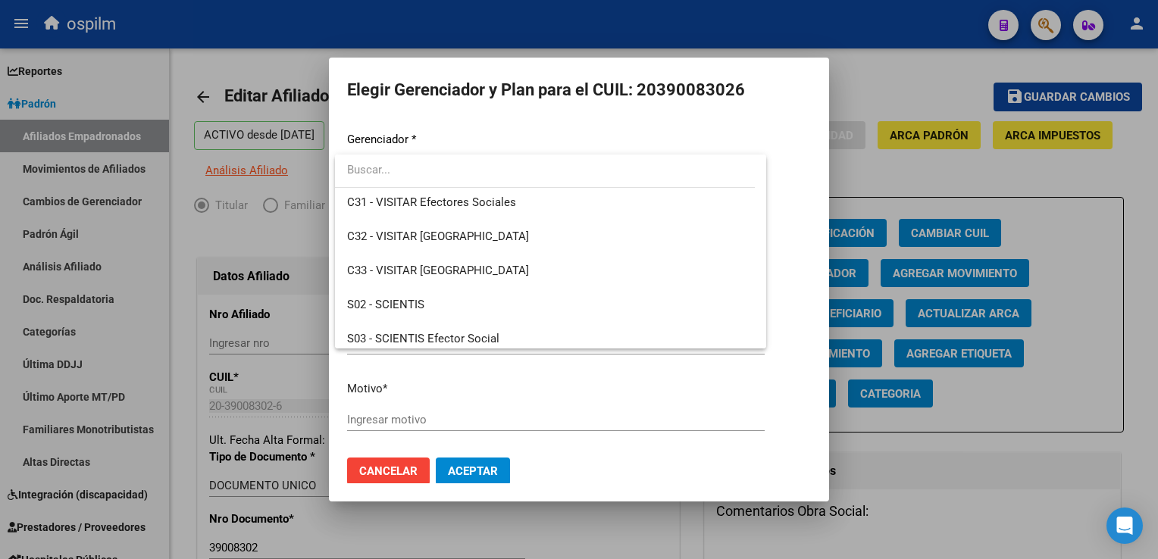
scroll to position [188, 0]
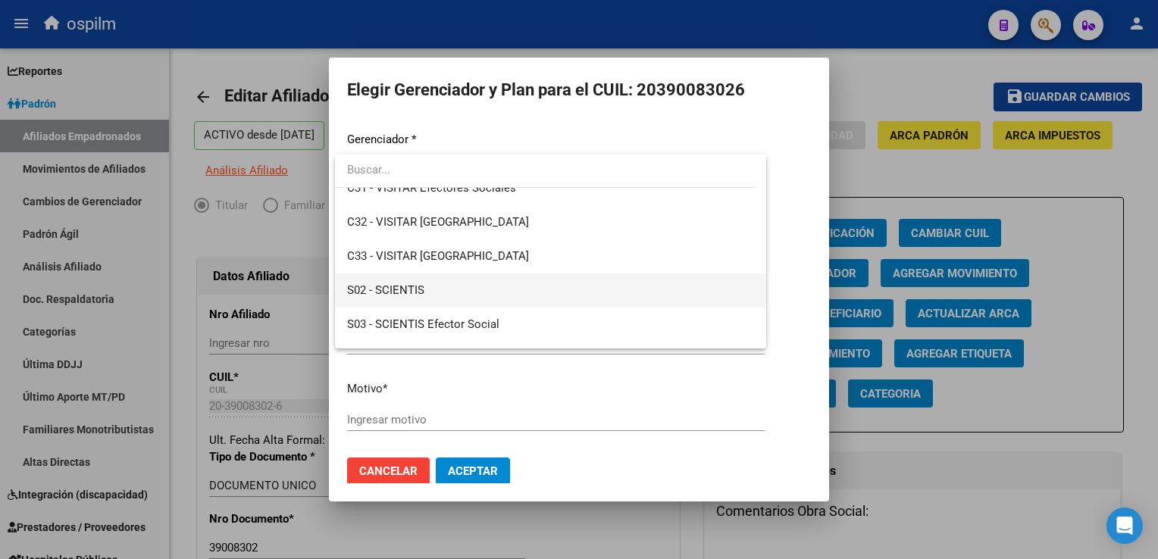
click at [433, 283] on span "S02 - SCIENTIS" at bounding box center [550, 291] width 407 height 34
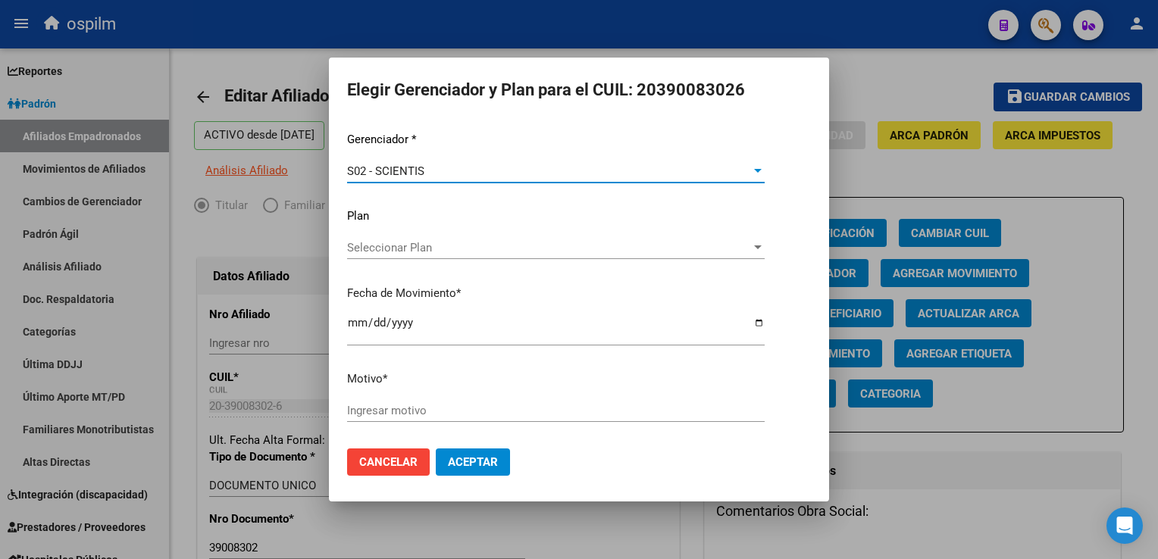
click at [366, 411] on input "Ingresar motivo" at bounding box center [556, 411] width 418 height 14
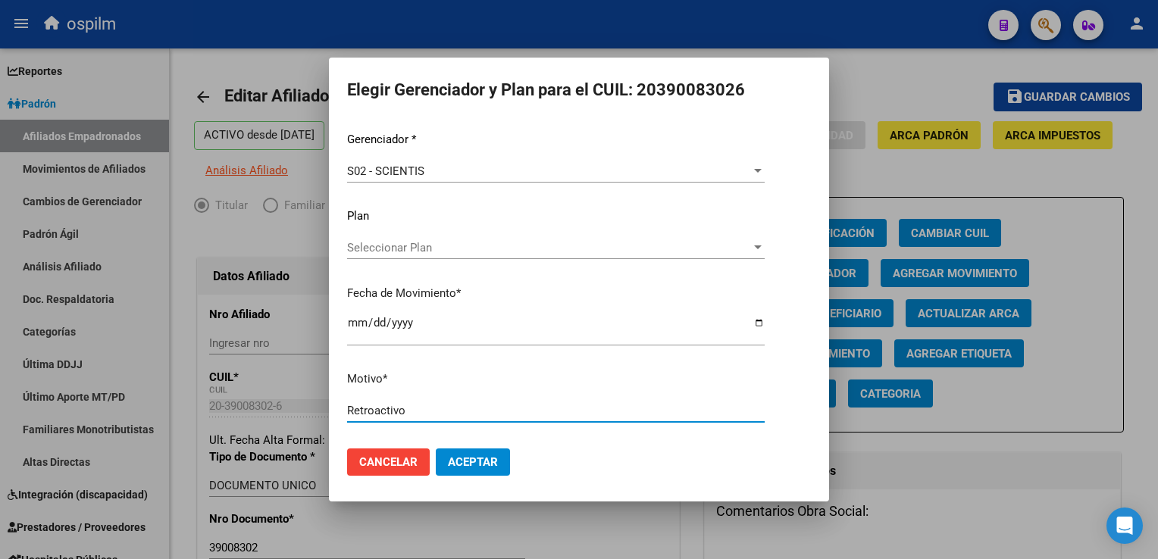
type input "Retroactivo"
click at [462, 451] on button "Aceptar" at bounding box center [473, 462] width 74 height 27
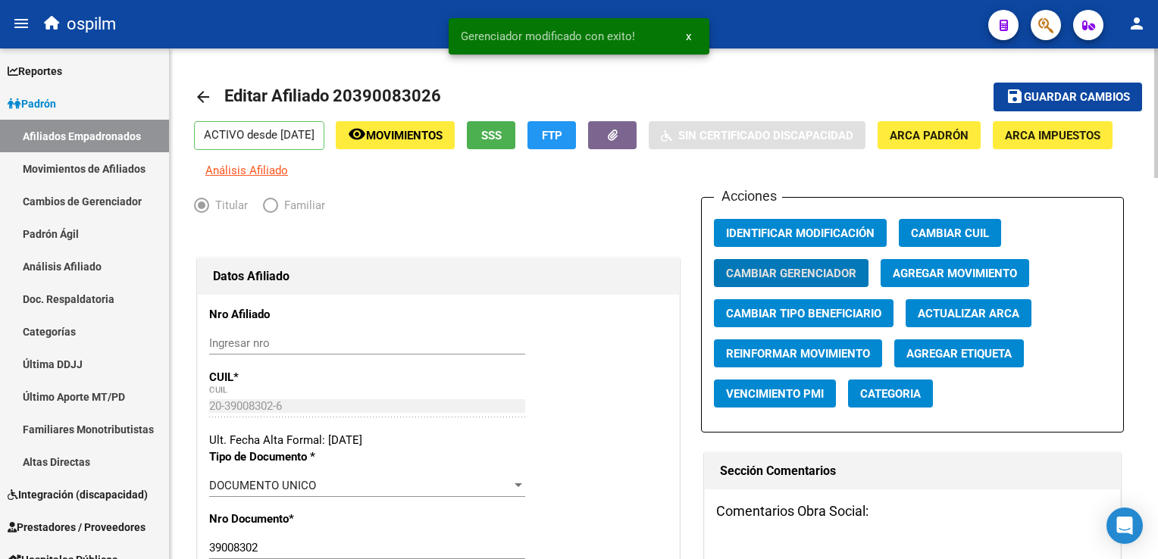
click at [1069, 96] on span "Guardar cambios" at bounding box center [1077, 98] width 106 height 14
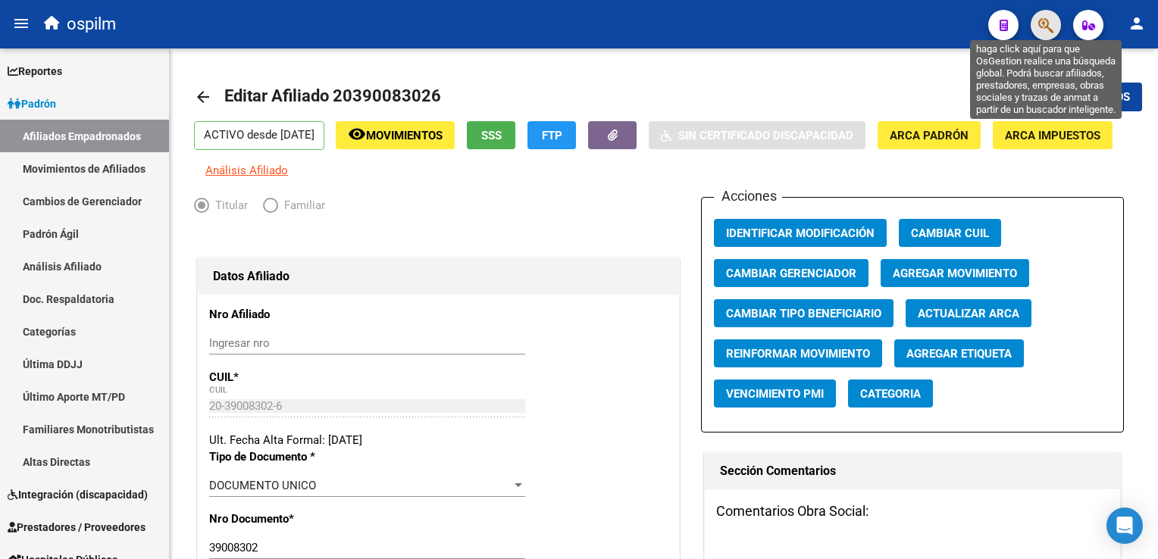
click at [1041, 28] on icon "button" at bounding box center [1045, 25] width 15 height 17
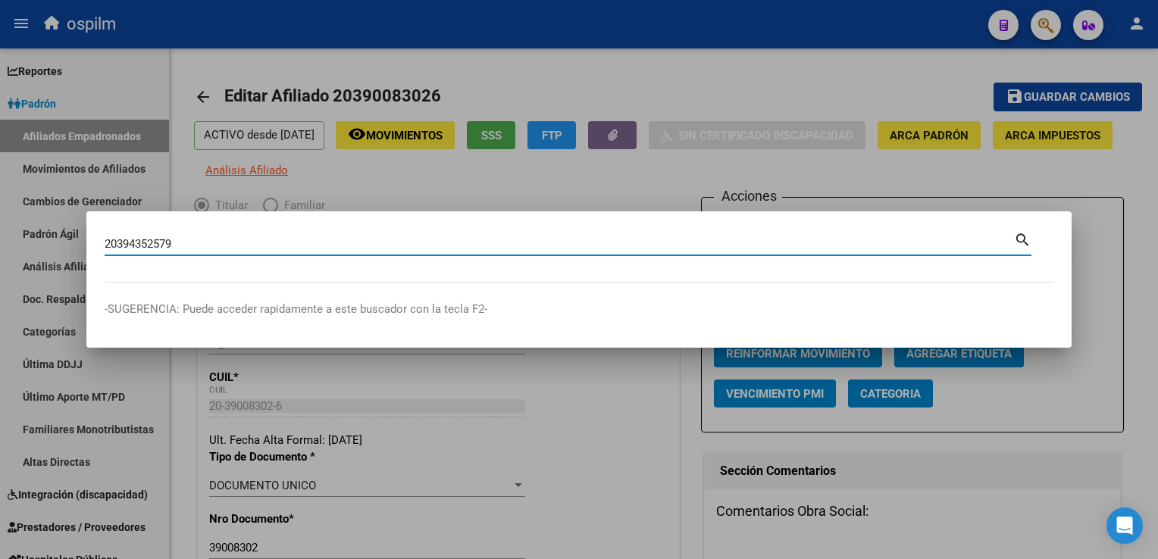
type input "20394352579"
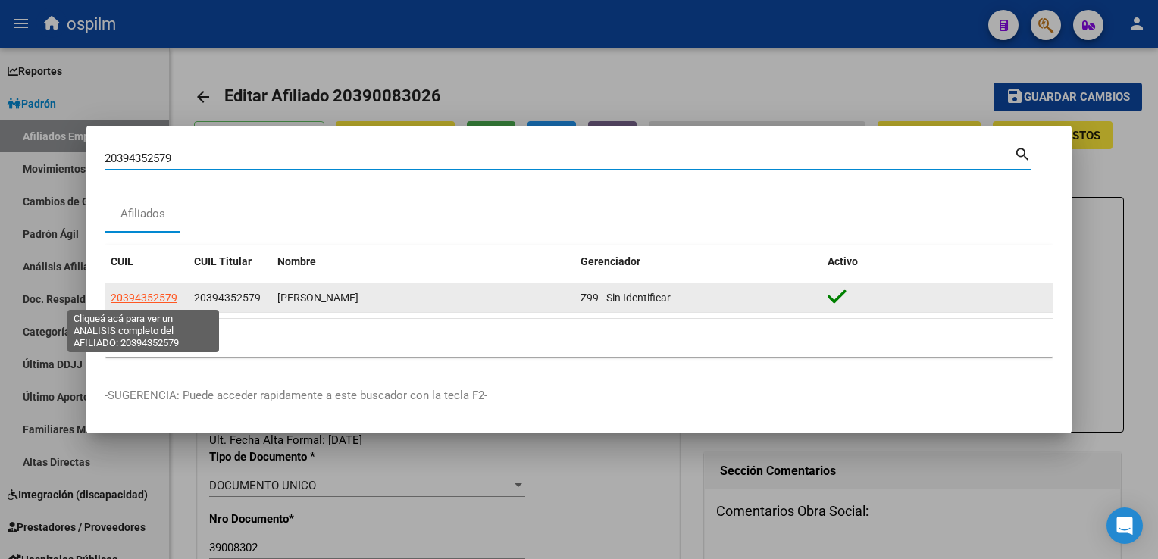
click at [139, 299] on span "20394352579" at bounding box center [144, 298] width 67 height 12
type textarea "20394352579"
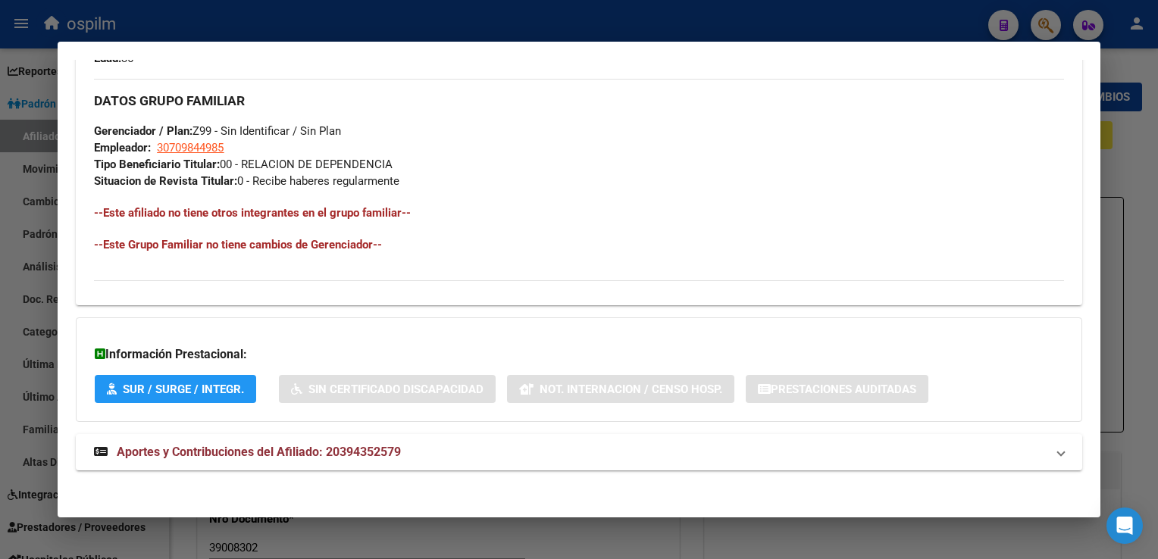
scroll to position [0, 0]
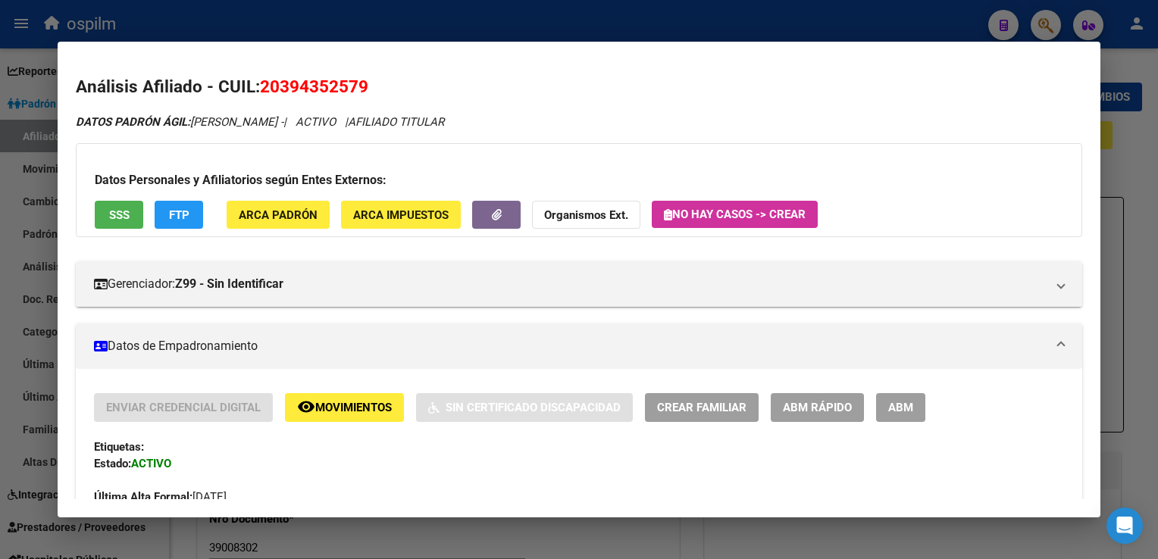
drag, startPoint x: 897, startPoint y: 412, endPoint x: 909, endPoint y: 402, distance: 15.2
click at [897, 411] on span "ABM" at bounding box center [900, 409] width 25 height 14
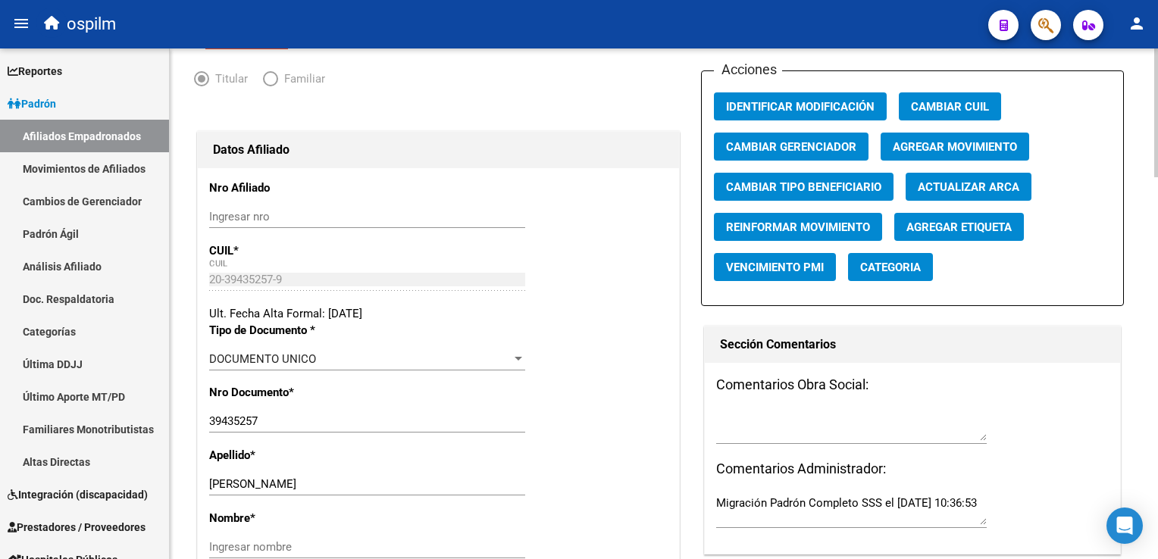
scroll to position [230, 0]
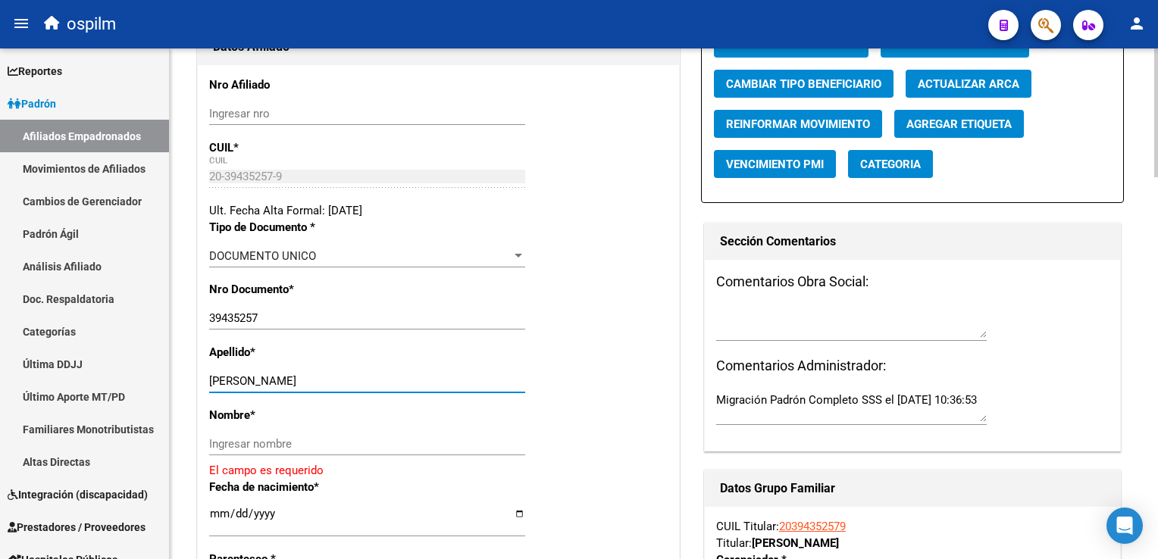
drag, startPoint x: 264, startPoint y: 393, endPoint x: 384, endPoint y: 393, distance: 120.5
click at [384, 388] on input "MIRANDA ESTEBAN ALBERTO" at bounding box center [367, 381] width 316 height 14
type input "MIRANDA"
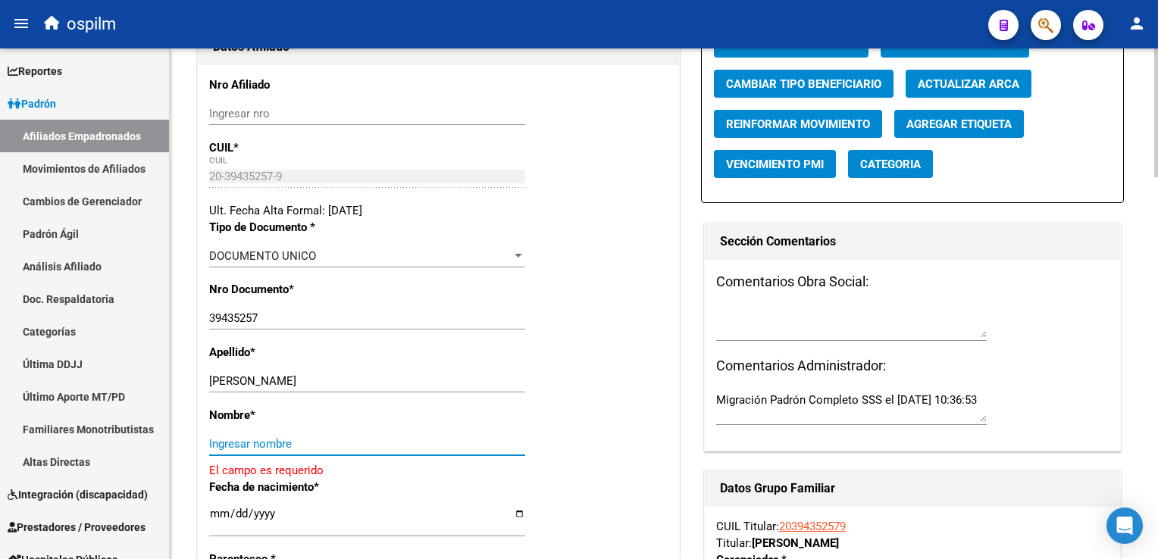
click at [224, 450] on input "Ingresar nombre" at bounding box center [367, 444] width 316 height 14
paste input "ESTEBAN ALBERTO"
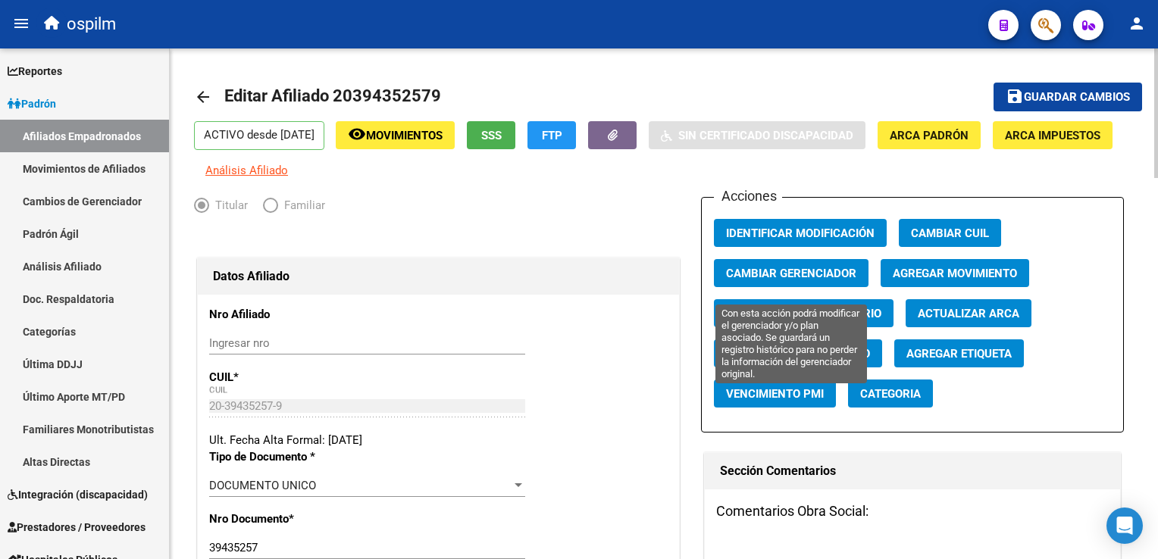
type input "ESTEBAN ALBERTO"
click at [740, 280] on span "Cambiar Gerenciador" at bounding box center [791, 274] width 130 height 14
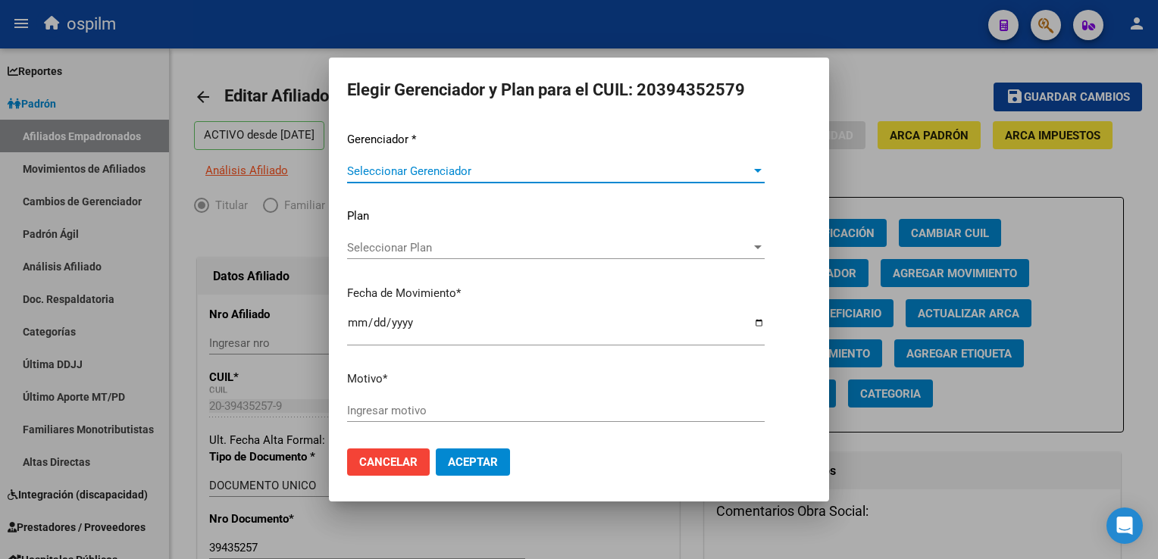
click at [378, 173] on span "Seleccionar Gerenciador" at bounding box center [549, 171] width 404 height 14
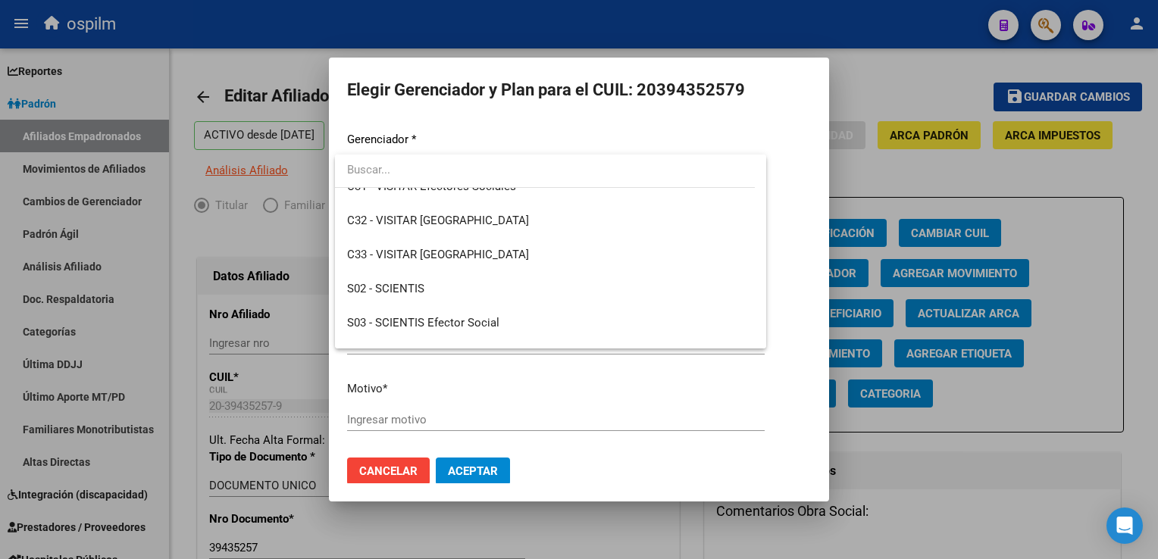
scroll to position [197, 0]
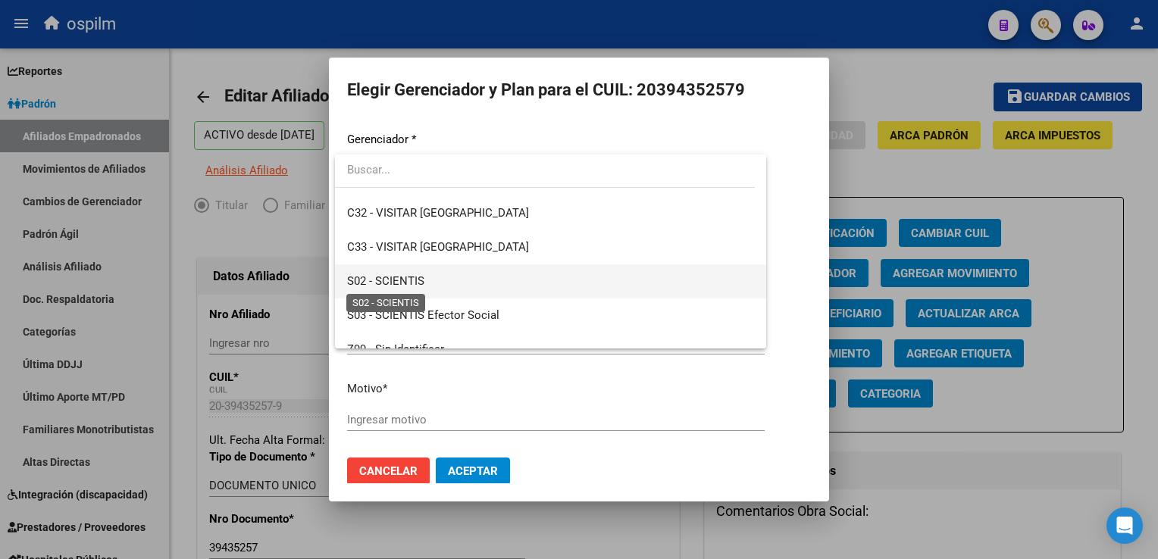
click at [362, 280] on span "S02 - SCIENTIS" at bounding box center [385, 281] width 77 height 14
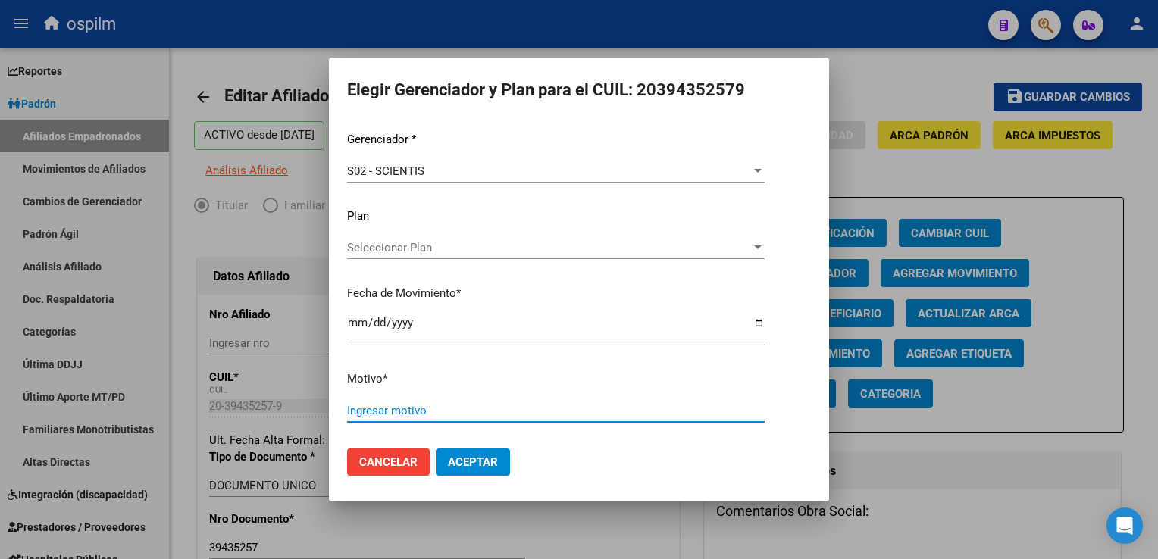
click at [358, 405] on input "Ingresar motivo" at bounding box center [556, 411] width 418 height 14
type input "Retroactivo"
click at [469, 467] on span "Aceptar" at bounding box center [473, 462] width 50 height 14
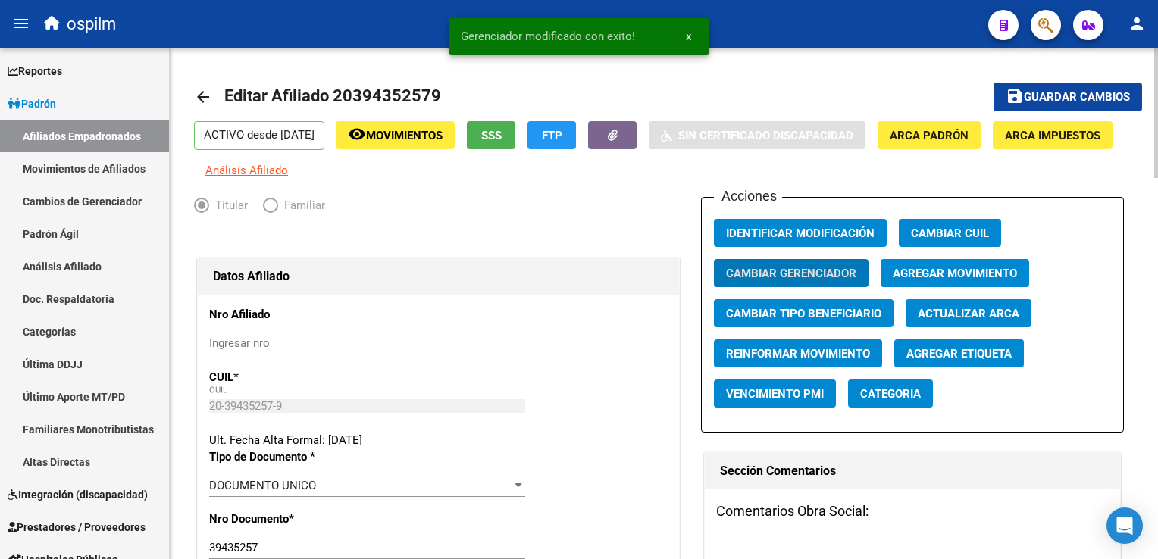
click at [1037, 92] on span "Guardar cambios" at bounding box center [1077, 98] width 106 height 14
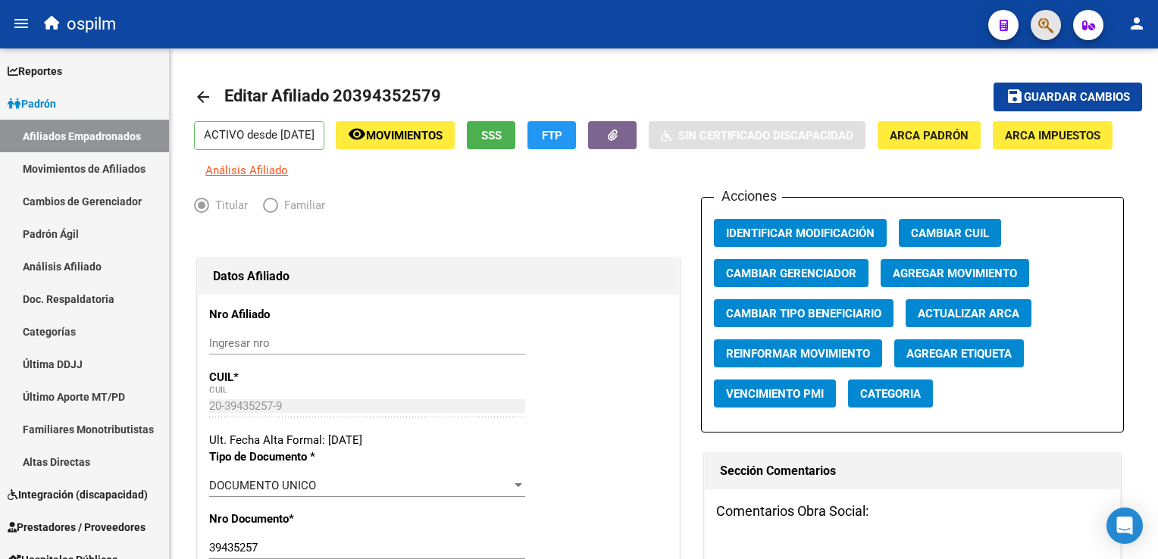
click at [1032, 20] on button "button" at bounding box center [1046, 25] width 30 height 30
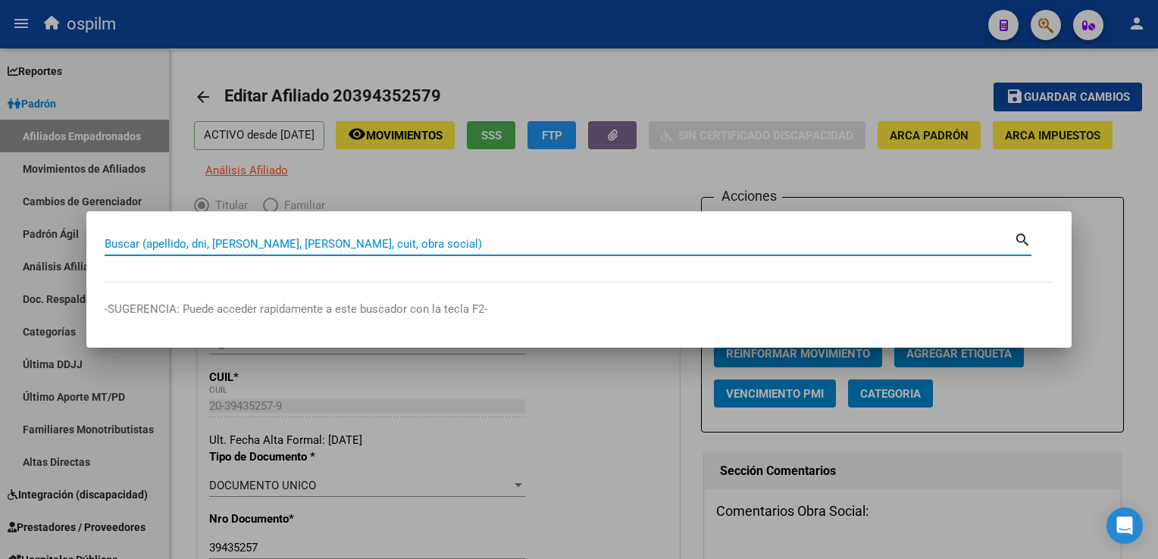
paste input "27408493485"
type input "27408493485"
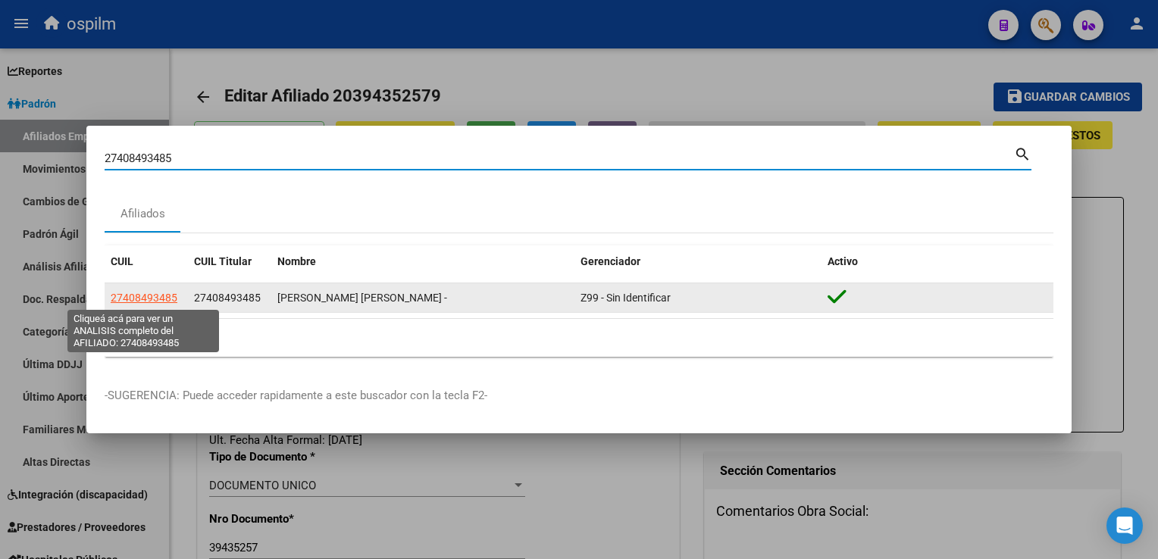
click at [115, 299] on span "27408493485" at bounding box center [144, 298] width 67 height 12
type textarea "27408493485"
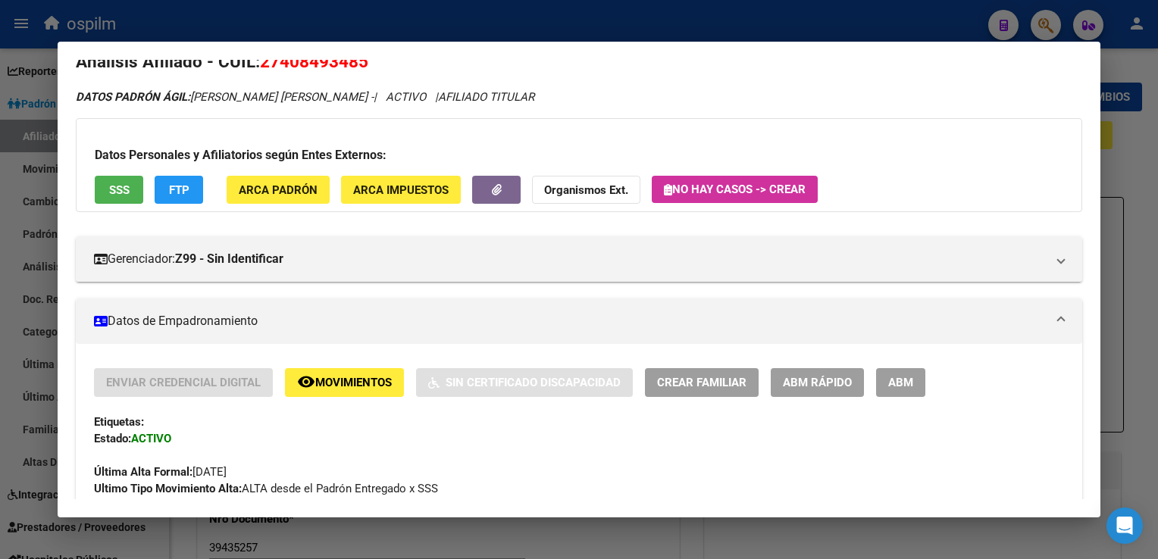
scroll to position [0, 0]
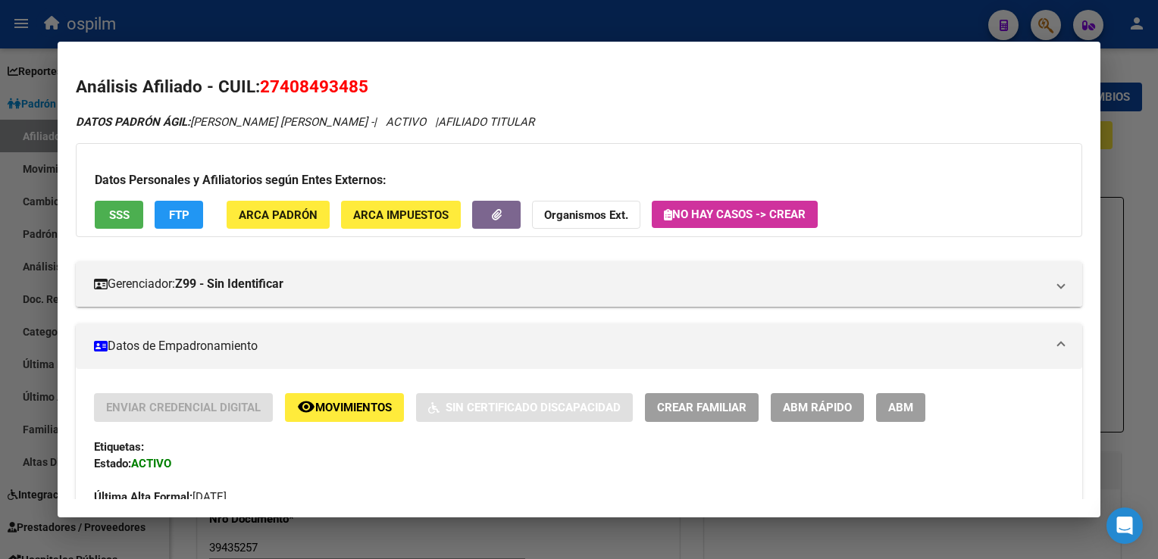
click at [261, 210] on span "ARCA Padrón" at bounding box center [278, 215] width 79 height 14
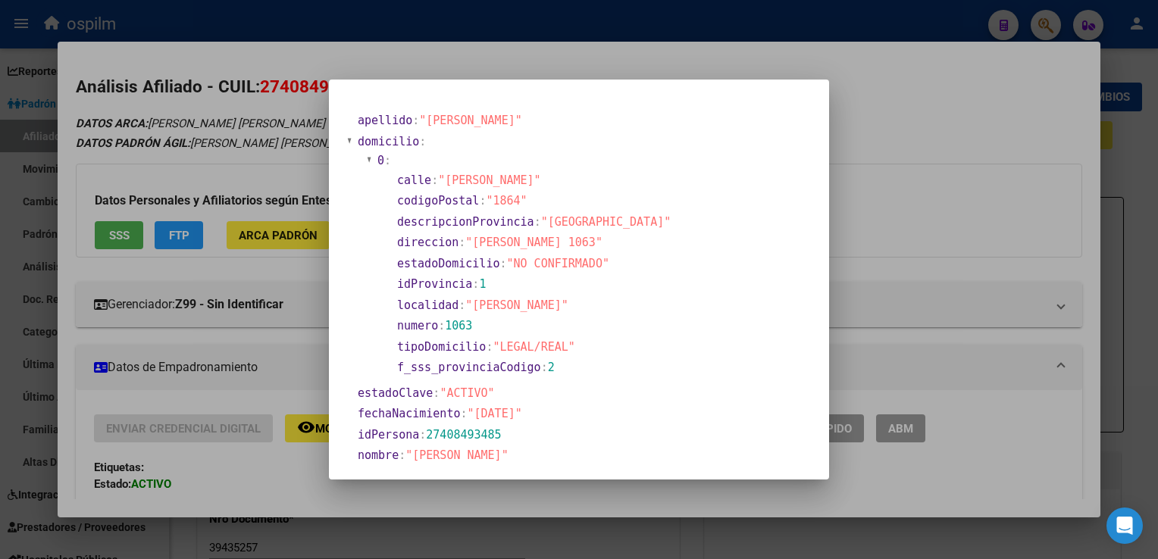
click at [875, 122] on div at bounding box center [579, 279] width 1158 height 559
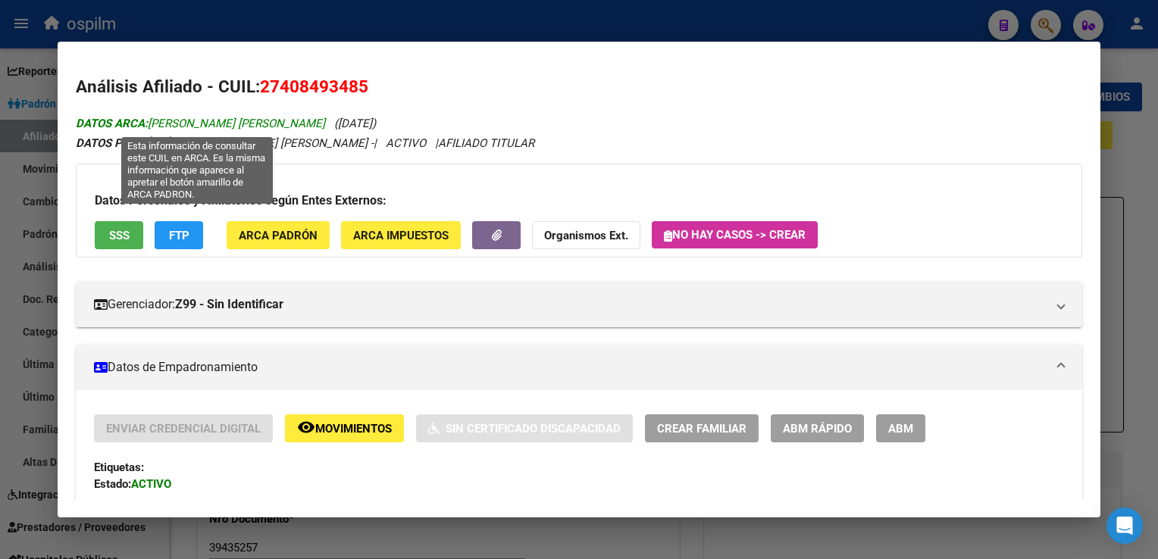
drag, startPoint x: 319, startPoint y: 121, endPoint x: 152, endPoint y: 117, distance: 167.5
click at [152, 117] on icon "DATOS ARCA: NOTARGIACOMO MARIA LAURA (04/10/1997)" at bounding box center [226, 124] width 300 height 14
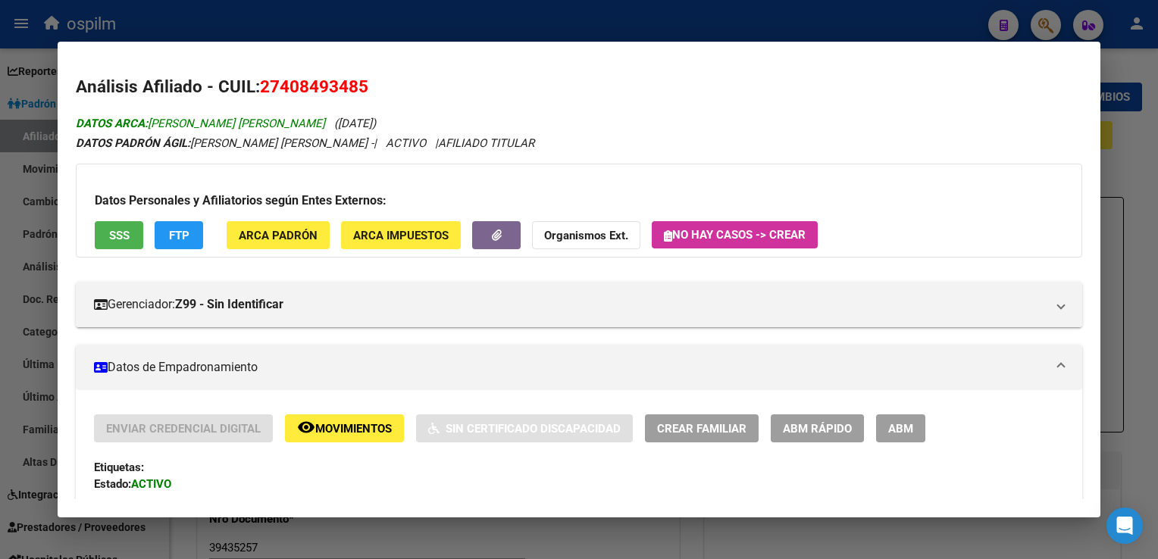
copy icon "NOTARGIACOMO MARIA LAURA"
drag, startPoint x: 376, startPoint y: 83, endPoint x: 257, endPoint y: 86, distance: 119.0
click at [257, 86] on h2 "Análisis Afiliado - CUIL: 27408493485" at bounding box center [579, 87] width 1006 height 26
copy h2 "27408493485"
click at [1136, 145] on div at bounding box center [579, 279] width 1158 height 559
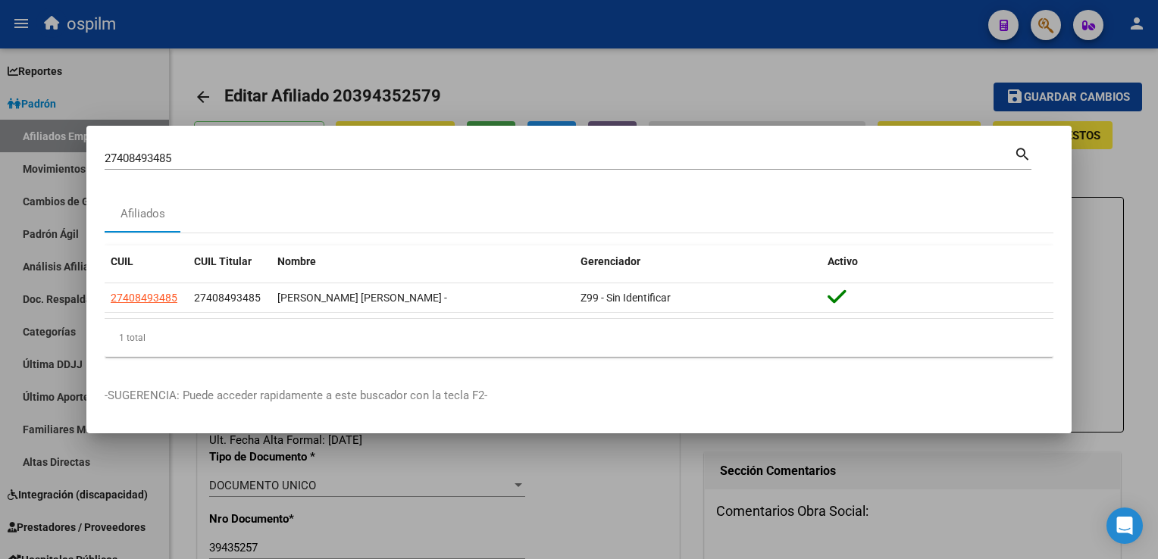
click at [809, 74] on div at bounding box center [579, 279] width 1158 height 559
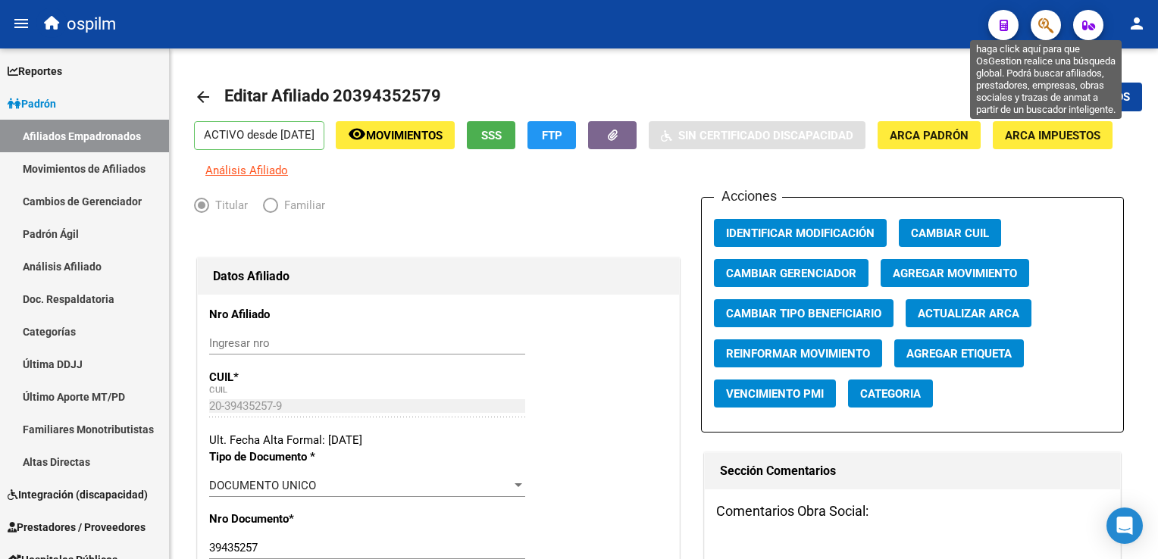
click at [1044, 23] on icon "button" at bounding box center [1045, 25] width 15 height 17
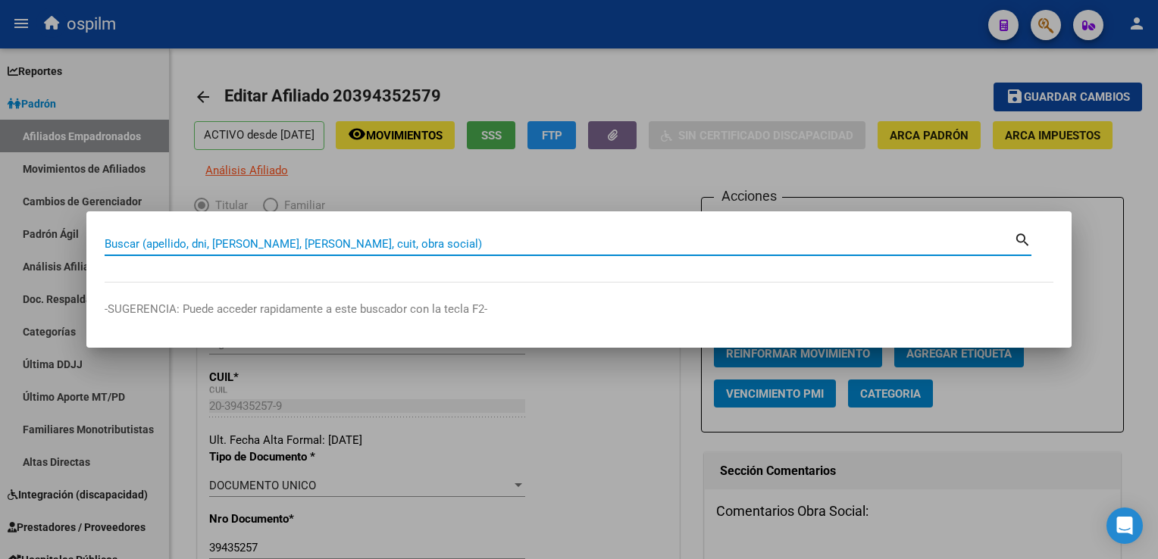
paste input "20956184844"
type input "20956184844"
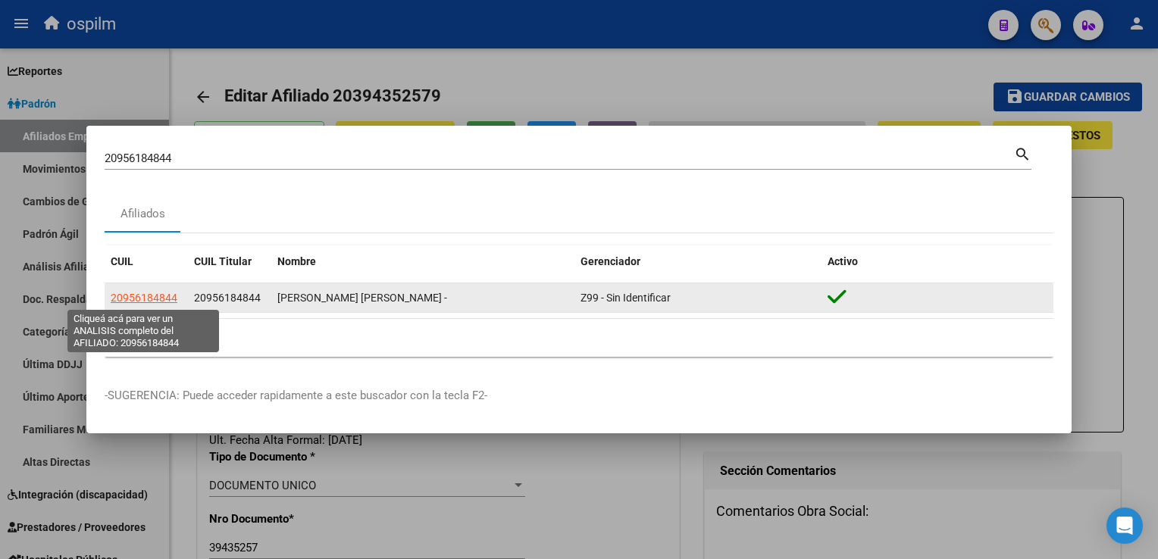
click at [161, 301] on span "20956184844" at bounding box center [144, 298] width 67 height 12
type textarea "20956184844"
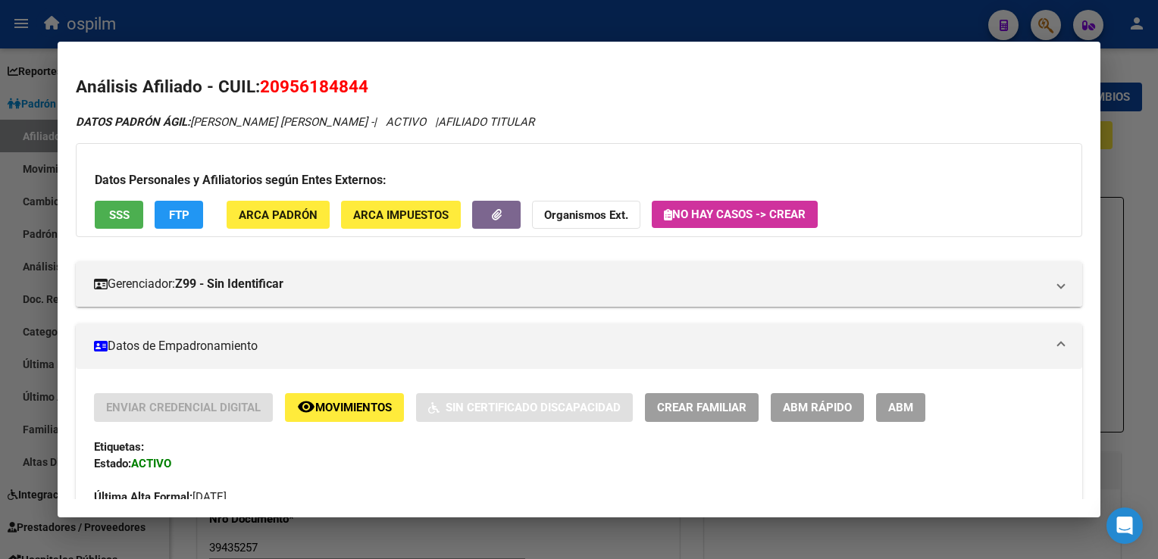
click at [897, 405] on span "ABM" at bounding box center [900, 409] width 25 height 14
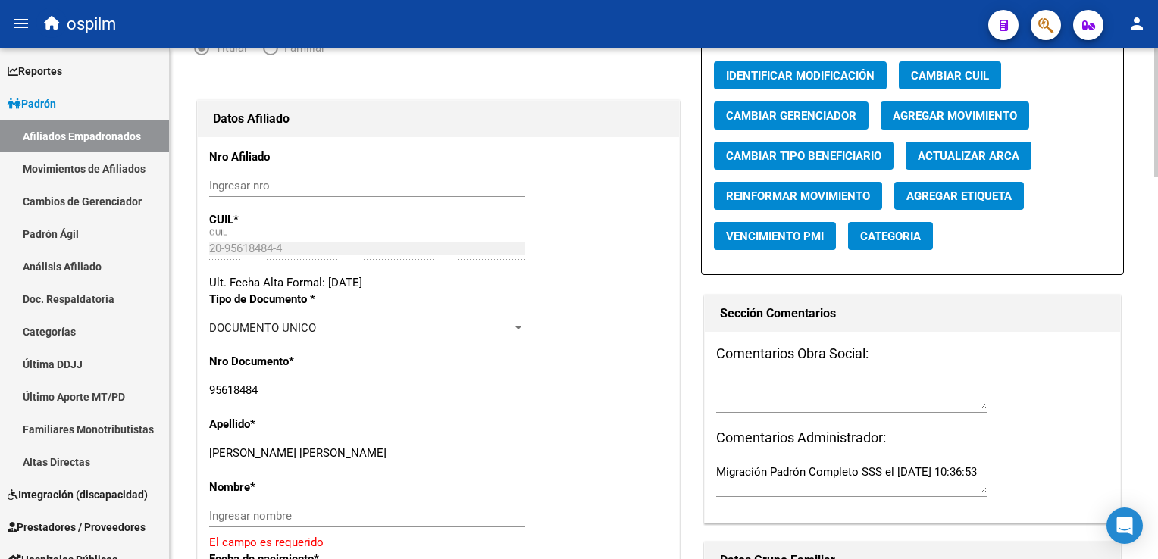
scroll to position [230, 0]
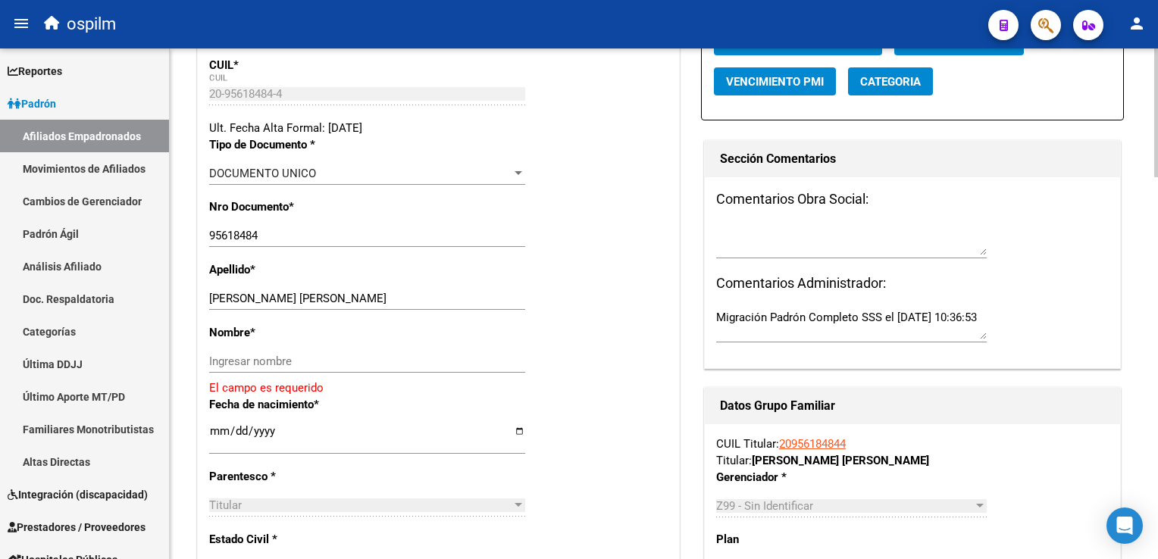
scroll to position [352, 0]
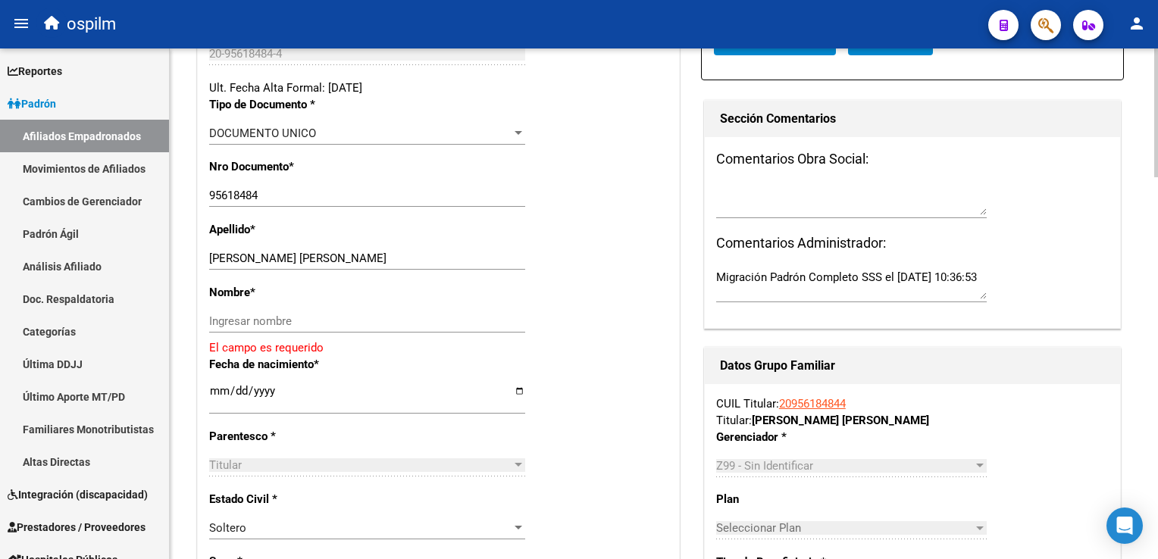
click at [1157, 184] on html "menu ospilm person Firma Express Reportes Ingresos Devengados Análisis Históric…" at bounding box center [579, 279] width 1158 height 559
drag, startPoint x: 313, startPoint y: 268, endPoint x: 388, endPoint y: 274, distance: 75.3
click at [388, 265] on input "ZELAYA FIGUEREDO TITO LUCAS" at bounding box center [367, 259] width 316 height 14
type input "ZELAYA FIGUEREDO"
click at [241, 328] on input "Ingresar nombre" at bounding box center [367, 322] width 316 height 14
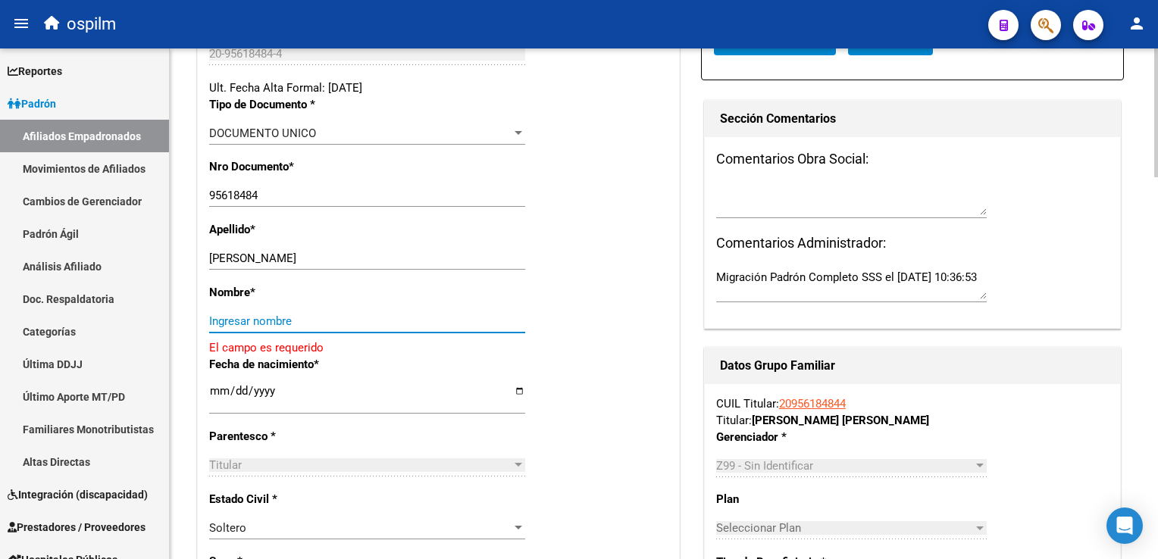
paste input "TITO LUCAS"
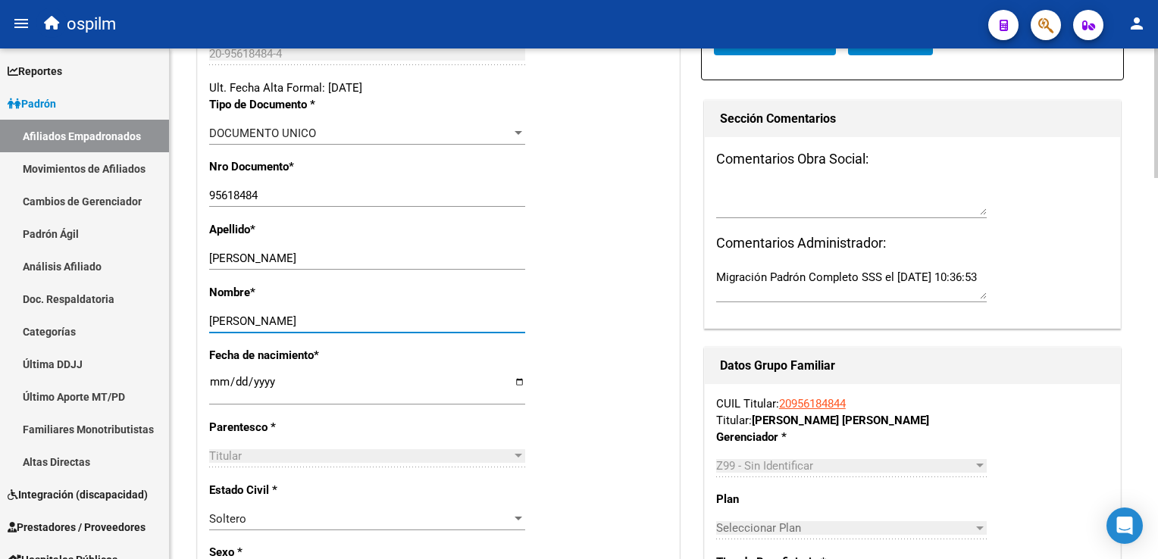
scroll to position [0, 0]
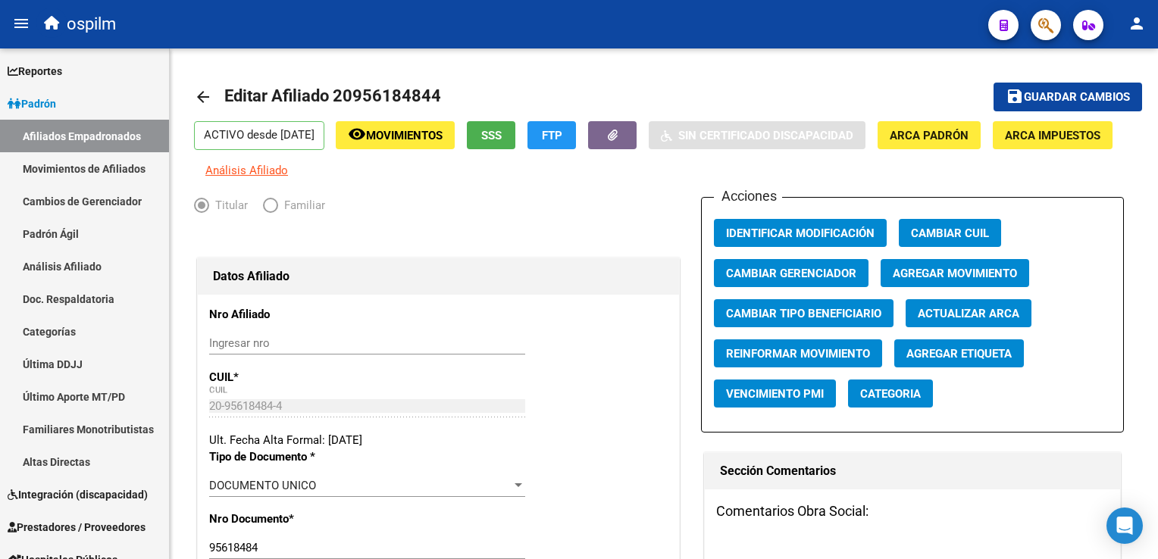
type input "TITO LUCAS"
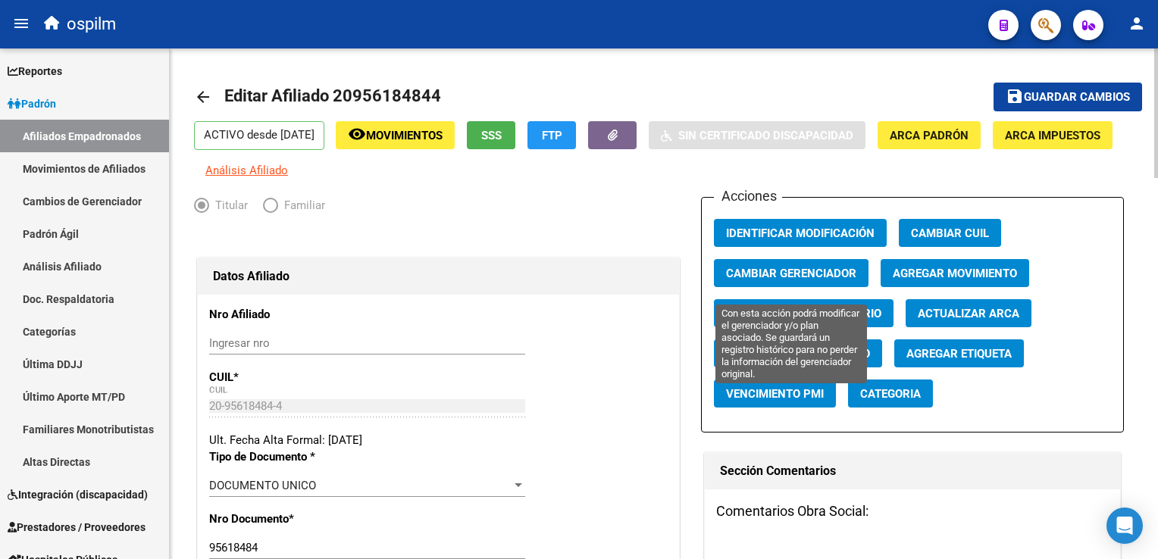
click at [791, 280] on span "Cambiar Gerenciador" at bounding box center [791, 274] width 130 height 14
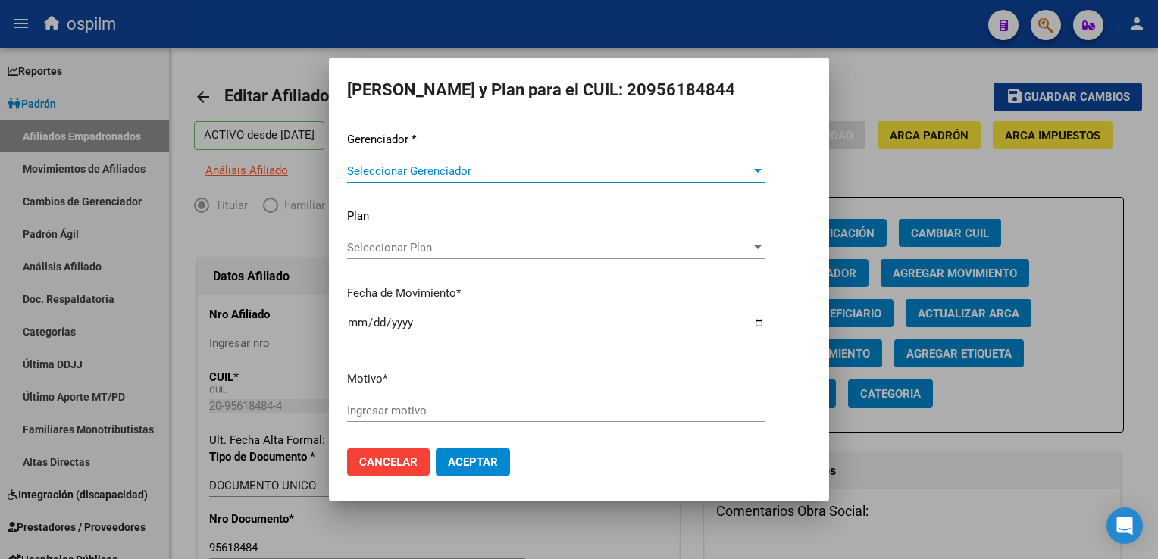
click at [379, 167] on span "Seleccionar Gerenciador" at bounding box center [549, 171] width 404 height 14
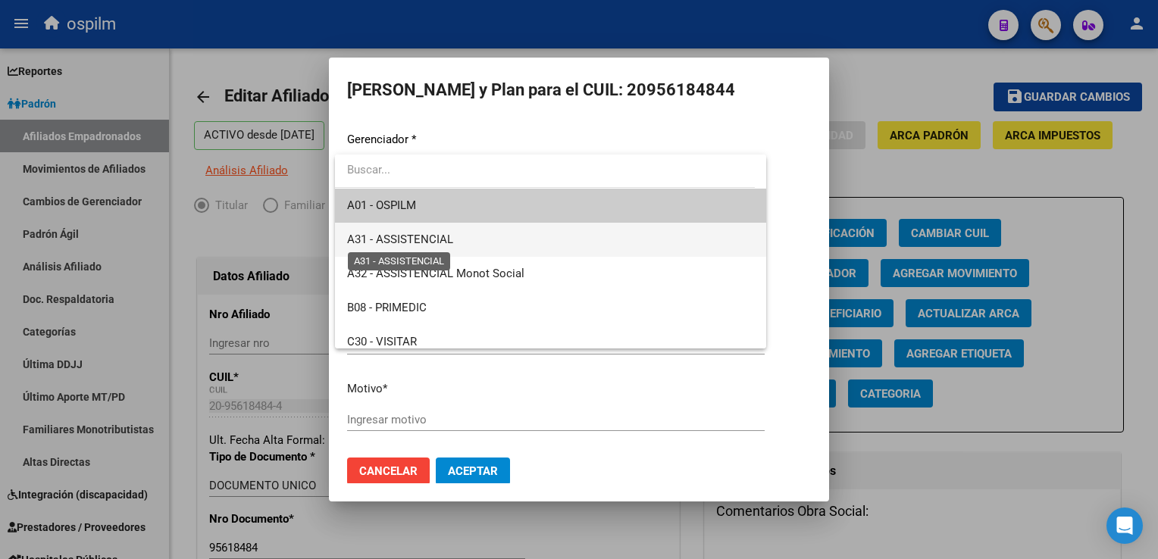
click at [393, 241] on span "A31 - ASSISTENCIAL" at bounding box center [400, 240] width 106 height 14
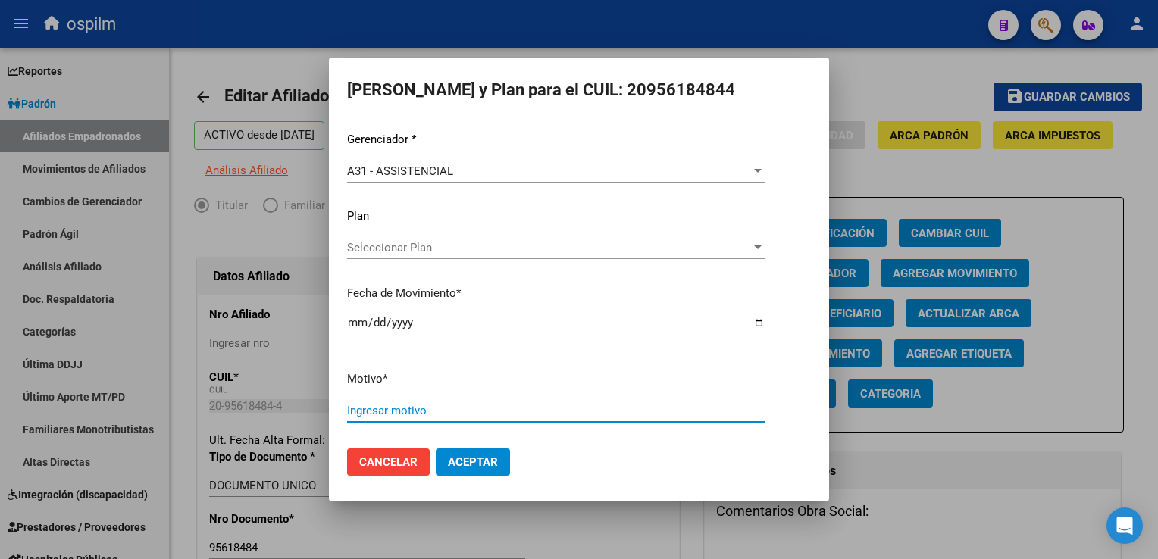
click at [376, 414] on input "Ingresar motivo" at bounding box center [556, 411] width 418 height 14
type input "Retroactivo"
drag, startPoint x: 456, startPoint y: 461, endPoint x: 766, endPoint y: 189, distance: 411.9
click at [458, 461] on span "Aceptar" at bounding box center [473, 462] width 50 height 14
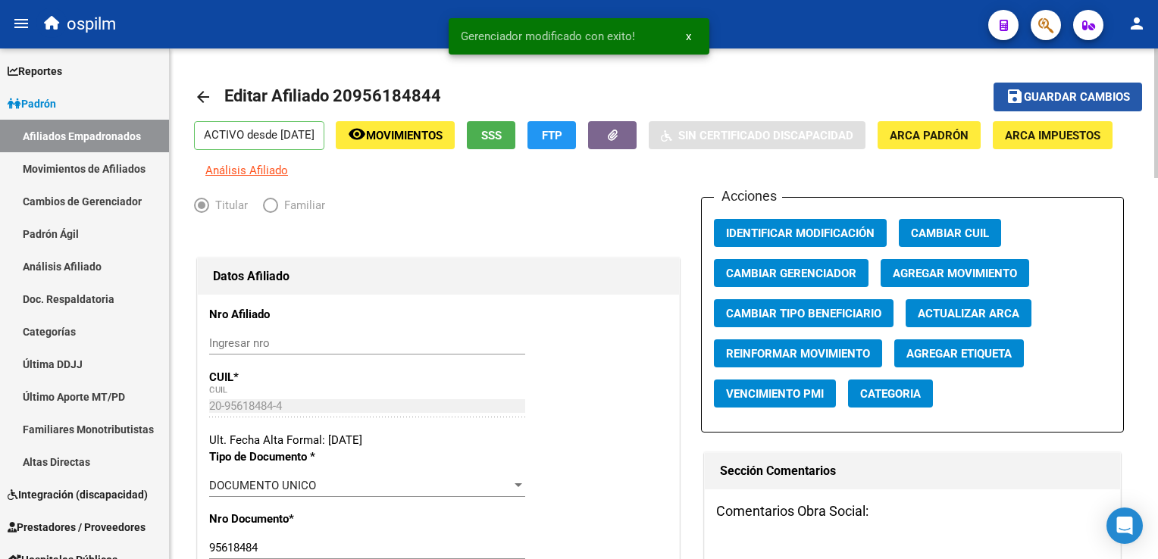
click at [1086, 102] on span "Guardar cambios" at bounding box center [1077, 98] width 106 height 14
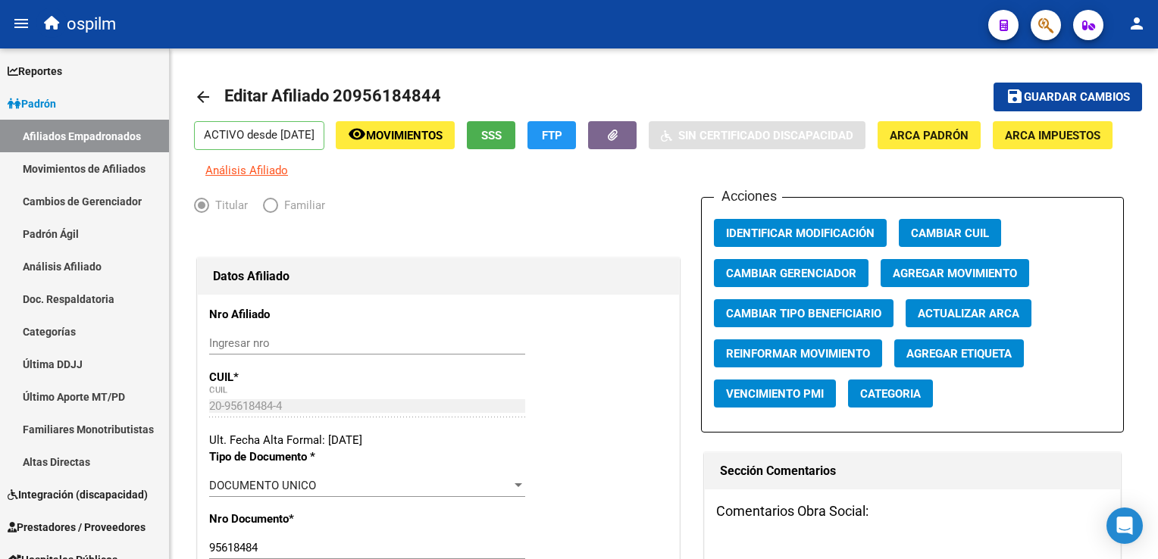
click at [1037, 27] on button "button" at bounding box center [1046, 25] width 30 height 30
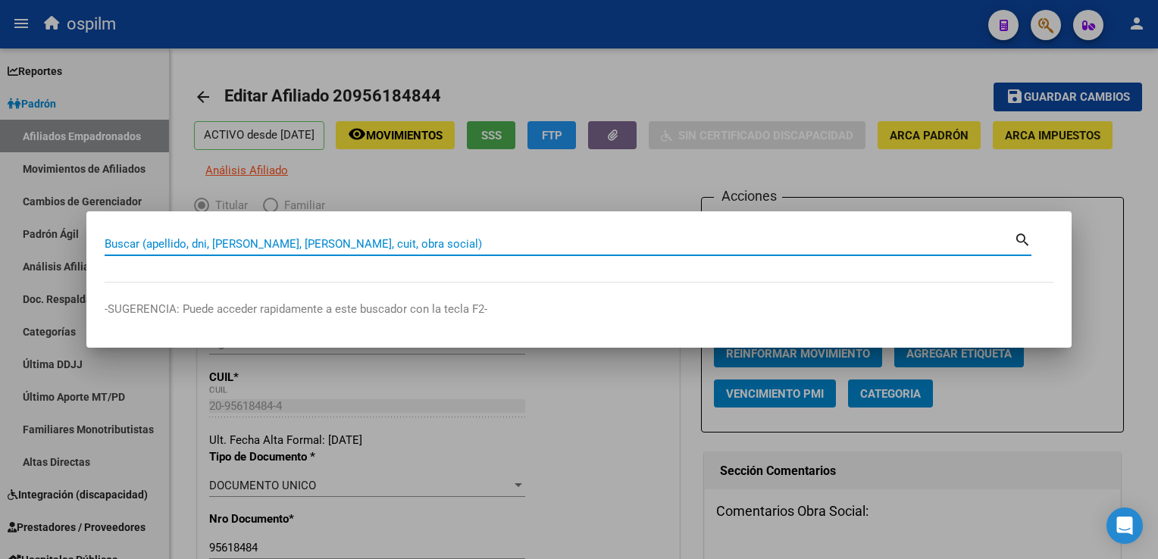
paste input "27402407226"
type input "27402407226"
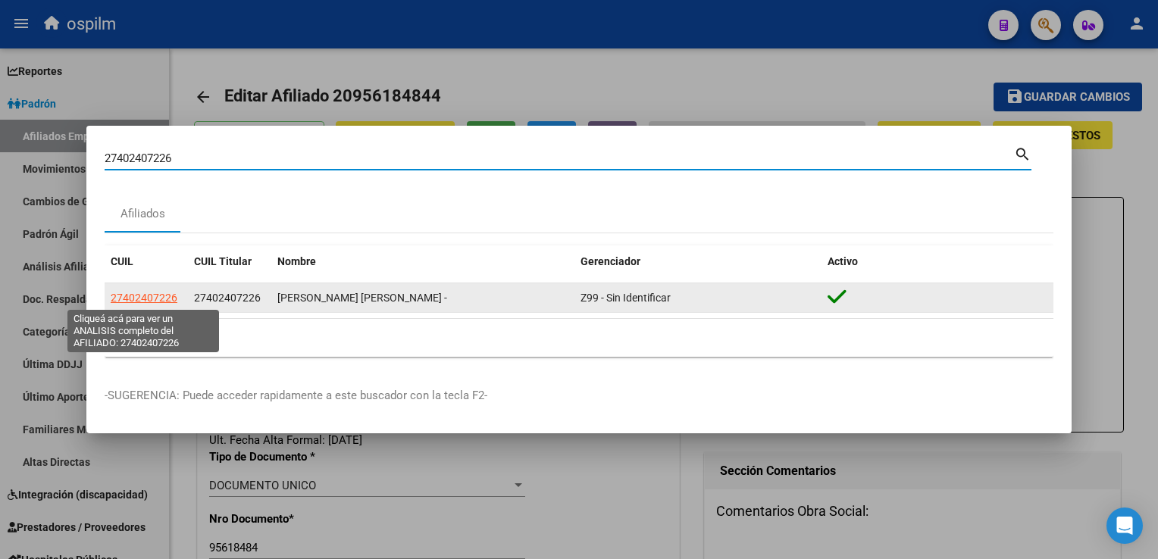
click at [156, 302] on span "27402407226" at bounding box center [144, 298] width 67 height 12
type textarea "27402407226"
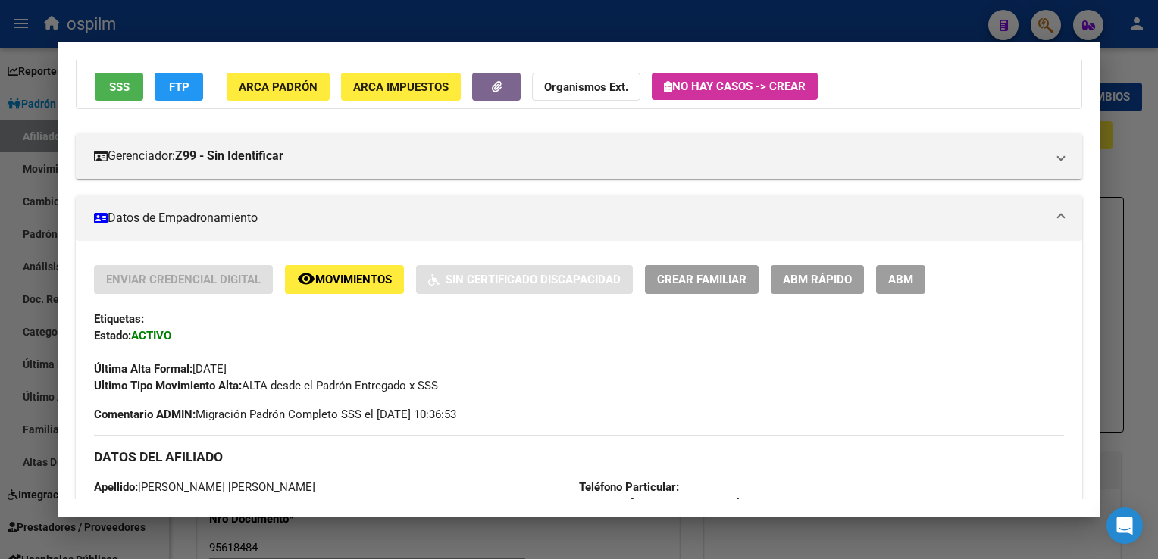
scroll to position [101, 0]
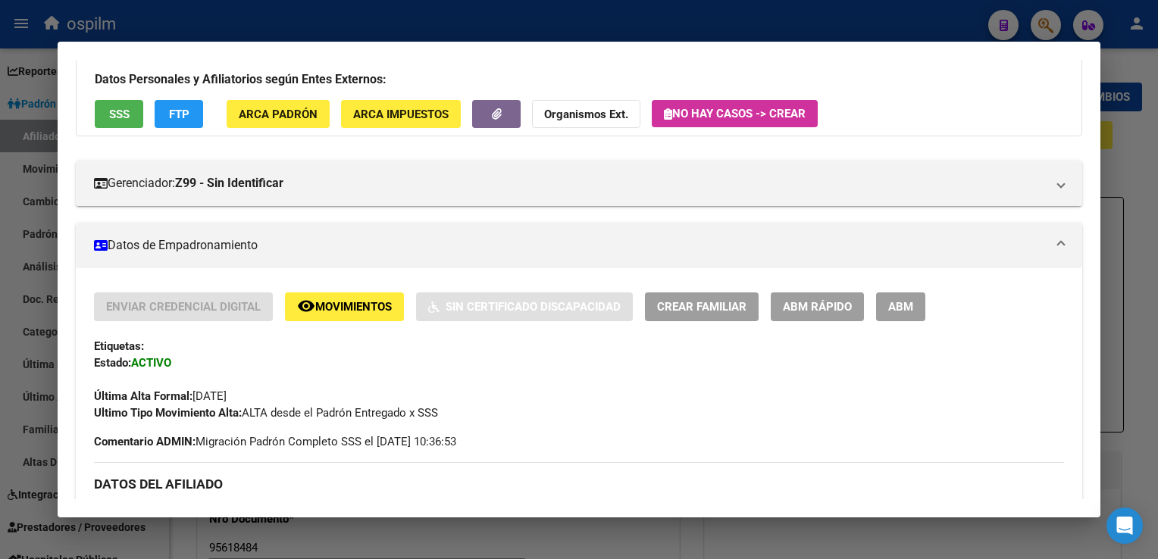
click at [893, 313] on span "ABM" at bounding box center [900, 308] width 25 height 14
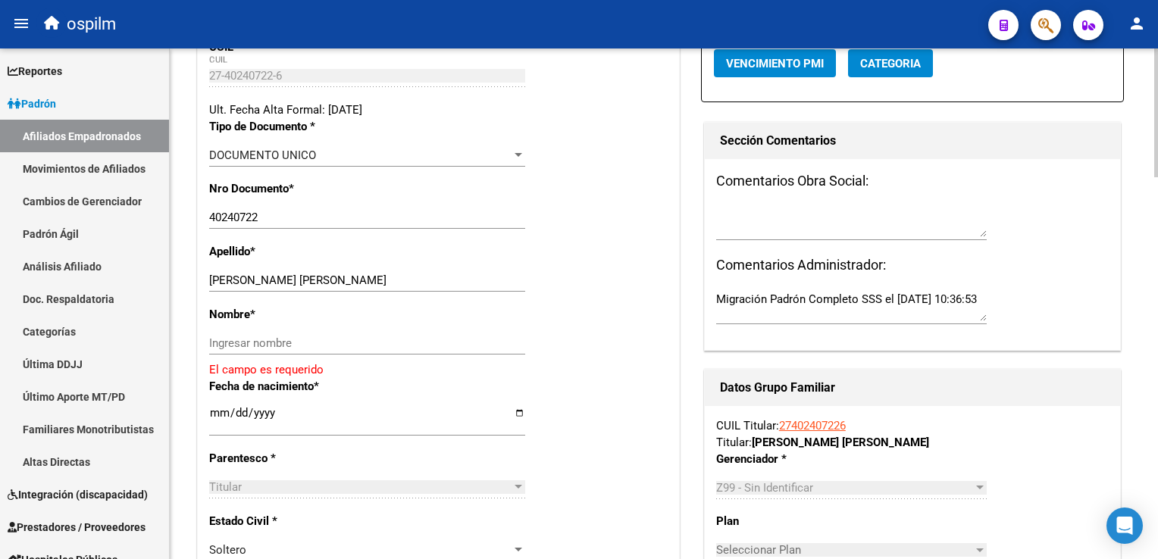
scroll to position [338, 0]
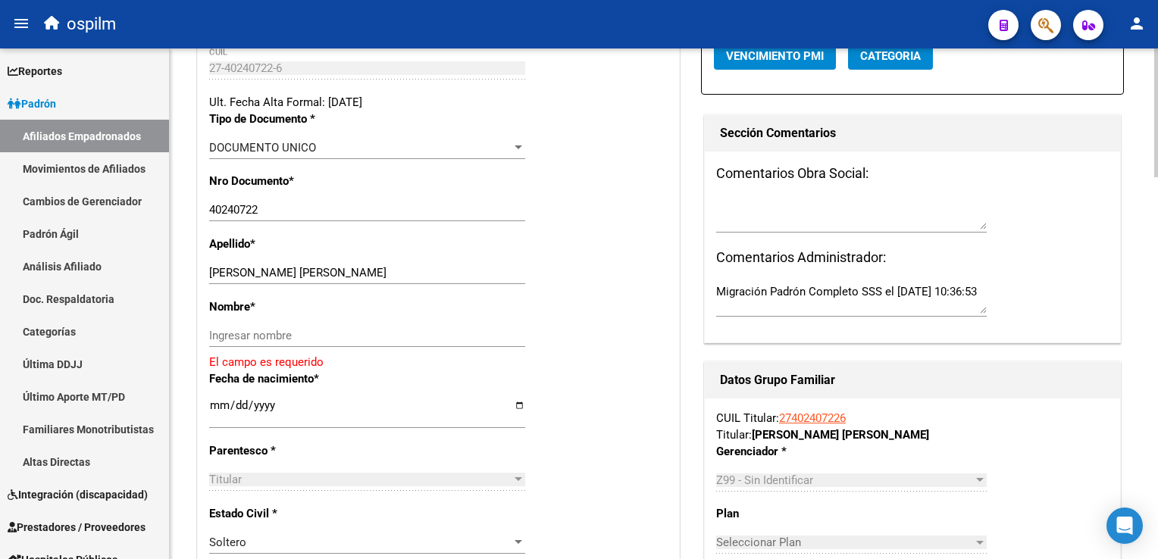
click at [1157, 179] on html "menu ospilm person Firma Express Reportes Ingresos Devengados Análisis Históric…" at bounding box center [579, 279] width 1158 height 559
drag, startPoint x: 239, startPoint y: 280, endPoint x: 301, endPoint y: 283, distance: 61.4
click at [334, 280] on input "SOSA MARIA CECILIA" at bounding box center [367, 273] width 316 height 14
type input "SOSA"
click at [227, 343] on input "Ingresar nombre" at bounding box center [367, 336] width 316 height 14
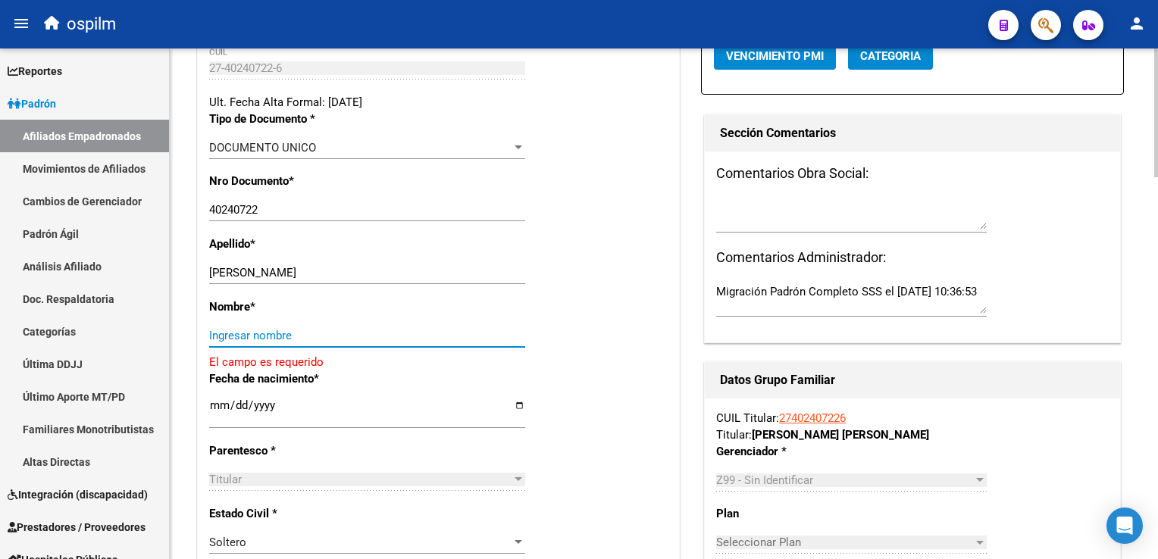
paste input "MARIA CECILIA"
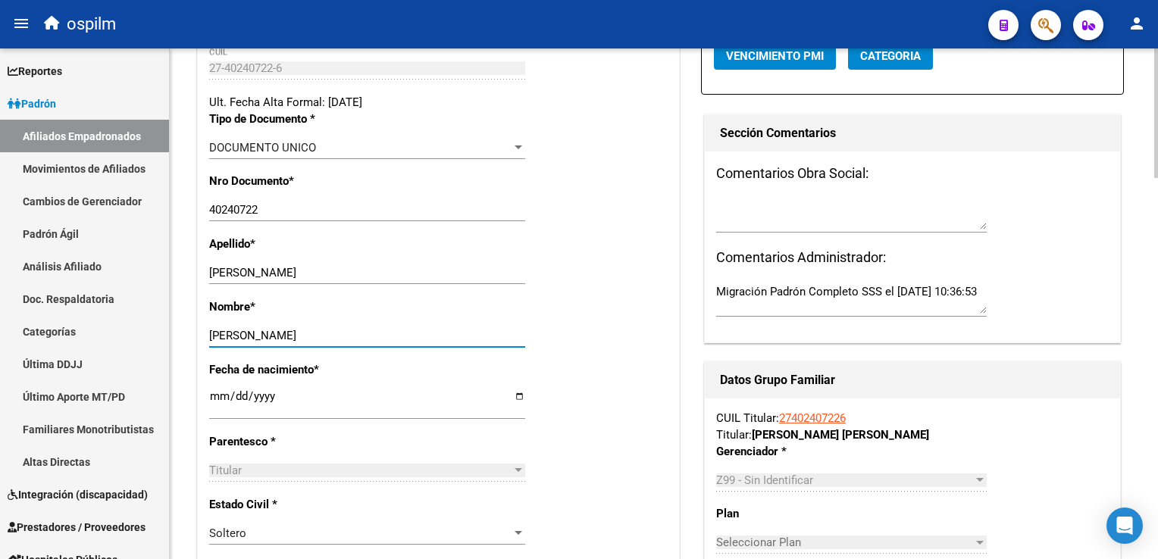
scroll to position [0, 0]
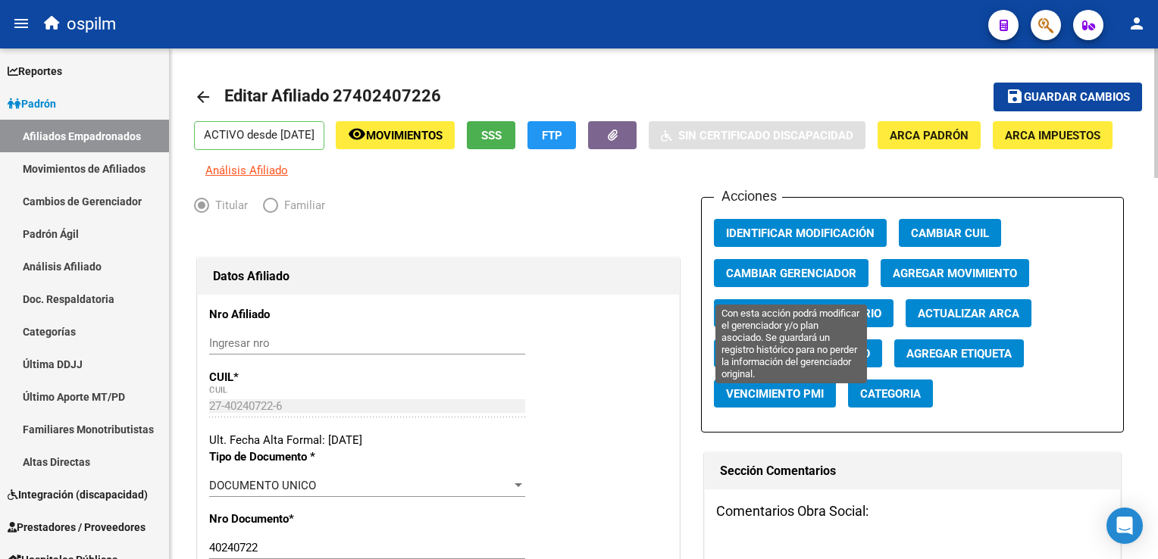
type input "MARIA CECILIA"
click at [769, 276] on button "Cambiar Gerenciador" at bounding box center [791, 273] width 155 height 28
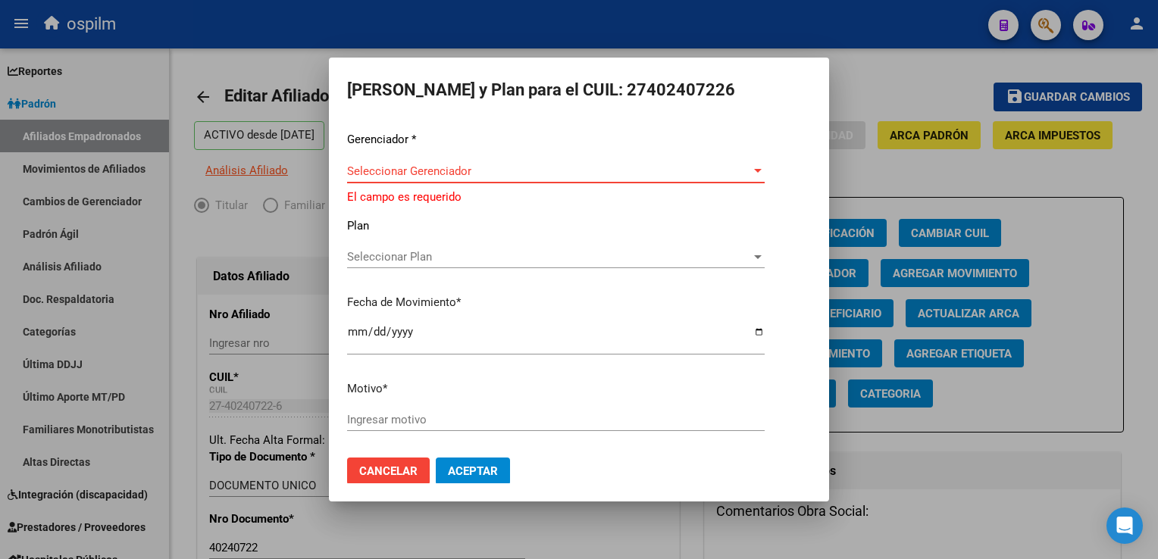
click at [388, 176] on span "Seleccionar Gerenciador" at bounding box center [549, 171] width 404 height 14
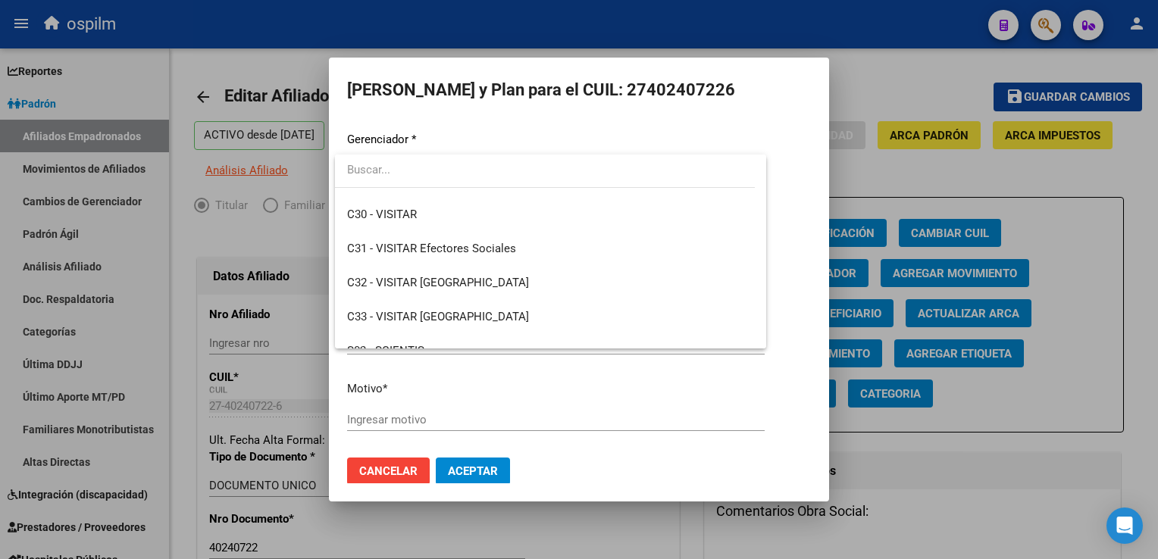
scroll to position [174, 0]
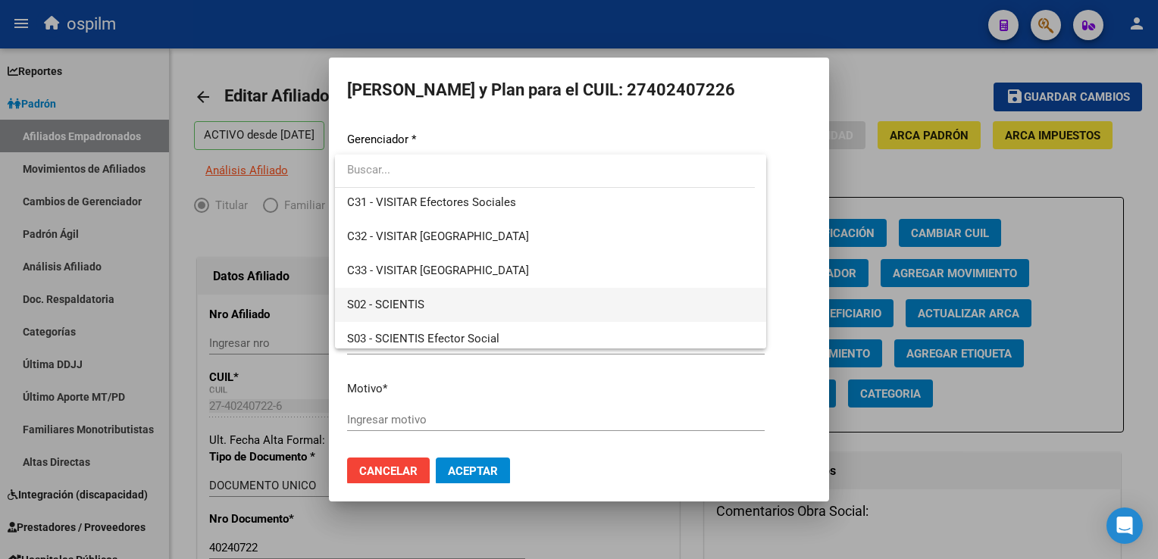
click at [458, 307] on span "S02 - SCIENTIS" at bounding box center [550, 305] width 407 height 34
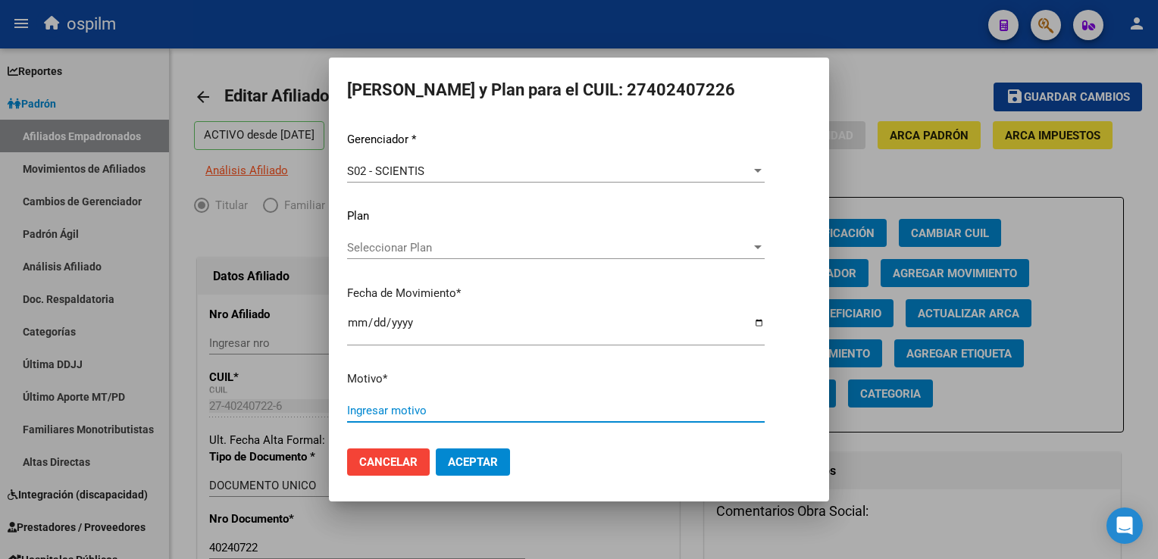
click at [384, 415] on input "Ingresar motivo" at bounding box center [556, 411] width 418 height 14
type input "Retroactivo"
click at [475, 462] on span "Aceptar" at bounding box center [473, 462] width 50 height 14
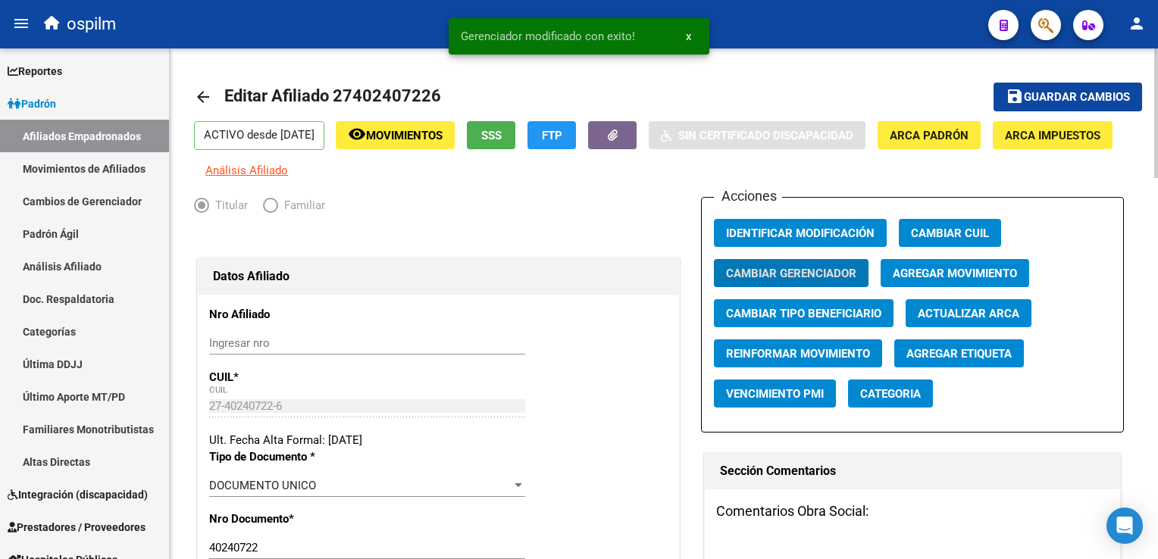
click at [1045, 95] on span "Guardar cambios" at bounding box center [1077, 98] width 106 height 14
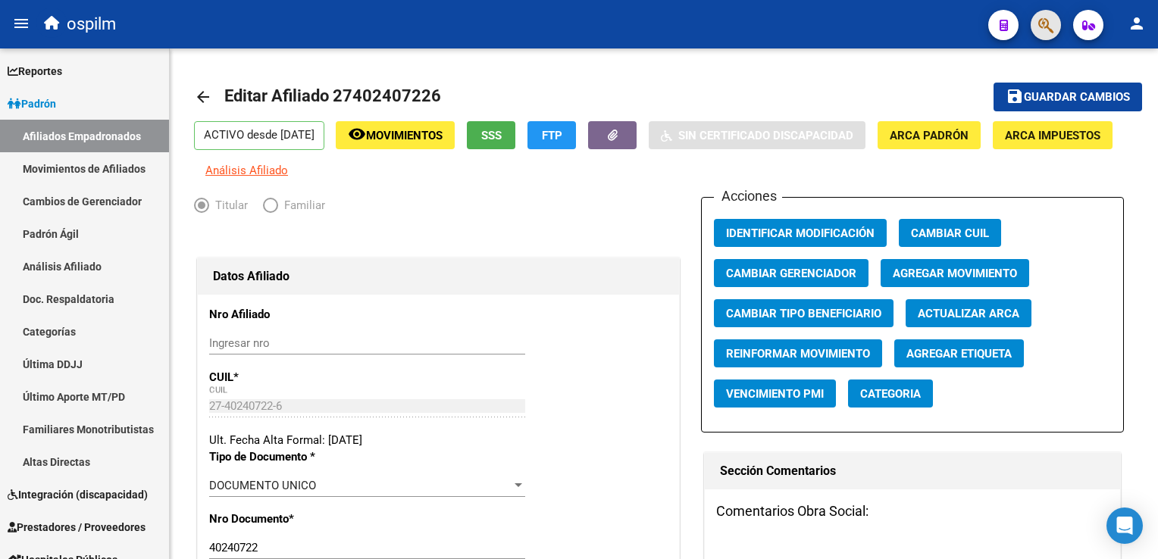
click at [1041, 15] on span "button" at bounding box center [1045, 25] width 15 height 31
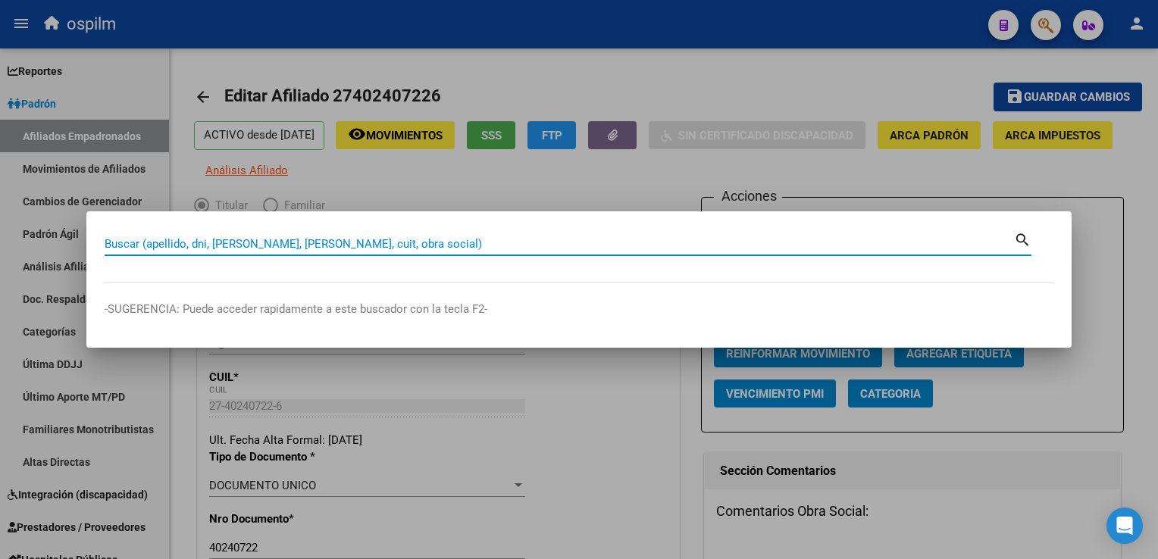
paste input "27408349252"
type input "27408349252"
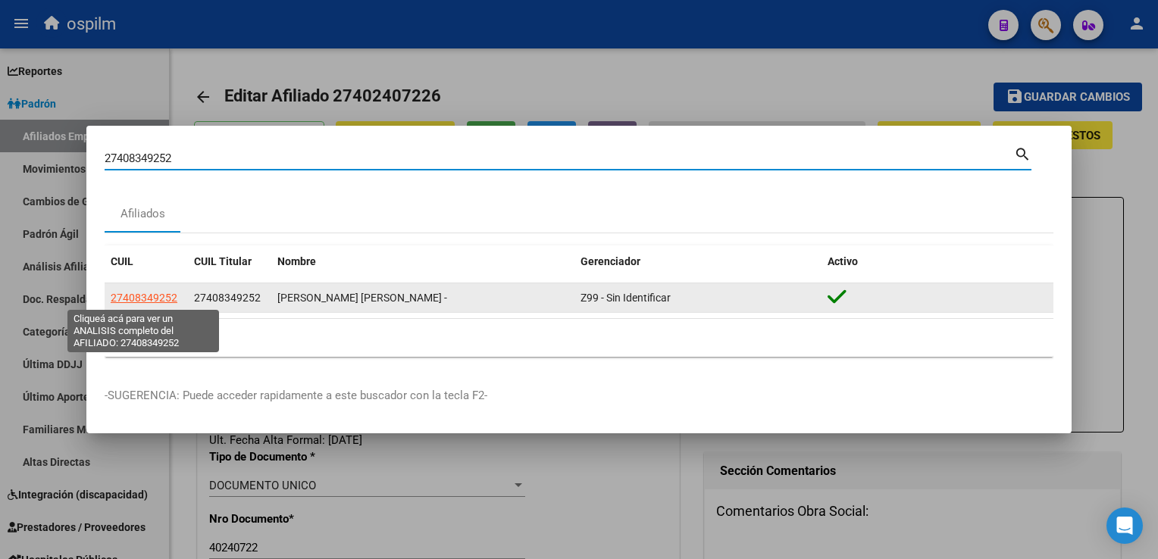
click at [154, 296] on span "27408349252" at bounding box center [144, 298] width 67 height 12
type textarea "27408349252"
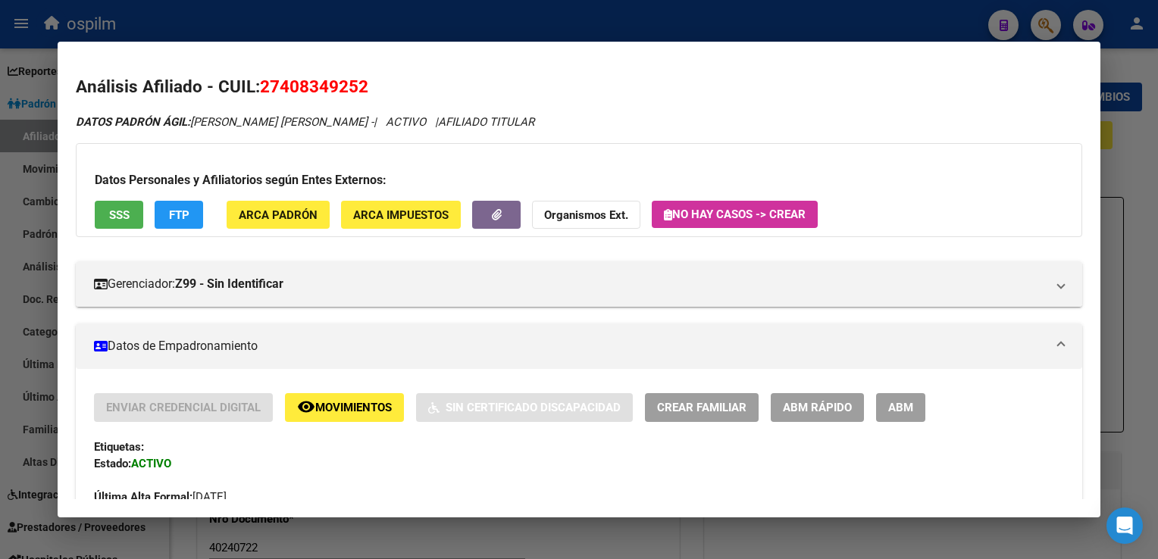
click at [898, 403] on span "ABM" at bounding box center [900, 409] width 25 height 14
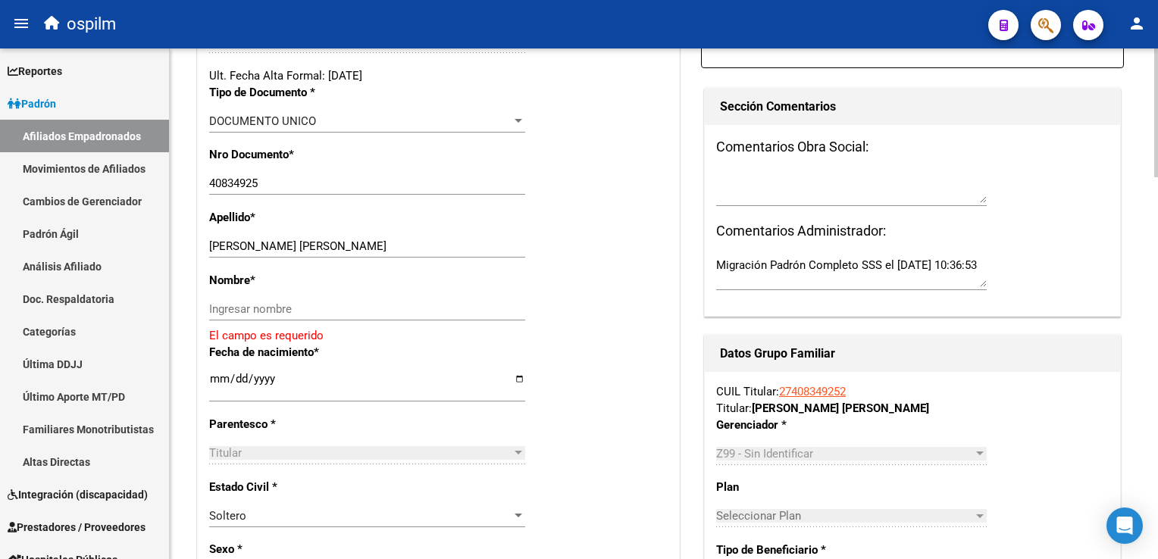
scroll to position [372, 0]
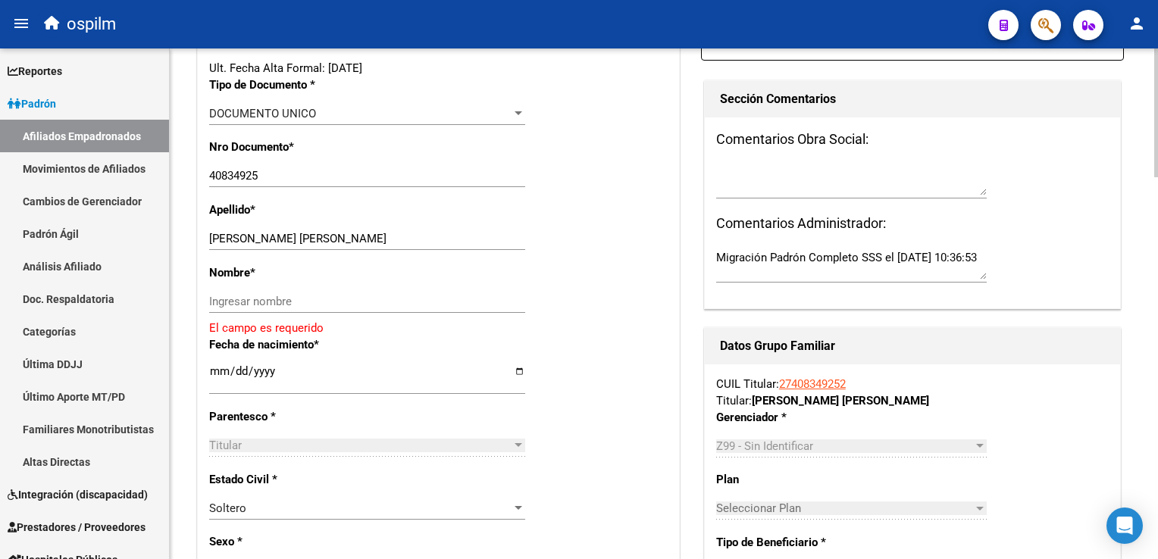
click at [1157, 159] on html "menu ospilm person Firma Express Reportes Ingresos Devengados Análisis Históric…" at bounding box center [579, 279] width 1158 height 559
drag, startPoint x: 274, startPoint y: 248, endPoint x: 387, endPoint y: 246, distance: 112.9
click at [387, 246] on input "AYALA ERIK DANIEL ALEJANDRO" at bounding box center [367, 239] width 316 height 14
type input "AYALA ERIK"
click at [228, 308] on input "Ingresar nombre" at bounding box center [367, 302] width 316 height 14
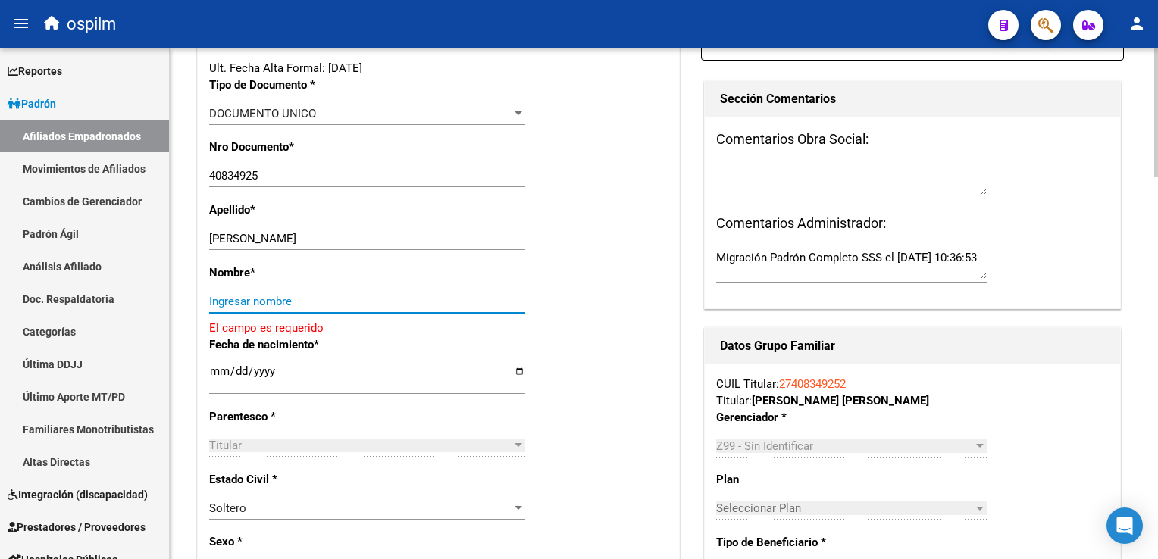
paste input "DANIEL ALEJANDRO"
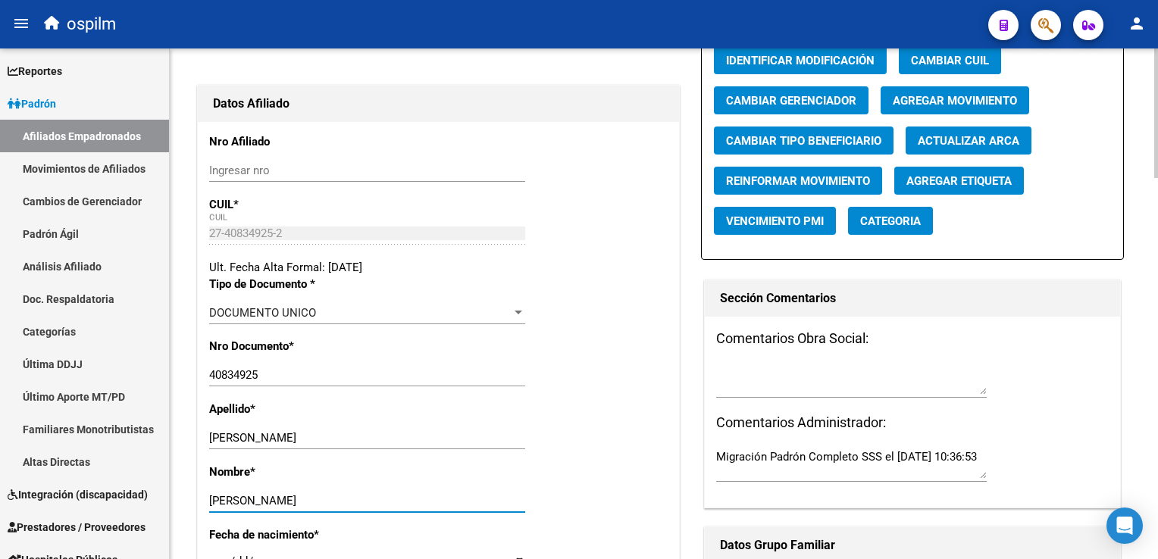
scroll to position [161, 0]
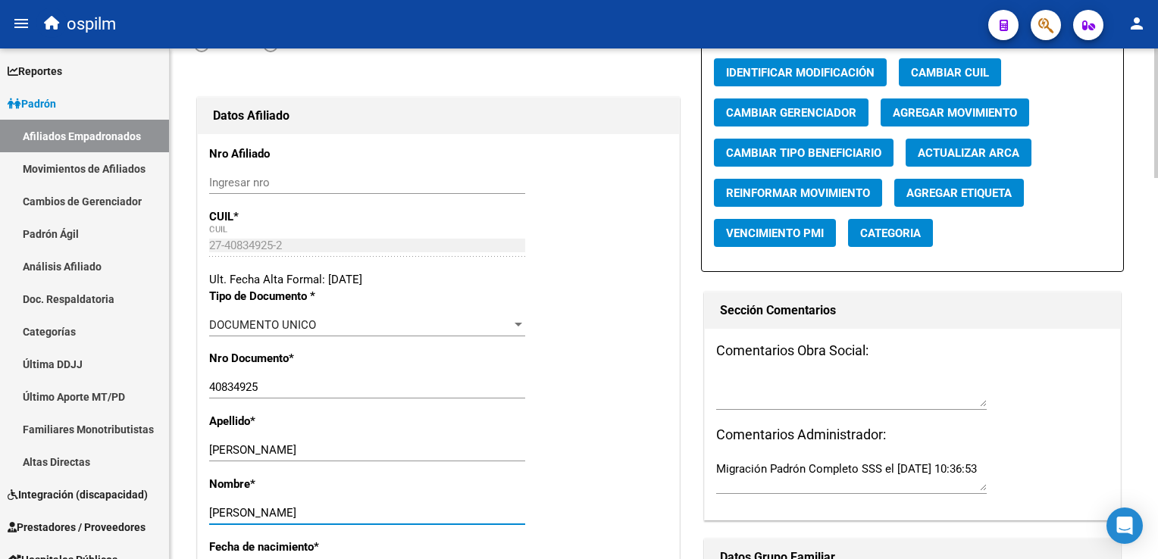
click at [1157, 112] on html "menu ospilm person Firma Express Reportes Ingresos Devengados Análisis Históric…" at bounding box center [579, 279] width 1158 height 559
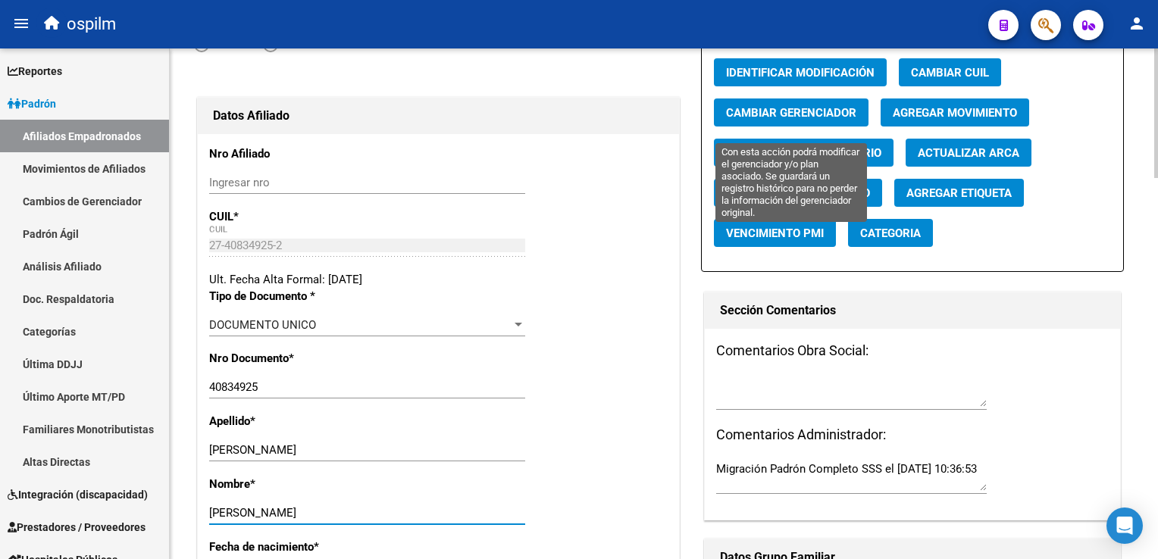
type input "DANIEL ALEJANDRO"
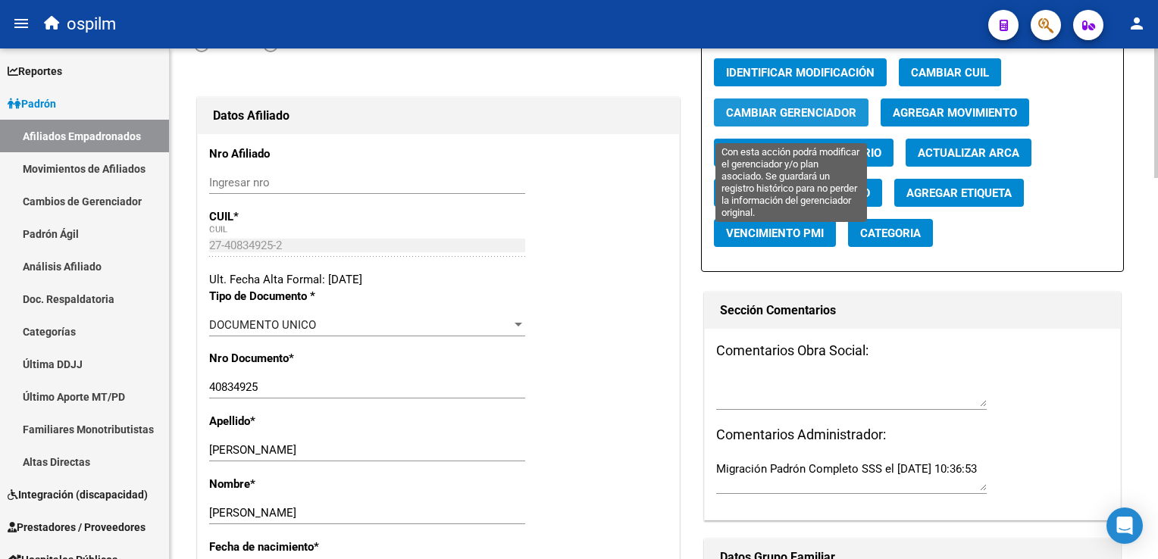
click at [734, 120] on span "Cambiar Gerenciador" at bounding box center [791, 113] width 130 height 14
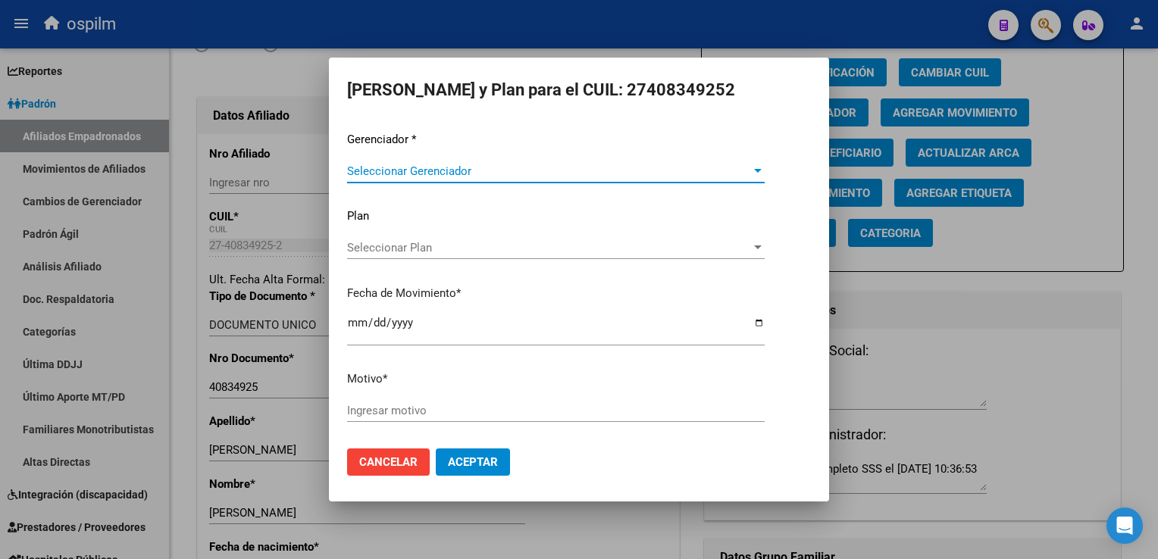
click at [382, 175] on span "Seleccionar Gerenciador" at bounding box center [549, 171] width 404 height 14
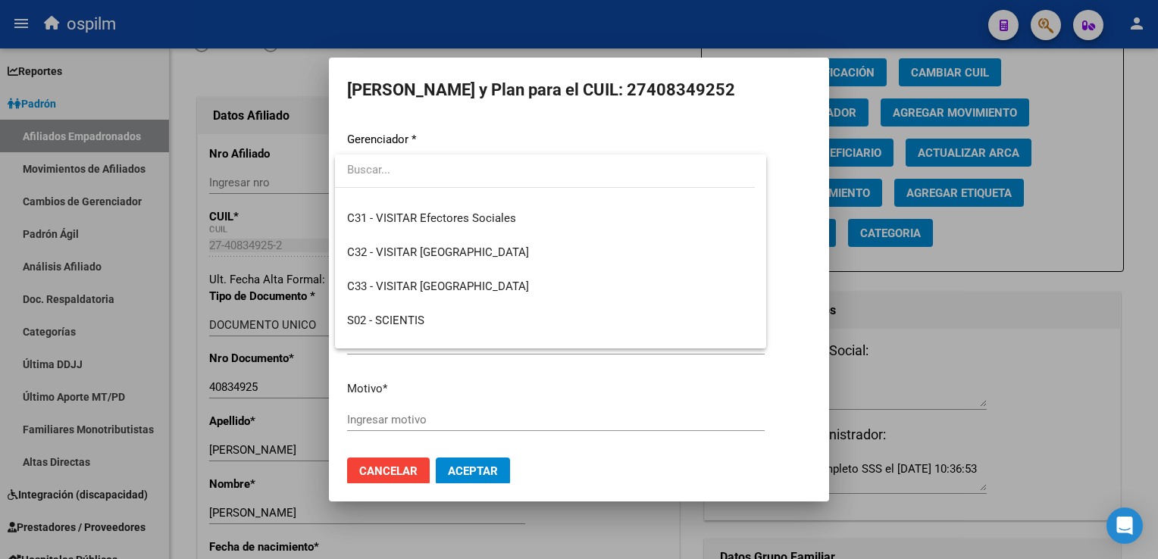
scroll to position [182, 0]
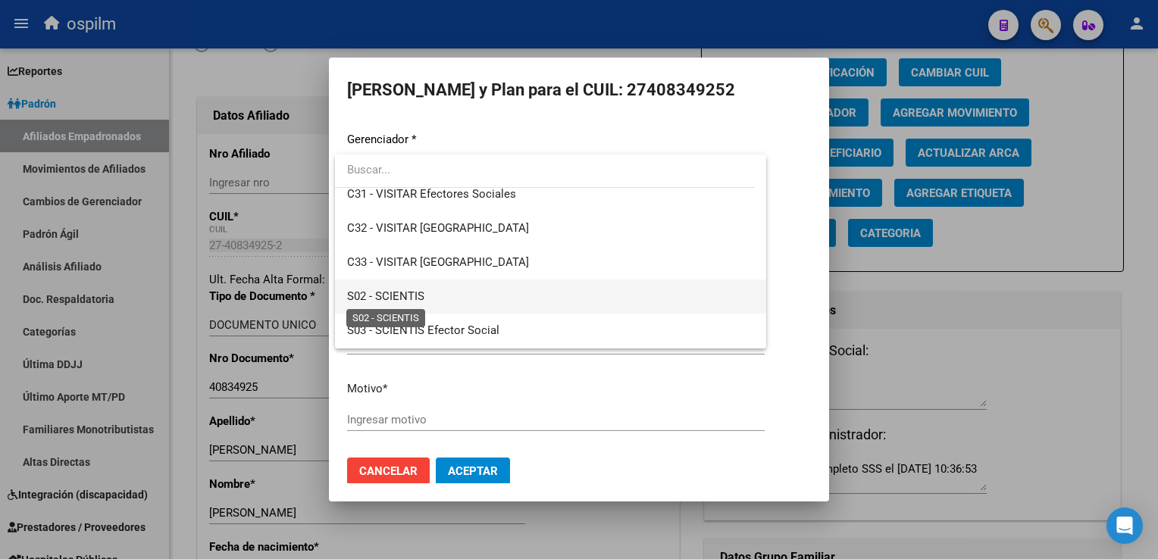
click at [394, 299] on span "S02 - SCIENTIS" at bounding box center [385, 297] width 77 height 14
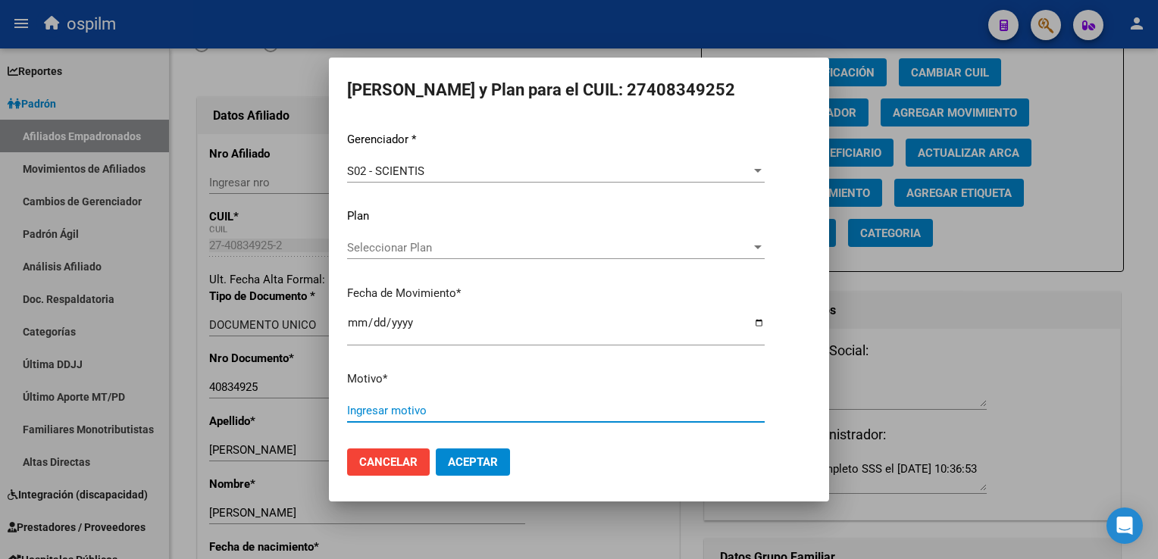
click at [362, 412] on input "Ingresar motivo" at bounding box center [556, 411] width 418 height 14
type input "Retroactivo"
click at [472, 459] on span "Aceptar" at bounding box center [473, 462] width 50 height 14
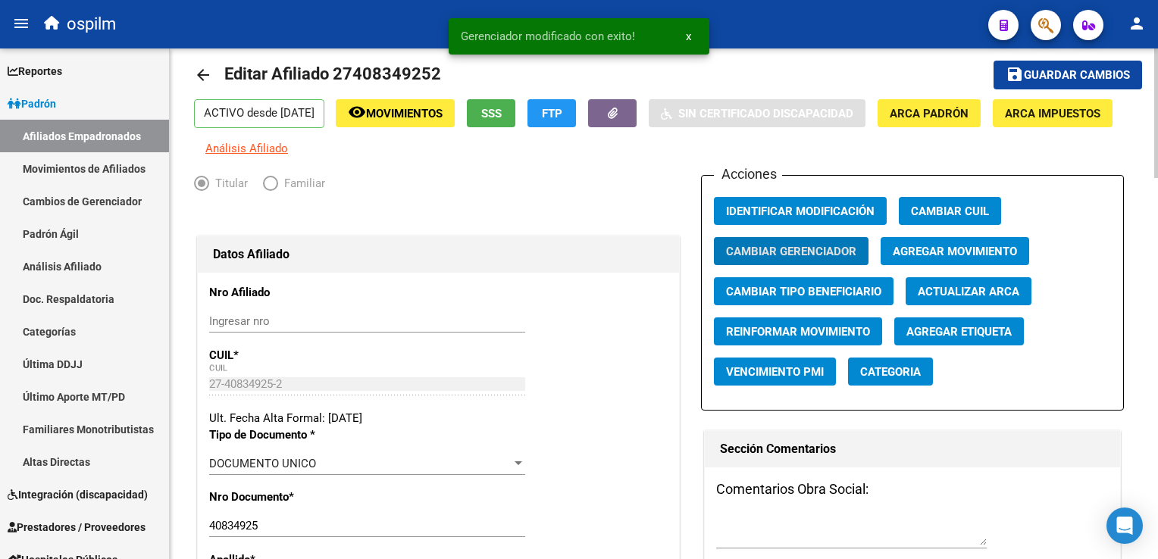
scroll to position [0, 0]
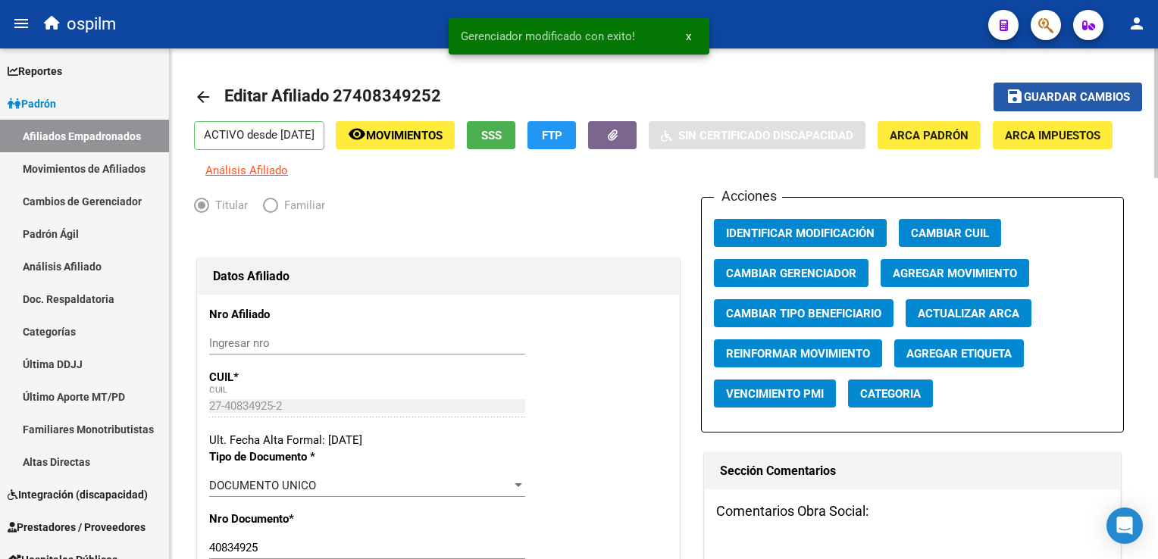
click at [1060, 94] on span "Guardar cambios" at bounding box center [1077, 98] width 106 height 14
click at [1039, 23] on icon "button" at bounding box center [1045, 25] width 15 height 17
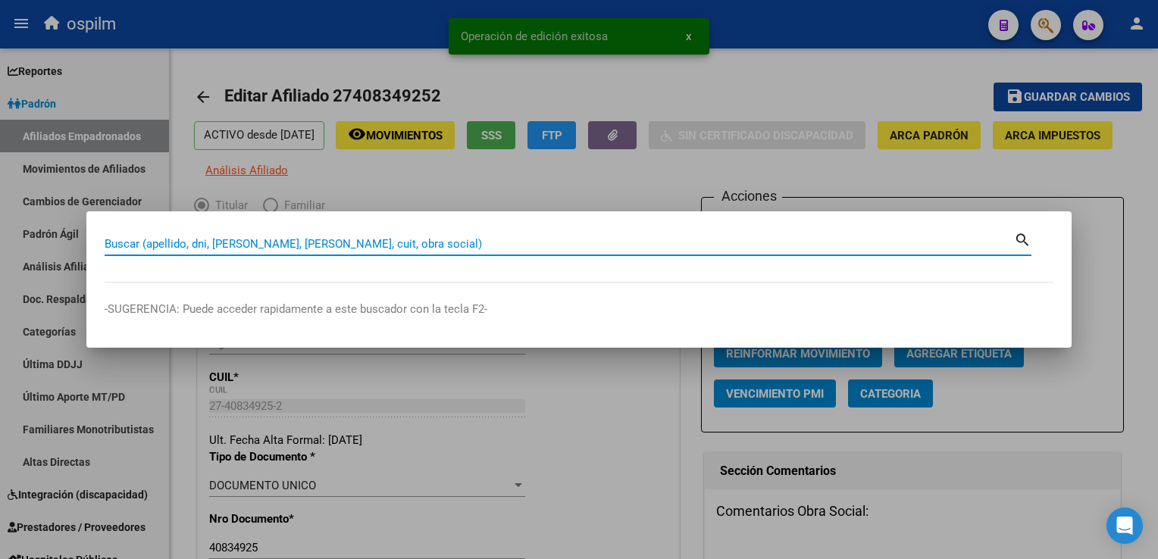
paste input "20332249631"
type input "20332249631"
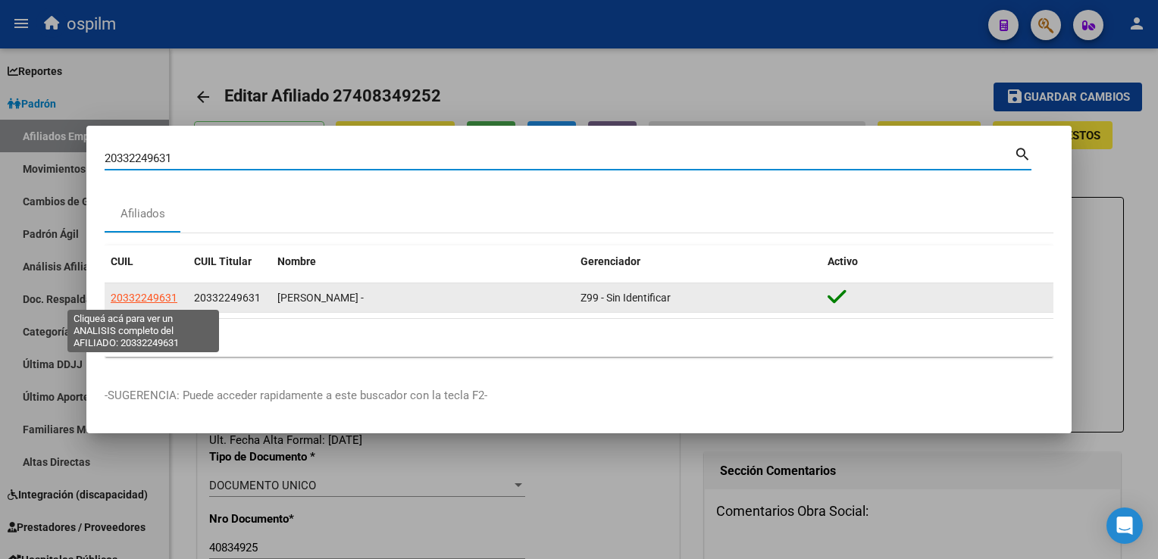
click at [136, 299] on span "20332249631" at bounding box center [144, 298] width 67 height 12
type textarea "20332249631"
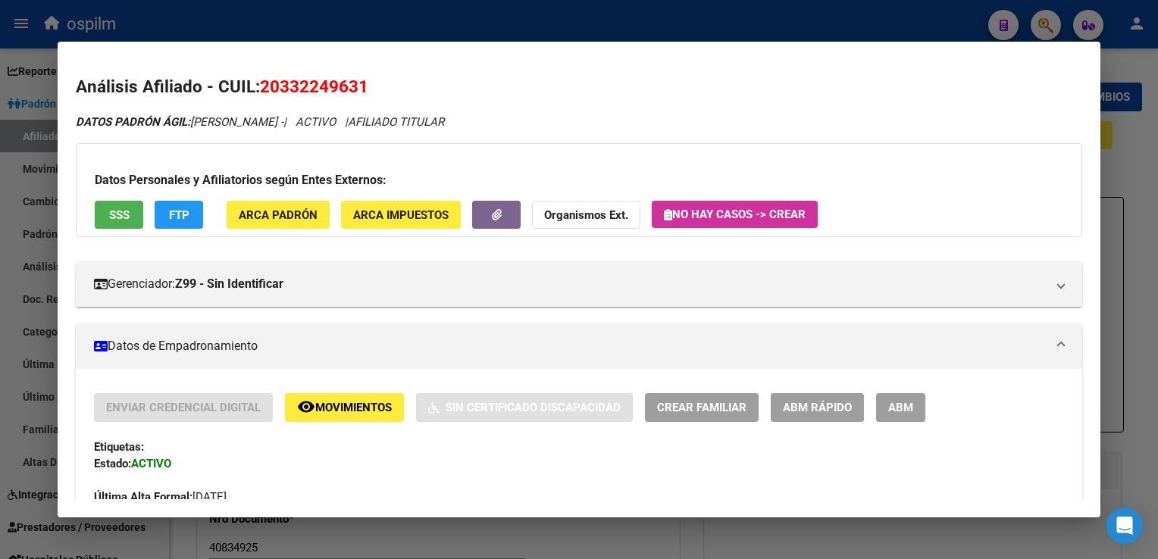
click at [897, 409] on span "ABM" at bounding box center [900, 409] width 25 height 14
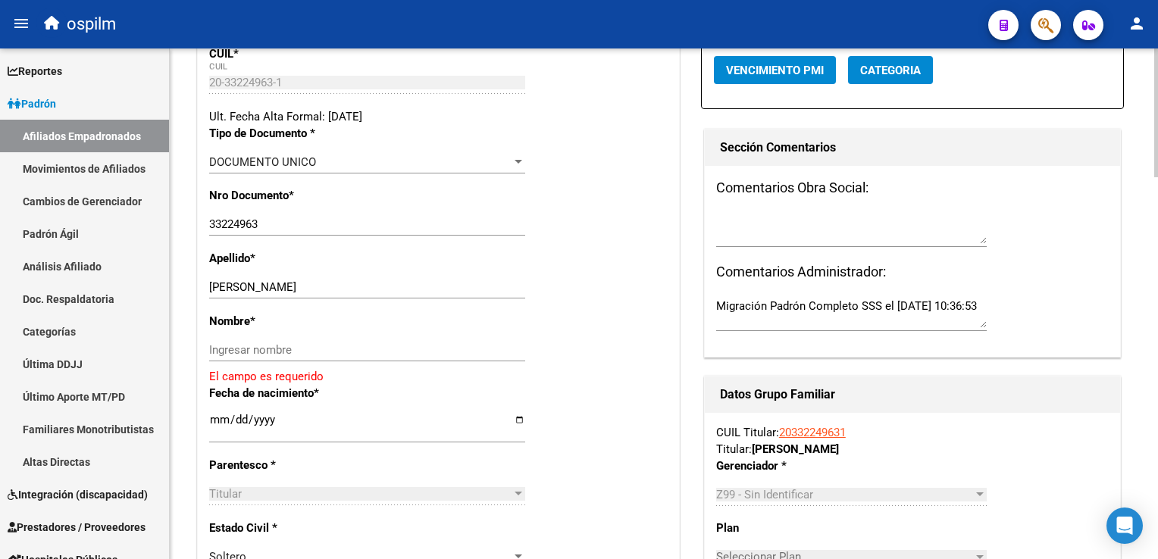
scroll to position [355, 0]
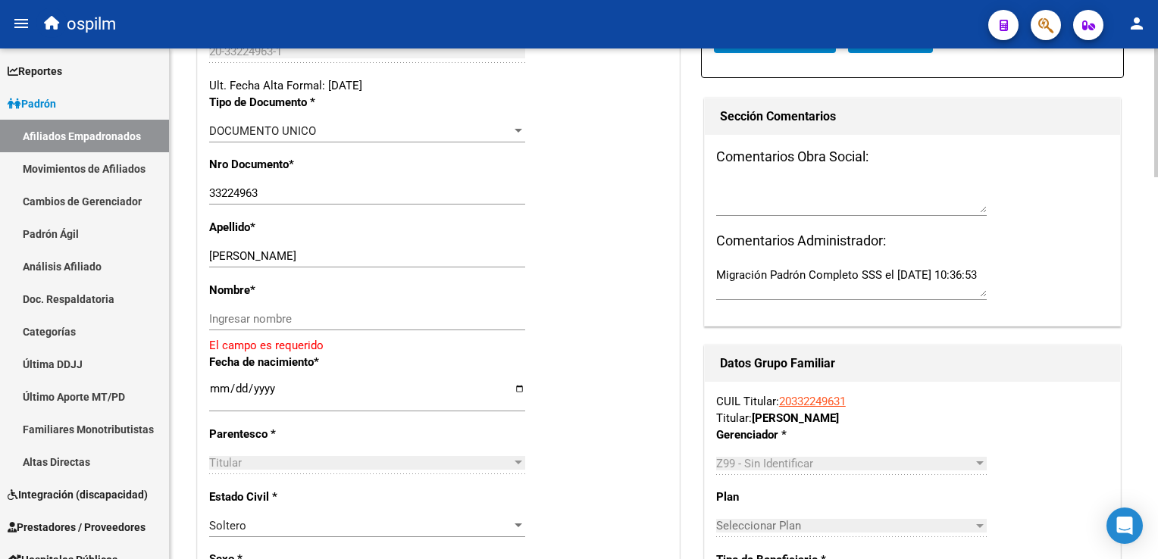
click at [1157, 221] on html "menu ospilm person Firma Express Reportes Ingresos Devengados Análisis Históric…" at bounding box center [579, 279] width 1158 height 559
drag, startPoint x: 239, startPoint y: 268, endPoint x: 334, endPoint y: 264, distance: 94.8
click at [334, 263] on input "VEGA RODOLFO ADRIAN" at bounding box center [367, 256] width 316 height 14
type input "VEGA"
click at [231, 326] on input "Ingresar nombre" at bounding box center [367, 319] width 316 height 14
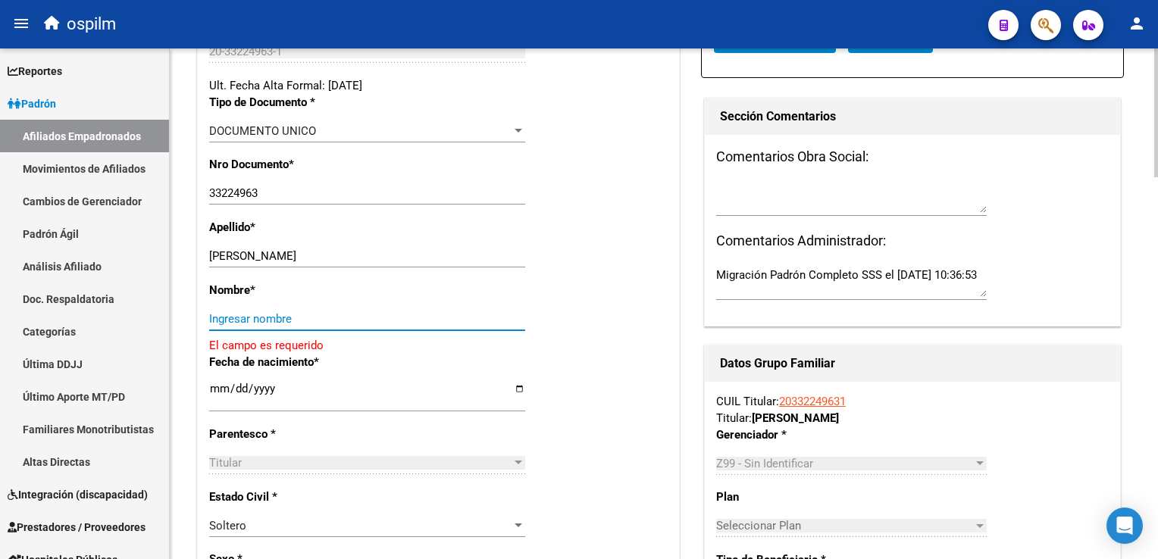
paste input "RODOLFO ADRIAN"
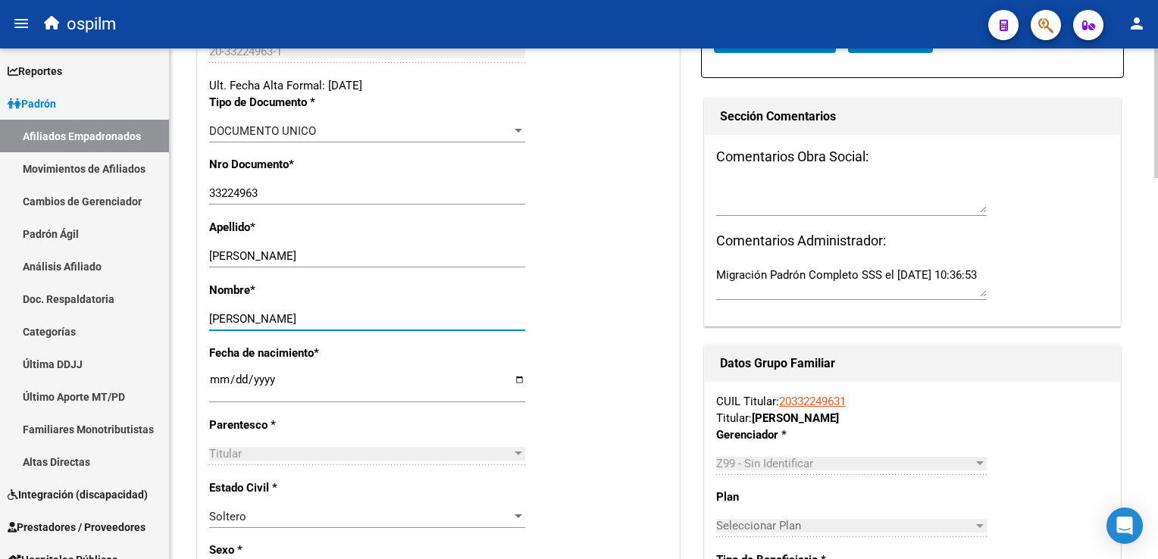
scroll to position [0, 0]
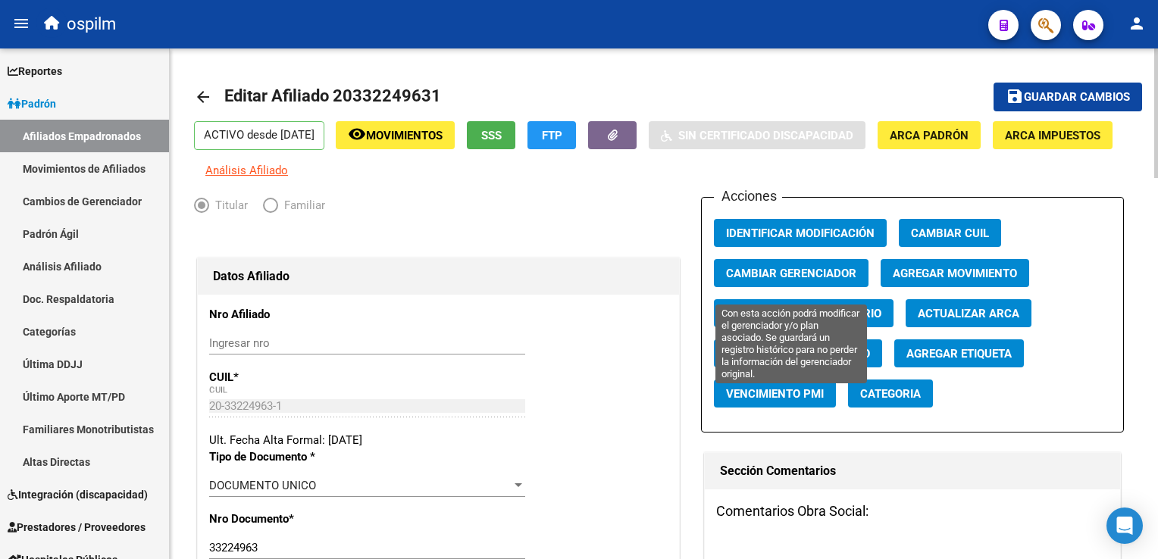
type input "RODOLFO ADRIAN"
click at [764, 279] on span "Cambiar Gerenciador" at bounding box center [791, 274] width 130 height 14
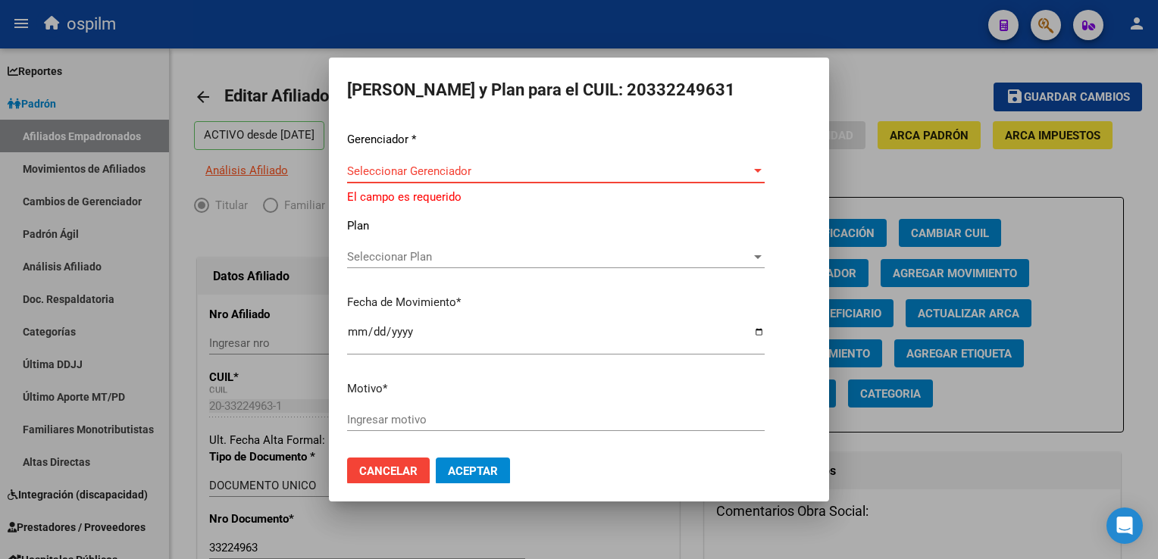
click at [405, 177] on div "Seleccionar Gerenciador Seleccionar Gerenciador" at bounding box center [556, 171] width 418 height 23
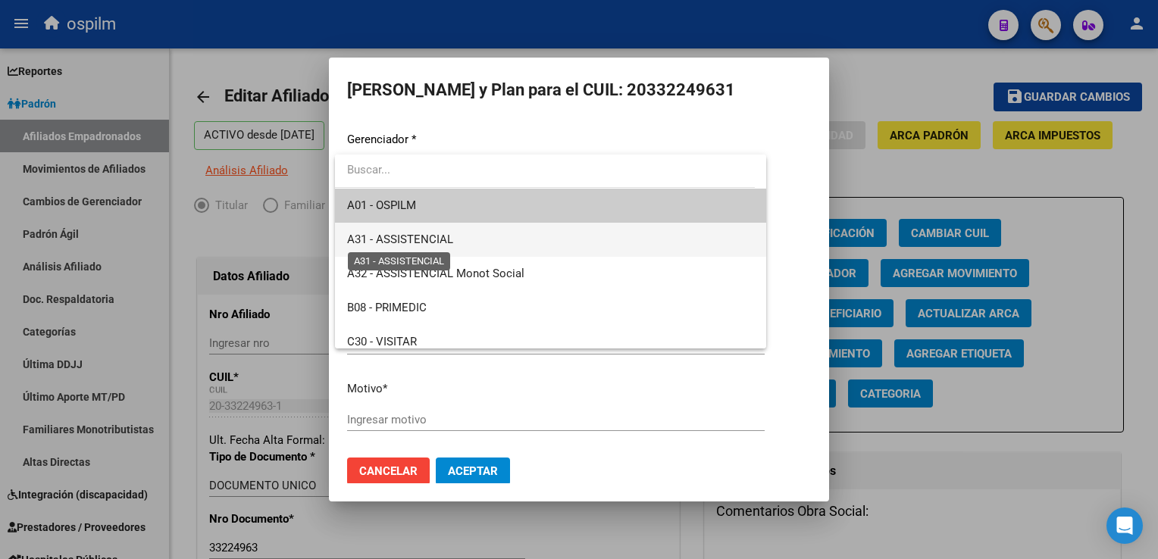
click at [415, 233] on span "A31 - ASSISTENCIAL" at bounding box center [400, 240] width 106 height 14
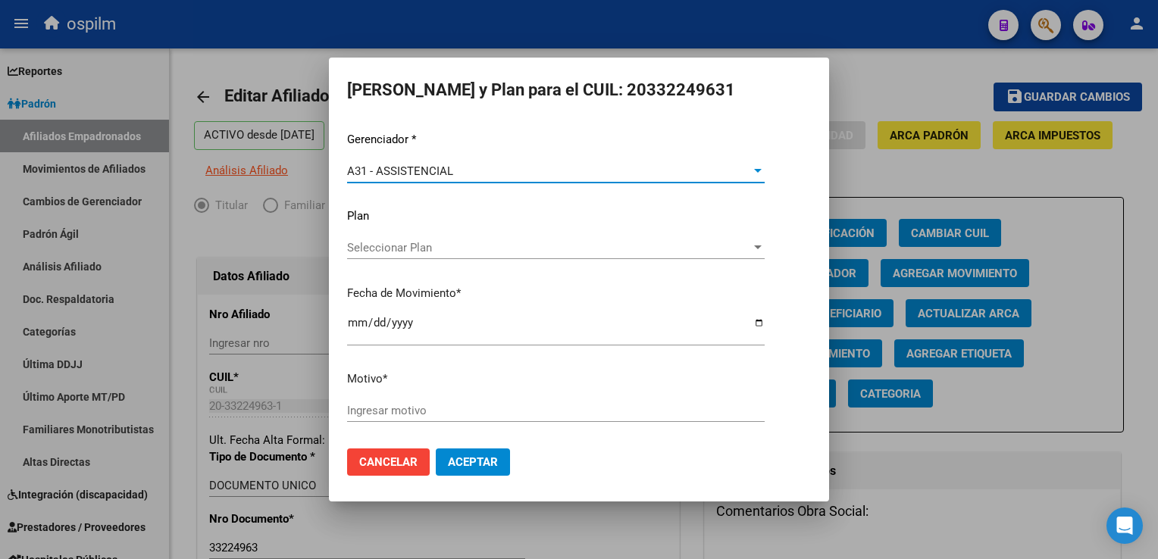
click at [366, 405] on input "Ingresar motivo" at bounding box center [556, 411] width 418 height 14
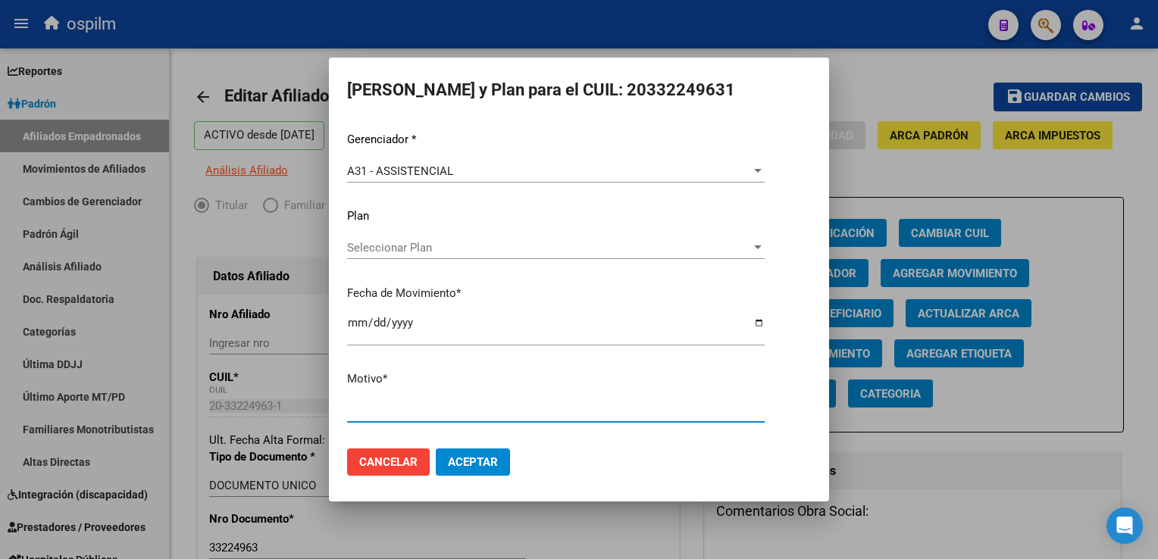
type input "Retroactivo"
click at [486, 471] on button "Aceptar" at bounding box center [473, 462] width 74 height 27
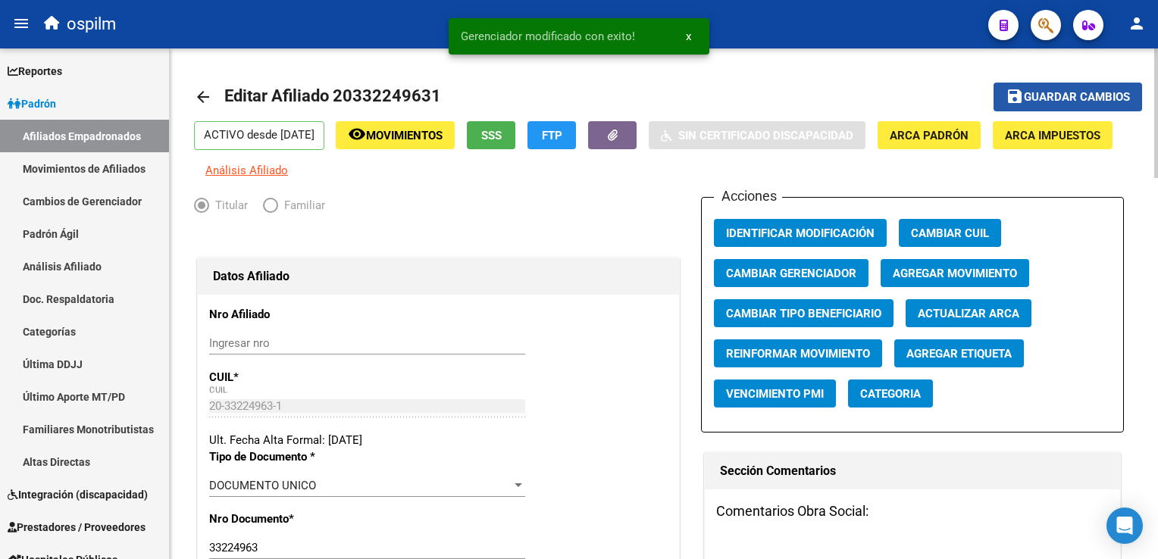
click at [1038, 100] on span "Guardar cambios" at bounding box center [1077, 98] width 106 height 14
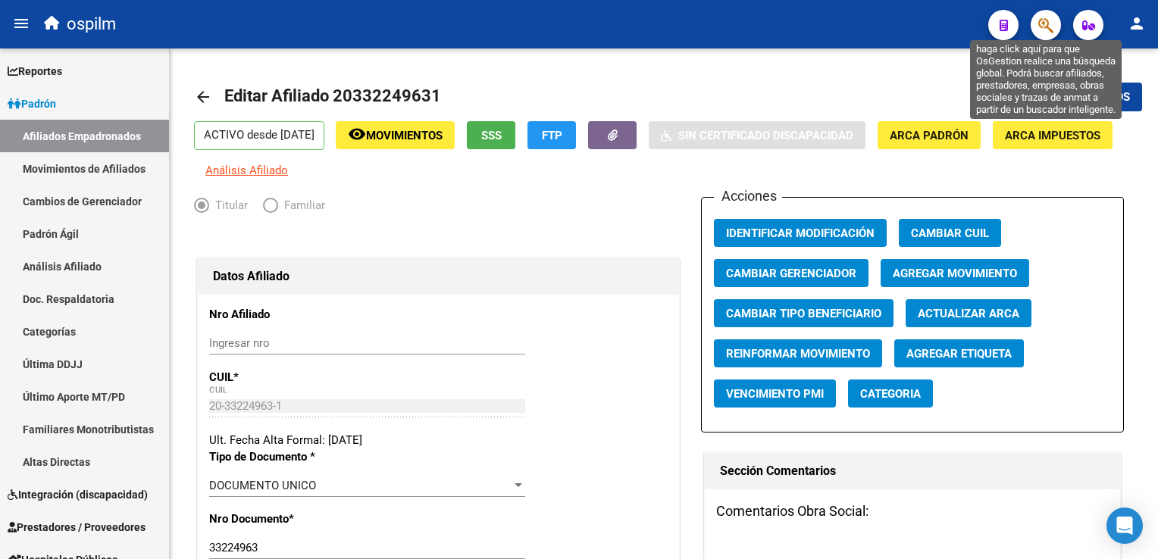
click at [1037, 23] on button "button" at bounding box center [1046, 25] width 30 height 30
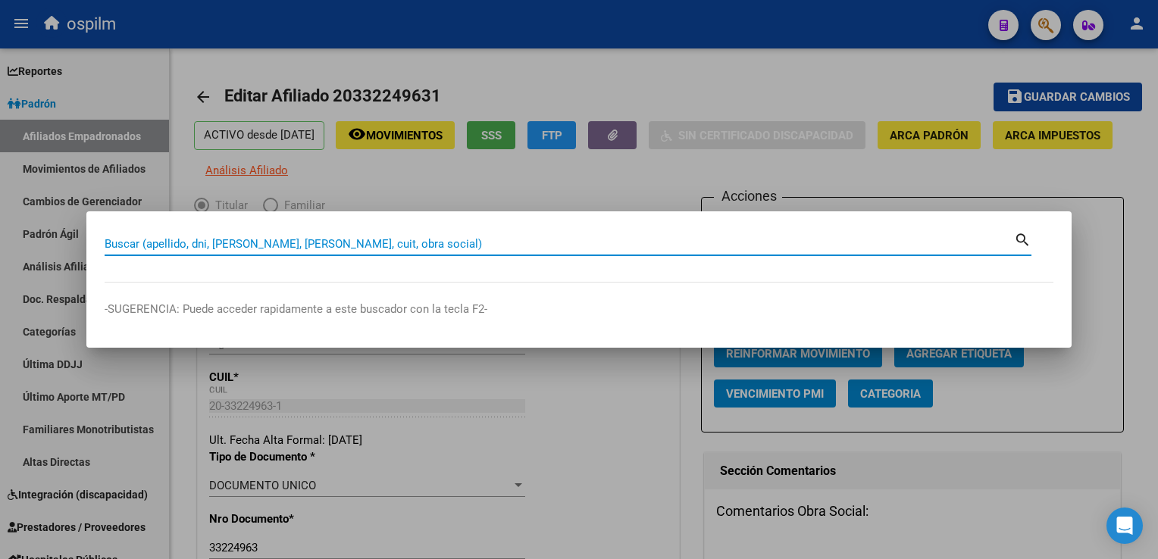
paste input "20348254171"
type input "20348254171"
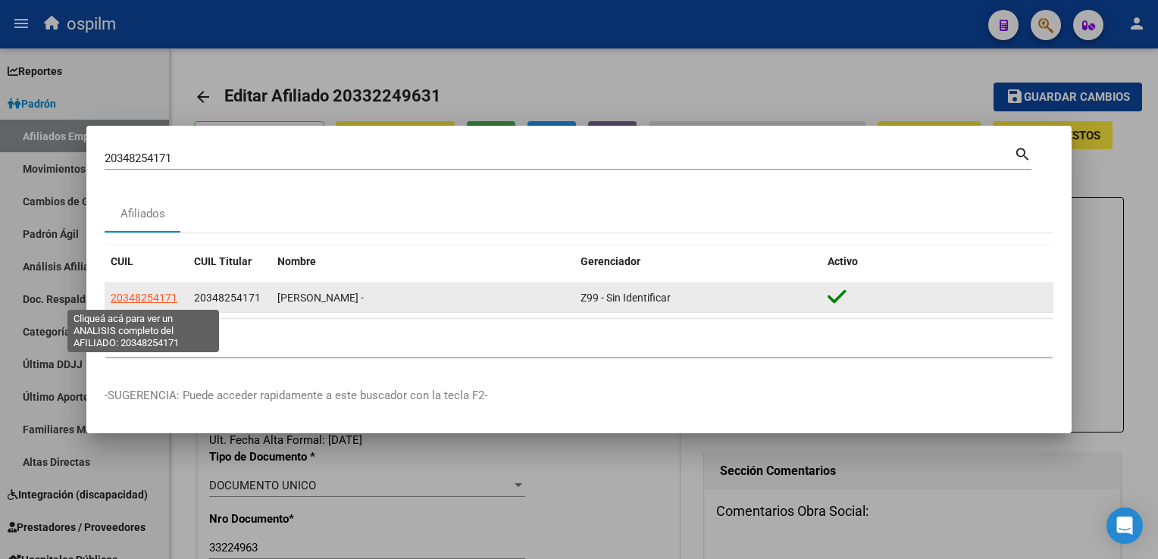
click at [149, 299] on span "20348254171" at bounding box center [144, 298] width 67 height 12
type textarea "20348254171"
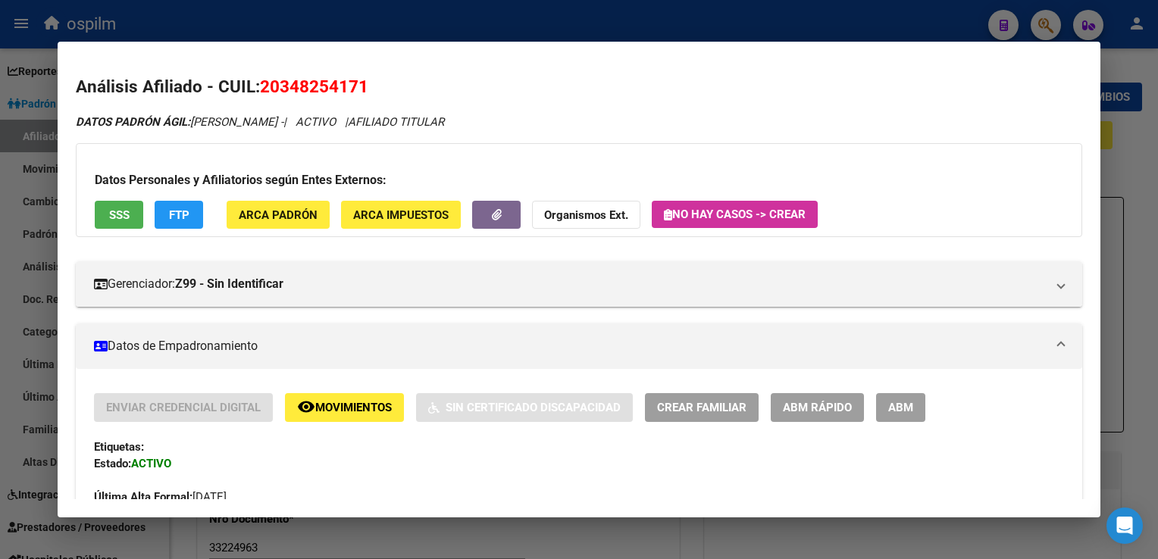
click at [900, 399] on button "ABM" at bounding box center [900, 407] width 49 height 28
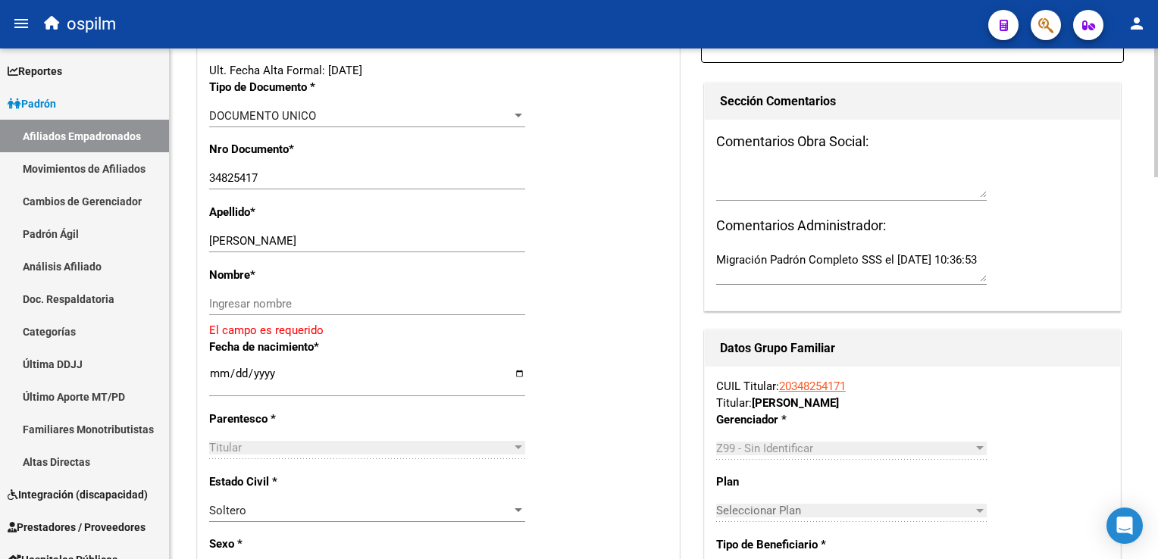
scroll to position [386, 0]
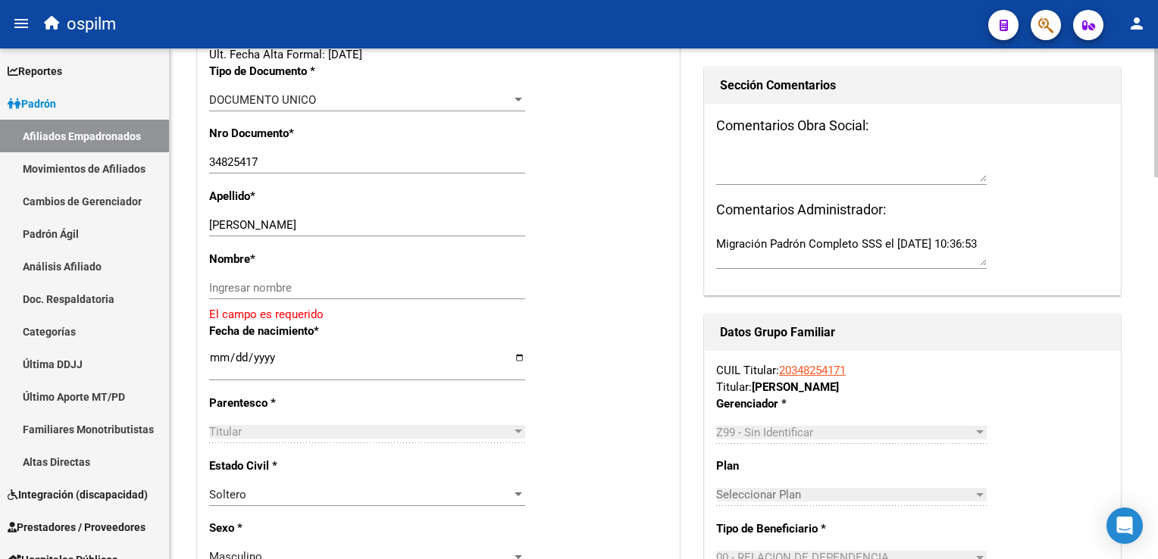
click at [1157, 176] on html "menu ospilm person Firma Express Reportes Ingresos Devengados Análisis Históric…" at bounding box center [579, 279] width 1158 height 559
drag, startPoint x: 322, startPoint y: 235, endPoint x: 404, endPoint y: 229, distance: 82.1
click at [404, 229] on input "RODRIGUEZ ALMADA FEDERICO MAXI" at bounding box center [367, 225] width 316 height 14
type input "RODRIGUEZ ALMADA"
click at [262, 290] on div "Ingresar nombre" at bounding box center [367, 288] width 316 height 23
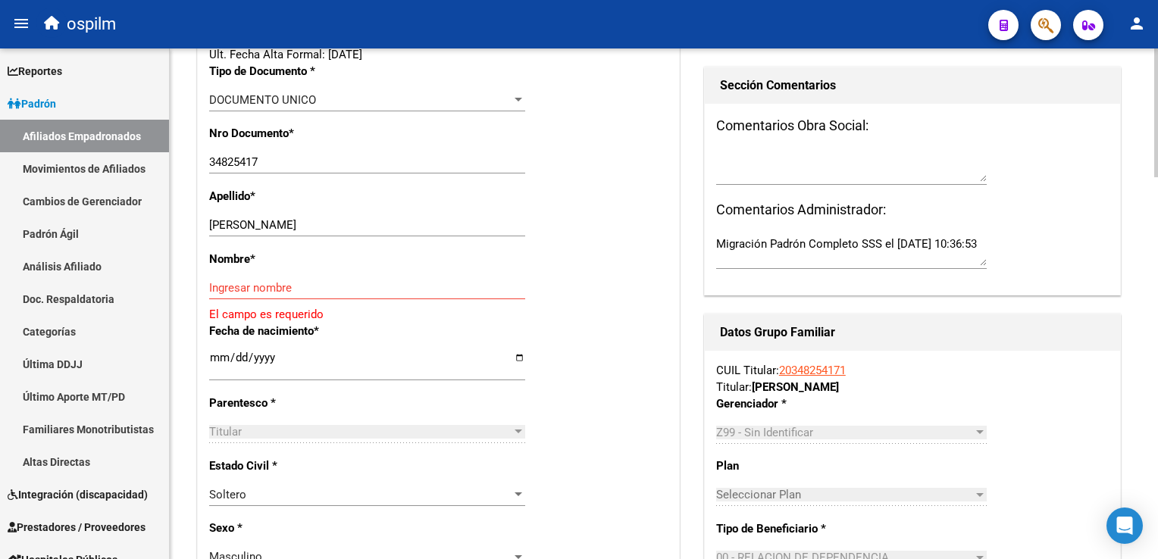
drag, startPoint x: 262, startPoint y: 290, endPoint x: 226, endPoint y: 299, distance: 37.3
paste input "FEDERICO MAXI"
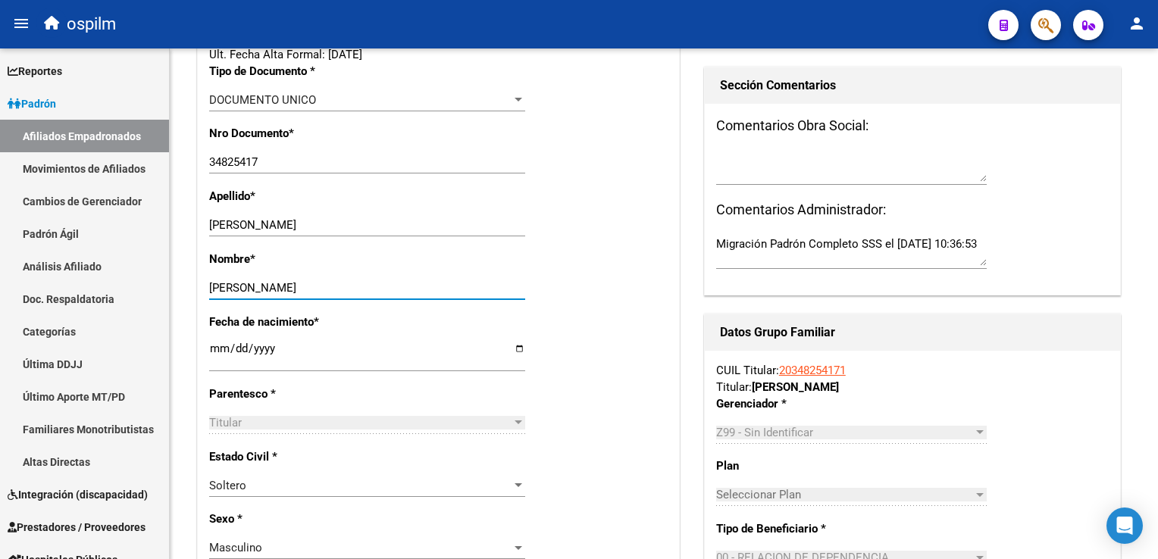
type input "FEDERICO MAXIMILIANO"
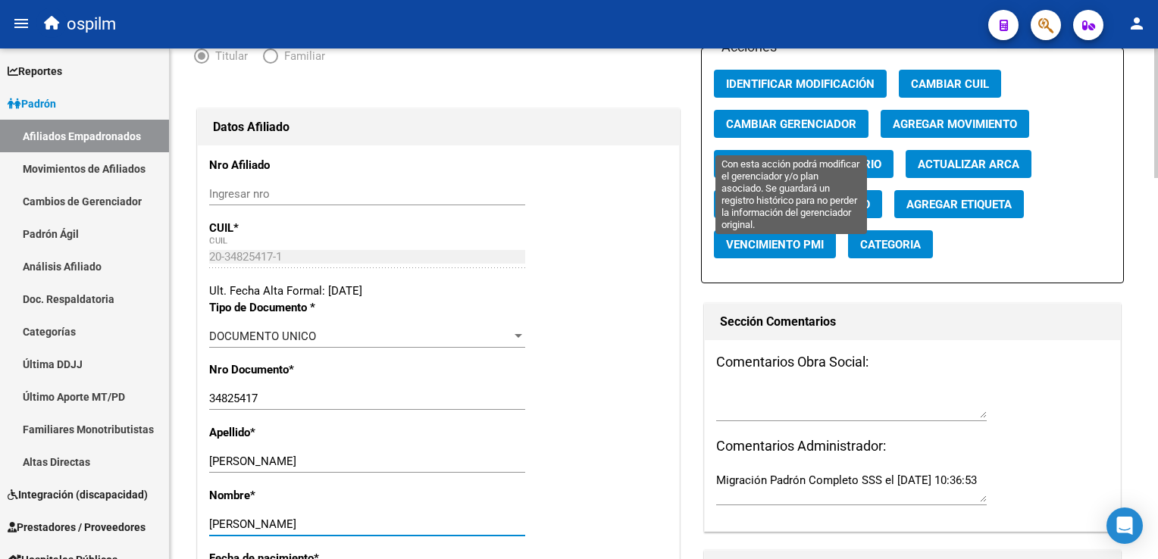
click at [783, 131] on span "Cambiar Gerenciador" at bounding box center [791, 124] width 130 height 14
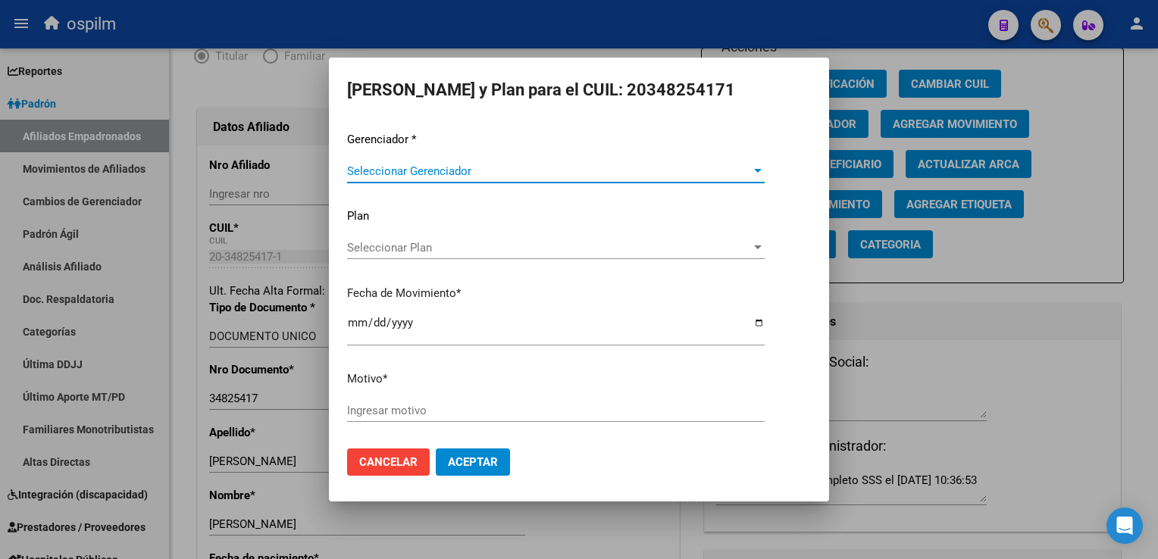
click at [390, 171] on span "Seleccionar Gerenciador" at bounding box center [549, 171] width 404 height 14
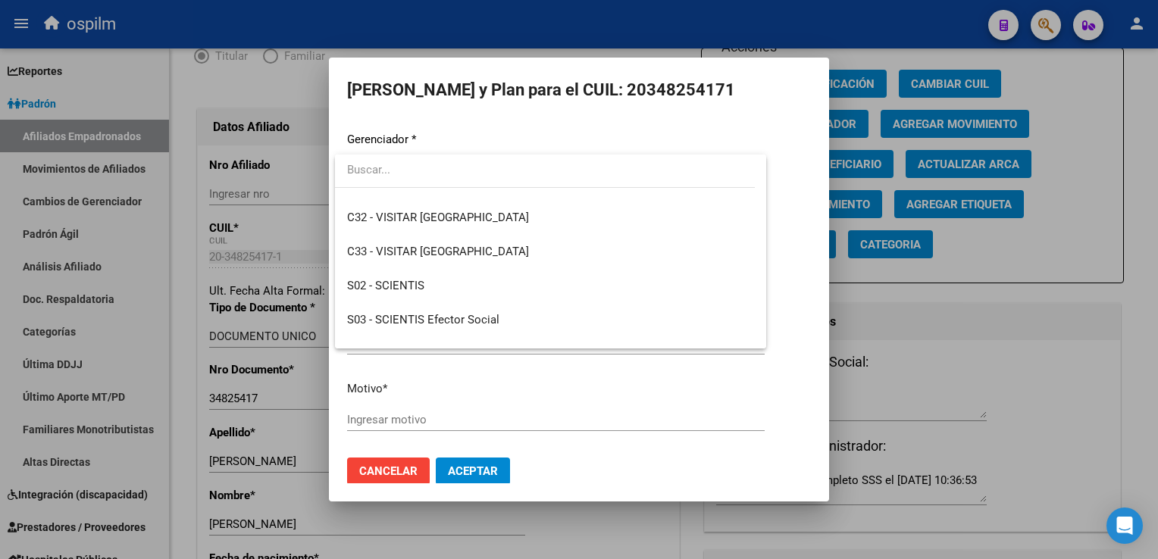
scroll to position [212, 0]
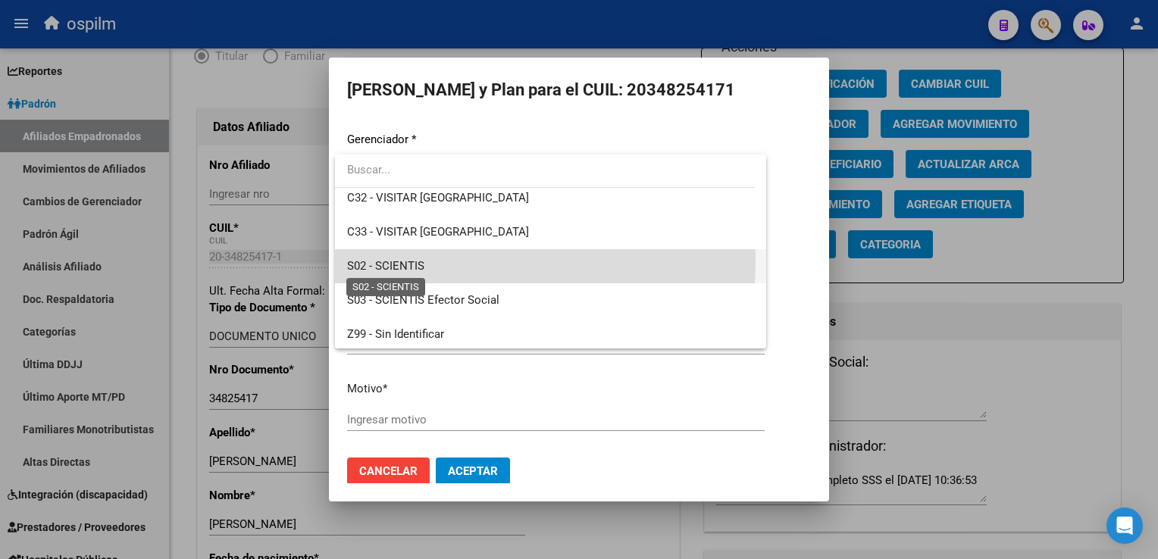
click at [387, 259] on span "S02 - SCIENTIS" at bounding box center [385, 266] width 77 height 14
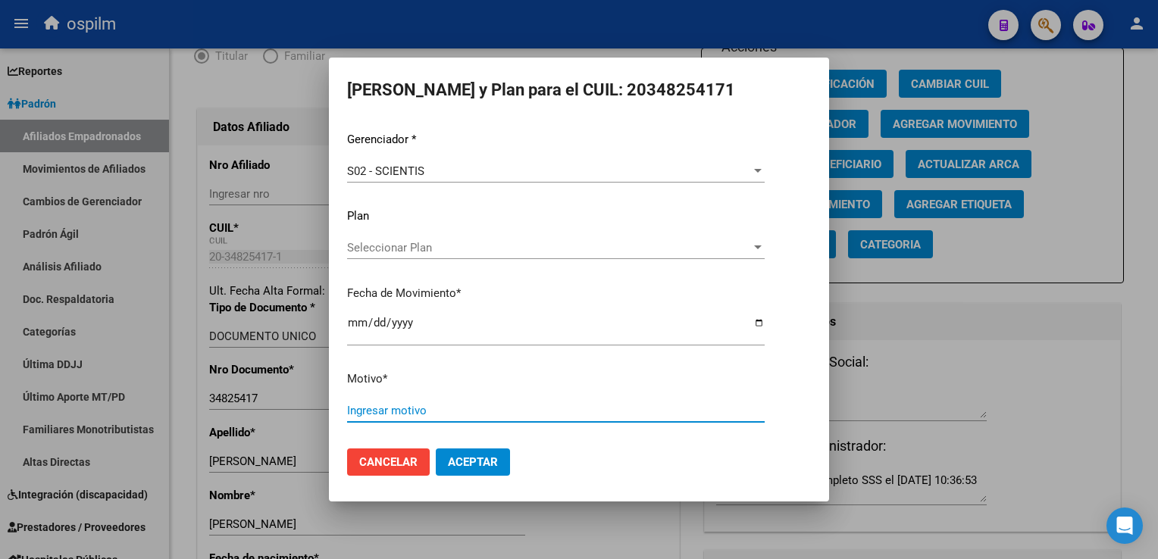
click at [386, 412] on input "Ingresar motivo" at bounding box center [556, 411] width 418 height 14
type input "Retroactivo"
click at [484, 466] on span "Aceptar" at bounding box center [473, 462] width 50 height 14
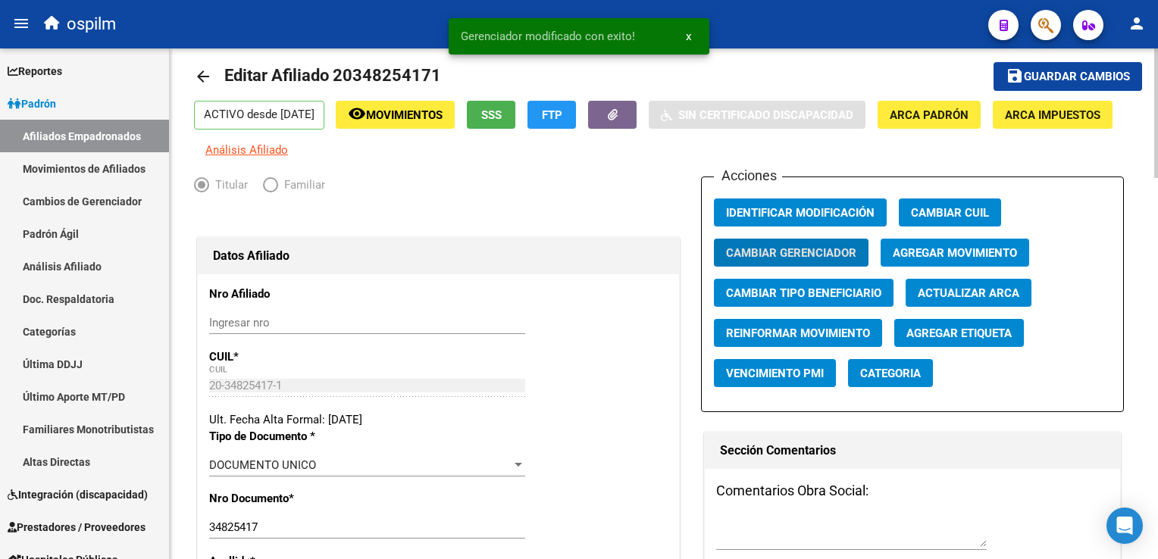
scroll to position [0, 0]
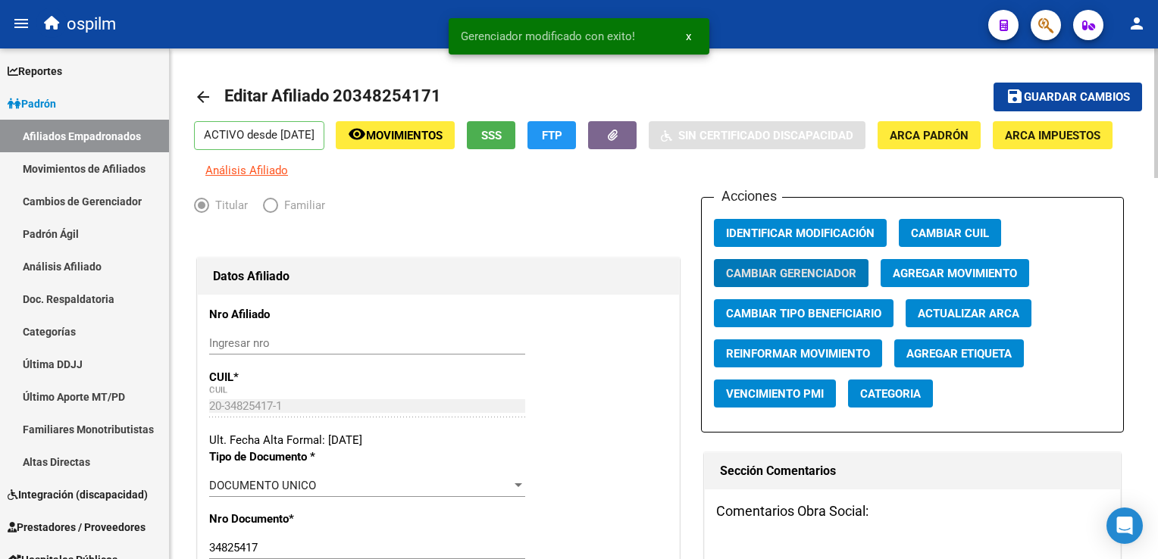
click at [1078, 99] on span "Guardar cambios" at bounding box center [1077, 98] width 106 height 14
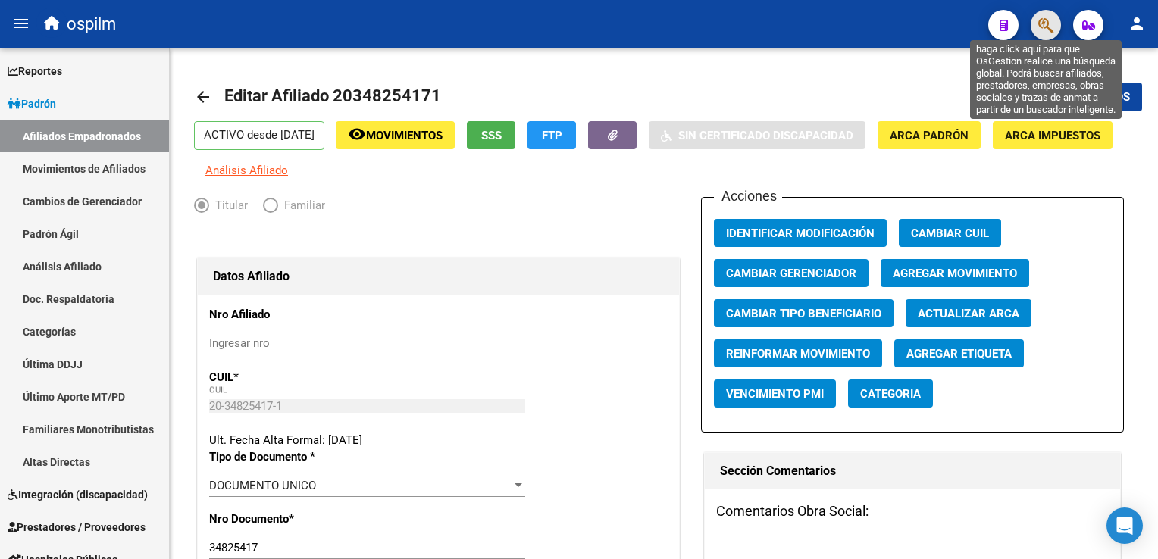
click at [1047, 21] on icon "button" at bounding box center [1045, 25] width 15 height 17
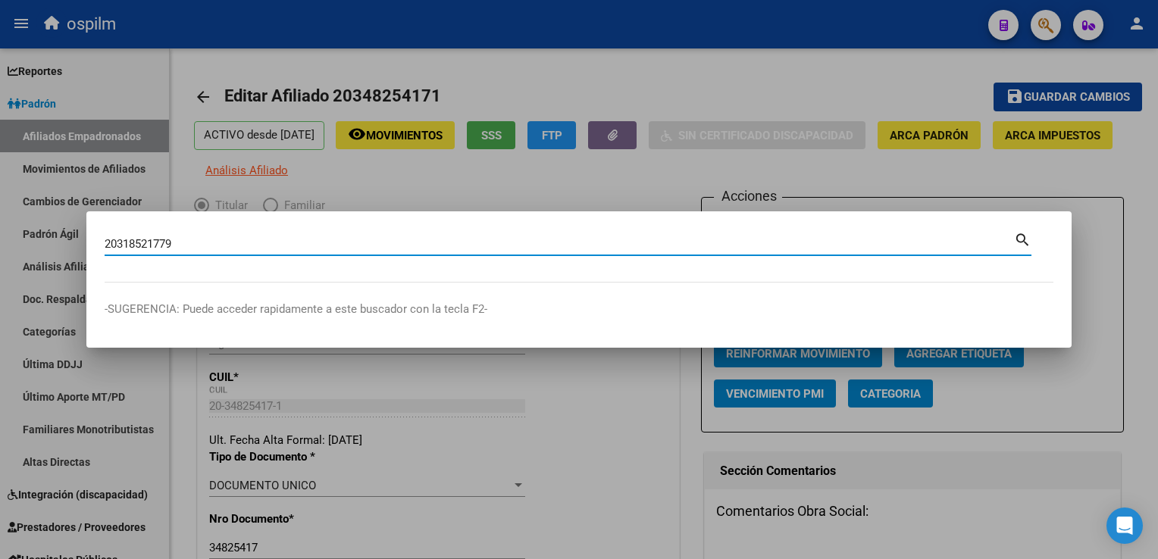
type input "20318521779"
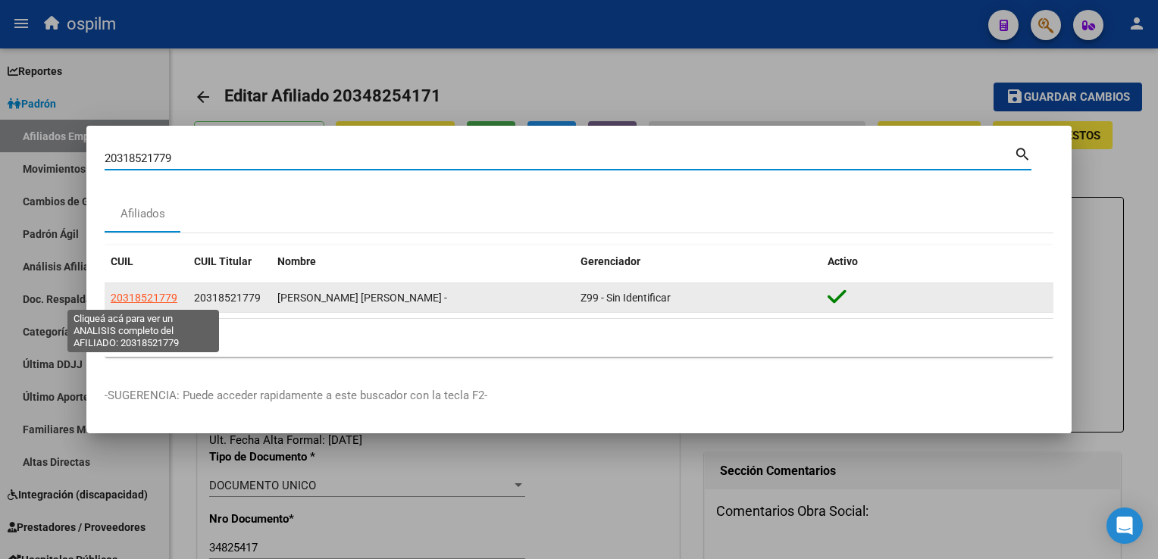
click at [130, 299] on span "20318521779" at bounding box center [144, 298] width 67 height 12
type textarea "20318521779"
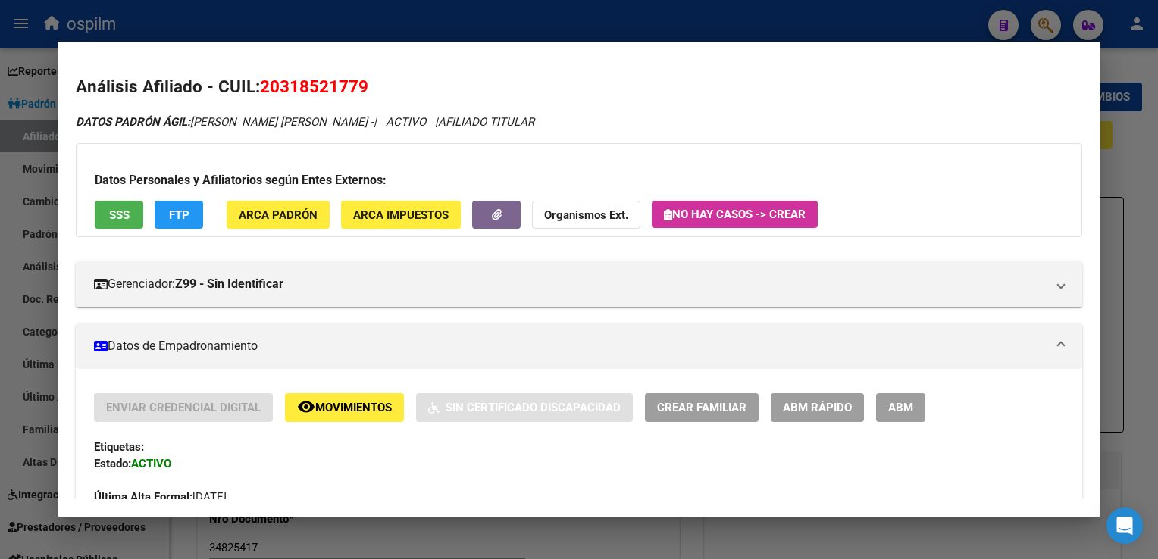
click at [900, 402] on span "ABM" at bounding box center [900, 409] width 25 height 14
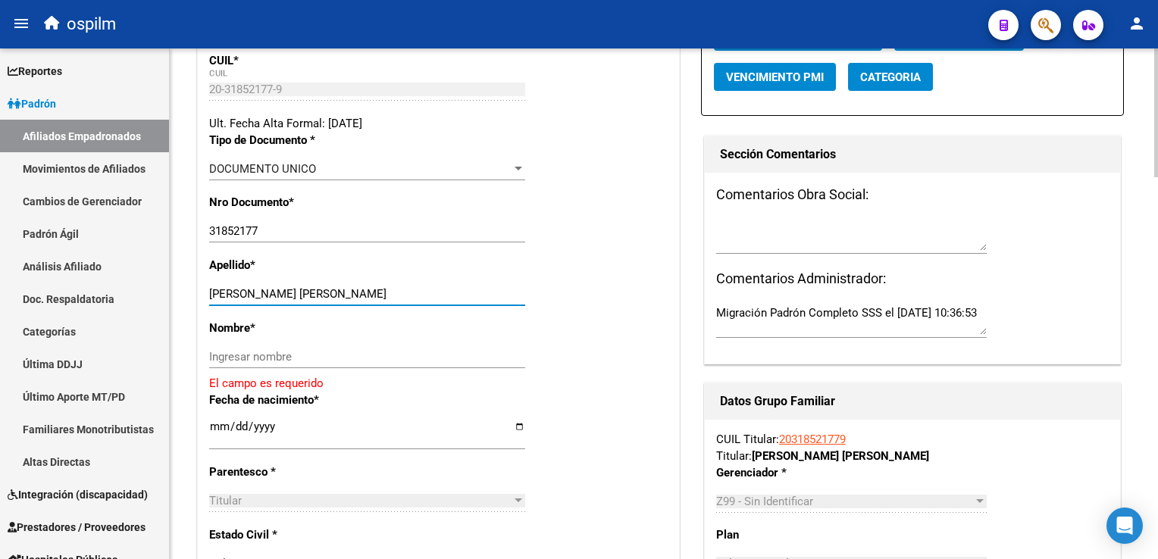
click at [271, 300] on input "IGLESIAS CARLOS ALBERTO" at bounding box center [367, 294] width 316 height 14
click at [264, 301] on input "IGLESIAS CARLOS ALBERTO" at bounding box center [367, 294] width 316 height 14
drag, startPoint x: 261, startPoint y: 305, endPoint x: 309, endPoint y: 304, distance: 48.5
click at [373, 301] on input "IGLESIAS CARLOS ALBERTO" at bounding box center [367, 294] width 316 height 14
type input "IGLESIAS"
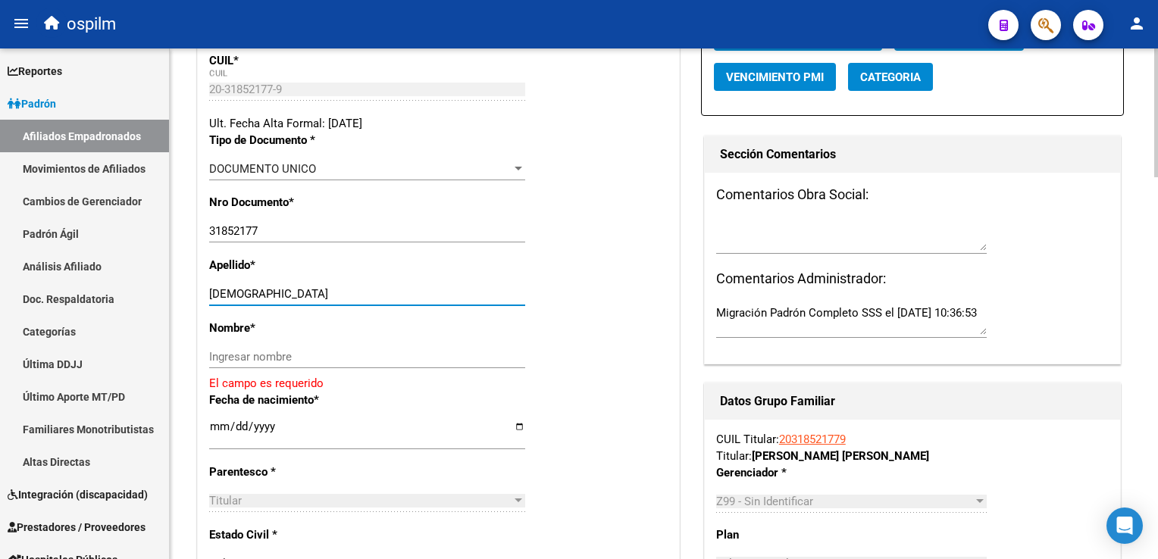
click at [224, 364] on input "Ingresar nombre" at bounding box center [367, 357] width 316 height 14
paste input "CARLOS ALBERTO"
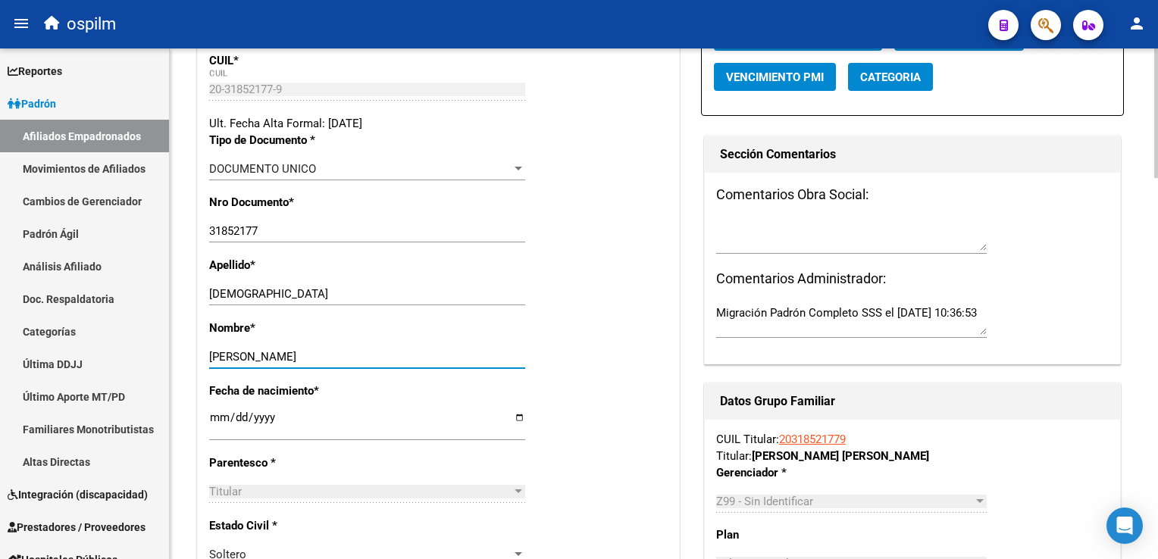
scroll to position [0, 0]
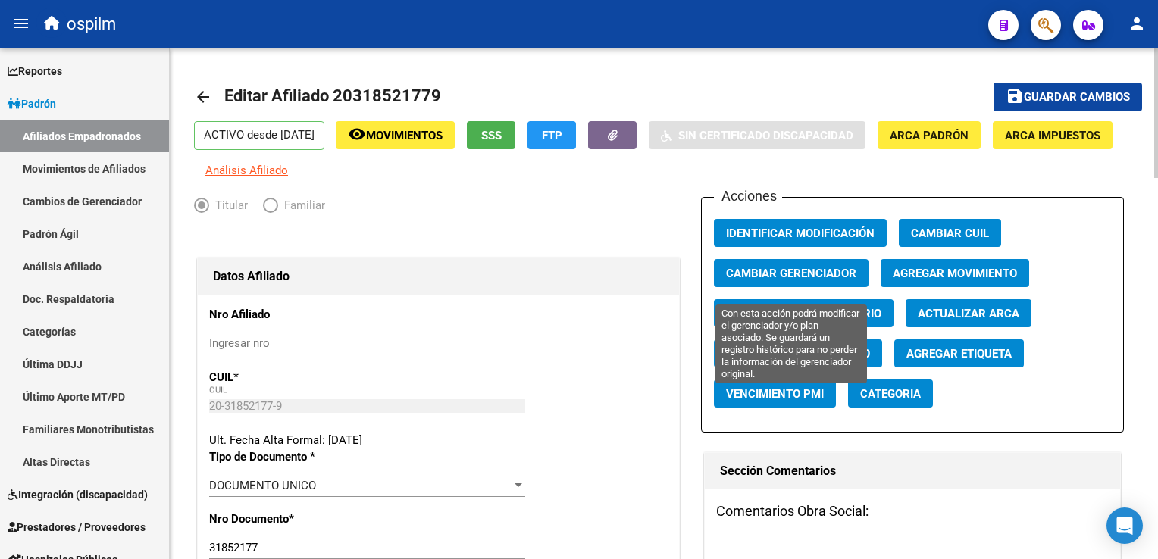
type input "CARLOS ALBERTO"
click at [731, 278] on span "Cambiar Gerenciador" at bounding box center [791, 274] width 130 height 14
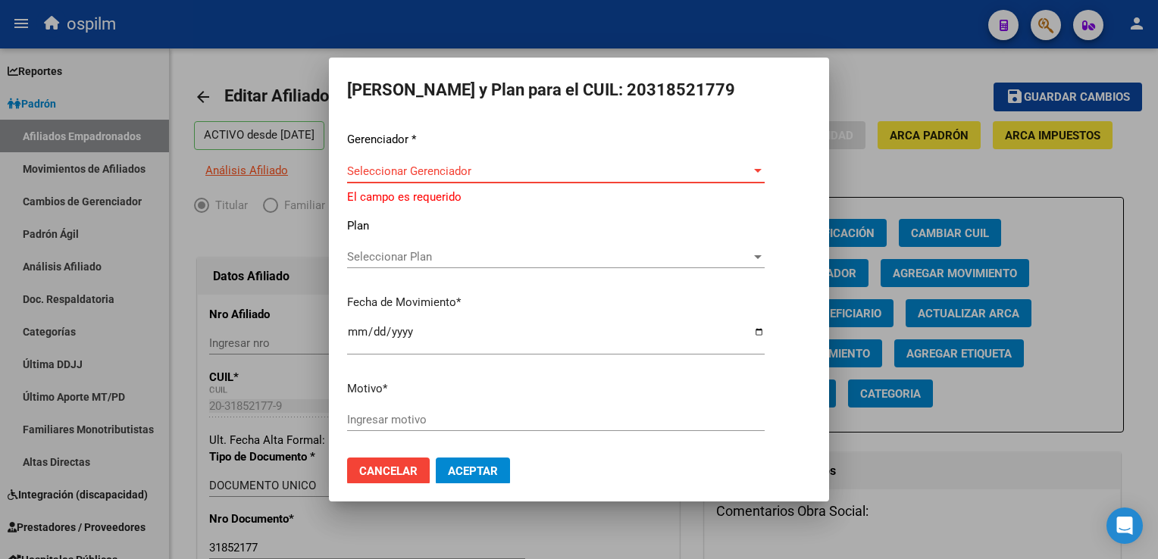
click at [418, 174] on span "Seleccionar Gerenciador" at bounding box center [549, 171] width 404 height 14
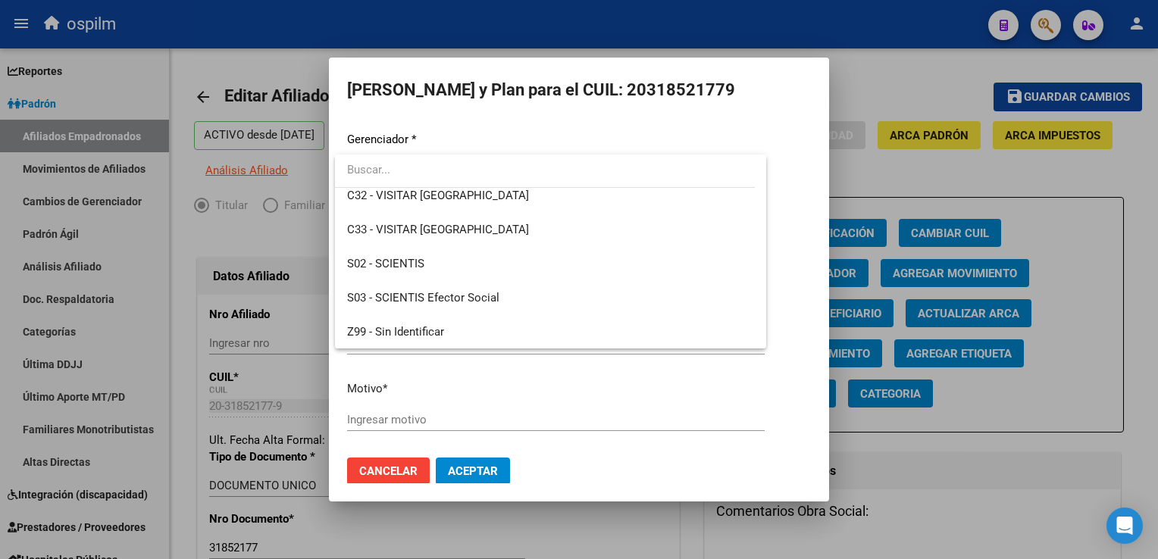
scroll to position [215, 0]
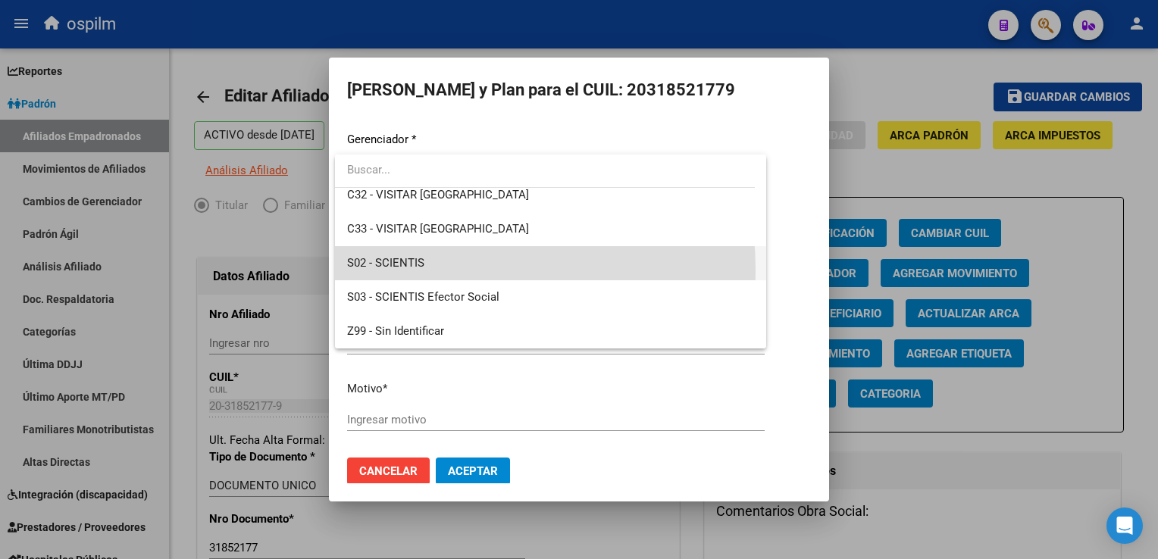
click at [395, 271] on span "S02 - SCIENTIS" at bounding box center [550, 263] width 407 height 34
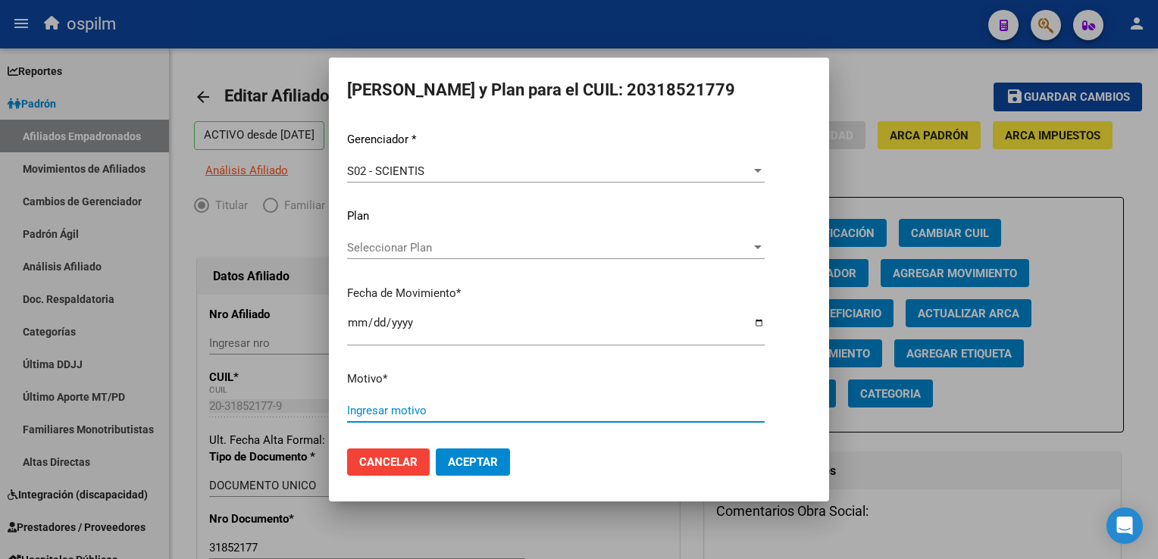
click at [362, 415] on input "Ingresar motivo" at bounding box center [556, 411] width 418 height 14
type input "Retroactivo"
click at [474, 468] on span "Aceptar" at bounding box center [473, 462] width 50 height 14
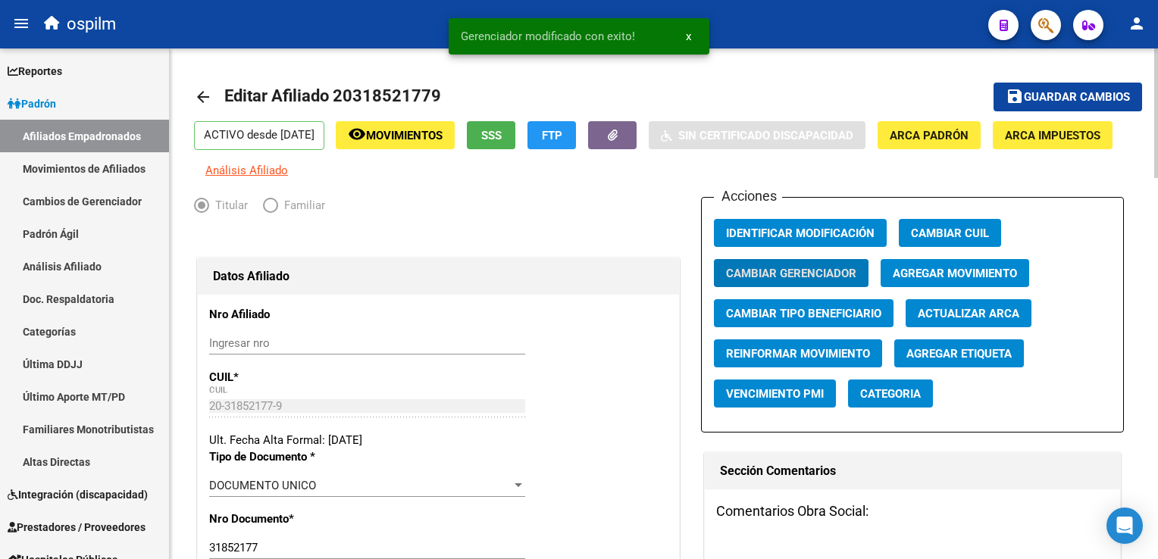
click at [1078, 92] on span "Guardar cambios" at bounding box center [1077, 98] width 106 height 14
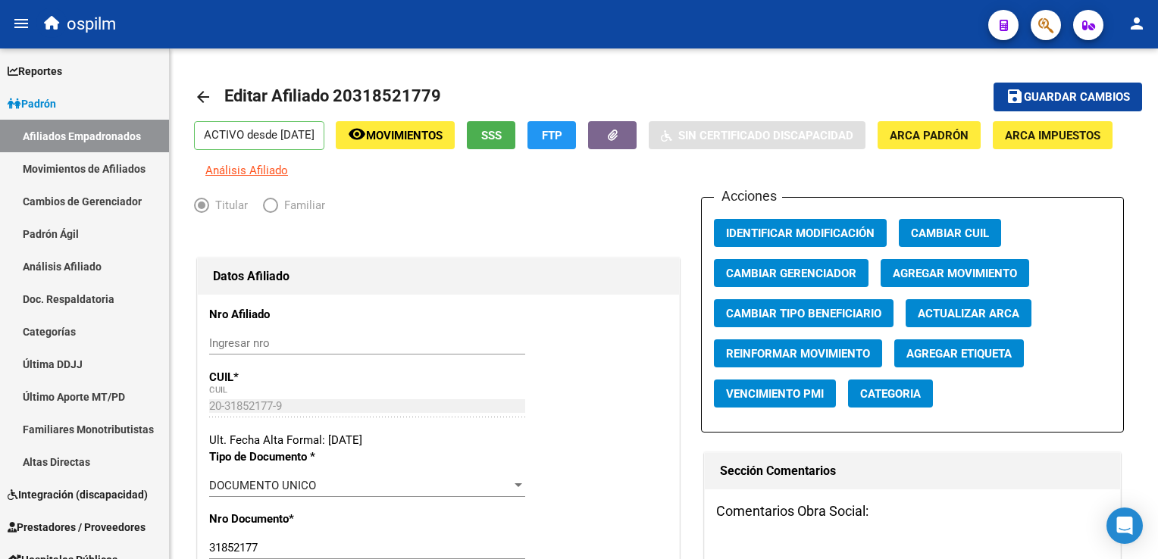
click at [1038, 27] on icon "button" at bounding box center [1045, 25] width 15 height 17
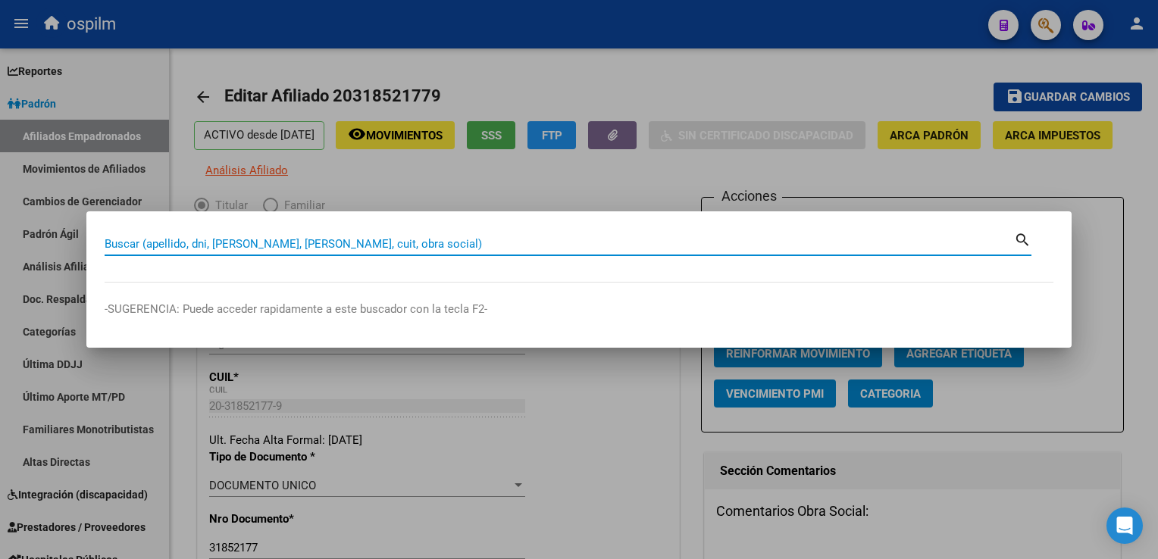
paste input "20346748789"
type input "20346748789"
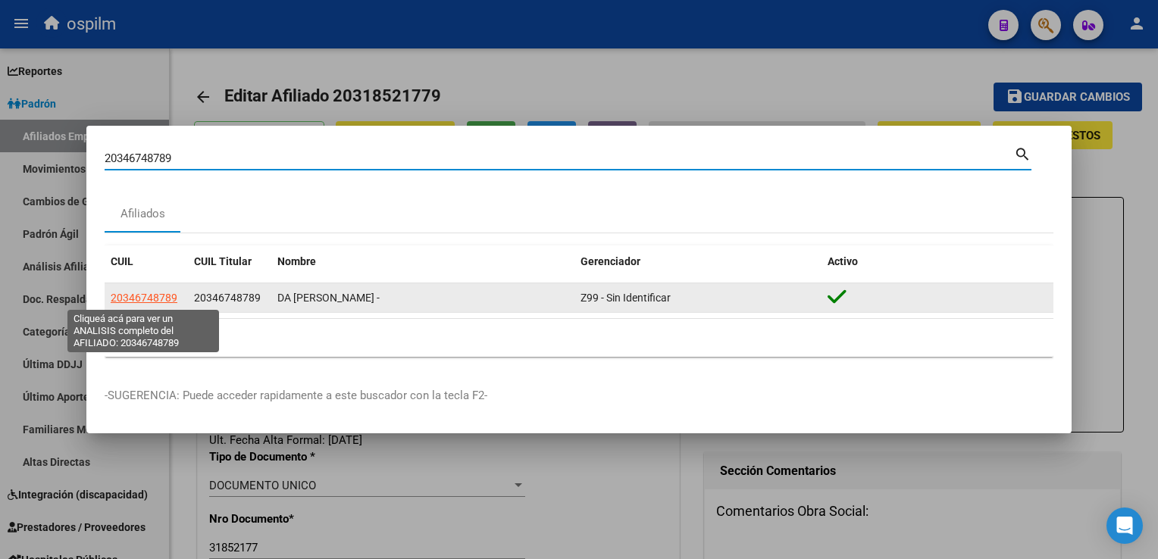
click at [136, 297] on span "20346748789" at bounding box center [144, 298] width 67 height 12
type textarea "20346748789"
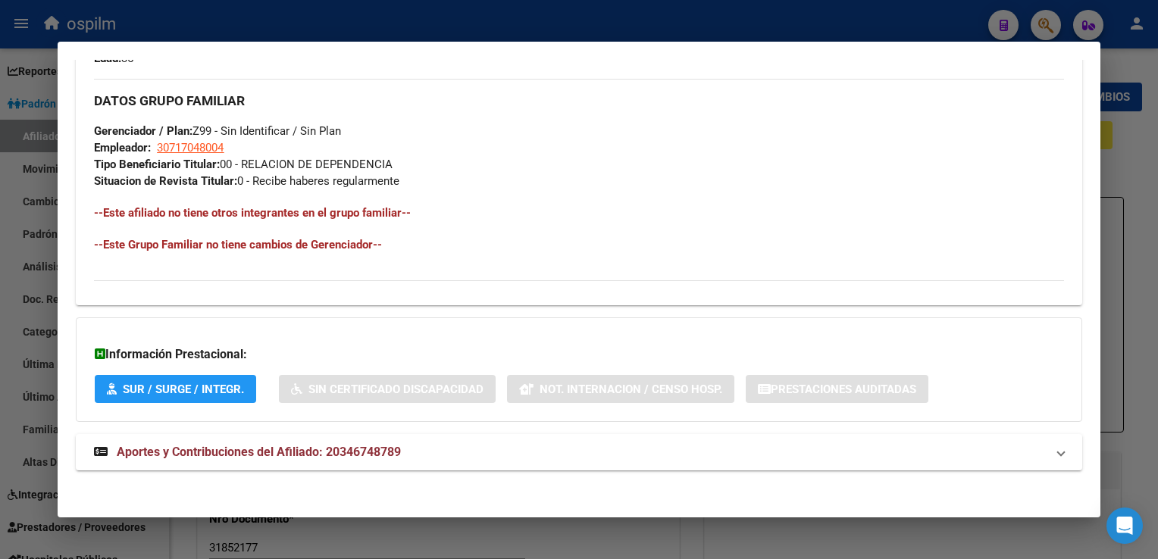
scroll to position [0, 0]
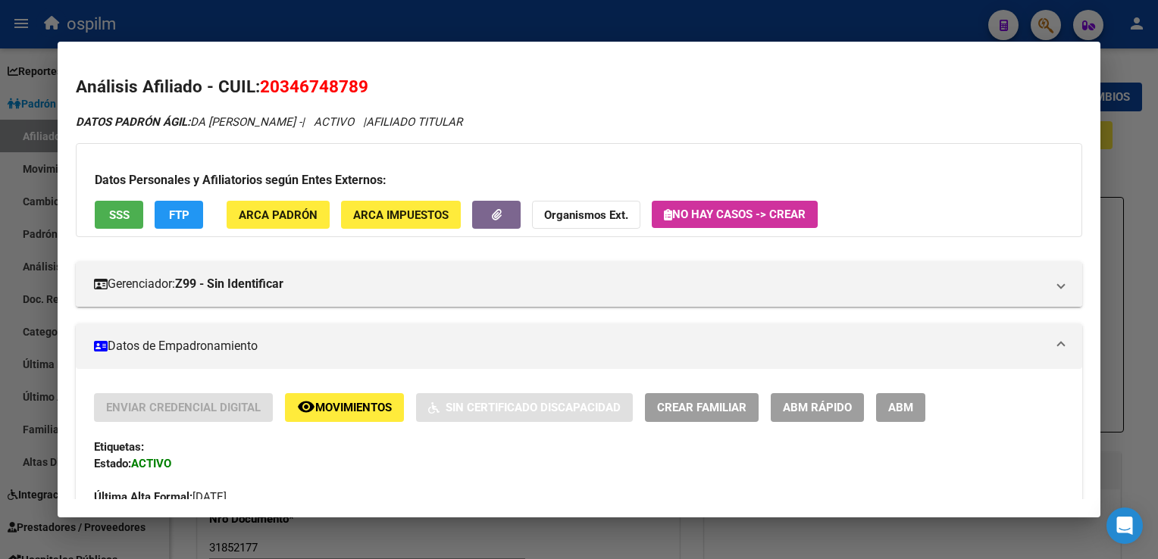
drag, startPoint x: 903, startPoint y: 408, endPoint x: 828, endPoint y: 188, distance: 232.7
click at [903, 407] on span "ABM" at bounding box center [900, 409] width 25 height 14
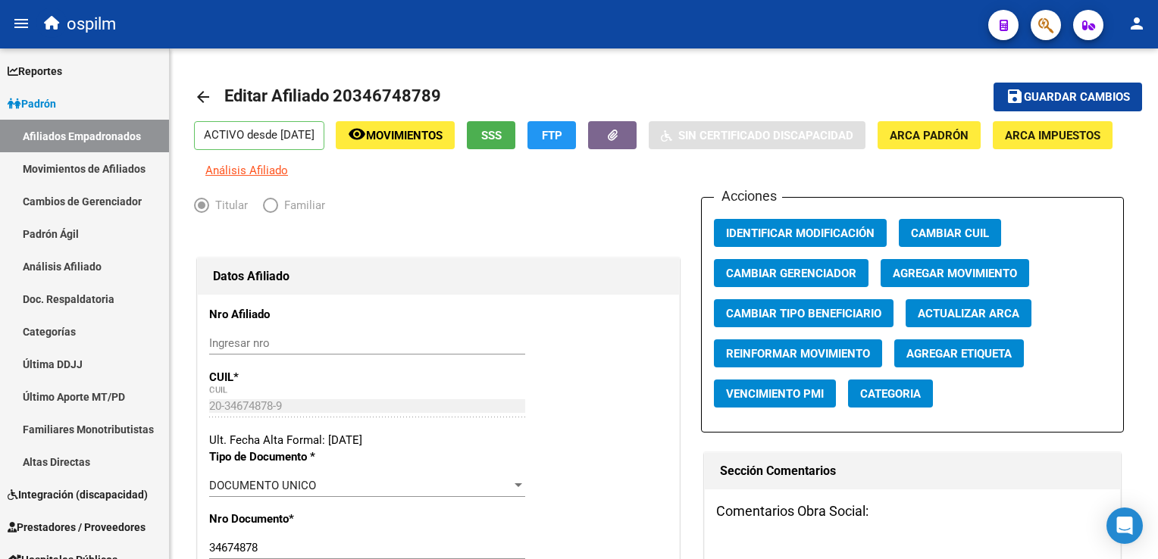
drag, startPoint x: 1152, startPoint y: 104, endPoint x: 1160, endPoint y: 154, distance: 50.7
click at [1157, 154] on html "menu ospilm person Firma Express Reportes Ingresos Devengados Análisis Históric…" at bounding box center [579, 279] width 1158 height 559
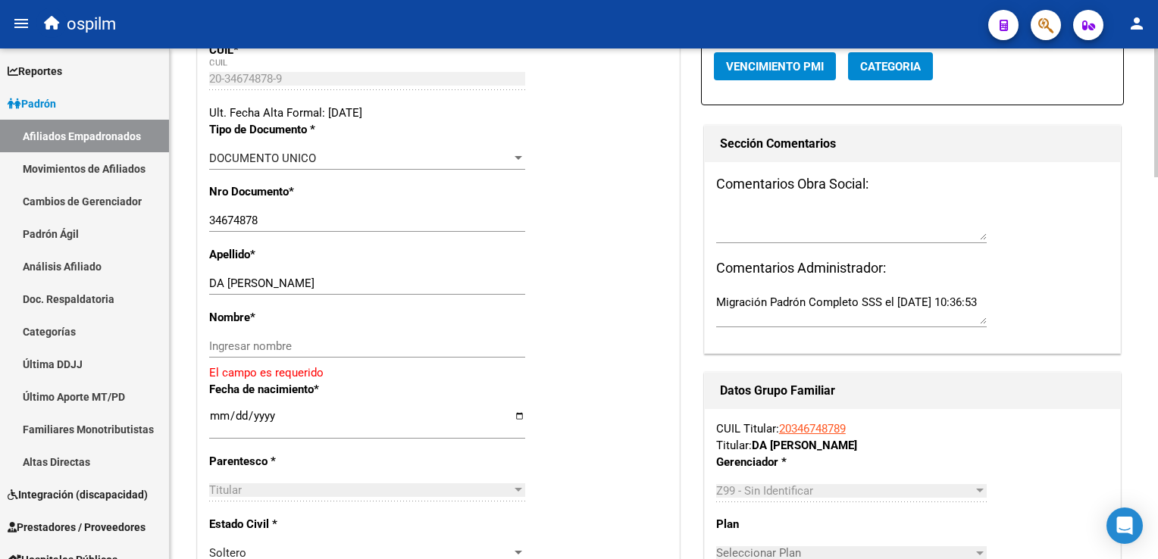
scroll to position [330, 0]
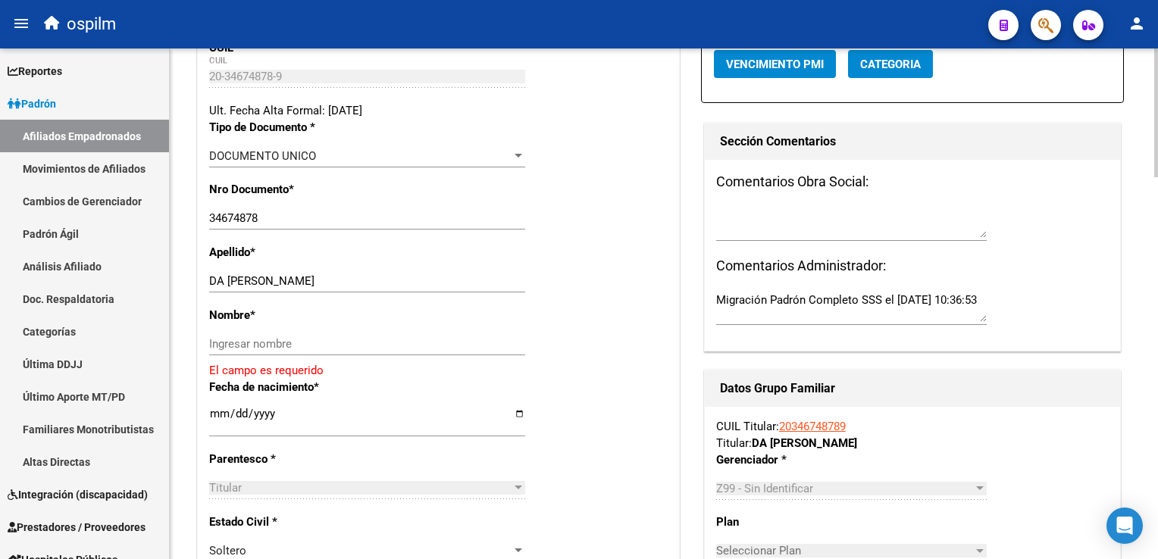
click at [1157, 229] on html "menu ospilm person Firma Express Reportes Ingresos Devengados Análisis Históric…" at bounding box center [579, 279] width 1158 height 559
drag, startPoint x: 257, startPoint y: 292, endPoint x: 327, endPoint y: 290, distance: 69.8
click at [327, 288] on input "DA SILVA ELISEO" at bounding box center [367, 281] width 316 height 14
type input "DA SILVA"
click at [212, 351] on input "Ingresar nombre" at bounding box center [367, 344] width 316 height 14
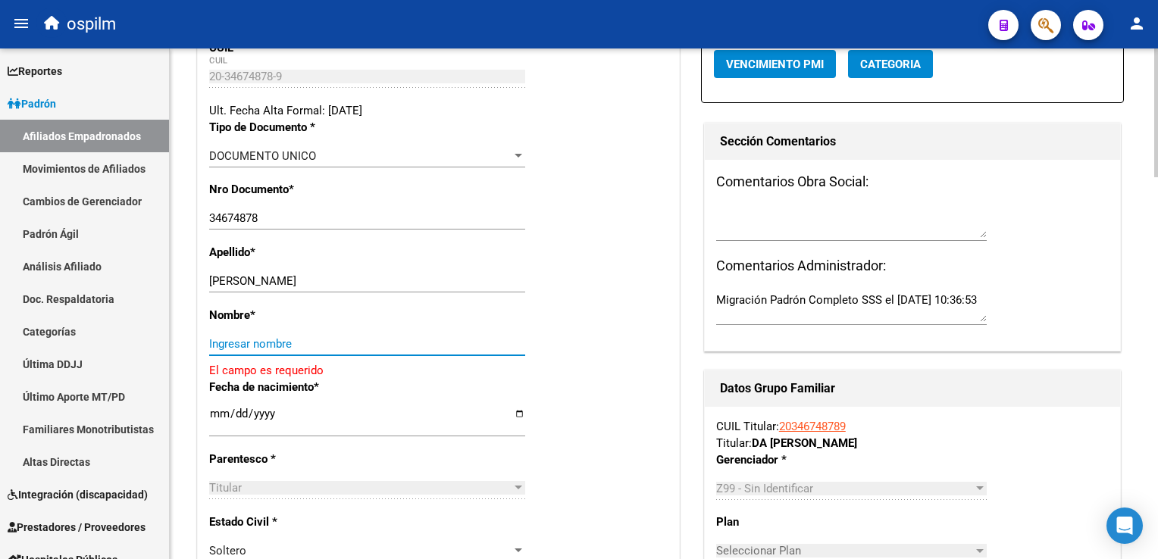
paste input "ELISEO"
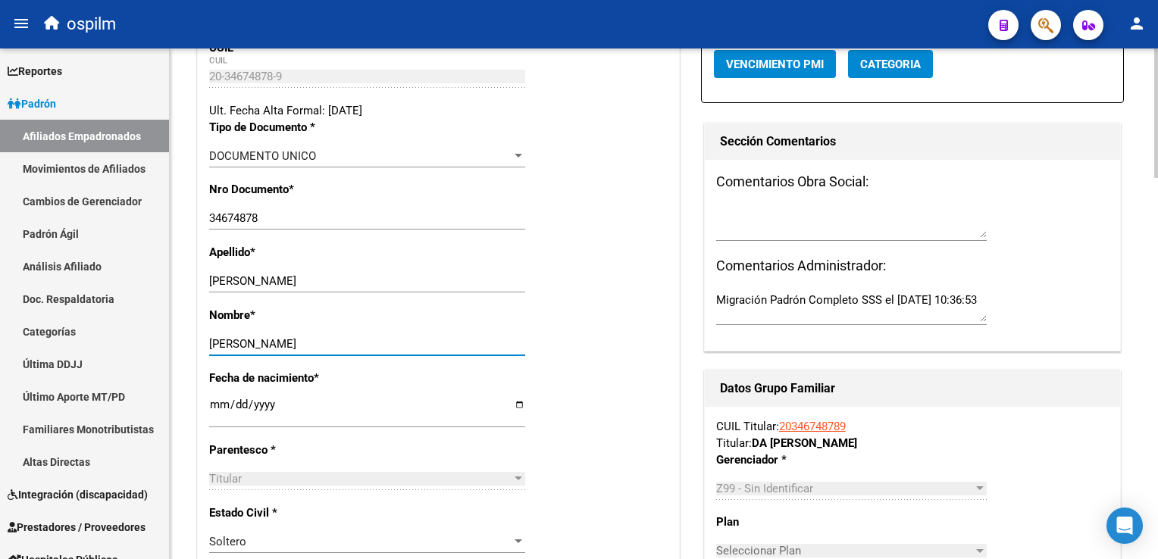
scroll to position [0, 0]
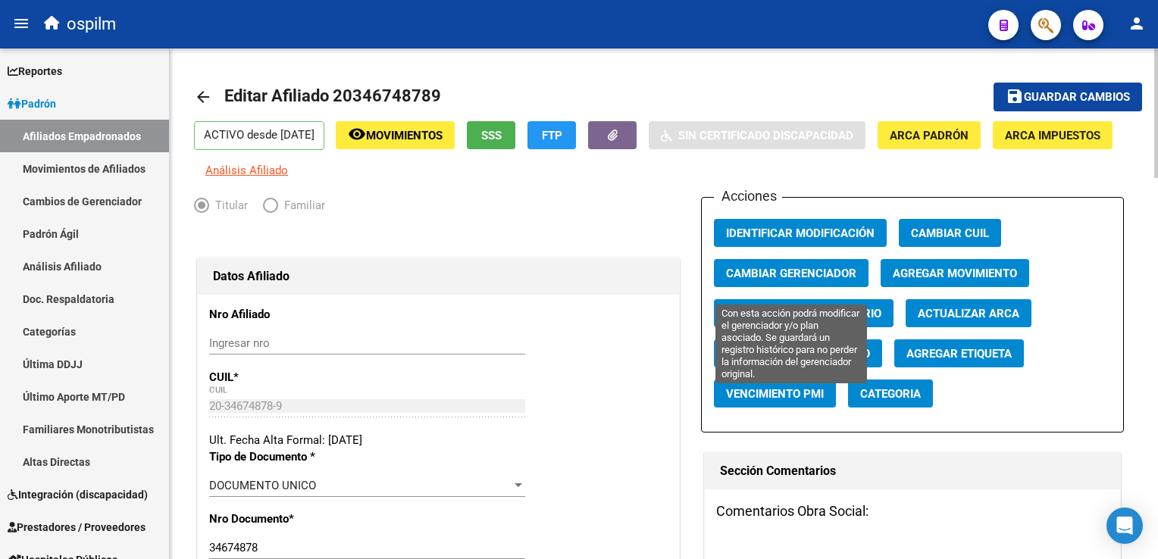
type input "ELISEO"
click at [782, 280] on span "Cambiar Gerenciador" at bounding box center [791, 274] width 130 height 14
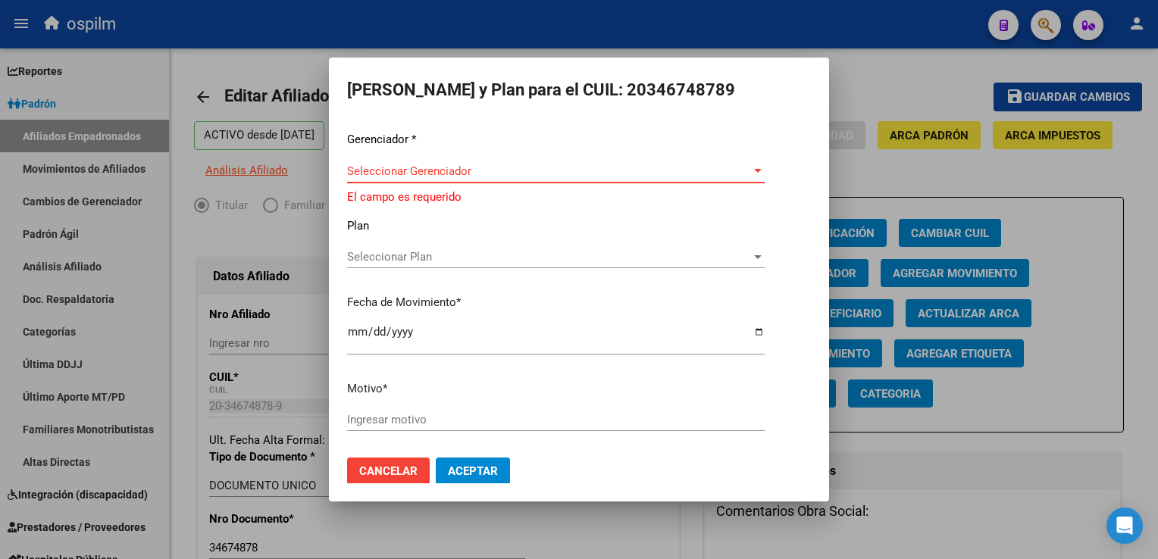
click at [397, 176] on span "Seleccionar Gerenciador" at bounding box center [549, 171] width 404 height 14
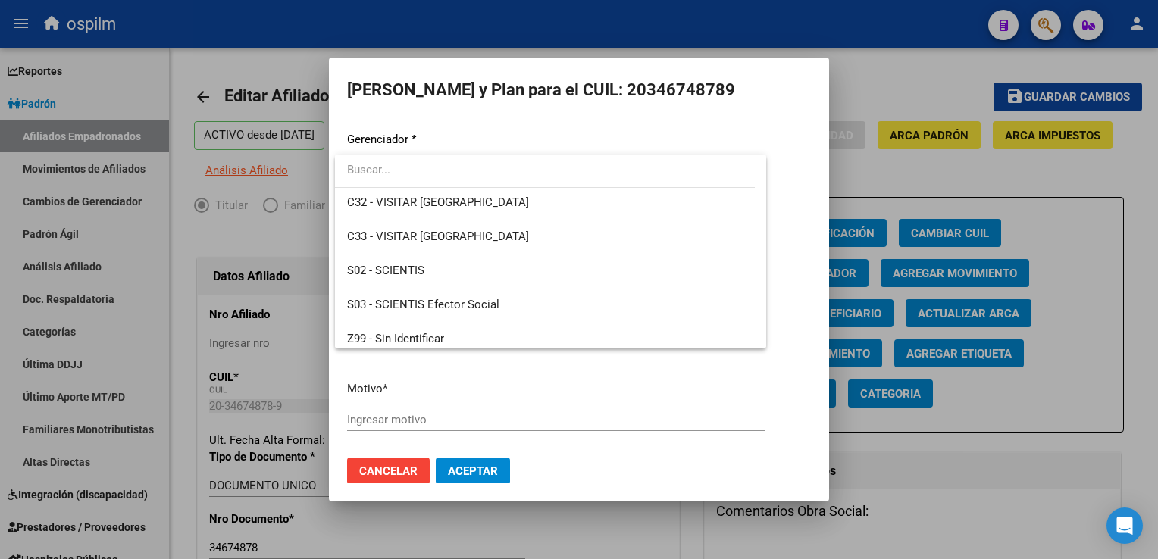
scroll to position [215, 0]
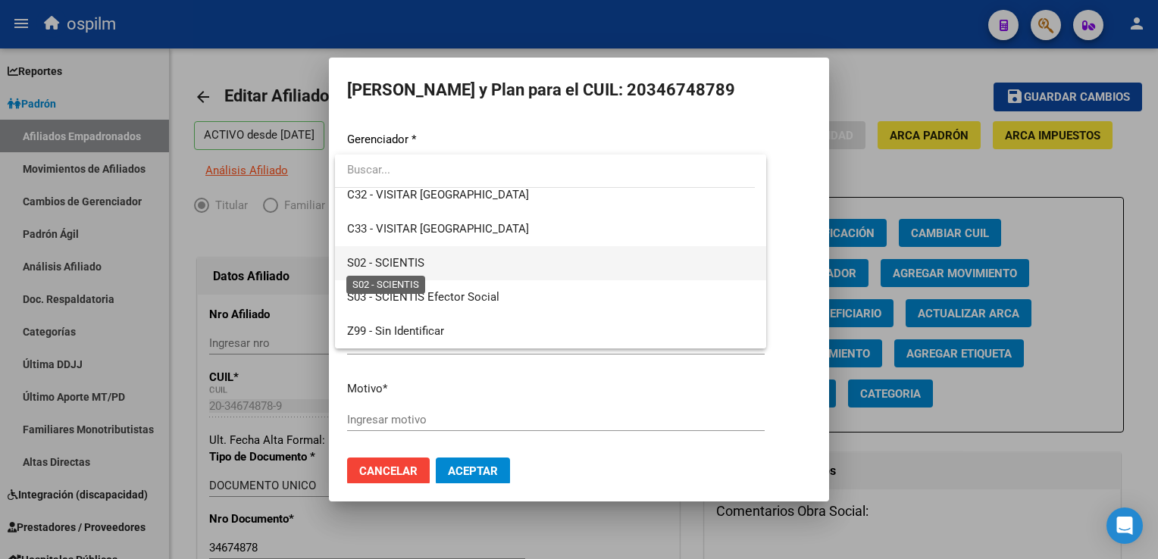
click at [381, 261] on span "S02 - SCIENTIS" at bounding box center [385, 263] width 77 height 14
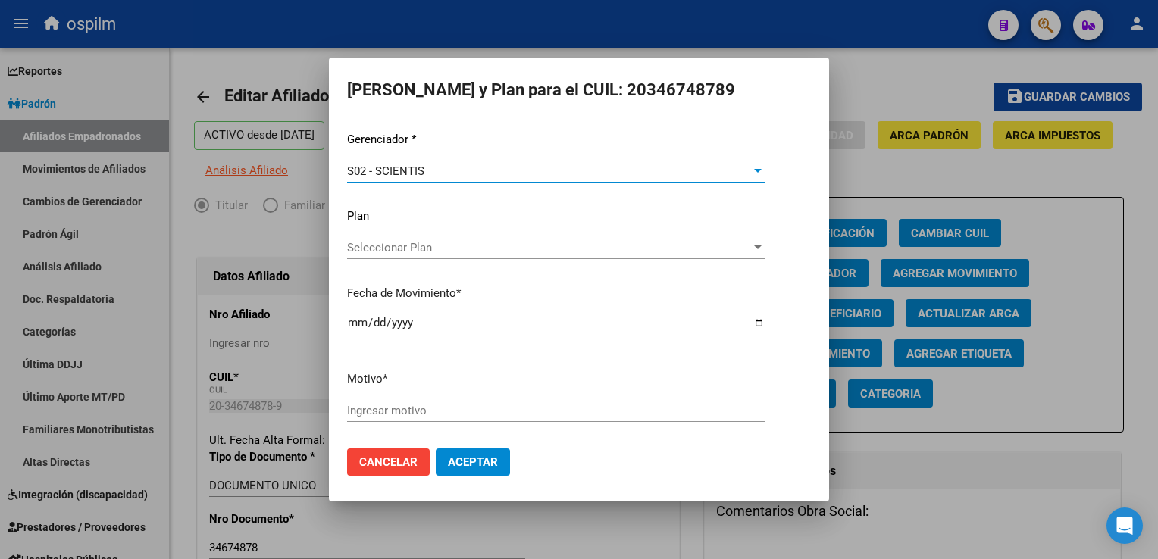
click at [373, 420] on div "Ingresar motivo" at bounding box center [556, 410] width 418 height 23
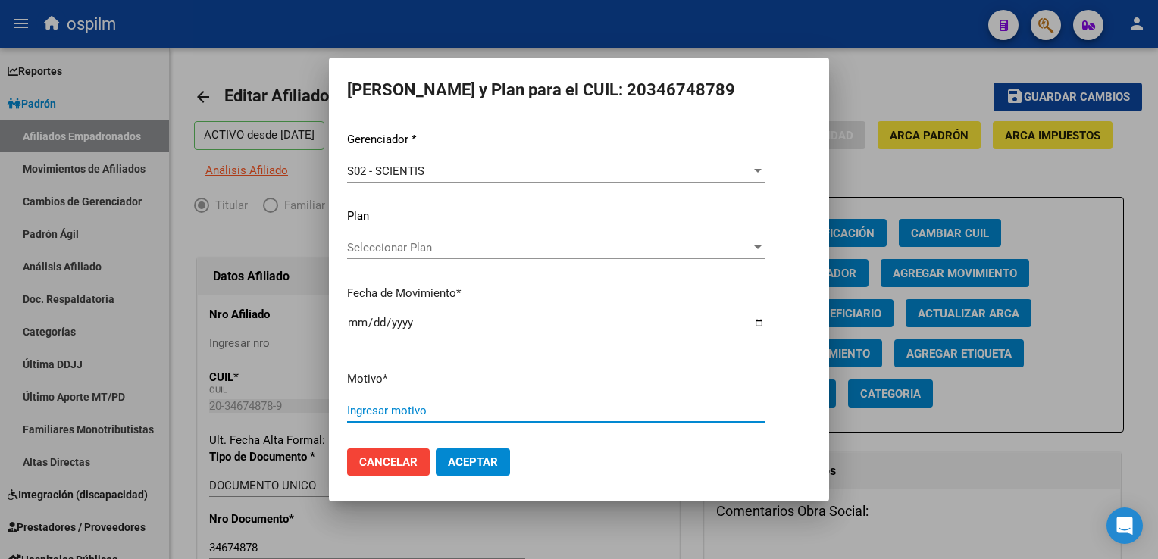
click at [376, 411] on input "Ingresar motivo" at bounding box center [556, 411] width 418 height 14
type input "Retroactivo"
drag, startPoint x: 476, startPoint y: 457, endPoint x: 637, endPoint y: 387, distance: 175.4
click at [477, 457] on span "Aceptar" at bounding box center [473, 462] width 50 height 14
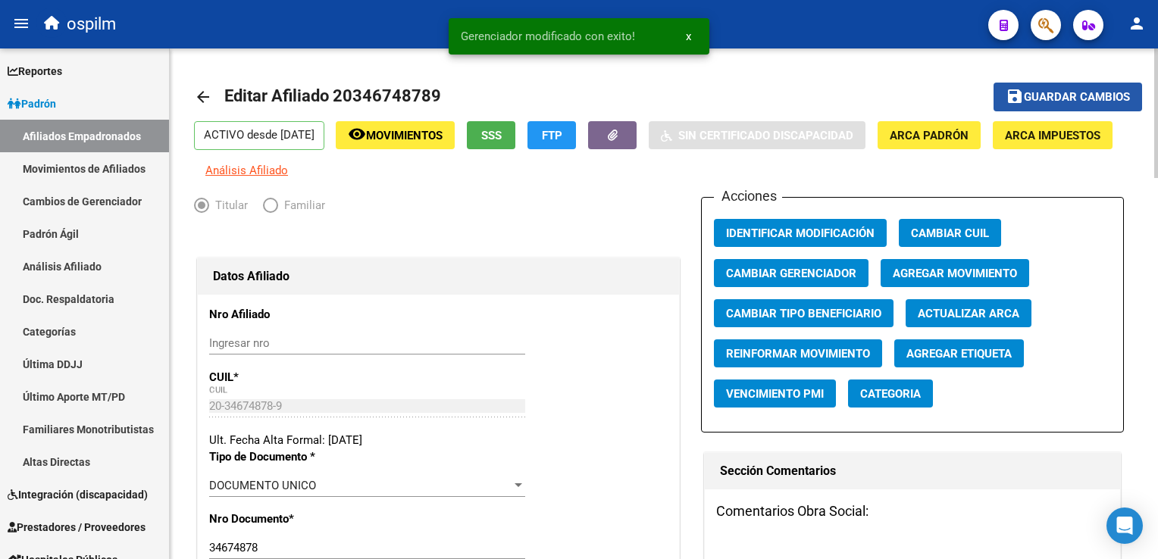
click at [1085, 84] on button "save Guardar cambios" at bounding box center [1068, 97] width 149 height 28
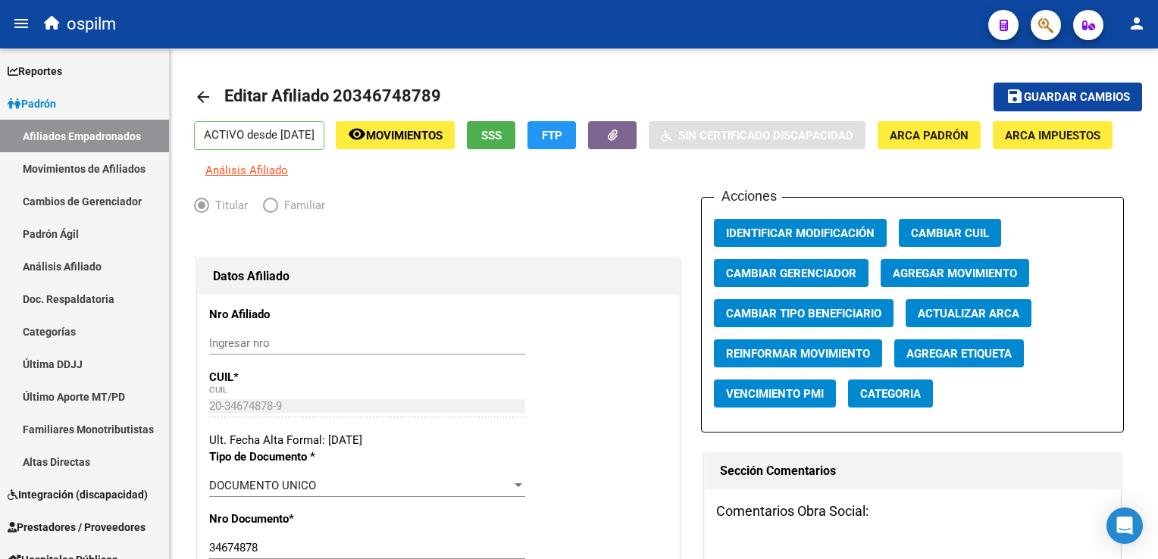
click at [1033, 20] on button "button" at bounding box center [1046, 25] width 30 height 30
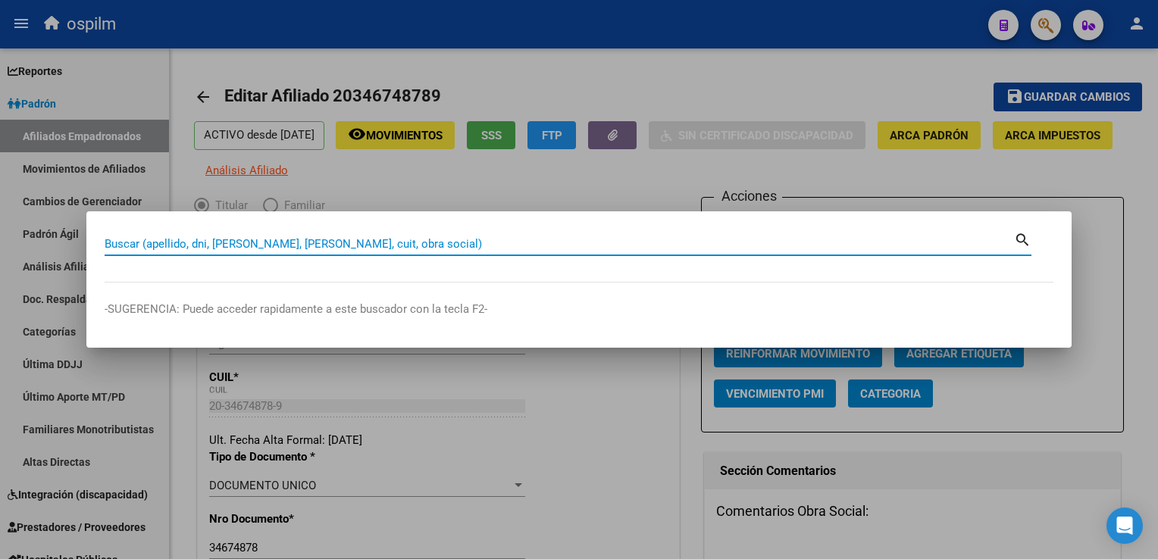
paste input "20315512914"
type input "20315512914"
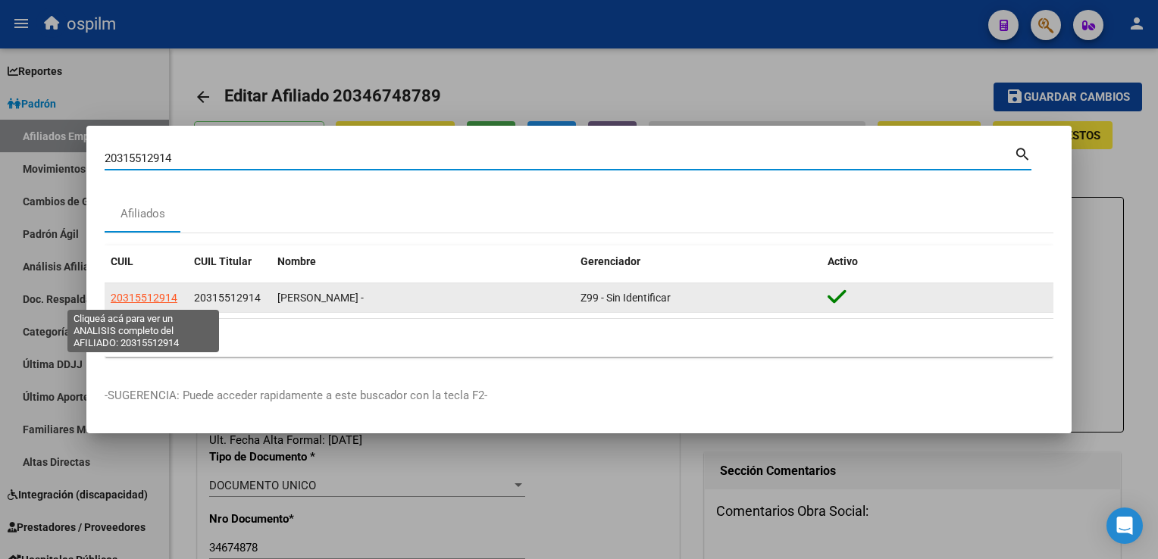
click at [132, 297] on span "20315512914" at bounding box center [144, 298] width 67 height 12
type textarea "20315512914"
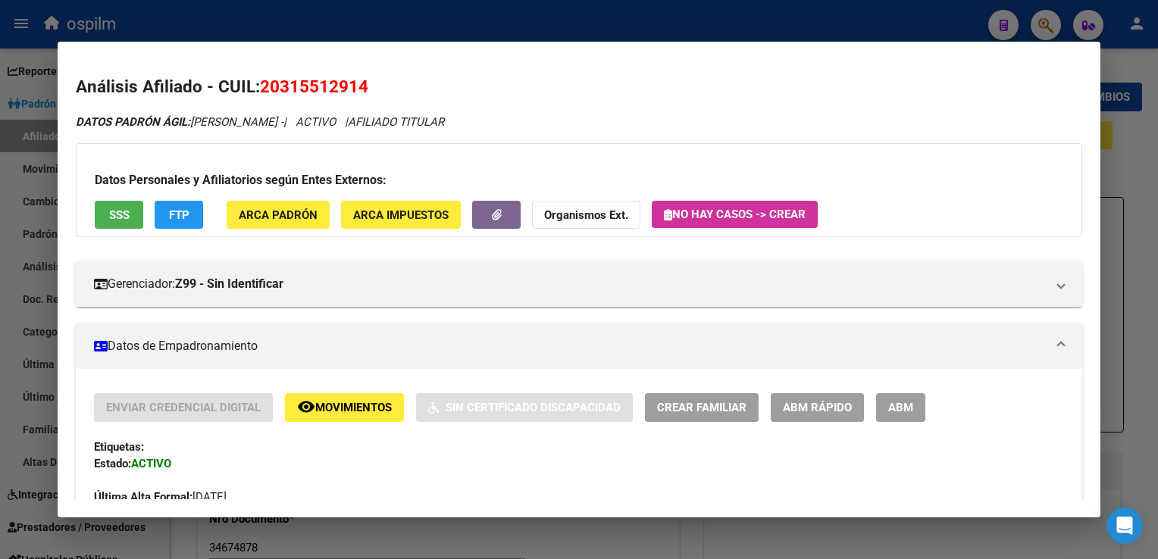
click at [909, 406] on span "ABM" at bounding box center [900, 409] width 25 height 14
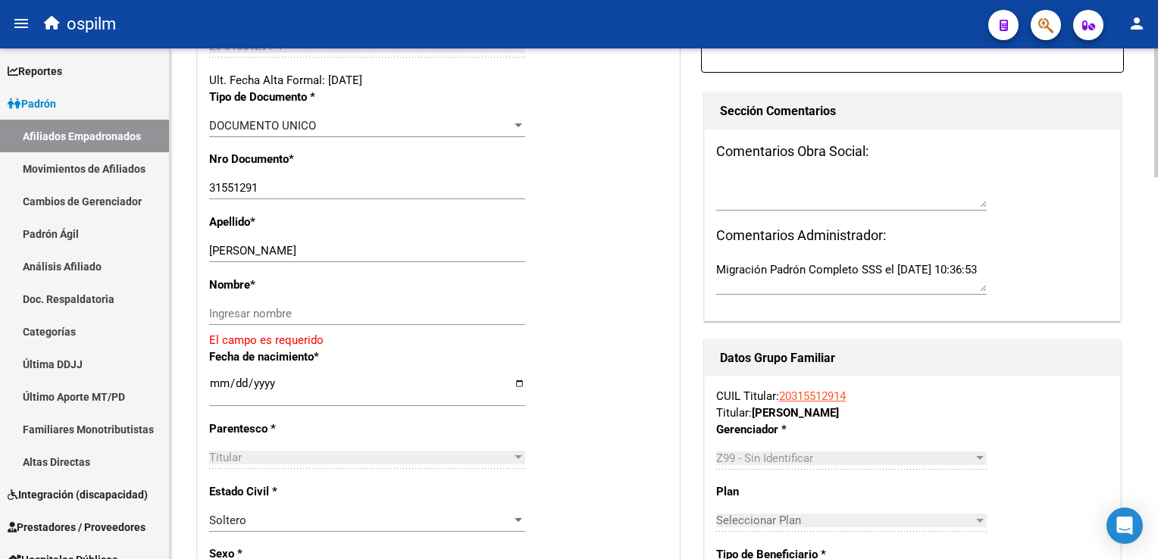
scroll to position [398, 0]
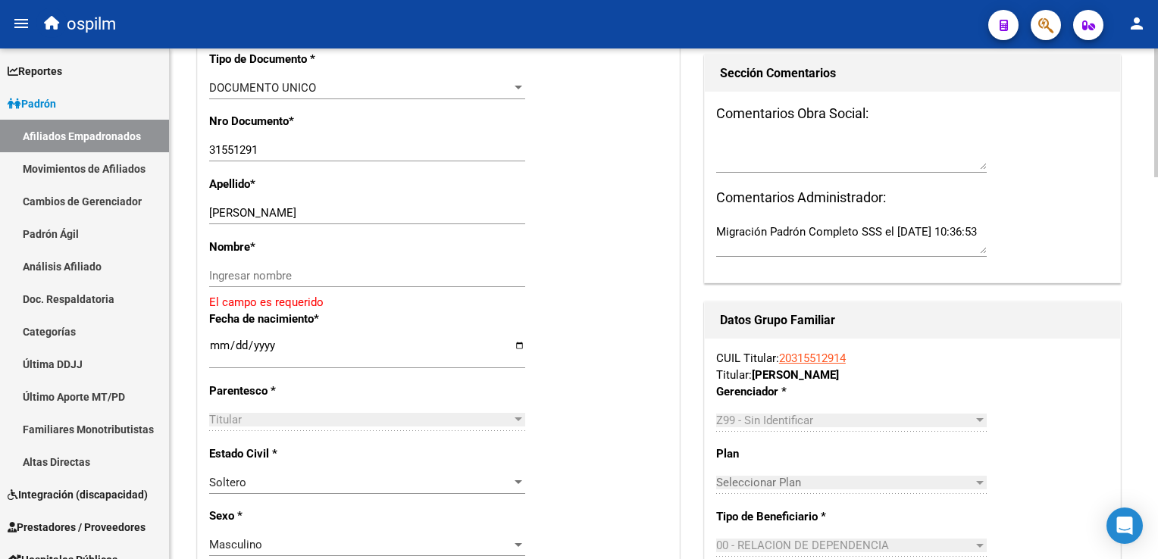
click at [1157, 205] on html "menu ospilm person Firma Express Reportes Ingresos Devengados Análisis Históric…" at bounding box center [579, 279] width 1158 height 559
drag, startPoint x: 275, startPoint y: 222, endPoint x: 341, endPoint y: 220, distance: 66.0
click at [391, 220] on input "PIGNATARO ARMANDO FEDERICO" at bounding box center [367, 213] width 316 height 14
type input "PIGNATARO"
click at [249, 283] on input "Ingresar nombre" at bounding box center [367, 276] width 316 height 14
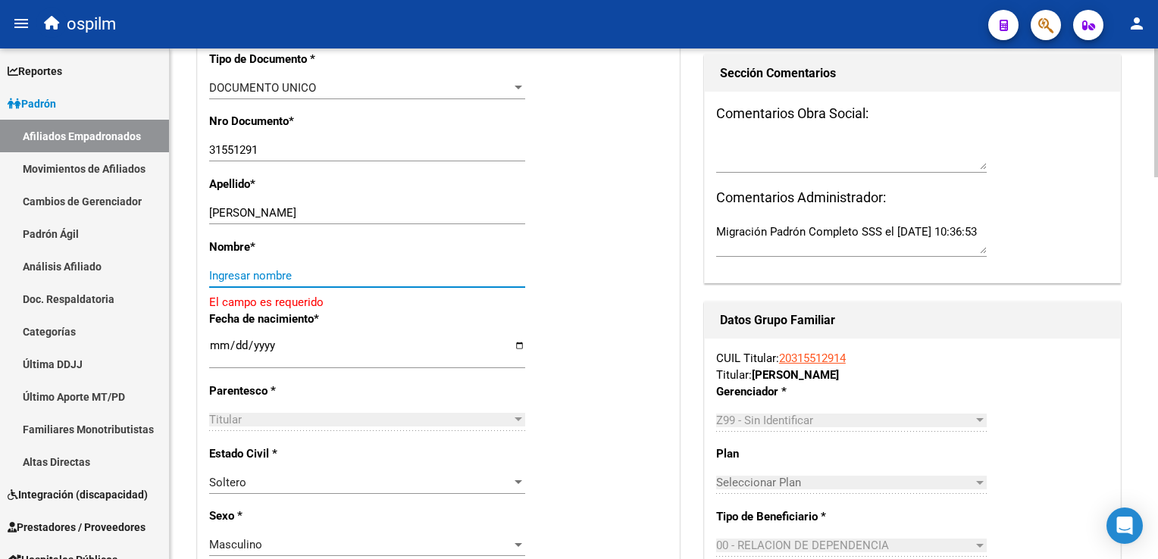
paste input "ARMANDO FEDERICO"
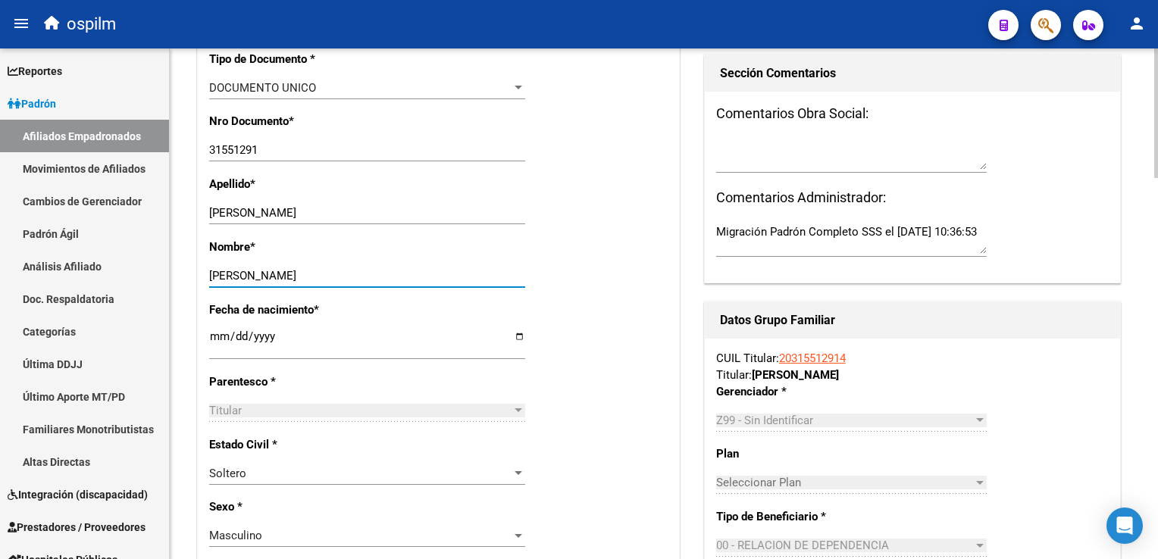
scroll to position [0, 0]
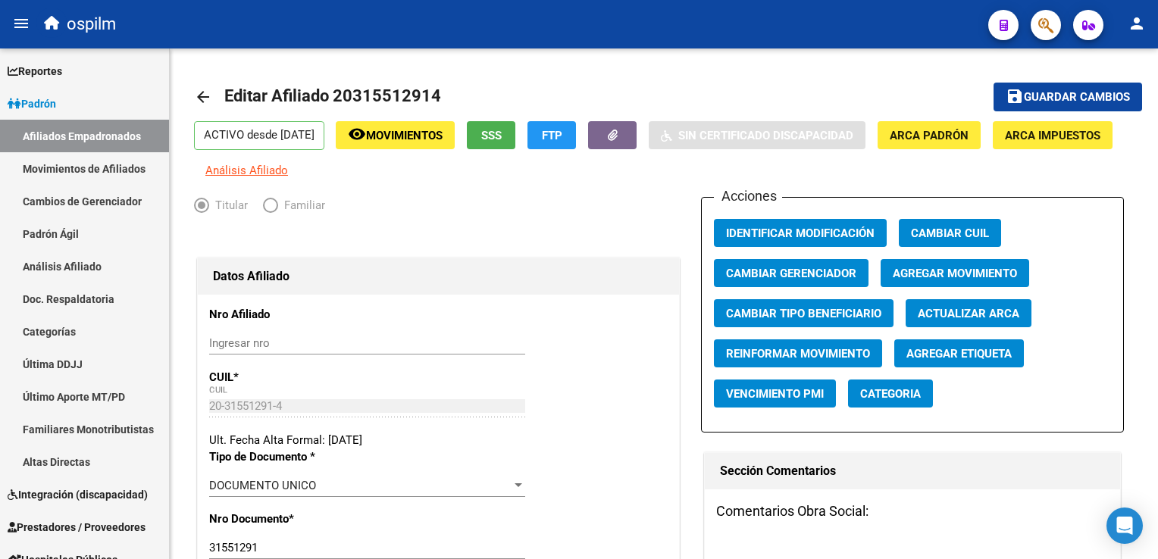
type input "ARMANDO FEDERICO"
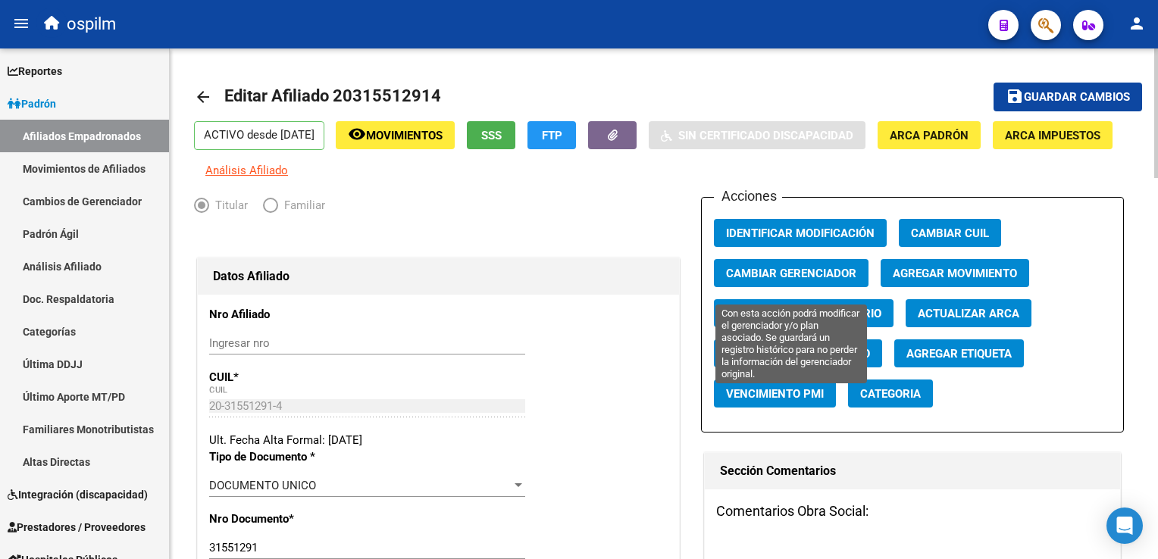
click at [794, 280] on span "Cambiar Gerenciador" at bounding box center [791, 274] width 130 height 14
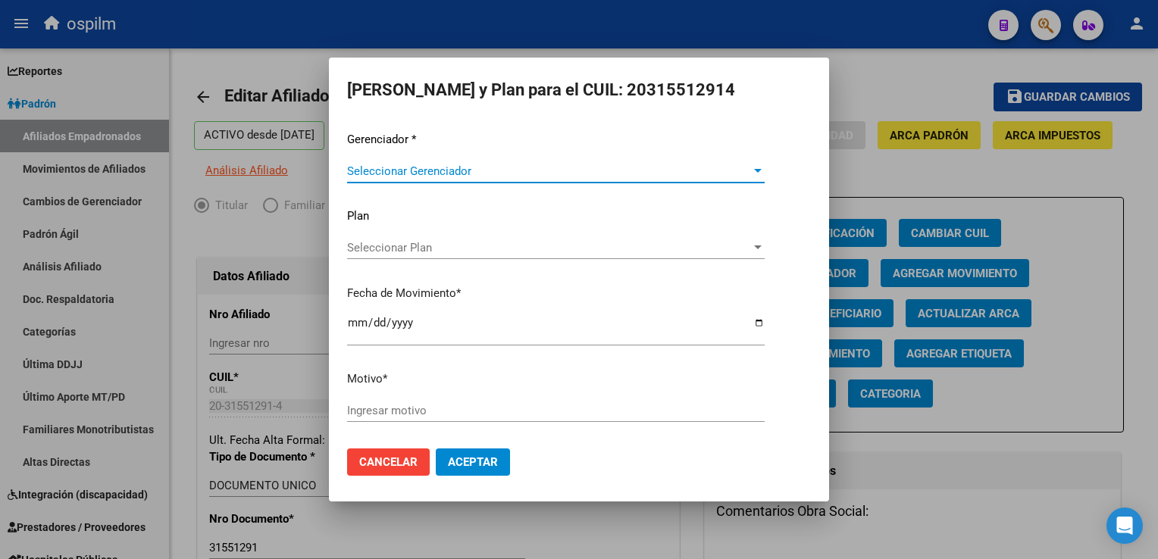
click at [434, 166] on span "Seleccionar Gerenciador" at bounding box center [549, 171] width 404 height 14
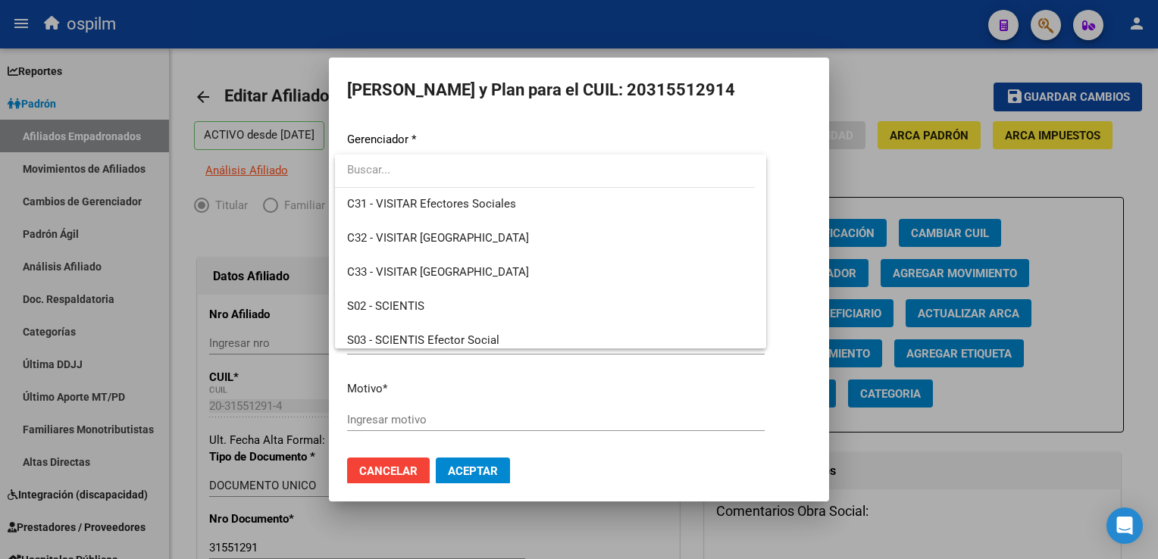
scroll to position [205, 0]
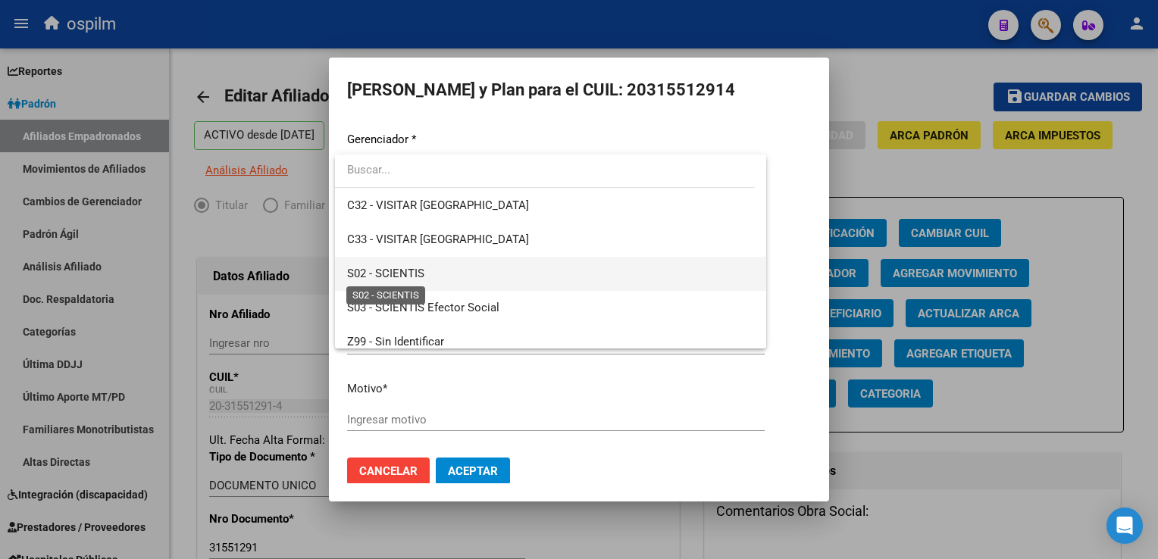
click at [388, 277] on span "S02 - SCIENTIS" at bounding box center [385, 274] width 77 height 14
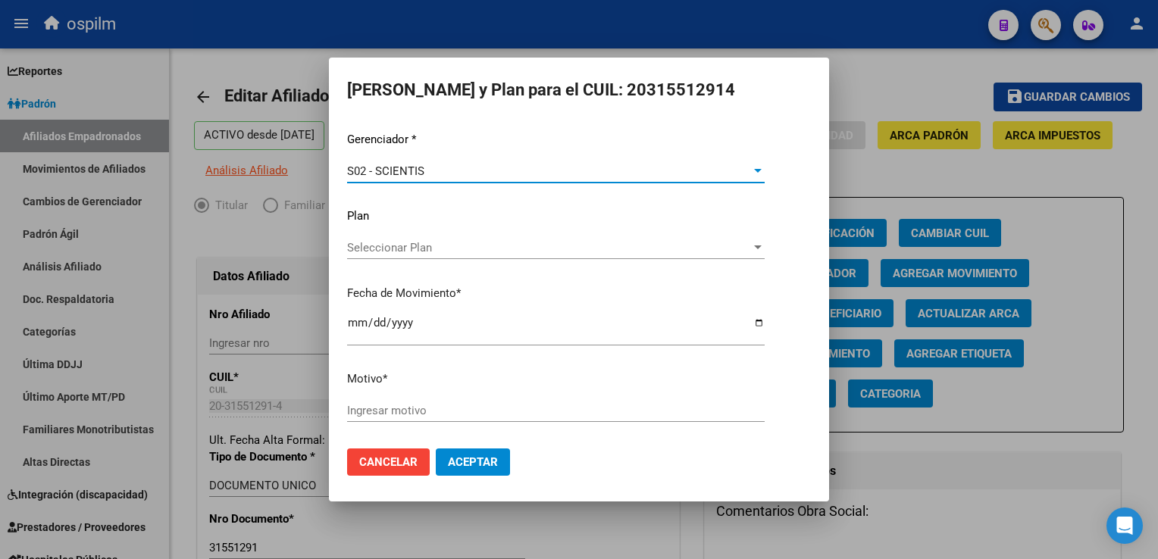
click at [395, 415] on input "Ingresar motivo" at bounding box center [556, 411] width 418 height 14
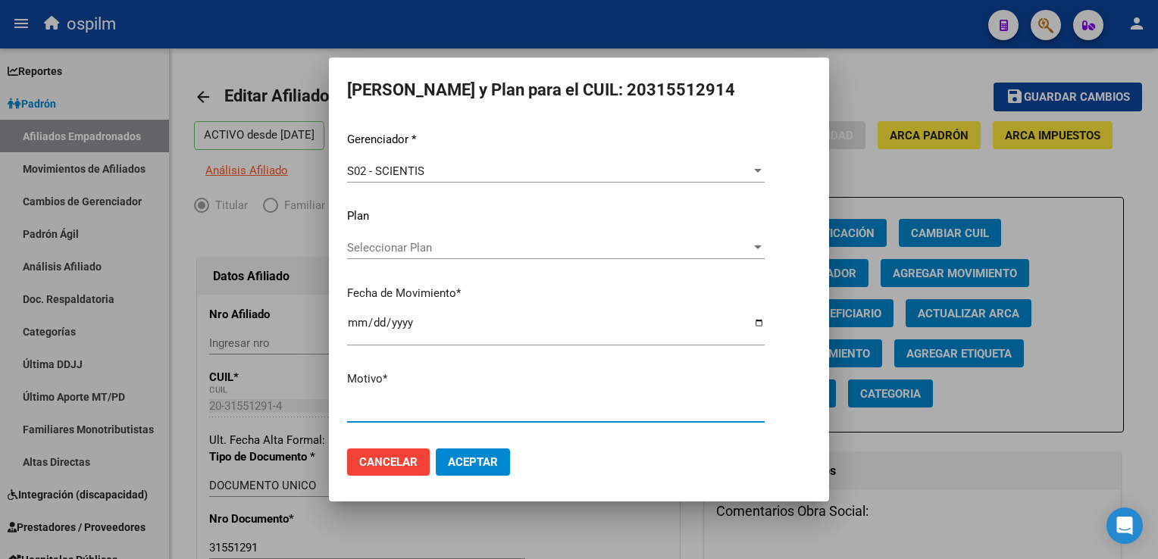
type input "Retroactivo"
click at [487, 466] on span "Aceptar" at bounding box center [473, 462] width 50 height 14
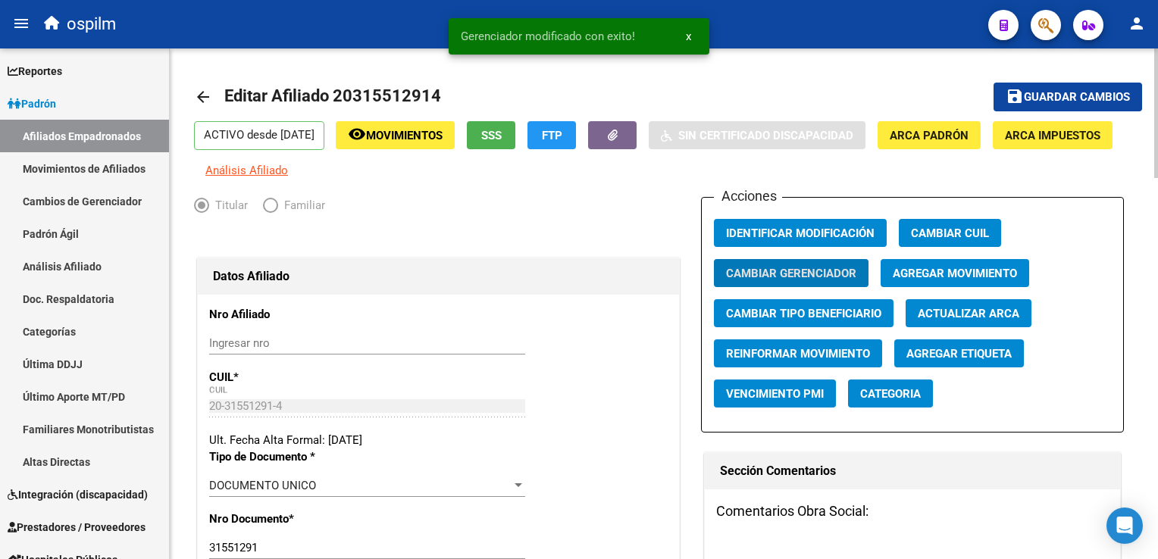
click at [1069, 107] on button "save Guardar cambios" at bounding box center [1068, 97] width 149 height 28
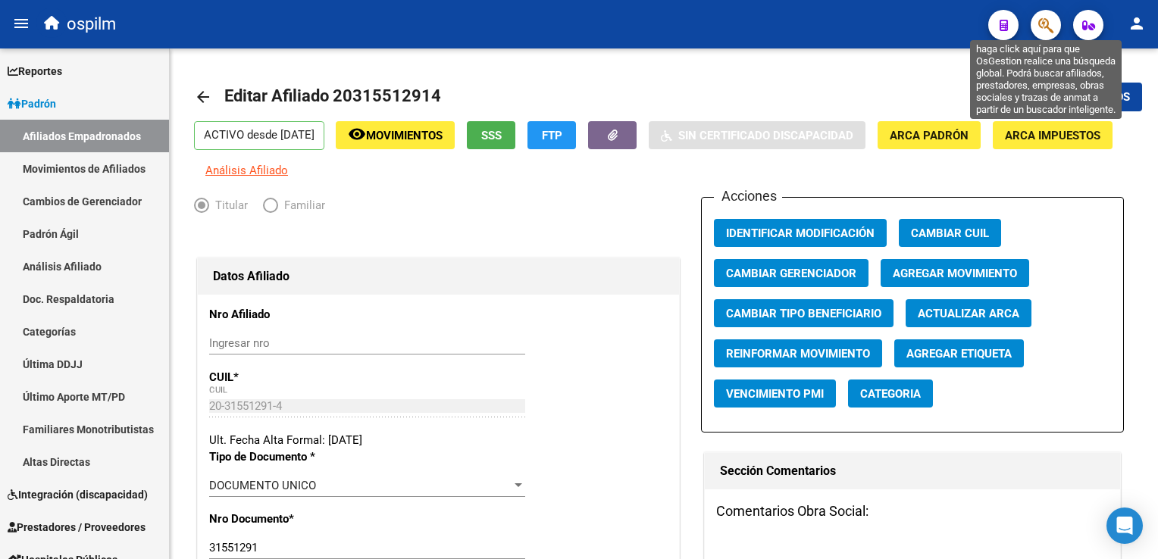
click at [1045, 23] on icon "button" at bounding box center [1045, 25] width 15 height 17
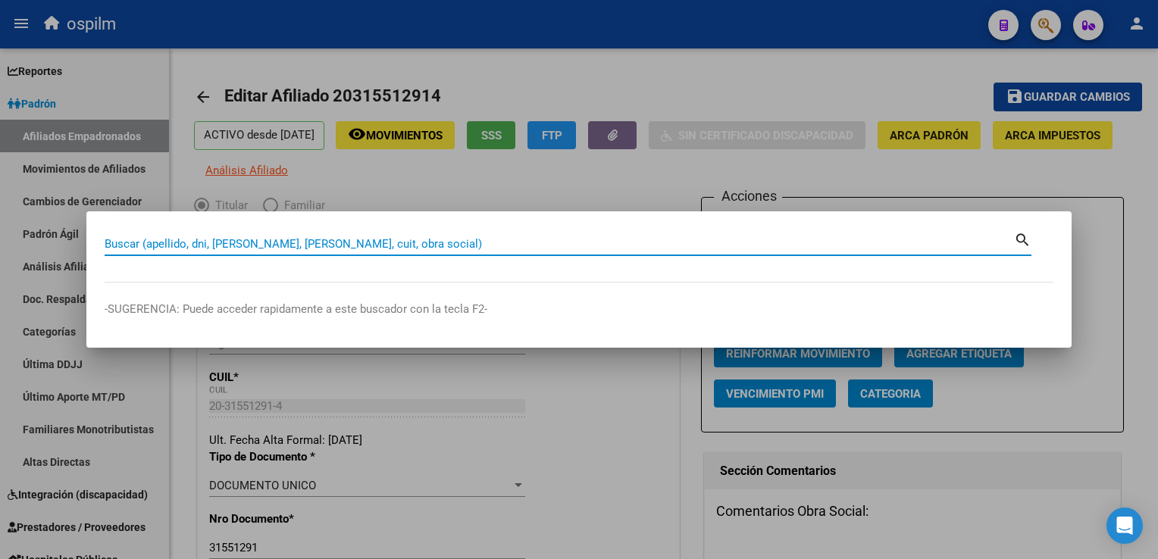
paste input "20246554057"
type input "20246554057"
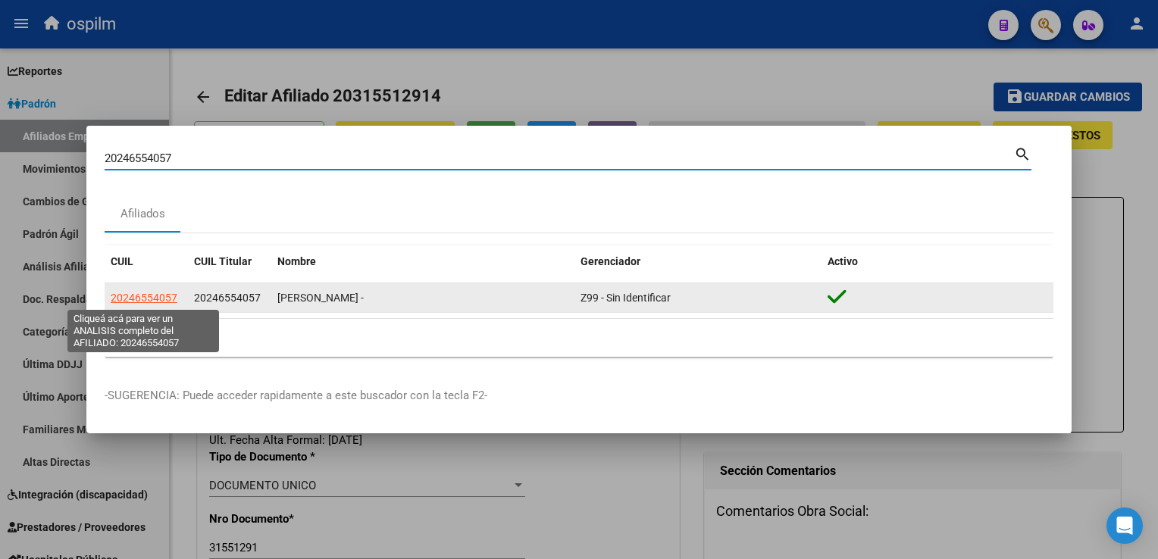
click at [146, 302] on span "20246554057" at bounding box center [144, 298] width 67 height 12
type textarea "20246554057"
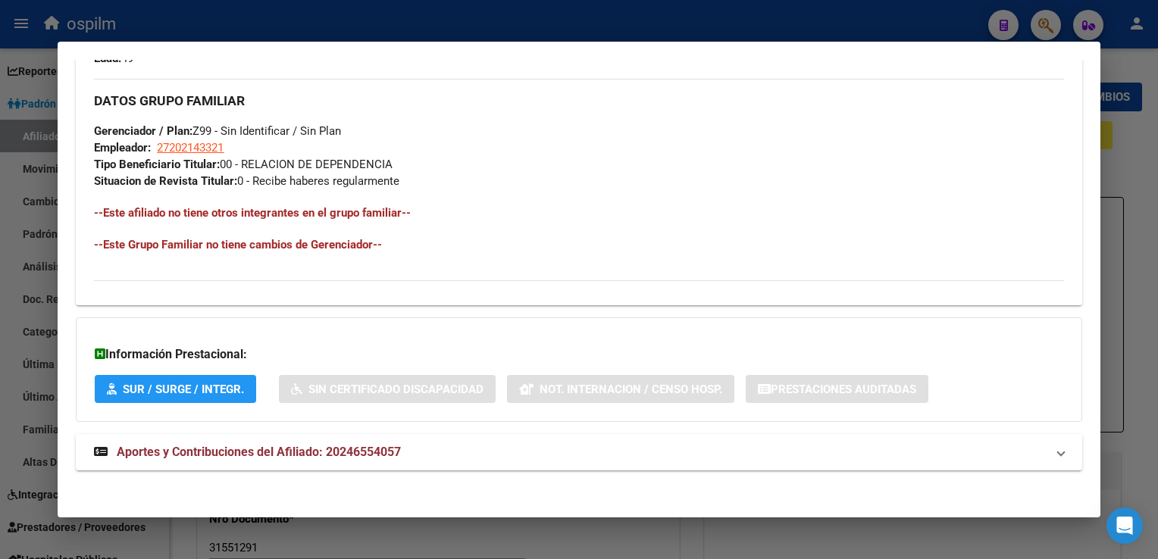
scroll to position [0, 0]
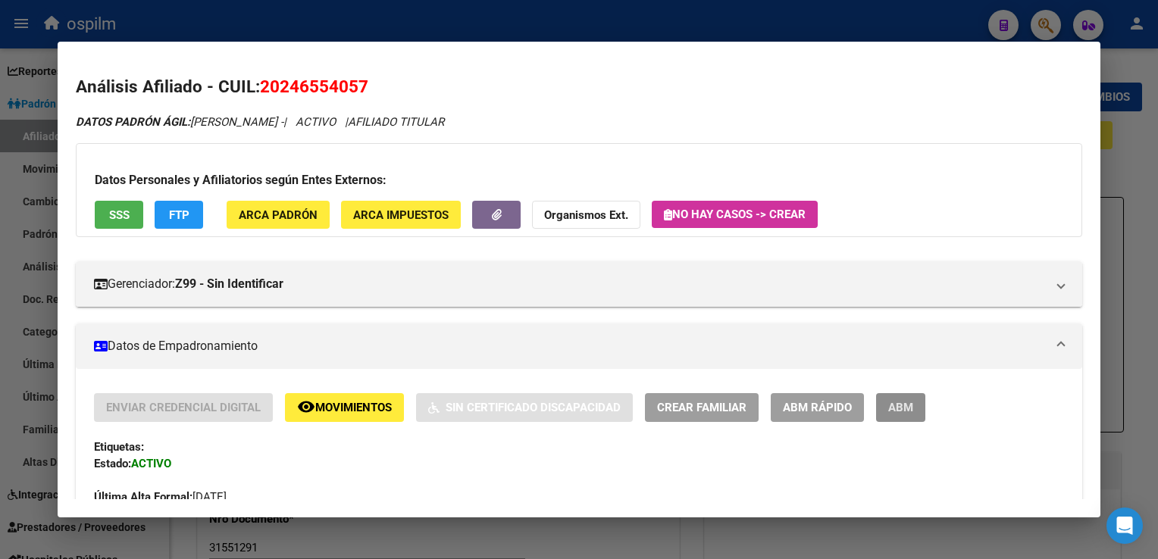
drag, startPoint x: 898, startPoint y: 412, endPoint x: 656, endPoint y: 53, distance: 433.0
click at [898, 408] on span "ABM" at bounding box center [900, 409] width 25 height 14
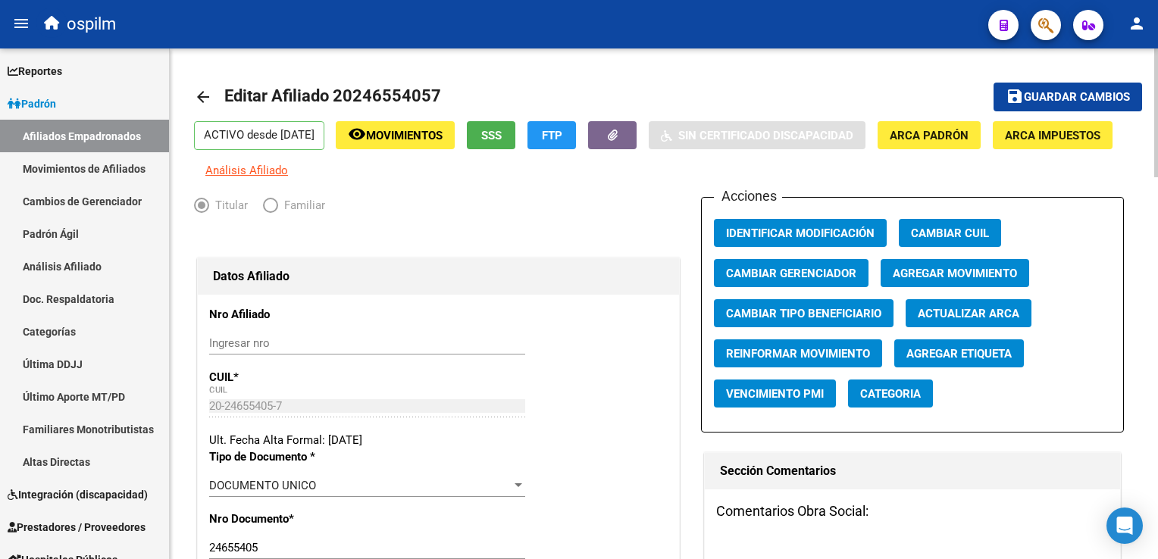
scroll to position [707, 0]
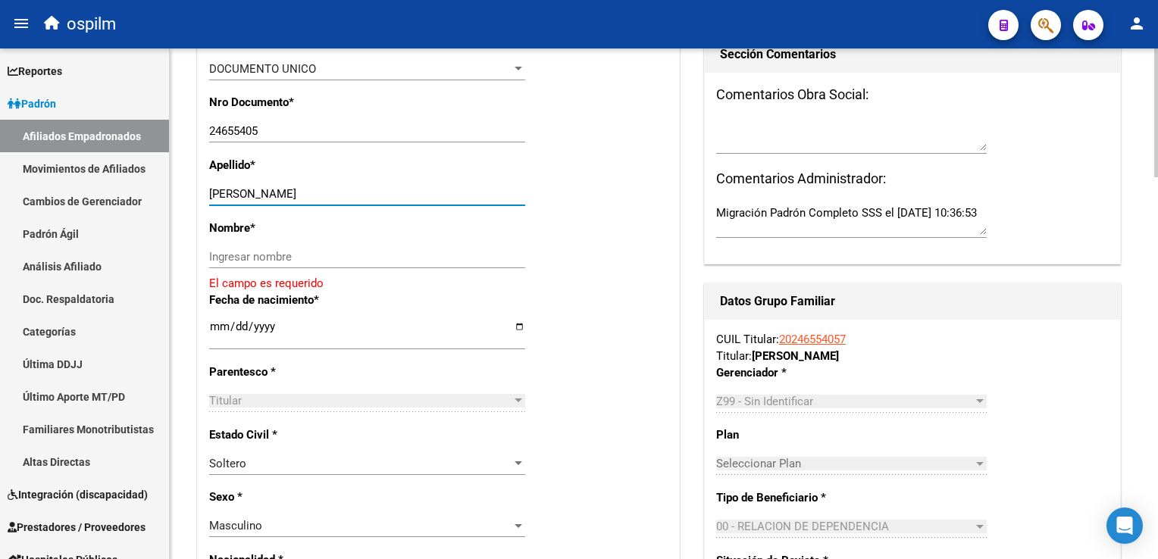
drag, startPoint x: 263, startPoint y: 202, endPoint x: 303, endPoint y: 208, distance: 40.6
click at [315, 201] on input "CASALINI MARTIN" at bounding box center [367, 194] width 316 height 14
type input "CASALINI"
click at [258, 263] on input "Ingresar nombre" at bounding box center [367, 257] width 316 height 14
paste input "MARTIN"
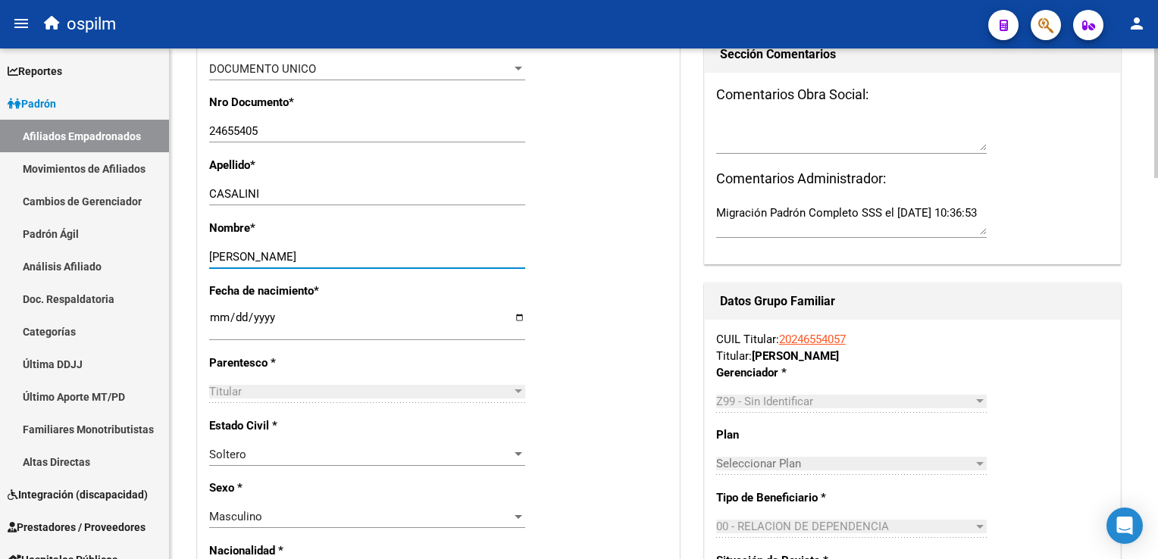
scroll to position [0, 0]
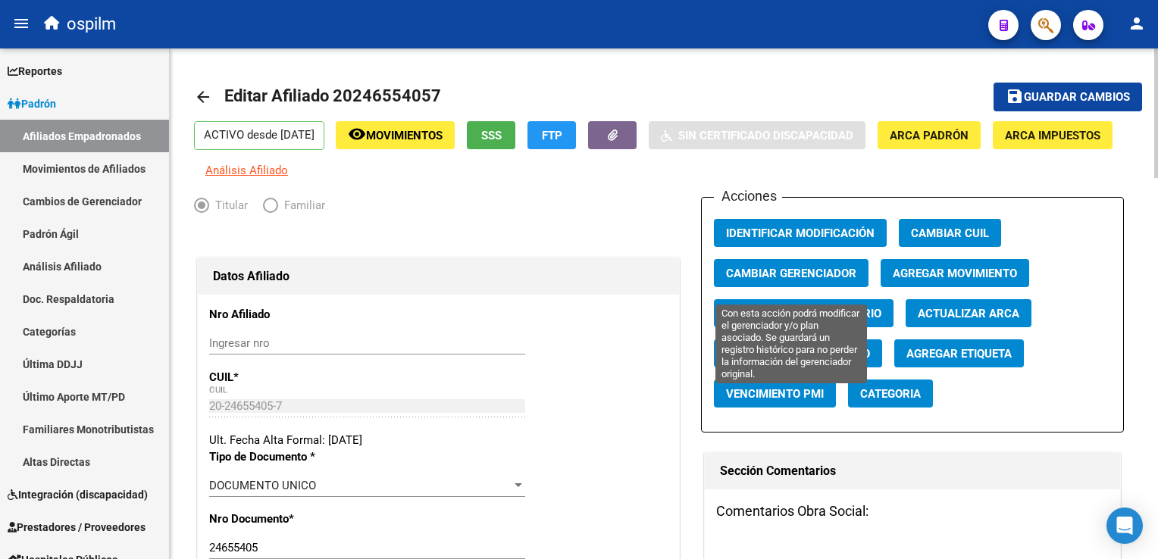
type input "MARTIN"
click at [759, 280] on span "Cambiar Gerenciador" at bounding box center [791, 274] width 130 height 14
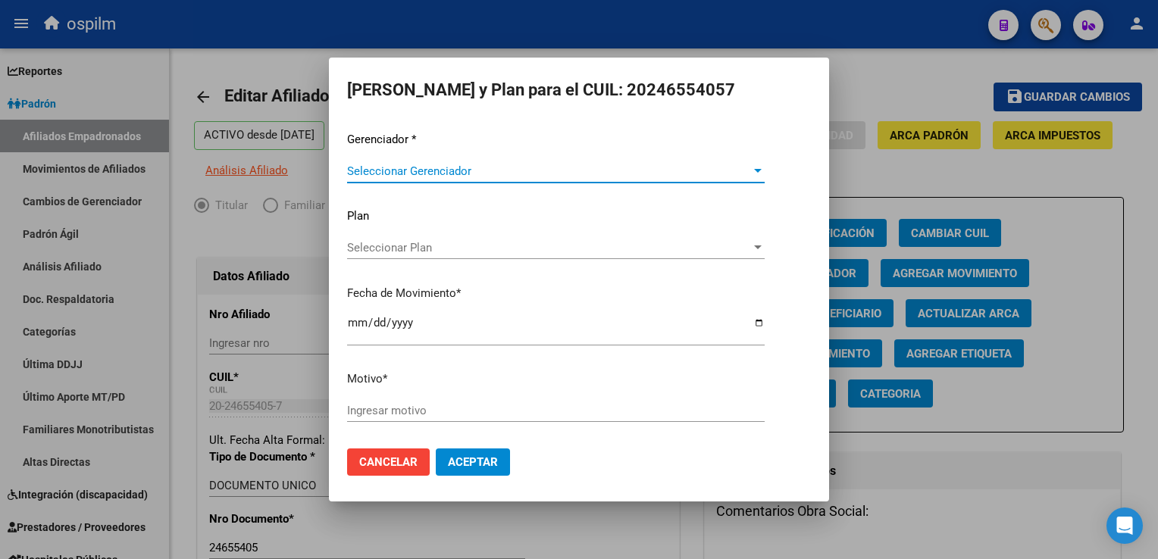
click at [427, 168] on span "Seleccionar Gerenciador" at bounding box center [549, 171] width 404 height 14
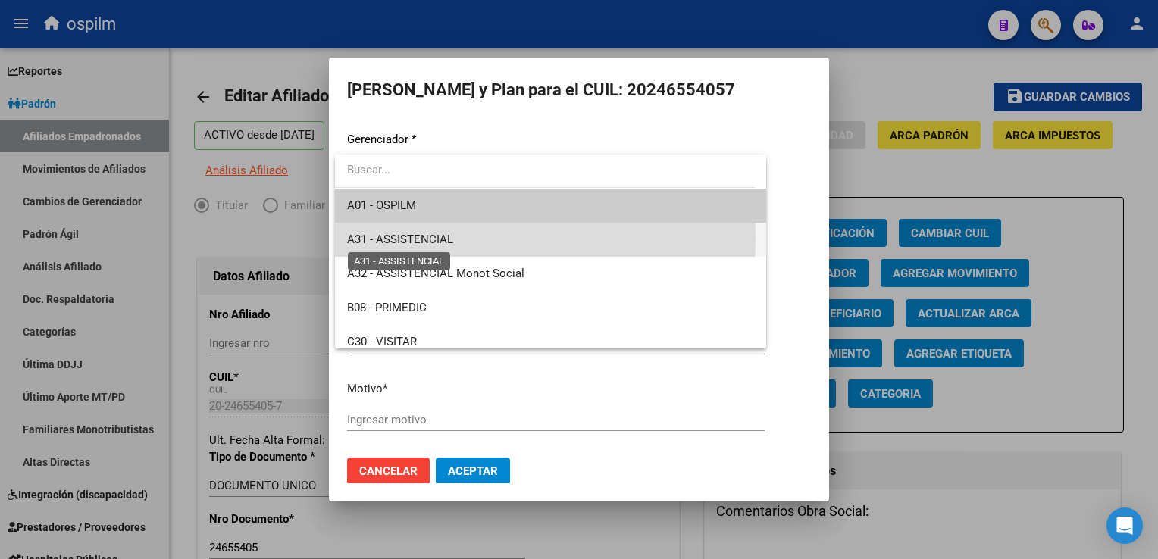
click at [407, 238] on span "A31 - ASSISTENCIAL" at bounding box center [400, 240] width 106 height 14
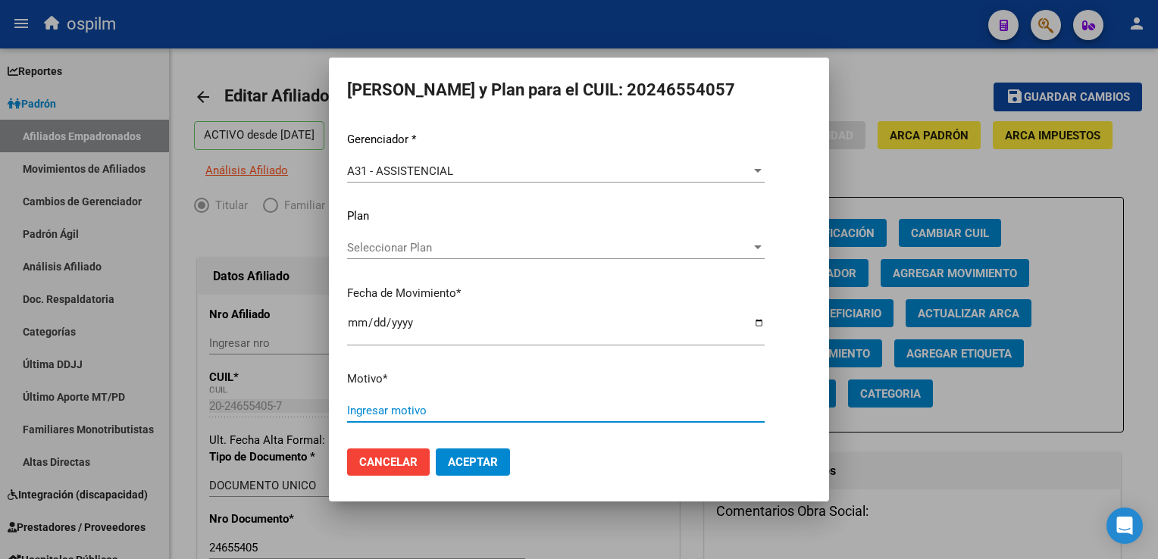
click at [388, 405] on input "Ingresar motivo" at bounding box center [556, 411] width 418 height 14
type input "Retroactivo"
drag, startPoint x: 490, startPoint y: 459, endPoint x: 508, endPoint y: 442, distance: 24.7
click at [490, 457] on span "Aceptar" at bounding box center [473, 462] width 50 height 14
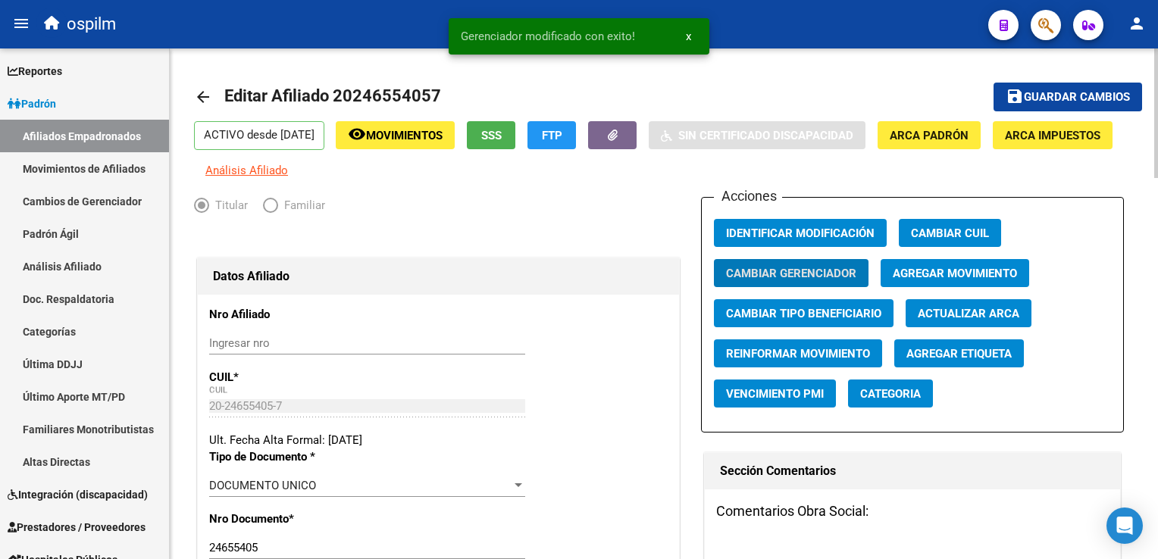
click at [1088, 91] on span "Guardar cambios" at bounding box center [1077, 98] width 106 height 14
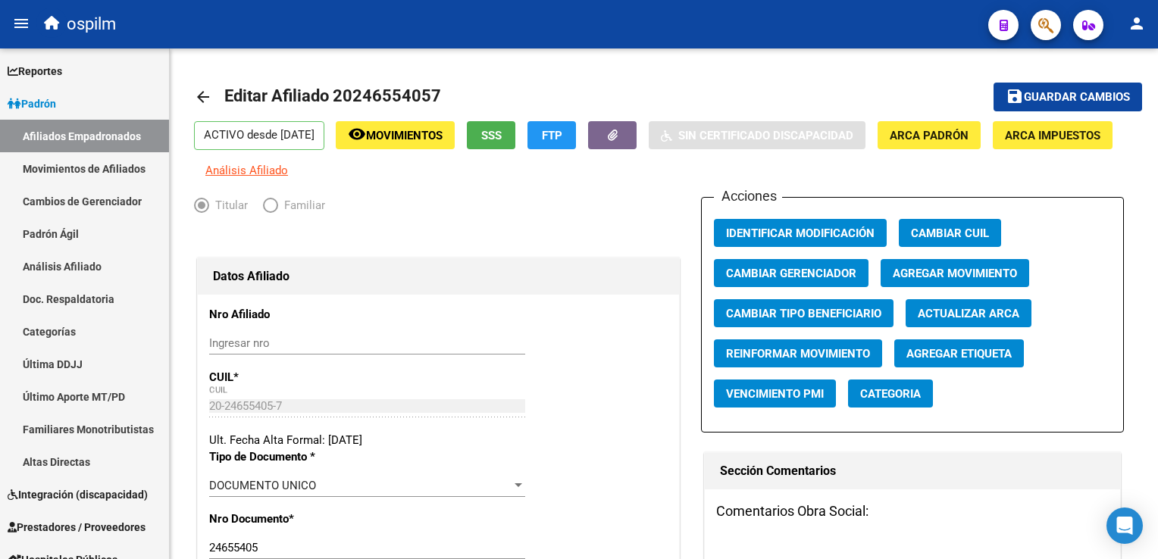
click at [1036, 29] on button "button" at bounding box center [1046, 25] width 30 height 30
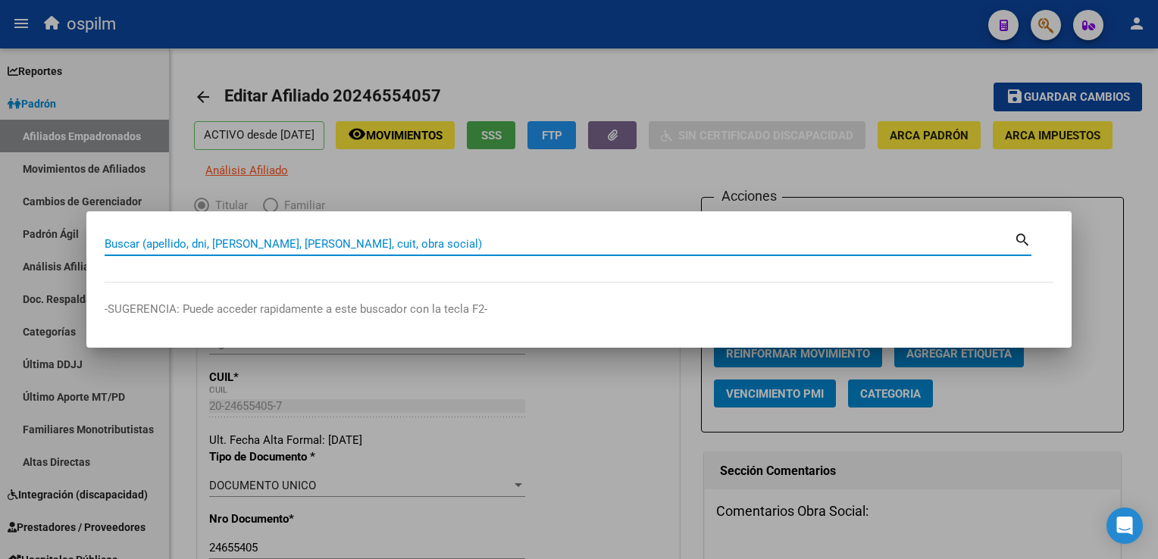
paste input "20223825886"
type input "20223825886"
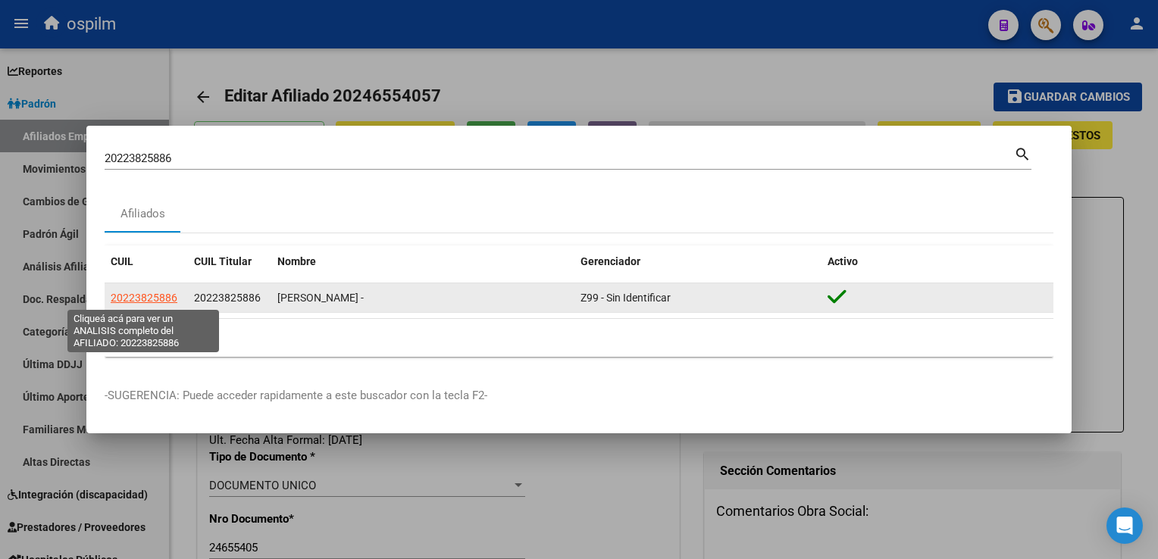
click at [152, 293] on span "20223825886" at bounding box center [144, 298] width 67 height 12
type textarea "20223825886"
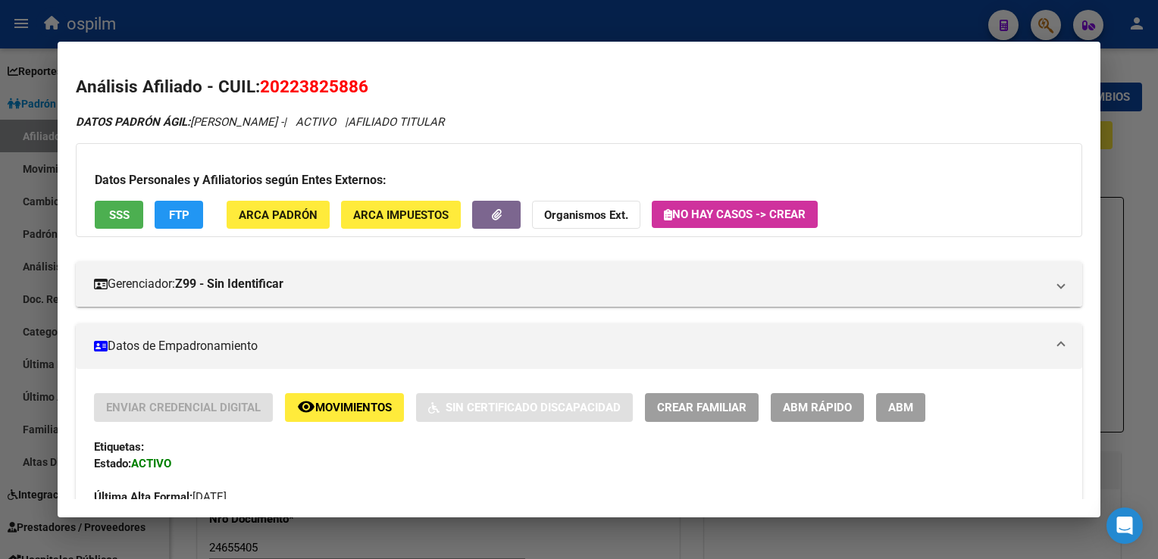
click at [890, 406] on span "ABM" at bounding box center [900, 409] width 25 height 14
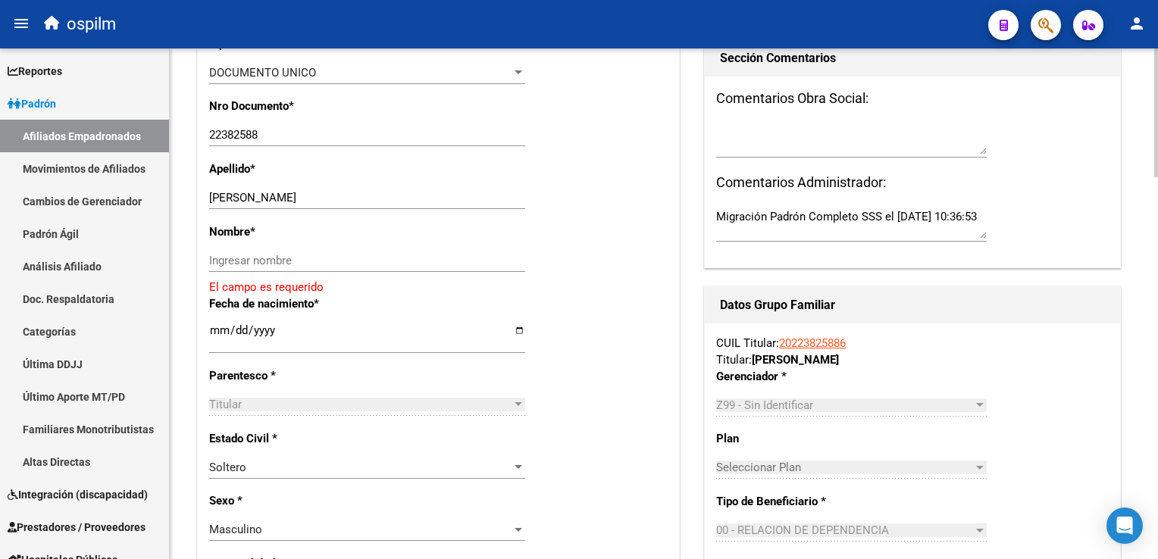
scroll to position [545, 0]
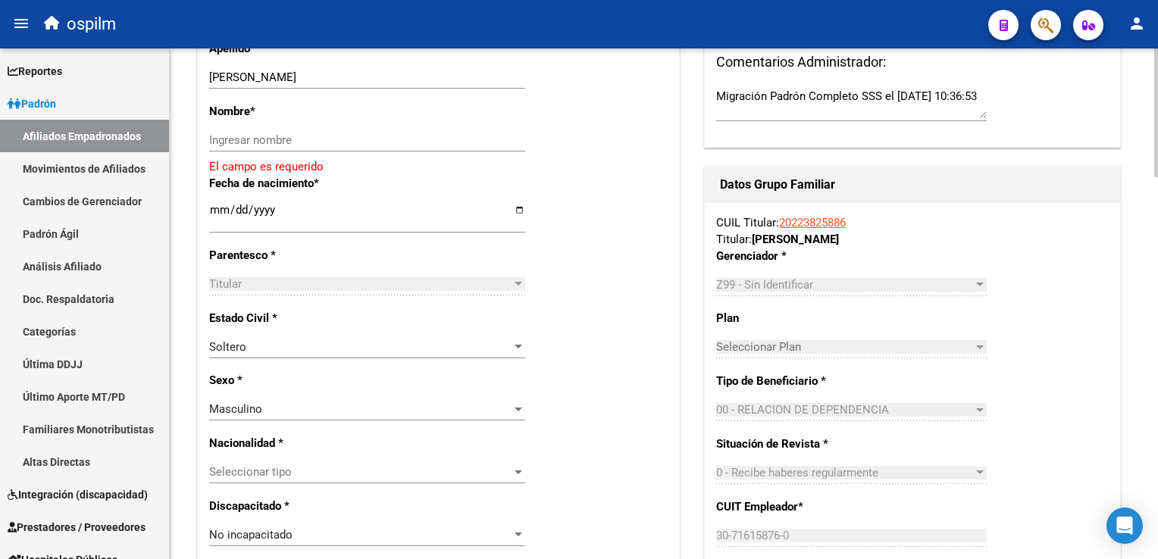
click at [1157, 227] on html "menu ospilm person Firma Express Reportes Ingresos Devengados Análisis Históric…" at bounding box center [579, 279] width 1158 height 559
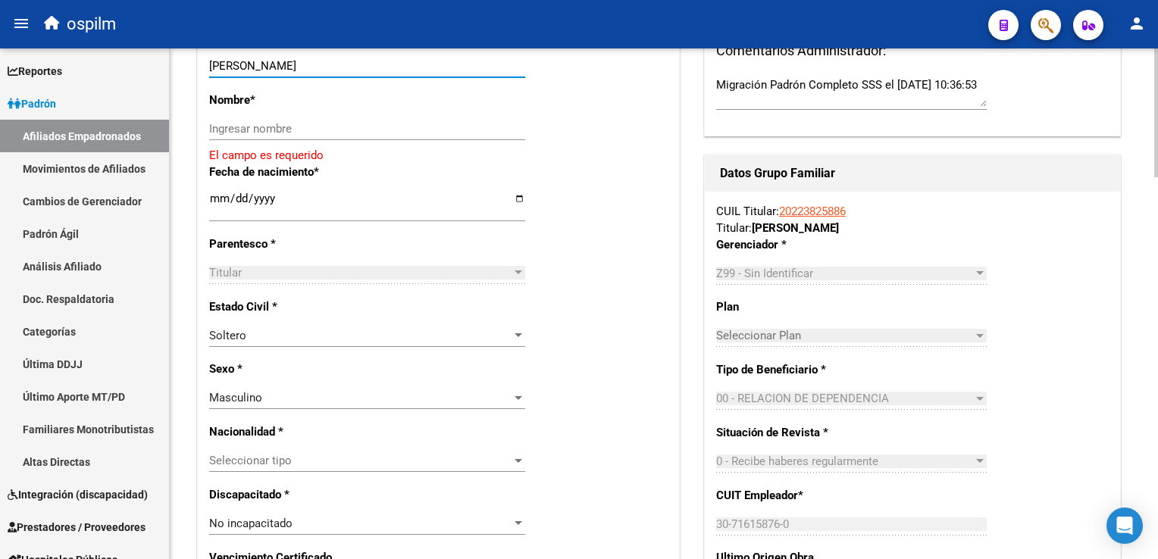
drag, startPoint x: 270, startPoint y: 78, endPoint x: 346, endPoint y: 76, distance: 75.8
click at [370, 73] on input "GONZALEZ JUAN ALEJANDRO" at bounding box center [367, 66] width 316 height 14
type input "GONZALEZ"
click at [228, 136] on input "Ingresar nombre" at bounding box center [367, 129] width 316 height 14
paste input "JUAN ALEJANDRO"
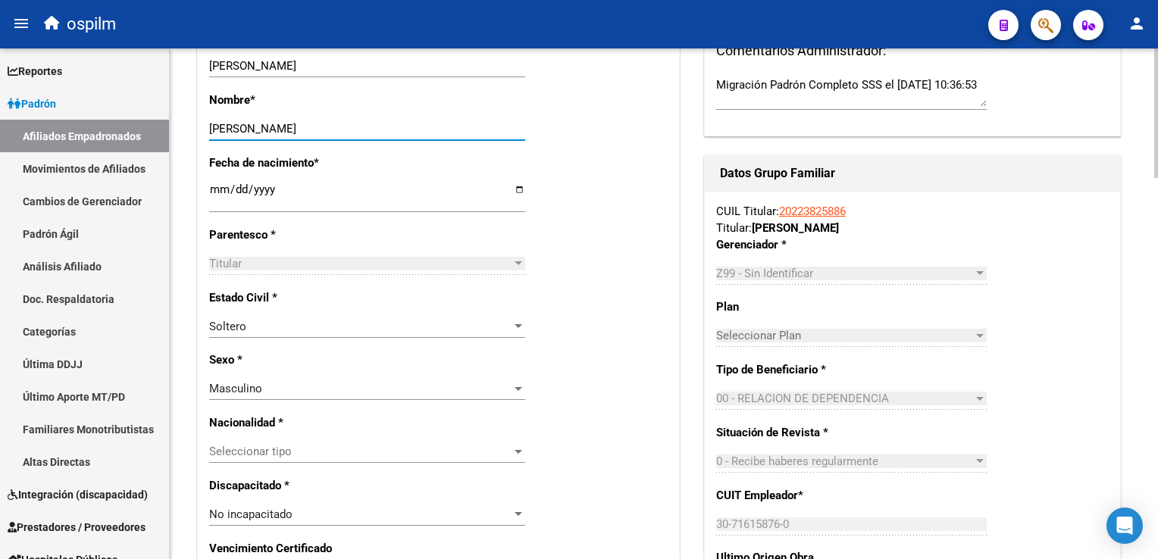
scroll to position [0, 0]
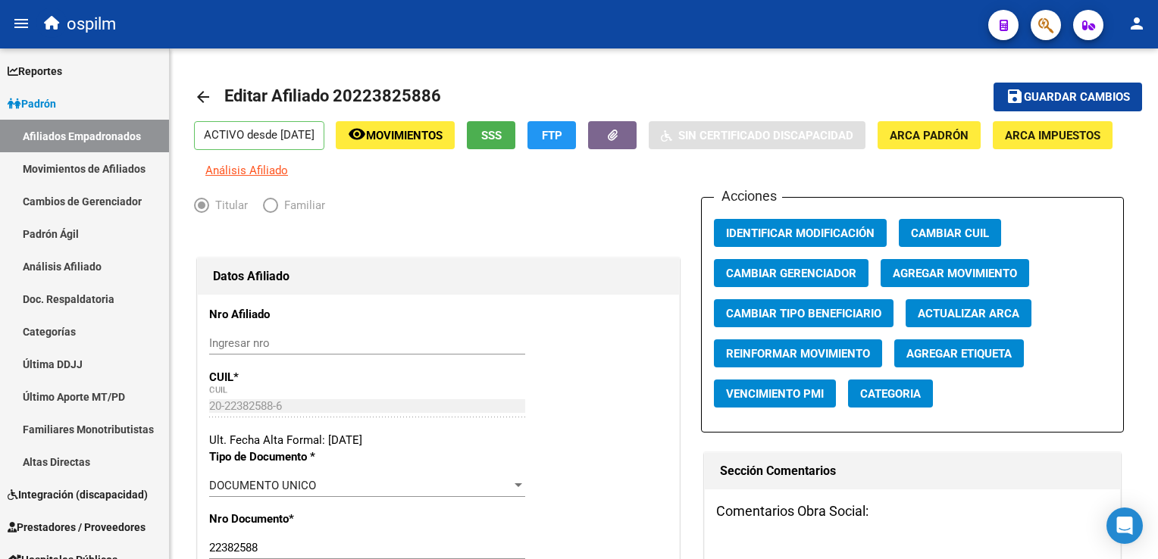
type input "JUAN ALEJANDRO"
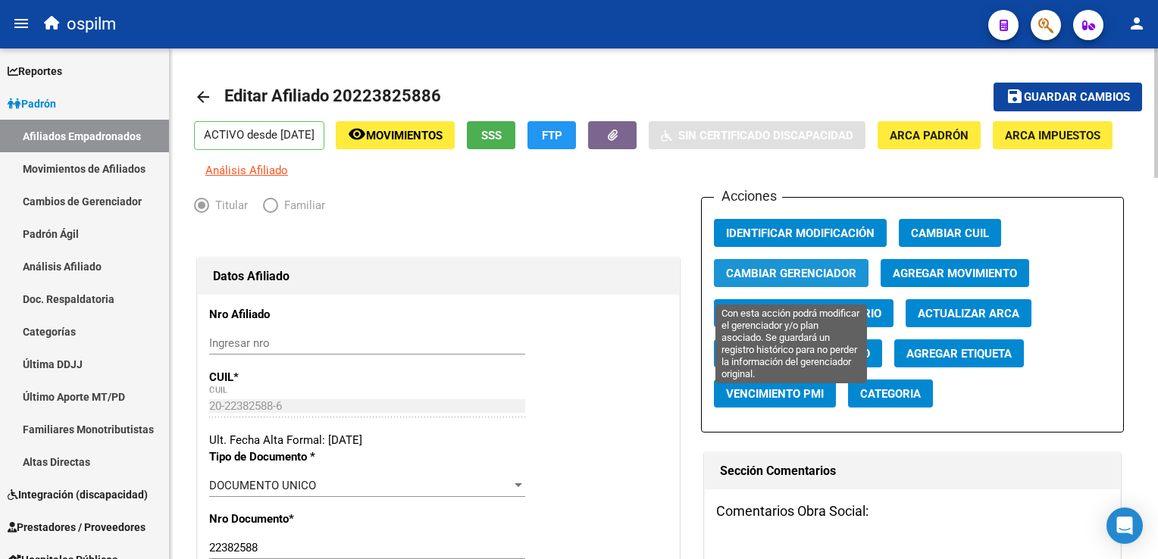
click at [819, 280] on span "Cambiar Gerenciador" at bounding box center [791, 274] width 130 height 14
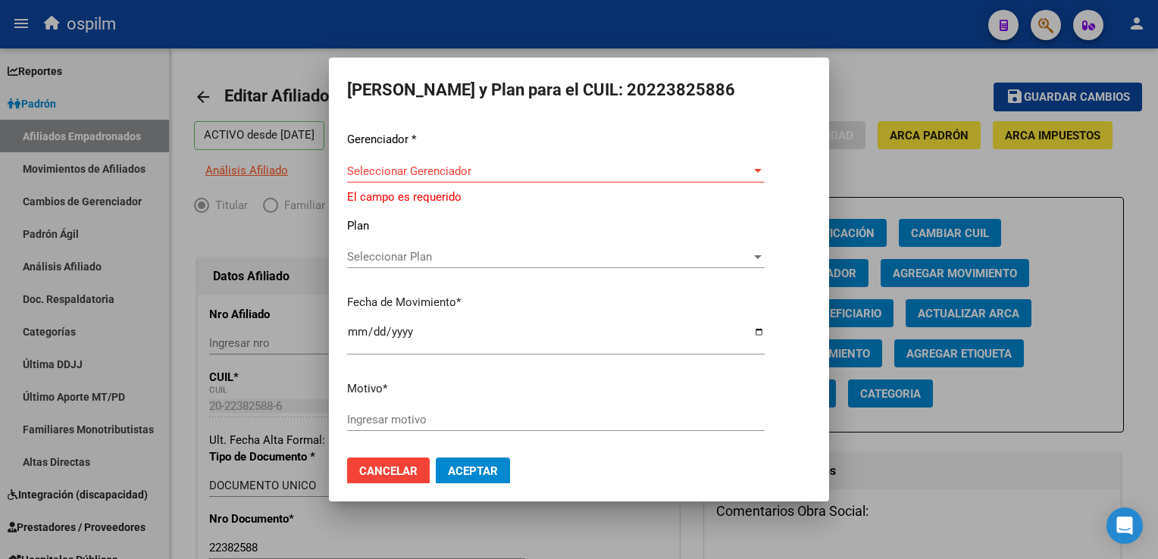
click at [433, 163] on div "Seleccionar Gerenciador Seleccionar Gerenciador" at bounding box center [556, 171] width 418 height 23
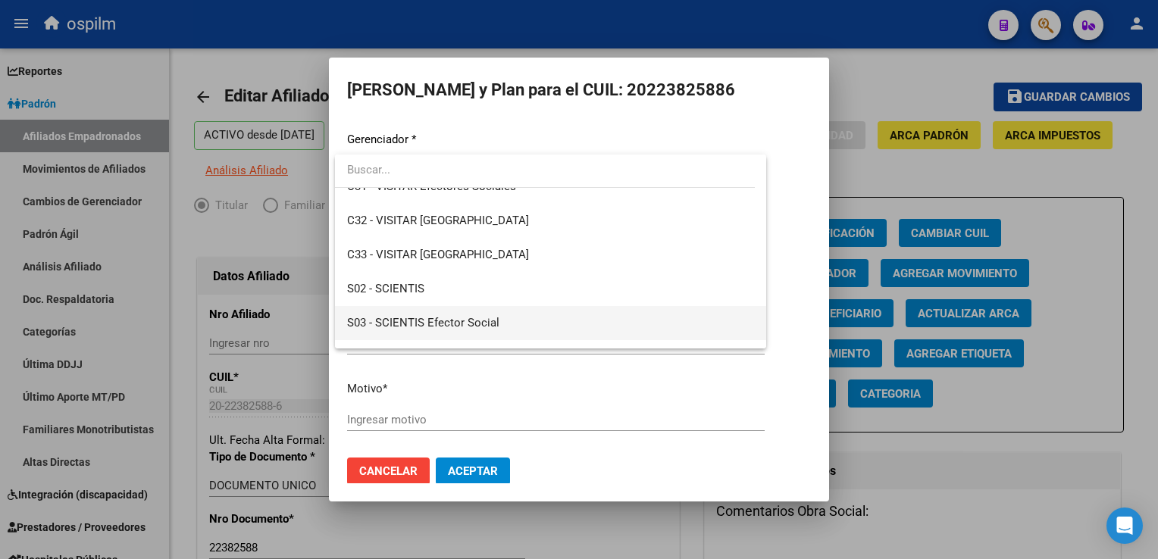
scroll to position [192, 0]
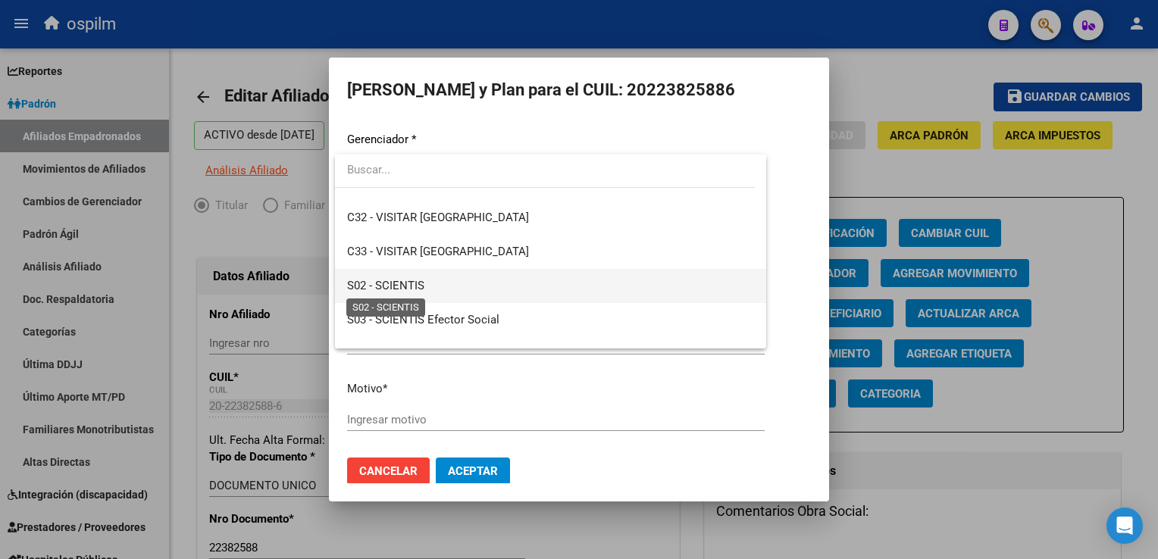
drag, startPoint x: 418, startPoint y: 283, endPoint x: 377, endPoint y: 319, distance: 55.3
click at [418, 283] on span "S02 - SCIENTIS" at bounding box center [385, 286] width 77 height 14
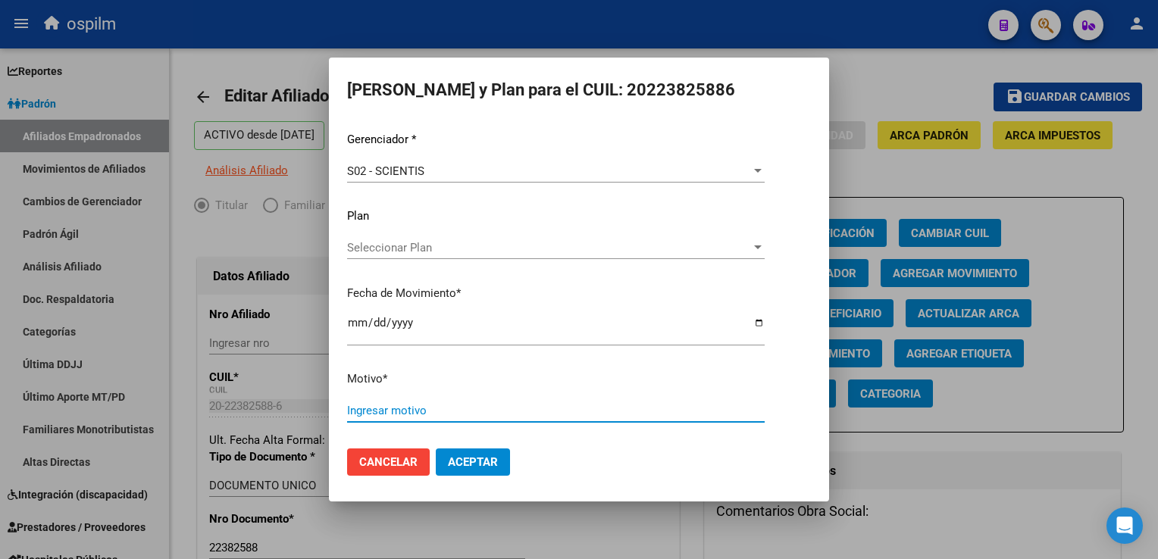
click at [358, 408] on input "Ingresar motivo" at bounding box center [556, 411] width 418 height 14
type input "Retroactivo"
click at [490, 467] on span "Aceptar" at bounding box center [473, 462] width 50 height 14
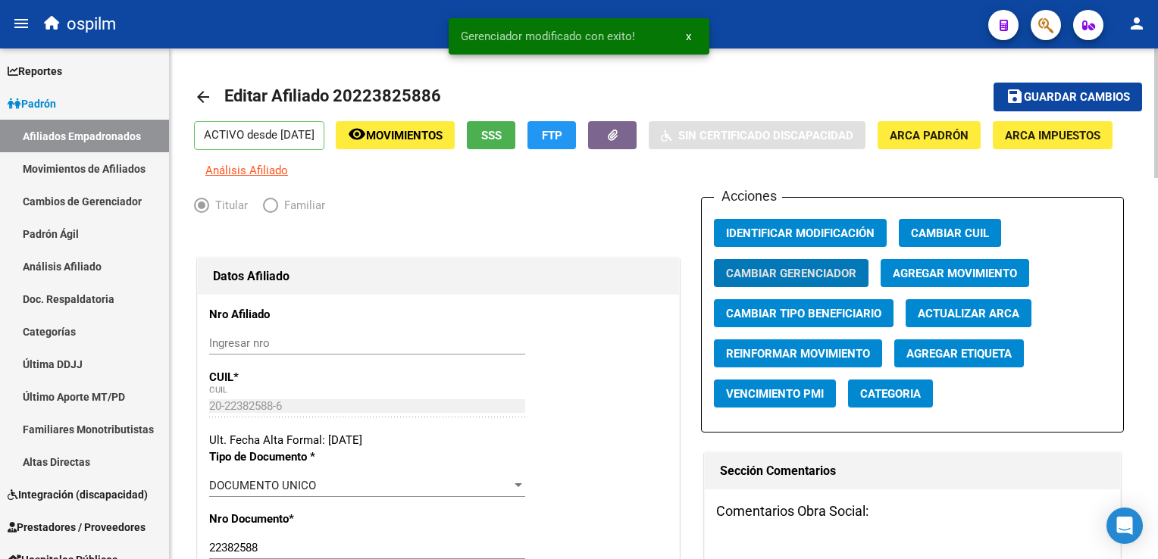
click at [1106, 87] on button "save Guardar cambios" at bounding box center [1068, 97] width 149 height 28
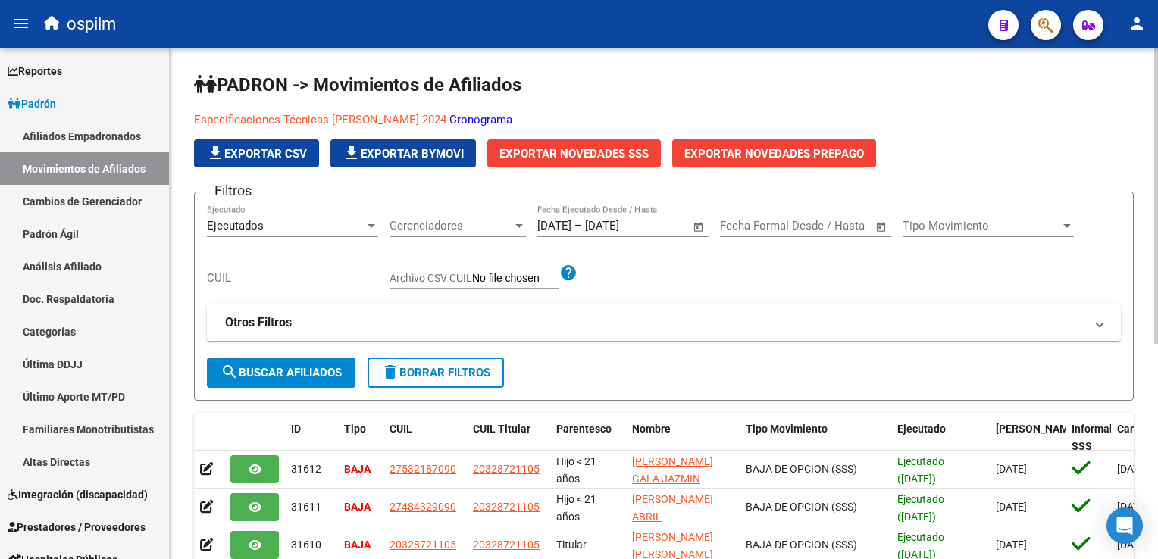
scroll to position [371, 0]
